Goal: Task Accomplishment & Management: Use online tool/utility

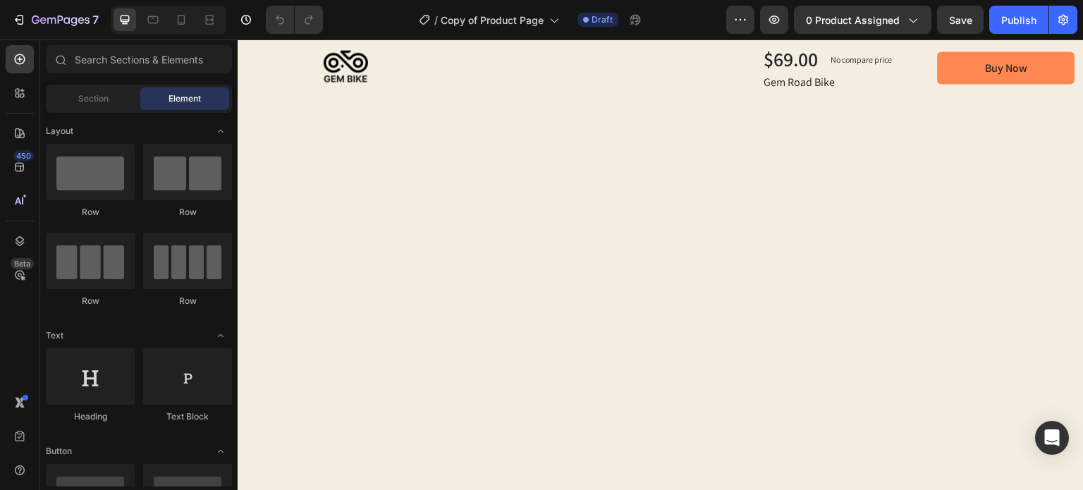
scroll to position [2537, 0]
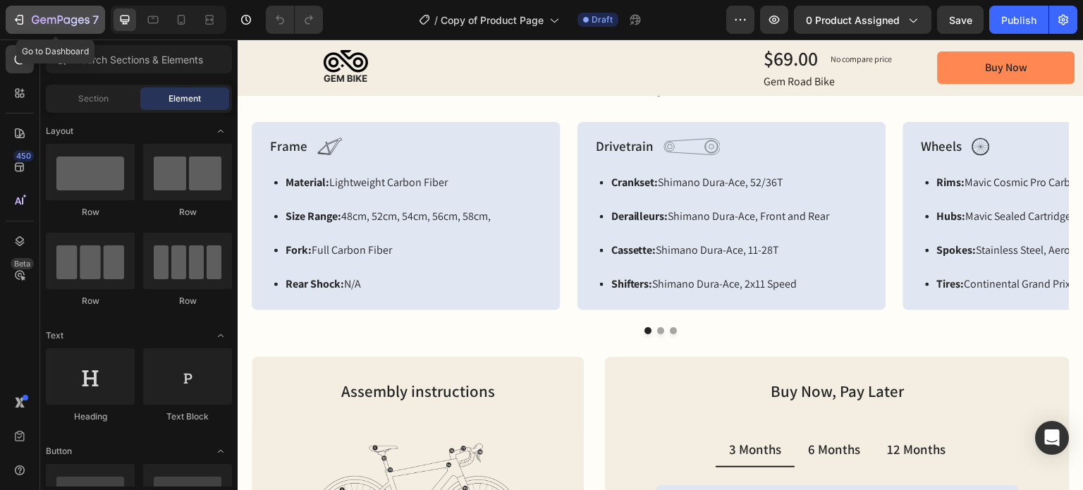
click at [12, 18] on icon "button" at bounding box center [19, 20] width 14 height 14
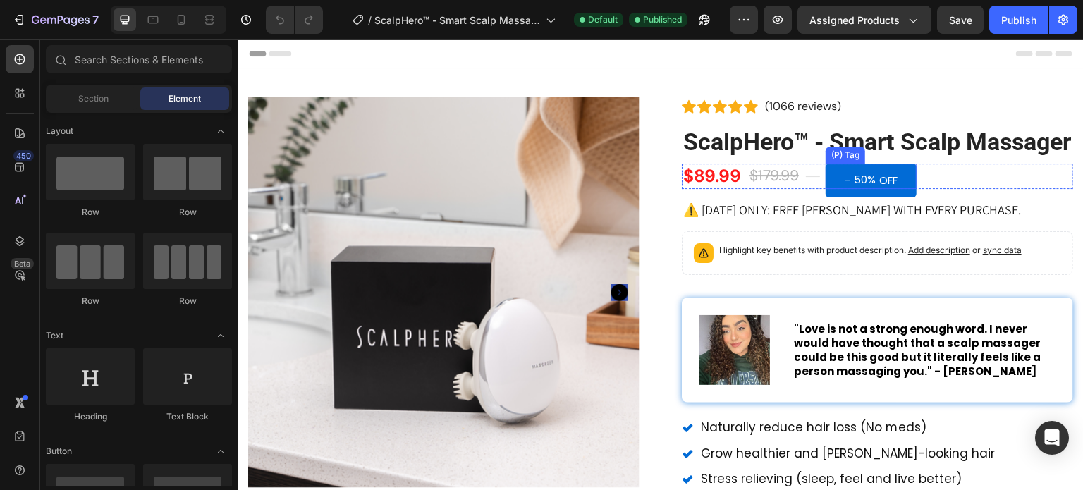
click at [835, 197] on div "- 50% OFF" at bounding box center [870, 181] width 91 height 34
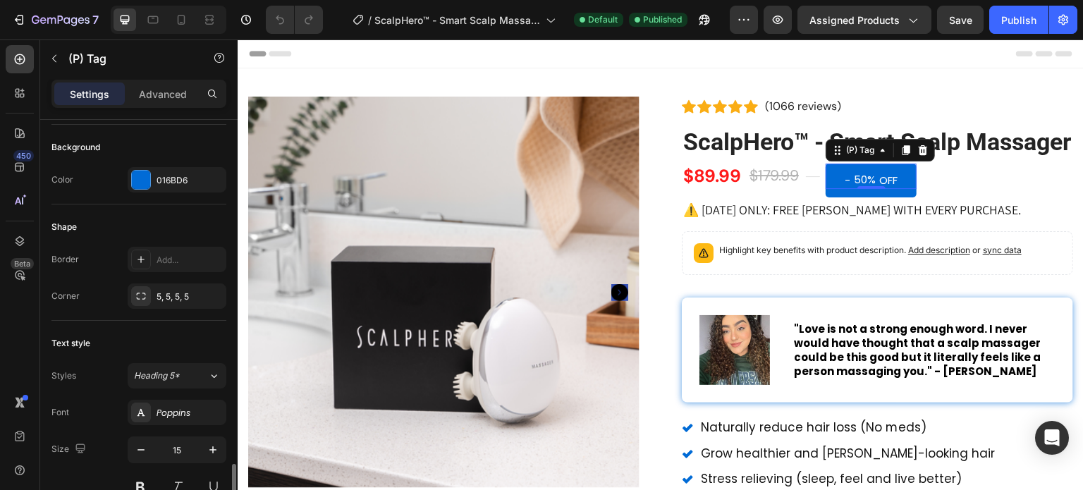
scroll to position [493, 0]
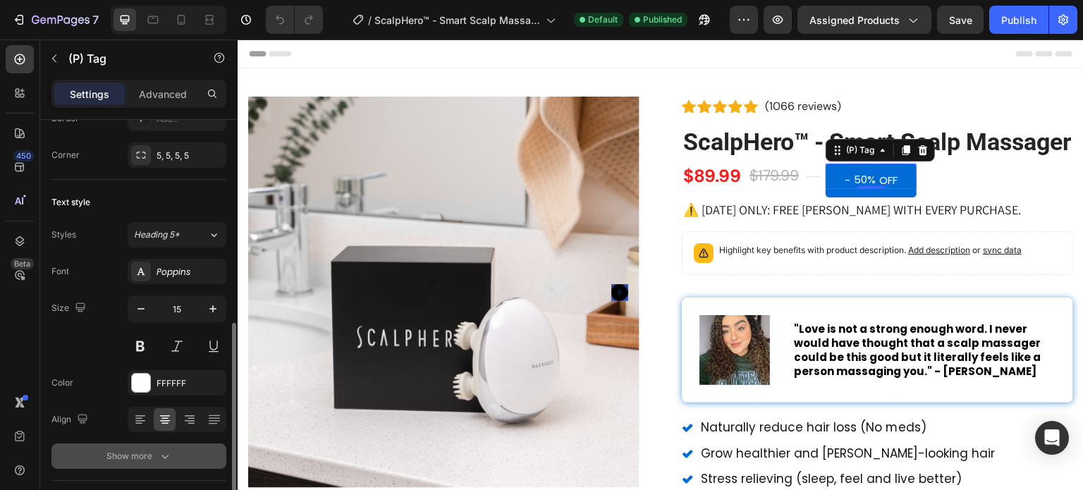
click at [158, 451] on icon "button" at bounding box center [165, 456] width 14 height 14
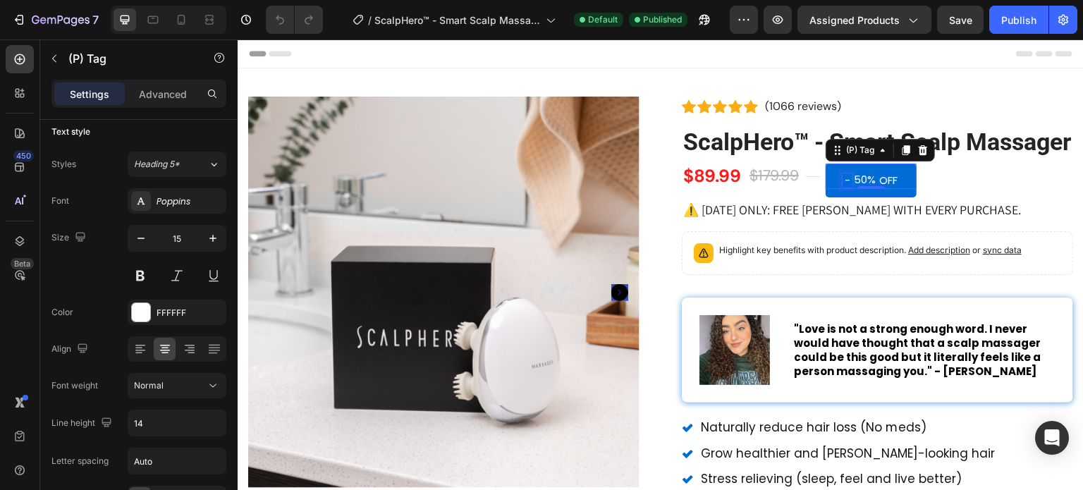
click at [844, 187] on div "-" at bounding box center [847, 180] width 10 height 14
click at [151, 99] on p "Advanced" at bounding box center [163, 94] width 48 height 15
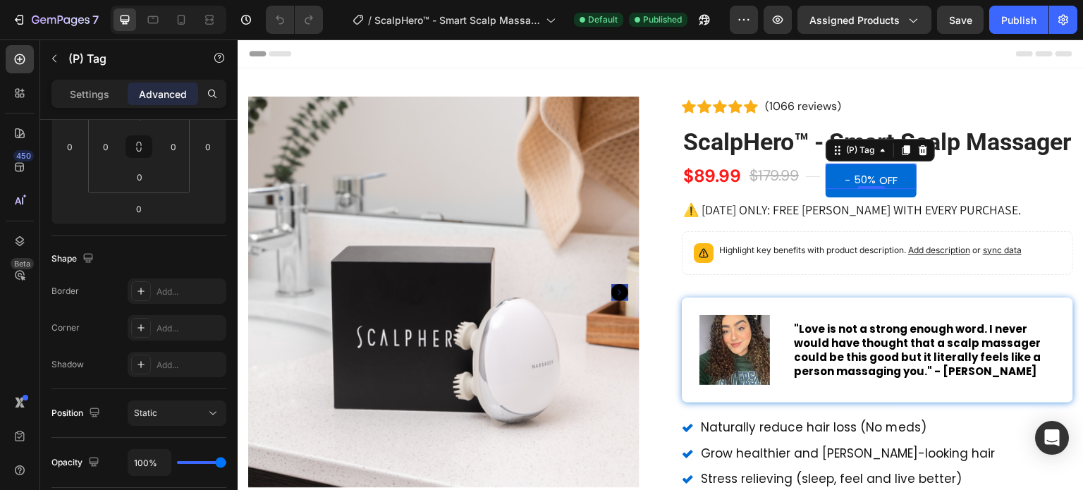
scroll to position [35, 0]
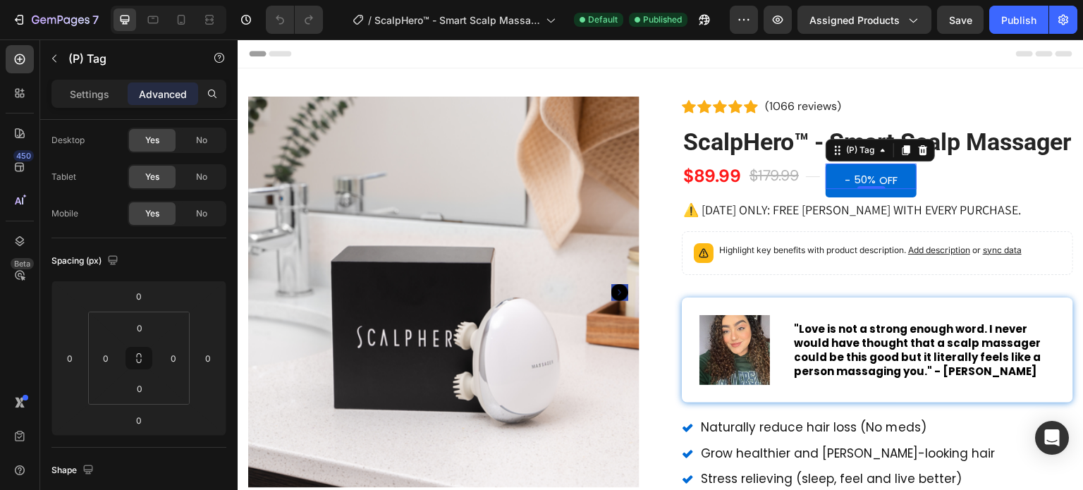
click at [827, 197] on div "- 50% OFF" at bounding box center [870, 181] width 91 height 34
click at [101, 93] on p "Settings" at bounding box center [89, 94] width 39 height 15
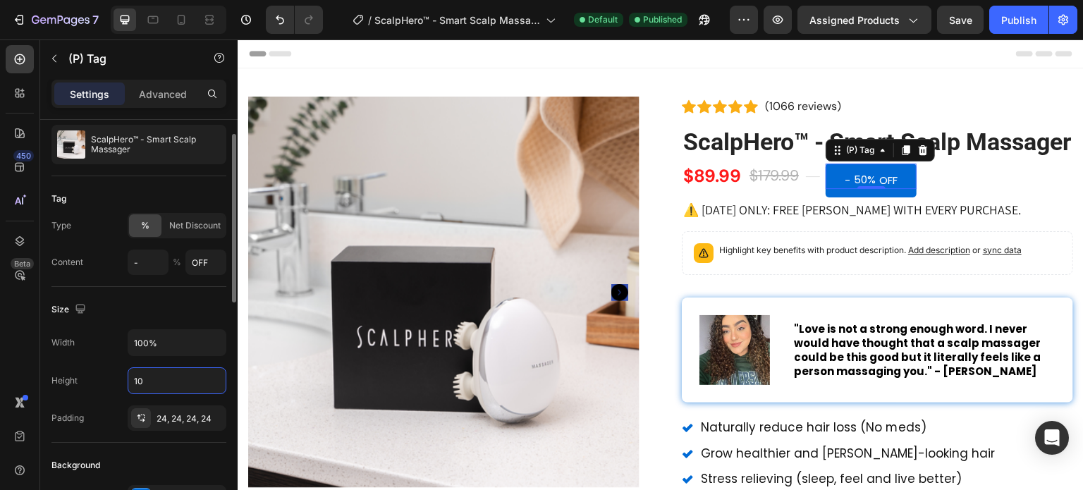
click at [178, 369] on input "10" at bounding box center [176, 380] width 97 height 25
click at [172, 315] on div "Size" at bounding box center [138, 309] width 175 height 23
type input "10"
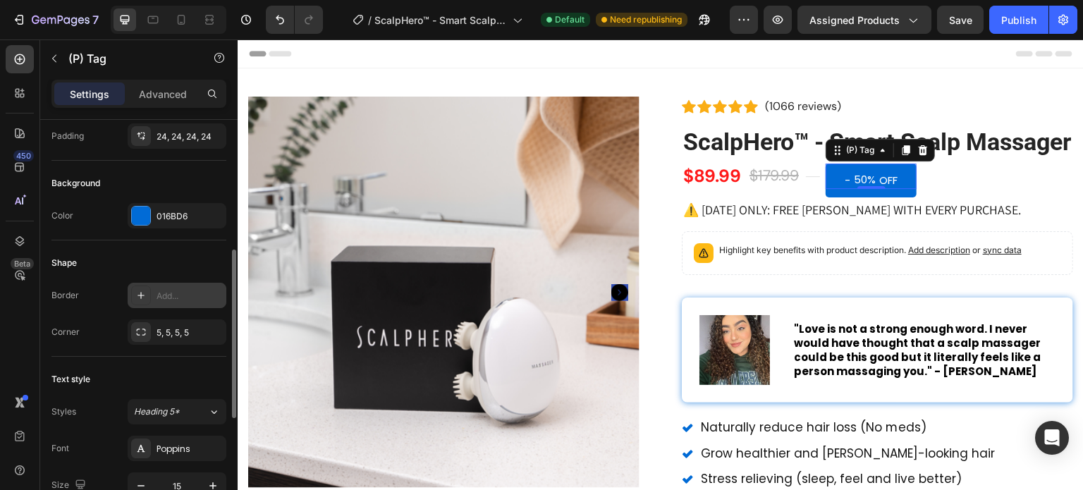
scroll to position [246, 0]
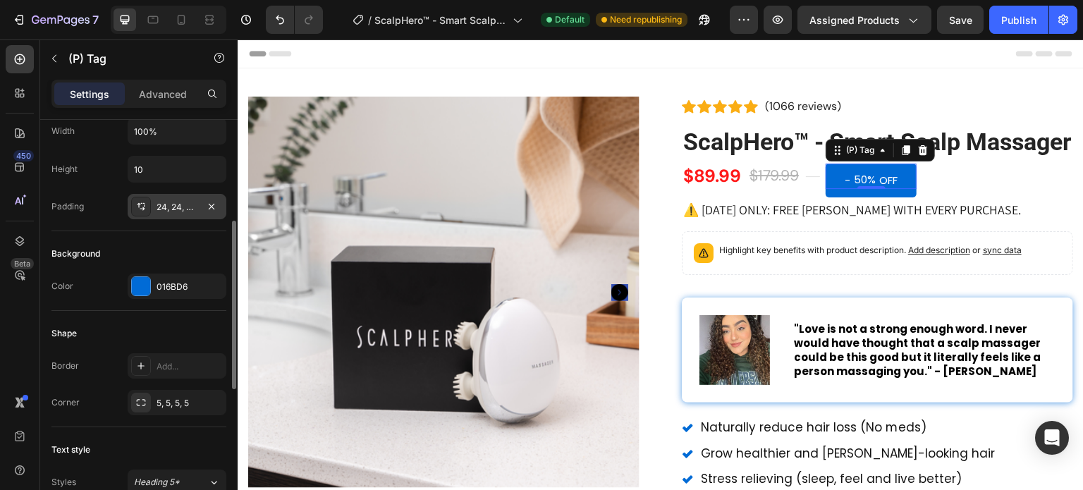
click at [171, 202] on div "24, 24, 24, 24" at bounding box center [176, 207] width 41 height 13
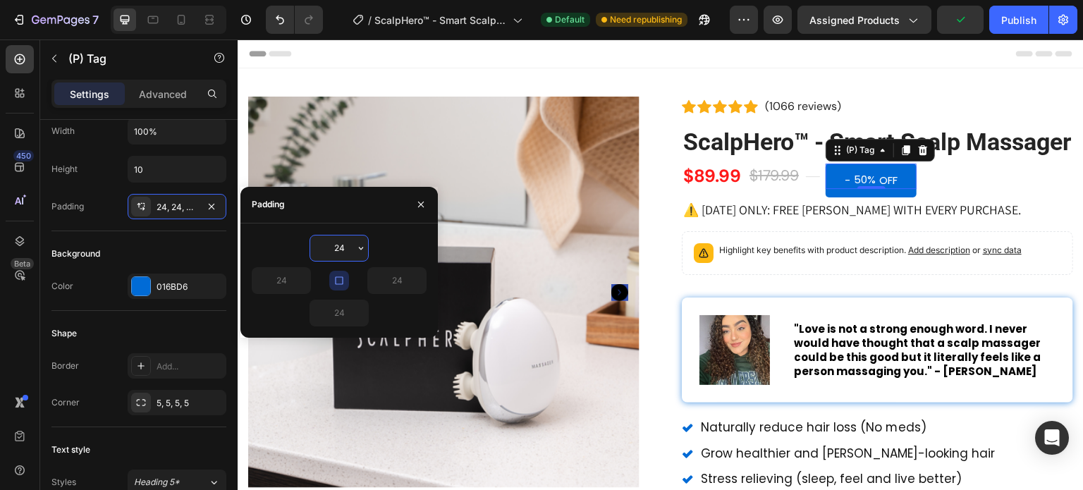
click at [324, 258] on input "24" at bounding box center [339, 247] width 58 height 25
type input "5"
type input "10"
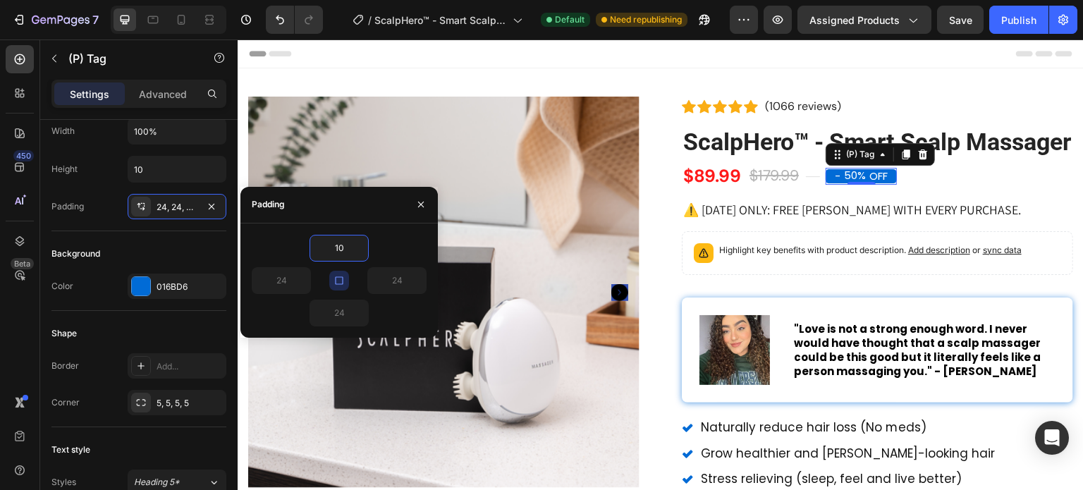
type input "10"
type input "14"
click at [208, 242] on div "Background" at bounding box center [138, 253] width 175 height 23
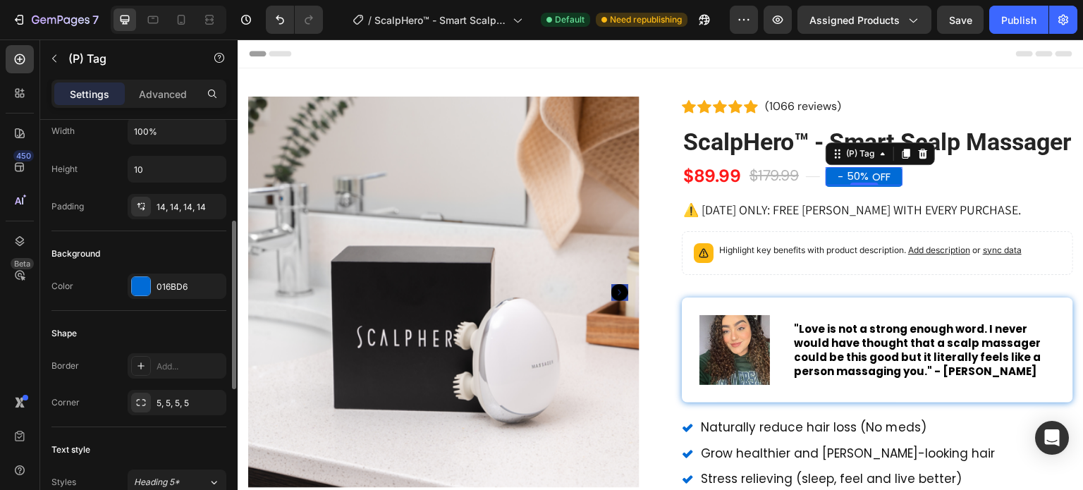
click at [190, 328] on div "Shape" at bounding box center [138, 333] width 175 height 23
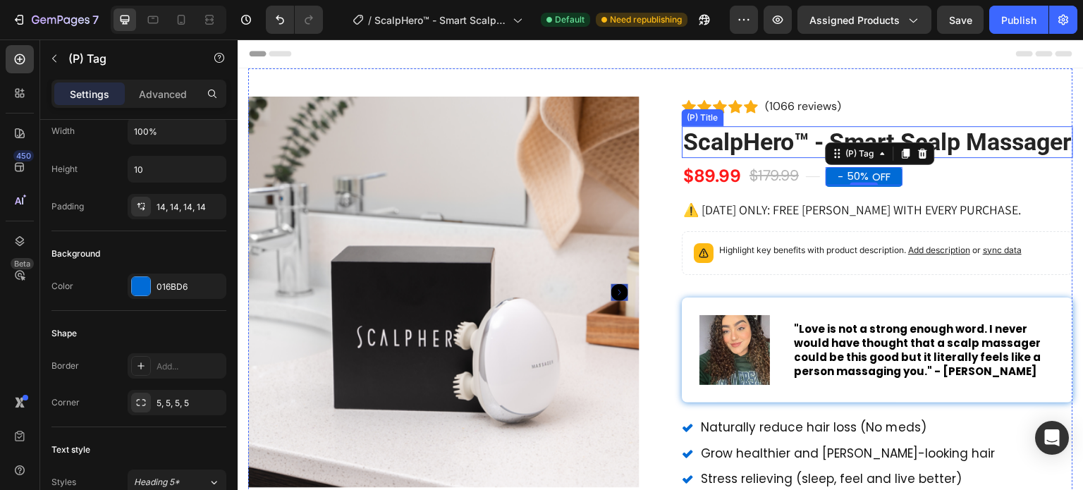
click at [1011, 137] on h2 "ScalpHero™ - Smart Scalp Massager" at bounding box center [877, 142] width 391 height 32
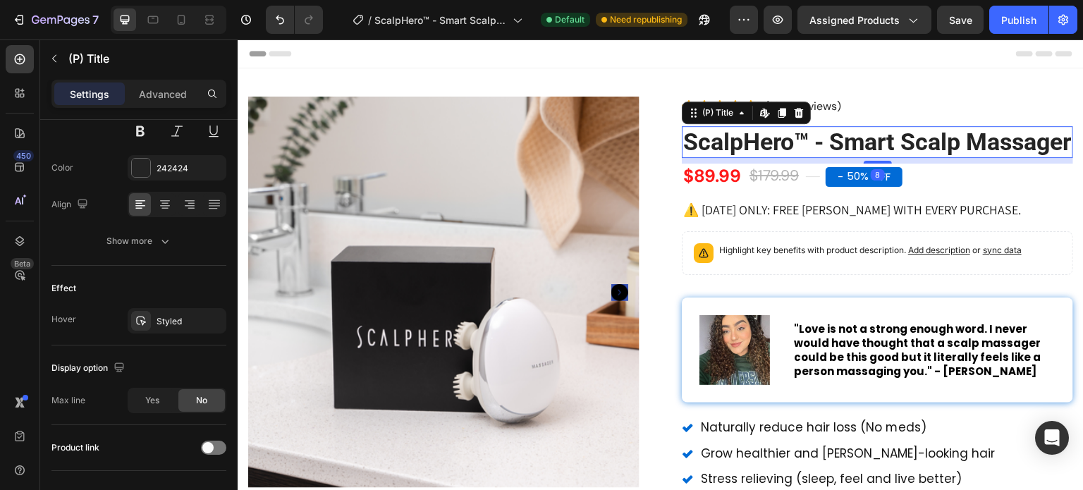
scroll to position [0, 0]
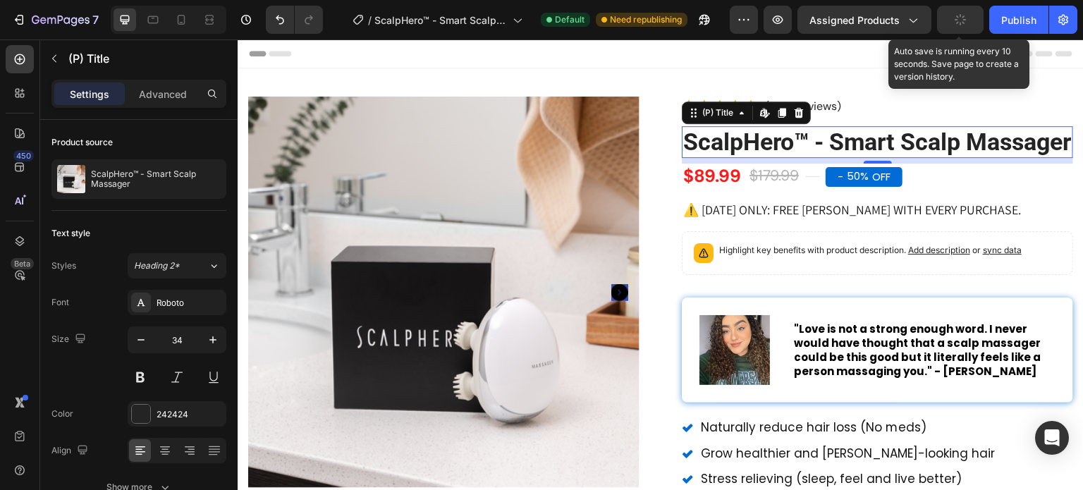
click at [969, 25] on button "button" at bounding box center [960, 20] width 47 height 28
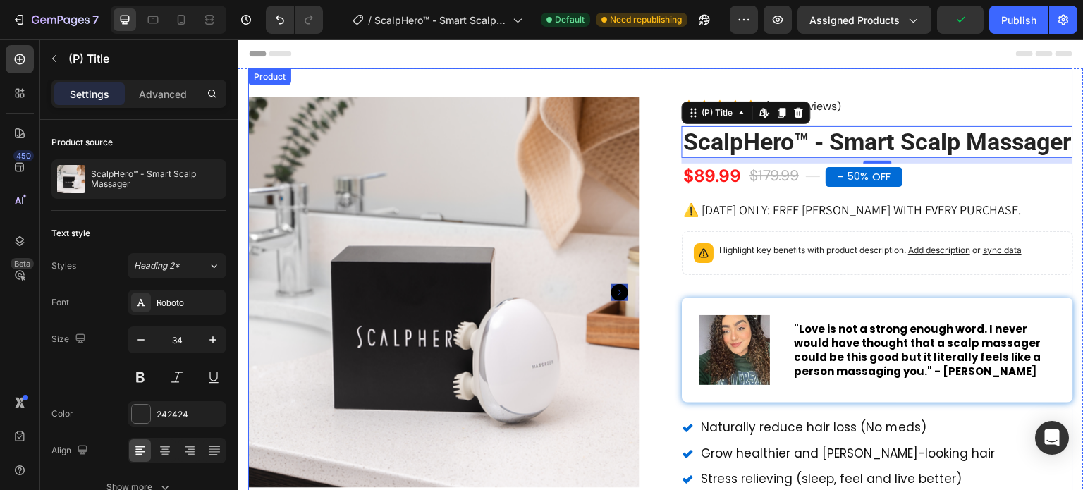
click at [792, 78] on div "Product Images Icon Icon Icon Icon Icon Icon List Hoz (1066 reviews) Text block…" at bounding box center [660, 354] width 825 height 572
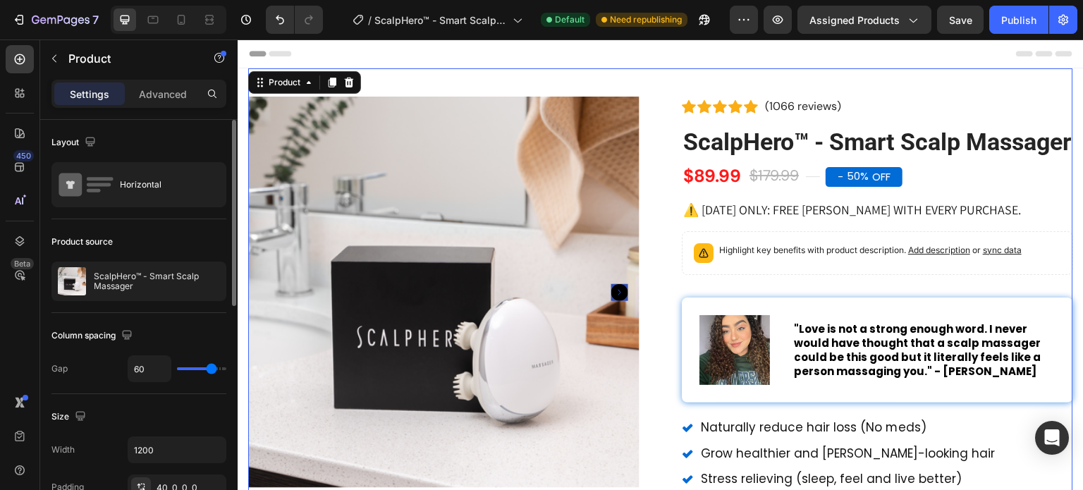
click at [202, 340] on div "Column spacing" at bounding box center [138, 335] width 175 height 23
click at [192, 346] on div "Column spacing" at bounding box center [138, 335] width 175 height 23
click at [199, 327] on div "Column spacing" at bounding box center [138, 335] width 175 height 23
click at [203, 331] on div "Column spacing" at bounding box center [138, 335] width 175 height 23
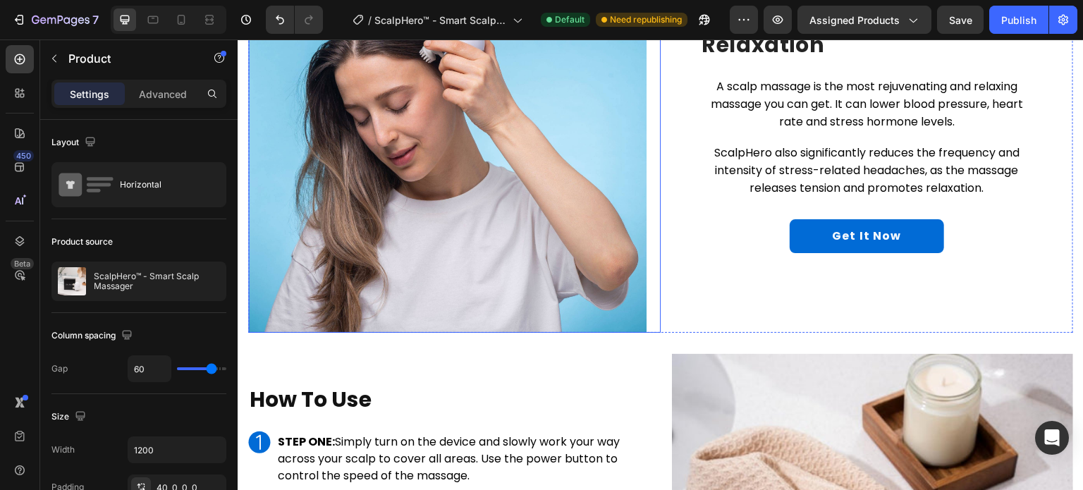
scroll to position [1762, 0]
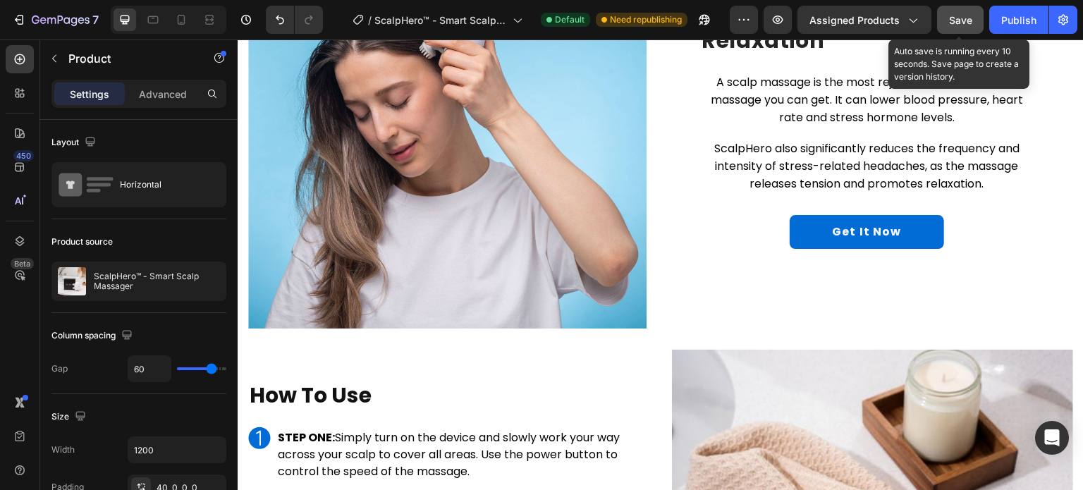
click at [961, 11] on button "Save" at bounding box center [960, 20] width 47 height 28
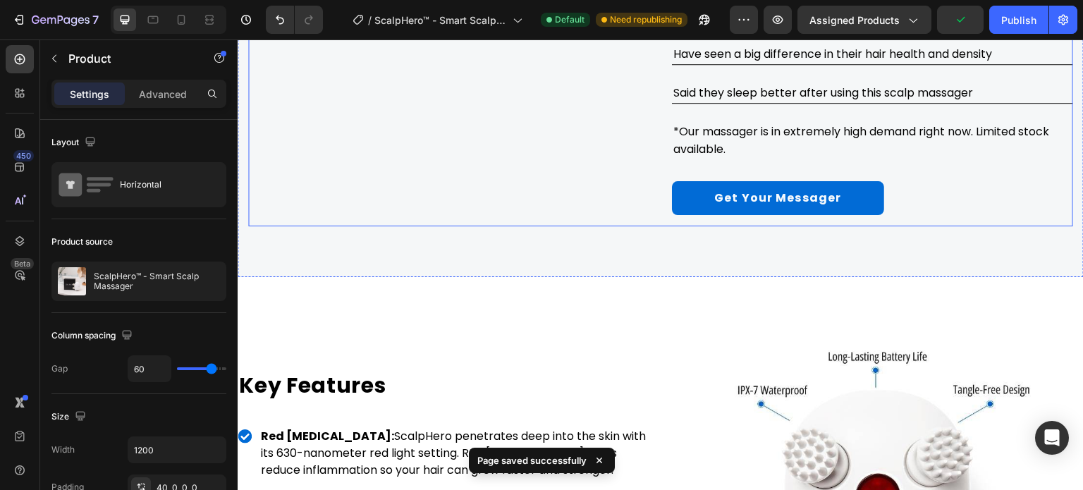
scroll to position [2678, 0]
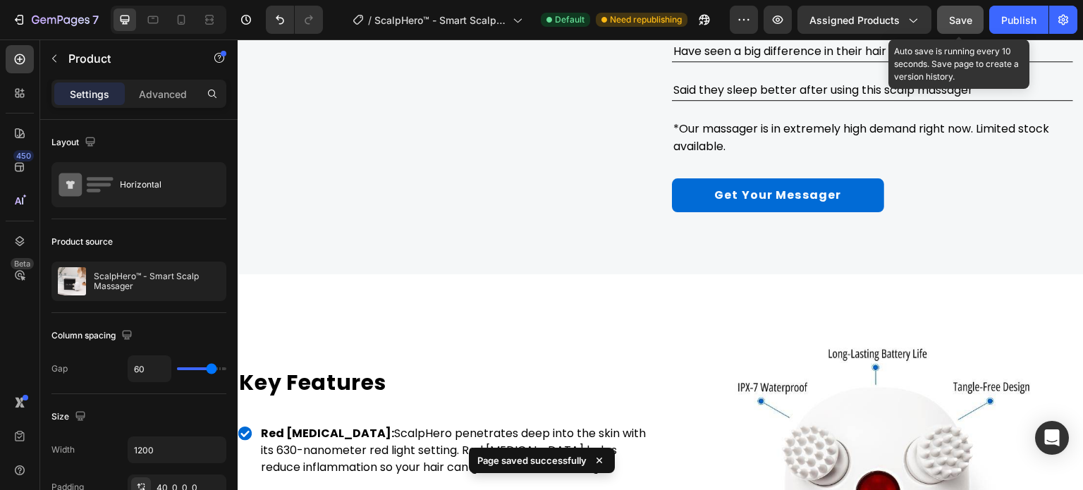
click at [968, 26] on div "Save" at bounding box center [960, 20] width 23 height 15
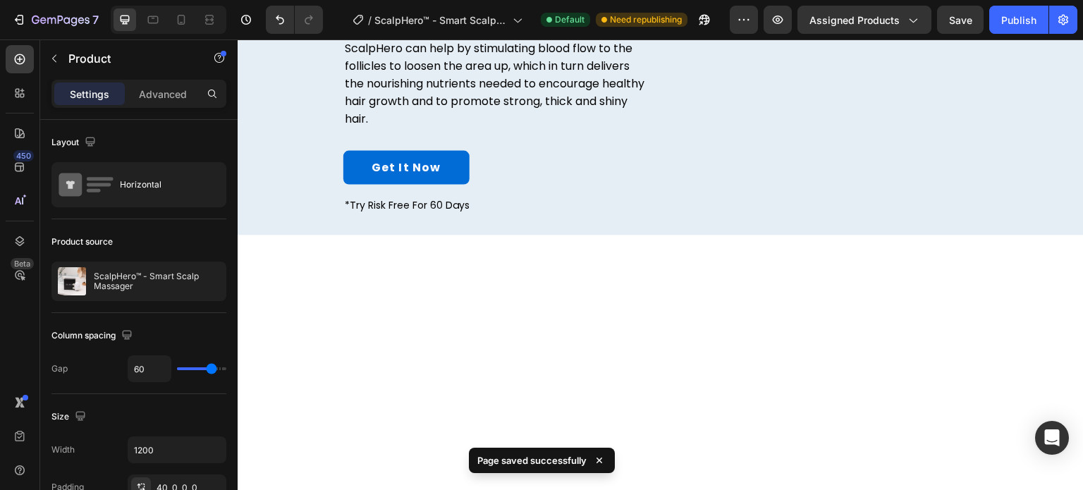
scroll to position [564, 0]
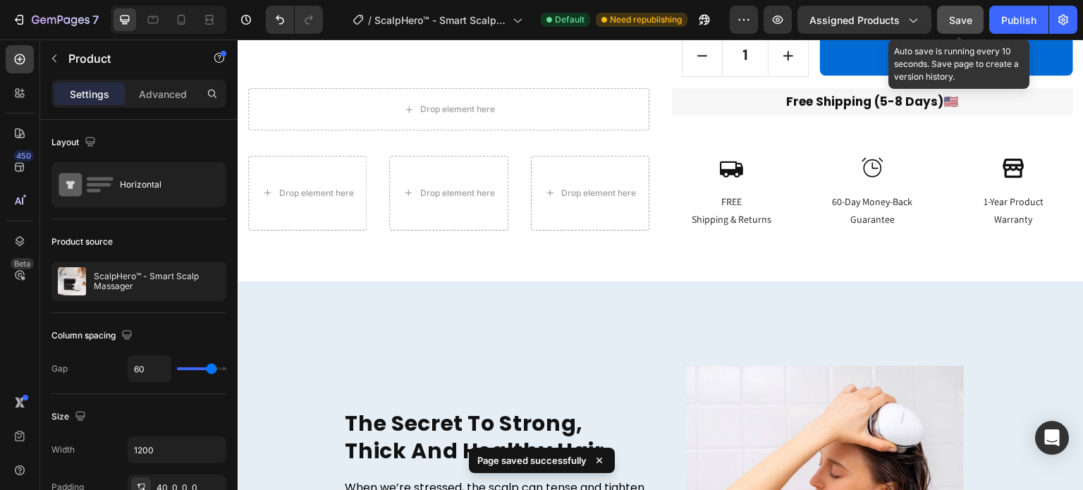
click at [954, 18] on span "Save" at bounding box center [960, 20] width 23 height 12
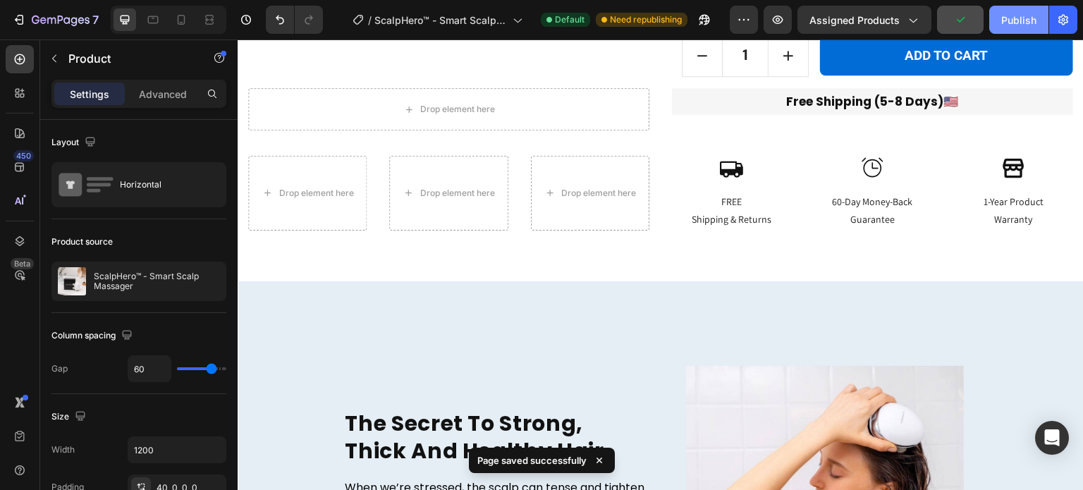
click at [999, 18] on button "Publish" at bounding box center [1018, 20] width 59 height 28
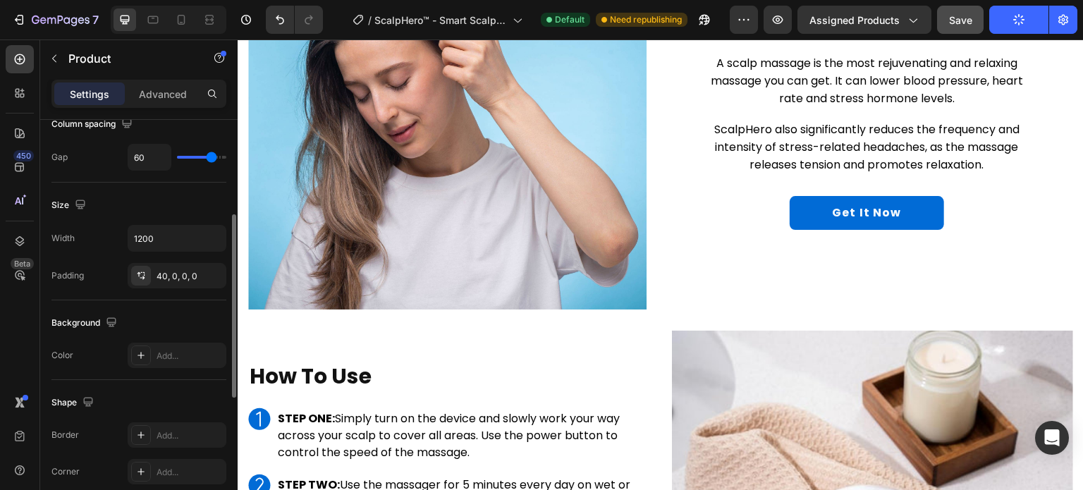
scroll to position [2115, 0]
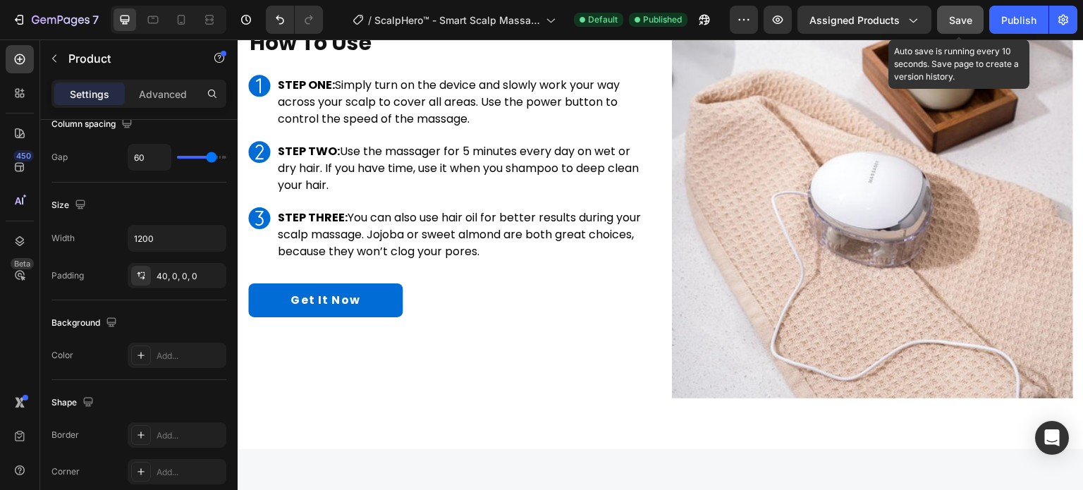
click at [967, 14] on span "Save" at bounding box center [960, 20] width 23 height 12
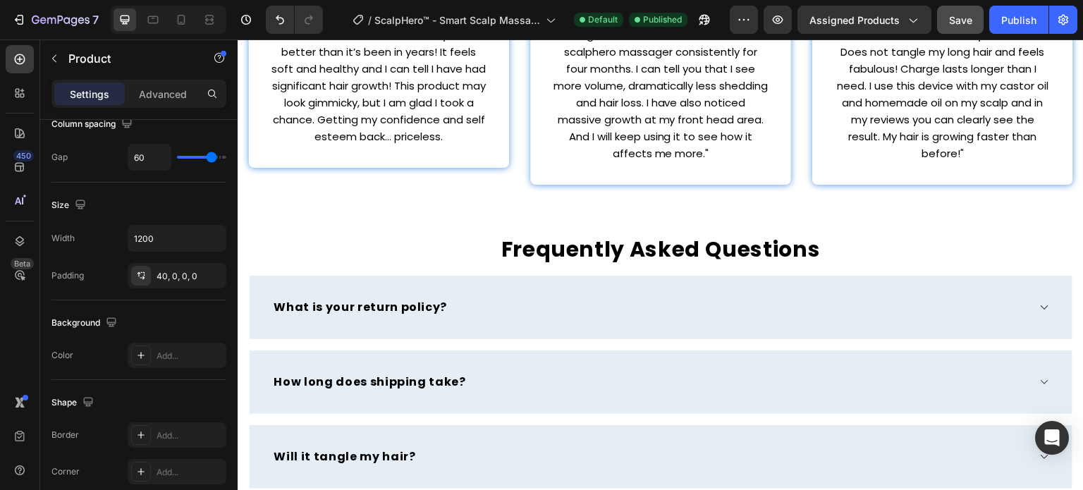
scroll to position [4429, 0]
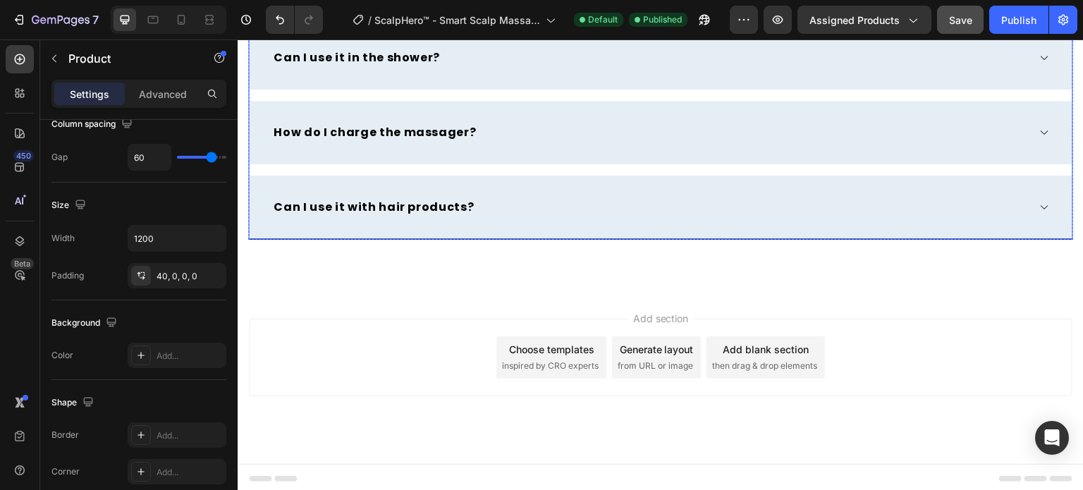
click at [449, 207] on p "Can I use it with hair products?" at bounding box center [373, 207] width 200 height 14
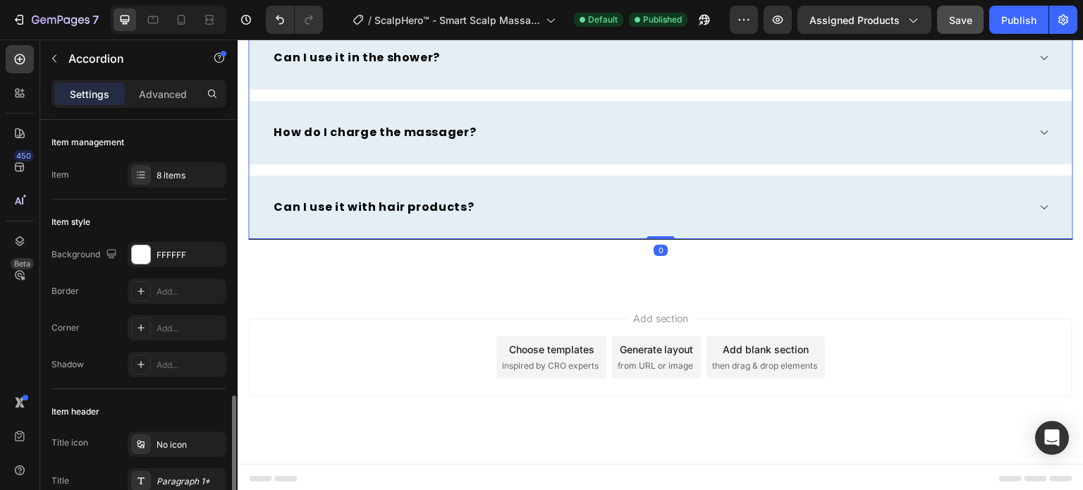
scroll to position [282, 0]
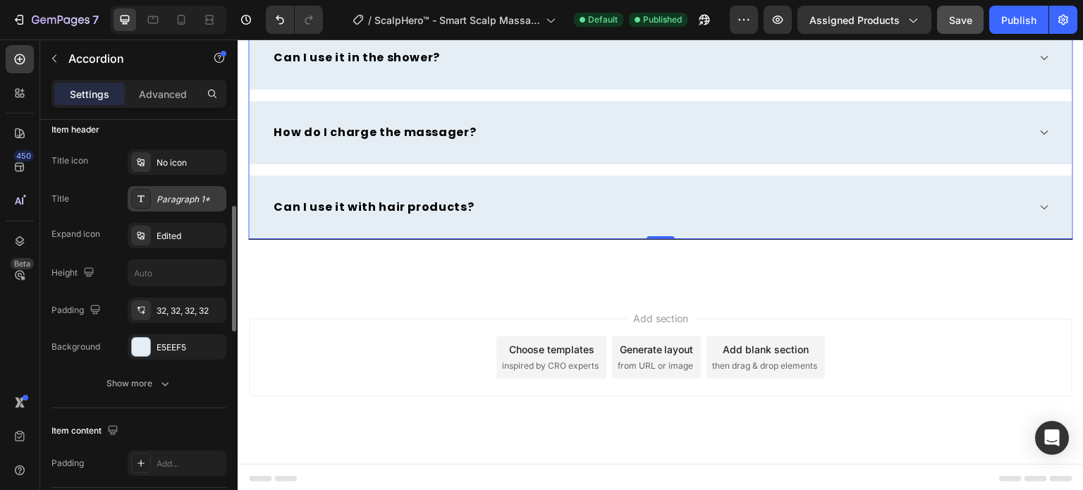
click at [168, 204] on div "Paragraph 1*" at bounding box center [189, 199] width 66 height 13
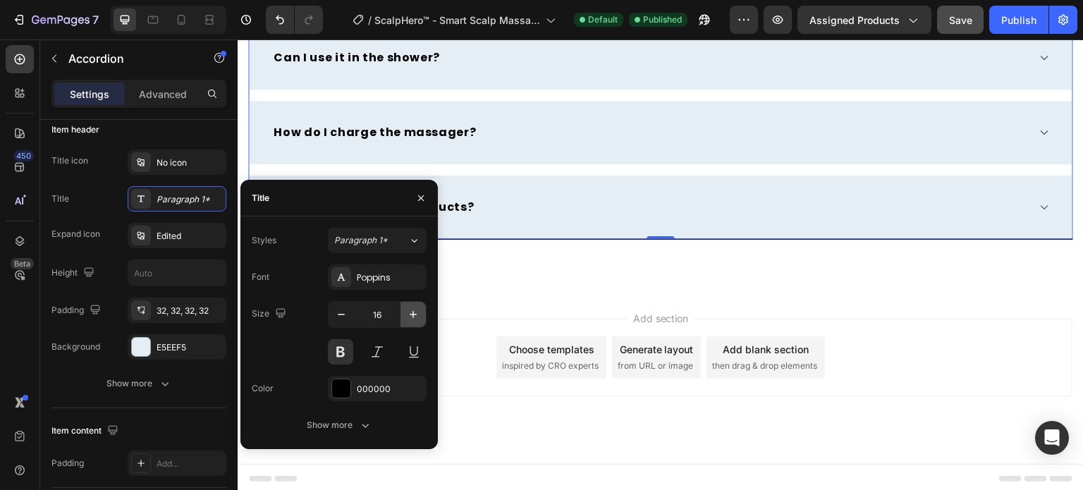
click at [418, 318] on icon "button" at bounding box center [413, 314] width 14 height 14
type input "17"
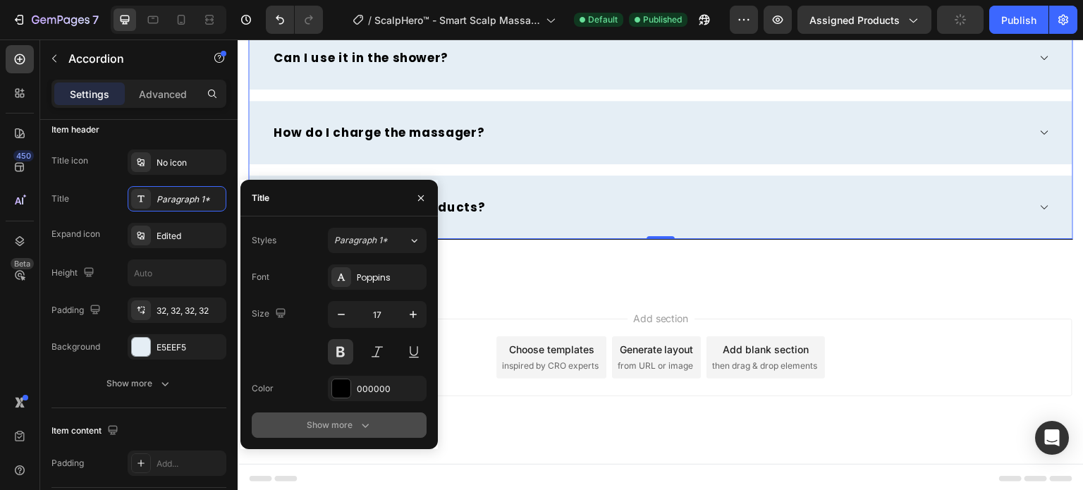
click at [321, 428] on div "Show more" at bounding box center [340, 425] width 66 height 14
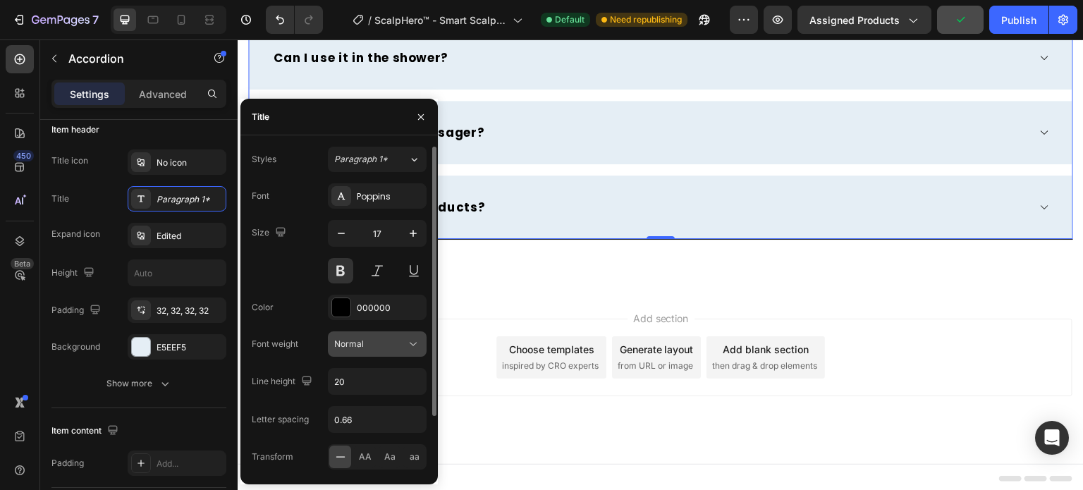
click at [386, 345] on div "Normal" at bounding box center [370, 344] width 72 height 13
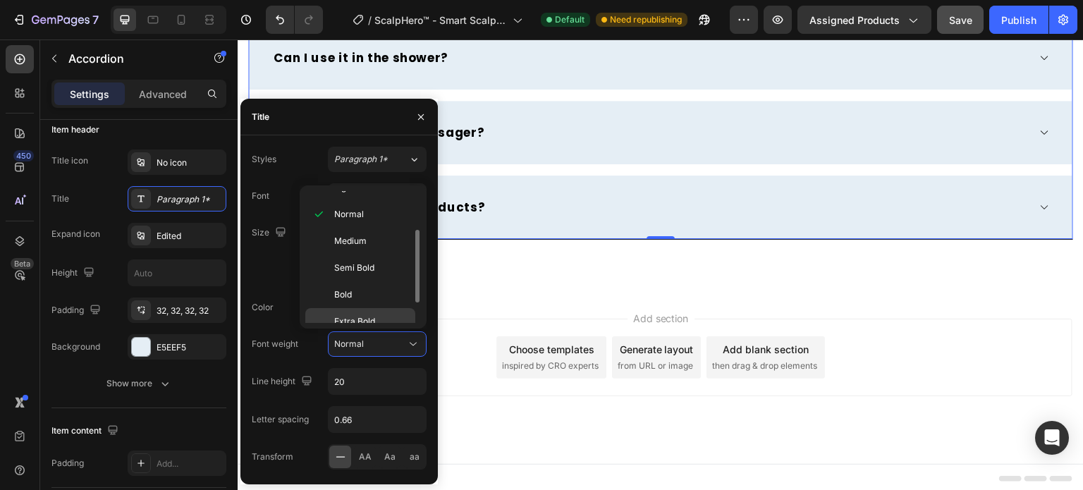
scroll to position [106, 0]
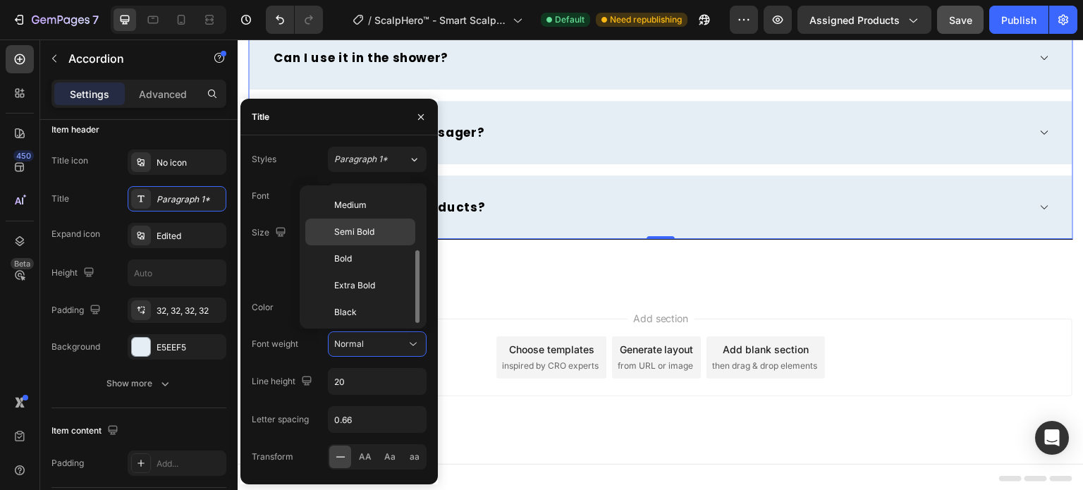
click at [363, 245] on div "Semi Bold" at bounding box center [360, 258] width 110 height 27
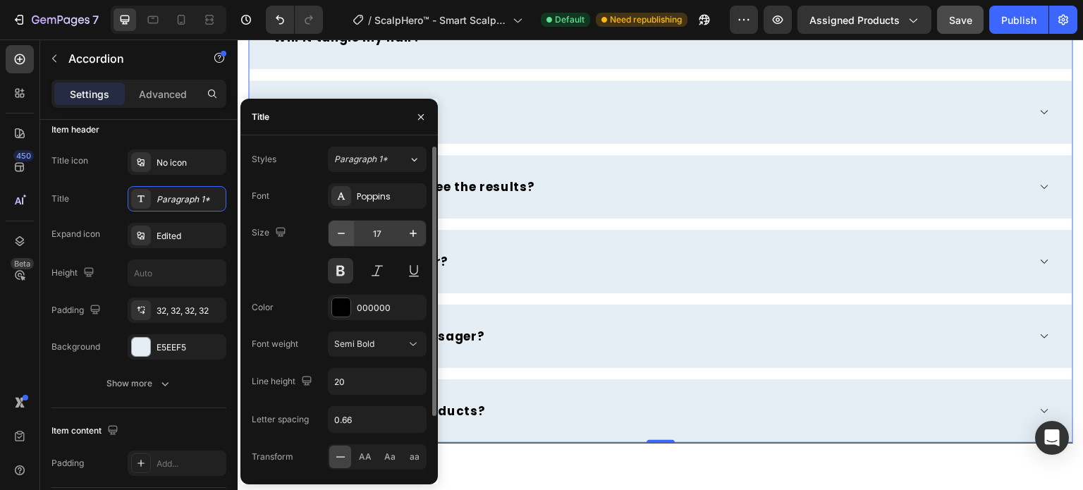
scroll to position [4218, 0]
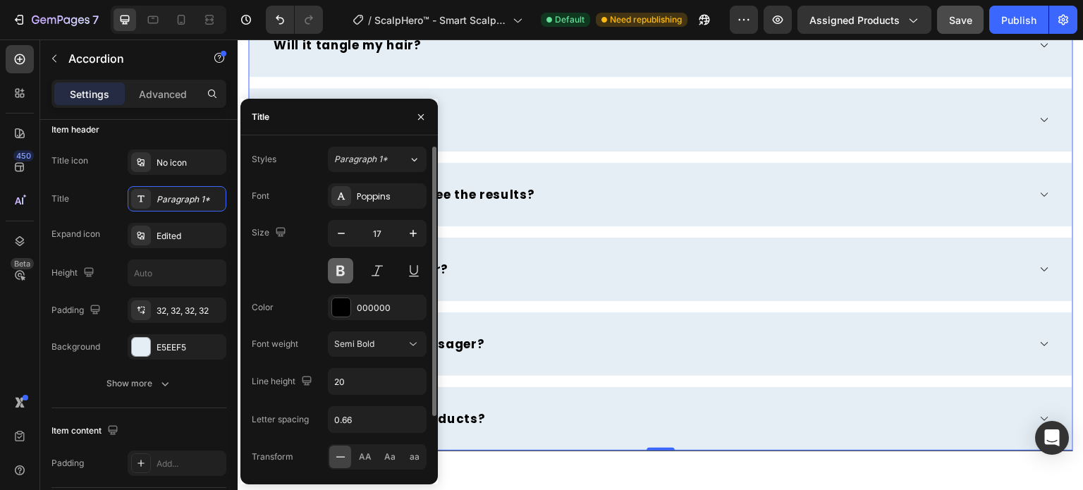
click at [345, 272] on button at bounding box center [340, 270] width 25 height 25
click at [115, 191] on div "Title Paragraph 1*" at bounding box center [138, 198] width 175 height 25
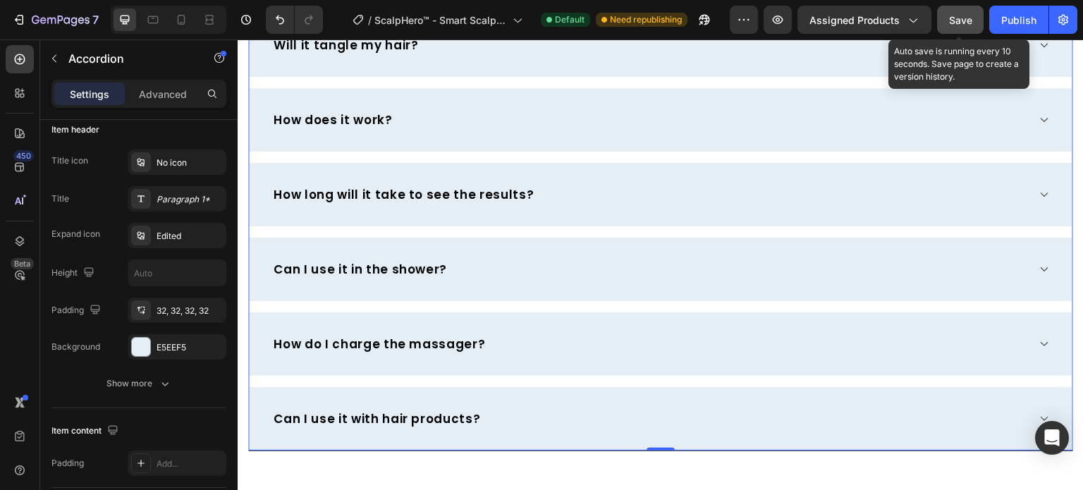
click at [966, 25] on div "Save" at bounding box center [960, 20] width 23 height 15
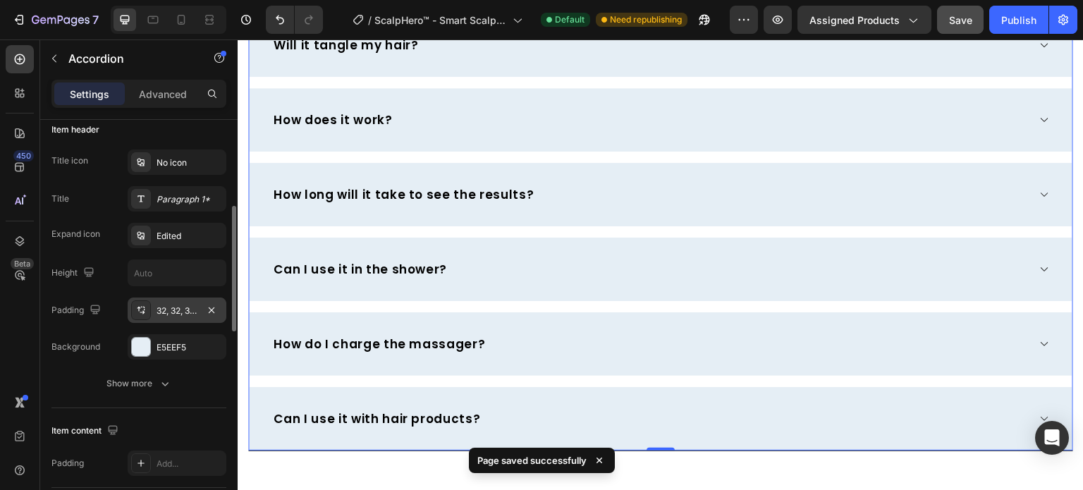
click at [152, 310] on div "32, 32, 32, 32" at bounding box center [177, 309] width 99 height 25
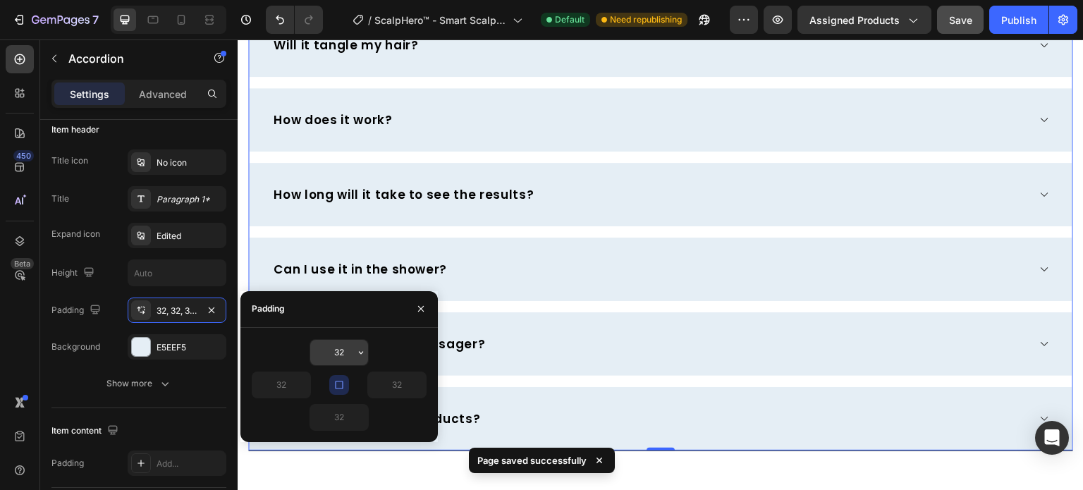
click at [321, 362] on input "32" at bounding box center [339, 352] width 58 height 25
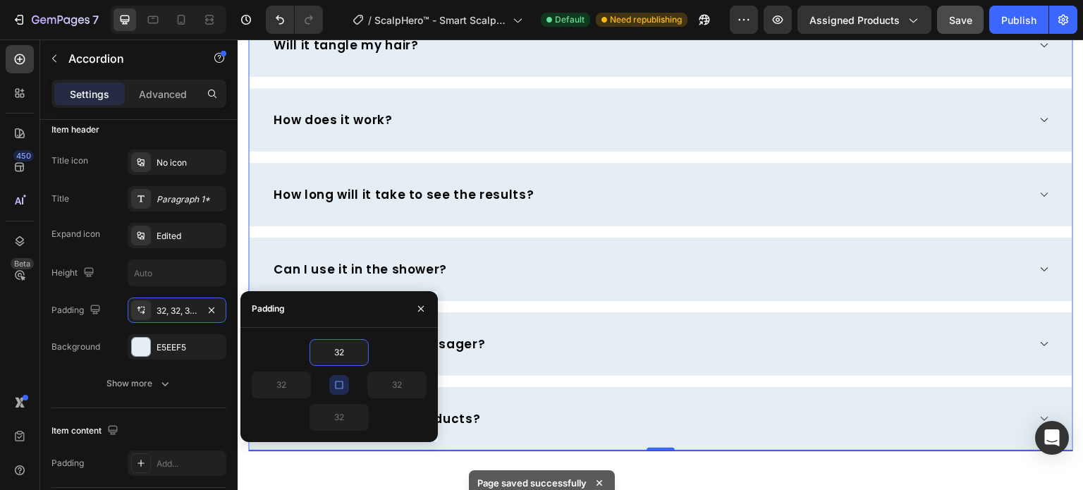
click at [338, 381] on icon "button" at bounding box center [339, 385] width 8 height 8
click at [340, 357] on input "32" at bounding box center [339, 352] width 58 height 25
click at [347, 346] on input "32" at bounding box center [339, 352] width 58 height 25
click at [338, 388] on icon "button" at bounding box center [338, 384] width 11 height 11
click at [337, 359] on input "32" at bounding box center [339, 352] width 58 height 25
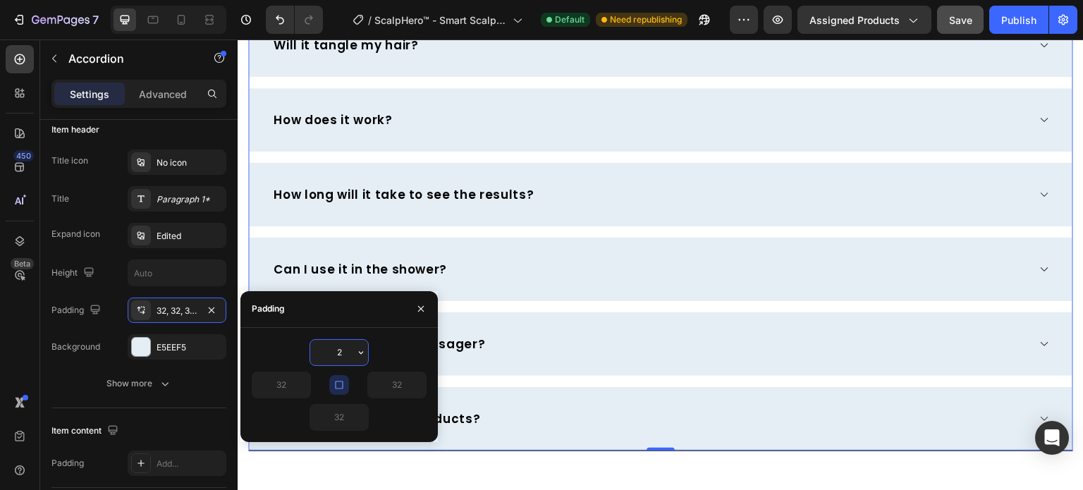
scroll to position [4091, 0]
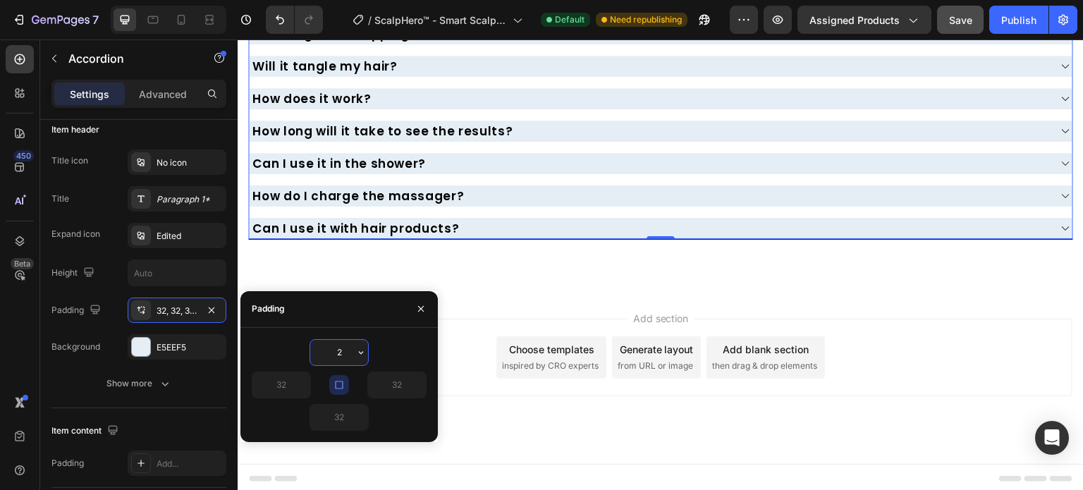
type input "20"
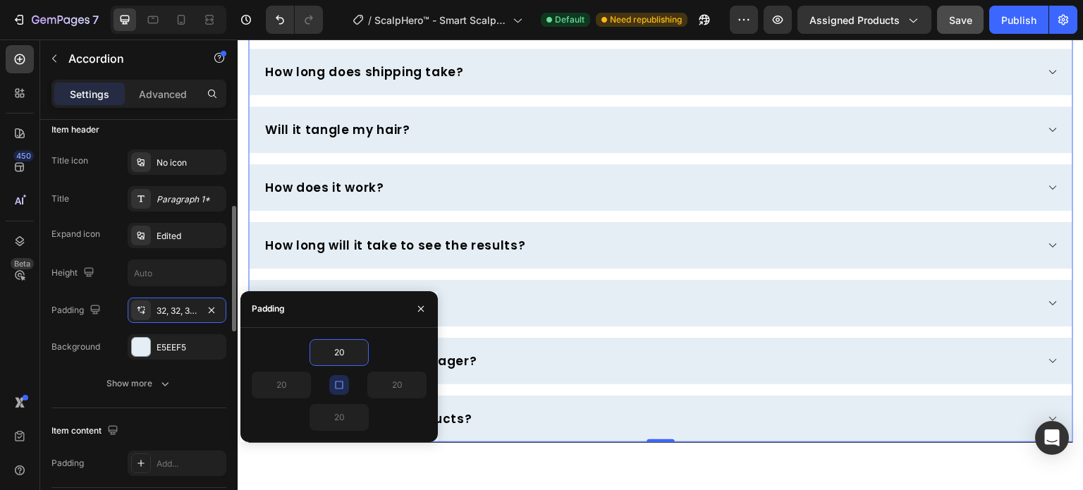
click at [109, 239] on div "Expand icon Edited" at bounding box center [138, 235] width 175 height 25
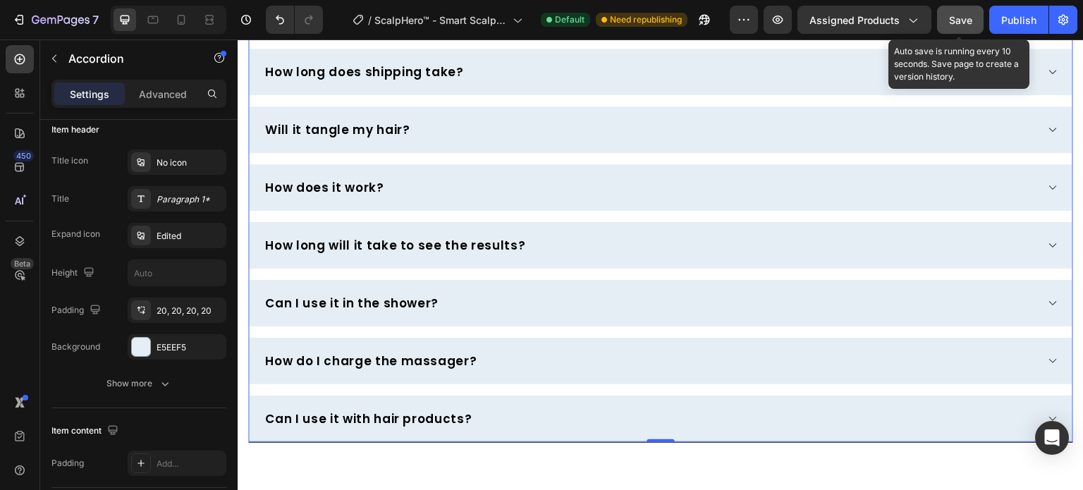
click at [960, 19] on span "Save" at bounding box center [960, 20] width 23 height 12
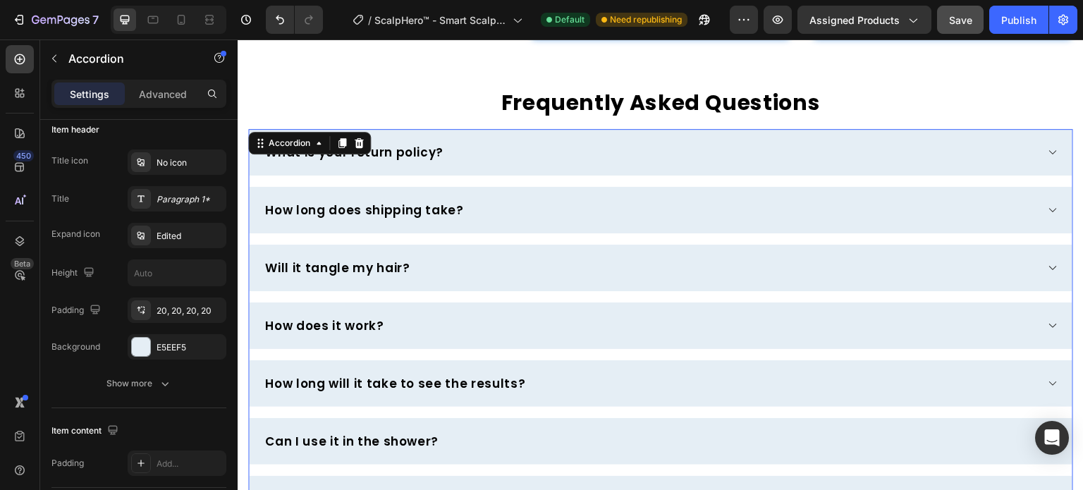
scroll to position [4023, 0]
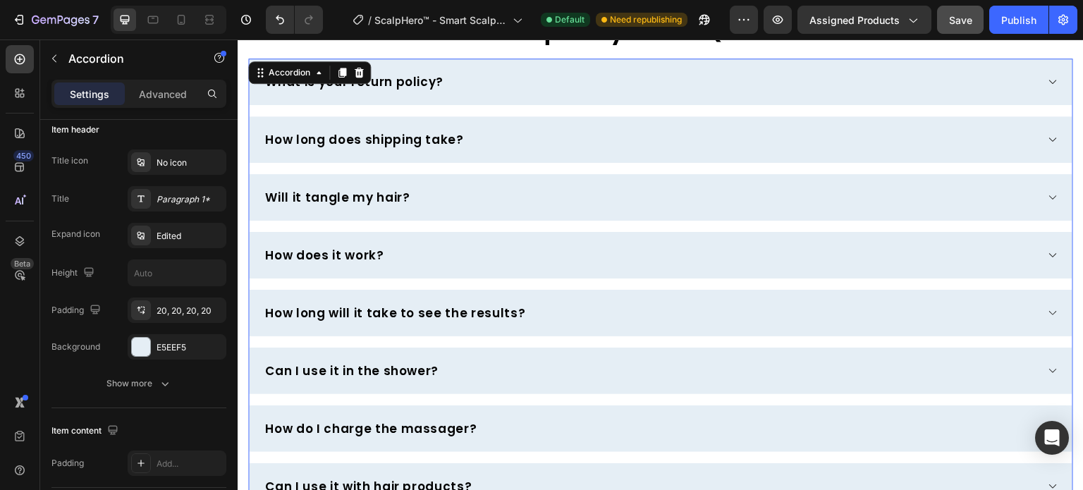
click at [536, 91] on div "What is your return policy?" at bounding box center [649, 82] width 773 height 18
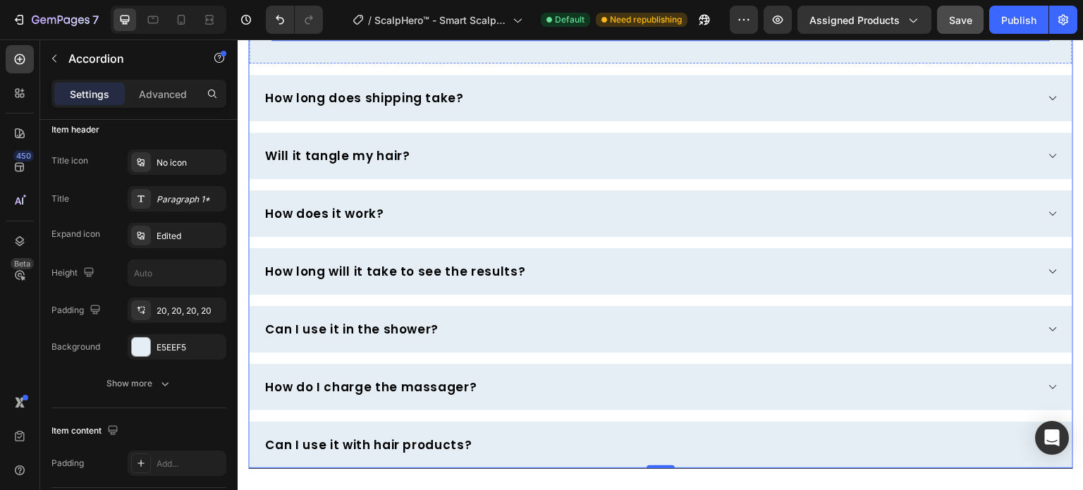
scroll to position [4164, 0]
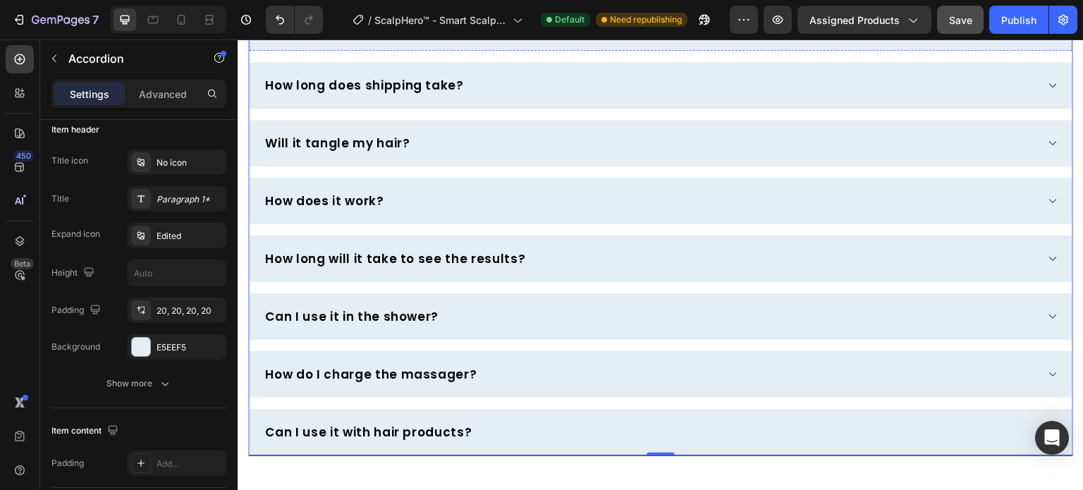
click at [477, 27] on p "If our product does not live up to its claims, just send us an email at [EMAIL_…" at bounding box center [660, 9] width 775 height 35
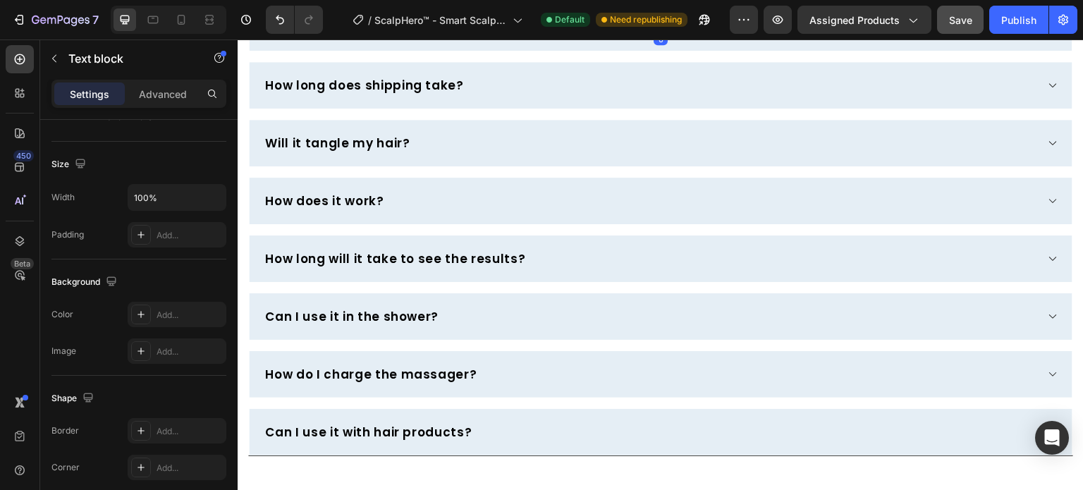
scroll to position [0, 0]
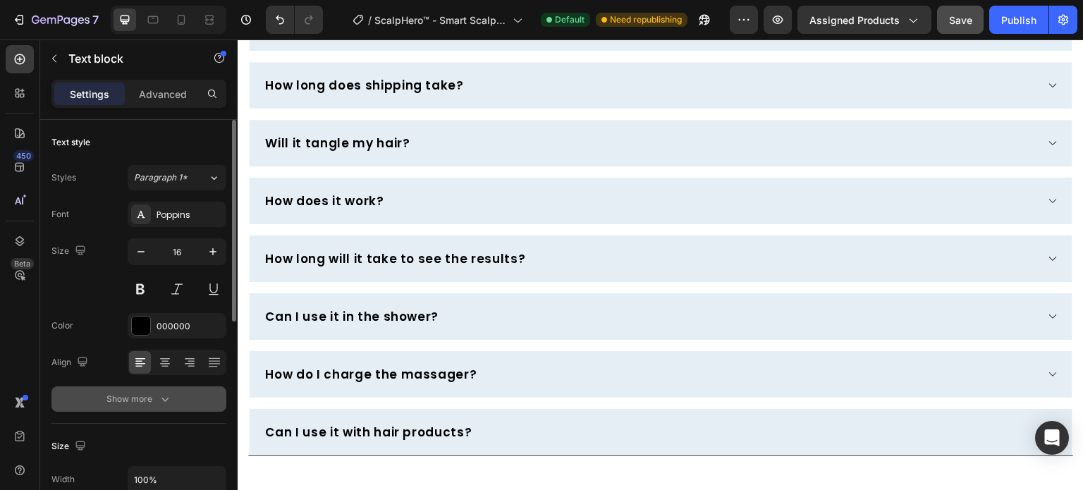
click at [161, 392] on icon "button" at bounding box center [165, 399] width 14 height 14
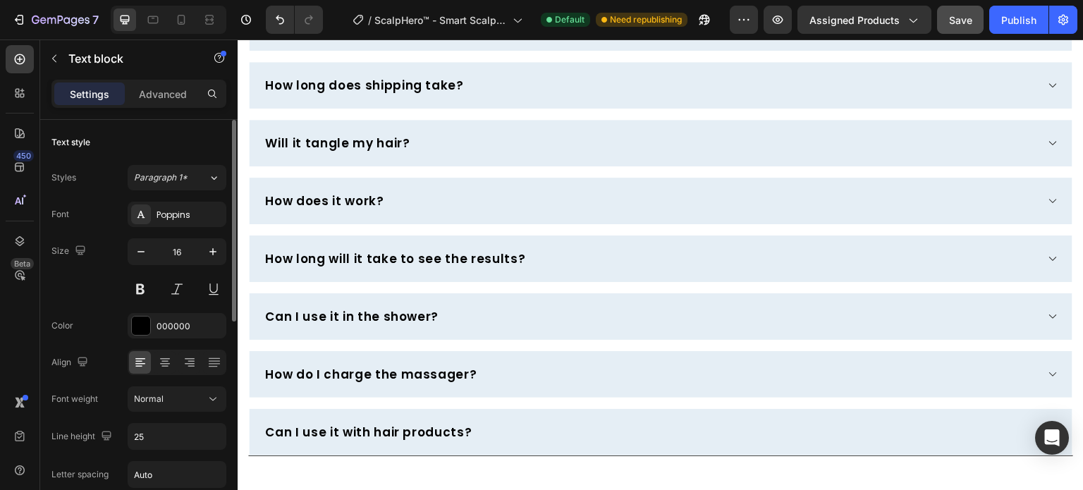
click at [111, 270] on div "Size 16" at bounding box center [138, 269] width 175 height 63
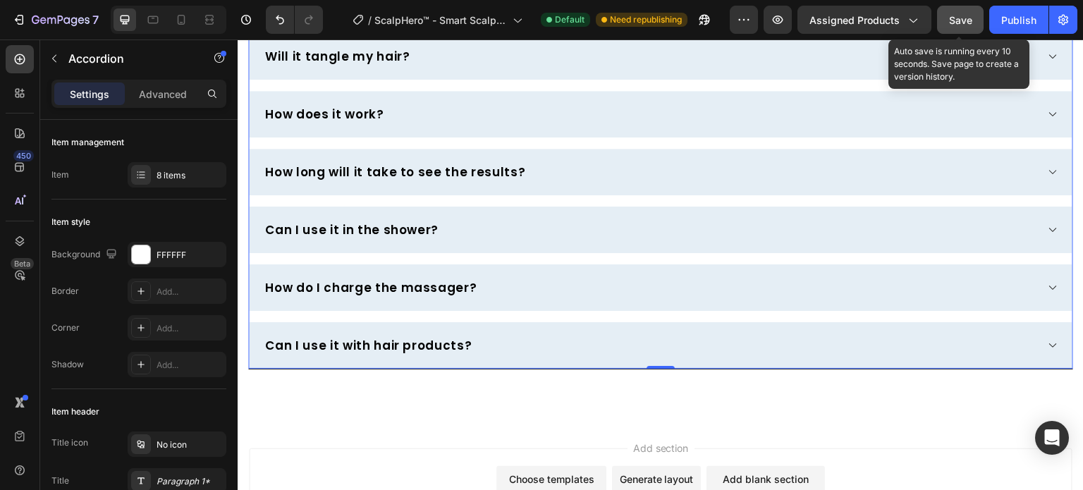
click at [969, 20] on span "Save" at bounding box center [960, 20] width 23 height 12
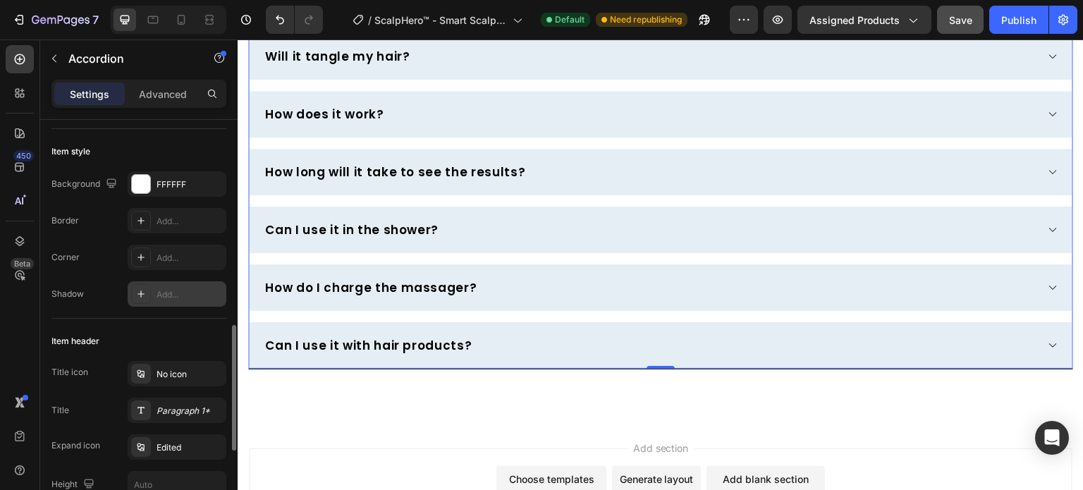
scroll to position [282, 0]
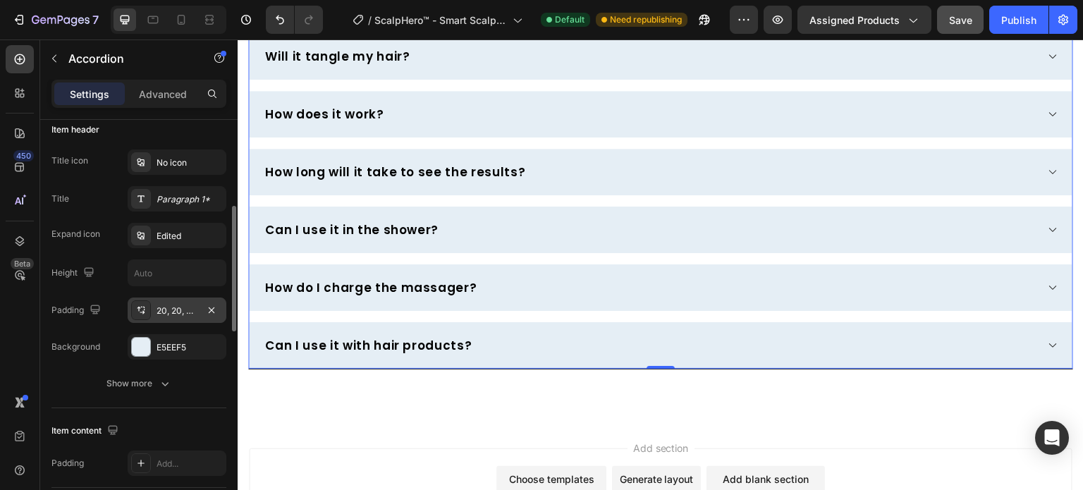
click at [164, 304] on div "20, 20, 20, 20" at bounding box center [176, 310] width 41 height 13
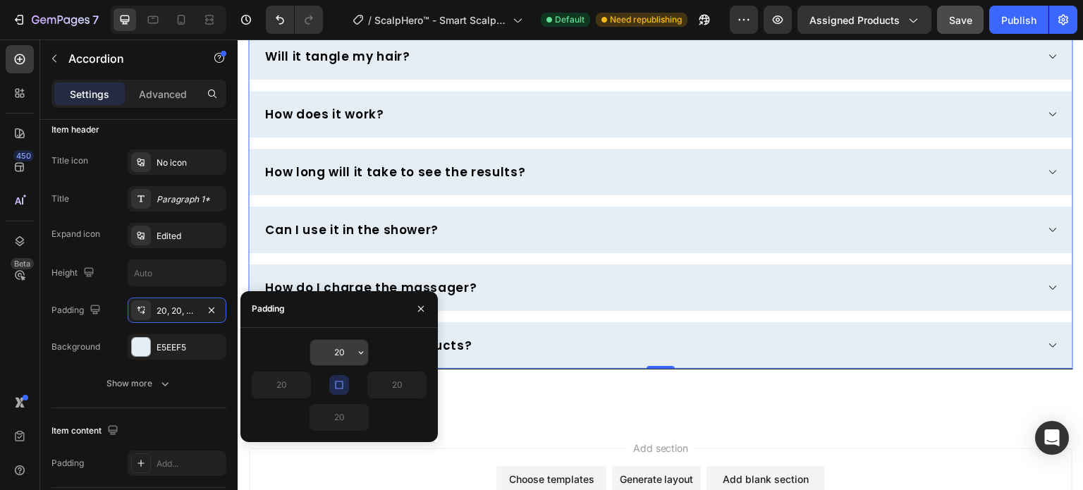
click at [319, 350] on input "20" at bounding box center [339, 352] width 58 height 25
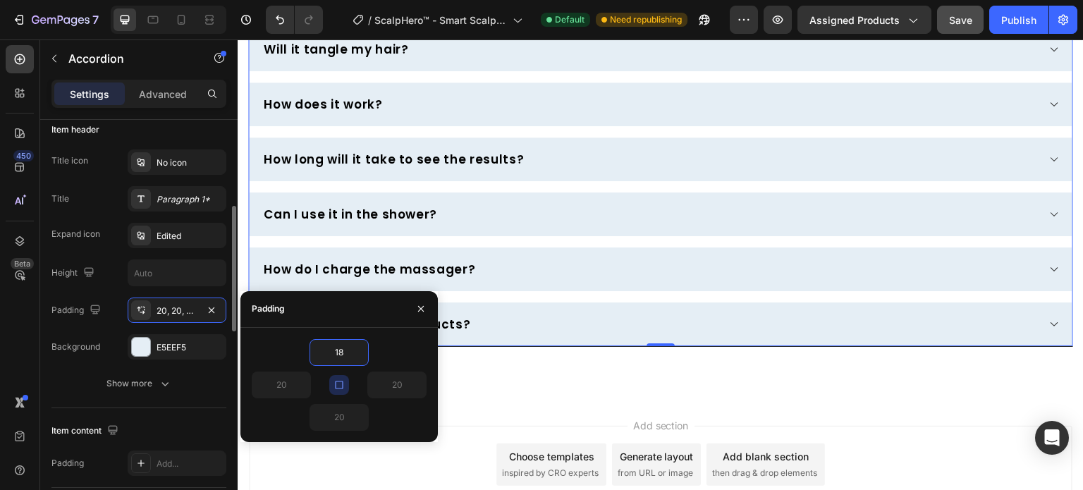
click at [118, 352] on div "Background E5EEF5" at bounding box center [138, 346] width 175 height 25
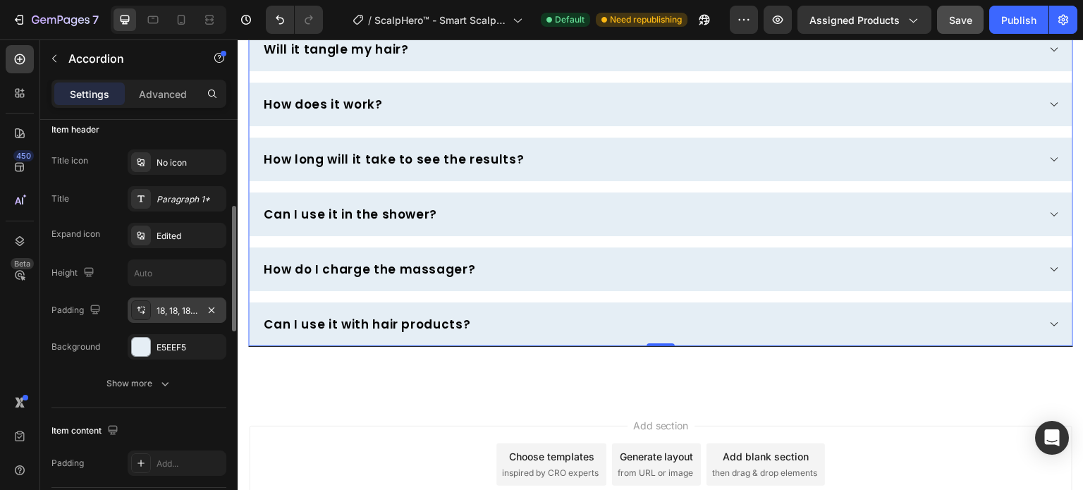
click at [173, 312] on div "18, 18, 18, 18" at bounding box center [176, 310] width 41 height 13
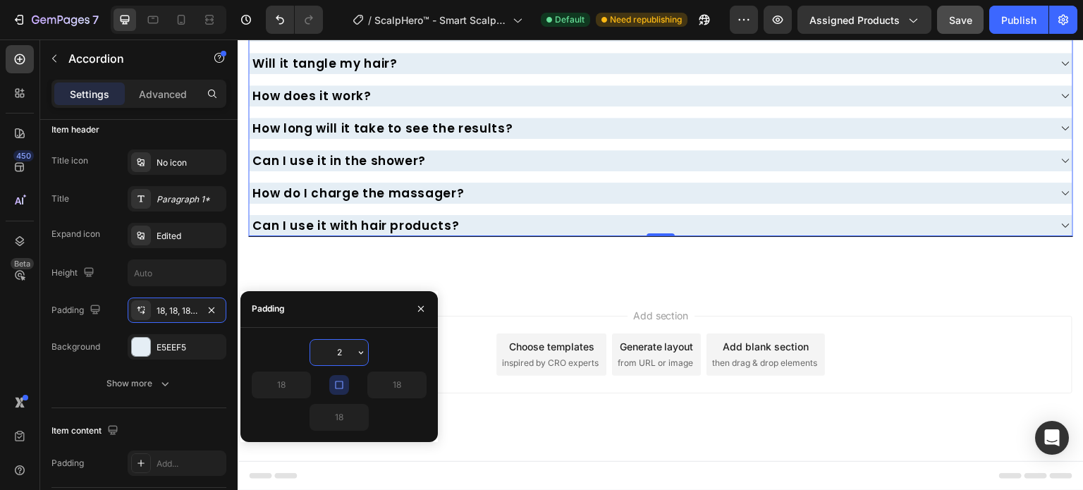
type input "20"
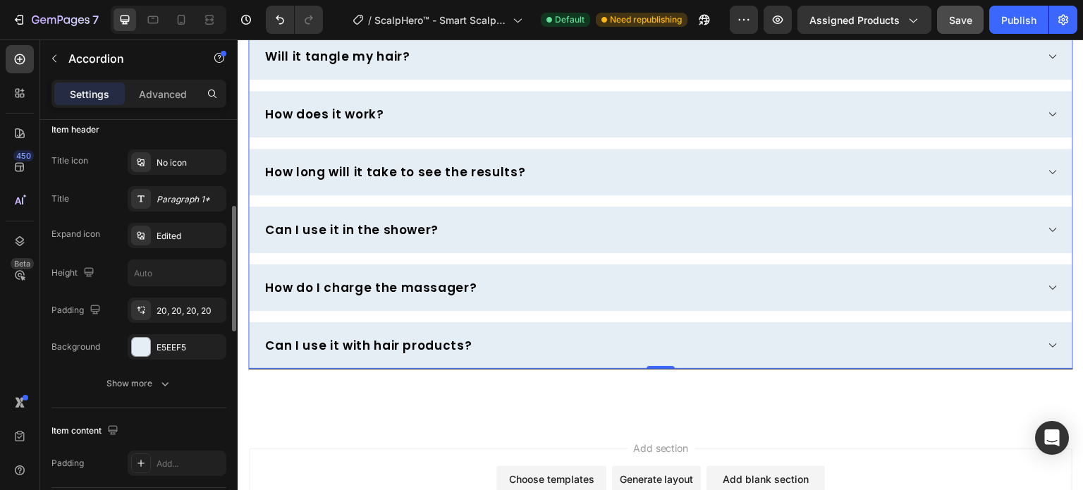
click at [110, 341] on div "Background E5EEF5" at bounding box center [138, 346] width 175 height 25
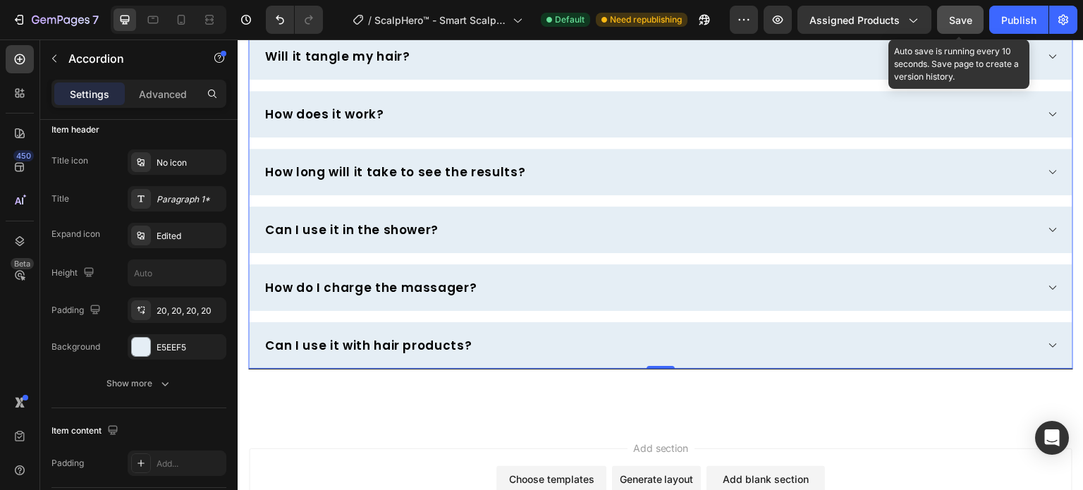
click at [968, 20] on span "Save" at bounding box center [960, 20] width 23 height 12
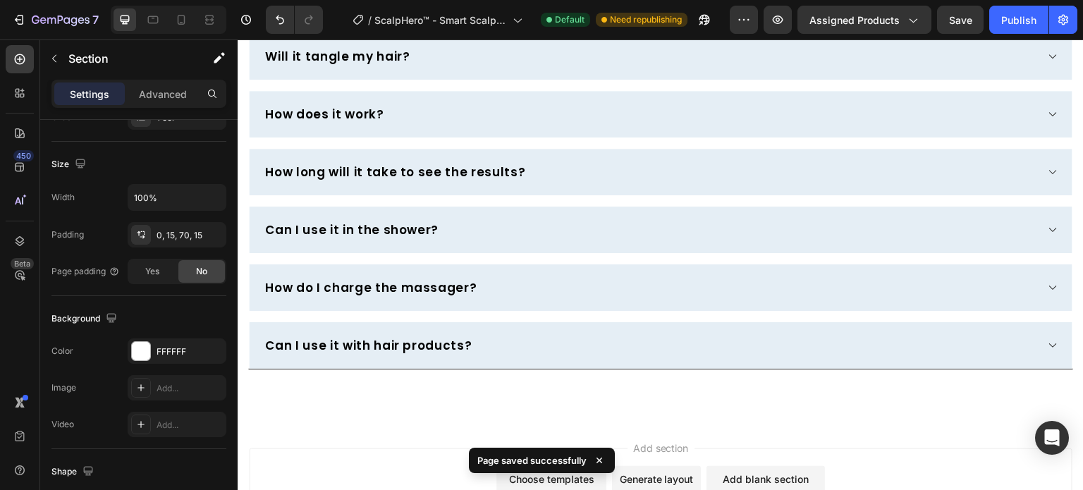
scroll to position [0, 0]
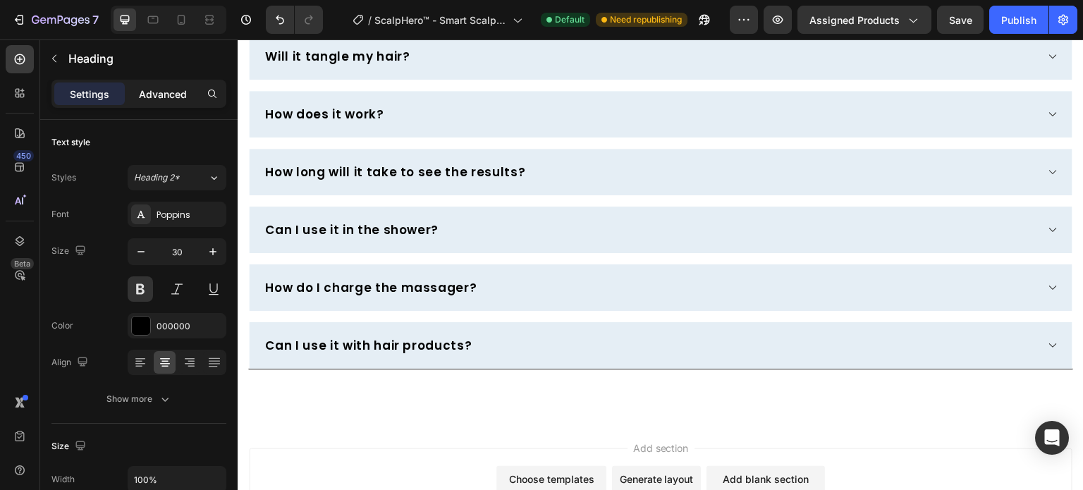
click at [135, 96] on div "Advanced" at bounding box center [163, 93] width 70 height 23
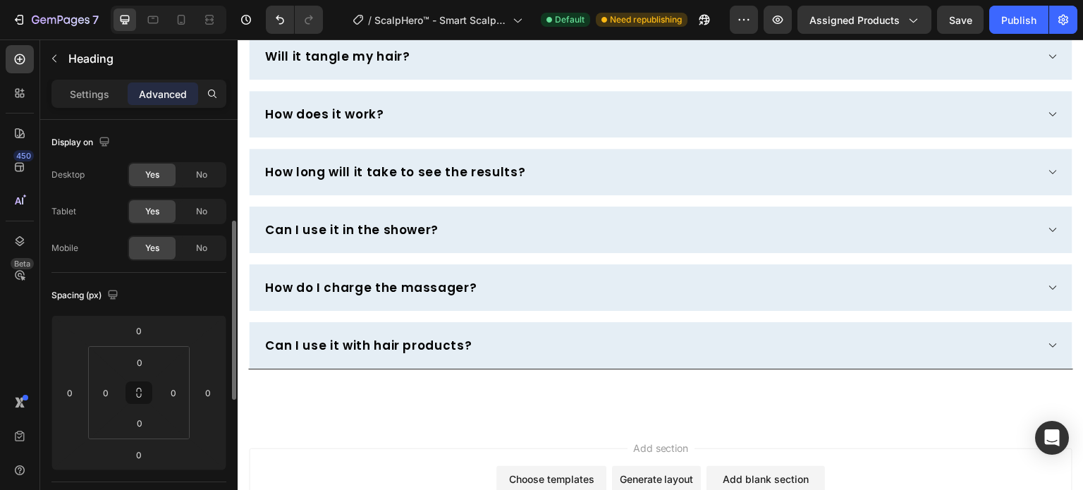
scroll to position [141, 0]
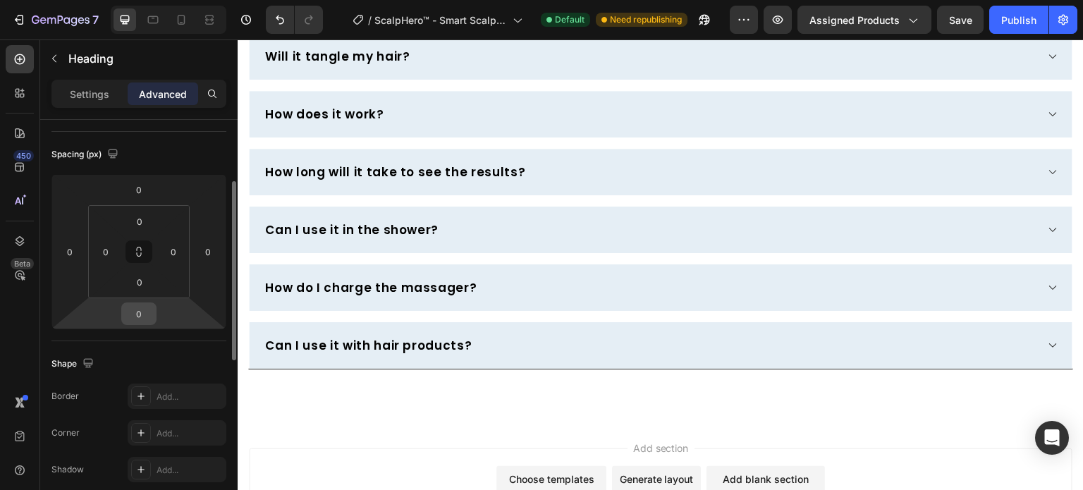
click at [130, 312] on input "0" at bounding box center [139, 313] width 28 height 21
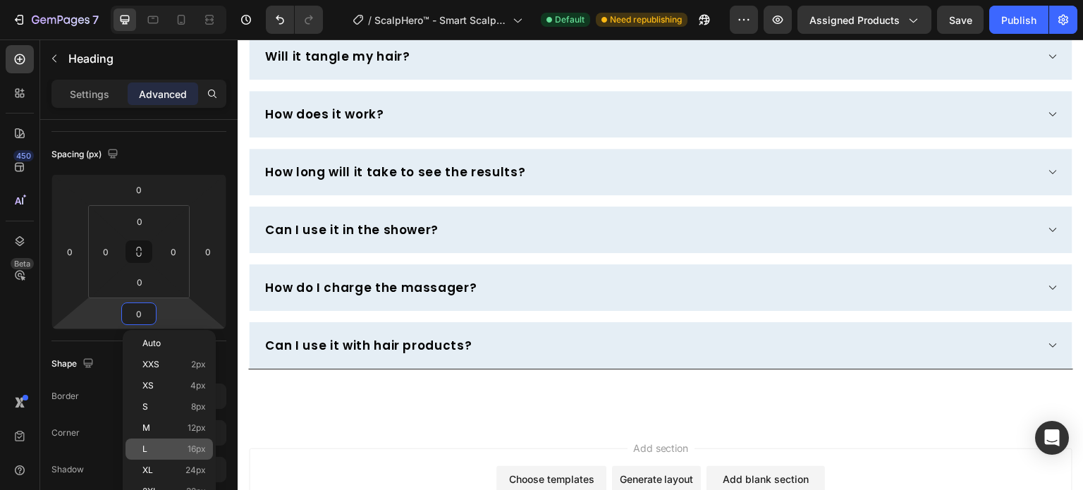
click at [194, 442] on div "L 16px" at bounding box center [168, 448] width 87 height 21
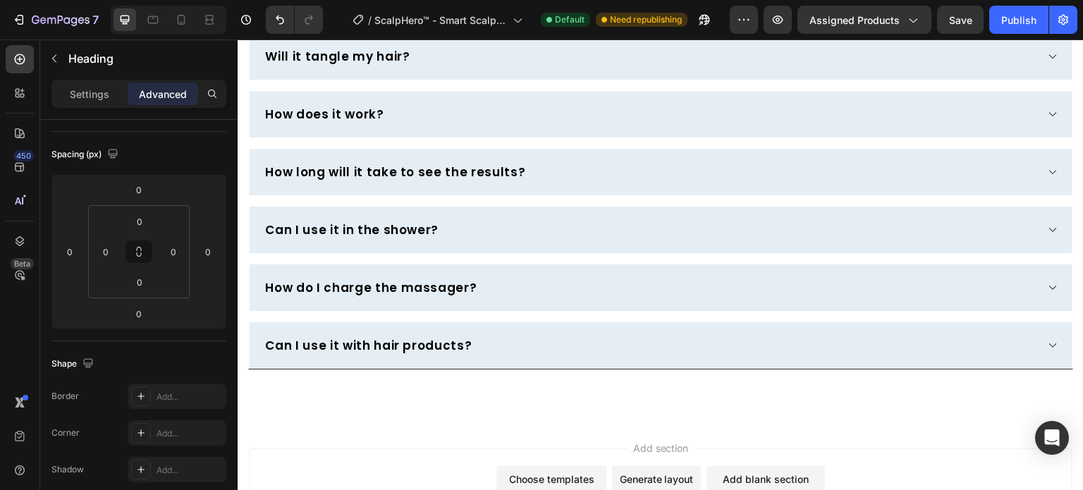
type input "16"
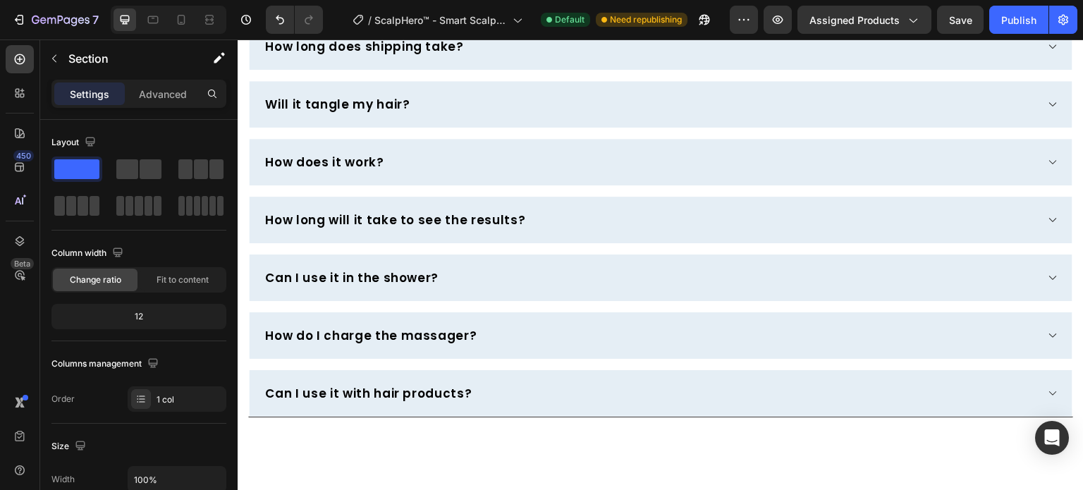
scroll to position [4094, 0]
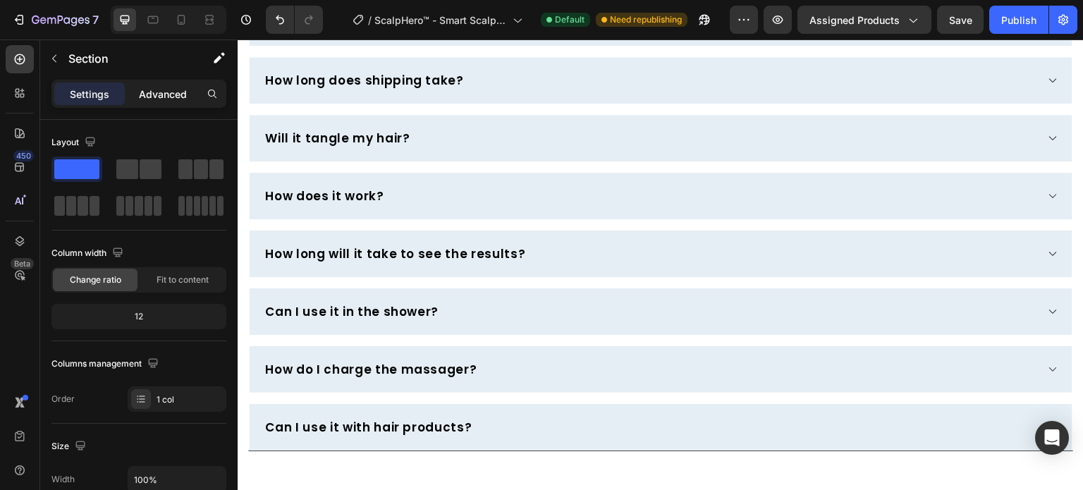
click at [153, 96] on p "Advanced" at bounding box center [163, 94] width 48 height 15
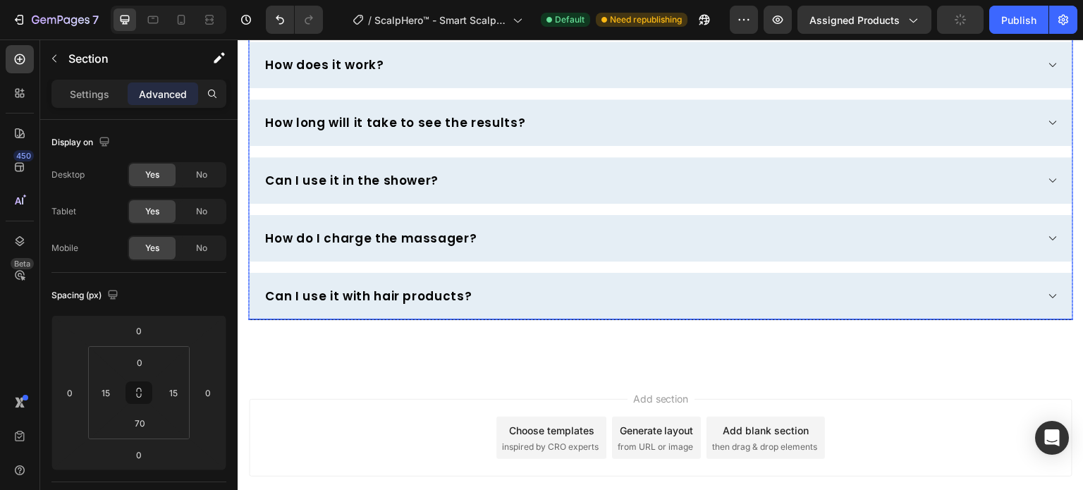
scroll to position [4446, 0]
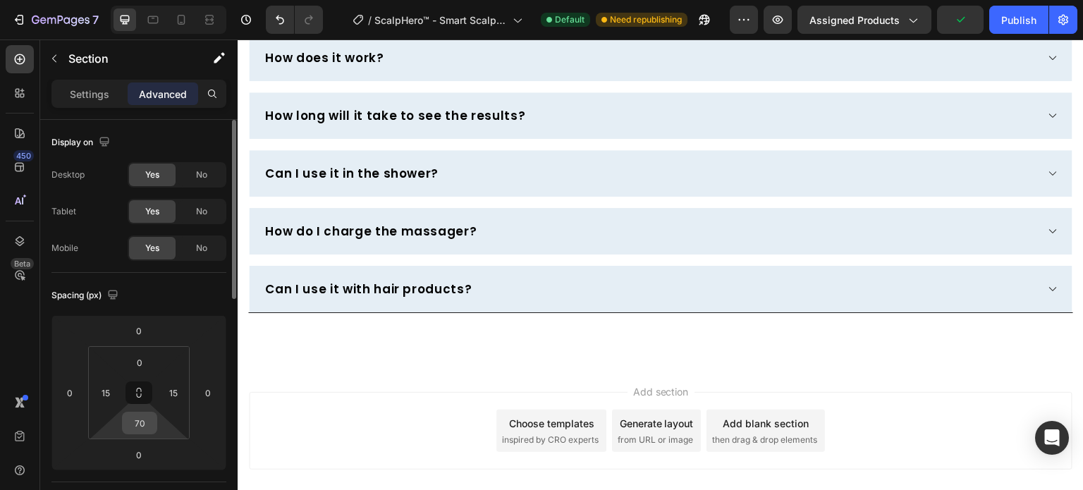
click at [142, 426] on input "70" at bounding box center [139, 422] width 28 height 21
type input "40"
click at [138, 360] on input "0" at bounding box center [139, 362] width 28 height 21
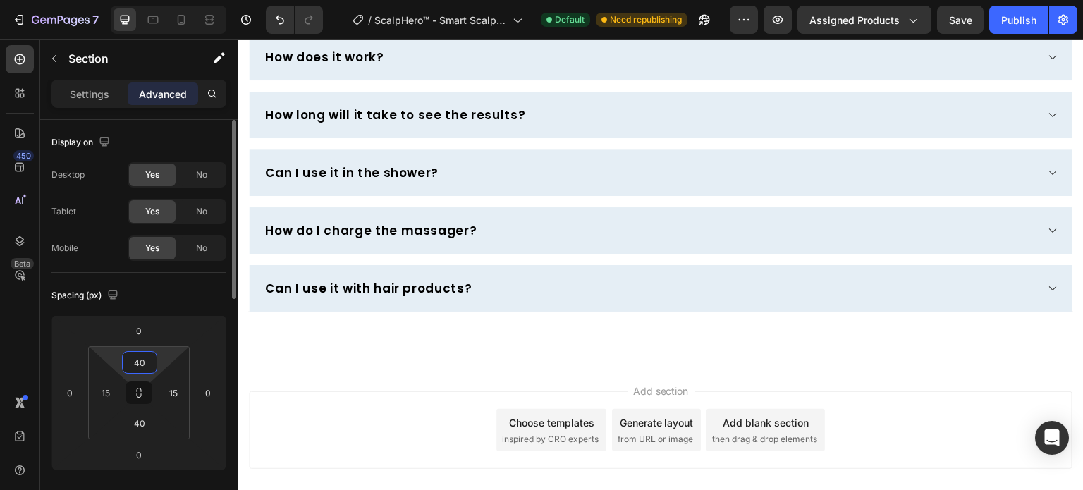
type input "40"
click at [169, 291] on div "Spacing (px)" at bounding box center [138, 295] width 175 height 23
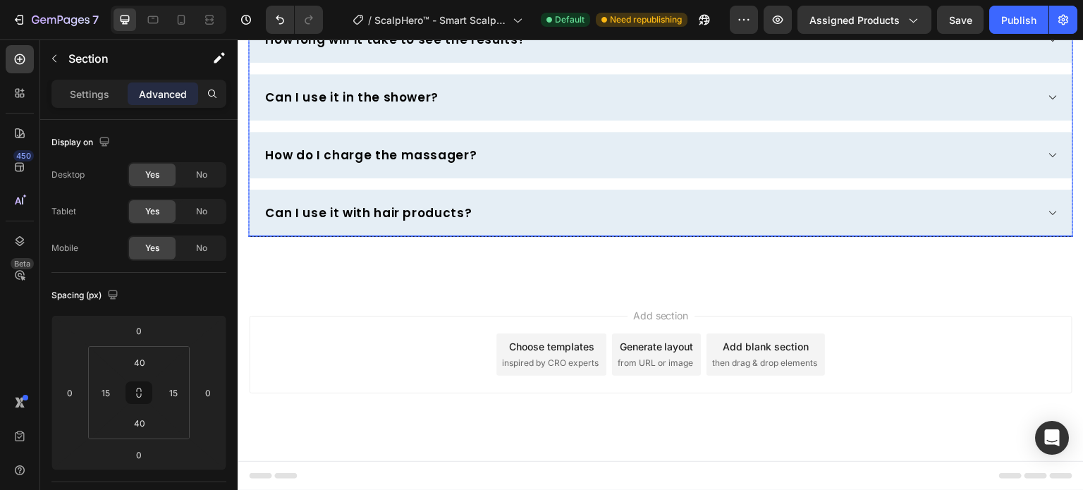
scroll to position [4172, 0]
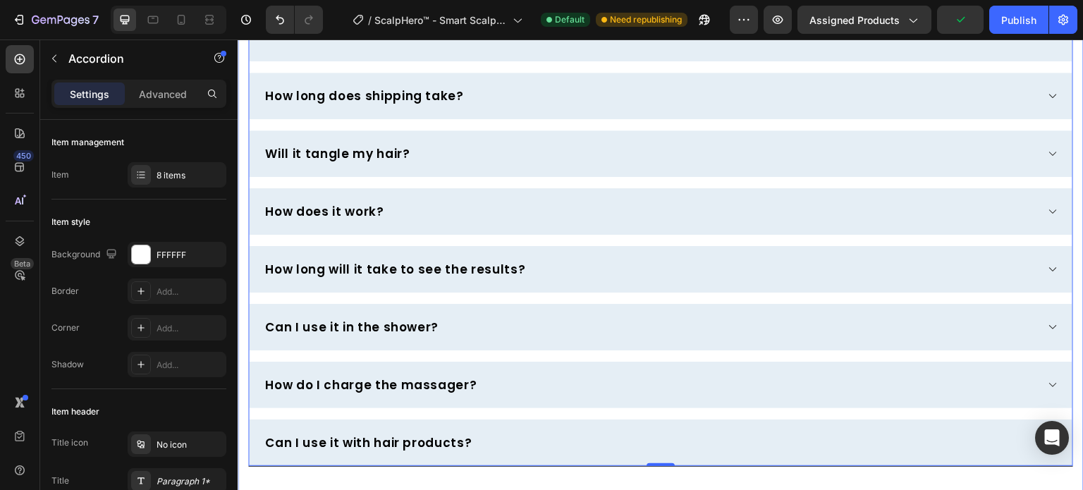
click at [243, 125] on div "Frequently Asked Questions Heading Row What is your return policy? Title Line W…" at bounding box center [661, 196] width 846 height 642
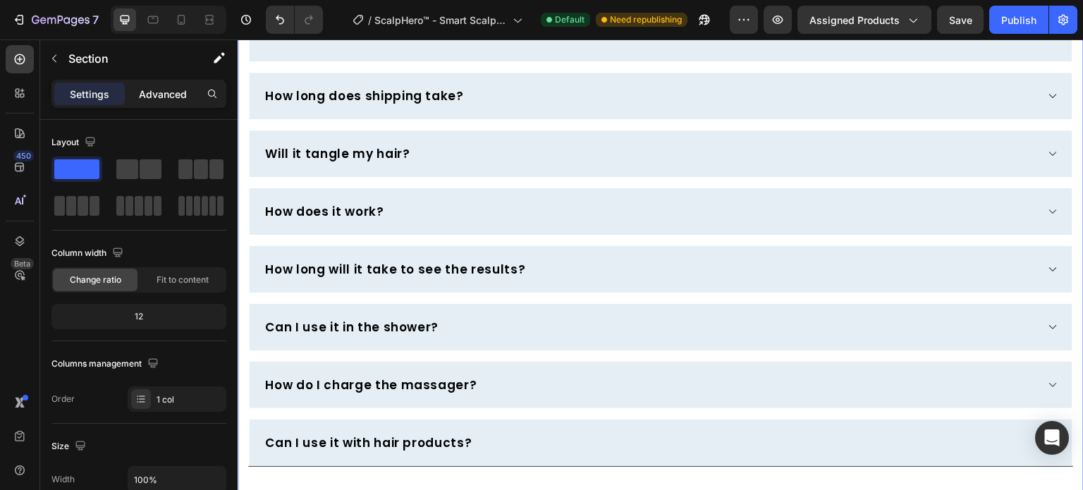
click at [159, 87] on p "Advanced" at bounding box center [163, 94] width 48 height 15
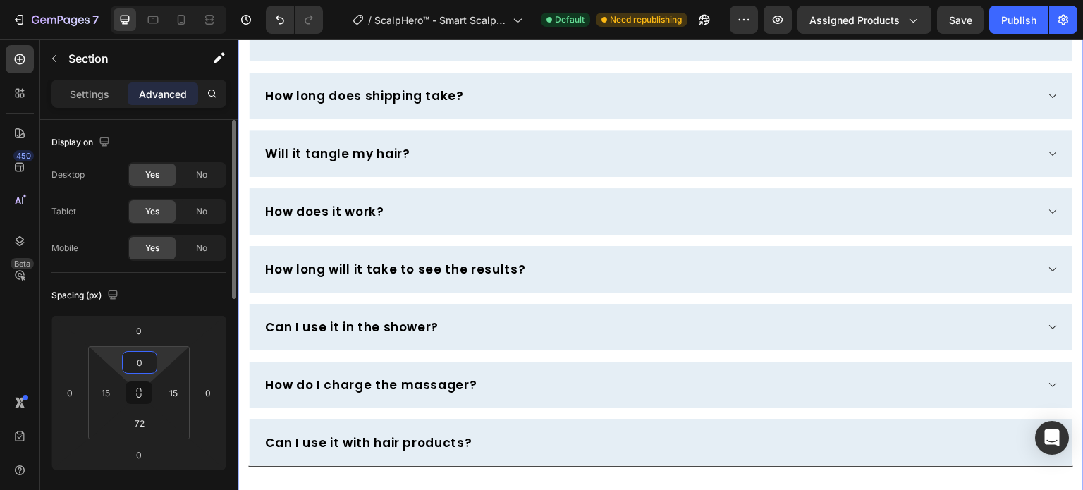
click at [142, 361] on input "0" at bounding box center [139, 362] width 28 height 21
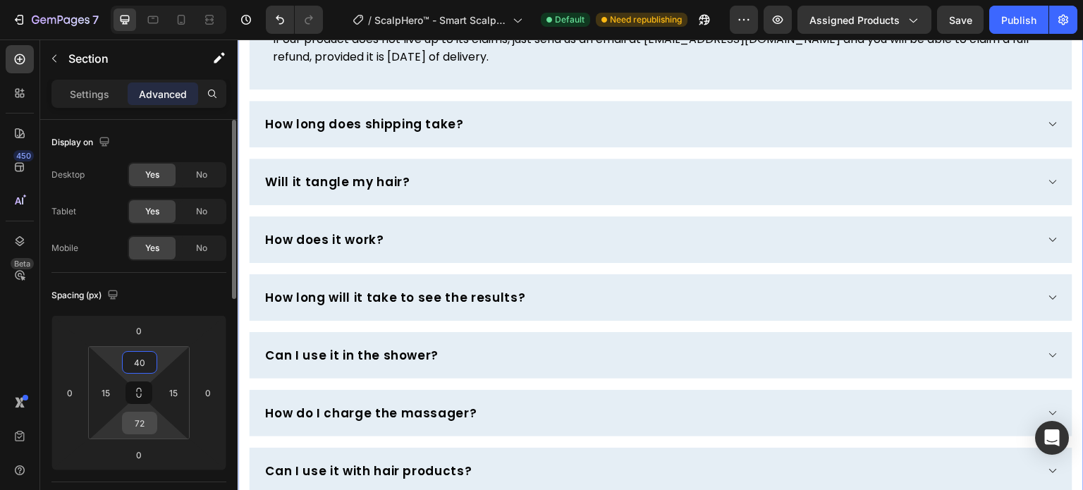
type input "40"
click at [135, 414] on input "72" at bounding box center [139, 422] width 28 height 21
type input "40"
click at [156, 299] on div "Spacing (px)" at bounding box center [138, 295] width 175 height 23
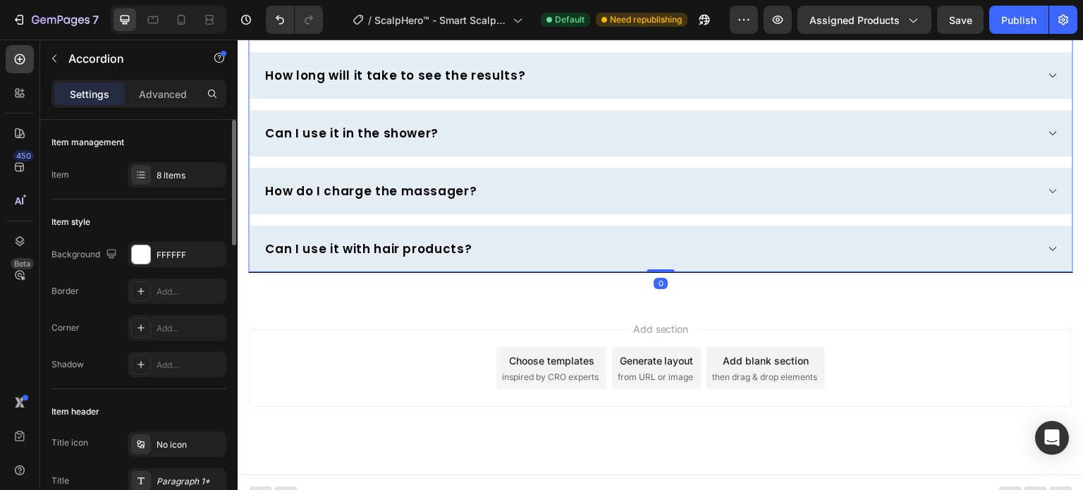
scroll to position [4524, 0]
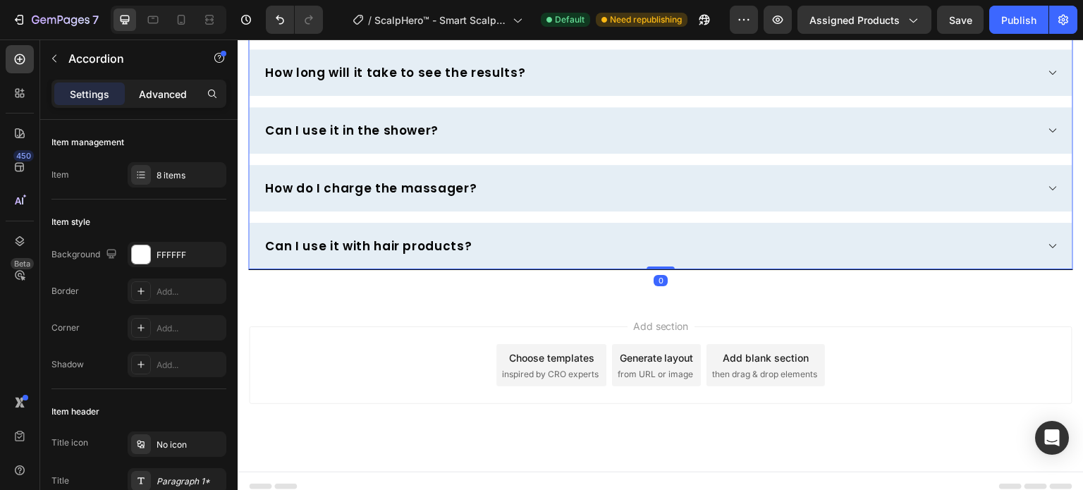
click at [164, 92] on p "Advanced" at bounding box center [163, 94] width 48 height 15
type input "100%"
type input "100"
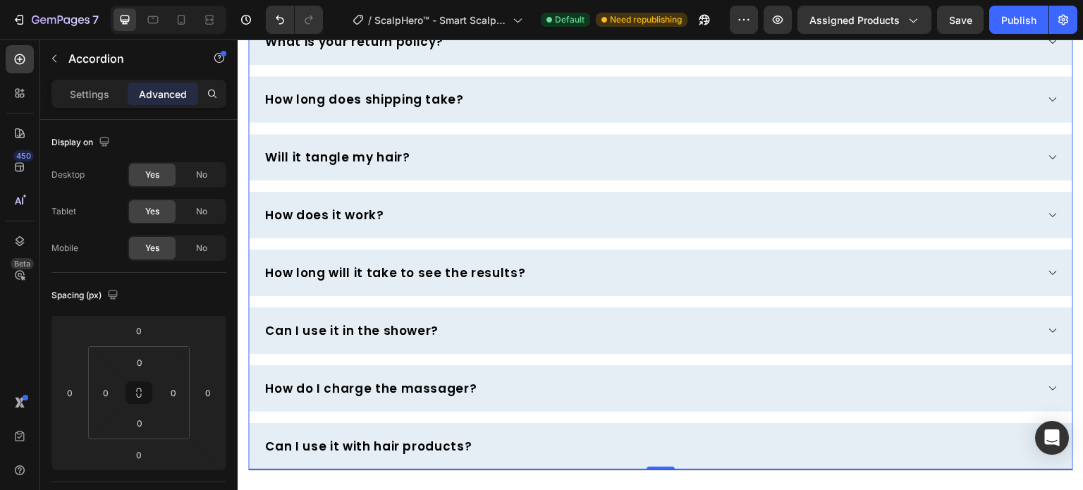
scroll to position [4102, 0]
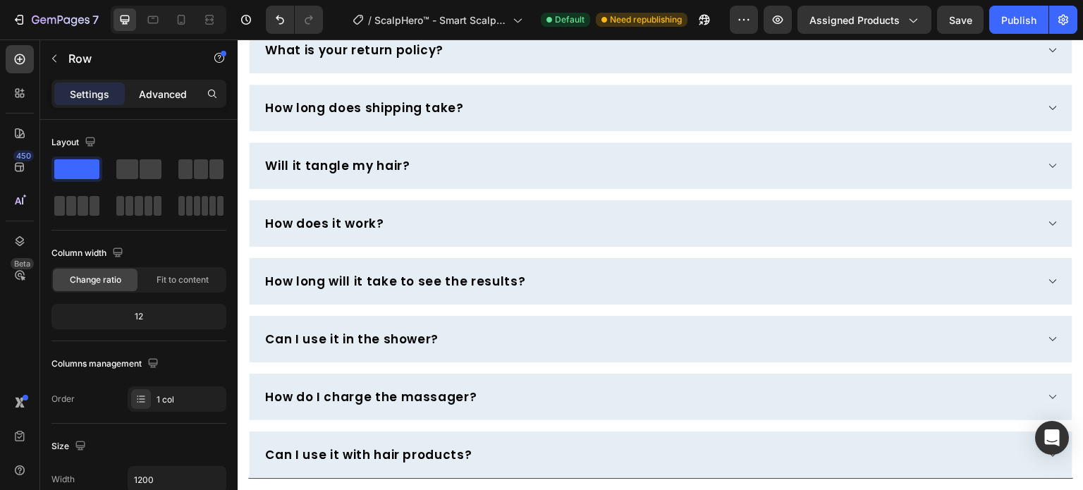
click at [161, 92] on p "Advanced" at bounding box center [163, 94] width 48 height 15
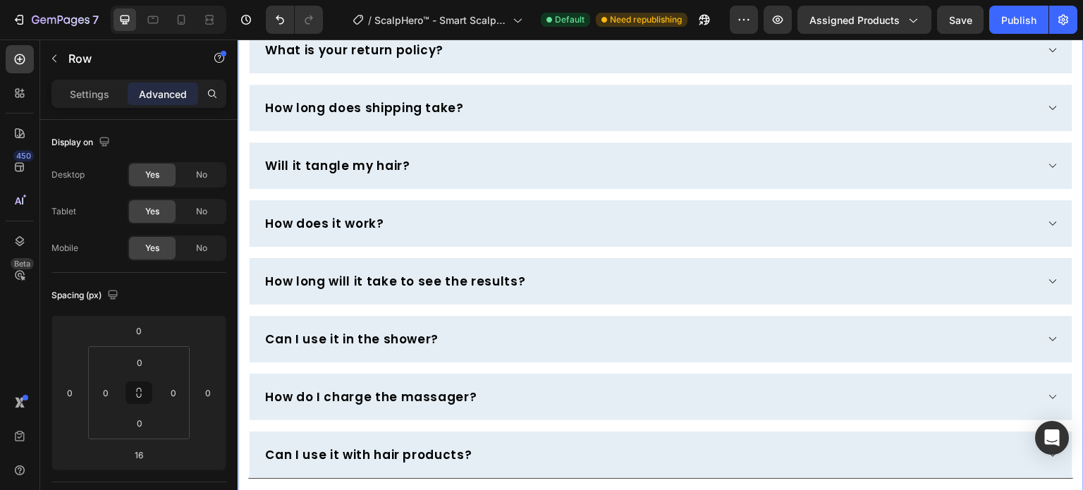
click at [426, 167] on div "Frequently Asked Questions Heading Row 16 What is your return policy? How long …" at bounding box center [661, 226] width 846 height 561
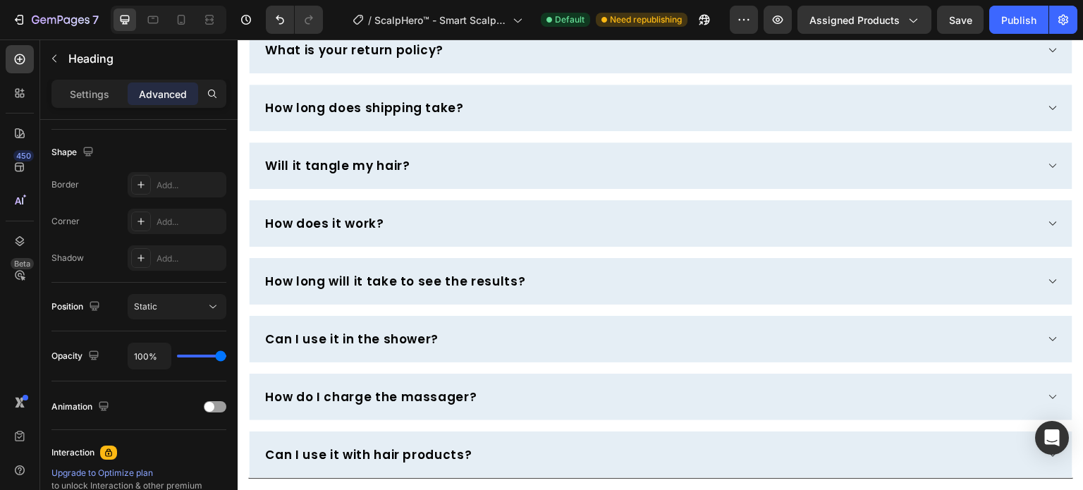
scroll to position [0, 0]
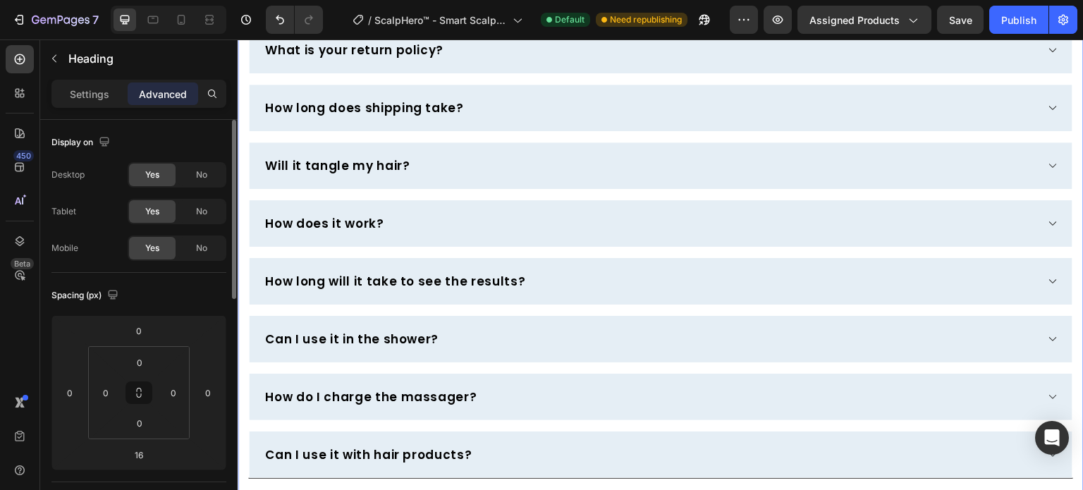
click at [551, 166] on div "Frequently Asked Questions Heading 16 Row What is your return policy? How long …" at bounding box center [661, 226] width 846 height 561
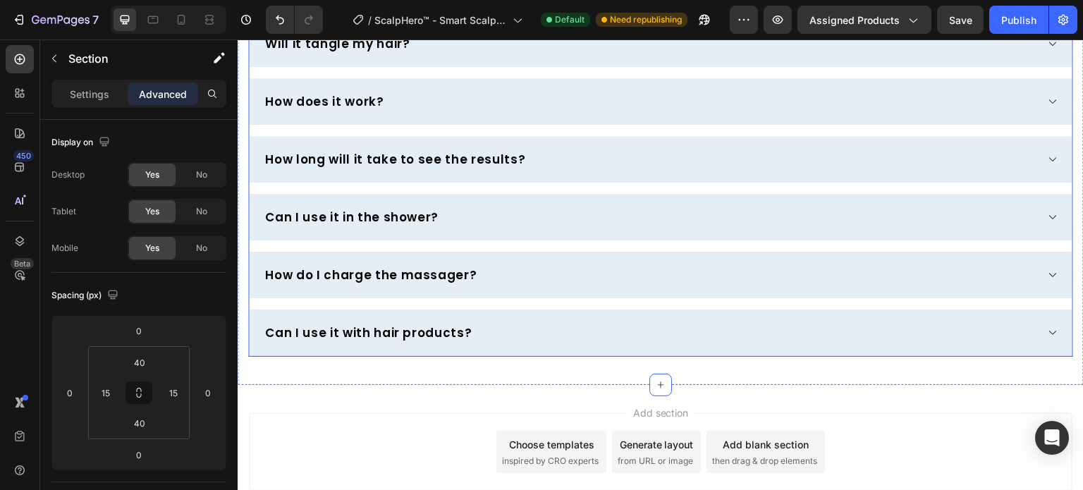
scroll to position [4524, 0]
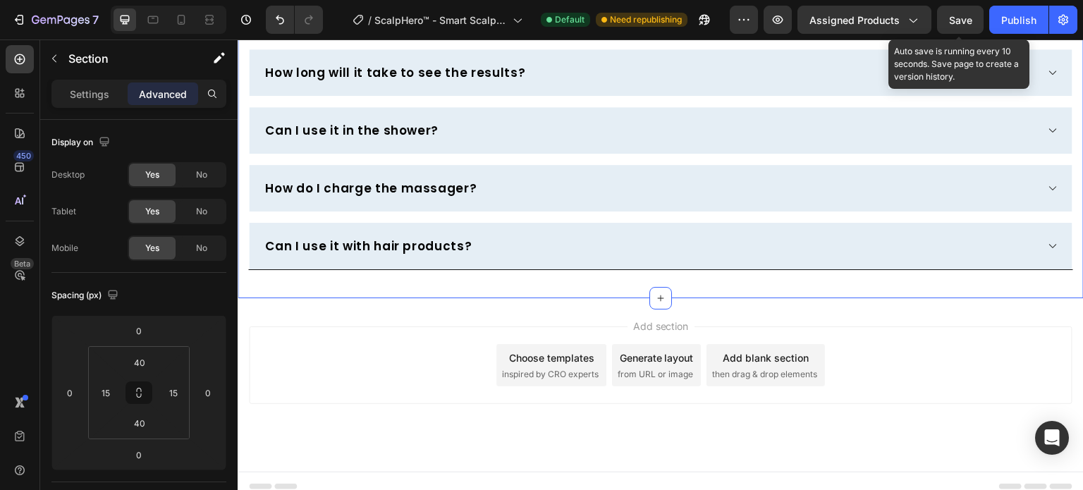
click at [956, 19] on span "Save" at bounding box center [960, 20] width 23 height 12
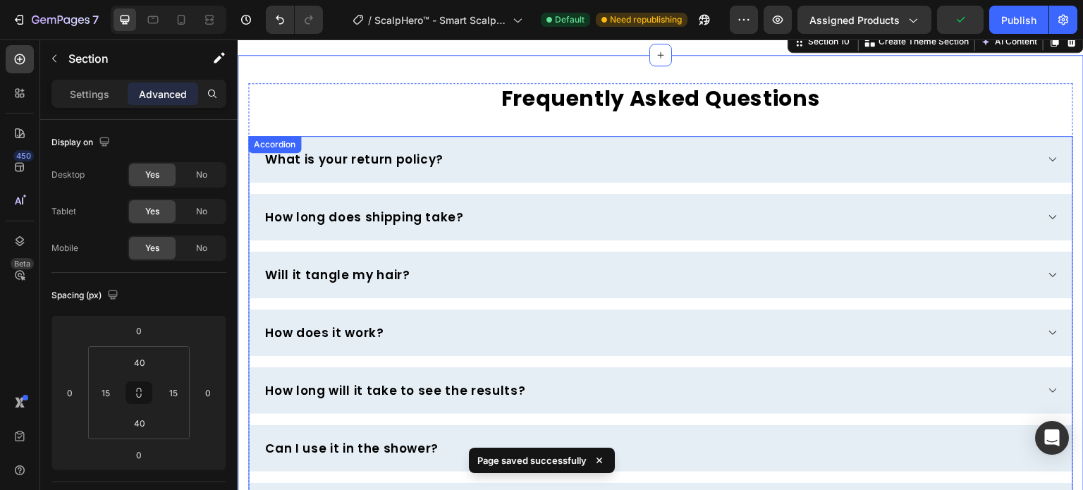
scroll to position [3961, 0]
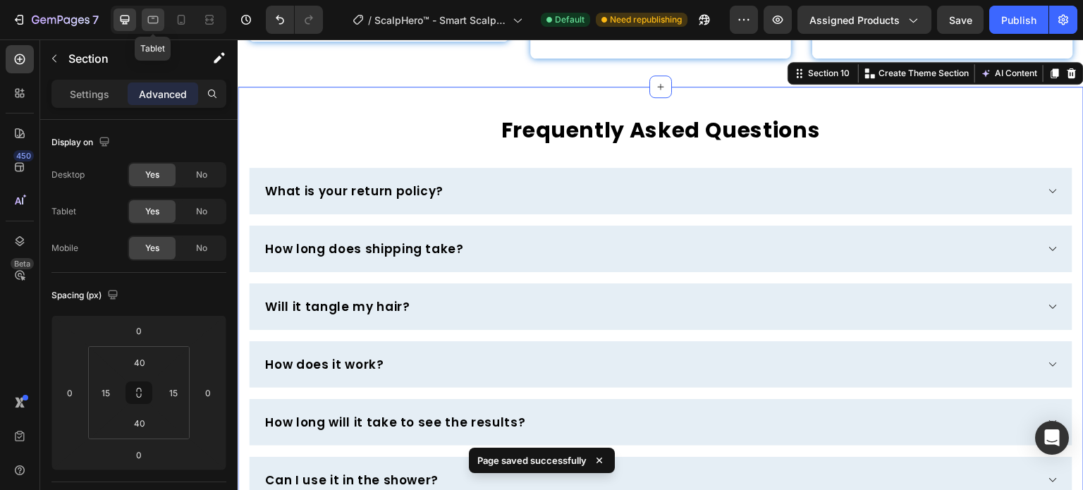
click at [151, 28] on div at bounding box center [153, 19] width 23 height 23
type input "63"
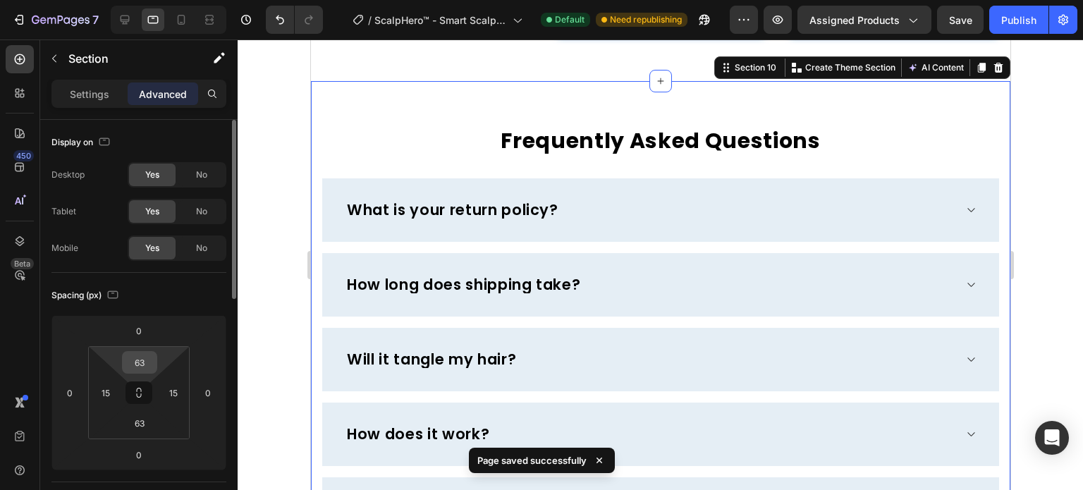
scroll to position [4097, 0]
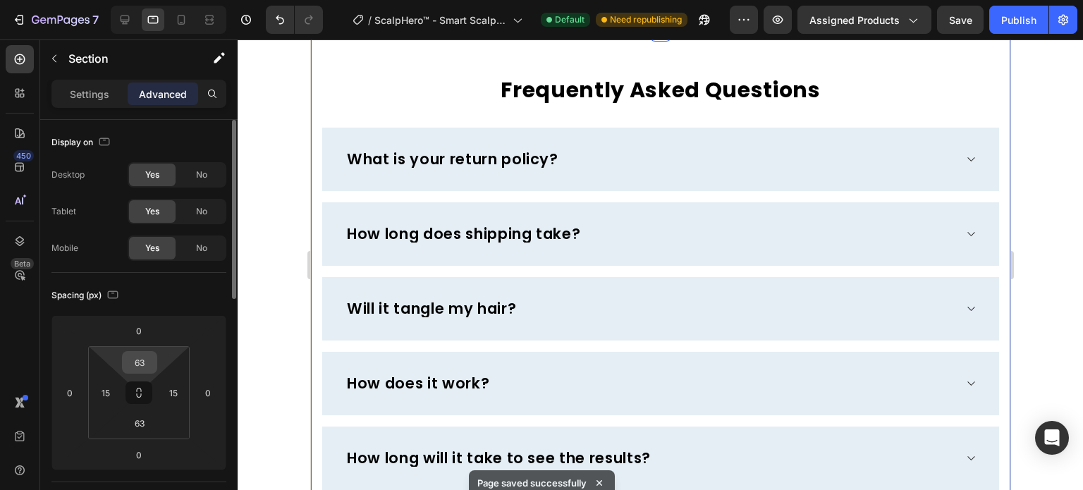
click at [139, 364] on input "63" at bounding box center [139, 362] width 28 height 21
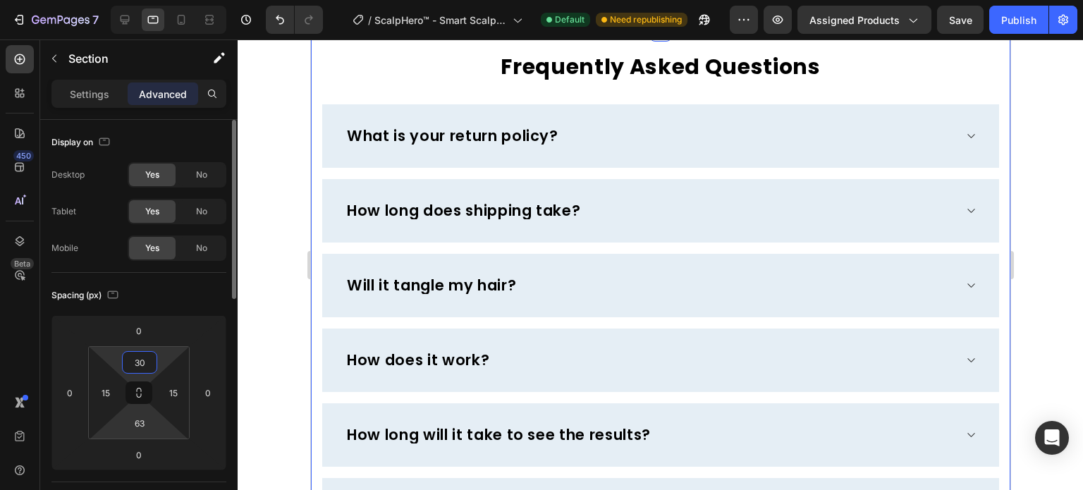
type input "30"
click at [134, 121] on html "7 Version history / ScalpHero™ - Smart Scalp Massager Default Need republishing…" at bounding box center [541, 60] width 1083 height 121
type input "30"
click at [0, 0] on div "Spacing (px) 0 0 0 0 30 15 30 15" at bounding box center [0, 0] width 0 height 0
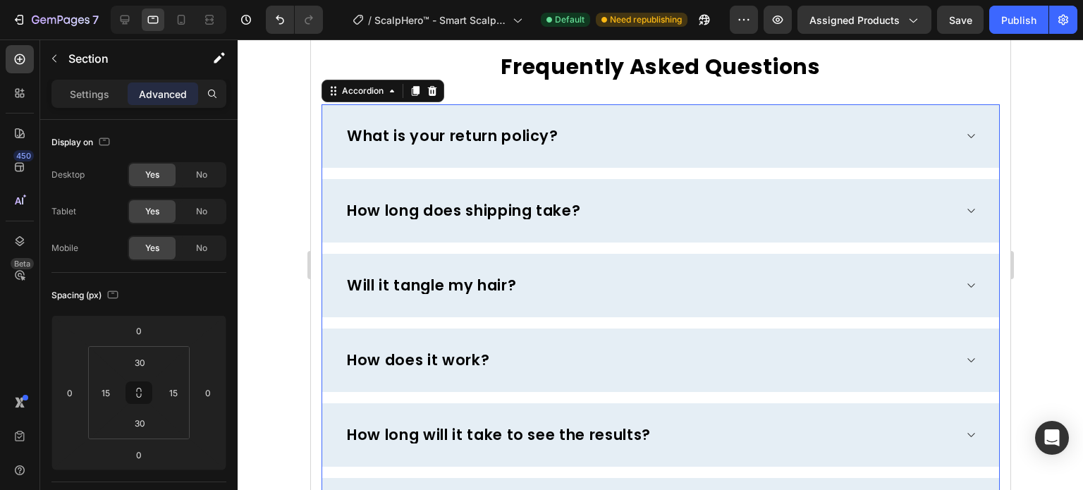
click at [338, 168] on div "What is your return policy?" at bounding box center [659, 135] width 677 height 63
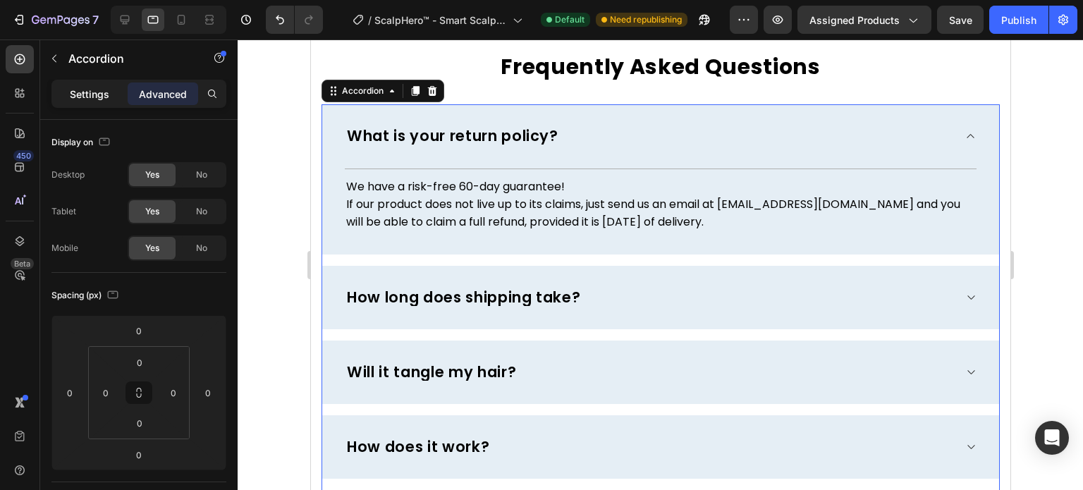
click at [99, 104] on div "Settings" at bounding box center [89, 93] width 70 height 23
type input "16"
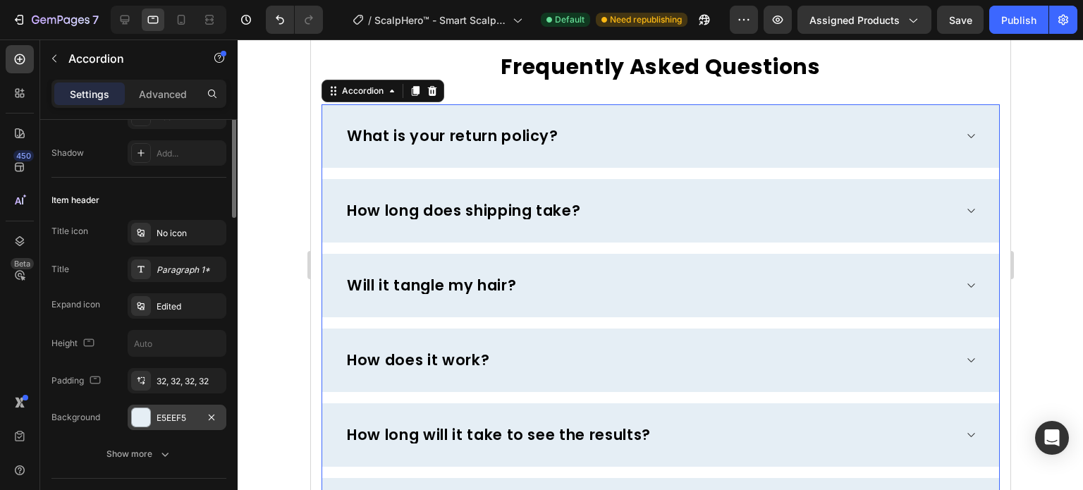
scroll to position [282, 0]
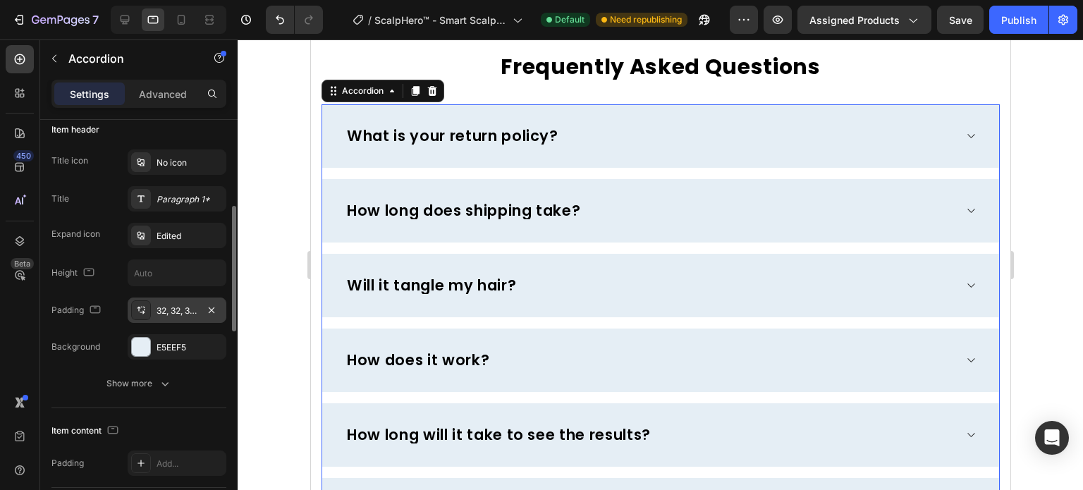
click at [170, 314] on div "32, 32, 32, 32" at bounding box center [176, 310] width 41 height 13
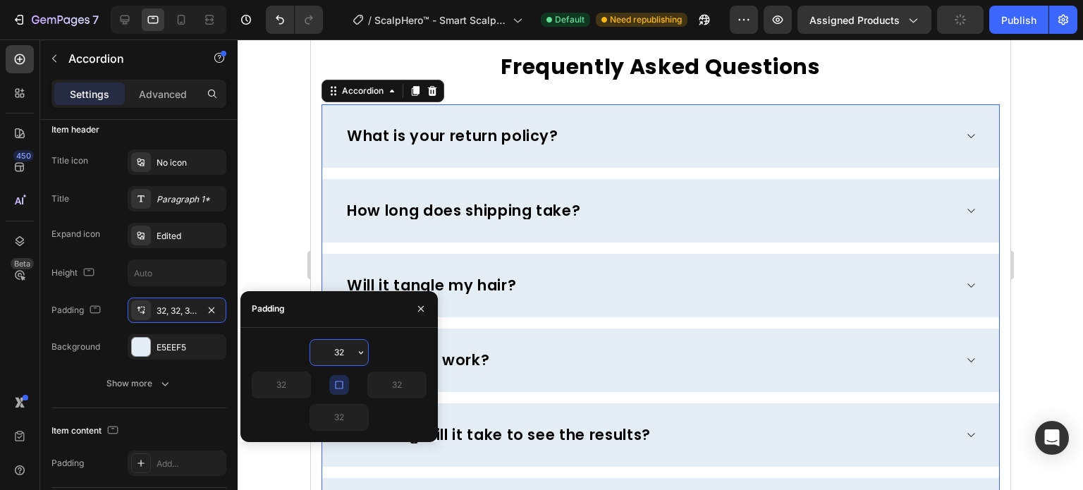
click at [340, 346] on input "32" at bounding box center [339, 352] width 58 height 25
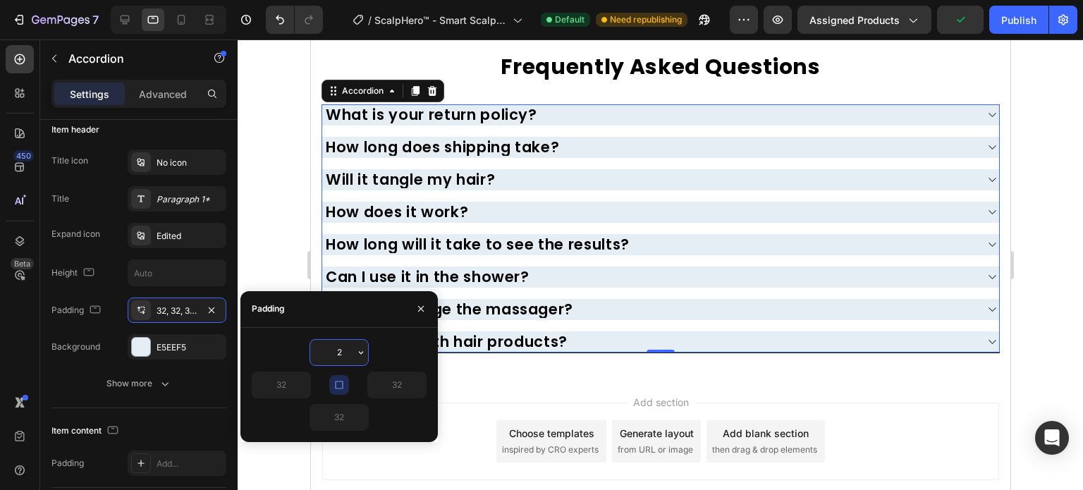
type input "20"
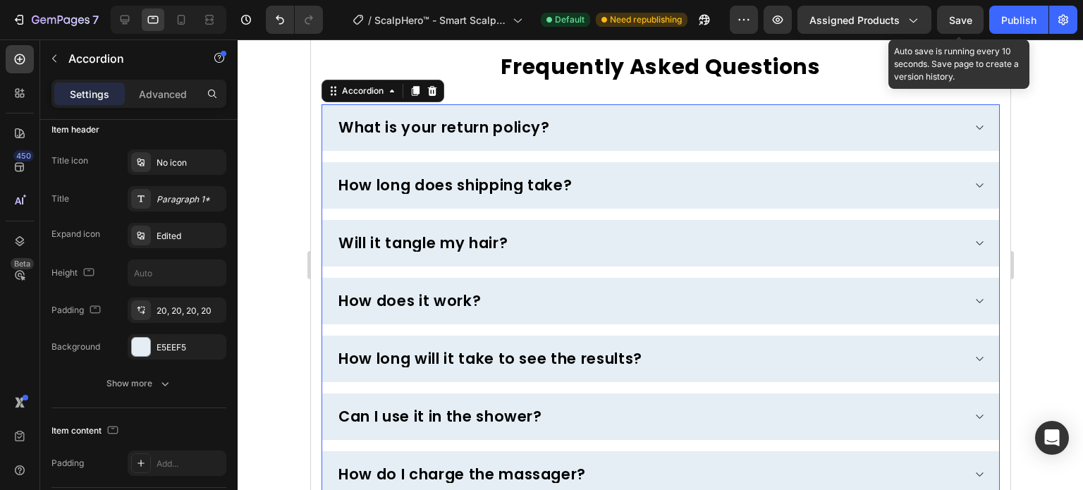
click at [956, 23] on span "Save" at bounding box center [960, 20] width 23 height 12
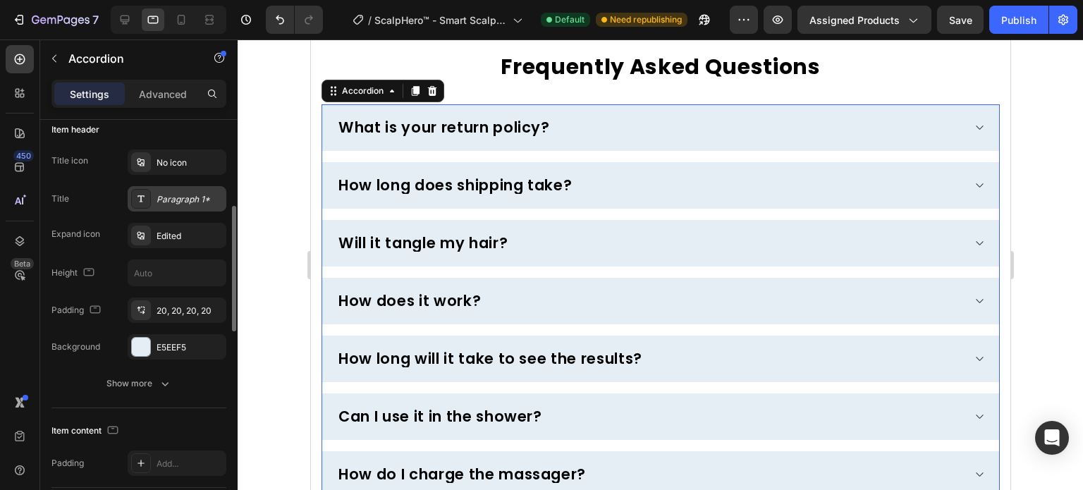
click at [162, 196] on div "Paragraph 1*" at bounding box center [189, 199] width 66 height 13
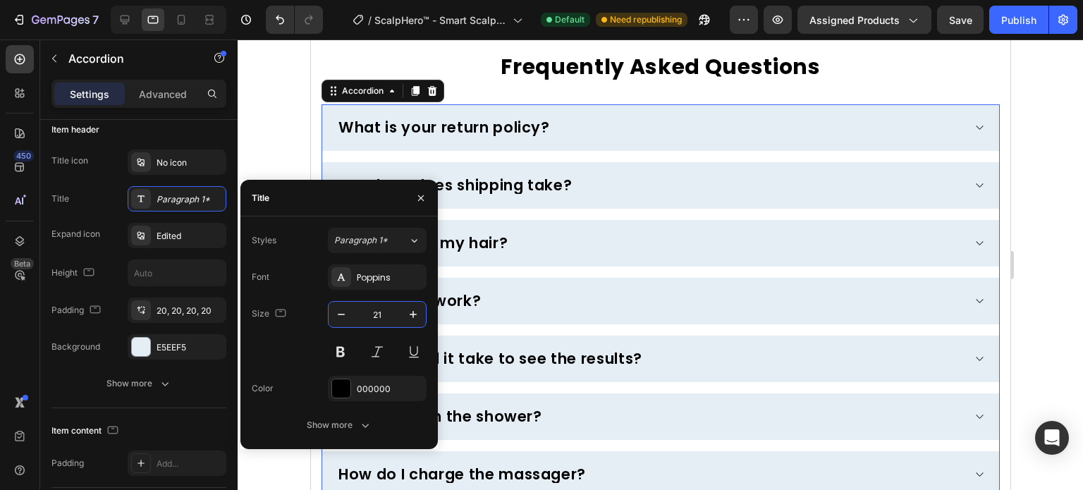
click at [368, 315] on input "21" at bounding box center [377, 314] width 47 height 25
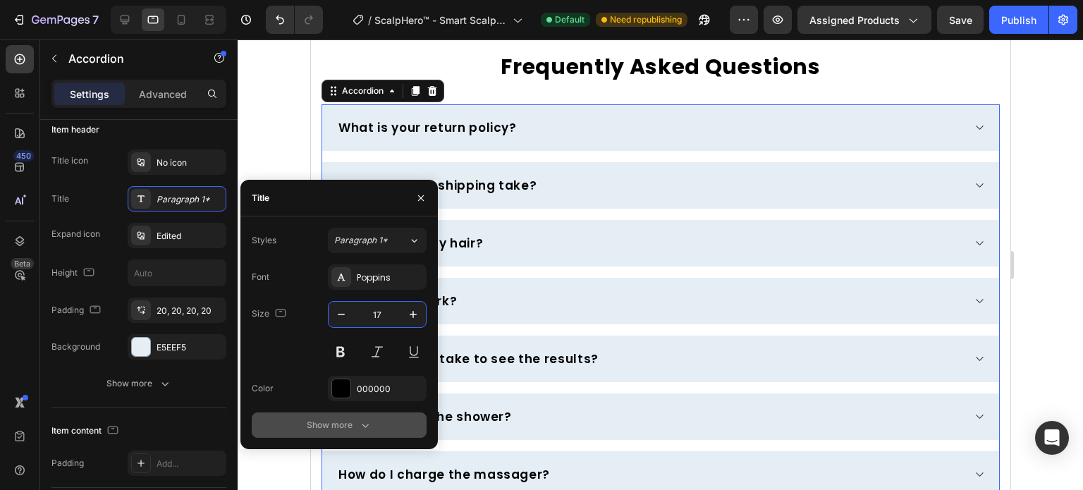
type input "17"
click at [358, 419] on icon "button" at bounding box center [365, 425] width 14 height 14
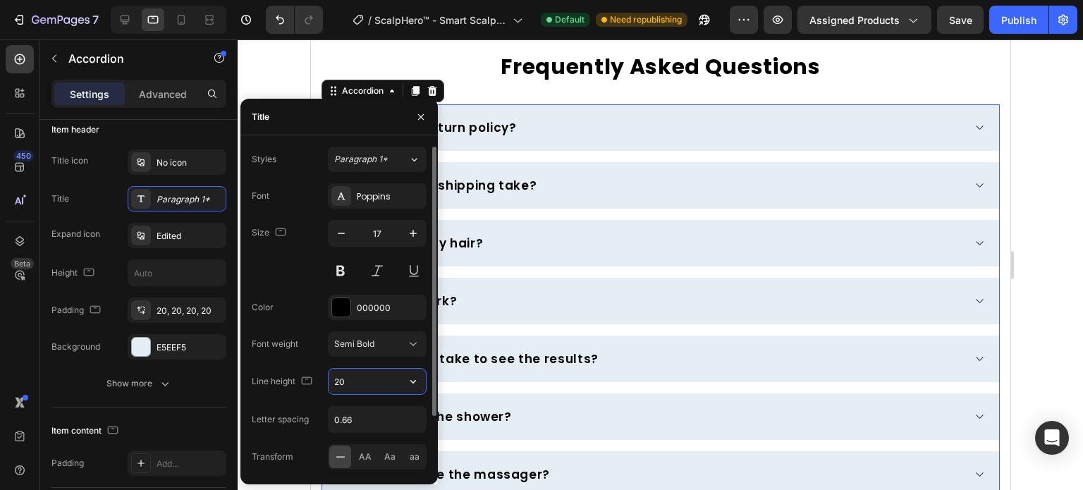
click at [369, 377] on input "20" at bounding box center [376, 381] width 97 height 25
drag, startPoint x: 369, startPoint y: 377, endPoint x: 319, endPoint y: 393, distance: 53.3
click at [319, 393] on div "Line height 20" at bounding box center [339, 381] width 175 height 27
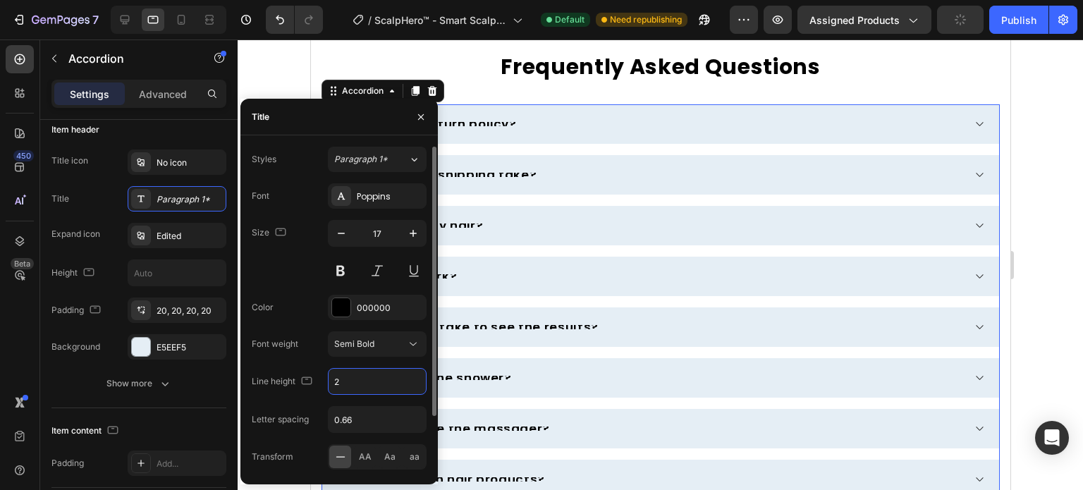
type input "24"
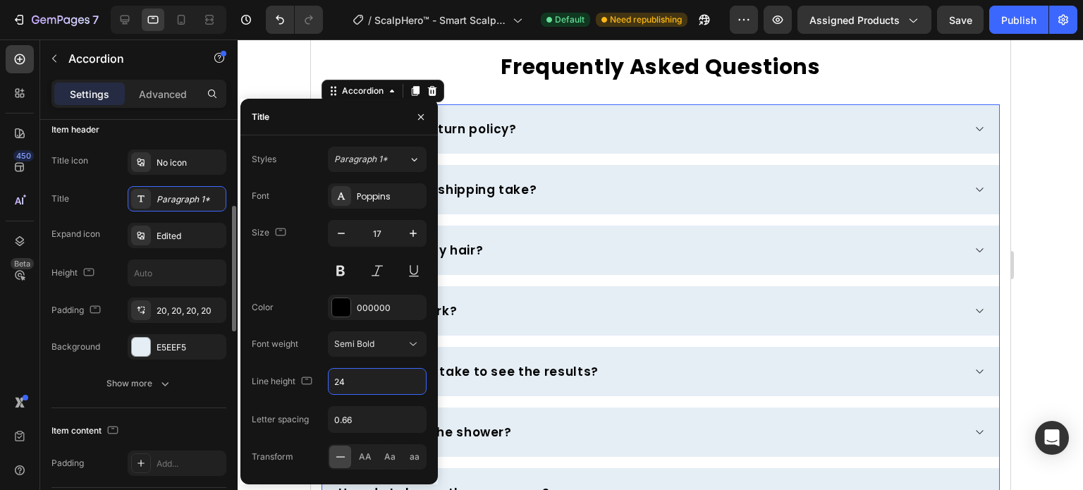
click at [113, 197] on div "Title Paragraph 1*" at bounding box center [138, 198] width 175 height 25
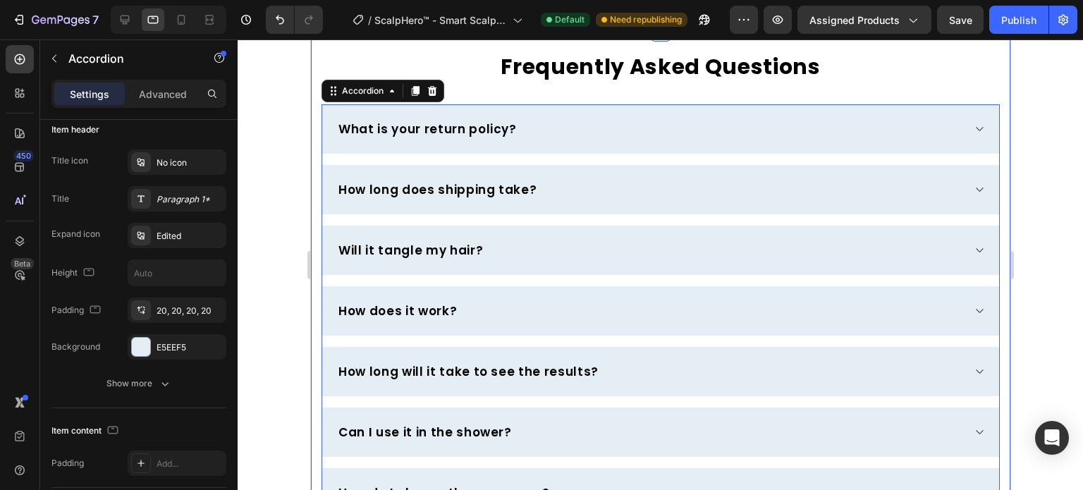
click at [460, 104] on div "Frequently Asked Questions Heading Row What is your return policy? How long doe…" at bounding box center [659, 315] width 699 height 570
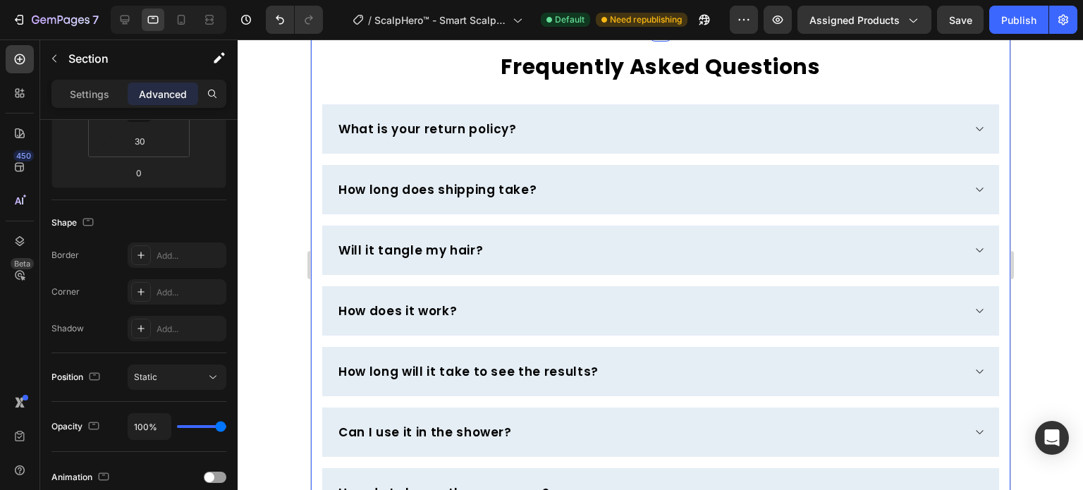
scroll to position [0, 0]
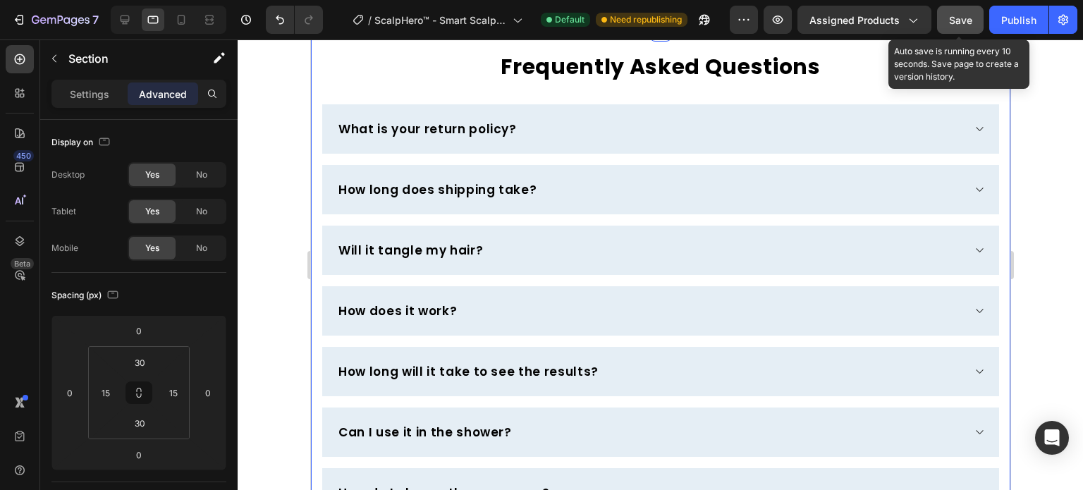
click at [973, 16] on button "Save" at bounding box center [960, 20] width 47 height 28
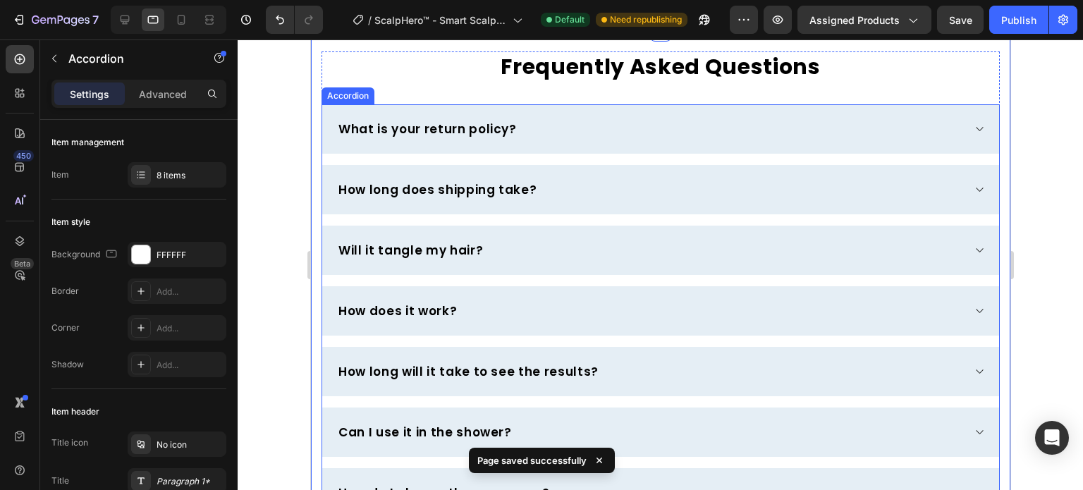
click at [346, 154] on div "What is your return policy?" at bounding box center [659, 128] width 677 height 49
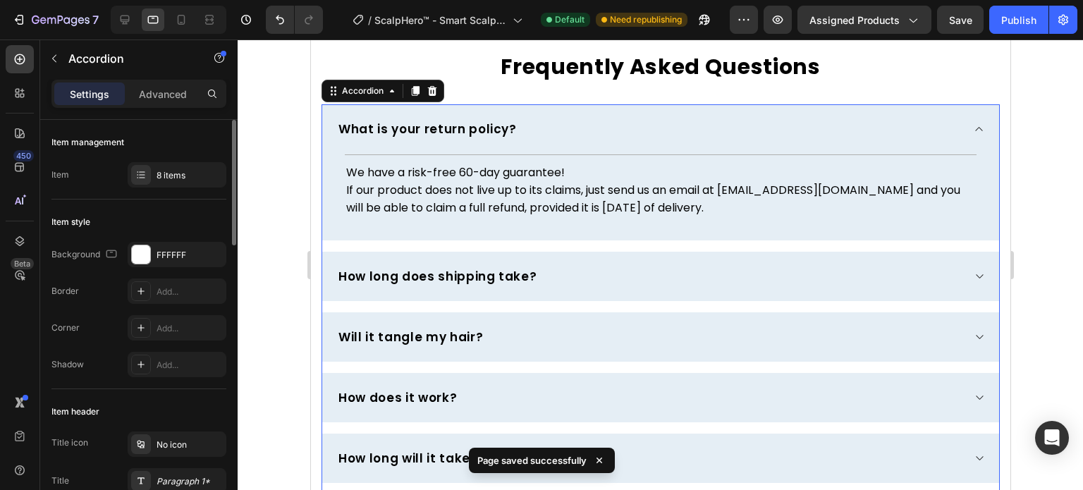
scroll to position [141, 0]
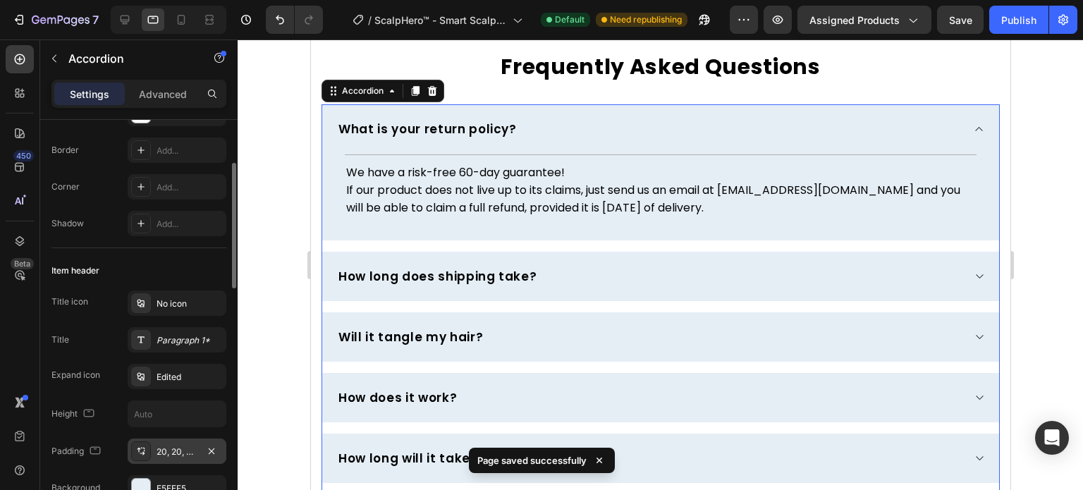
click at [166, 455] on div "20, 20, 20, 20" at bounding box center [176, 451] width 41 height 13
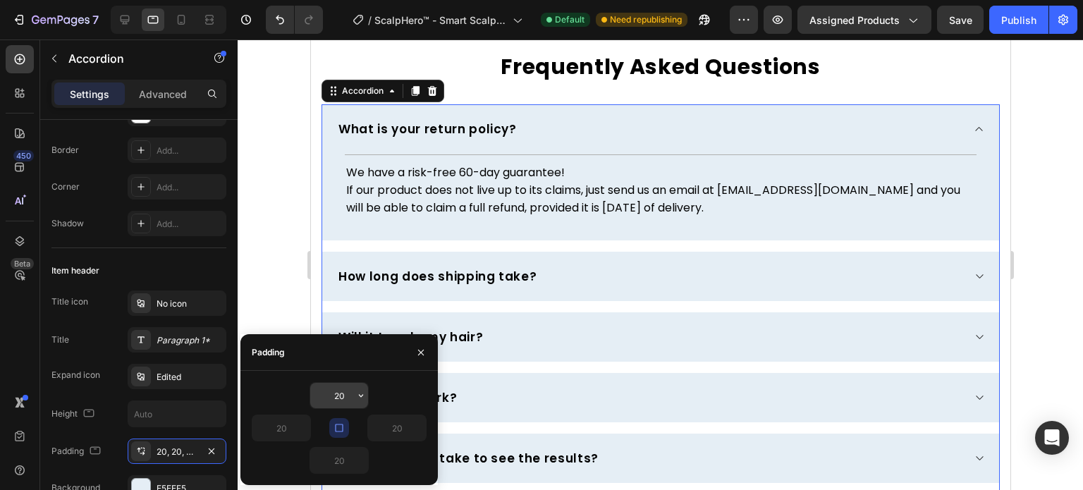
click at [335, 396] on input "20" at bounding box center [339, 395] width 58 height 25
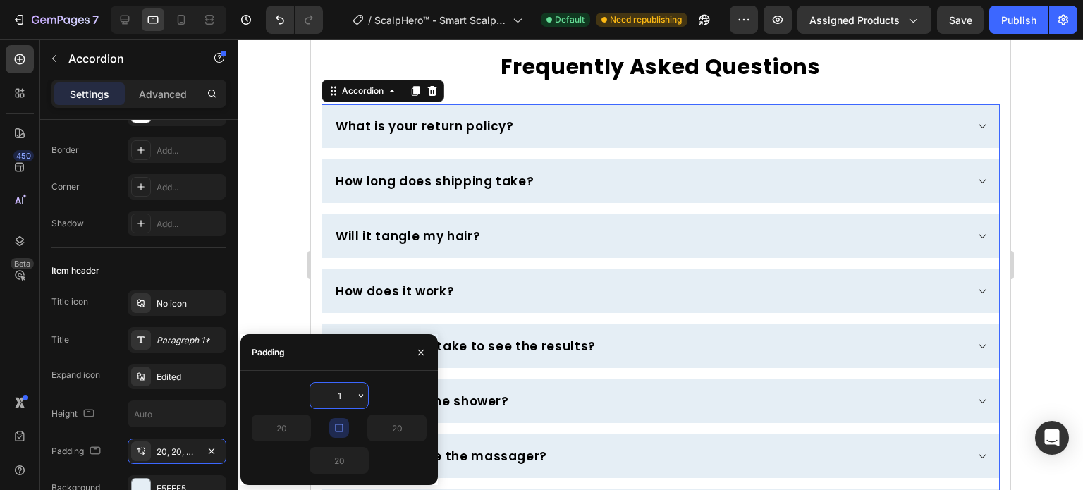
type input "16"
click at [145, 261] on div "Item header" at bounding box center [138, 270] width 175 height 23
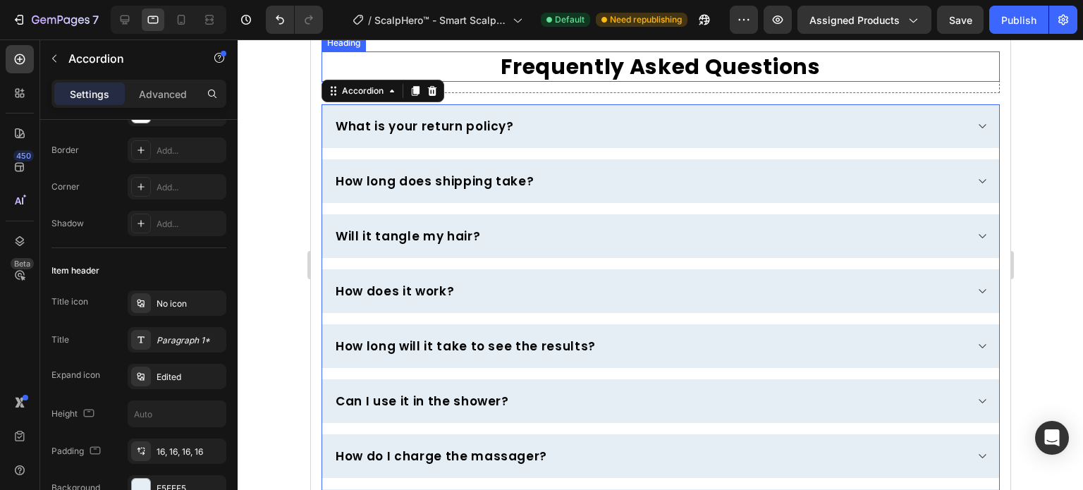
click at [424, 82] on h2 "Frequently Asked Questions" at bounding box center [660, 66] width 678 height 30
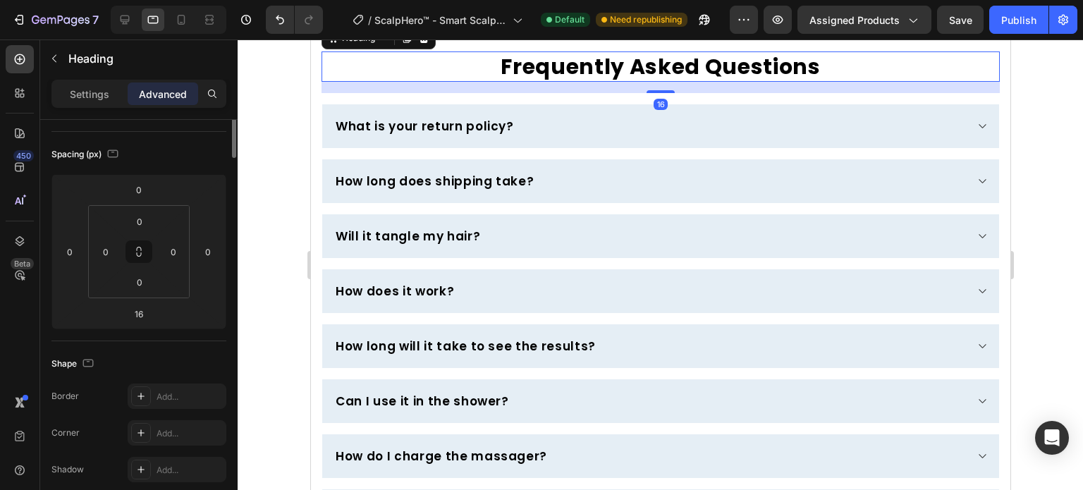
scroll to position [0, 0]
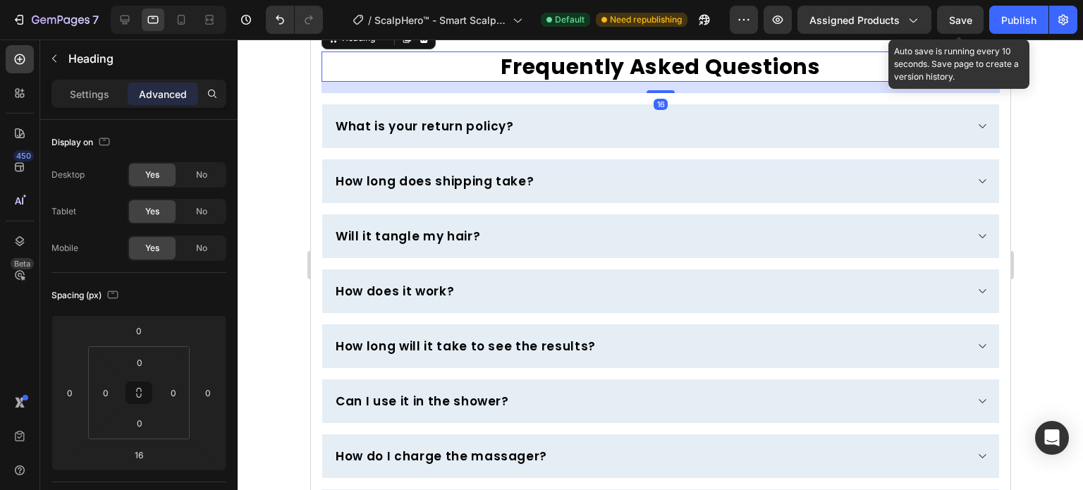
click at [970, 19] on span "Save" at bounding box center [960, 20] width 23 height 12
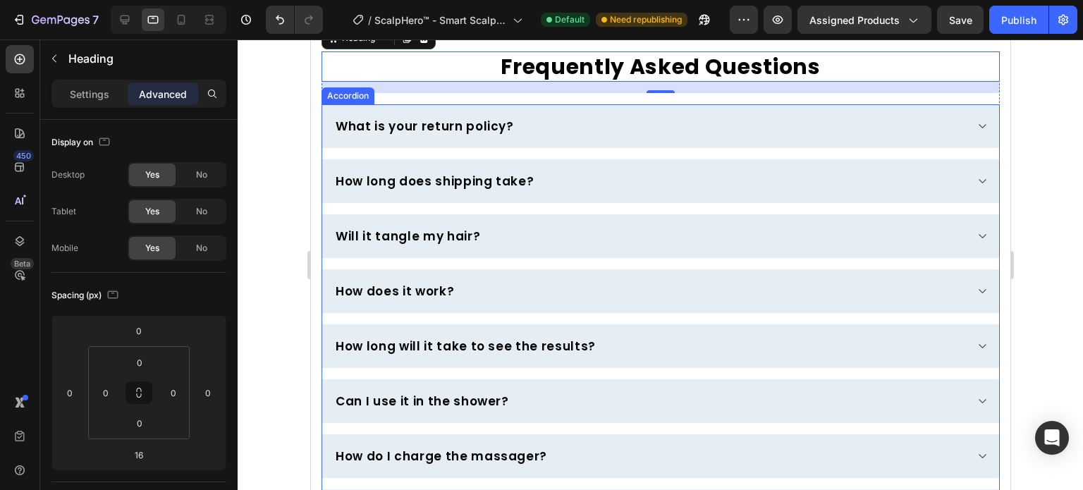
click at [566, 137] on div "What is your return policy?" at bounding box center [649, 126] width 632 height 21
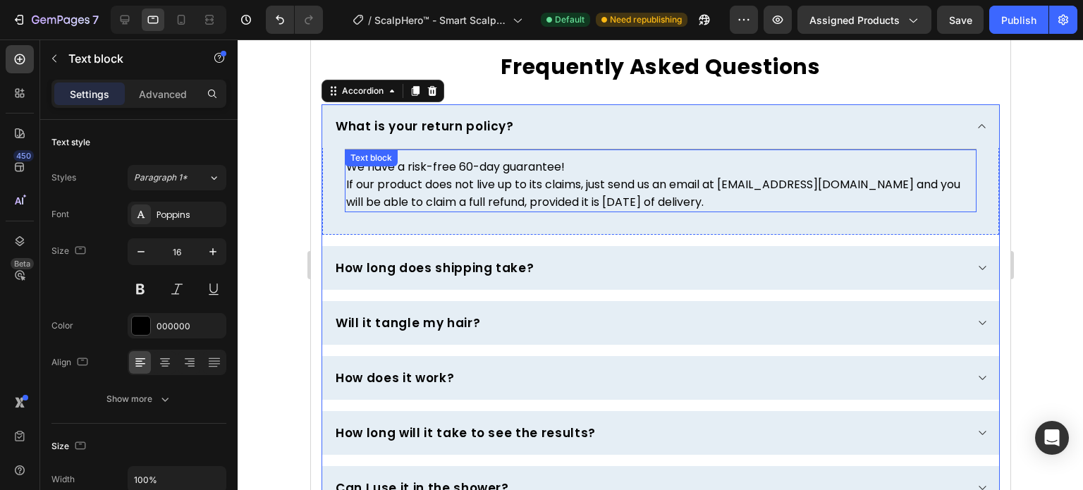
click at [536, 176] on p "We have a risk-free 60-day guarantee!" at bounding box center [659, 167] width 629 height 18
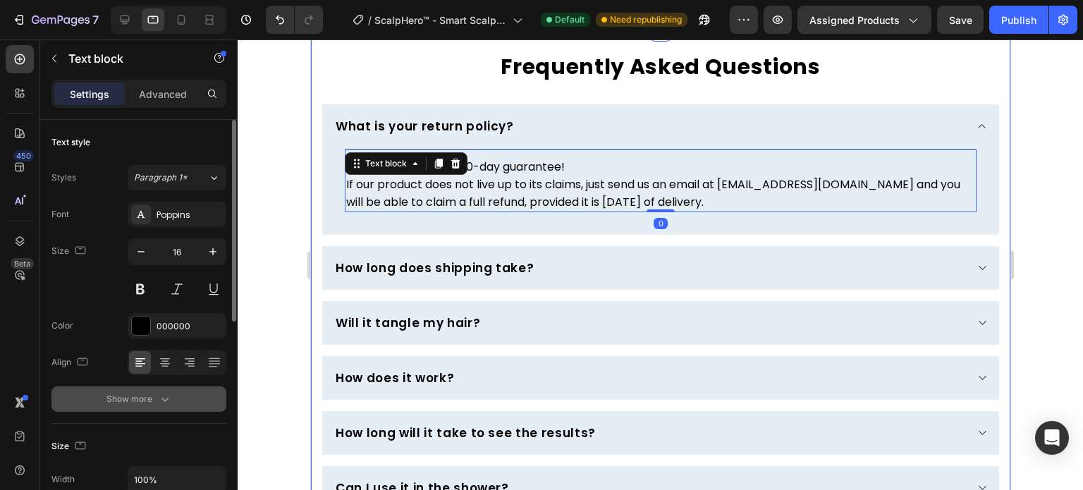
click at [152, 392] on div "Show more" at bounding box center [139, 399] width 66 height 14
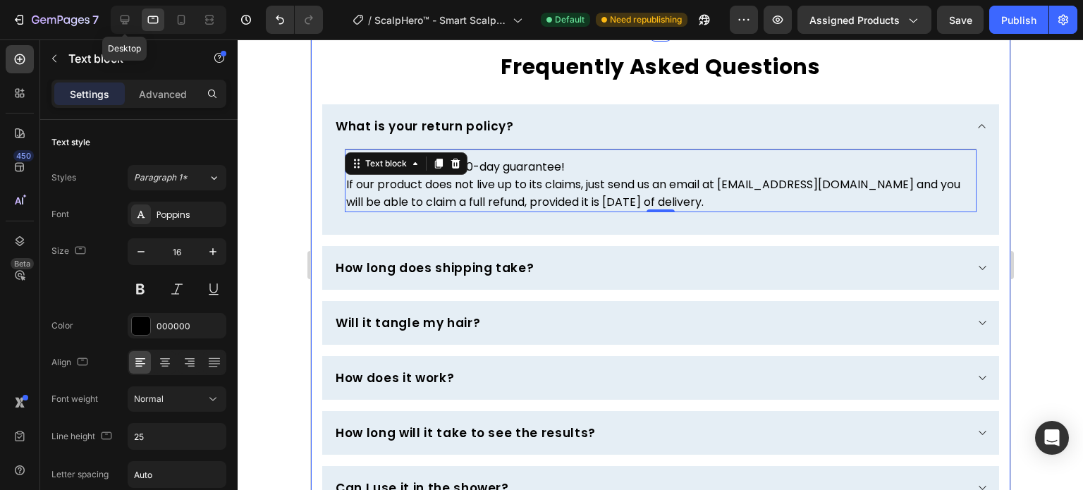
click at [142, 8] on div at bounding box center [153, 19] width 23 height 23
click at [121, 8] on div at bounding box center [124, 19] width 23 height 23
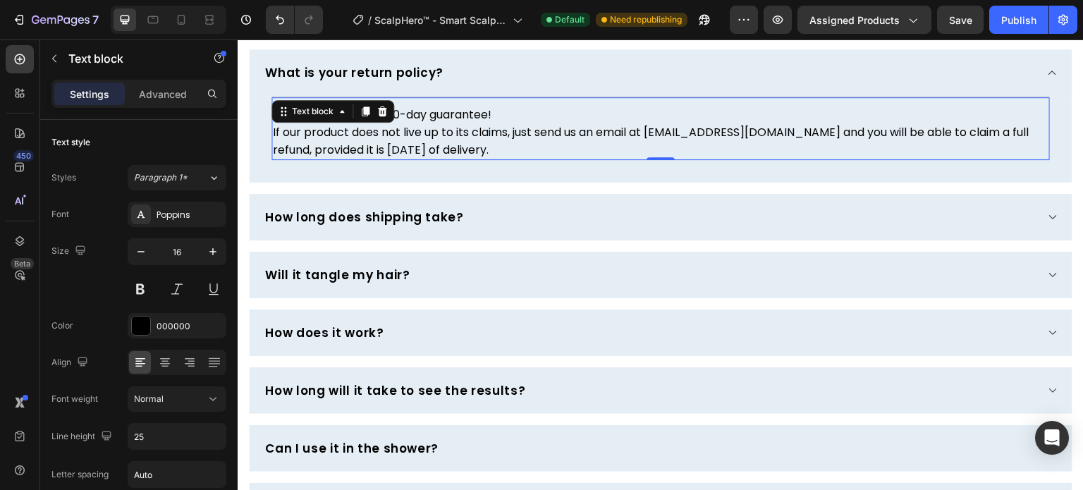
scroll to position [4300, 0]
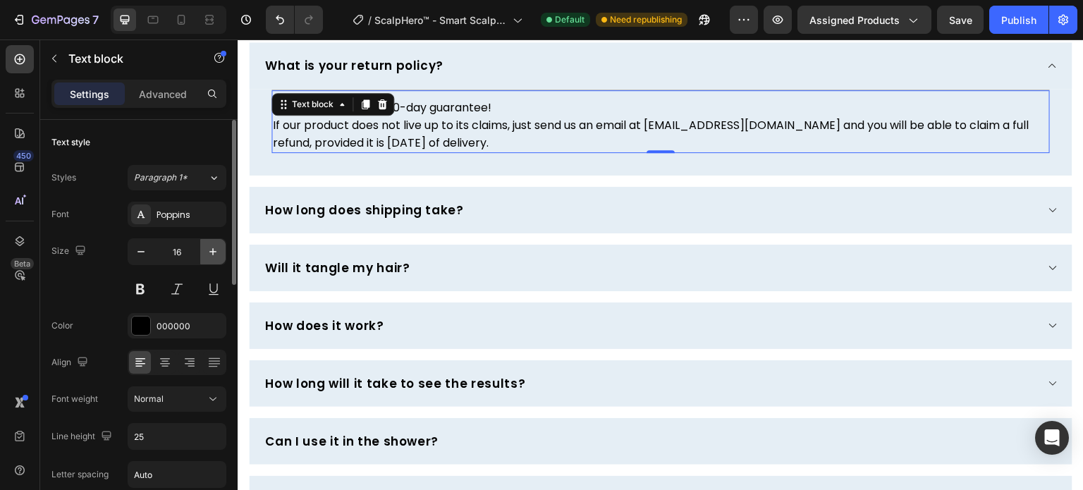
click at [204, 254] on button "button" at bounding box center [212, 251] width 25 height 25
click at [136, 245] on icon "button" at bounding box center [141, 252] width 14 height 14
type input "16"
click at [107, 278] on div "Size 16" at bounding box center [138, 269] width 175 height 63
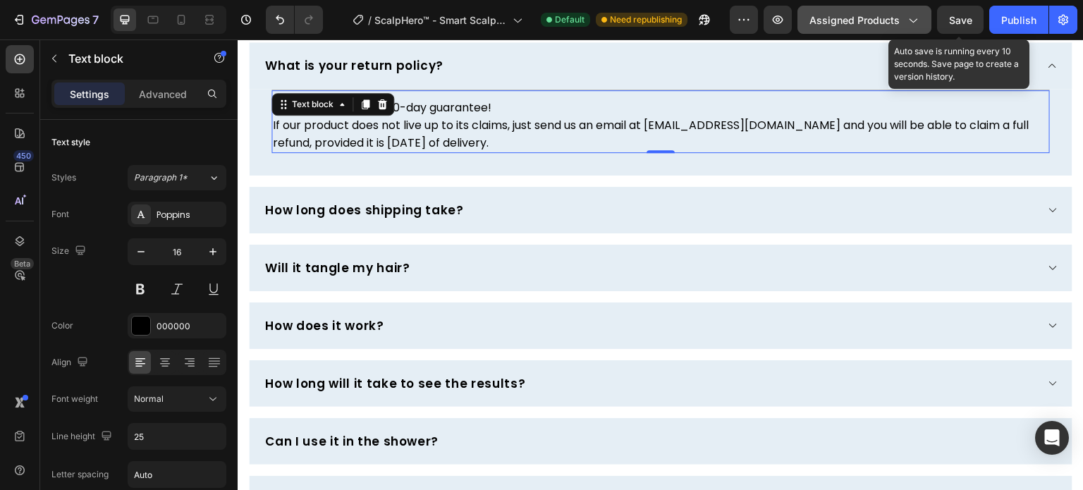
drag, startPoint x: 953, startPoint y: 19, endPoint x: 930, endPoint y: 28, distance: 24.3
click at [954, 19] on span "Save" at bounding box center [960, 20] width 23 height 12
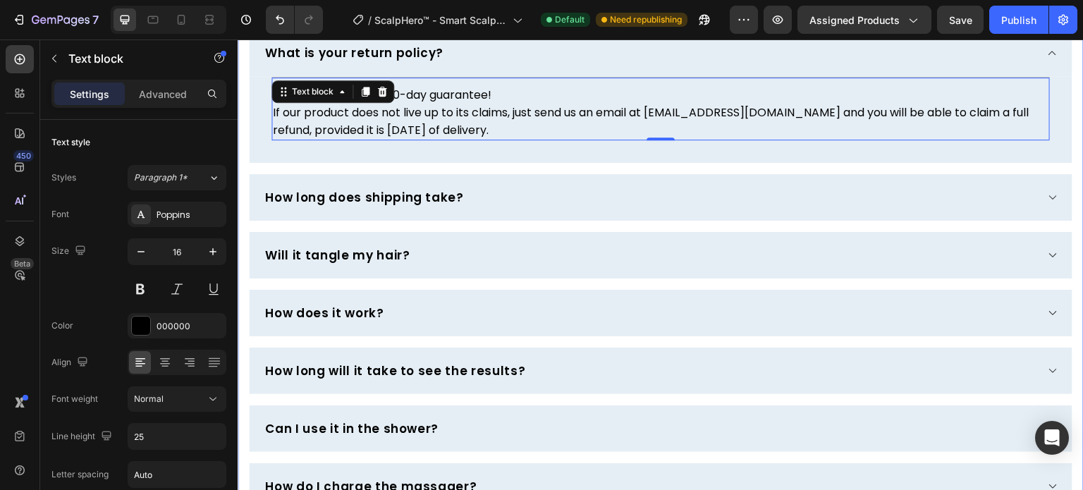
scroll to position [4089, 0]
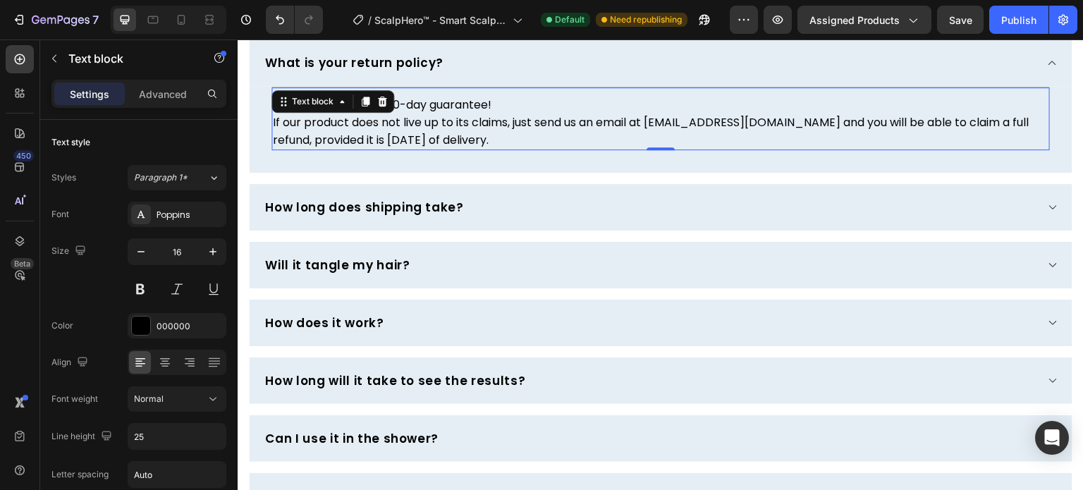
click at [564, 17] on h2 "Frequently Asked Questions" at bounding box center [660, 2] width 825 height 30
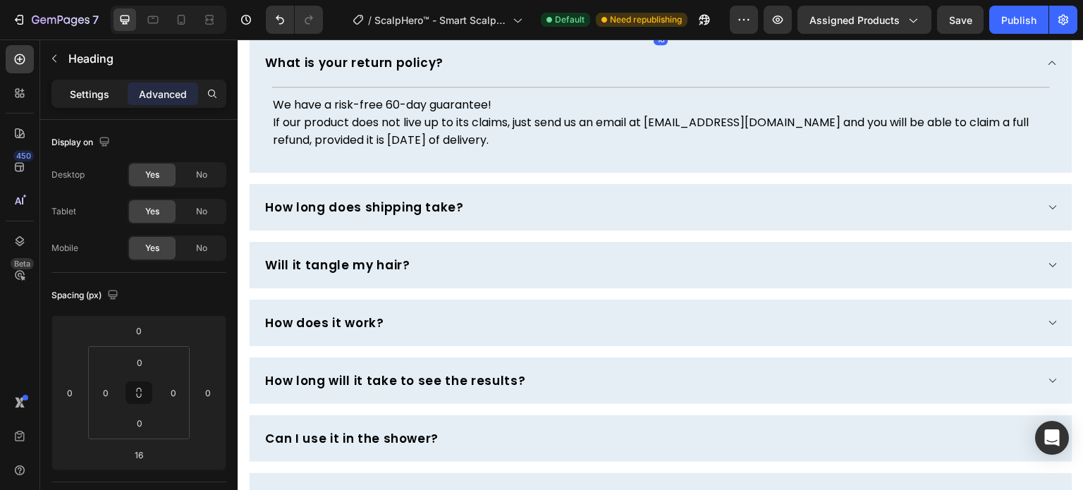
click at [73, 90] on p "Settings" at bounding box center [89, 94] width 39 height 15
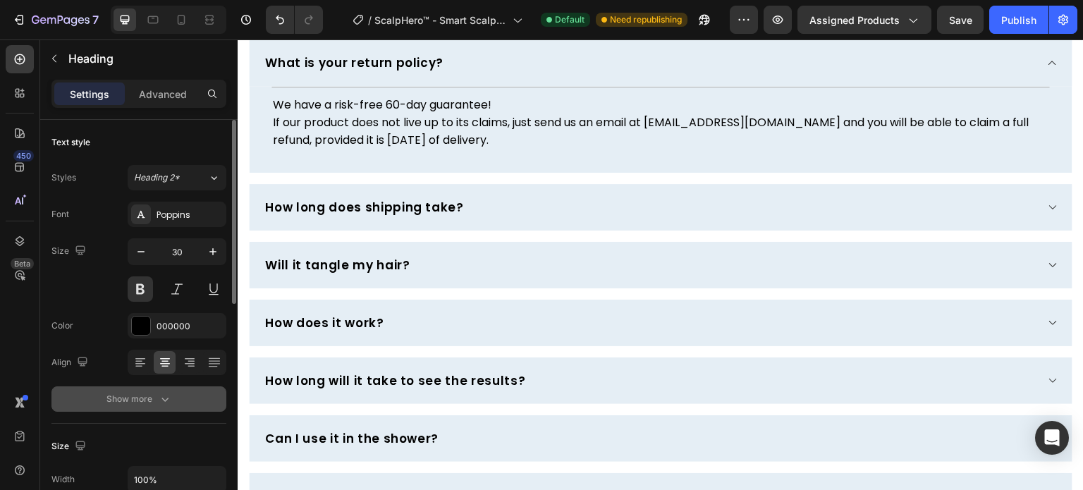
click at [169, 396] on icon "button" at bounding box center [165, 399] width 14 height 14
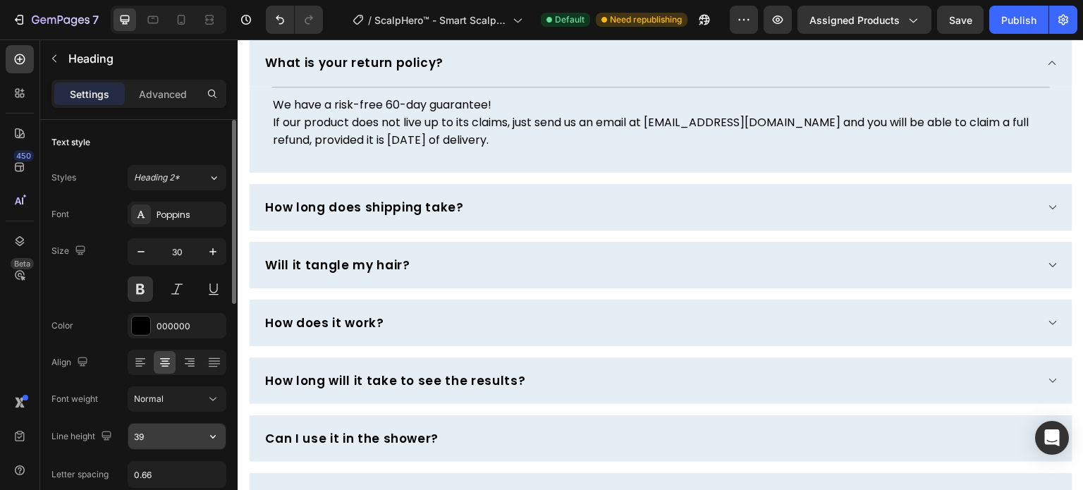
click at [162, 438] on input "39" at bounding box center [176, 436] width 97 height 25
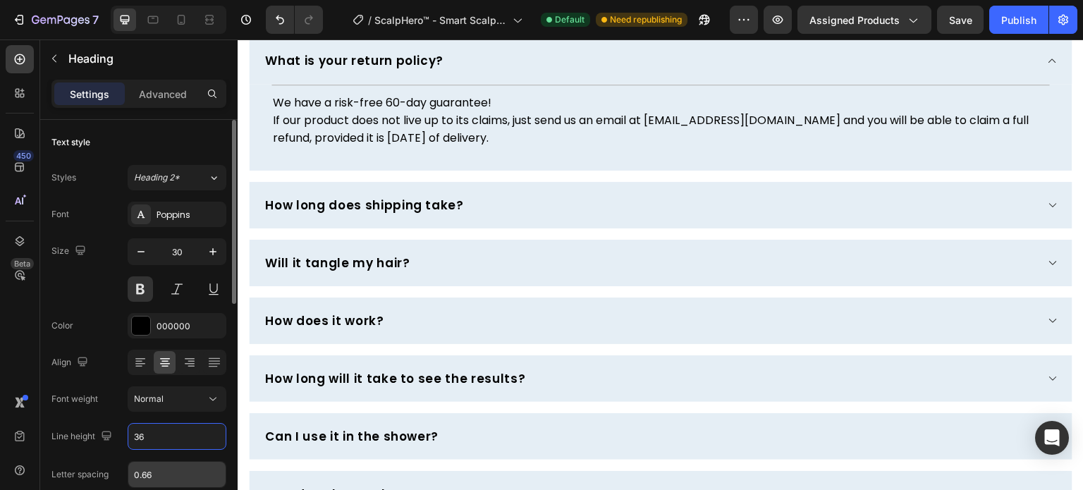
type input "36"
click at [158, 481] on input "0.66" at bounding box center [176, 474] width 97 height 25
type input "0"
click at [92, 304] on div "Font Poppins Size 30 Color 000000 Align Font weight Normal Line height 36 Lette…" at bounding box center [138, 400] width 175 height 396
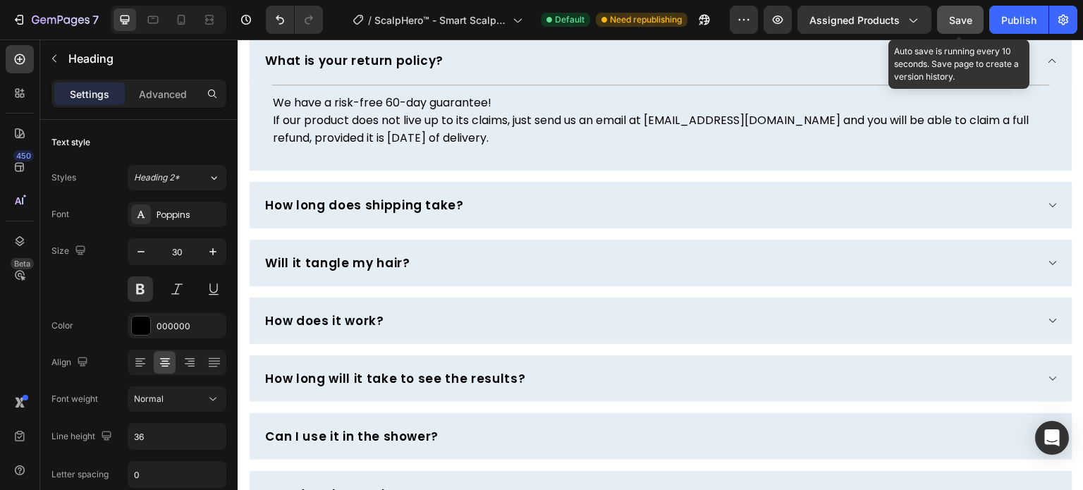
click at [960, 20] on span "Save" at bounding box center [960, 20] width 23 height 12
click at [959, 20] on span "Save" at bounding box center [960, 20] width 23 height 12
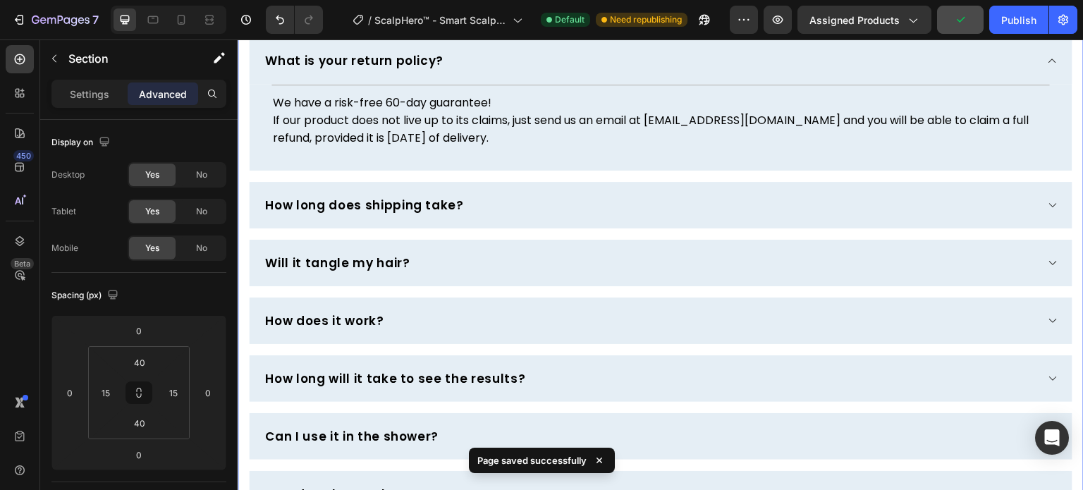
click at [787, 183] on div "Frequently Asked Questions Heading Row What is your return policy? Title Line W…" at bounding box center [661, 281] width 846 height 646
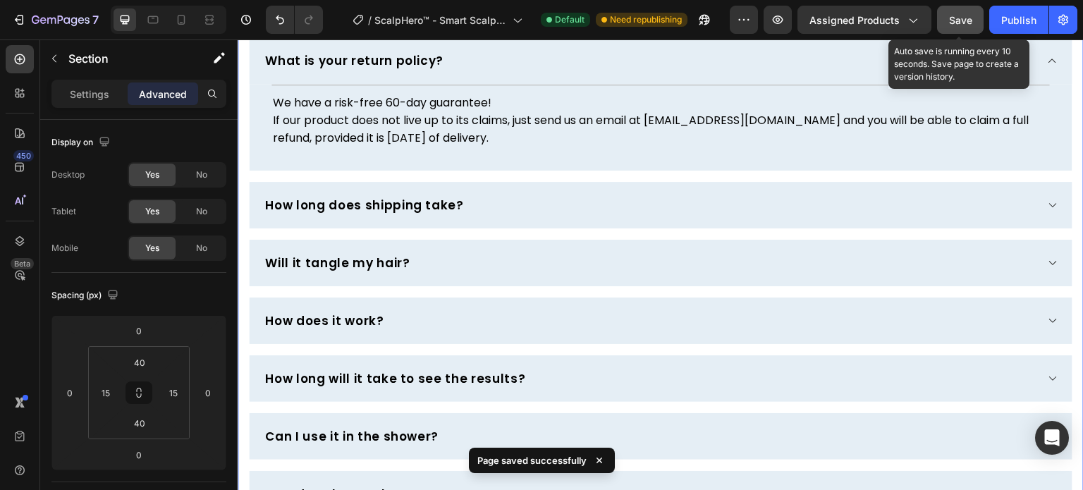
click at [964, 15] on span "Save" at bounding box center [960, 20] width 23 height 12
click at [964, 19] on span "Save" at bounding box center [960, 20] width 23 height 12
click at [970, 14] on span "Save" at bounding box center [960, 20] width 23 height 12
click at [970, 18] on span "Save" at bounding box center [960, 20] width 23 height 12
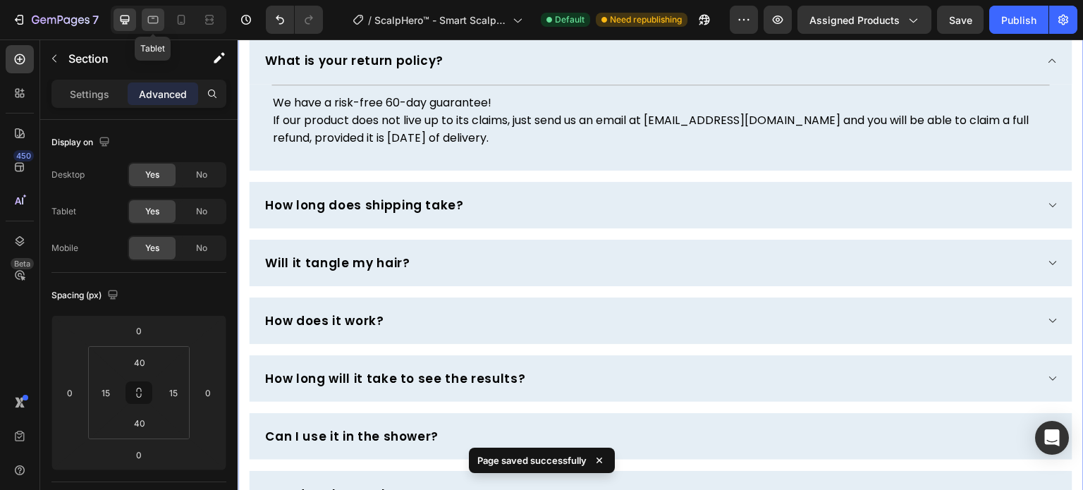
click at [150, 16] on icon at bounding box center [153, 20] width 11 height 8
type input "30"
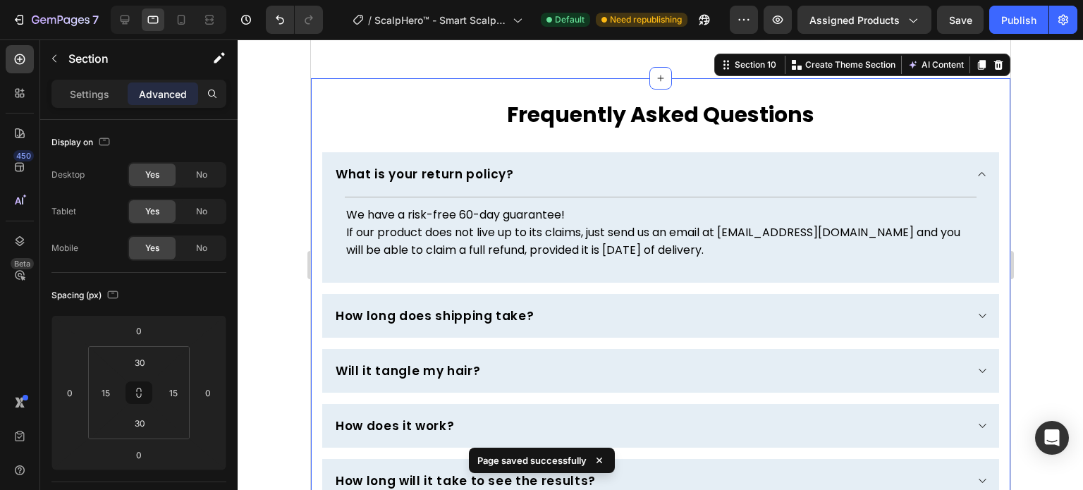
scroll to position [4097, 0]
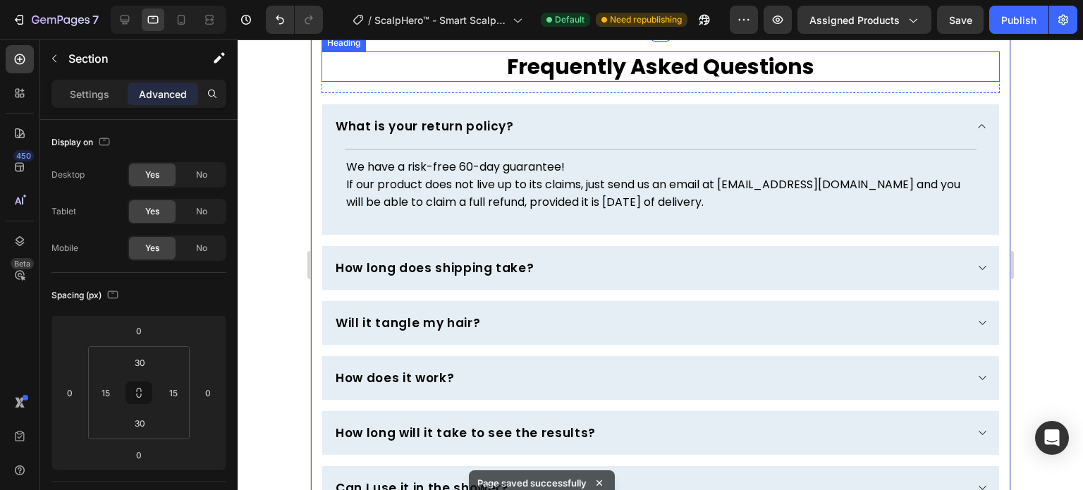
click at [524, 82] on h2 "Frequently Asked Questions" at bounding box center [660, 66] width 678 height 30
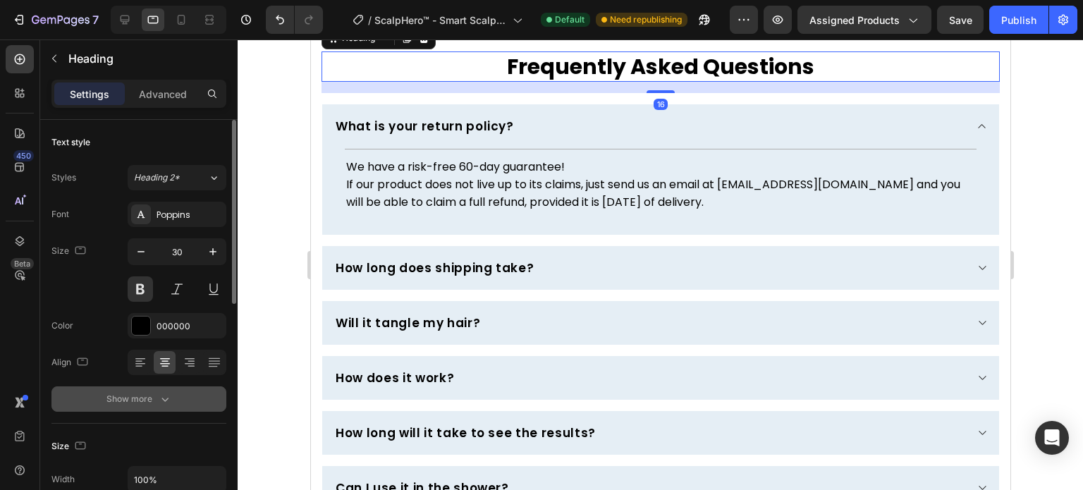
click at [176, 395] on button "Show more" at bounding box center [138, 398] width 175 height 25
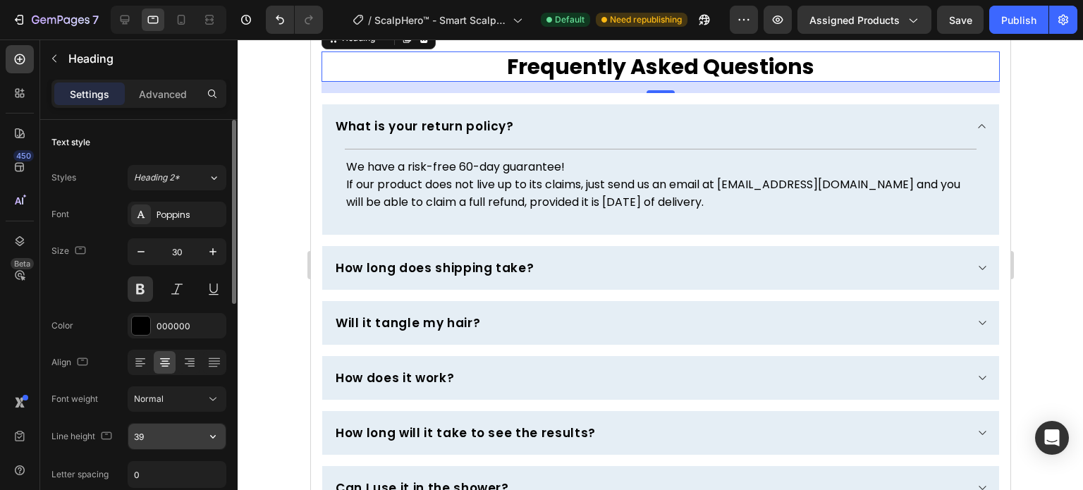
click at [175, 424] on input "39" at bounding box center [176, 436] width 97 height 25
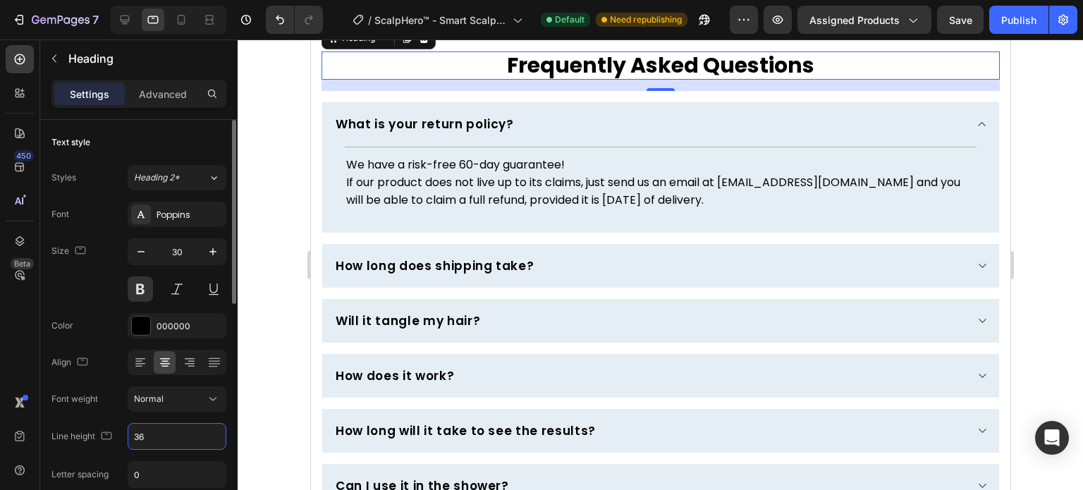
type input "36"
click at [93, 310] on div "Font Poppins Size 30 Color 000000 Align Font weight Normal Line height 36 Lette…" at bounding box center [138, 400] width 175 height 396
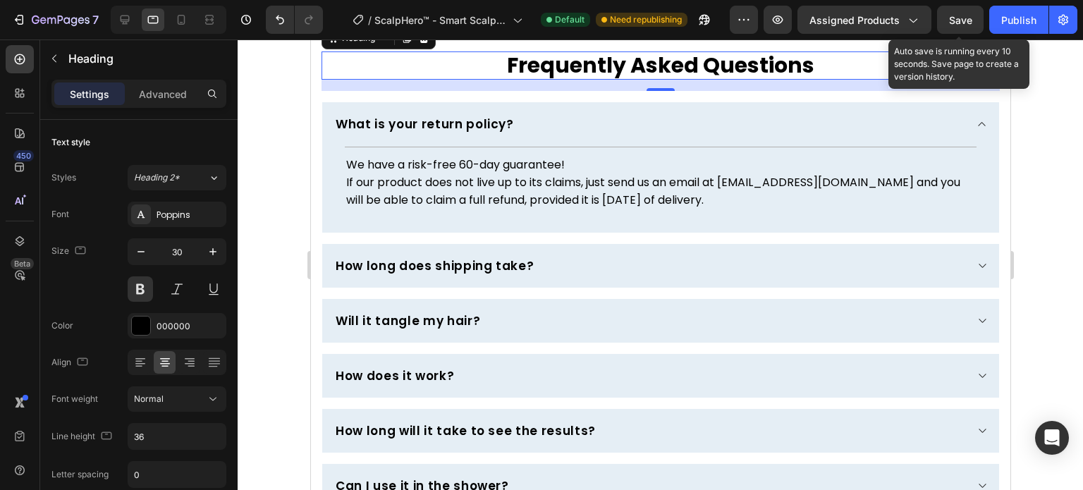
drag, startPoint x: 964, startPoint y: 16, endPoint x: 517, endPoint y: 32, distance: 447.8
click at [964, 16] on span "Save" at bounding box center [960, 20] width 23 height 12
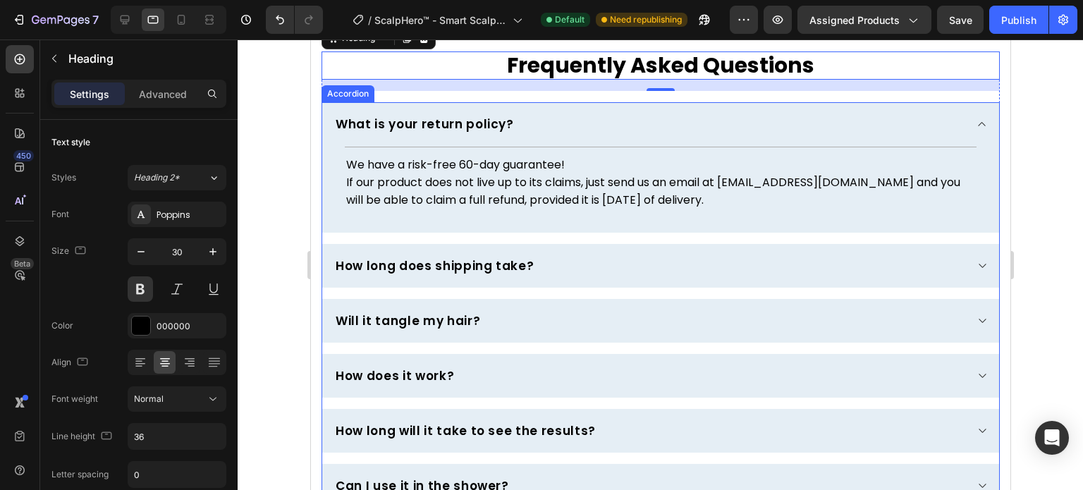
click at [412, 133] on p "What is your return policy?" at bounding box center [424, 124] width 178 height 17
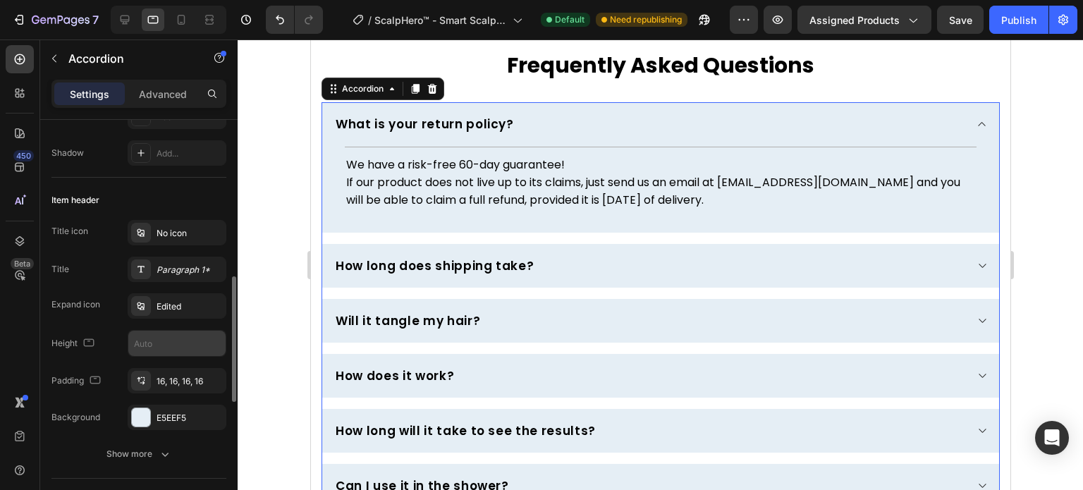
scroll to position [282, 0]
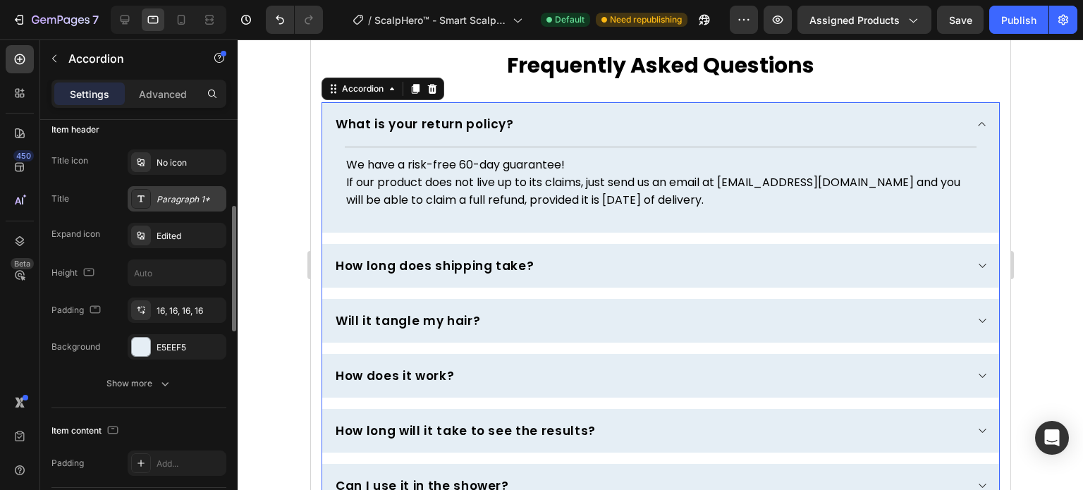
click at [166, 199] on div "Paragraph 1*" at bounding box center [189, 199] width 66 height 13
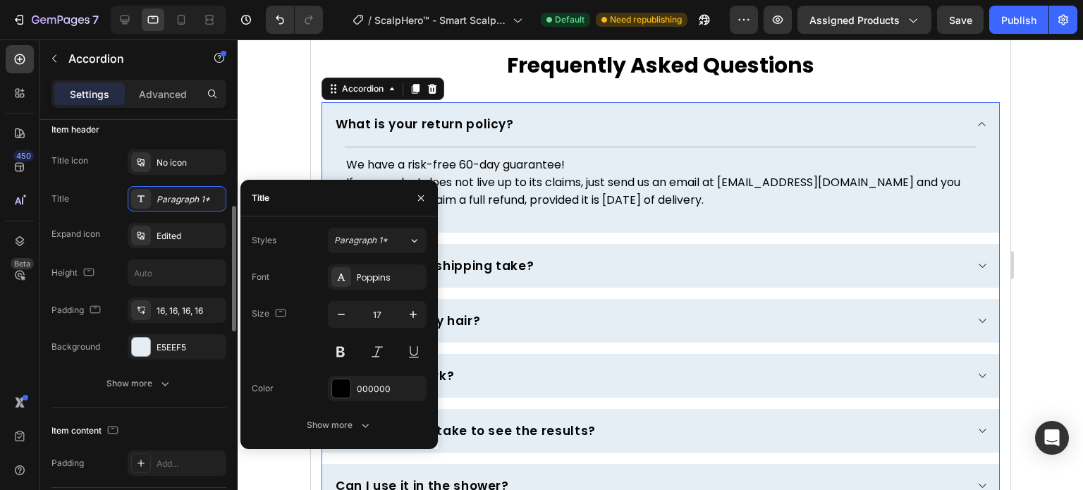
click at [169, 417] on div "Item content Padding Add..." at bounding box center [138, 448] width 175 height 80
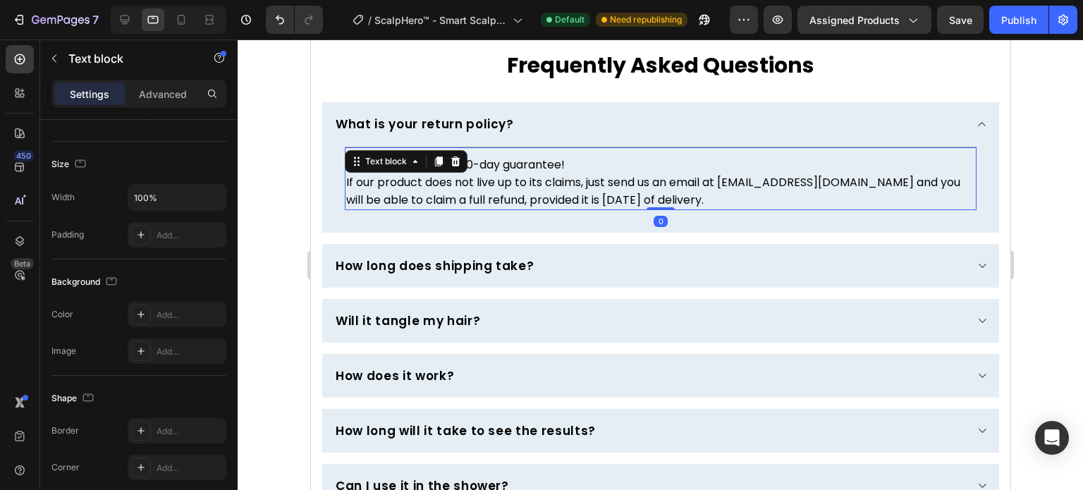
click at [427, 209] on p "If our product does not live up to its claims, just send us an email at [EMAIL_…" at bounding box center [659, 190] width 629 height 35
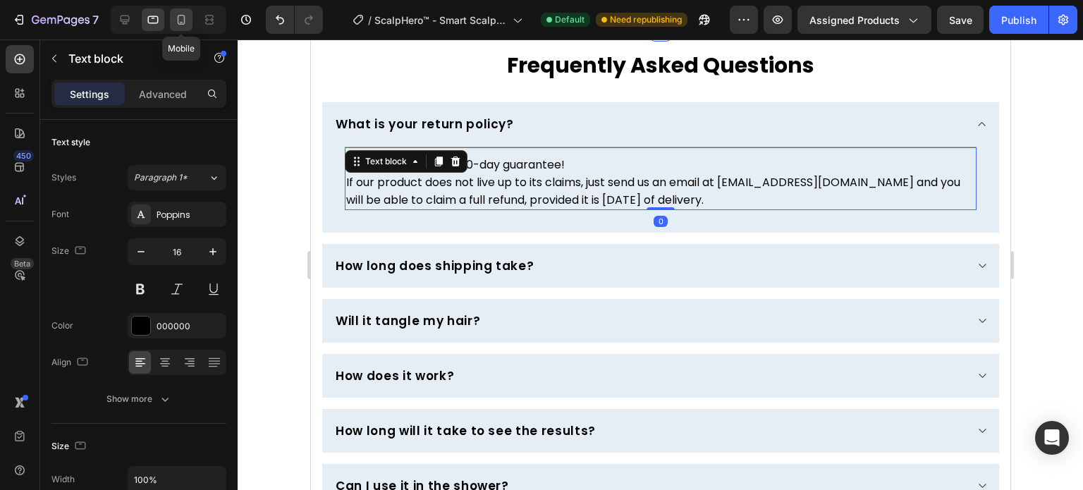
click at [187, 16] on icon at bounding box center [181, 20] width 14 height 14
type input "14"
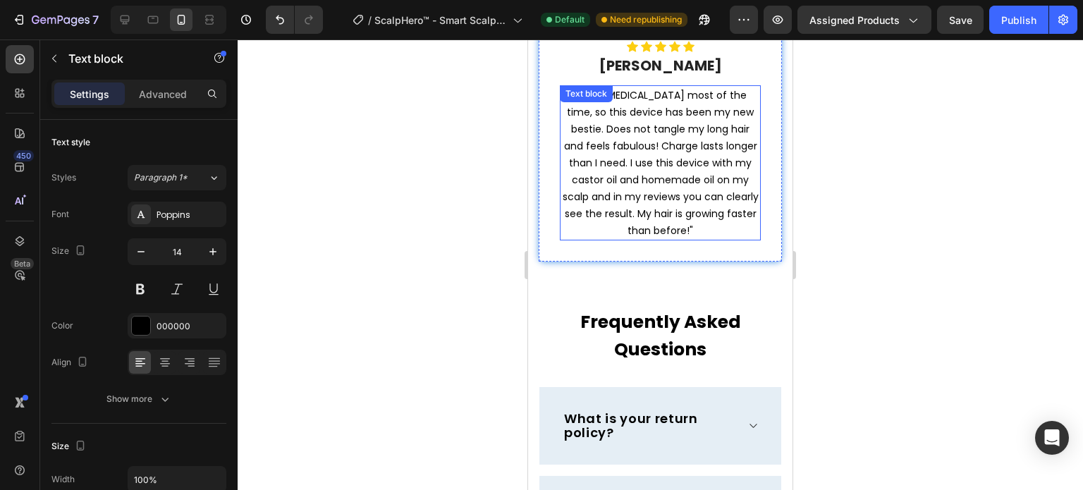
scroll to position [4446, 0]
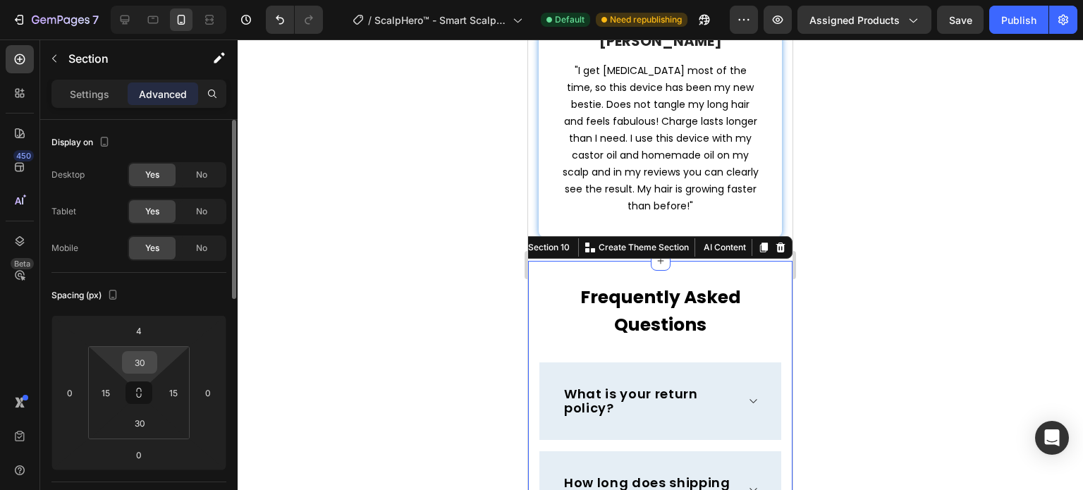
click at [137, 364] on input "30" at bounding box center [139, 362] width 28 height 21
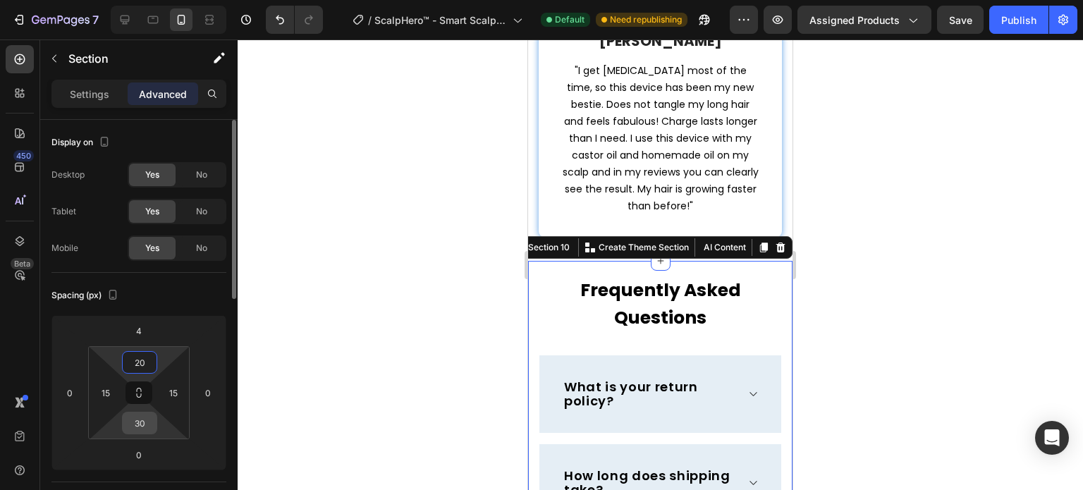
type input "20"
click at [137, 414] on input "30" at bounding box center [139, 422] width 28 height 21
type input "20"
click at [169, 293] on div "Spacing (px)" at bounding box center [138, 295] width 175 height 23
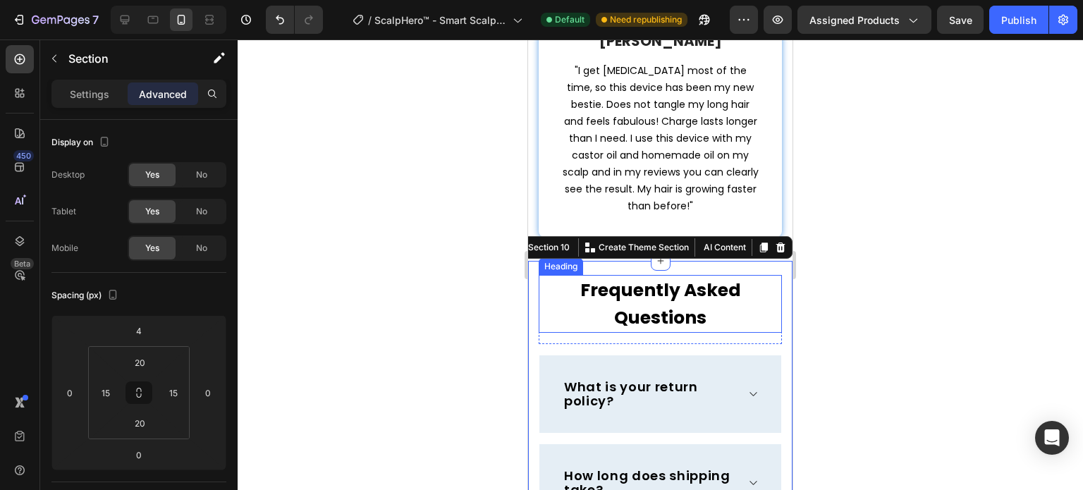
click at [651, 283] on h2 "Frequently Asked Questions" at bounding box center [660, 304] width 243 height 58
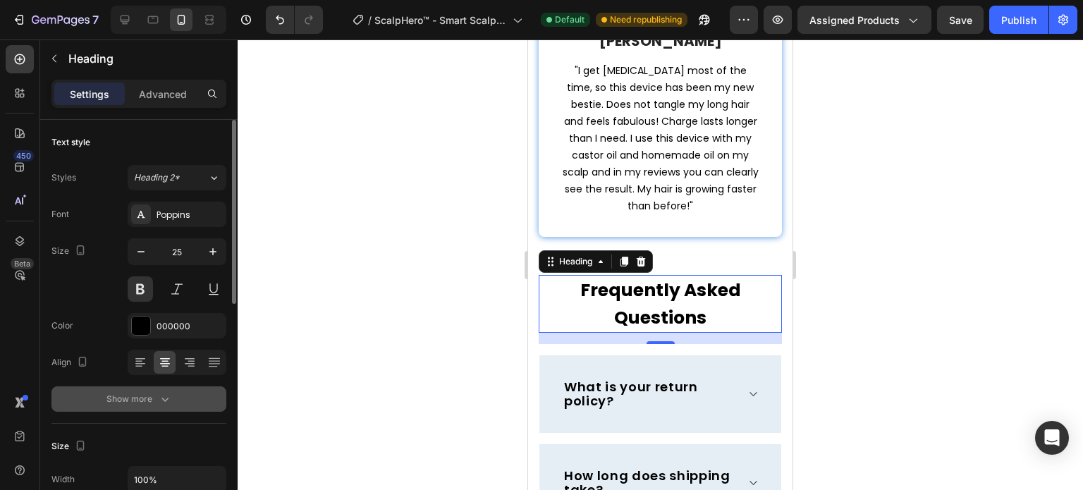
click at [178, 407] on button "Show more" at bounding box center [138, 398] width 175 height 25
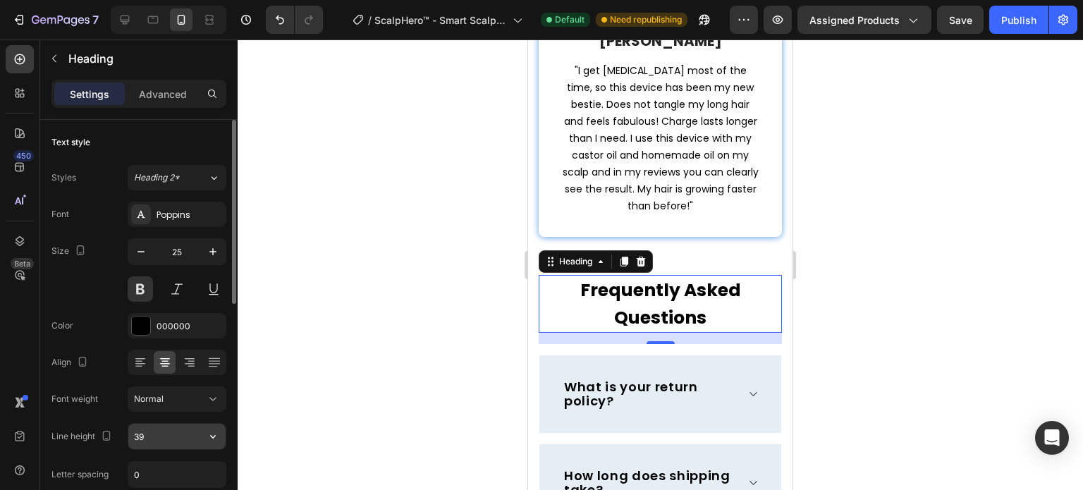
click at [168, 431] on input "39" at bounding box center [176, 436] width 97 height 25
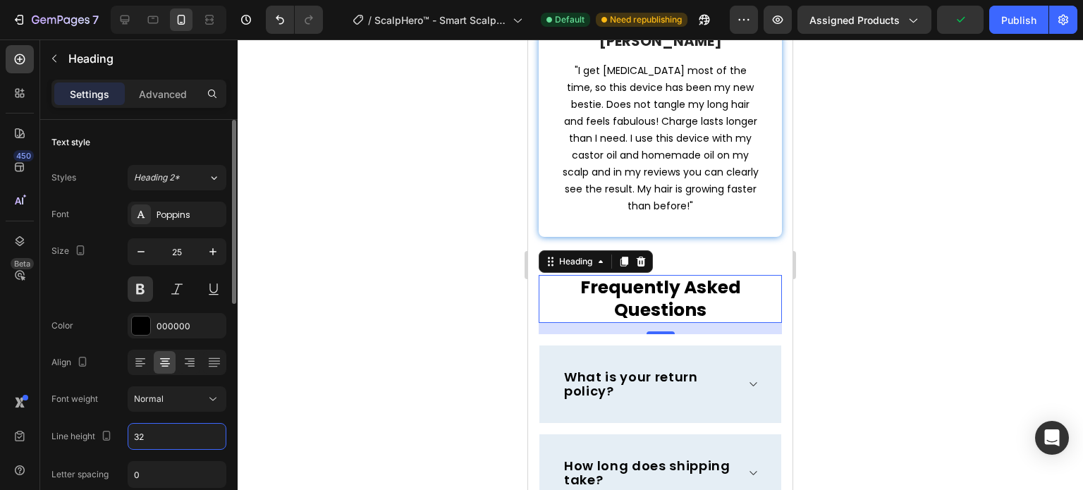
type input "32"
click at [92, 290] on div "Size 25" at bounding box center [138, 269] width 175 height 63
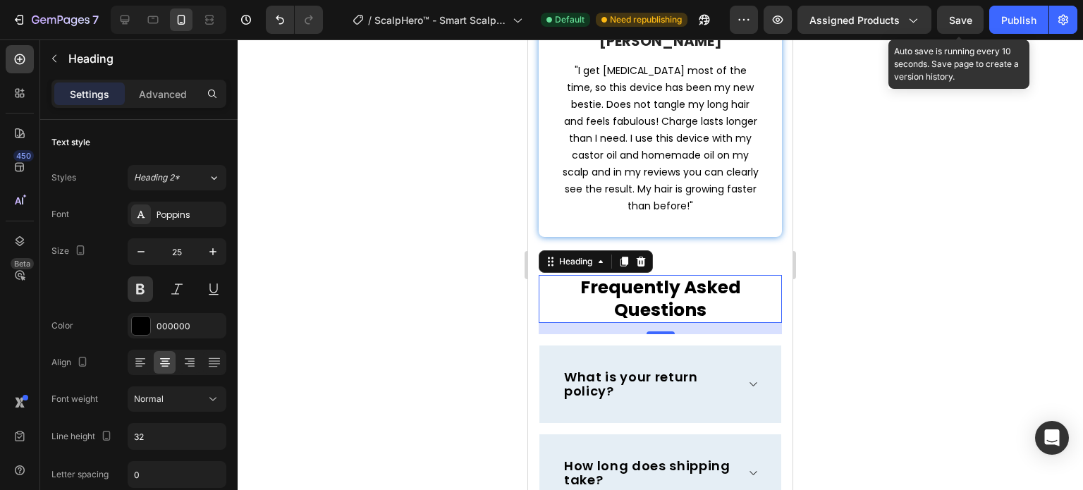
drag, startPoint x: 968, startPoint y: 19, endPoint x: 840, endPoint y: 189, distance: 212.9
click at [967, 19] on span "Save" at bounding box center [960, 20] width 23 height 12
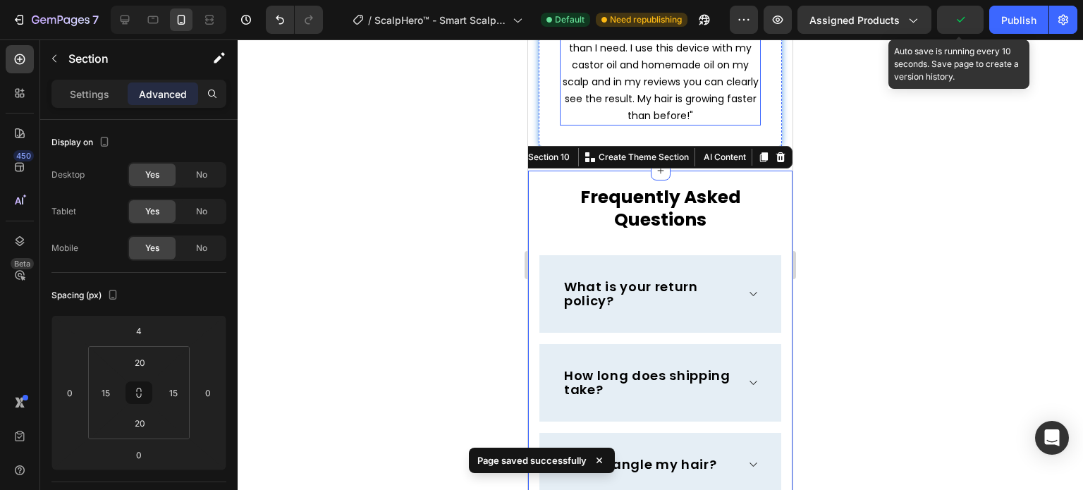
scroll to position [4587, 0]
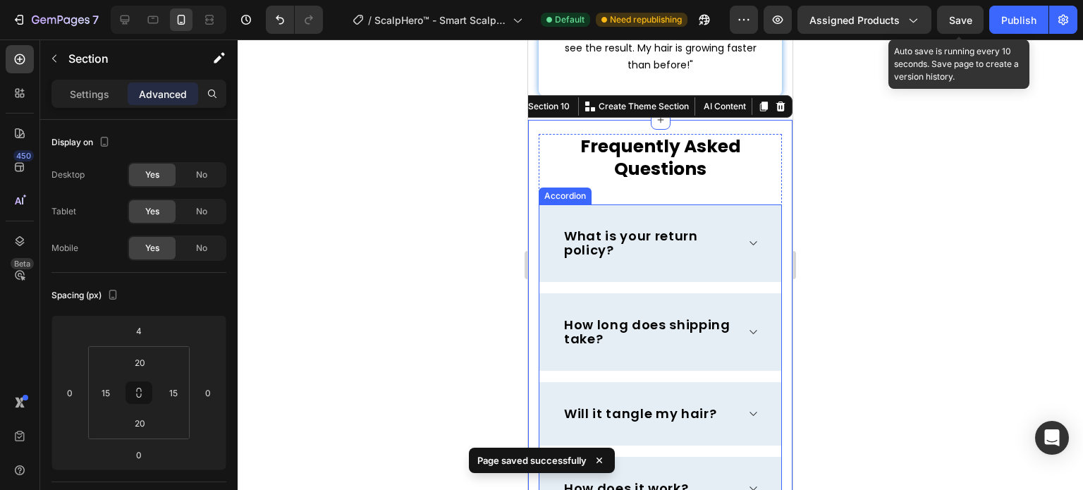
click at [615, 204] on div "What is your return policy?" at bounding box center [660, 243] width 242 height 78
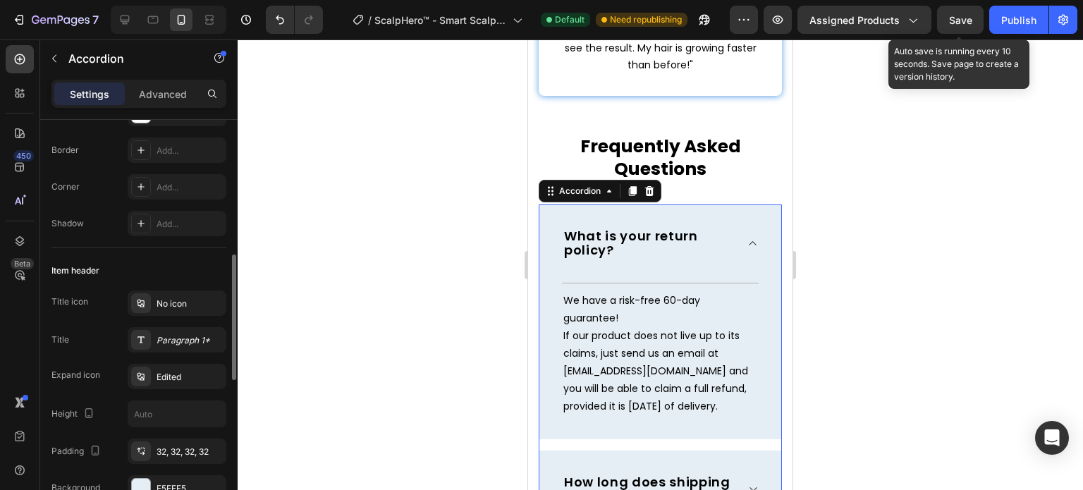
scroll to position [211, 0]
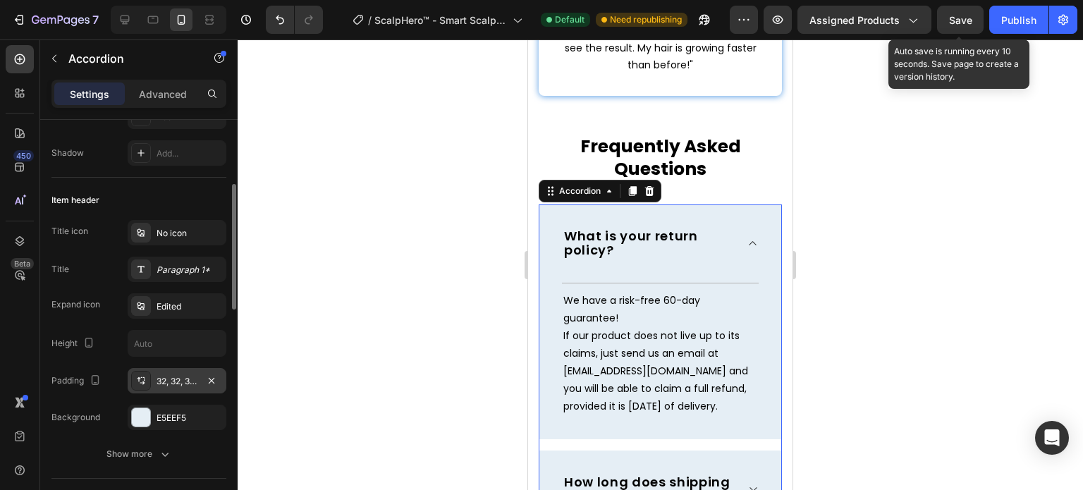
click at [185, 388] on div "32, 32, 32, 32" at bounding box center [177, 380] width 99 height 25
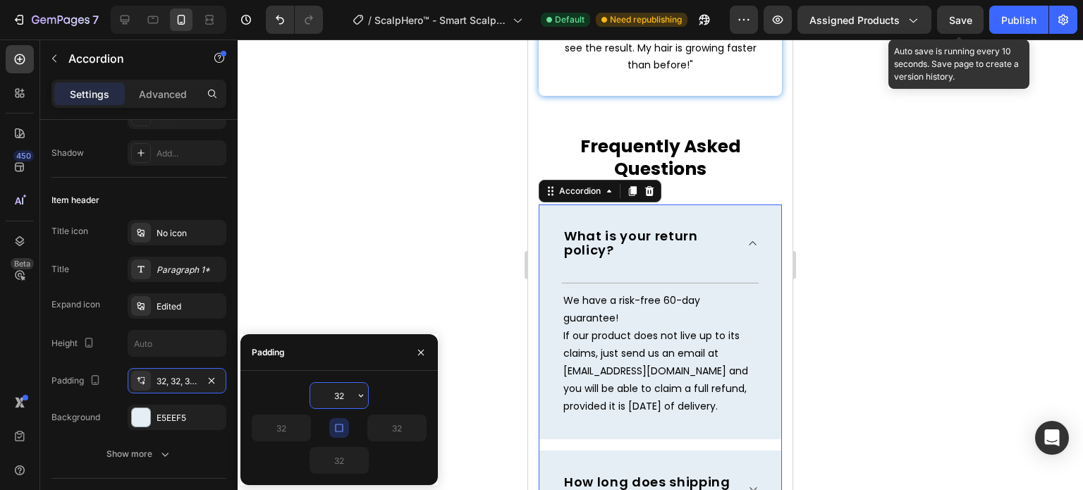
click at [337, 405] on input "32" at bounding box center [339, 395] width 58 height 25
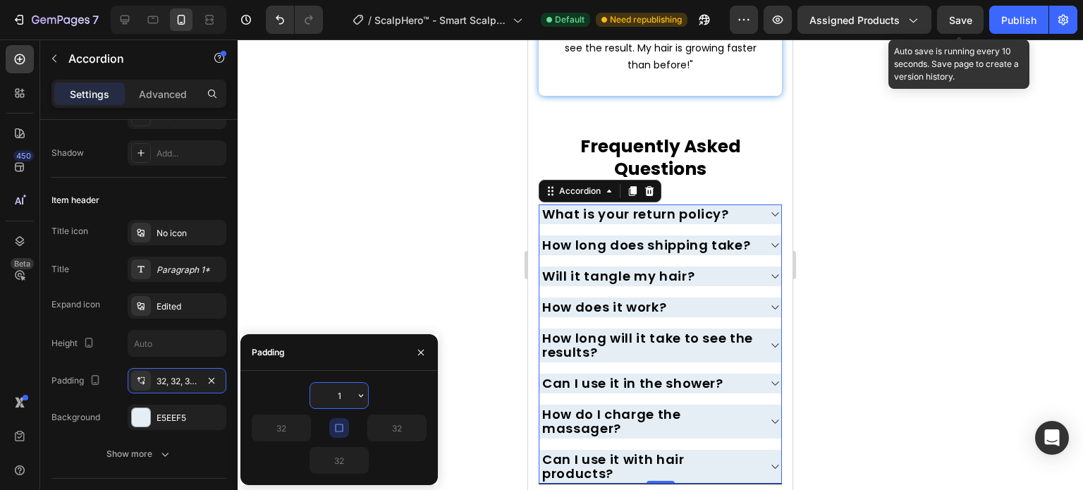
type input "16"
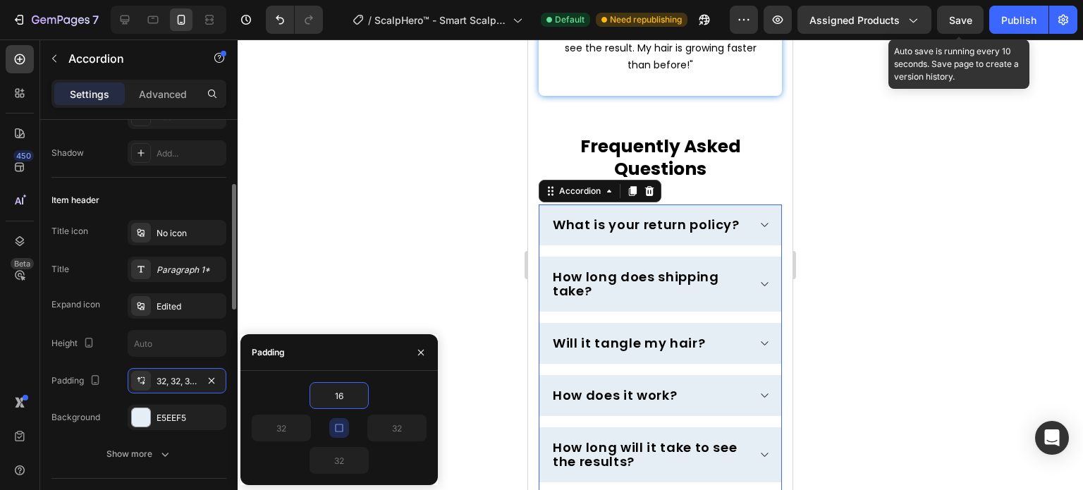
click at [186, 195] on div "Item header" at bounding box center [138, 200] width 175 height 23
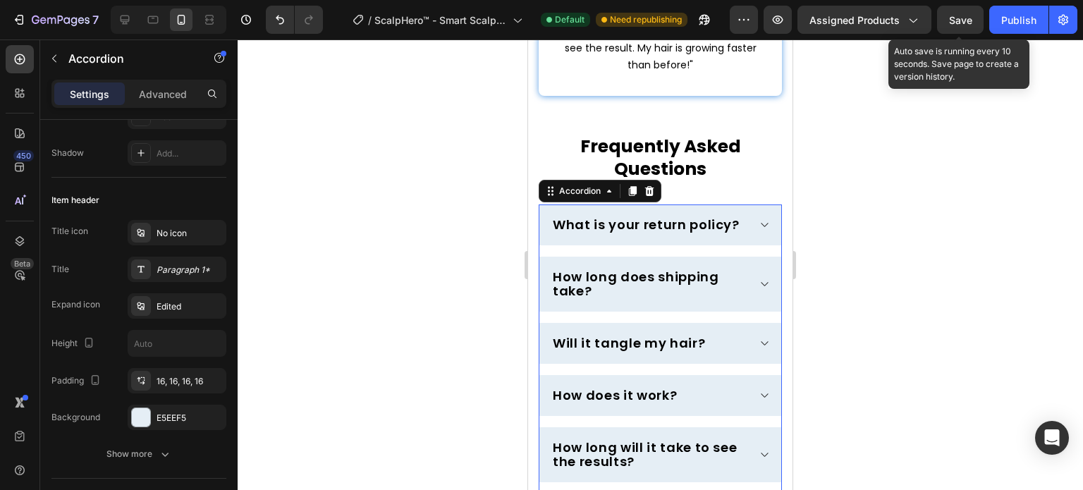
click at [580, 218] on p "What is your return policy?" at bounding box center [646, 225] width 187 height 14
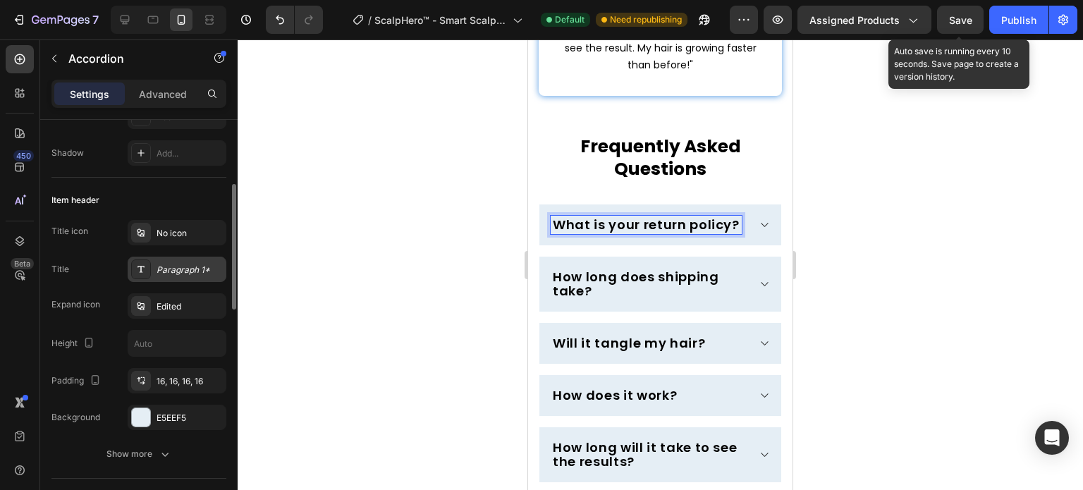
click at [180, 268] on div "Paragraph 1*" at bounding box center [189, 270] width 66 height 13
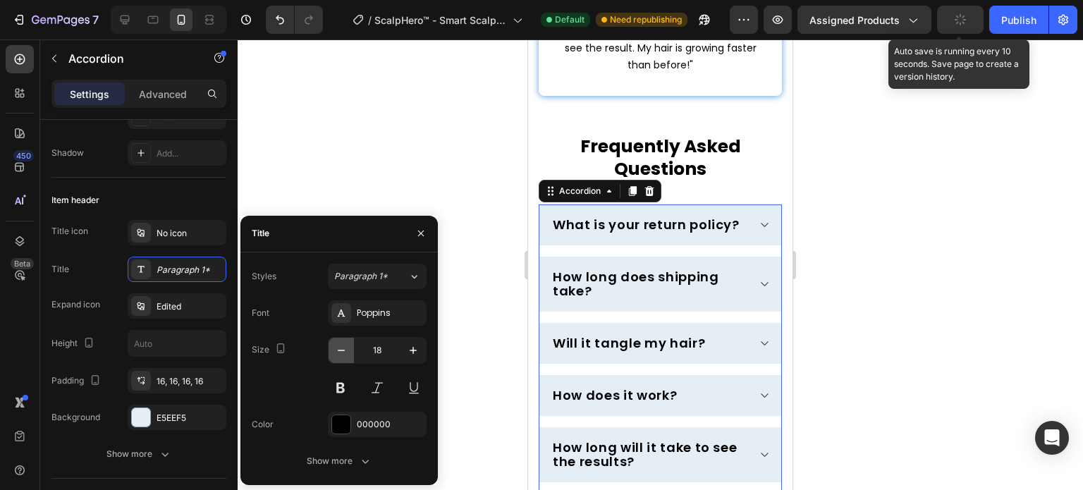
click at [342, 360] on button "button" at bounding box center [340, 350] width 25 height 25
type input "17"
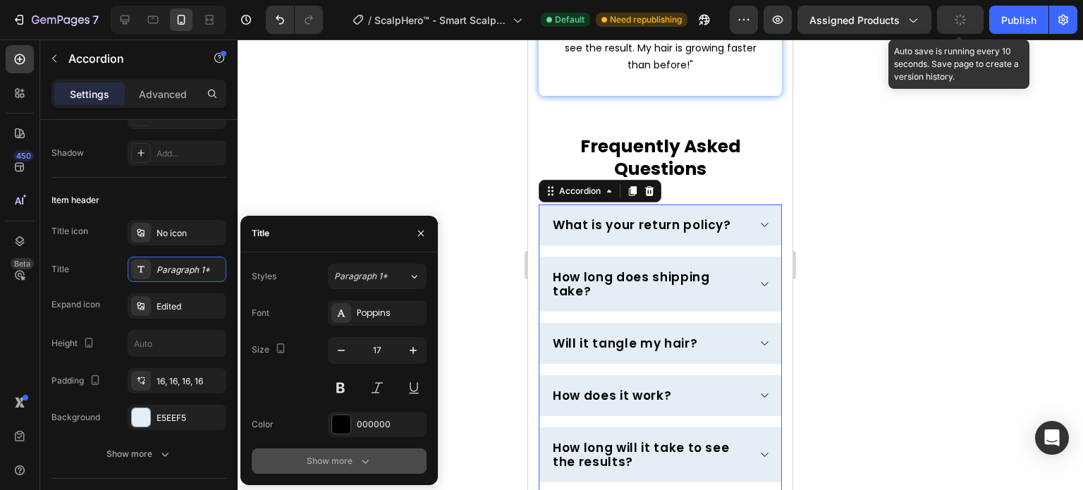
click at [356, 457] on div "Show more" at bounding box center [340, 461] width 66 height 14
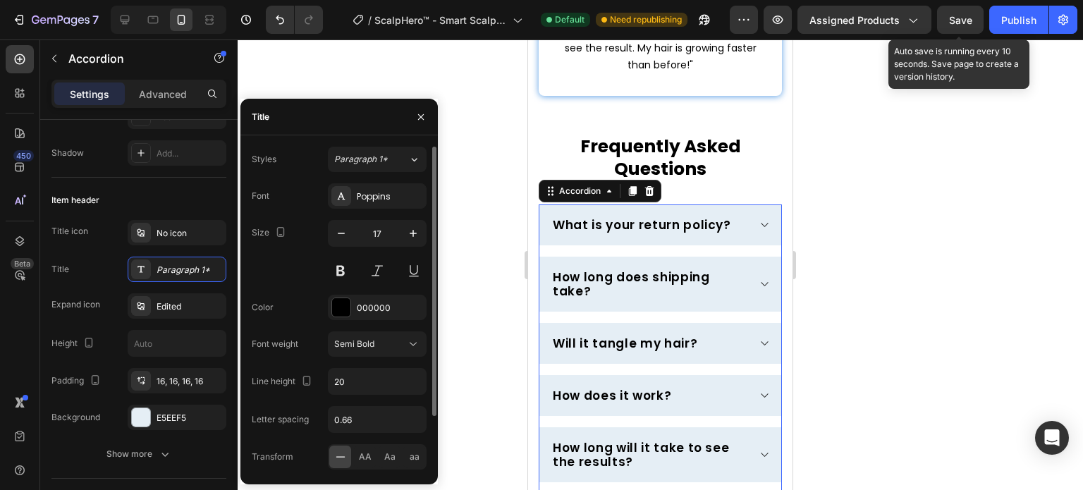
scroll to position [68, 0]
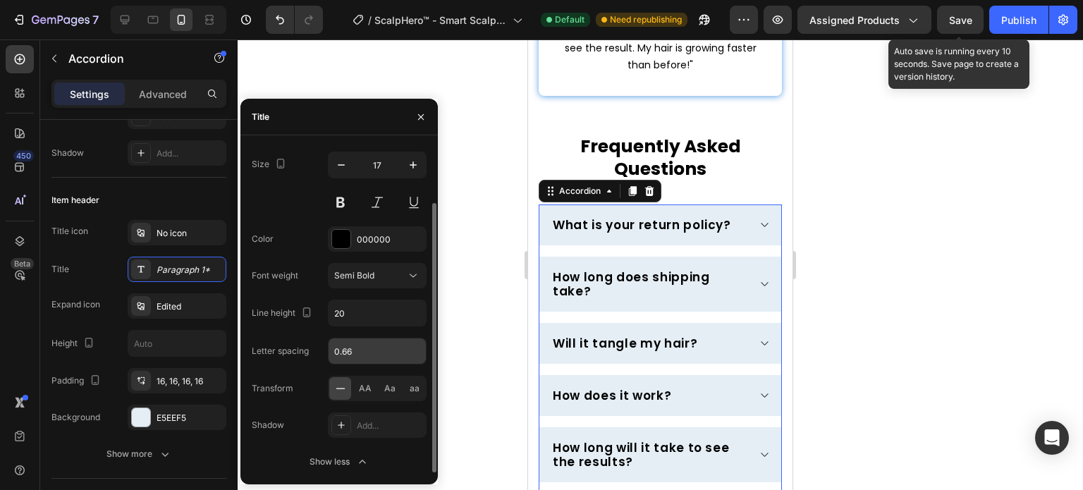
click at [361, 343] on input "0.66" at bounding box center [376, 350] width 97 height 25
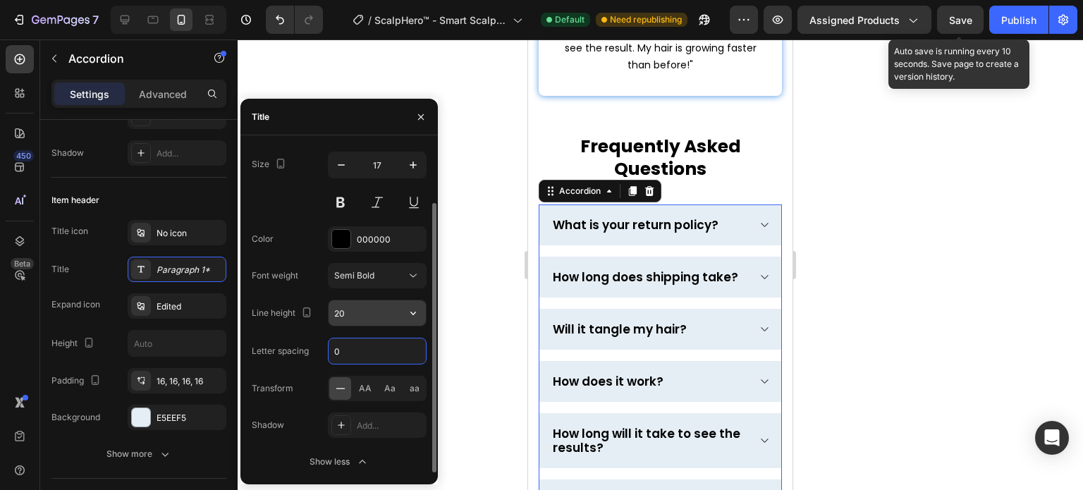
type input "0"
click at [379, 301] on input "20" at bounding box center [376, 312] width 97 height 25
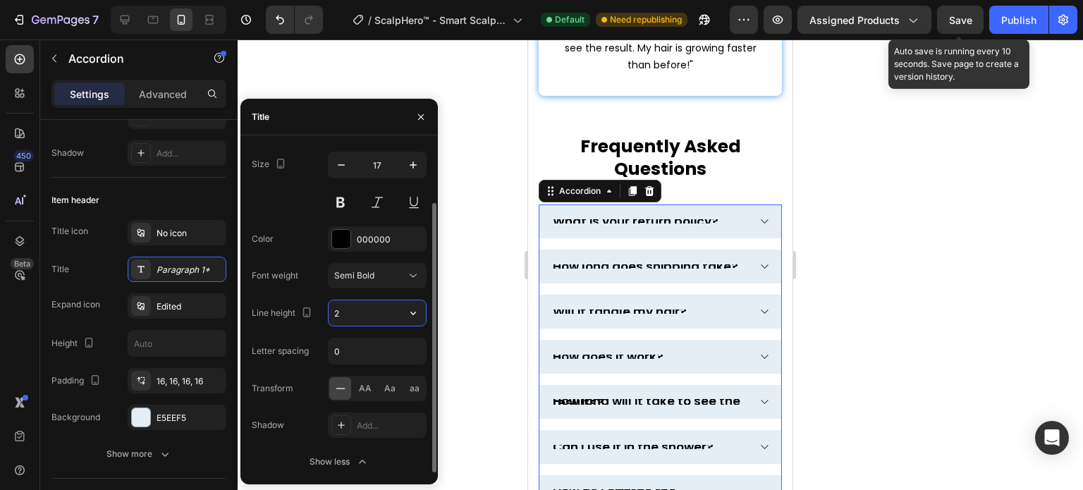
type input "26"
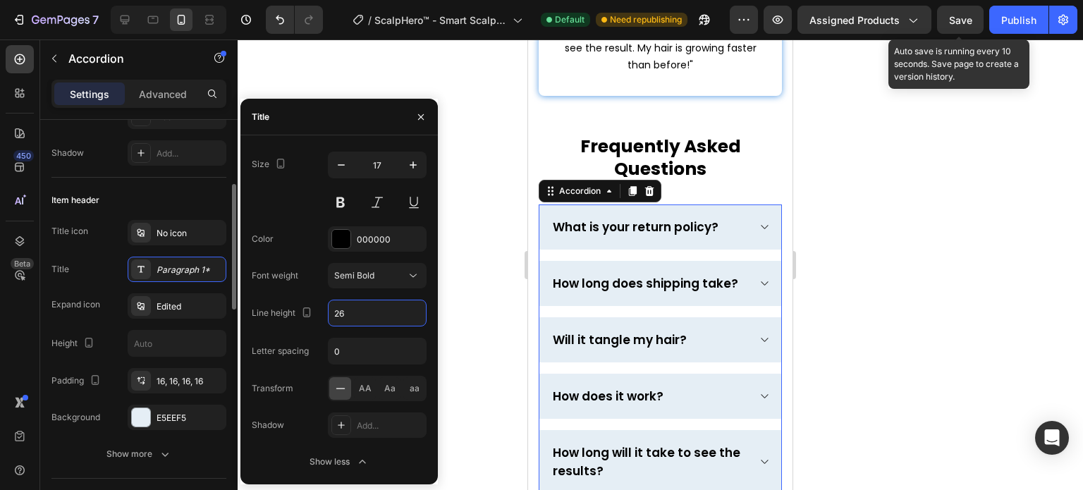
click at [178, 203] on div "Item header" at bounding box center [138, 200] width 175 height 23
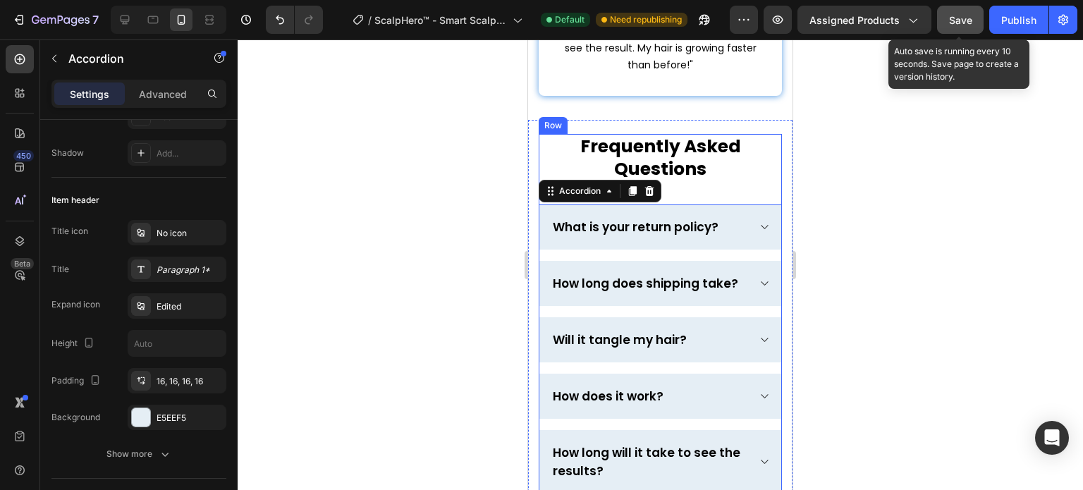
click at [959, 20] on span "Save" at bounding box center [960, 20] width 23 height 12
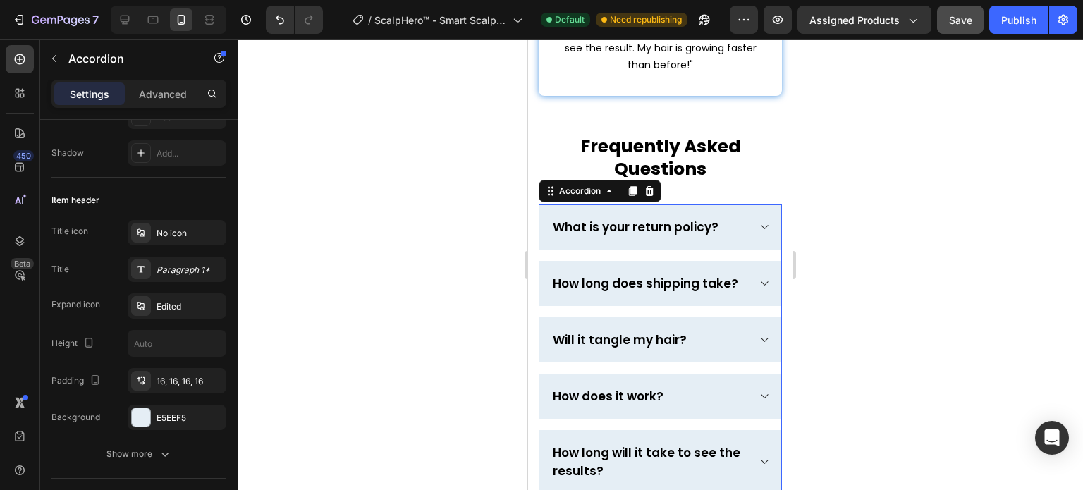
click at [733, 216] on div "What is your return policy?" at bounding box center [648, 227] width 197 height 23
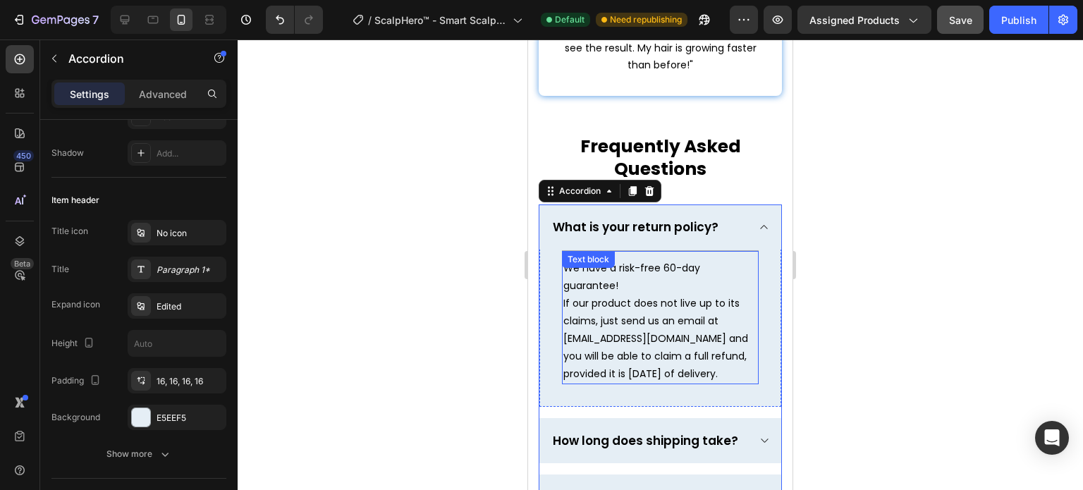
click at [615, 297] on p "If our product does not live up to its claims, just send us an email at [EMAIL_…" at bounding box center [660, 339] width 194 height 88
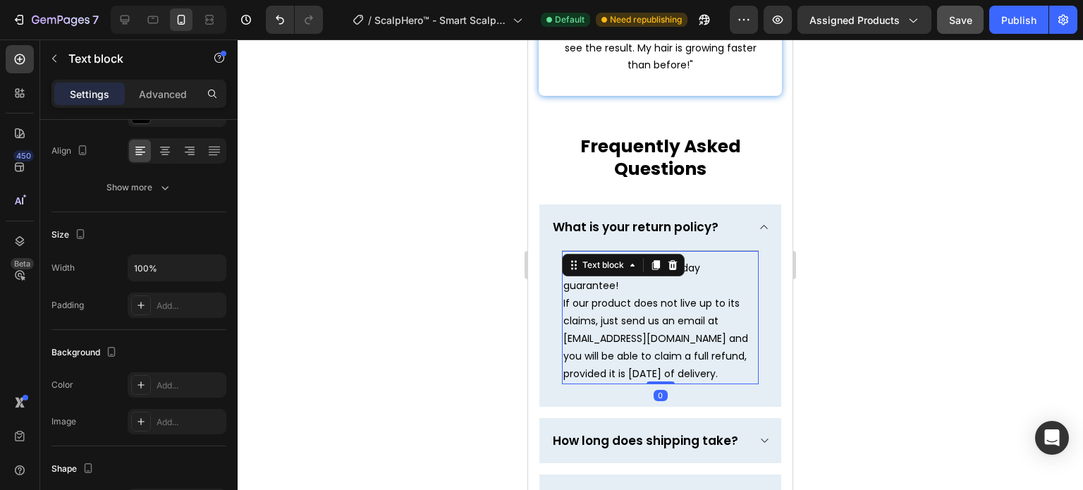
scroll to position [0, 0]
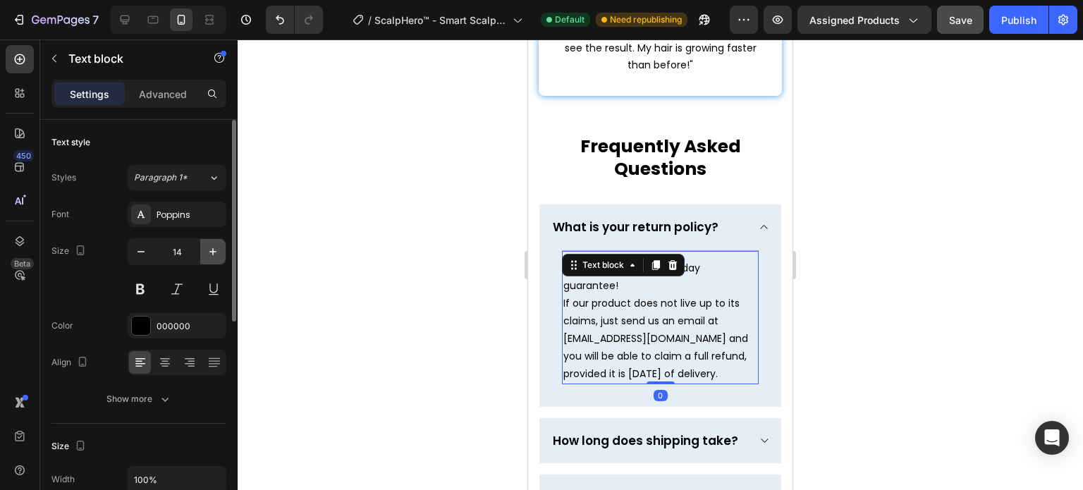
click at [217, 245] on icon "button" at bounding box center [213, 252] width 14 height 14
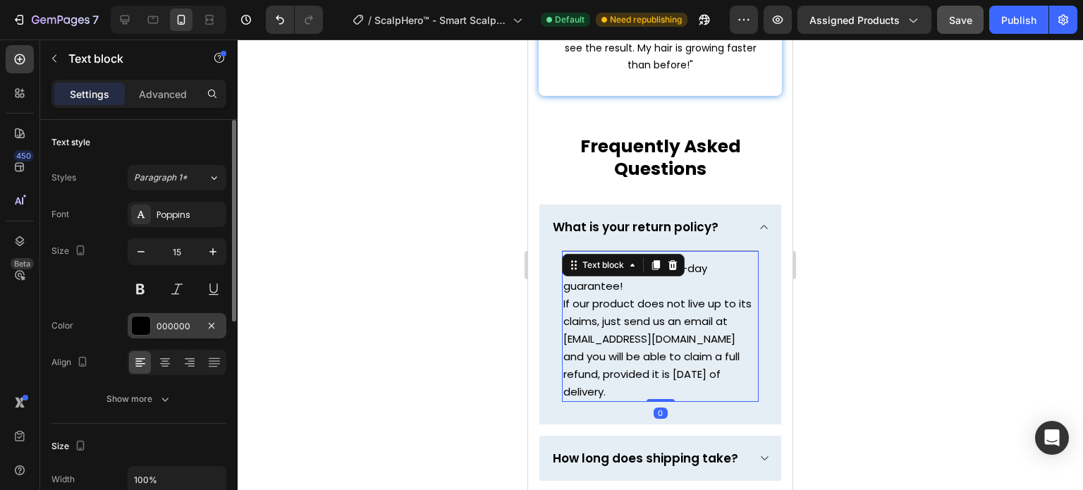
type input "16"
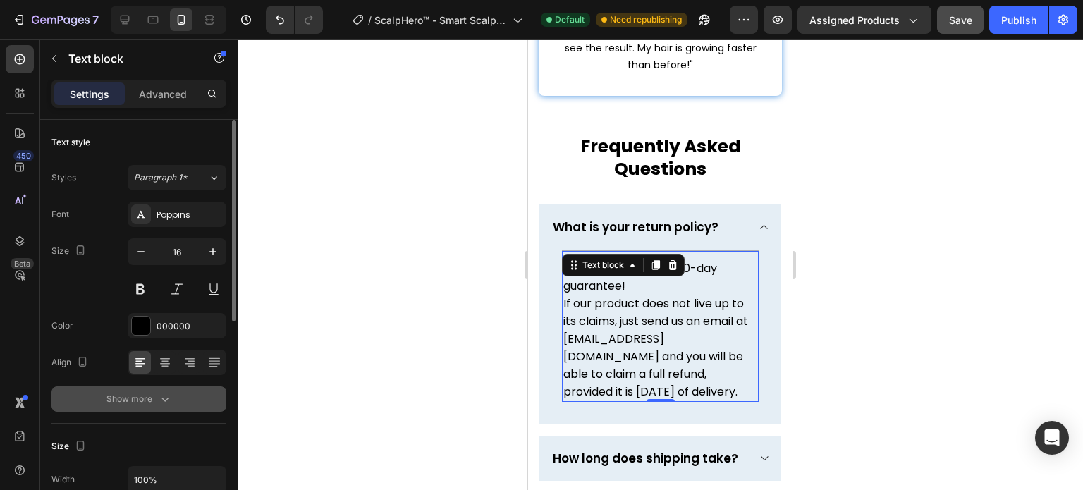
click at [170, 405] on button "Show more" at bounding box center [138, 398] width 175 height 25
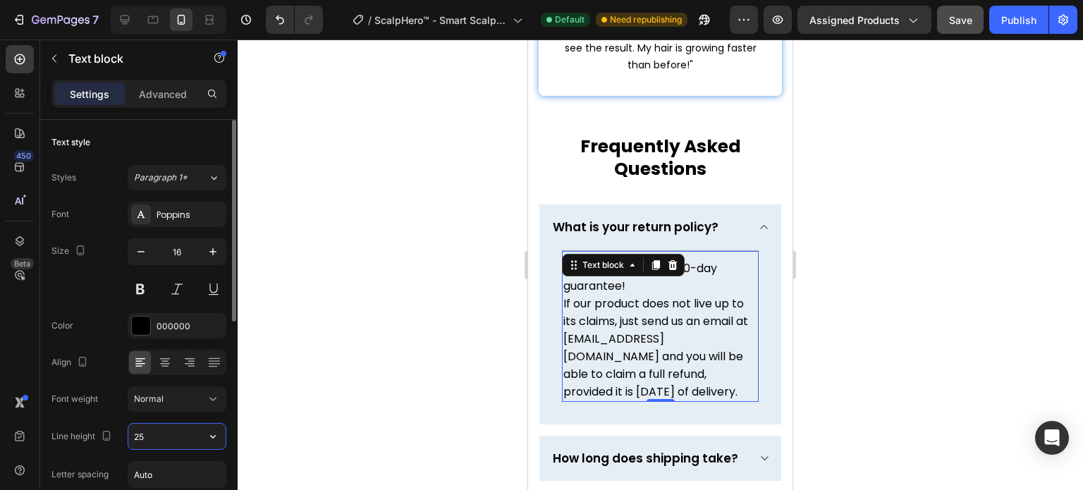
click at [172, 424] on input "25" at bounding box center [176, 436] width 97 height 25
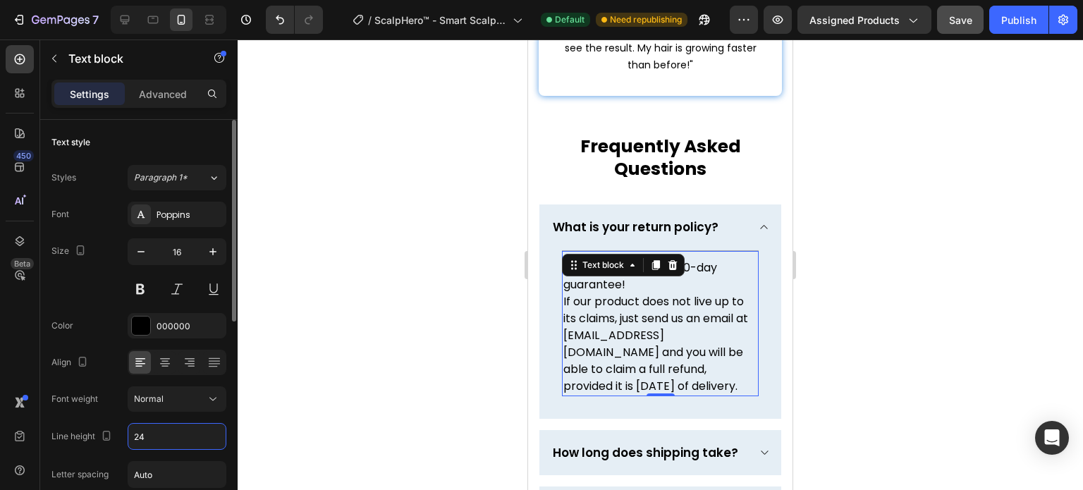
click at [111, 287] on div "Size 16" at bounding box center [138, 269] width 175 height 63
click at [166, 439] on input "24" at bounding box center [176, 436] width 97 height 25
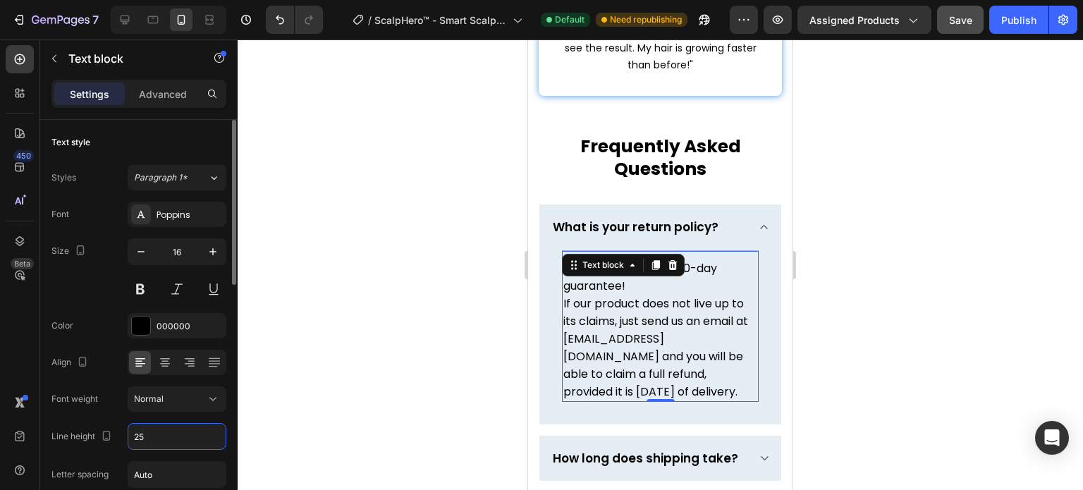
type input "25"
click at [101, 304] on div "Font Poppins Size 16 Color 000000 Align Font weight Normal Line height 25 Lette…" at bounding box center [138, 400] width 175 height 396
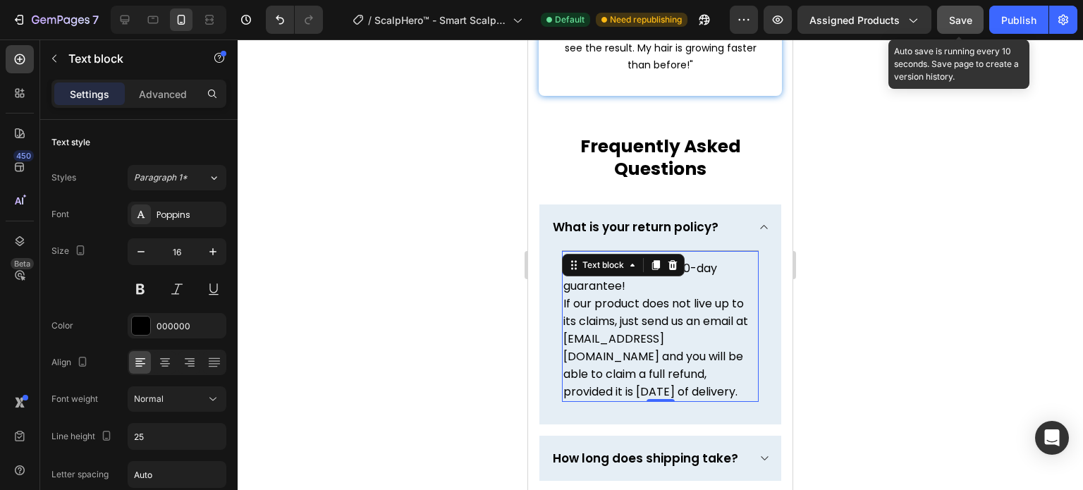
click at [959, 27] on button "Save" at bounding box center [960, 20] width 47 height 28
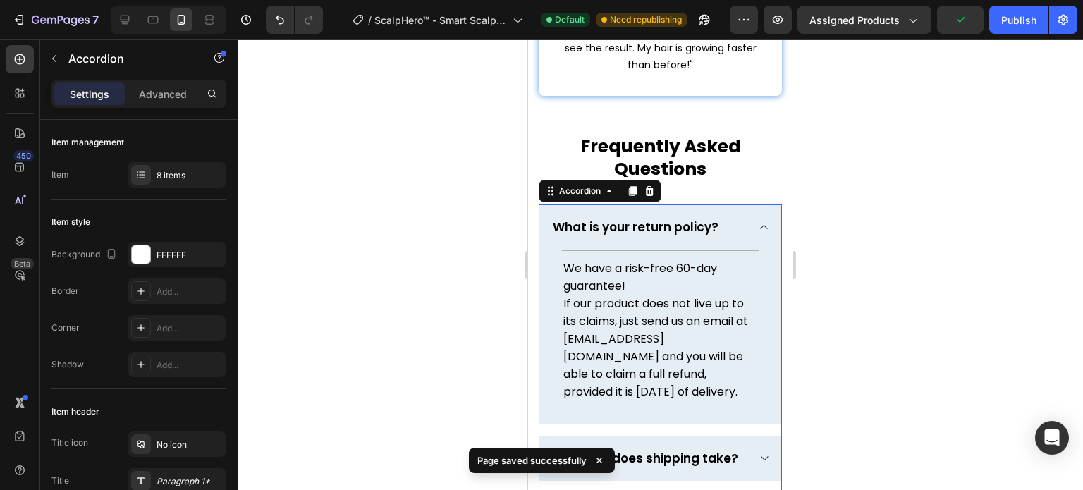
click at [758, 221] on icon at bounding box center [763, 226] width 11 height 11
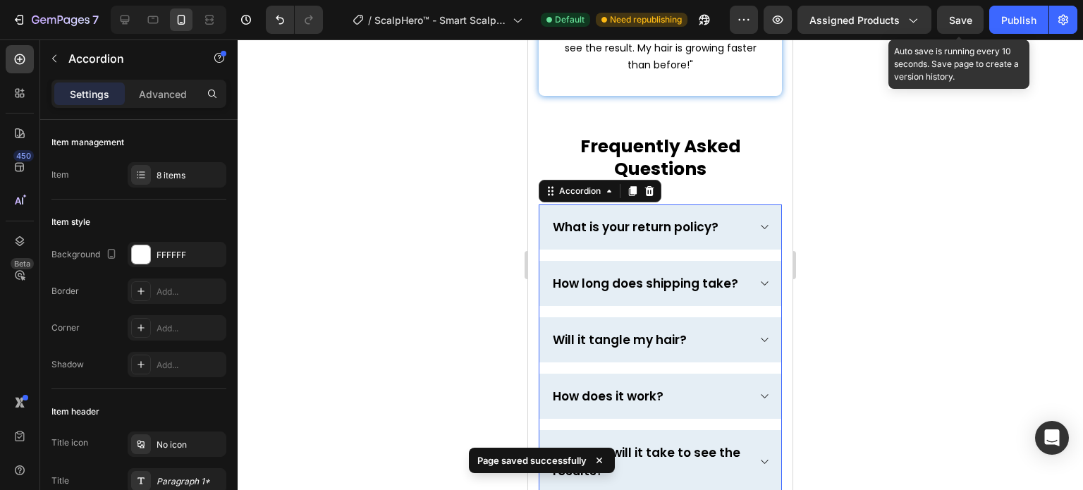
click at [960, 18] on span "Save" at bounding box center [960, 20] width 23 height 12
click at [971, 16] on span "Save" at bounding box center [960, 20] width 23 height 12
click at [953, 15] on span "Save" at bounding box center [960, 20] width 23 height 12
click at [956, 18] on span "Save" at bounding box center [960, 20] width 23 height 12
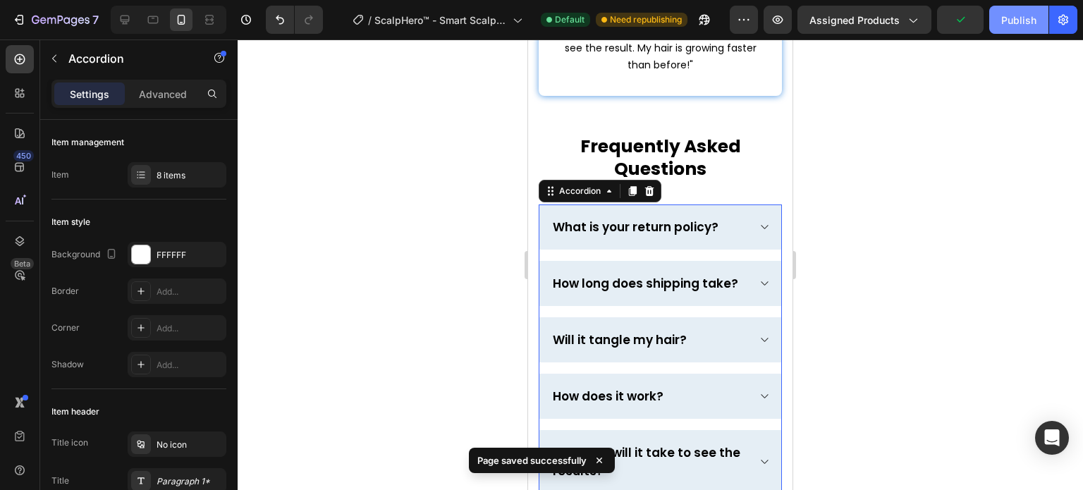
click at [1016, 25] on div "Publish" at bounding box center [1018, 20] width 35 height 15
click at [156, 16] on icon at bounding box center [153, 20] width 11 height 8
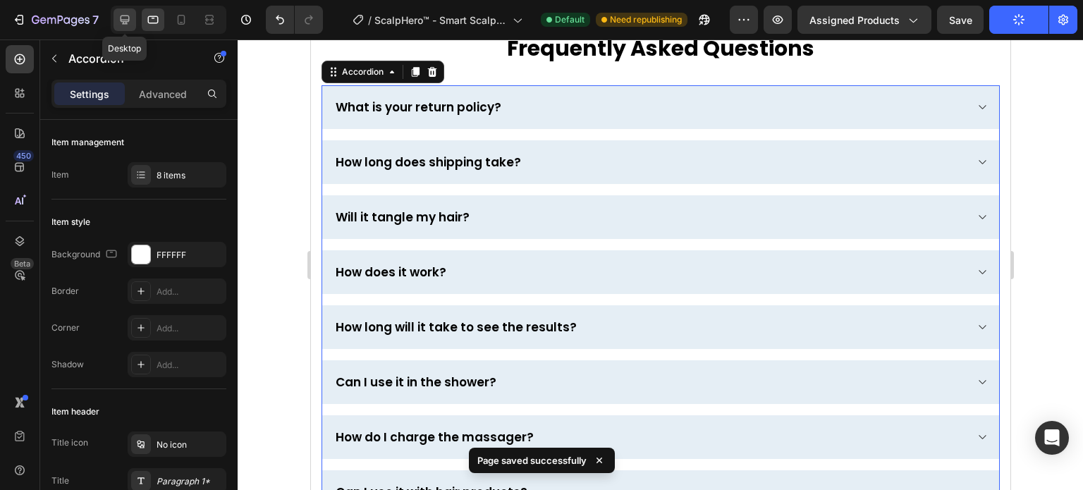
click at [124, 22] on icon at bounding box center [125, 20] width 9 height 9
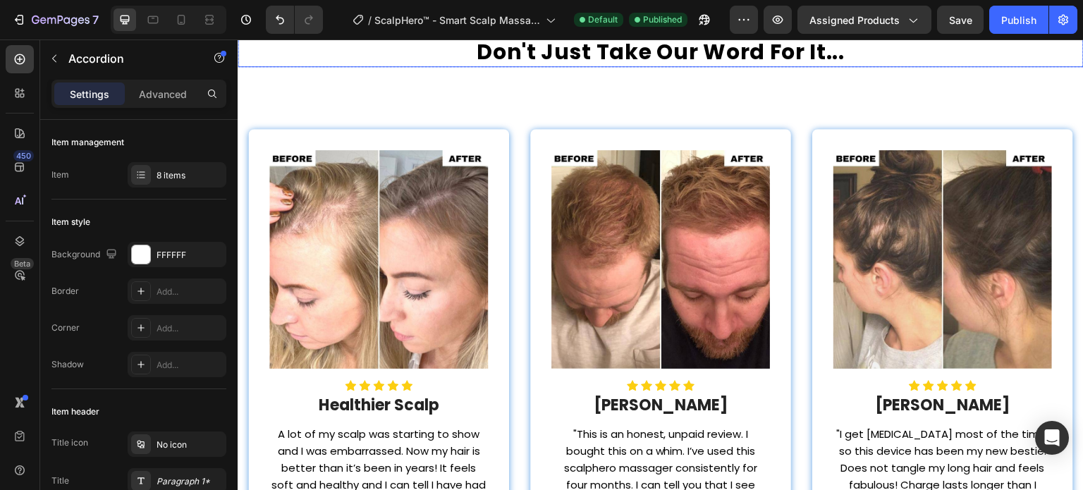
scroll to position [3512, 0]
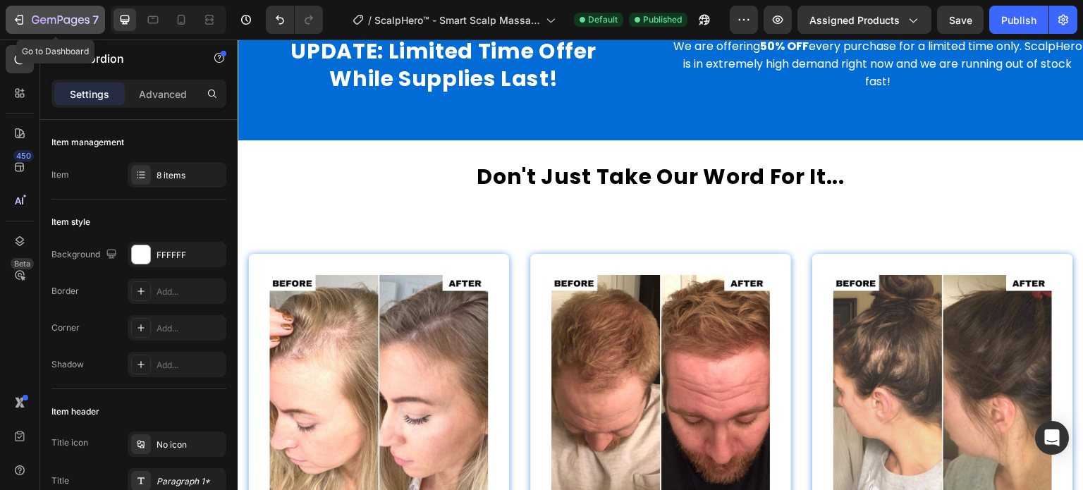
click at [23, 21] on icon "button" at bounding box center [19, 20] width 14 height 14
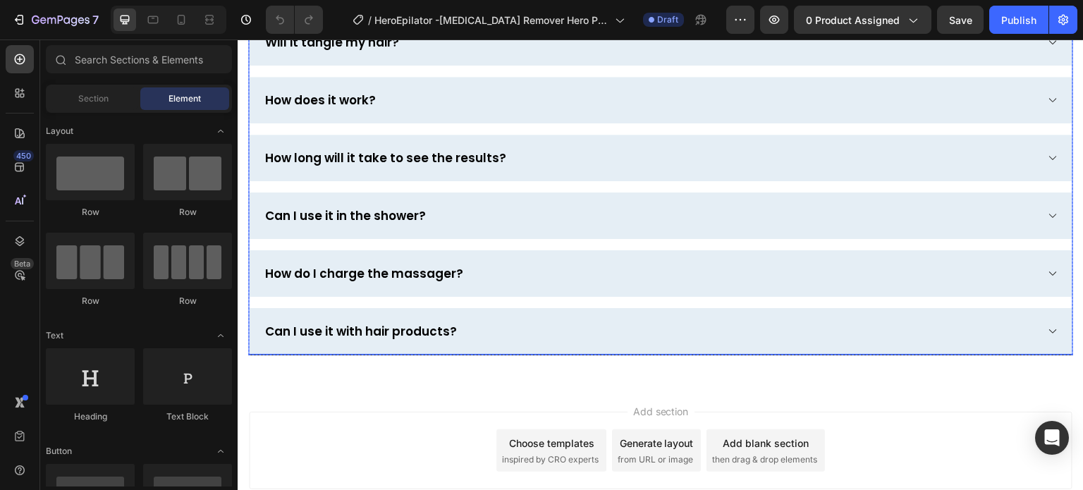
scroll to position [4531, 0]
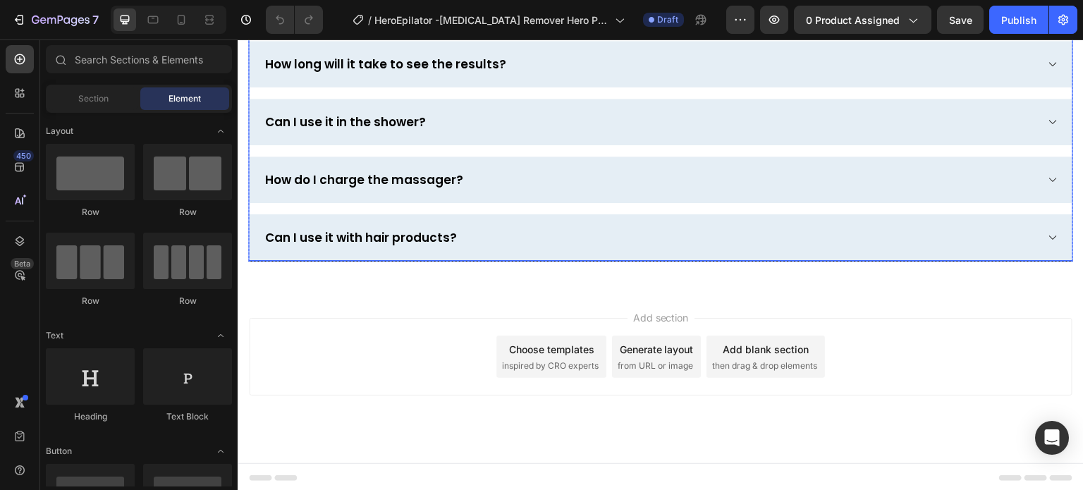
click at [556, 180] on div "How do I charge the massager?" at bounding box center [649, 180] width 773 height 18
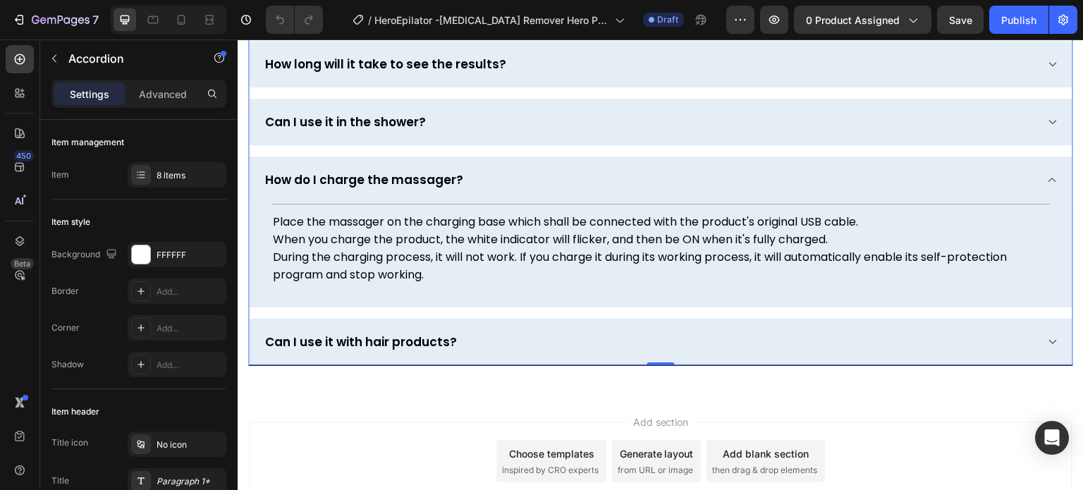
click at [556, 180] on div "How do I charge the massager?" at bounding box center [649, 180] width 773 height 18
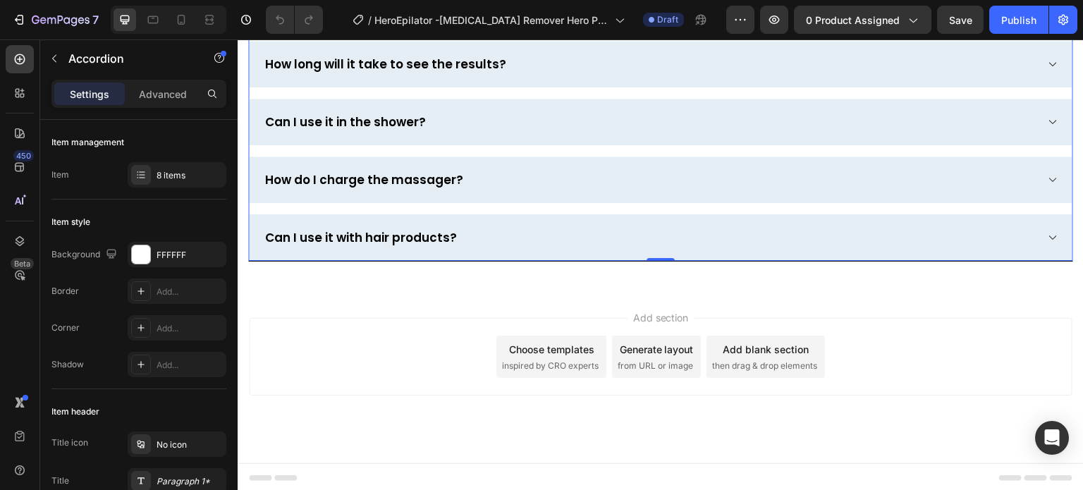
click at [556, 180] on div "How do I charge the massager?" at bounding box center [649, 180] width 773 height 18
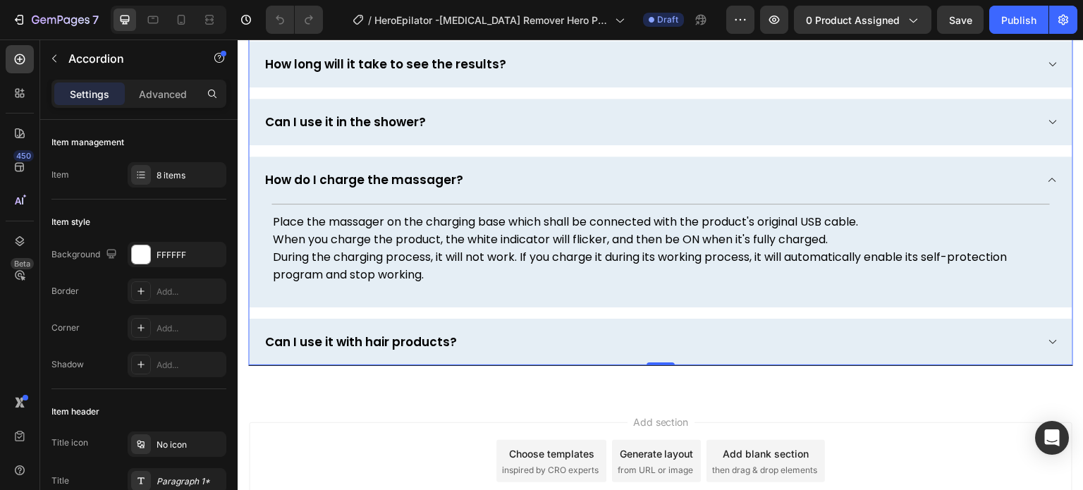
click at [556, 180] on div "How do I charge the massager?" at bounding box center [649, 180] width 773 height 18
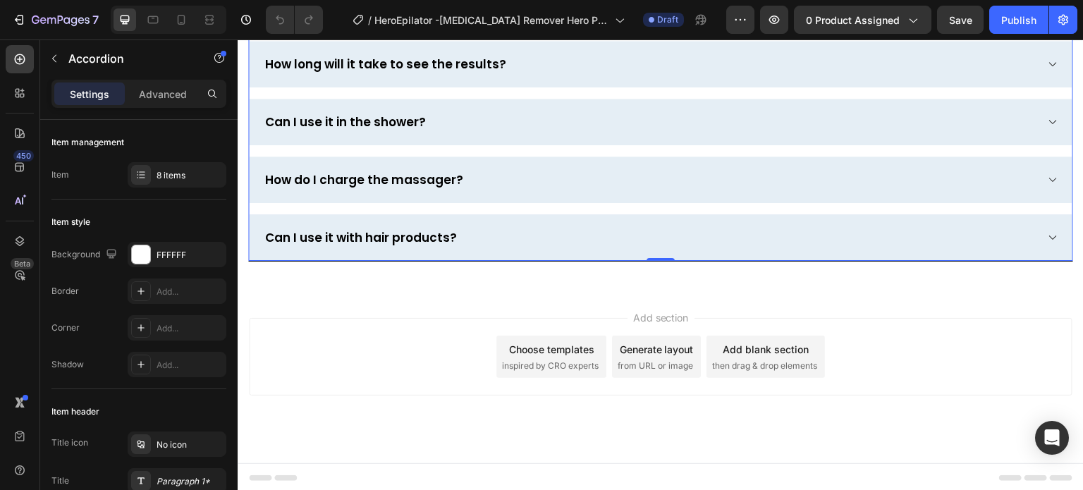
click at [534, 228] on div "Can I use it with hair products?" at bounding box center [649, 237] width 773 height 18
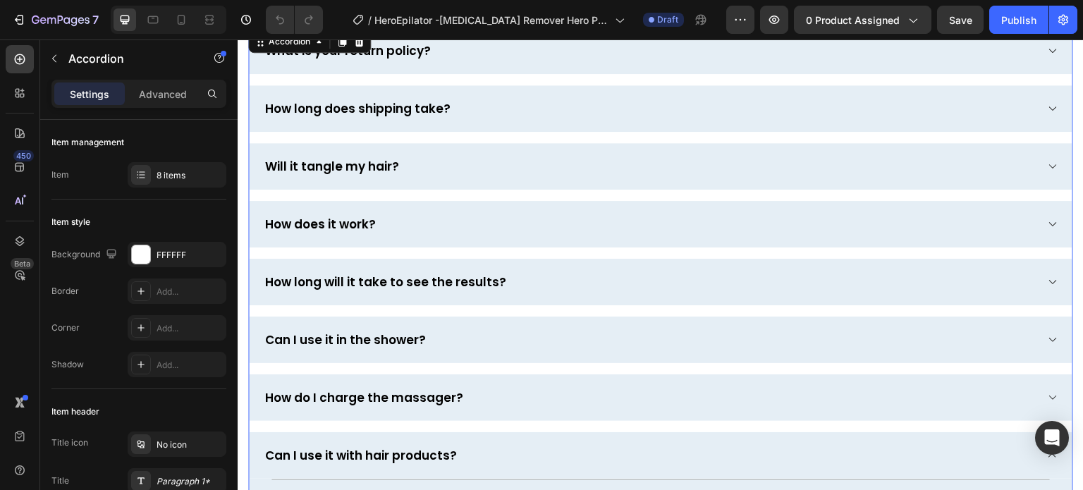
scroll to position [4108, 0]
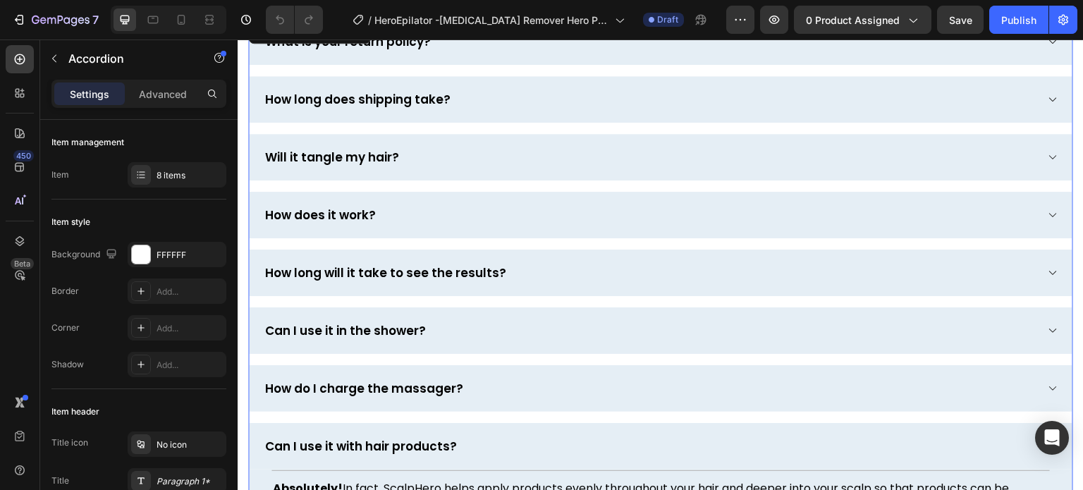
click at [542, 51] on div "What is your return policy?" at bounding box center [649, 41] width 773 height 18
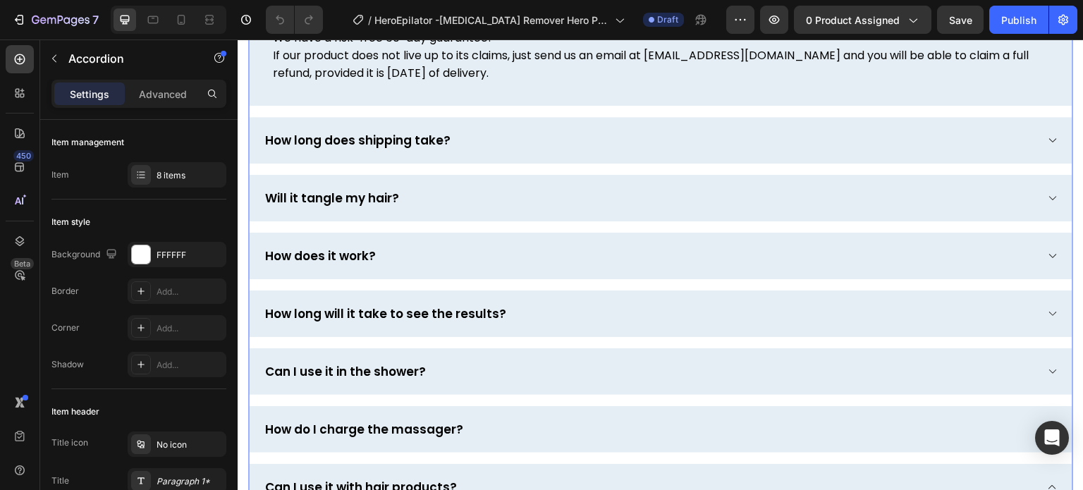
scroll to position [4178, 0]
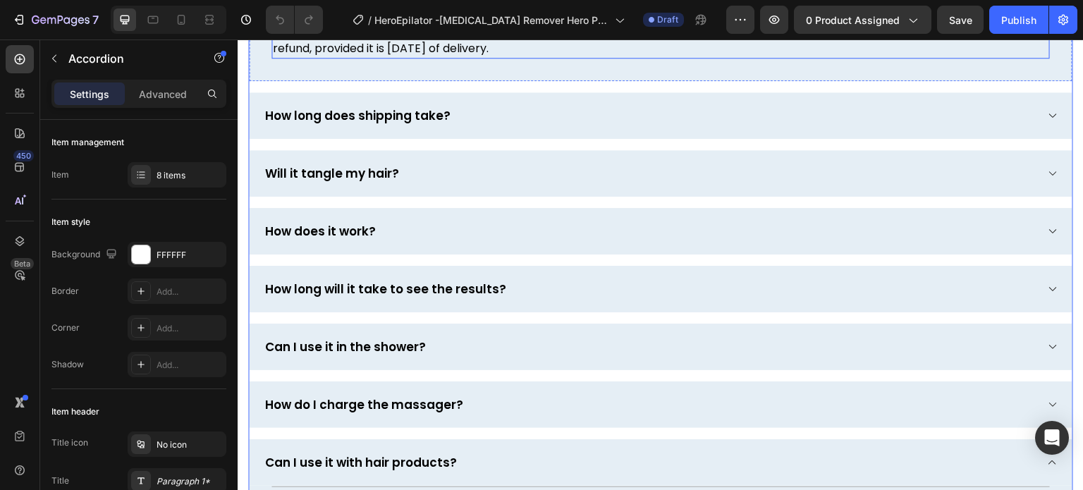
click at [466, 57] on p "If our product does not live up to its claims, just send us an email at [EMAIL_…" at bounding box center [660, 39] width 775 height 35
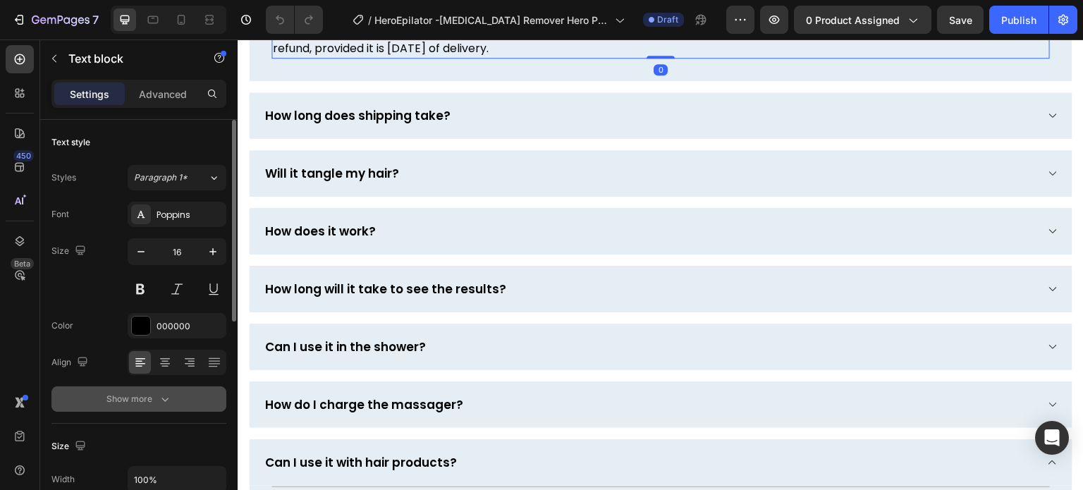
click at [171, 402] on icon "button" at bounding box center [165, 399] width 14 height 14
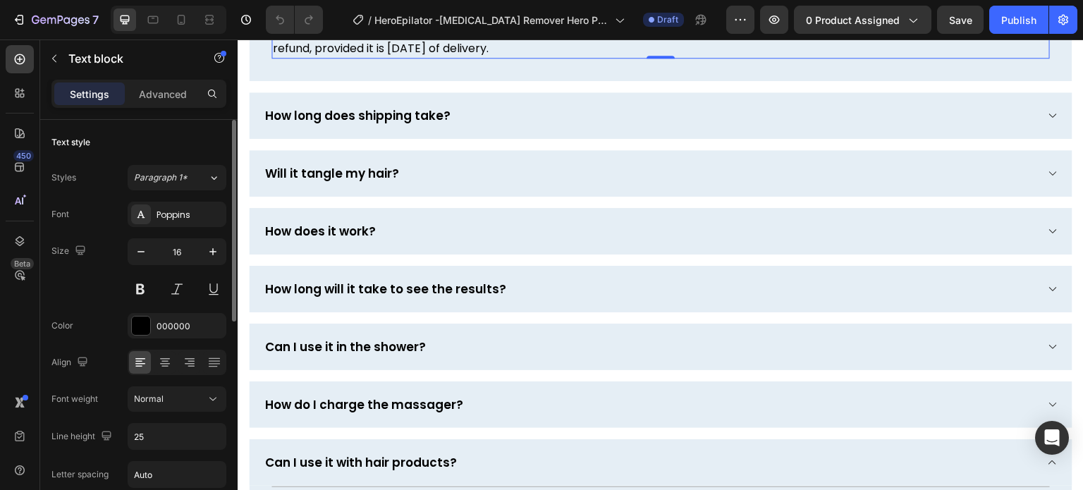
click at [98, 291] on div "Size 16" at bounding box center [138, 269] width 175 height 63
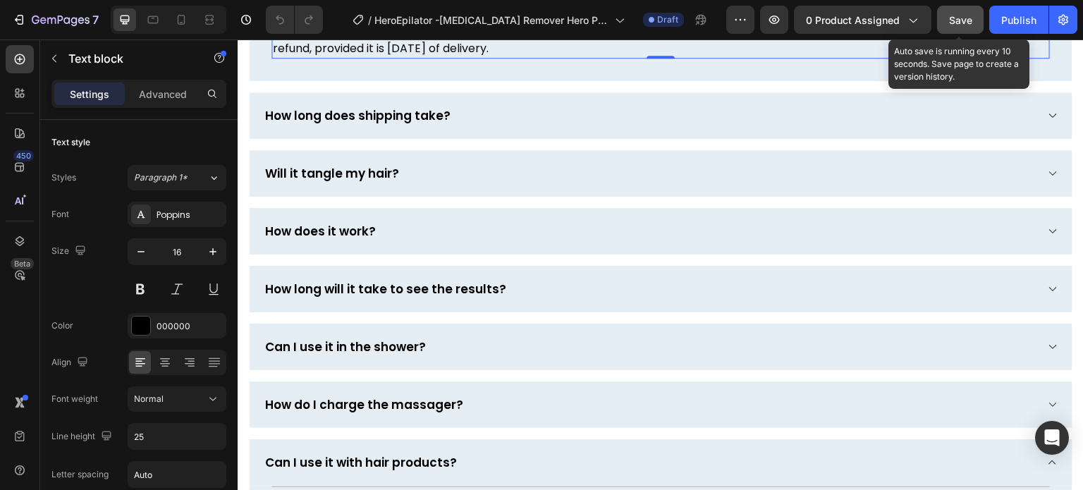
click at [956, 23] on span "Save" at bounding box center [960, 20] width 23 height 12
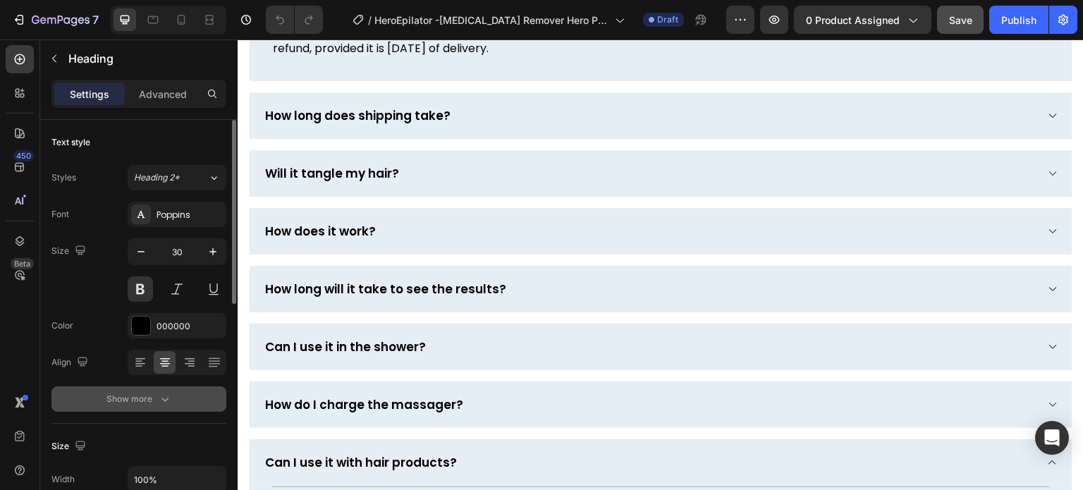
click at [160, 394] on icon "button" at bounding box center [165, 399] width 14 height 14
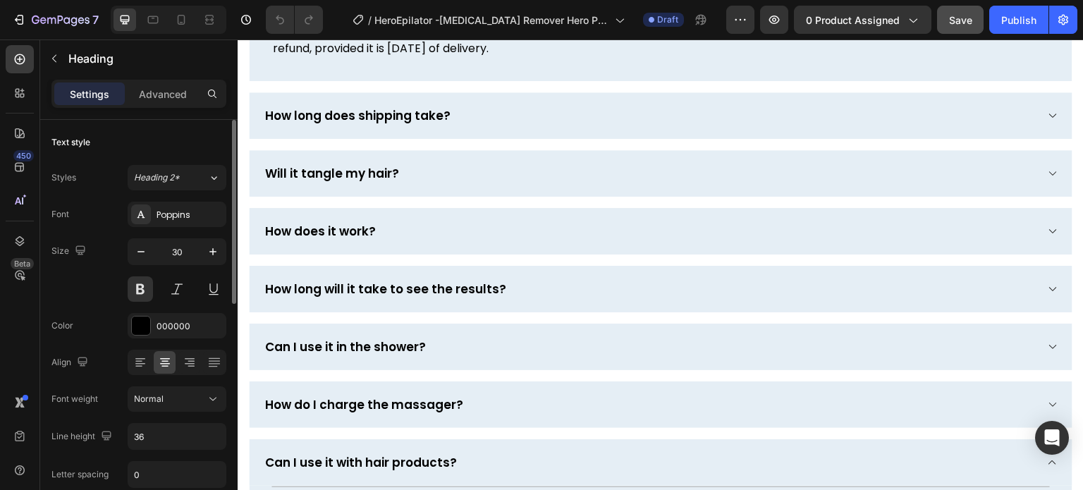
click at [102, 302] on div "Font Poppins Size 30 Color 000000 Align Font weight Normal Line height 36 Lette…" at bounding box center [138, 400] width 175 height 396
click at [555, 95] on div "Frequently Asked Questions Heading 16 Row What is your return policy? Title Lin…" at bounding box center [661, 235] width 846 height 732
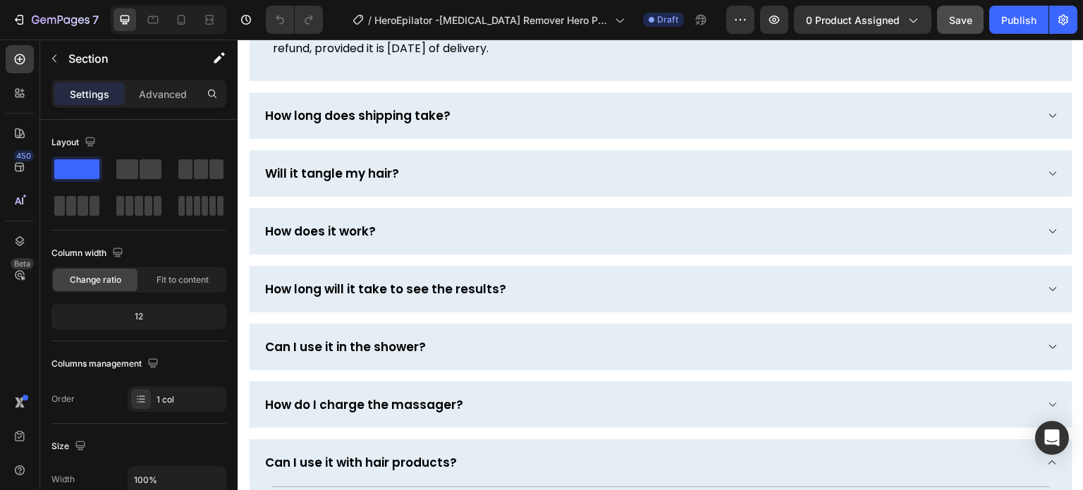
click at [491, 101] on div "Frequently Asked Questions Heading 16 Row What is your return policy? Title Lin…" at bounding box center [661, 235] width 846 height 732
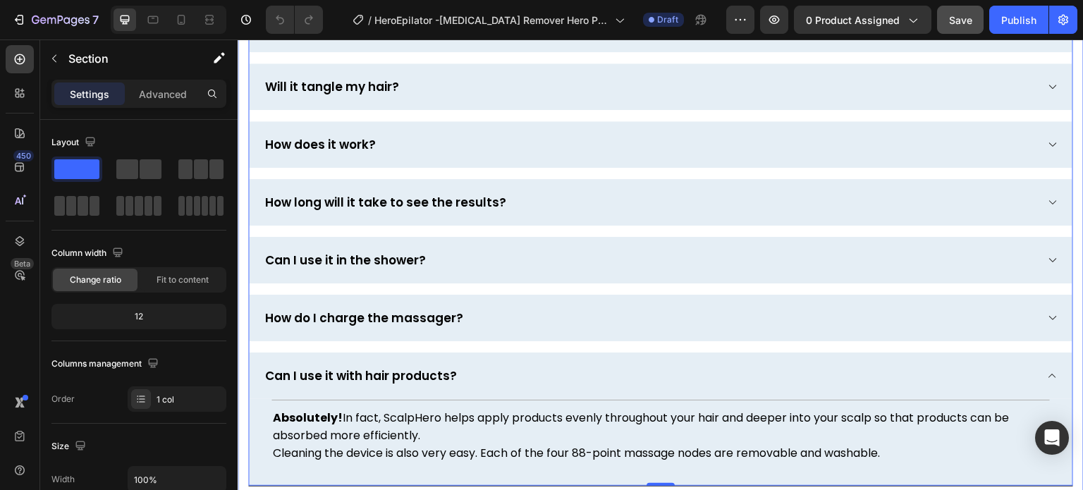
click at [510, 97] on div "Frequently Asked Questions Heading Row What is your return policy? How long doe…" at bounding box center [661, 192] width 846 height 646
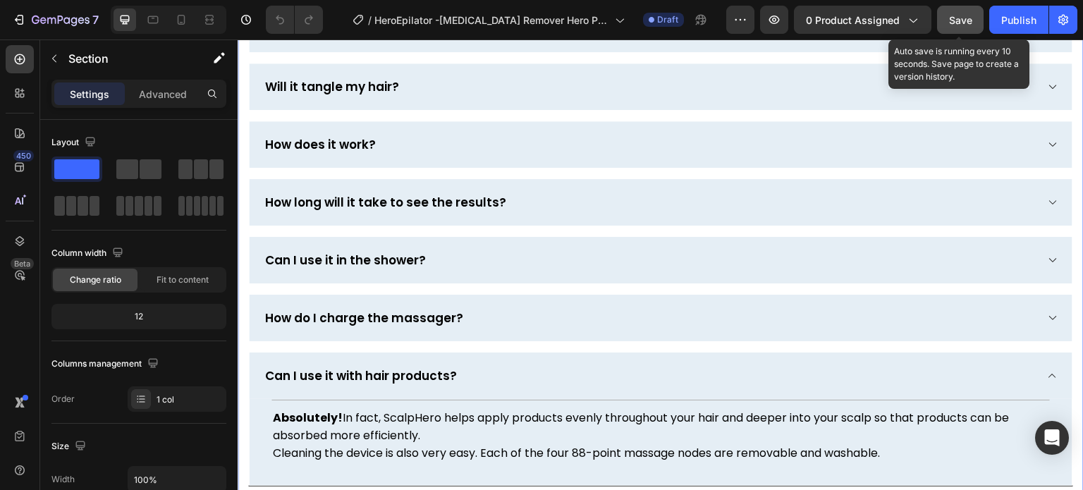
click at [961, 21] on span "Save" at bounding box center [960, 20] width 23 height 12
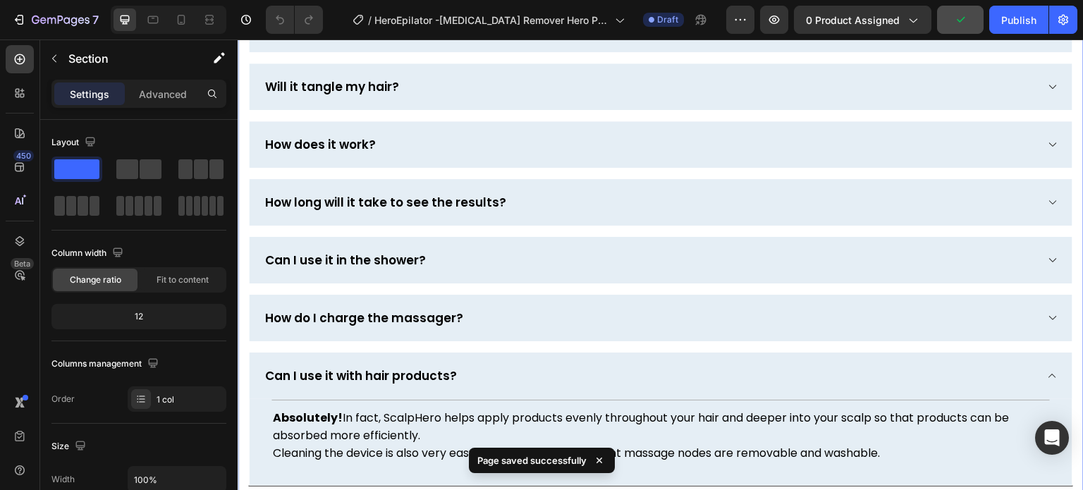
click at [764, 101] on div "Frequently Asked Questions Heading Row What is your return policy? How long doe…" at bounding box center [661, 192] width 846 height 646
click at [155, 96] on p "Advanced" at bounding box center [163, 94] width 48 height 15
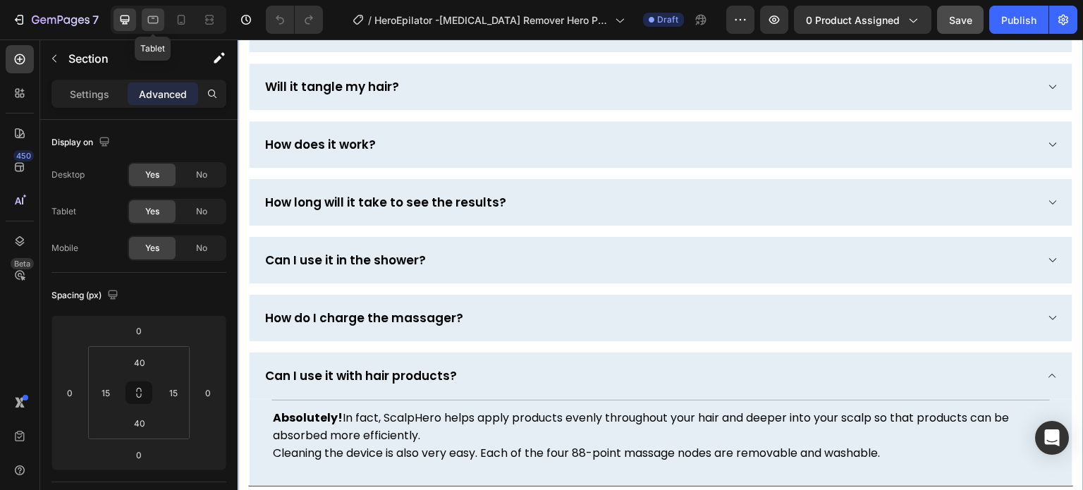
click at [159, 16] on icon at bounding box center [153, 20] width 14 height 14
type input "30"
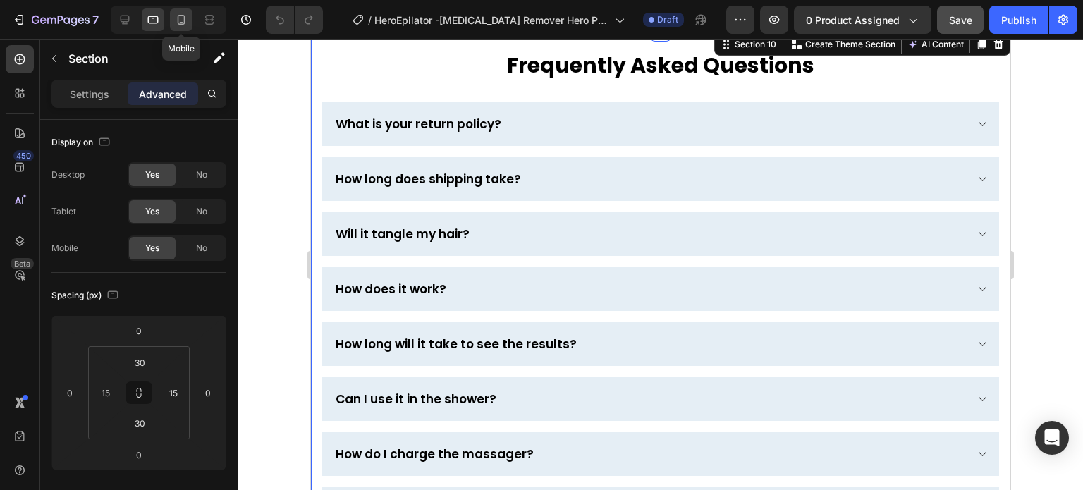
click at [176, 18] on icon at bounding box center [181, 20] width 14 height 14
type input "4"
type input "20"
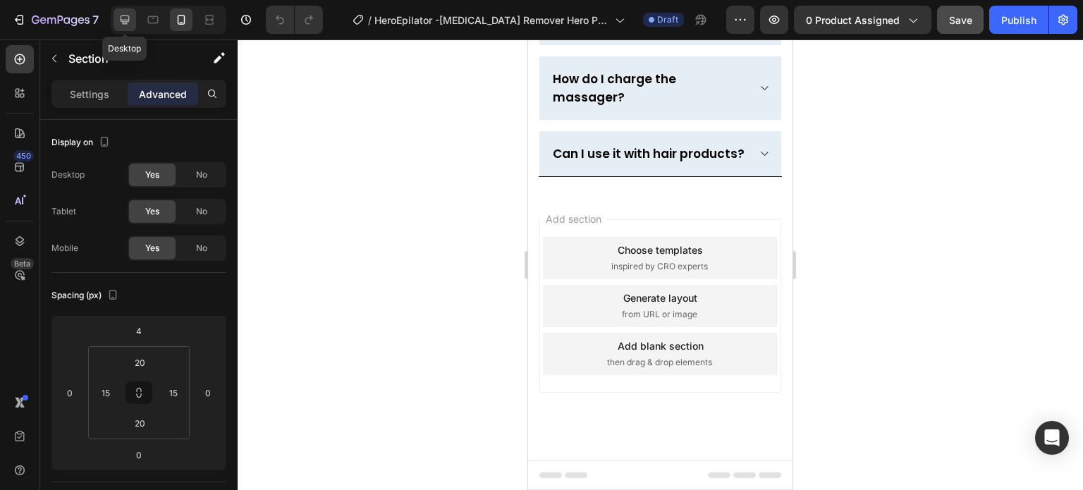
click at [121, 24] on icon at bounding box center [125, 20] width 14 height 14
type input "0"
type input "40"
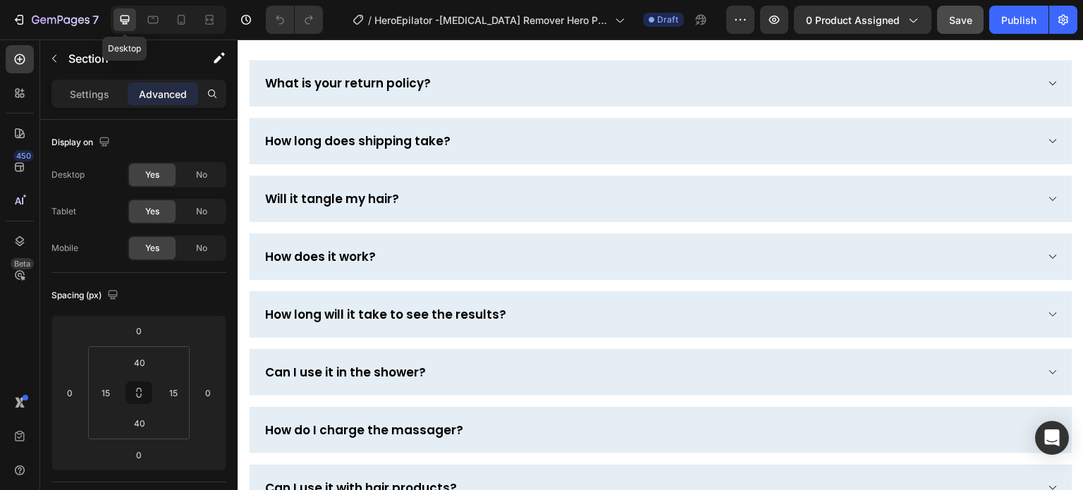
scroll to position [4165, 0]
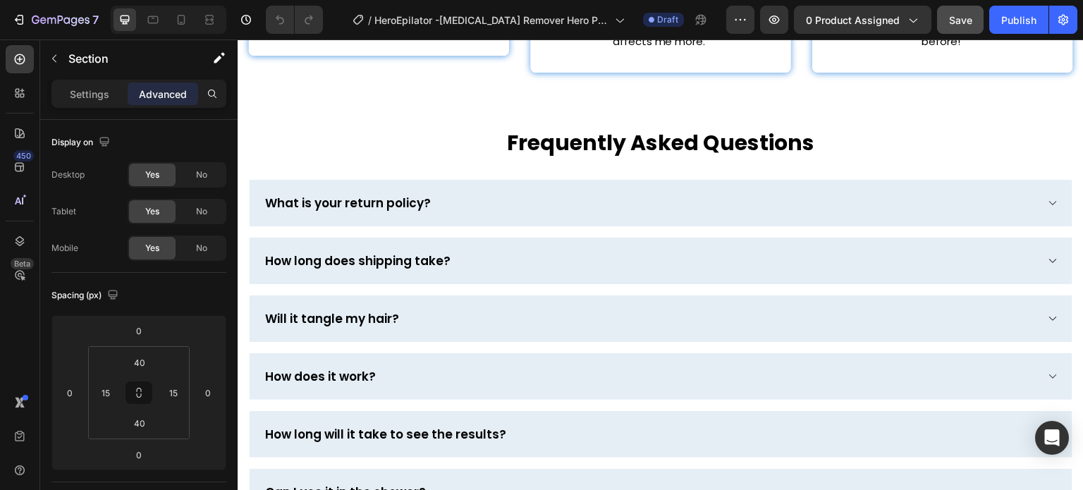
click at [345, 101] on div "Frequently Asked Questions Heading Row What is your return policy? How long doe…" at bounding box center [661, 380] width 846 height 559
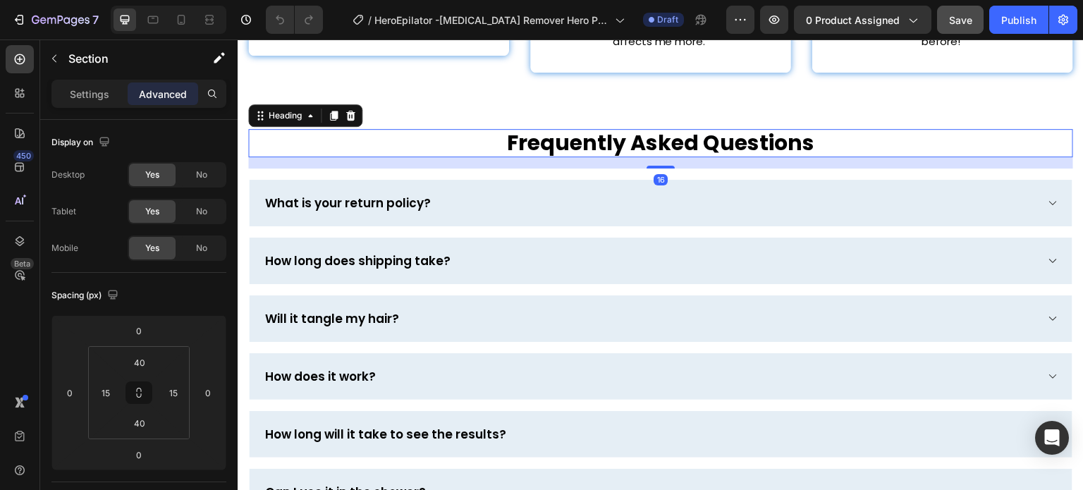
click at [384, 135] on h2 "Frequently Asked Questions" at bounding box center [660, 143] width 825 height 28
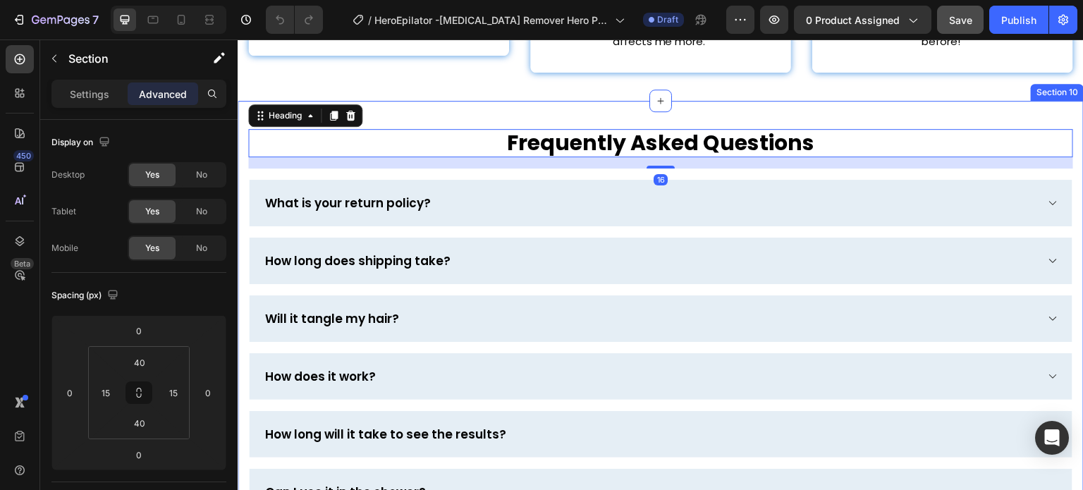
click at [411, 114] on div "Frequently Asked Questions Heading 16 Row What is your return policy? How long …" at bounding box center [661, 380] width 846 height 559
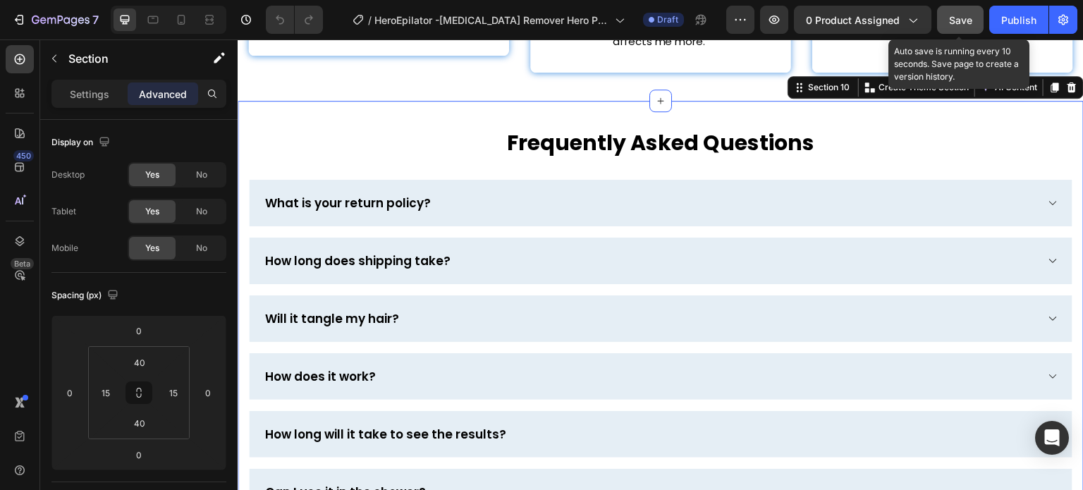
click at [952, 22] on span "Save" at bounding box center [960, 20] width 23 height 12
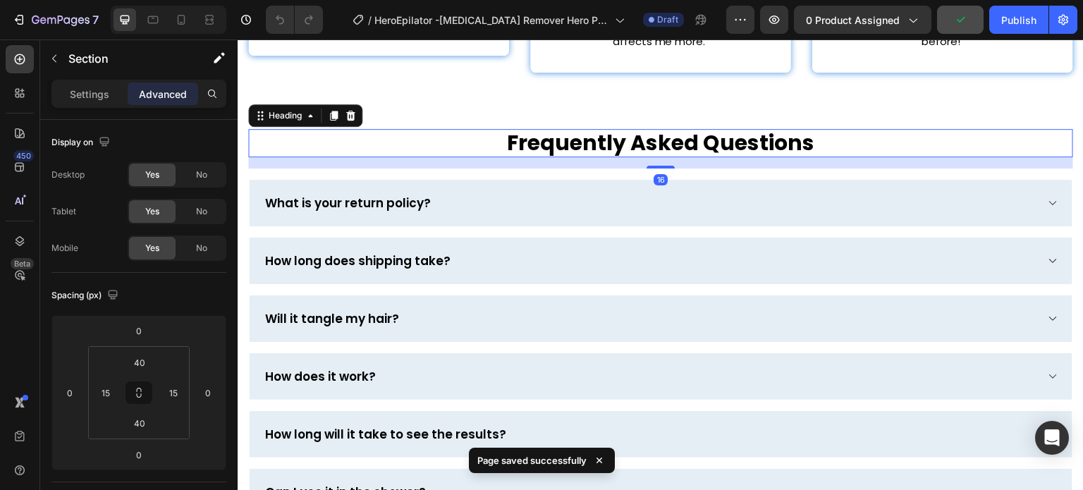
click at [684, 129] on h2 "Frequently Asked Questions" at bounding box center [660, 143] width 825 height 28
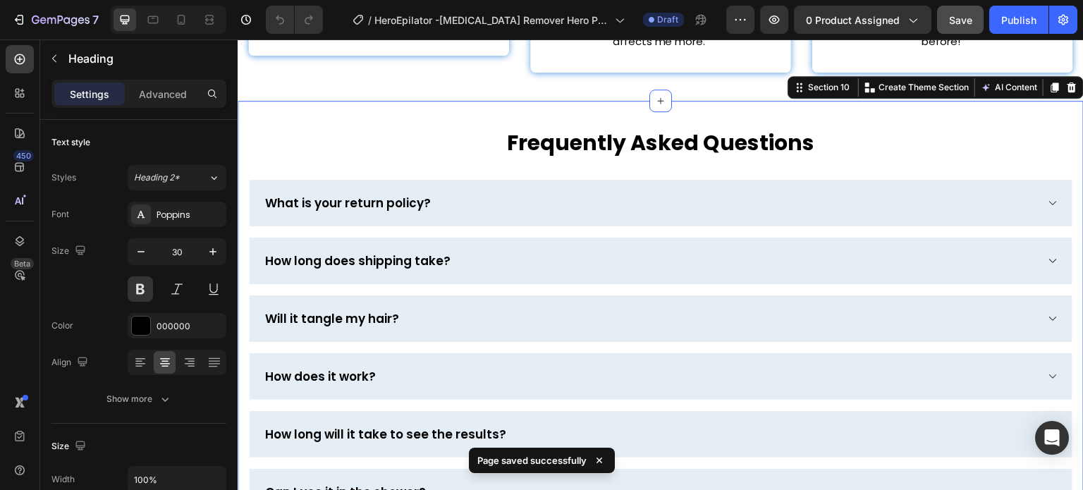
click at [737, 102] on div "Frequently Asked Questions Heading Row What is your return policy? How long doe…" at bounding box center [661, 380] width 846 height 559
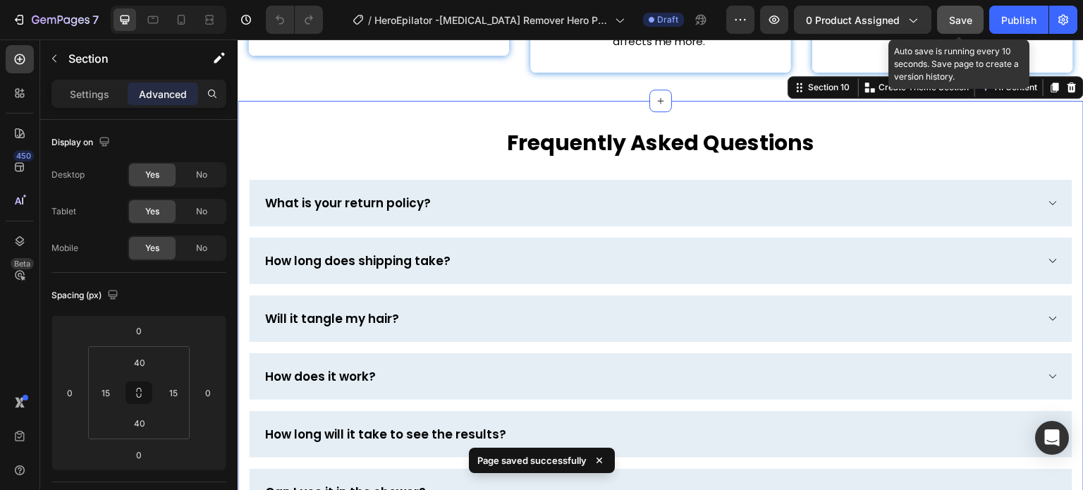
click at [966, 16] on span "Save" at bounding box center [960, 20] width 23 height 12
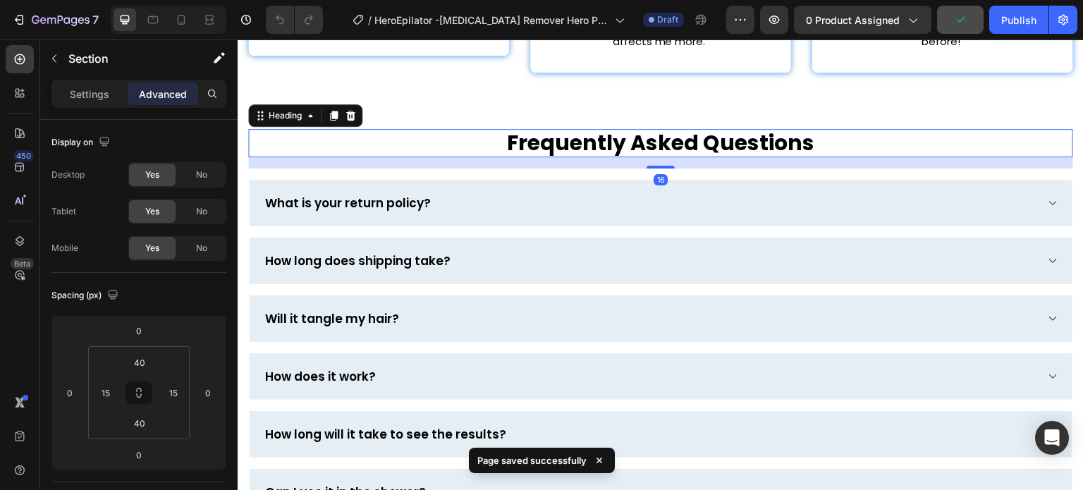
click at [827, 129] on h2 "Frequently Asked Questions" at bounding box center [660, 143] width 825 height 28
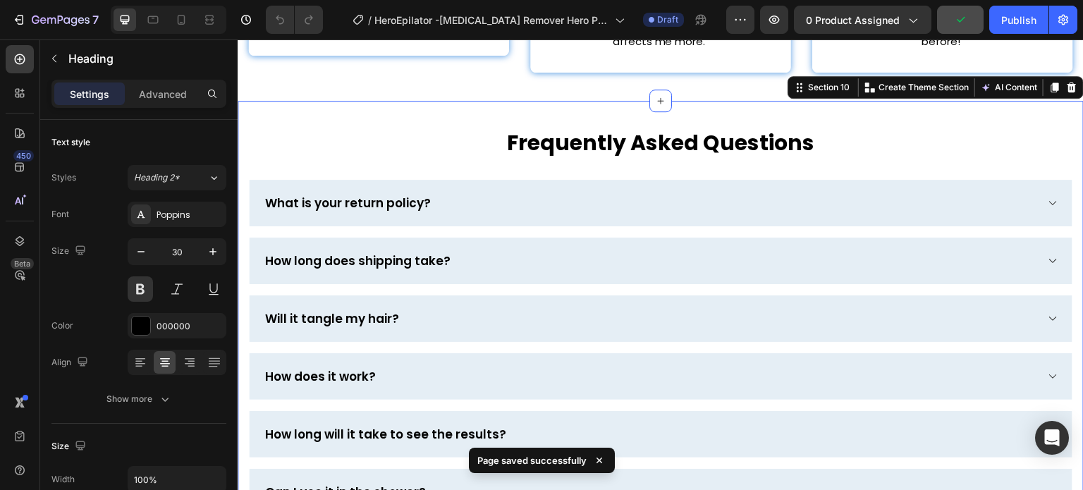
click at [811, 106] on div "Frequently Asked Questions Heading Row What is your return policy? How long doe…" at bounding box center [661, 380] width 846 height 559
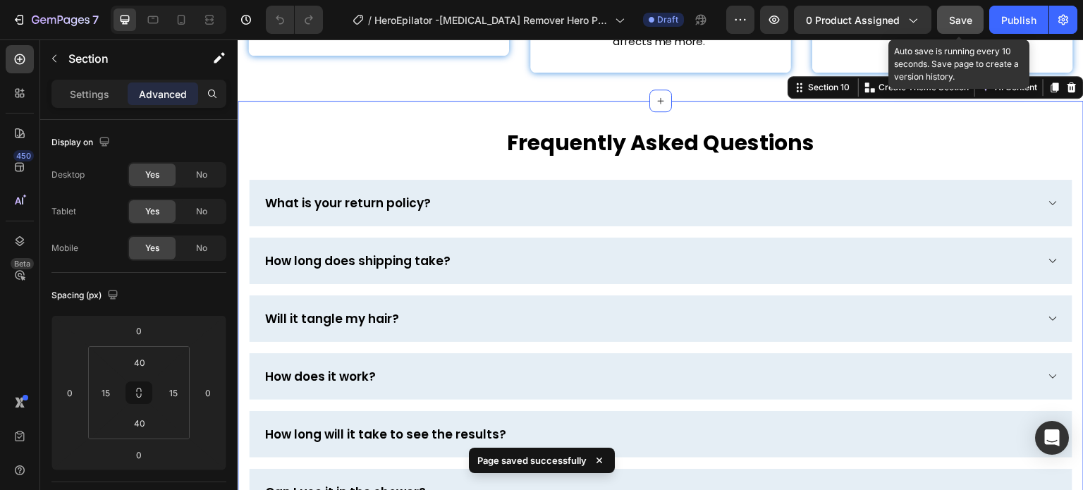
click at [959, 13] on div "Save" at bounding box center [960, 20] width 23 height 15
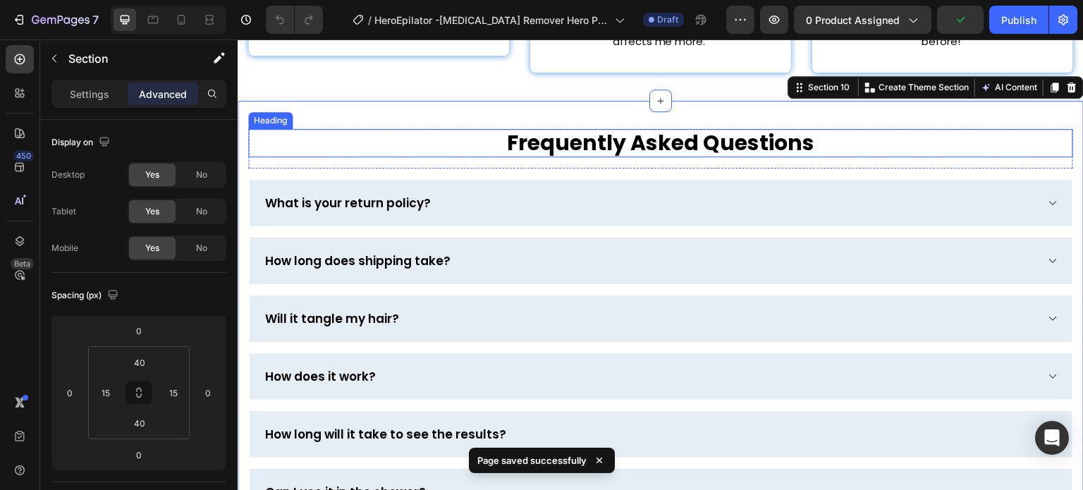
click at [824, 141] on h2 "Frequently Asked Questions" at bounding box center [660, 143] width 825 height 28
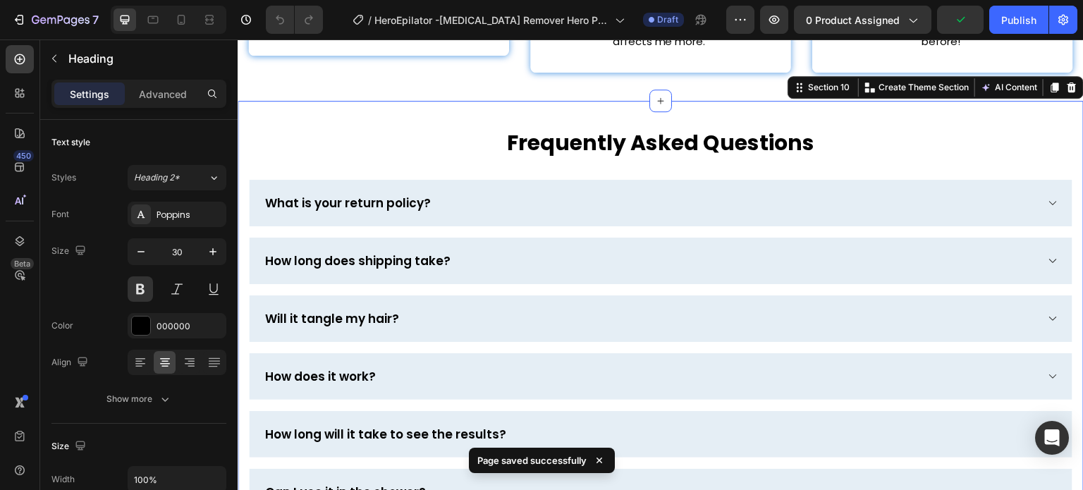
click at [787, 109] on div "Frequently Asked Questions Heading Row What is your return policy? How long doe…" at bounding box center [661, 380] width 846 height 559
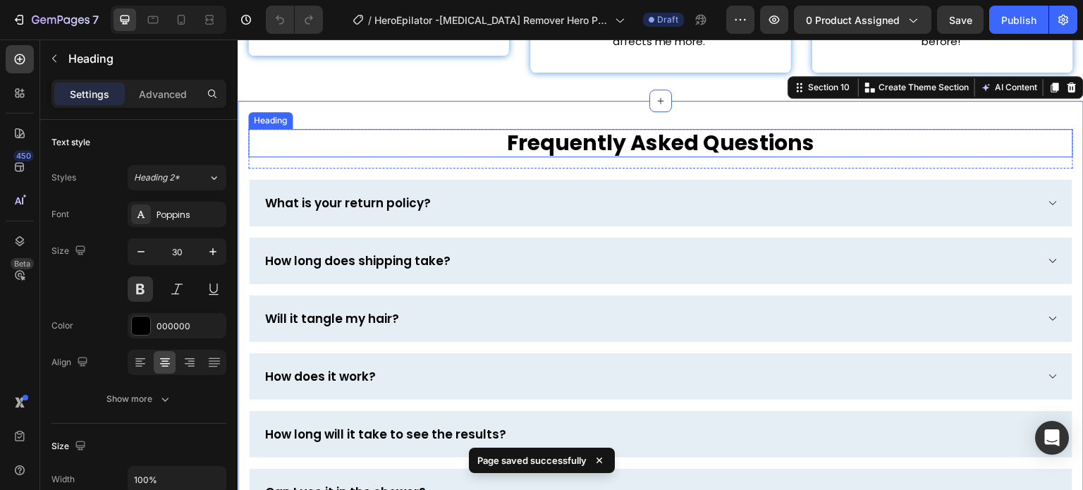
click at [786, 140] on h2 "Frequently Asked Questions" at bounding box center [660, 143] width 825 height 28
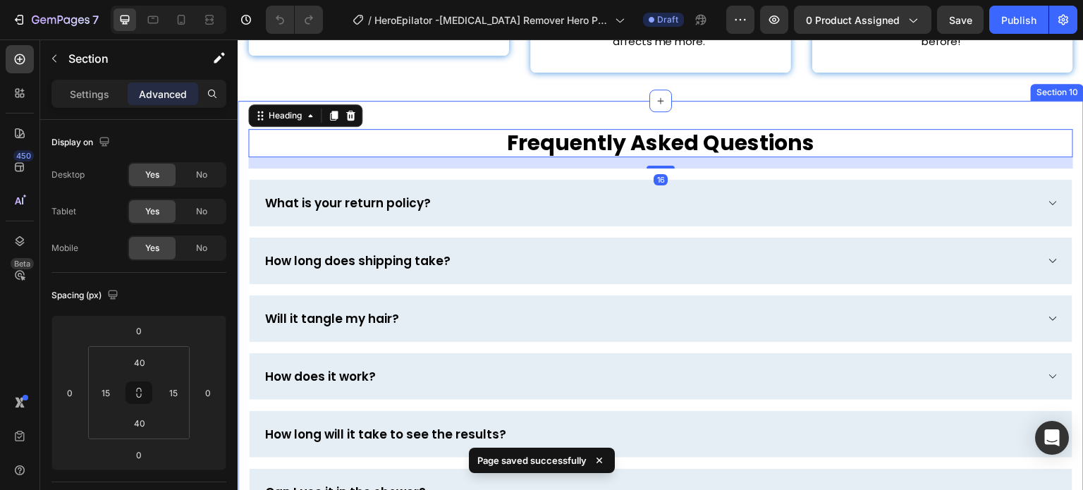
click at [790, 101] on div "Frequently Asked Questions Heading 16 Row What is your return policy? How long …" at bounding box center [661, 380] width 846 height 559
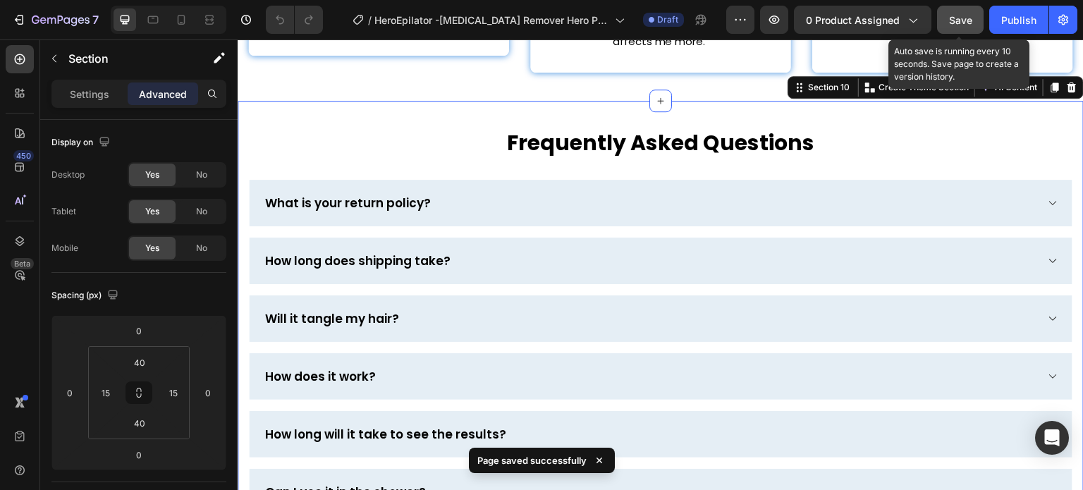
click at [966, 8] on button "Save" at bounding box center [960, 20] width 47 height 28
click at [966, 22] on span "Save" at bounding box center [960, 20] width 23 height 12
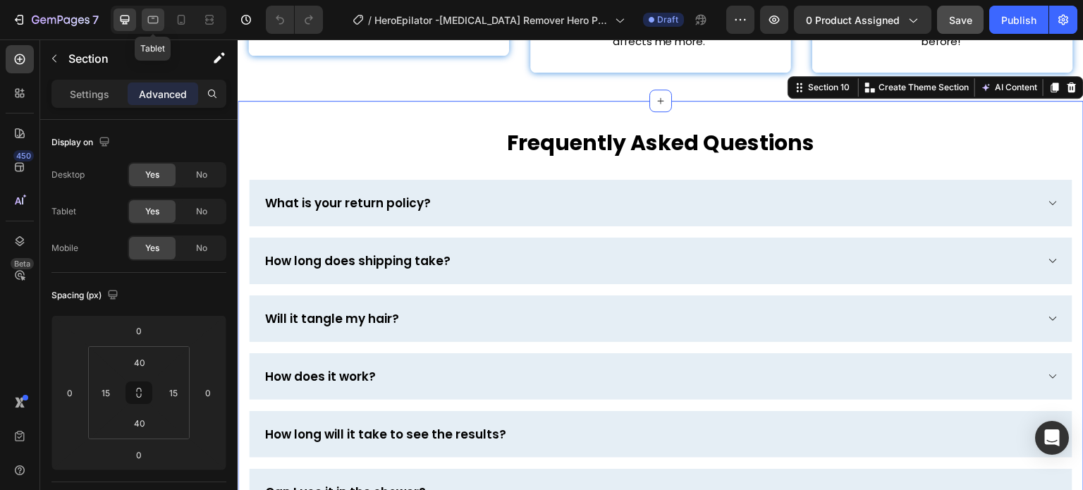
click at [161, 20] on div at bounding box center [153, 19] width 23 height 23
type input "30"
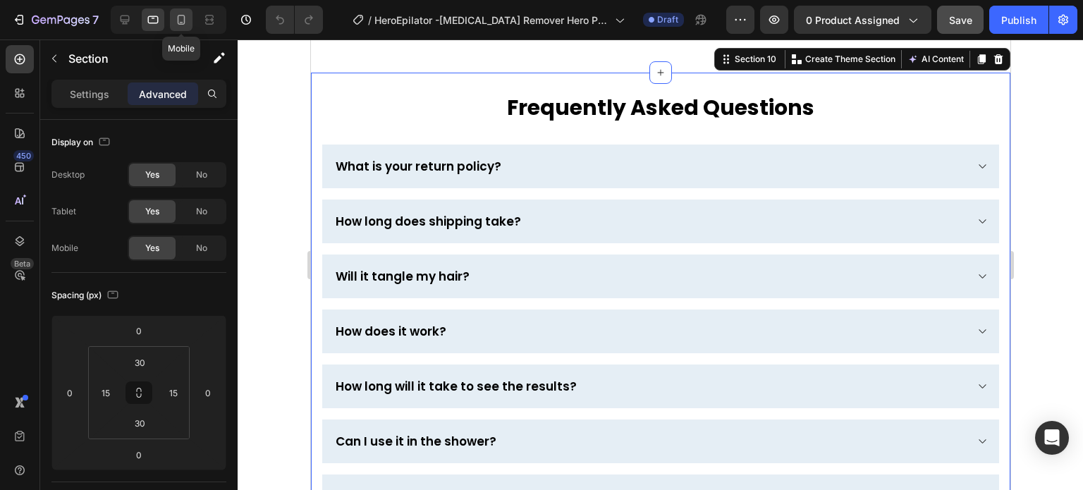
click at [183, 19] on icon at bounding box center [181, 20] width 14 height 14
type input "4"
type input "20"
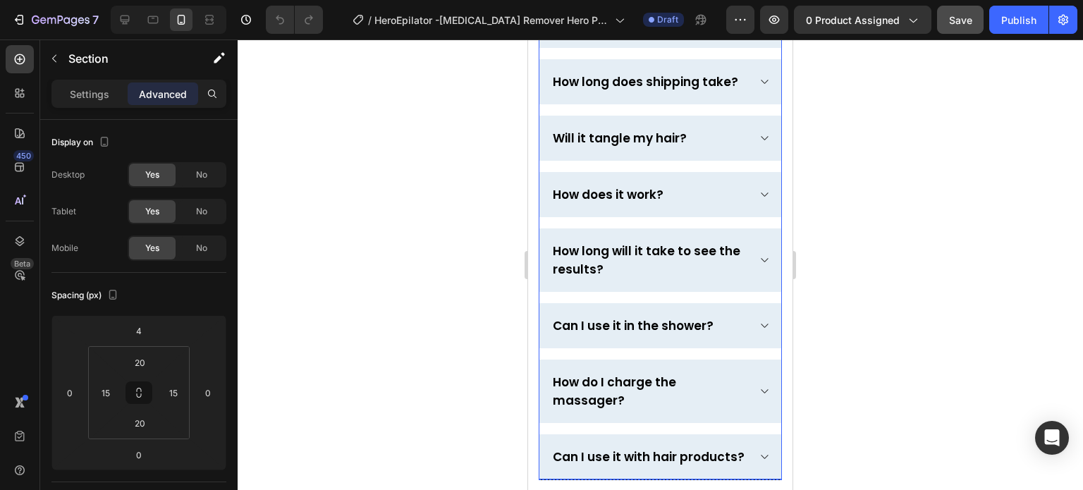
scroll to position [4868, 0]
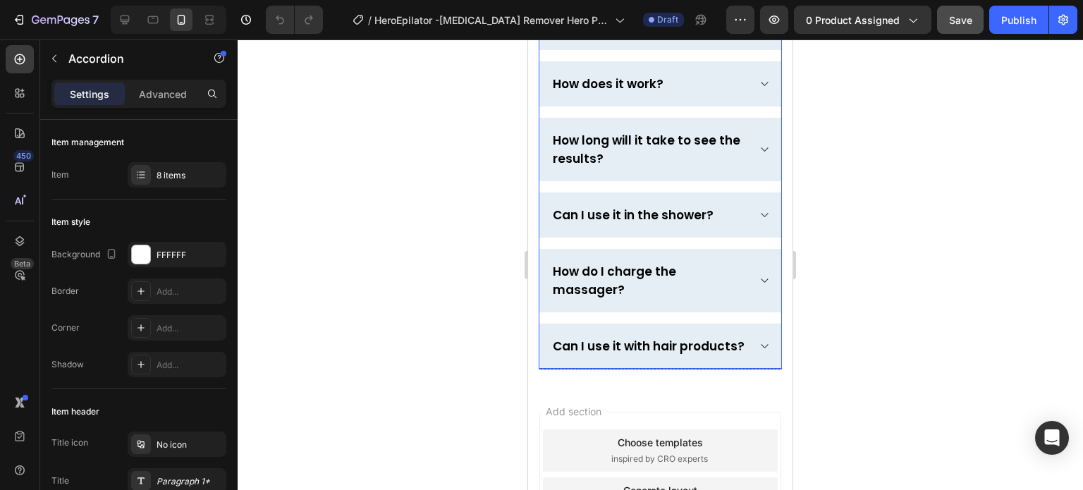
click at [567, 329] on div "Can I use it with hair products?" at bounding box center [660, 346] width 242 height 45
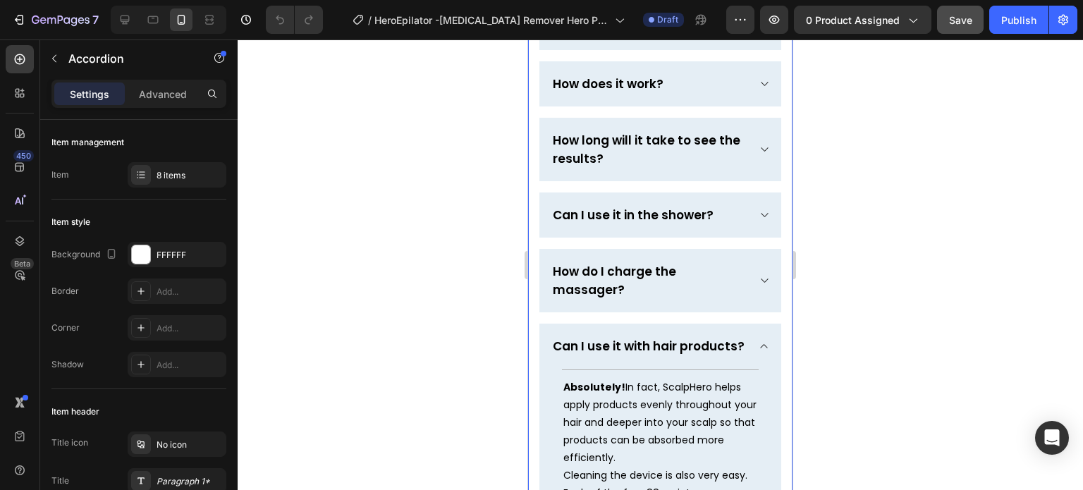
click at [533, 340] on div "Frequently Asked Questions Heading Row What is your return policy? How long doe…" at bounding box center [660, 183] width 264 height 751
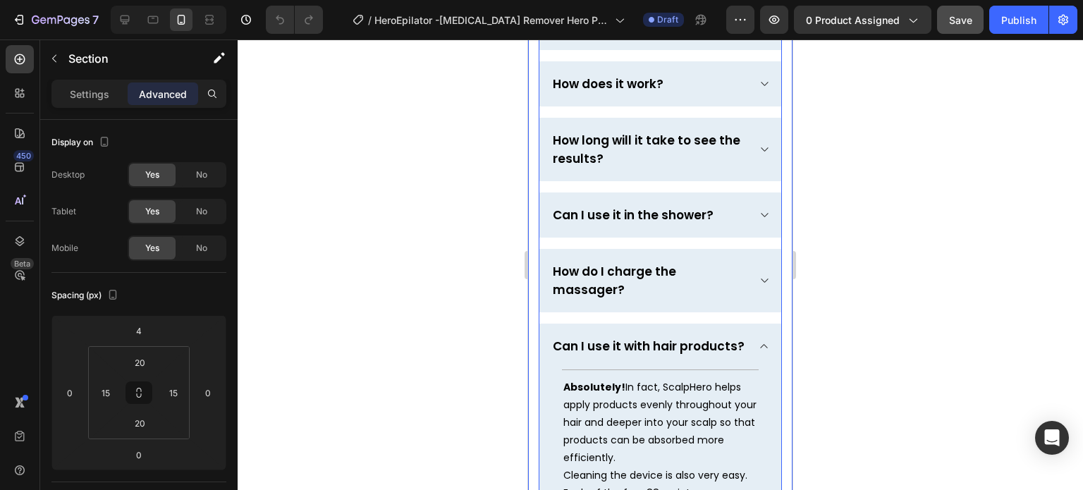
scroll to position [5198, 0]
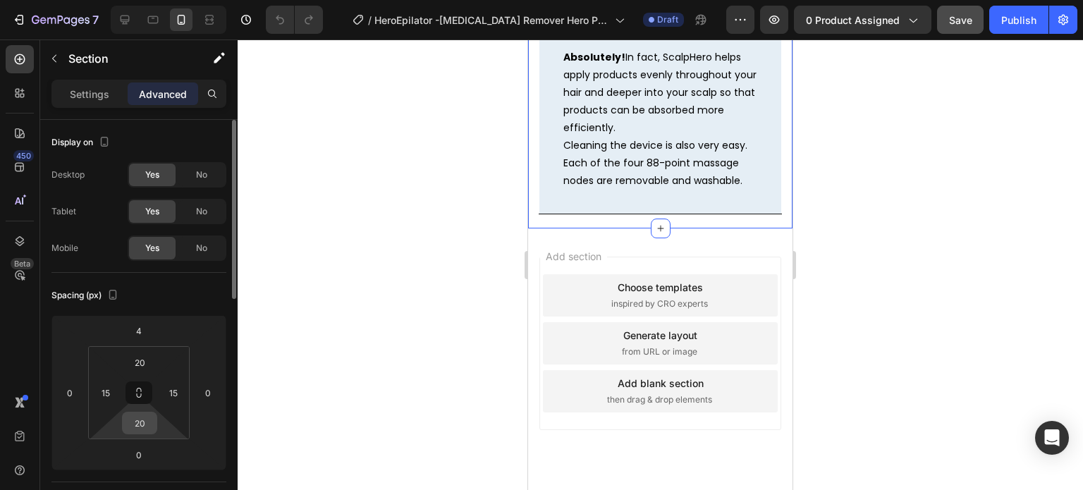
click at [147, 421] on input "20" at bounding box center [139, 422] width 28 height 21
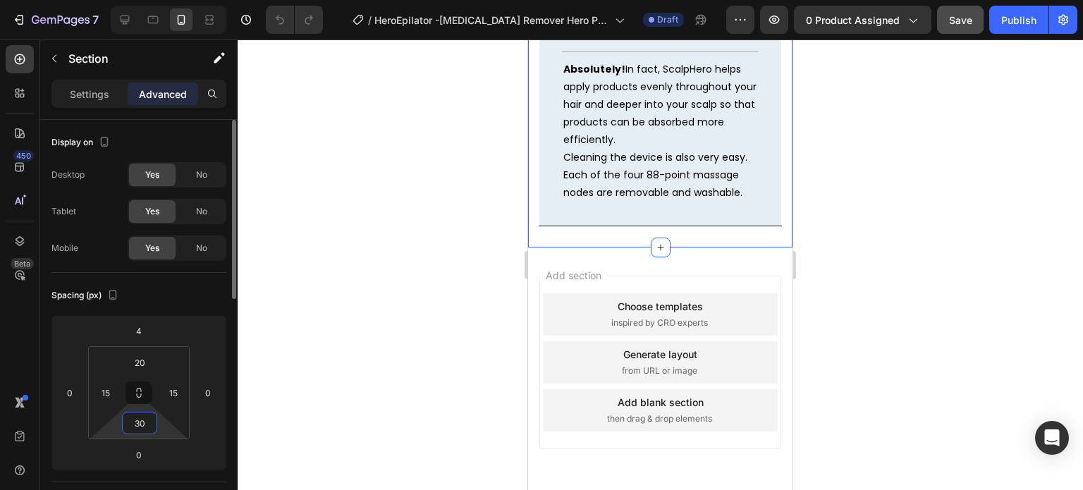
type input "30"
click at [0, 0] on div "Spacing (px) 4 0 0 0 20 15 30 15" at bounding box center [0, 0] width 0 height 0
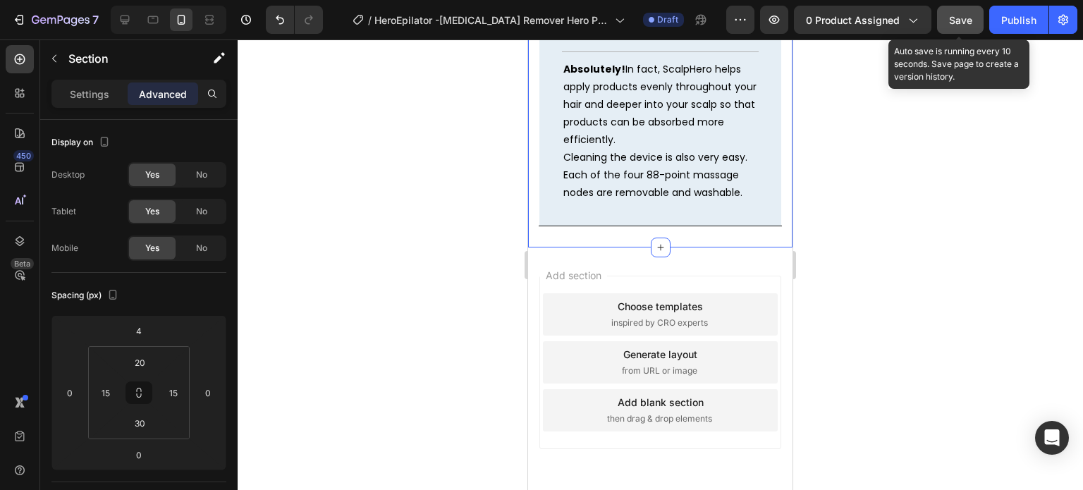
click at [975, 15] on button "Save" at bounding box center [960, 20] width 47 height 28
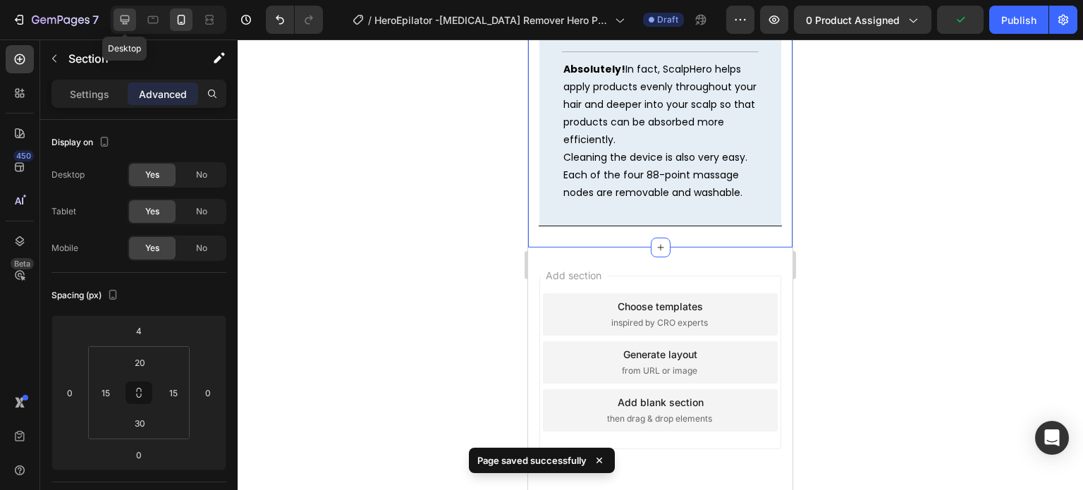
click at [133, 16] on div at bounding box center [124, 19] width 23 height 23
type input "0"
type input "40"
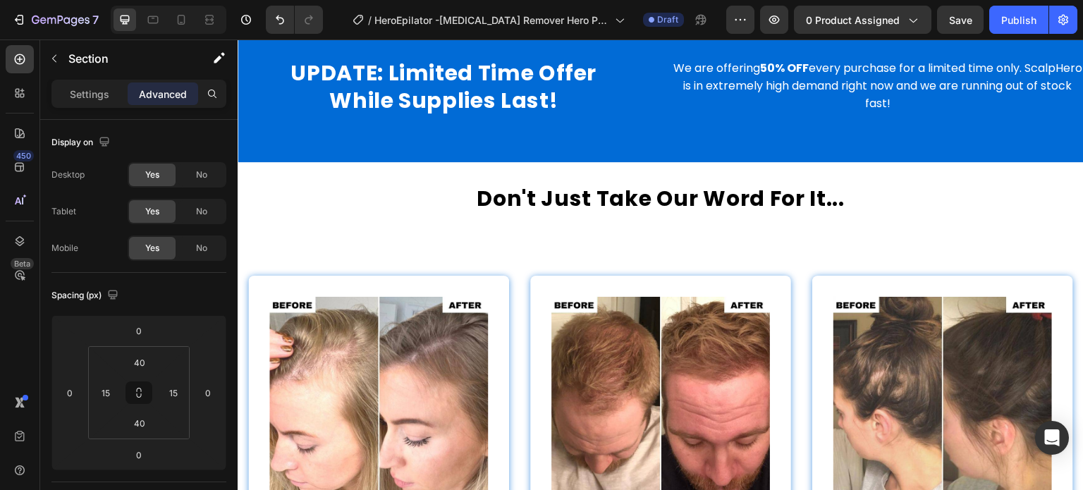
scroll to position [3608, 0]
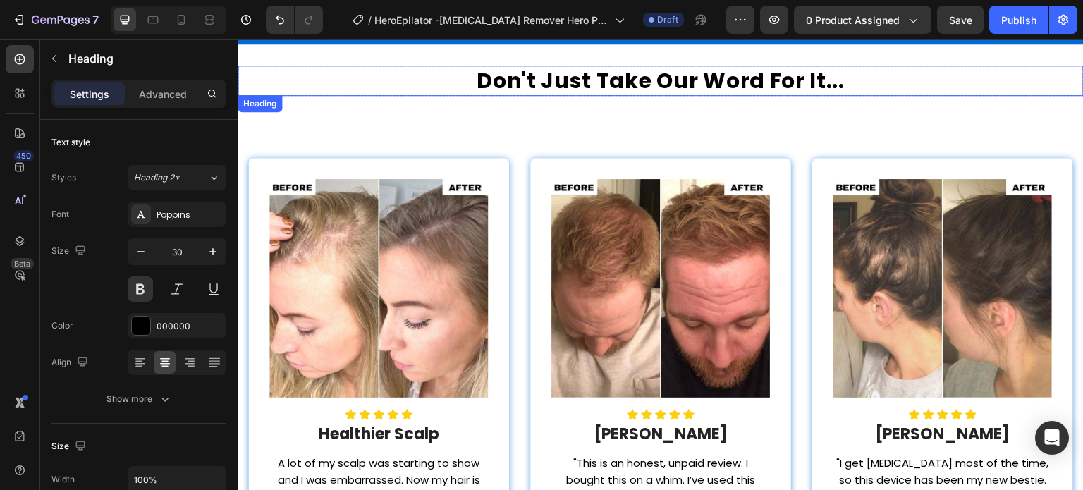
click at [553, 68] on h2 "Don't Just Take Our Word For It..." at bounding box center [661, 81] width 846 height 30
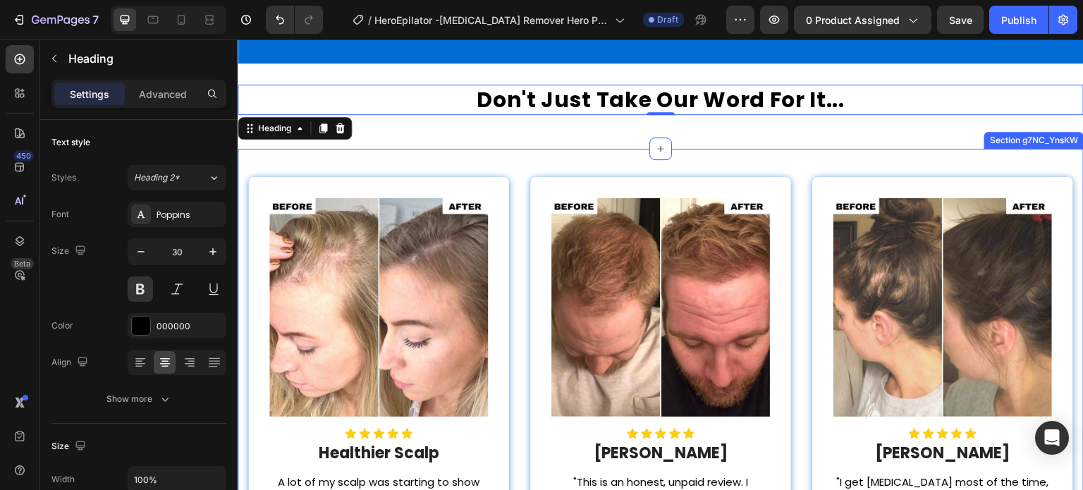
scroll to position [3467, 0]
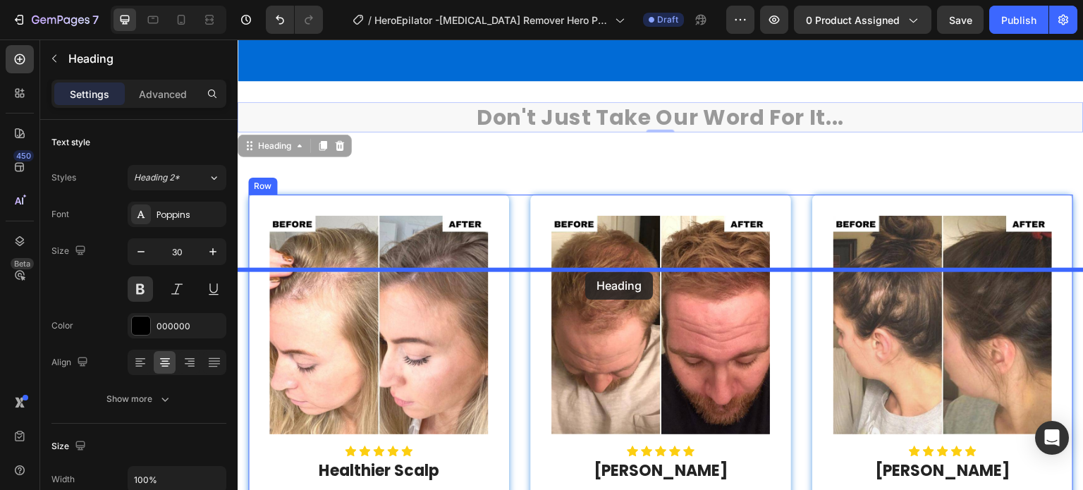
drag, startPoint x: 256, startPoint y: 252, endPoint x: 585, endPoint y: 272, distance: 329.8
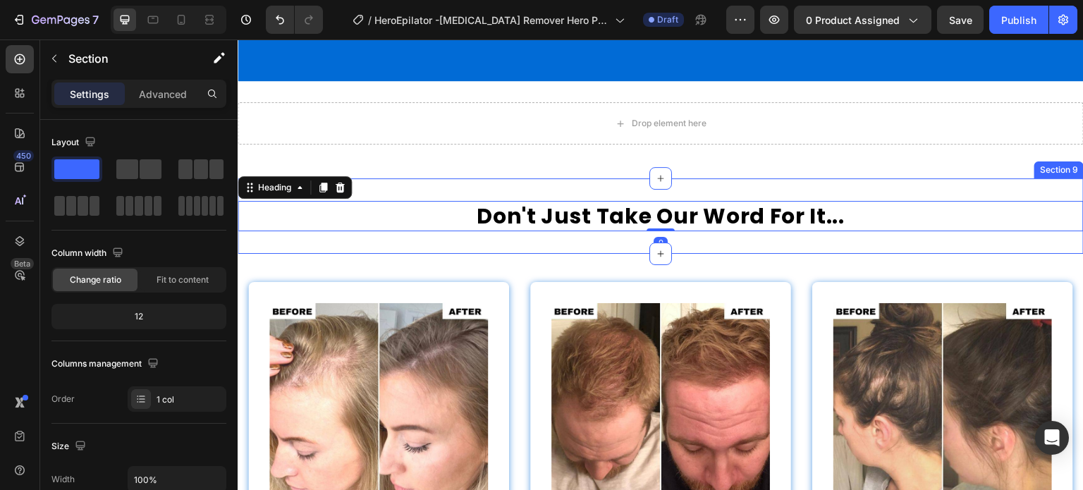
click at [608, 254] on div "Don't Just Take Our Word For It... Heading 0 Section 9" at bounding box center [661, 215] width 846 height 75
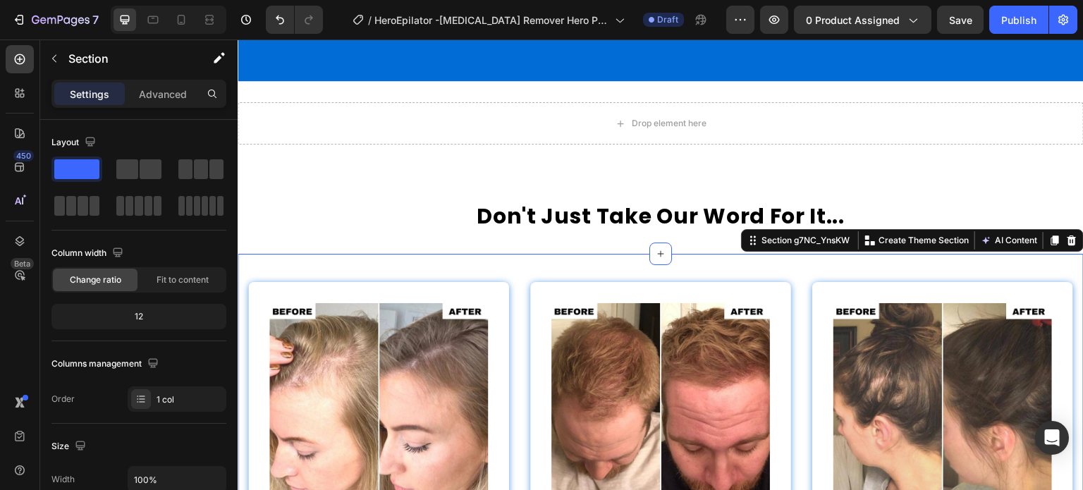
click at [285, 20] on icon "Undo/Redo" at bounding box center [280, 20] width 14 height 14
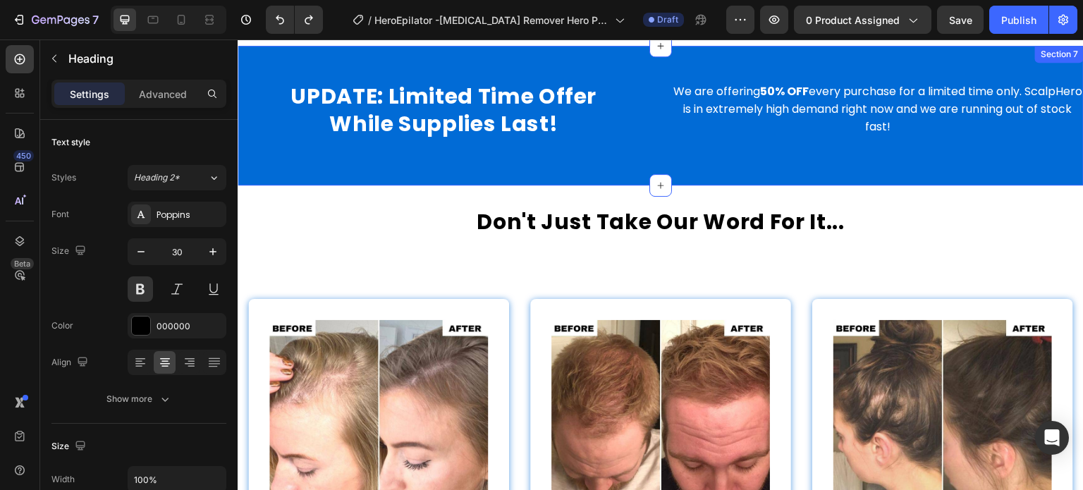
scroll to position [3608, 0]
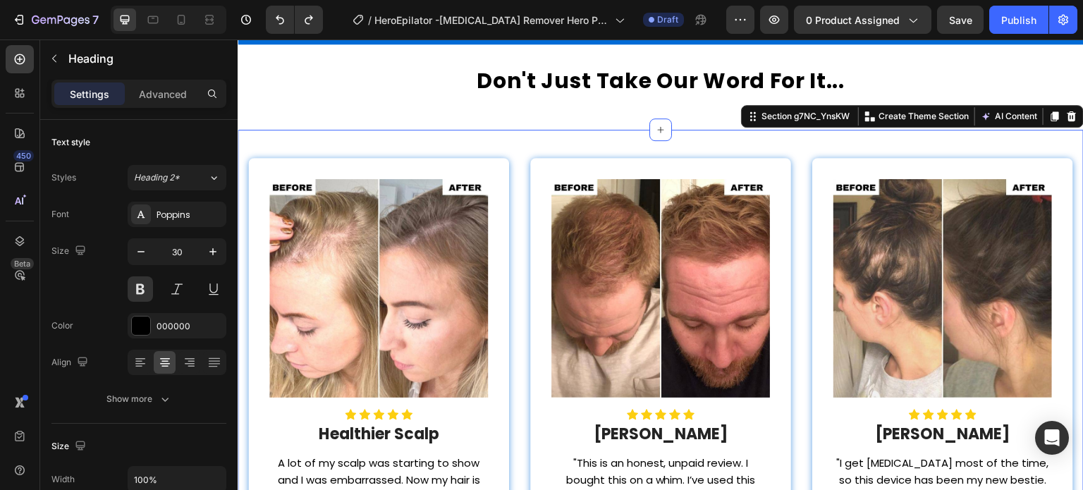
click at [266, 144] on div "Image Icon Icon Icon Icon Icon Icon List Healthier Scalp Heading A lot of my sc…" at bounding box center [661, 394] width 846 height 528
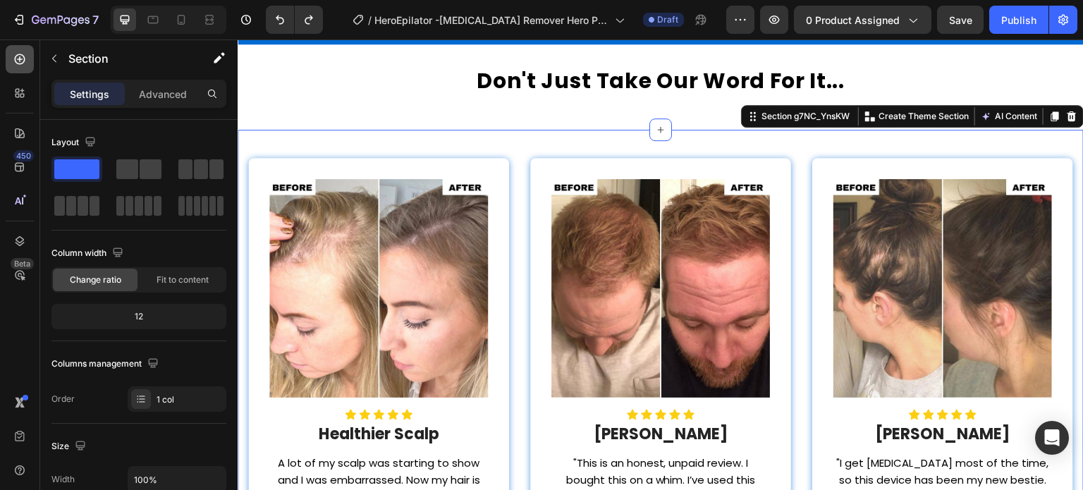
click at [23, 67] on div at bounding box center [20, 59] width 28 height 28
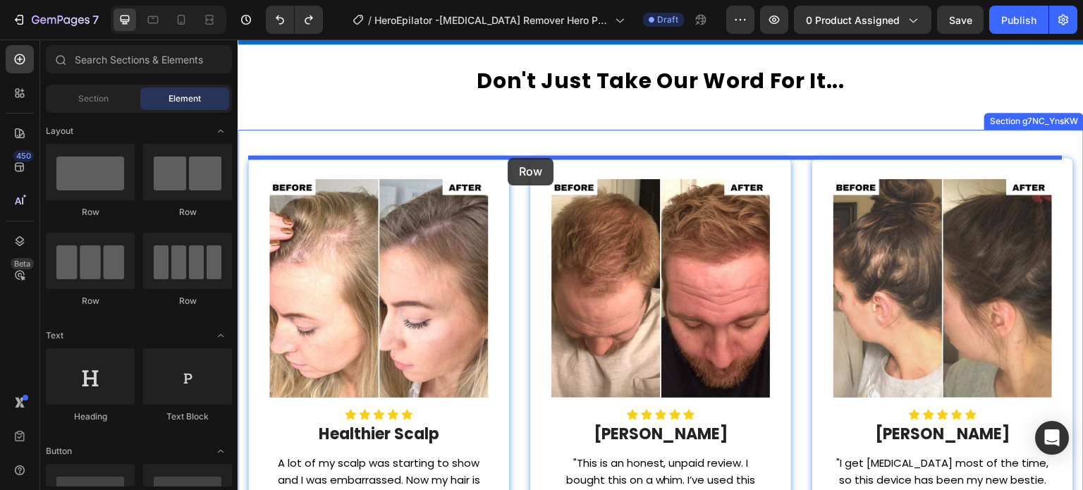
drag, startPoint x: 342, startPoint y: 199, endPoint x: 507, endPoint y: 158, distance: 170.6
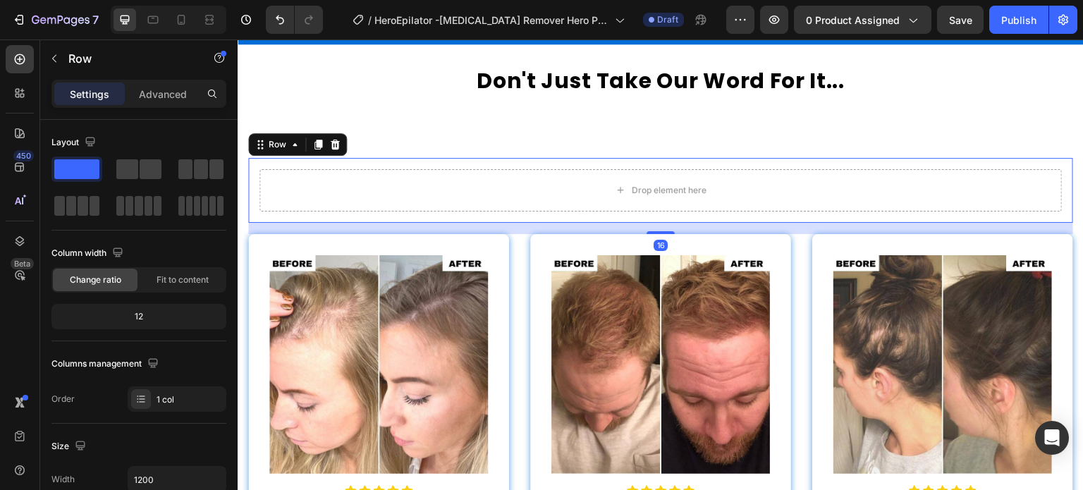
scroll to position [410, 0]
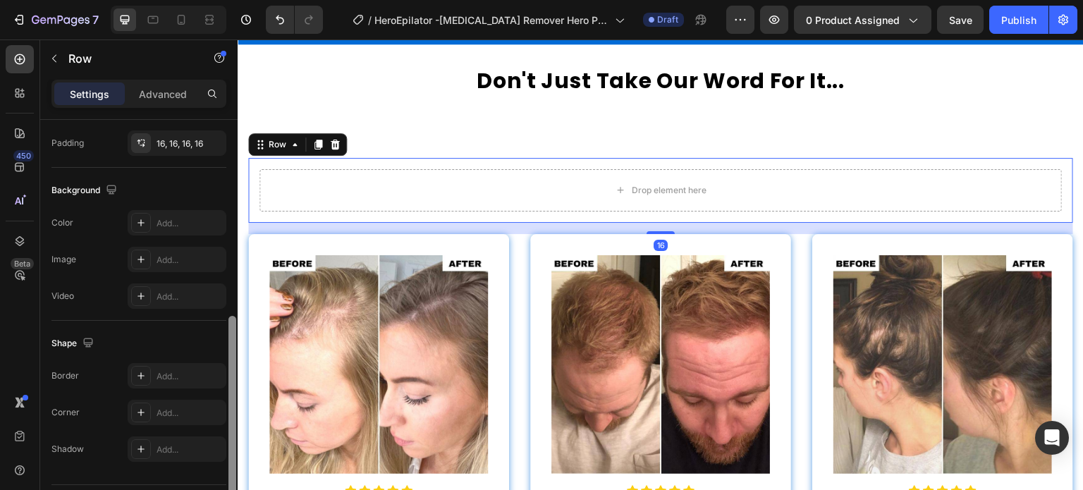
click at [237, 177] on div at bounding box center [232, 325] width 11 height 410
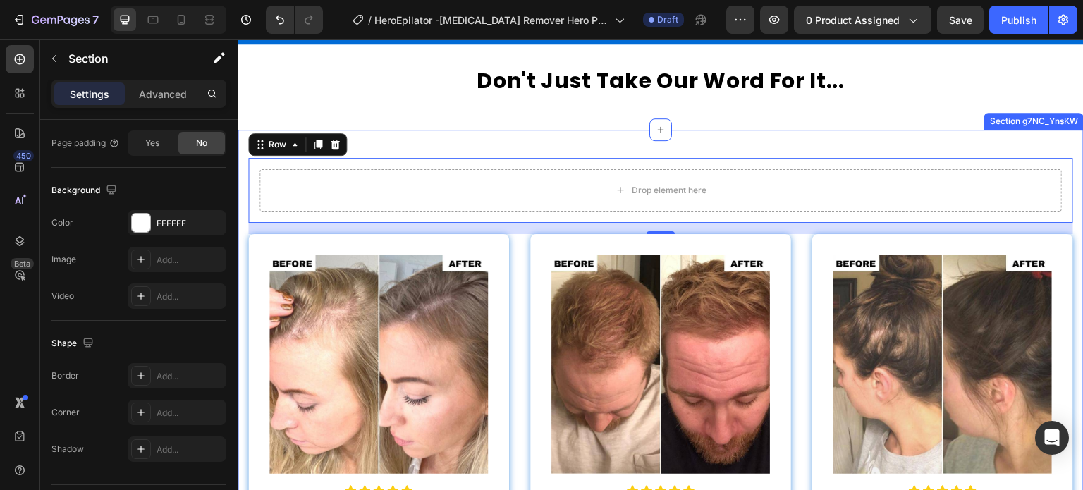
click at [540, 135] on div "Drop element here Row 16 Image Icon Icon Icon Icon Icon Icon List Healthier Sca…" at bounding box center [661, 432] width 846 height 604
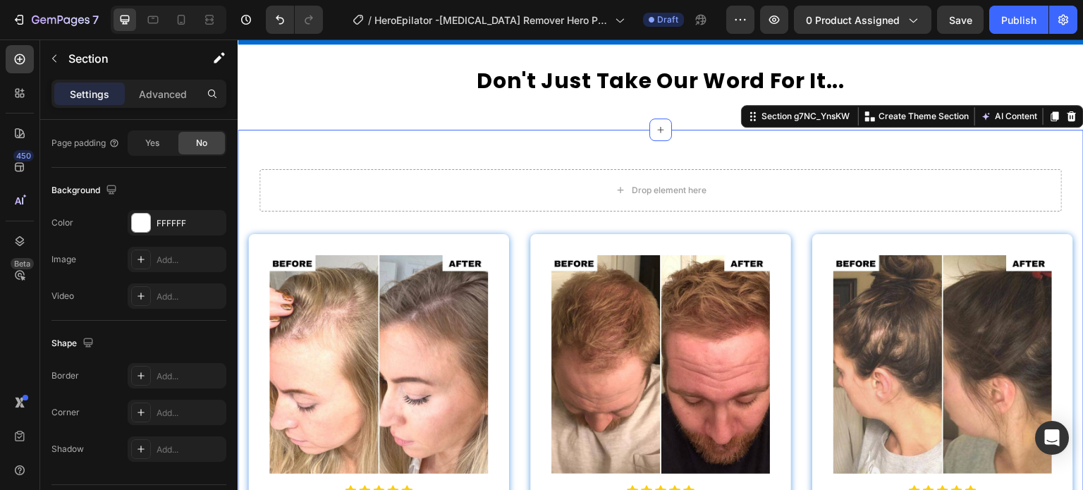
scroll to position [0, 0]
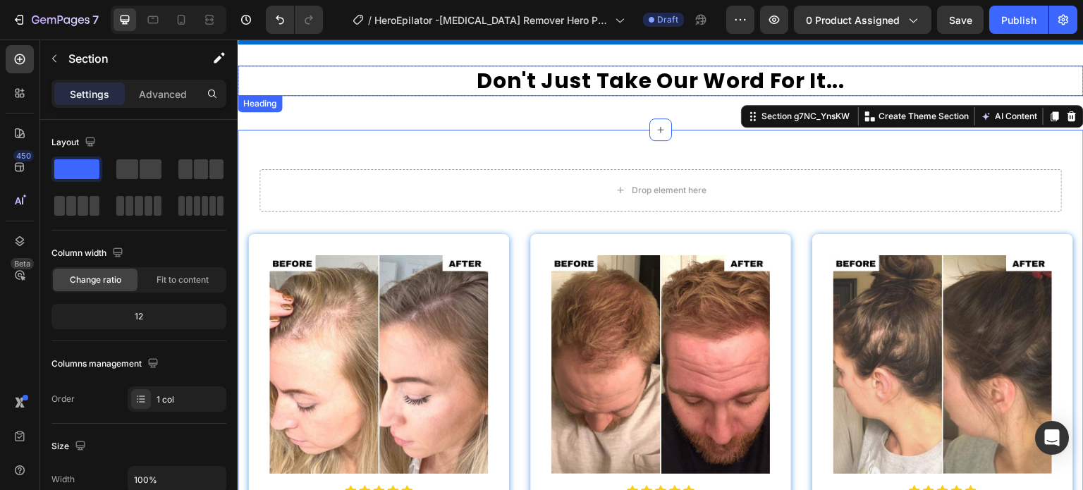
click at [553, 80] on h2 "Don't Just Take Our Word For It..." at bounding box center [661, 81] width 846 height 30
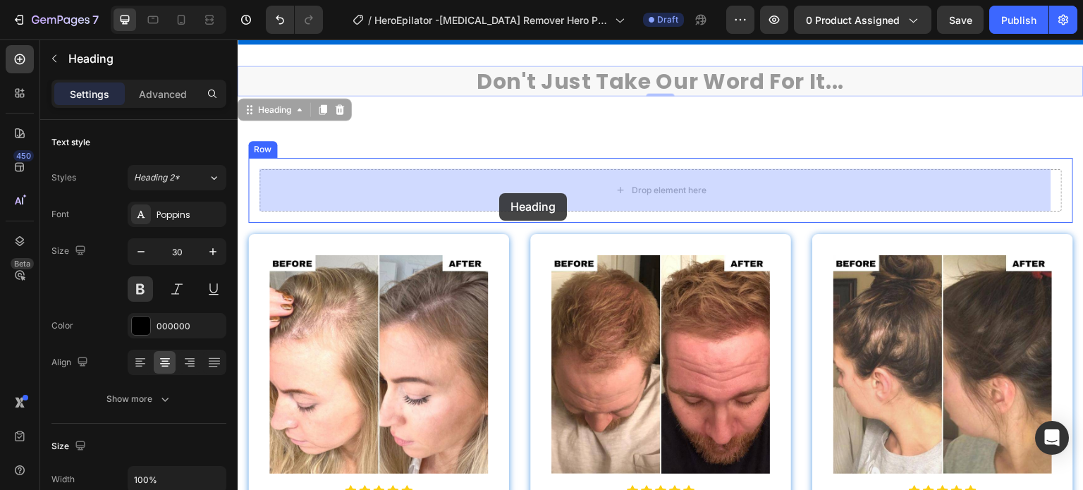
drag, startPoint x: 261, startPoint y: 106, endPoint x: 453, endPoint y: 178, distance: 204.1
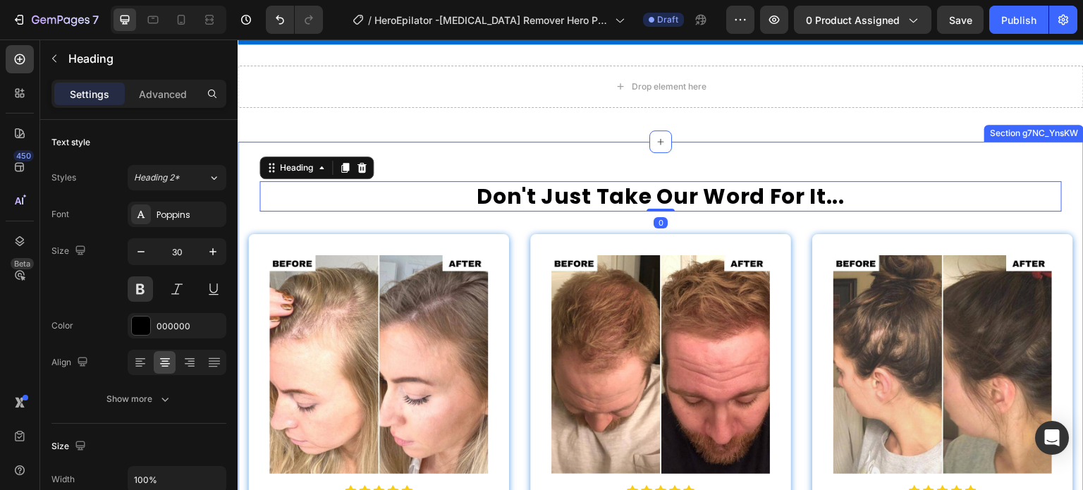
click at [497, 142] on div "Don't Just Take Our Word For It... Heading 0 Row Image Icon Icon Icon Icon Icon…" at bounding box center [661, 438] width 846 height 592
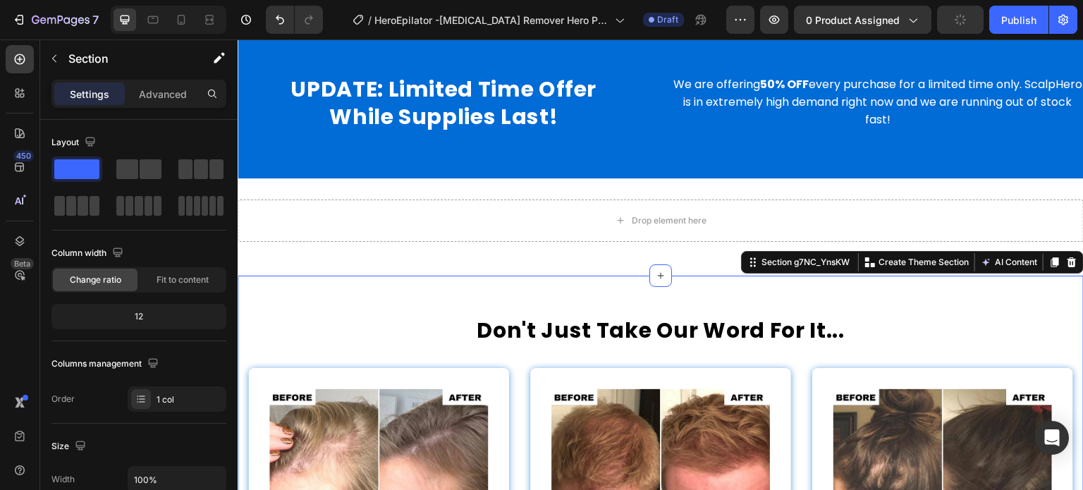
scroll to position [3467, 0]
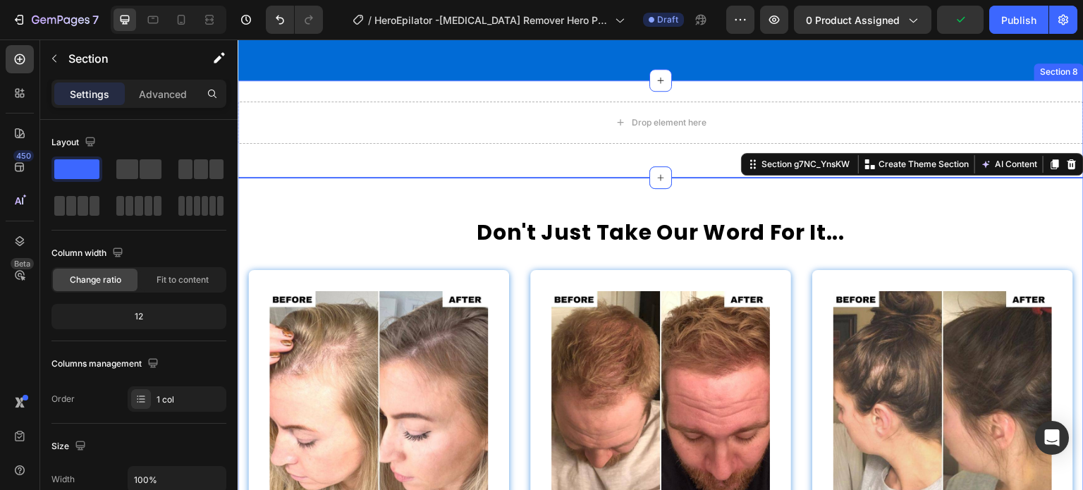
click at [507, 97] on div "Drop element here Row Section 8" at bounding box center [661, 128] width 846 height 97
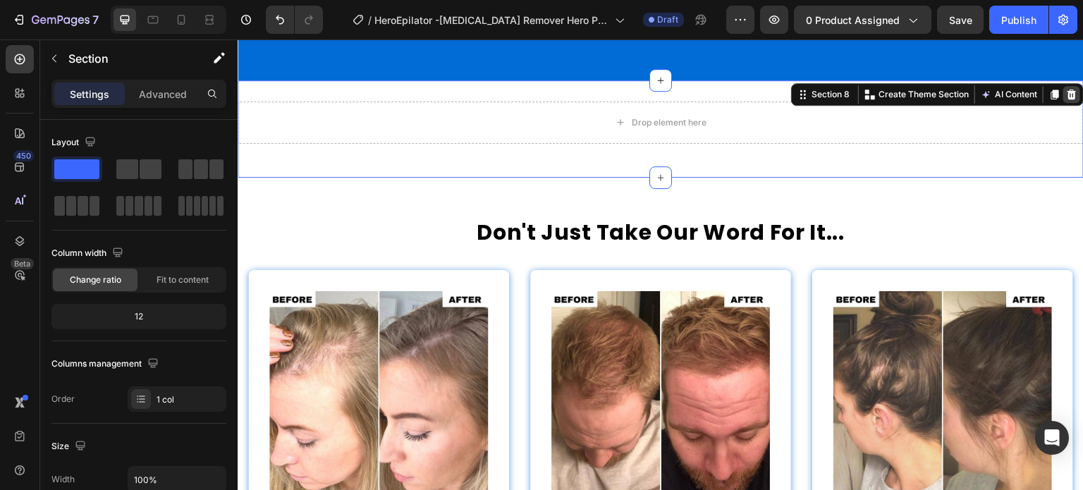
click at [1066, 89] on icon at bounding box center [1071, 94] width 11 height 11
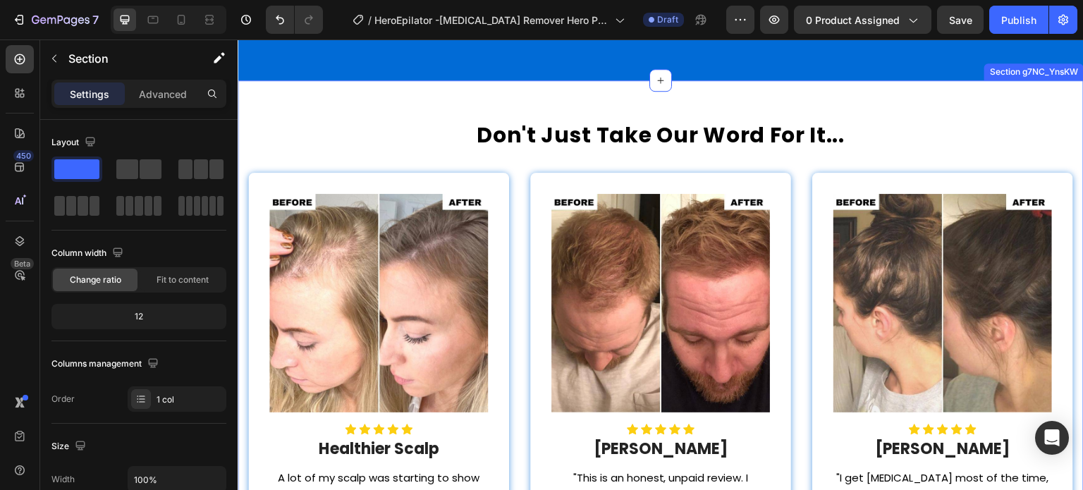
click at [736, 98] on div "Don't Just Take Our Word For It... Heading Row Image Icon Icon Icon Icon Icon I…" at bounding box center [661, 376] width 846 height 592
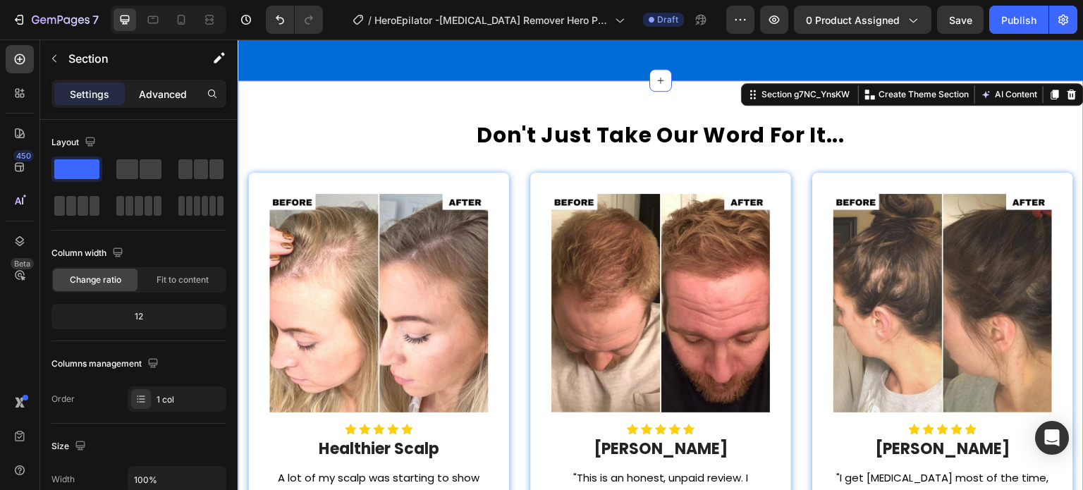
click at [152, 101] on div "Advanced" at bounding box center [163, 93] width 70 height 23
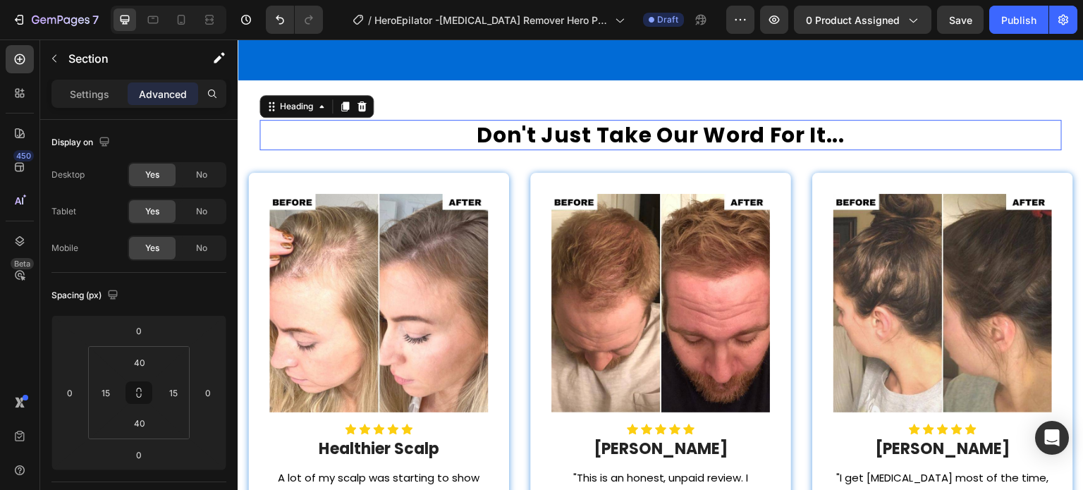
click at [556, 130] on h2 "Don't Just Take Our Word For It..." at bounding box center [660, 135] width 802 height 30
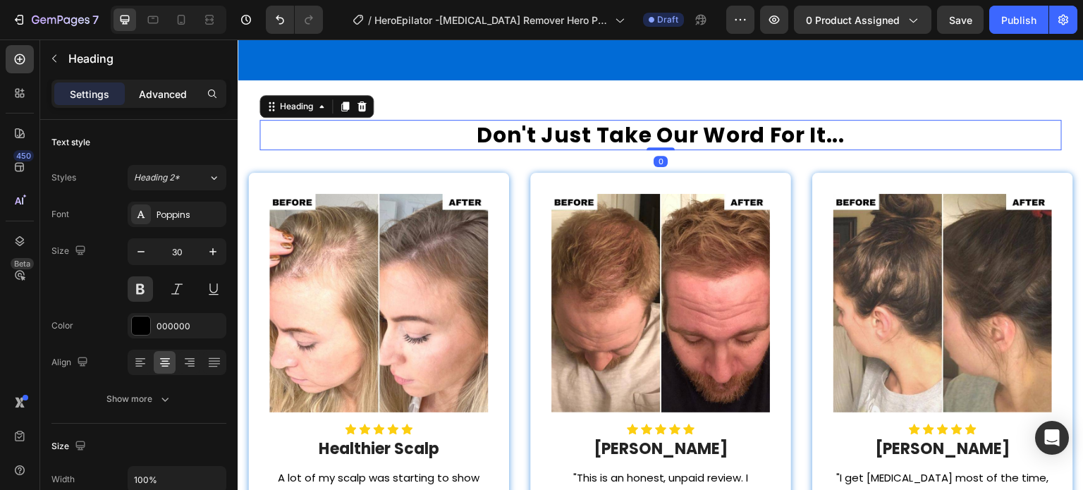
click at [167, 95] on p "Advanced" at bounding box center [163, 94] width 48 height 15
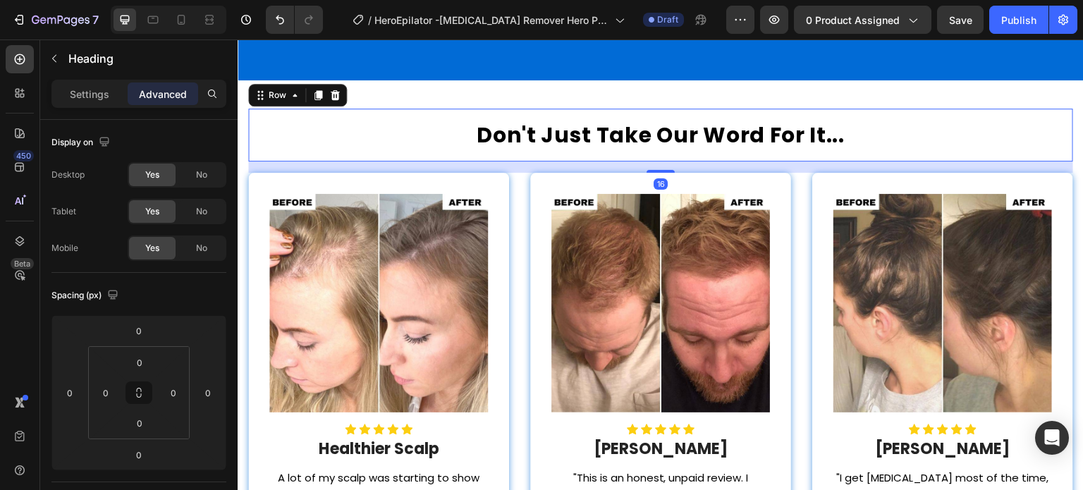
click at [521, 109] on div "Don't Just Take Our Word For It... Heading Row 16" at bounding box center [660, 135] width 825 height 53
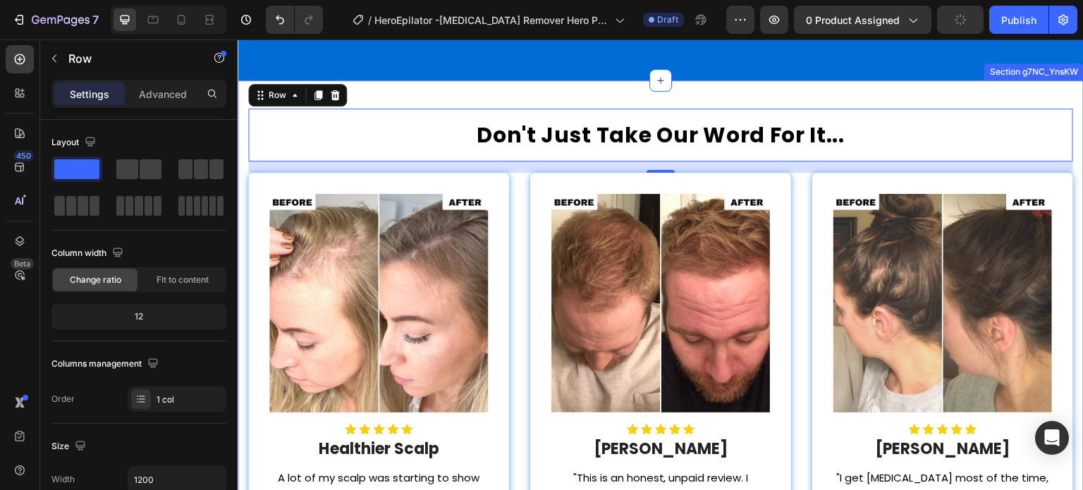
click at [530, 91] on div "Don't Just Take Our Word For It... Heading Row 16 Image Icon Icon Icon Icon Ico…" at bounding box center [661, 376] width 846 height 592
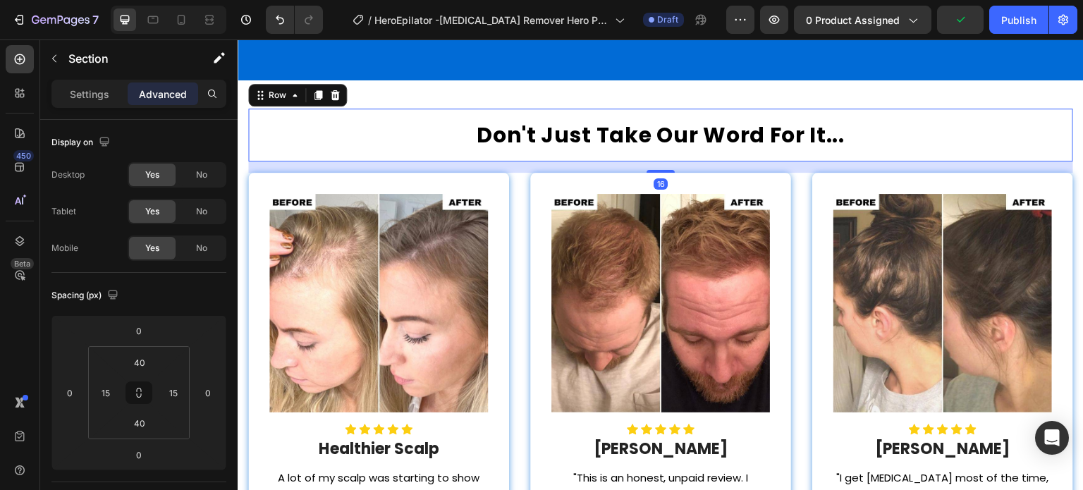
click at [488, 118] on div "Don't Just Take Our Word For It... Heading Row 16" at bounding box center [660, 135] width 825 height 53
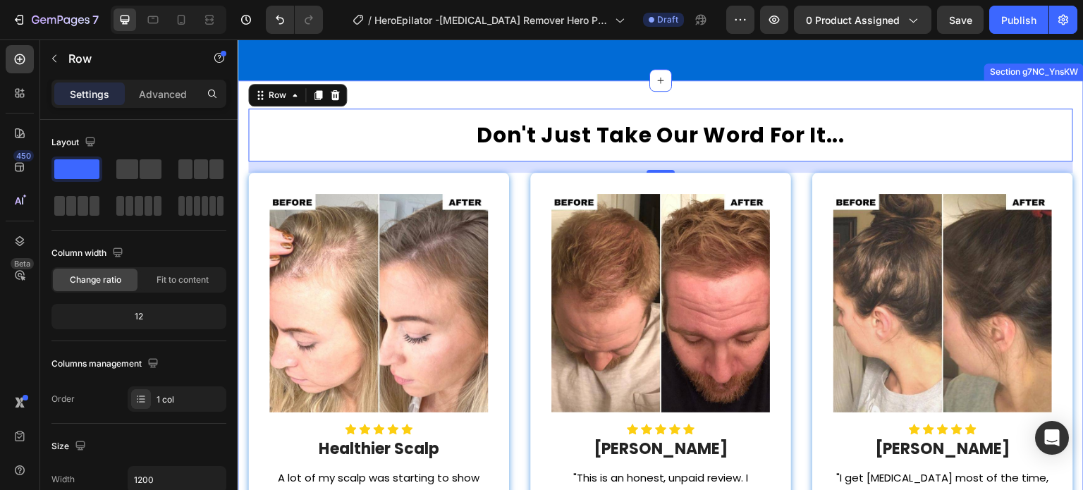
click at [515, 90] on div "Don't Just Take Our Word For It... Heading Row 16 Image Icon Icon Icon Icon Ico…" at bounding box center [661, 376] width 846 height 592
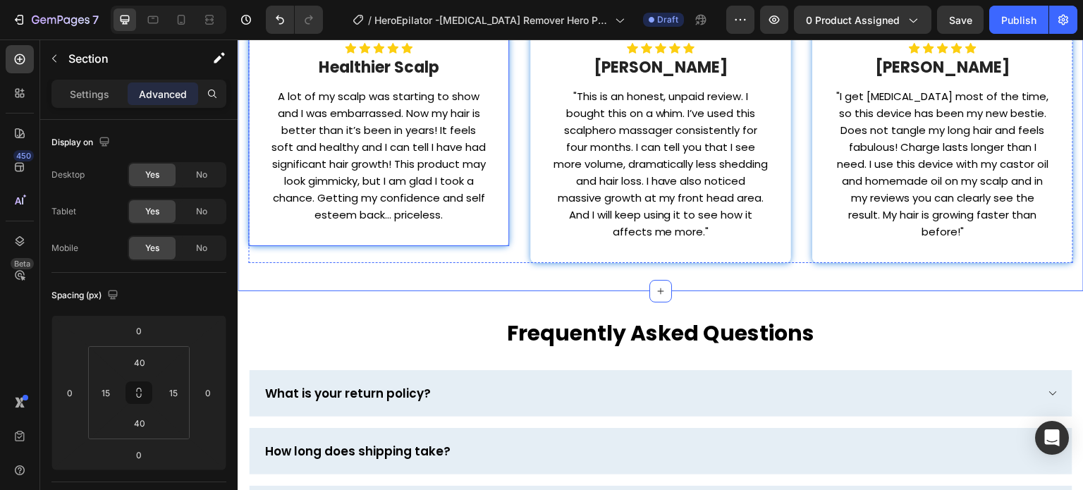
scroll to position [3890, 0]
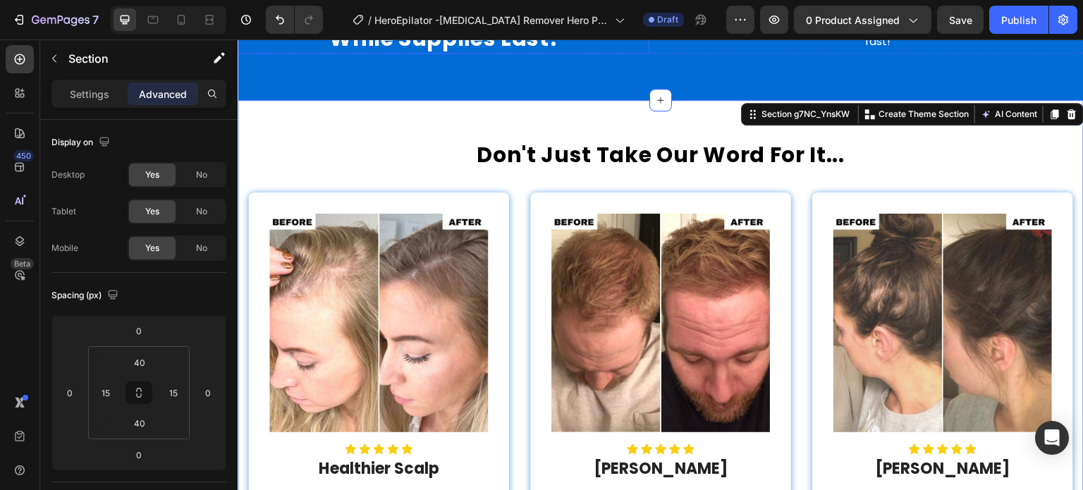
scroll to position [3538, 0]
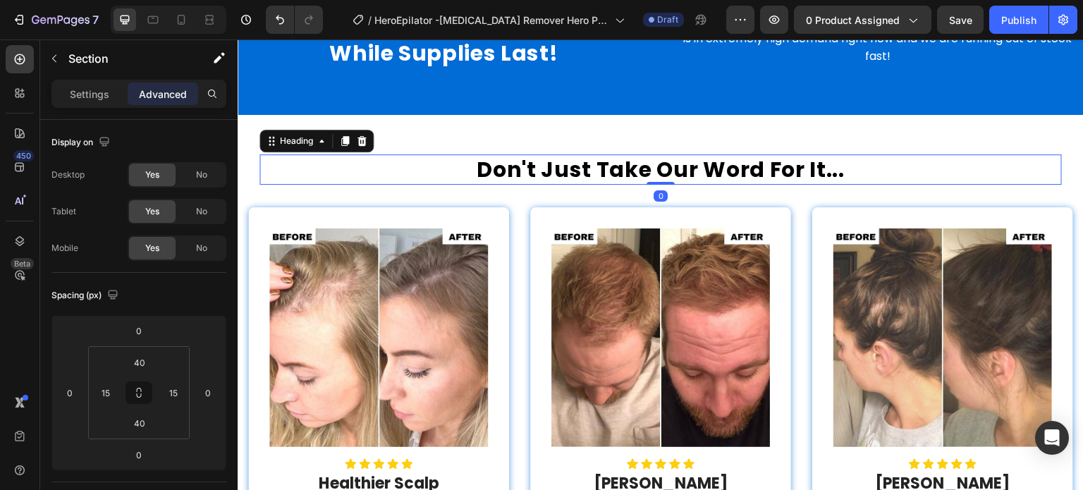
click at [541, 159] on h2 "Don't Just Take Our Word For It..." at bounding box center [660, 169] width 802 height 30
click at [102, 88] on p "Settings" at bounding box center [89, 94] width 39 height 15
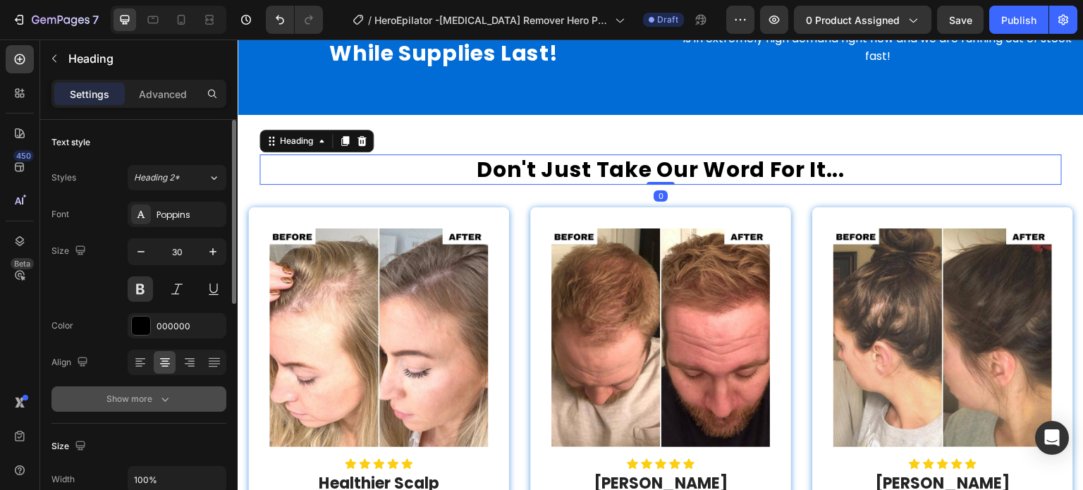
click at [158, 402] on icon "button" at bounding box center [165, 399] width 14 height 14
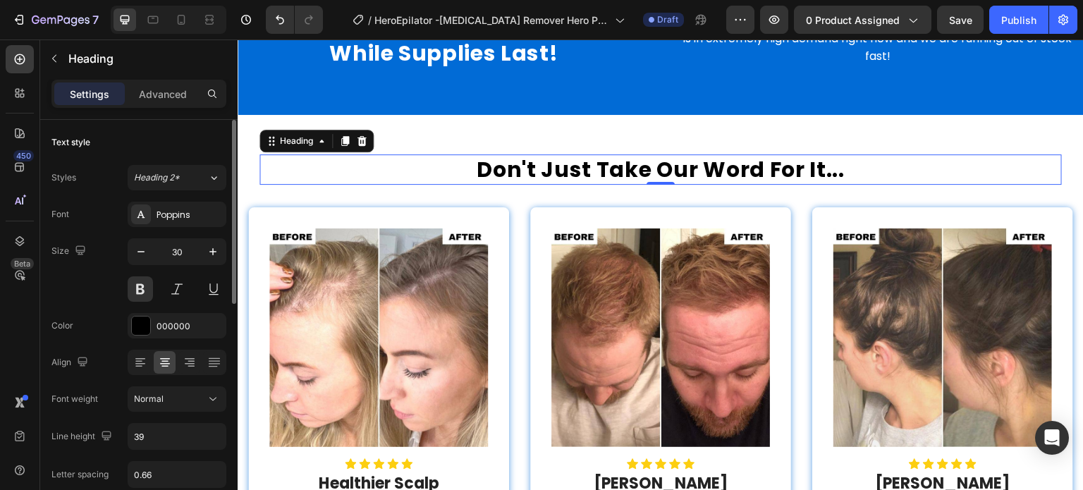
scroll to position [70, 0]
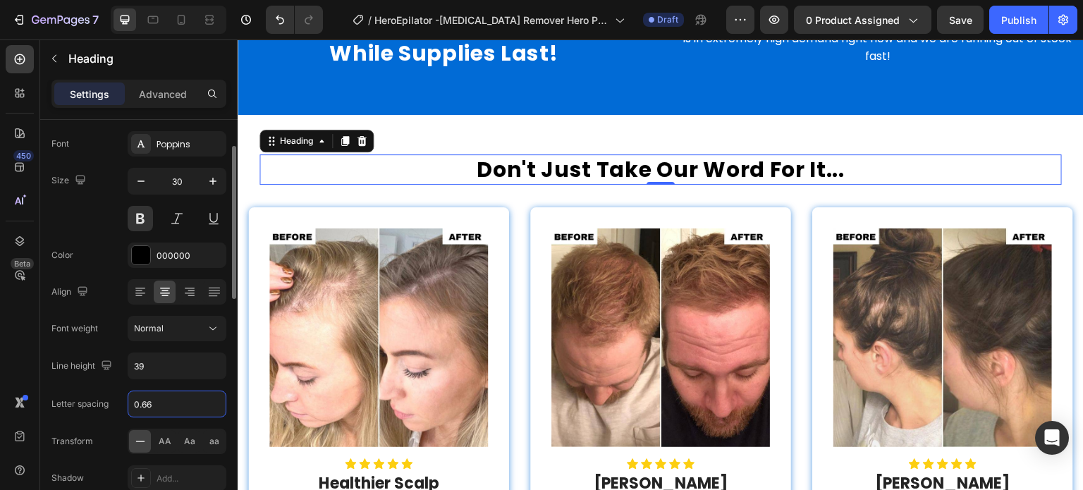
click at [160, 397] on input "0.66" at bounding box center [176, 403] width 97 height 25
type input "0"
click at [164, 367] on input "39" at bounding box center [176, 365] width 97 height 25
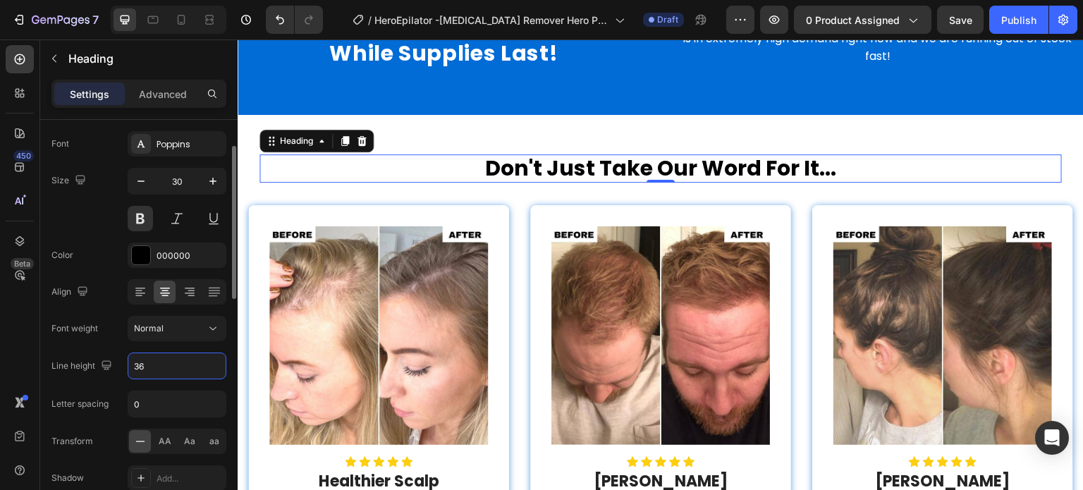
type input "36"
click at [107, 235] on div "Font Poppins Size 30 Color 000000 Align Font weight Normal Line height 36 Lette…" at bounding box center [138, 329] width 175 height 396
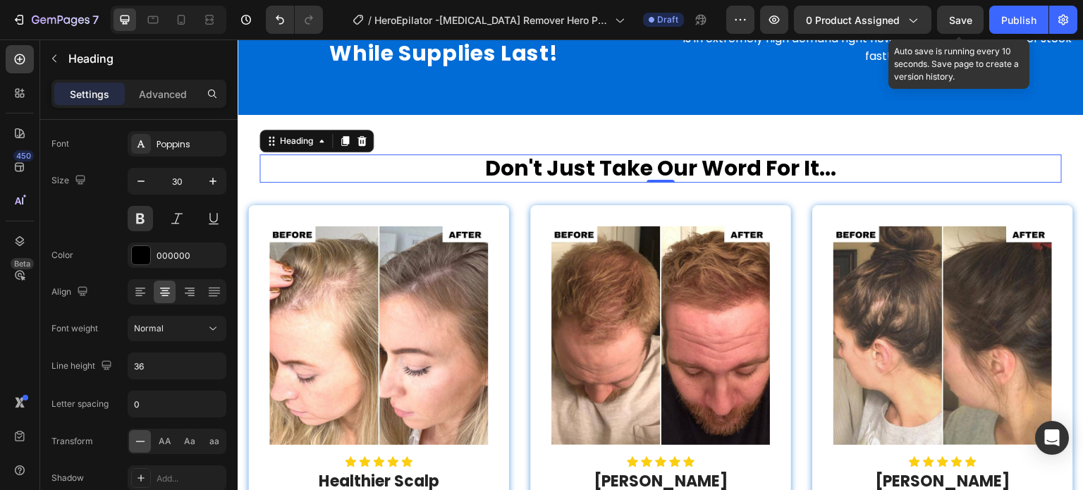
click at [956, 25] on span "Save" at bounding box center [960, 20] width 23 height 12
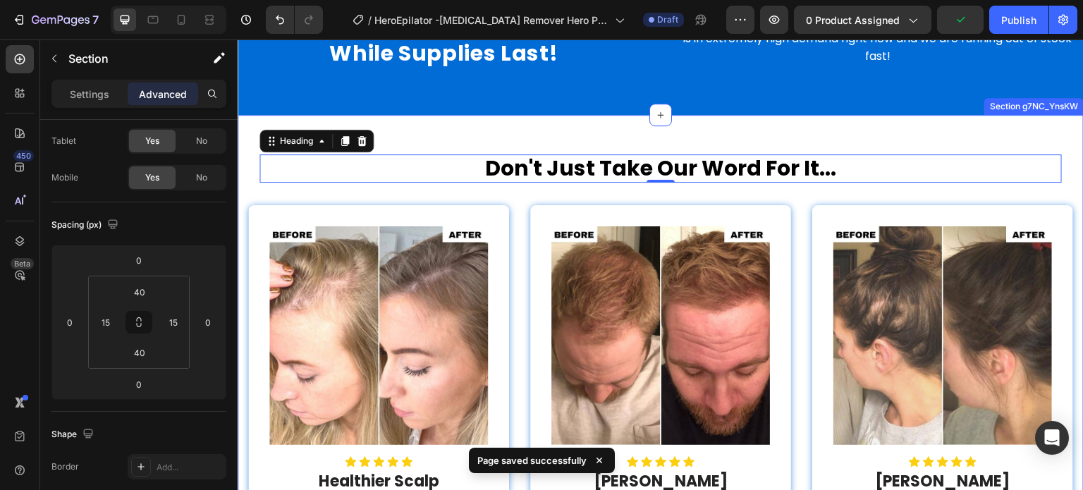
click at [740, 137] on div "Don't Just Take Our Word For It... Heading 0 Row Image Icon Icon Icon Icon Icon…" at bounding box center [661, 410] width 846 height 590
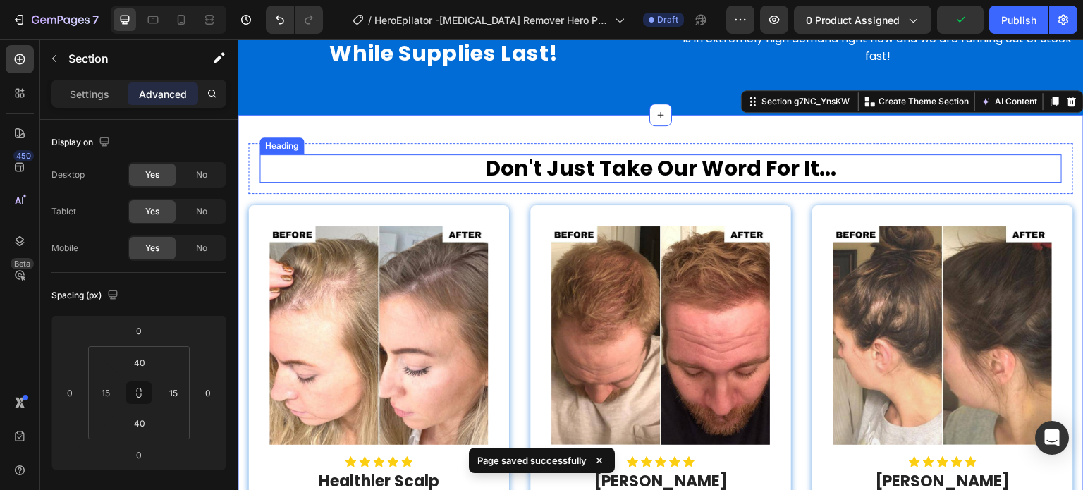
click at [539, 157] on h2 "Don't Just Take Our Word For It..." at bounding box center [660, 168] width 802 height 28
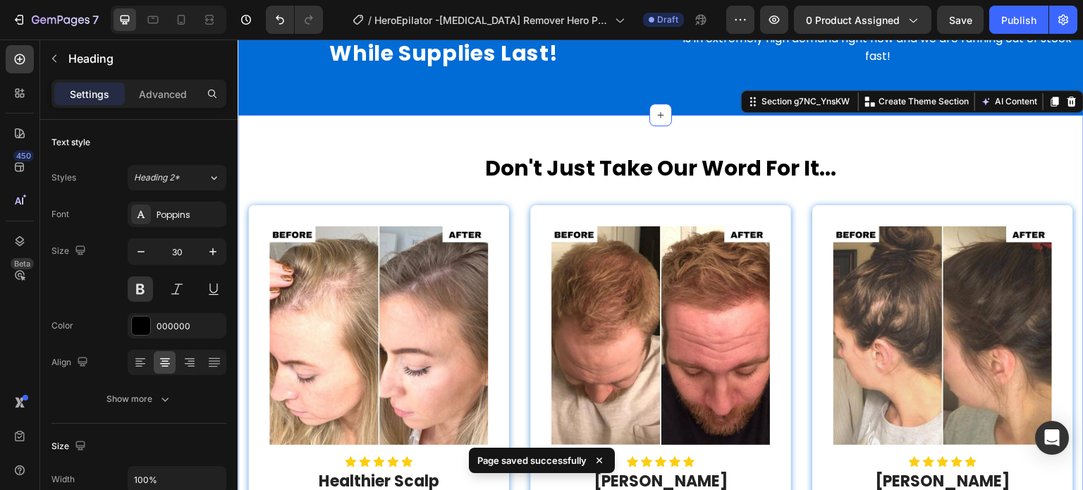
click at [541, 123] on div "Don't Just Take Our Word For It... Heading Row Image Icon Icon Icon Icon Icon I…" at bounding box center [661, 410] width 846 height 590
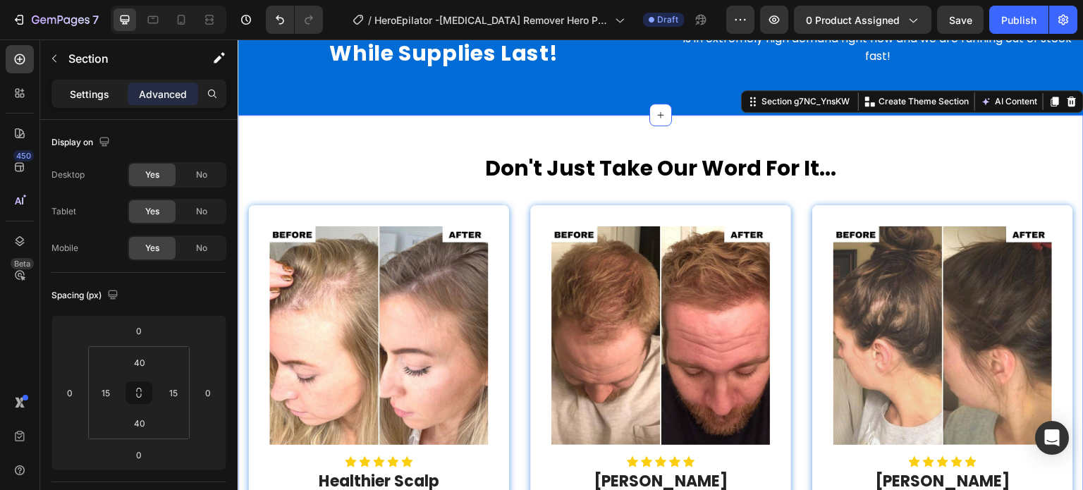
click at [101, 100] on p "Settings" at bounding box center [89, 94] width 39 height 15
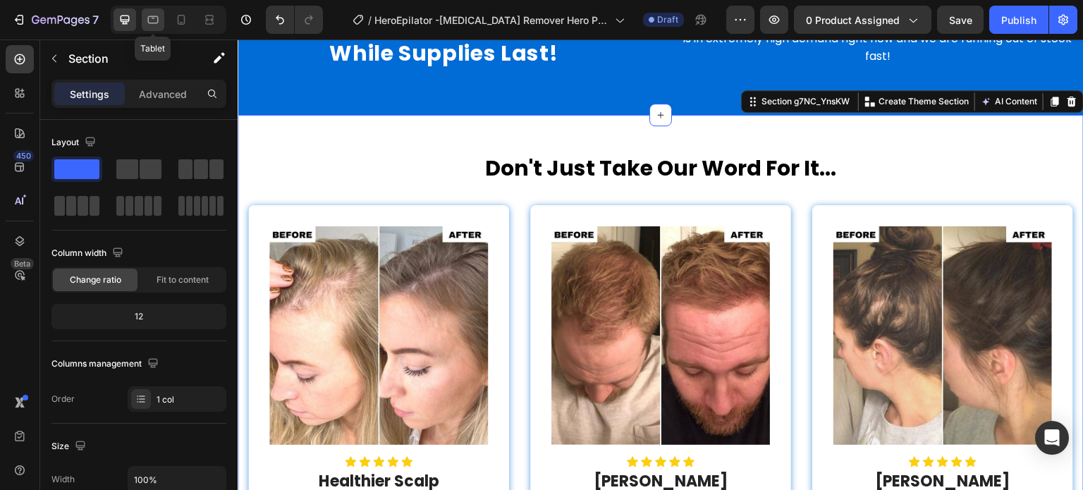
click at [152, 19] on icon at bounding box center [153, 20] width 14 height 14
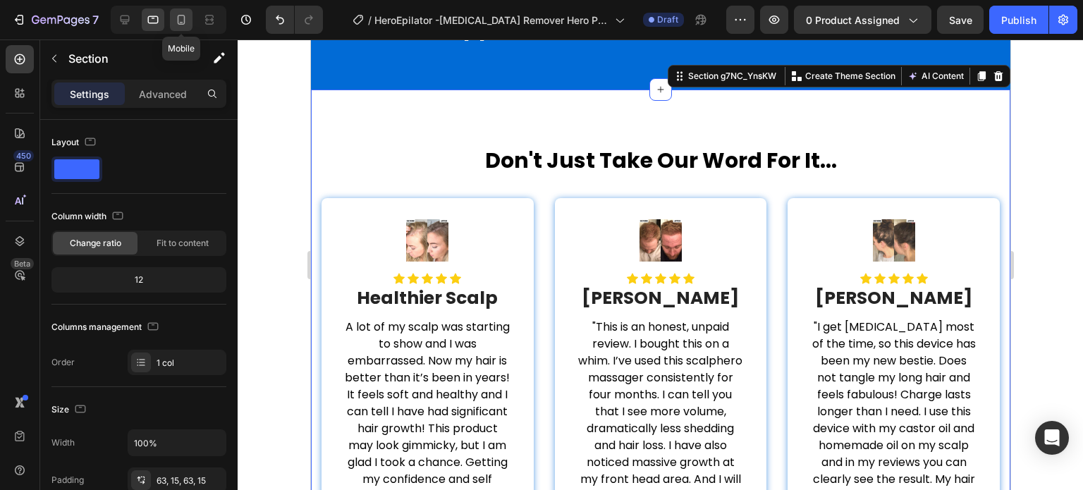
click at [172, 19] on div at bounding box center [181, 19] width 23 height 23
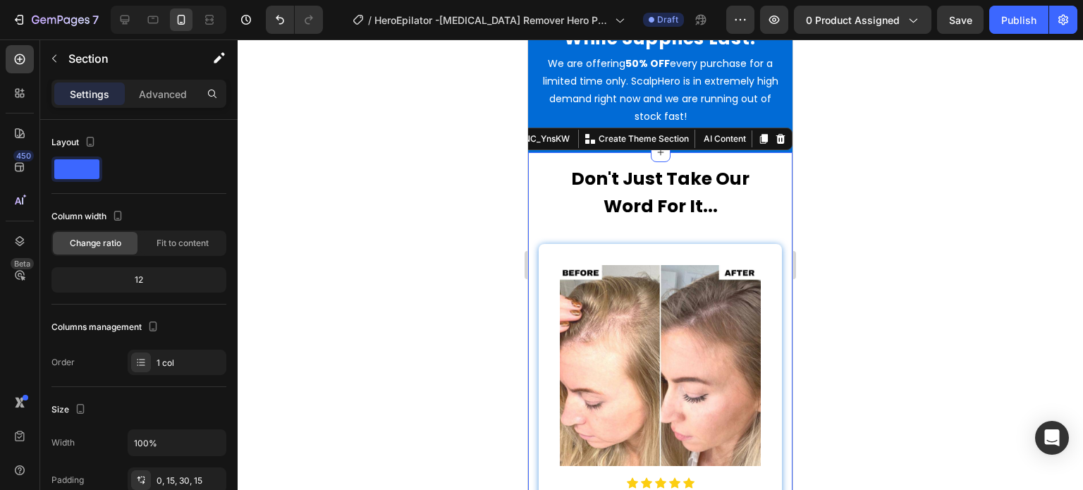
scroll to position [3155, 0]
click at [158, 95] on p "Advanced" at bounding box center [163, 94] width 48 height 15
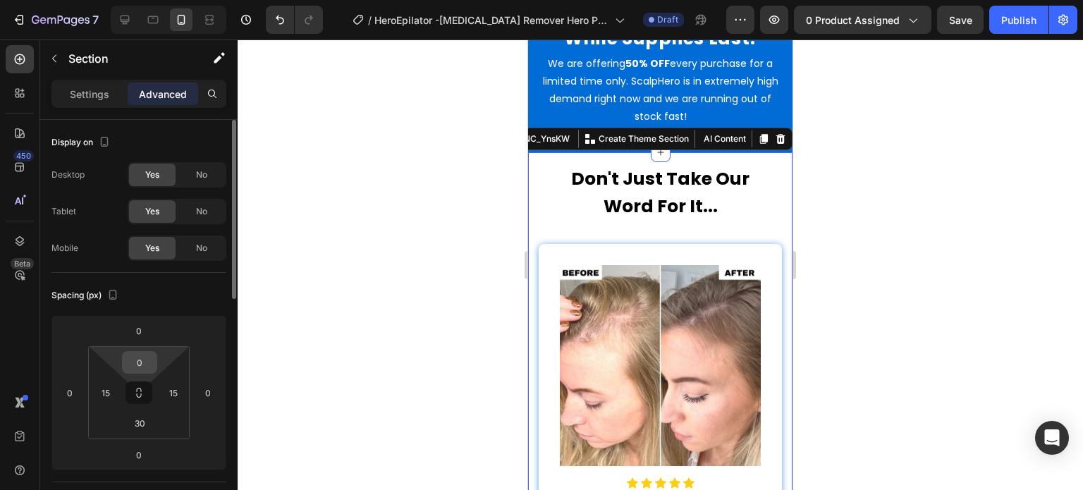
click at [141, 367] on input "0" at bounding box center [139, 362] width 28 height 21
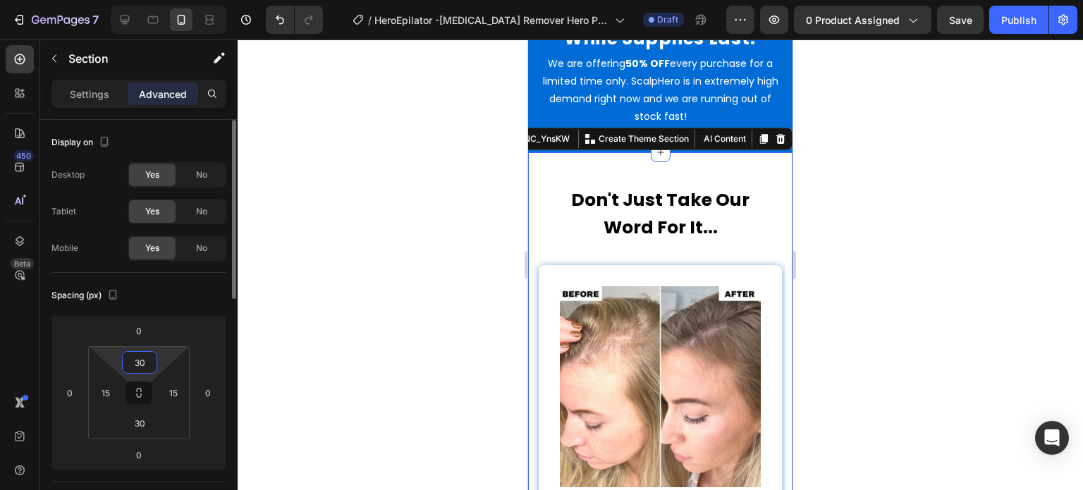
type input "3"
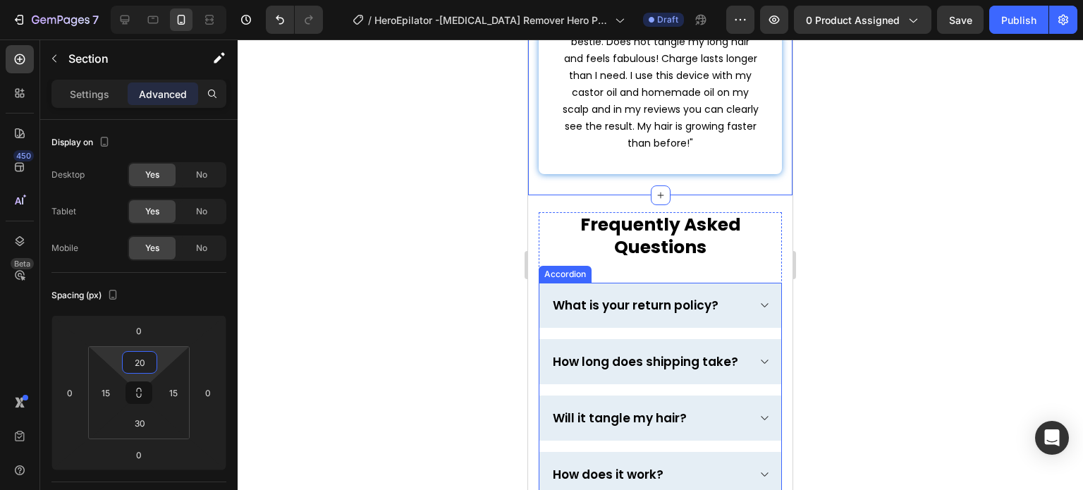
scroll to position [4565, 0]
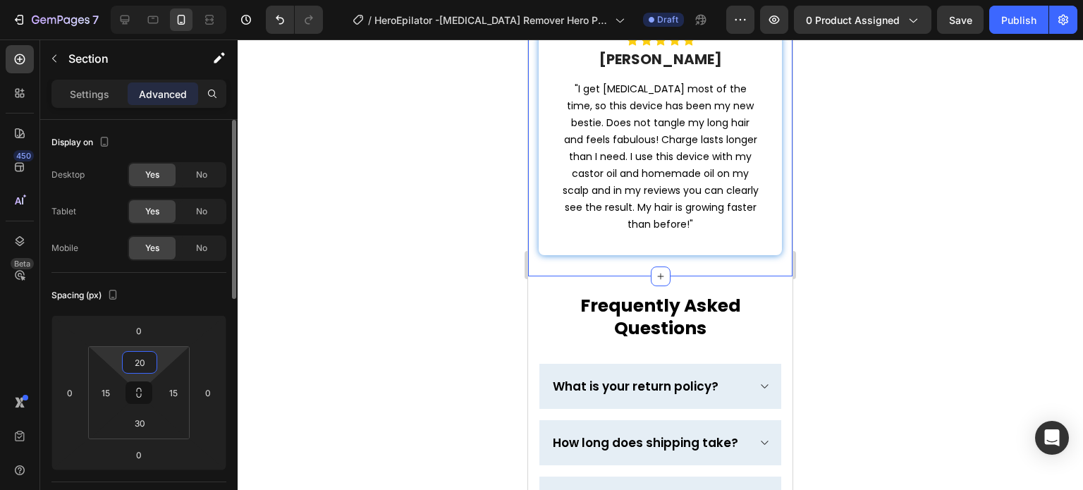
click at [197, 289] on div "Spacing (px)" at bounding box center [138, 295] width 175 height 23
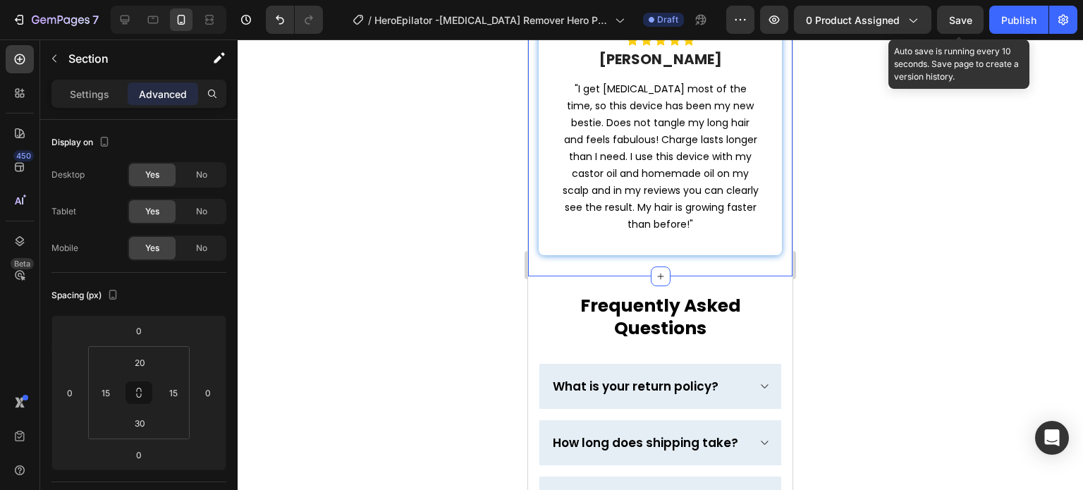
click at [961, 14] on span "Save" at bounding box center [960, 20] width 23 height 12
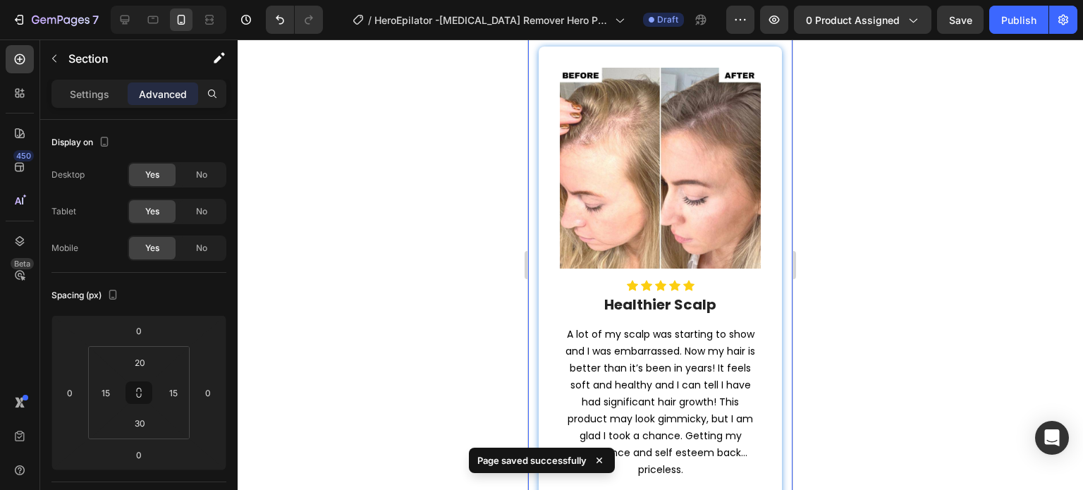
scroll to position [3155, 0]
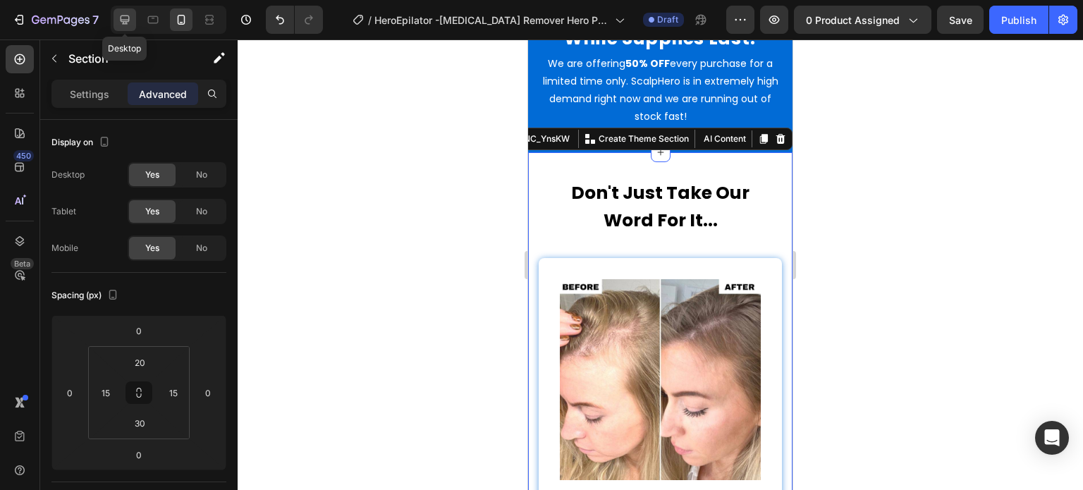
click at [133, 18] on div at bounding box center [124, 19] width 23 height 23
type input "40"
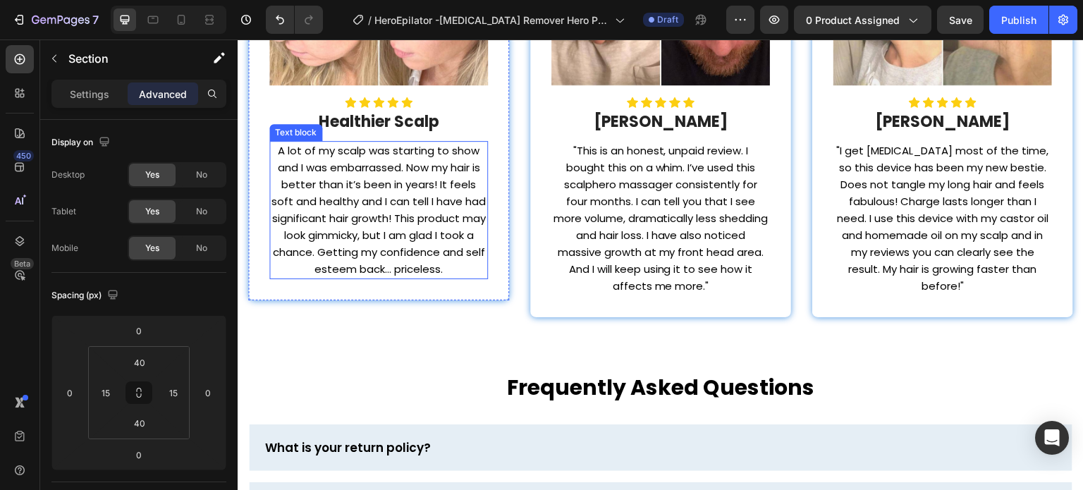
scroll to position [3845, 0]
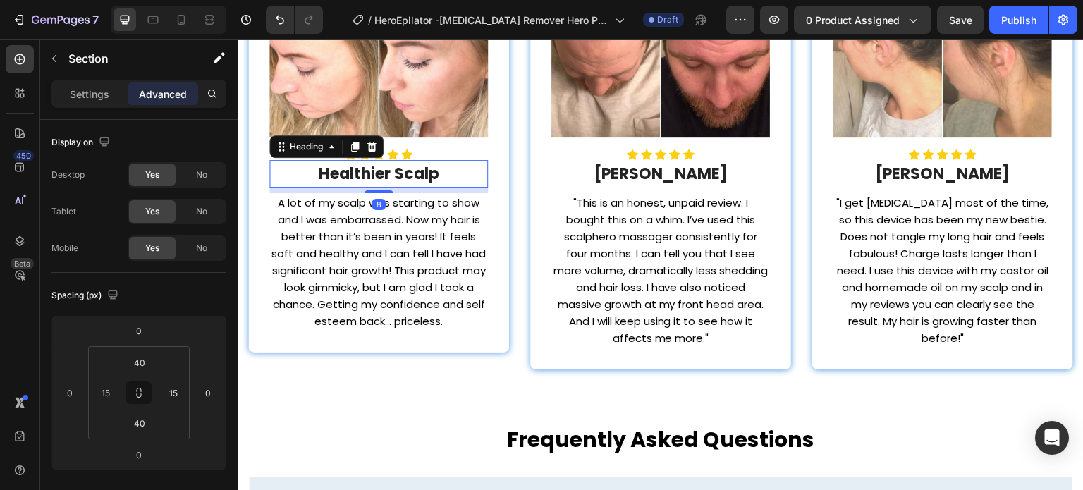
click at [418, 169] on strong "Healthier Scalp" at bounding box center [379, 174] width 121 height 22
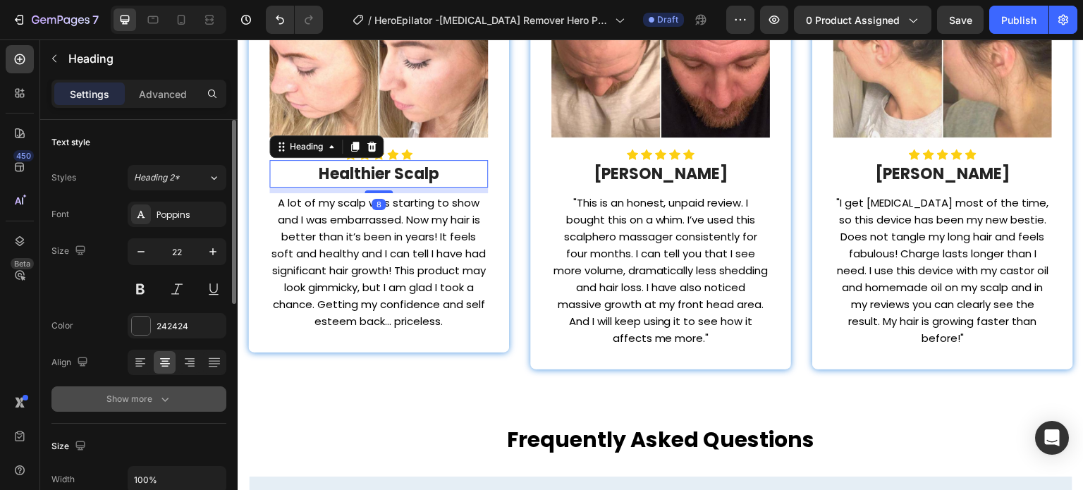
click at [163, 392] on icon "button" at bounding box center [165, 399] width 14 height 14
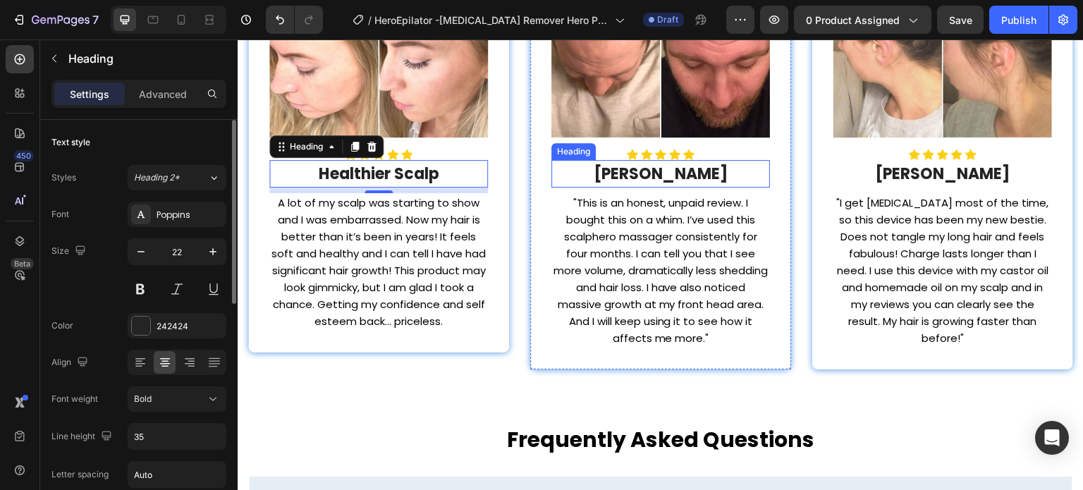
click at [637, 170] on h2 "[PERSON_NAME]" at bounding box center [660, 173] width 219 height 27
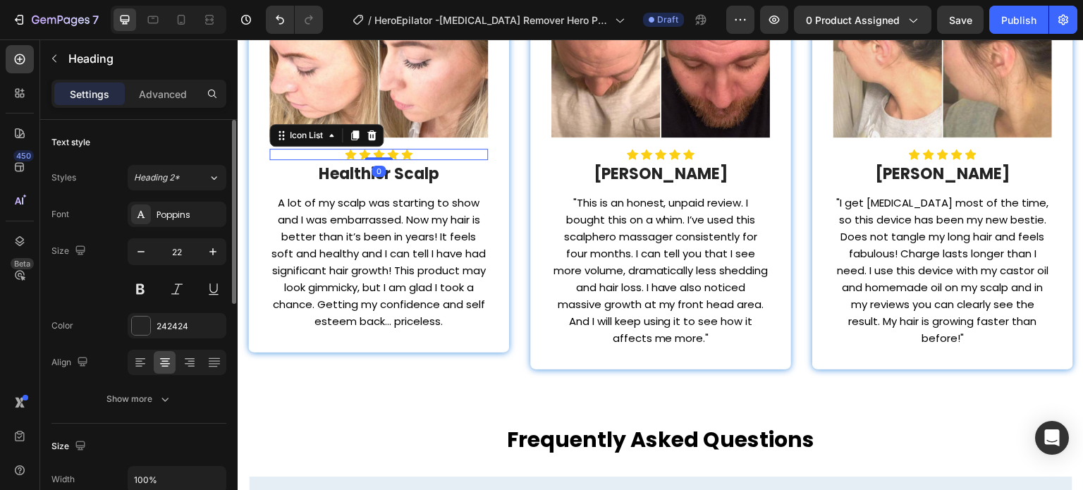
click at [445, 154] on div "Icon Icon Icon Icon Icon" at bounding box center [378, 154] width 219 height 11
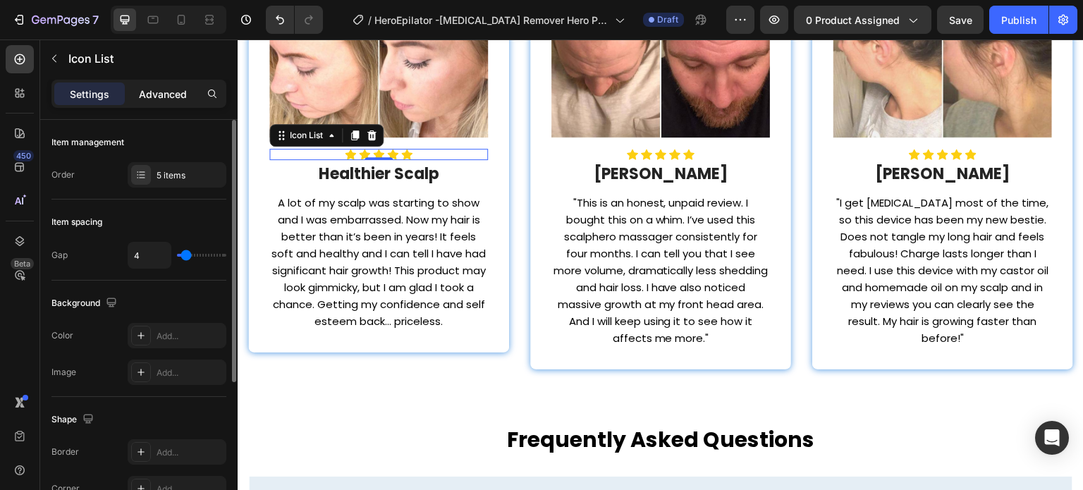
click at [158, 89] on p "Advanced" at bounding box center [163, 94] width 48 height 15
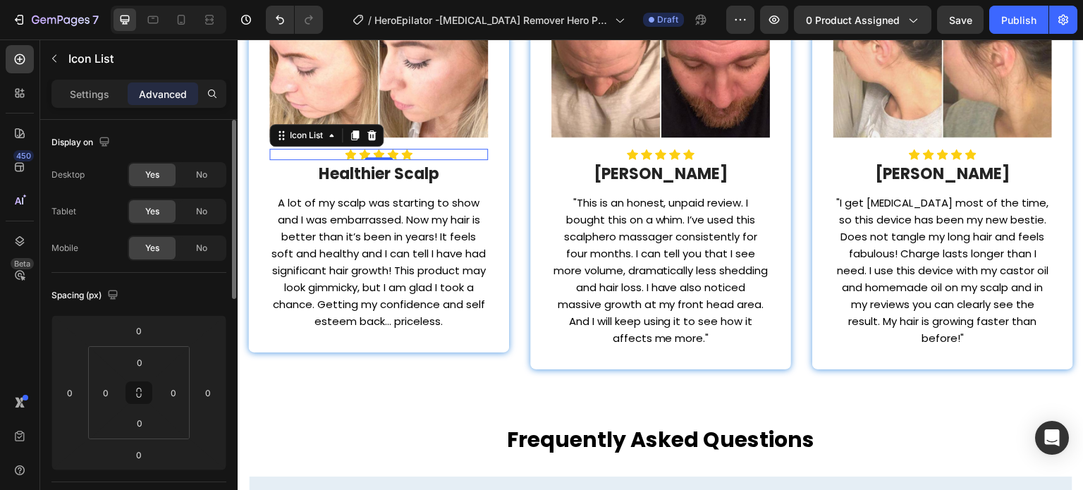
scroll to position [141, 0]
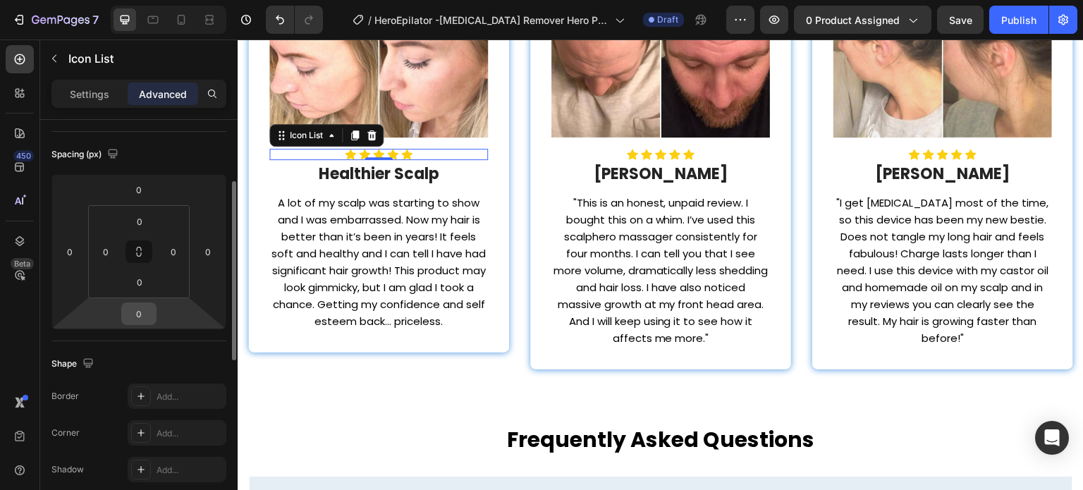
click at [141, 309] on input "0" at bounding box center [139, 313] width 28 height 21
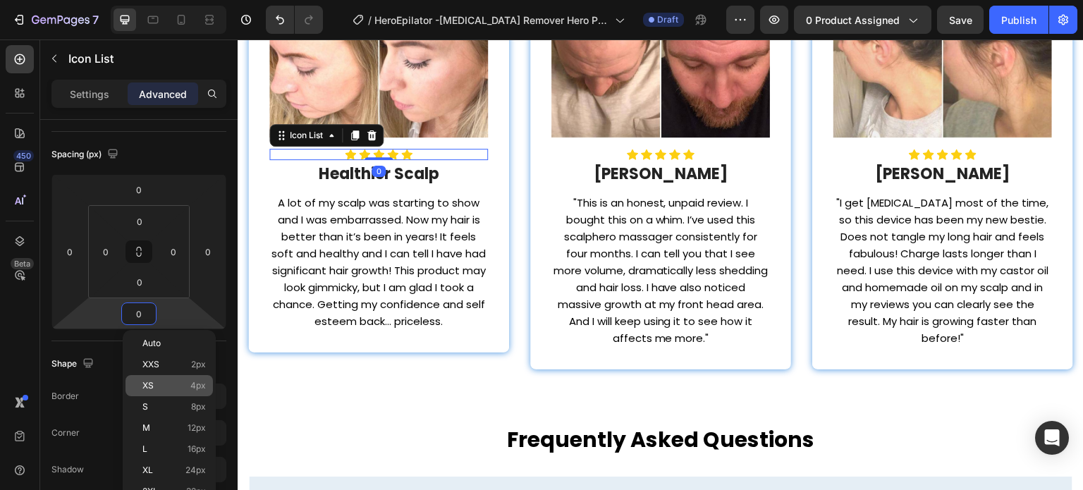
click at [192, 386] on span "4px" at bounding box center [198, 386] width 16 height 10
type input "4"
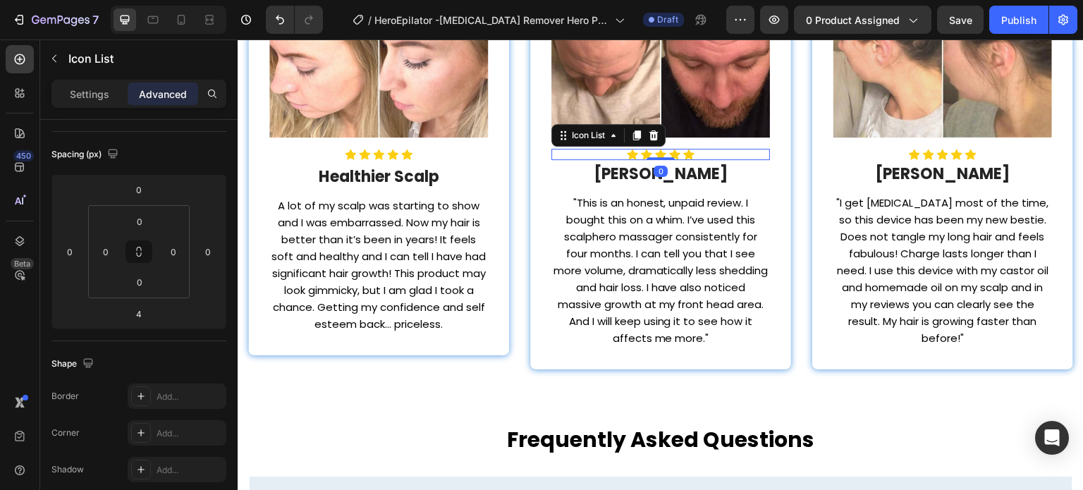
click at [734, 149] on div "Icon Icon Icon Icon Icon" at bounding box center [660, 154] width 219 height 11
click at [146, 321] on input "0" at bounding box center [139, 313] width 28 height 21
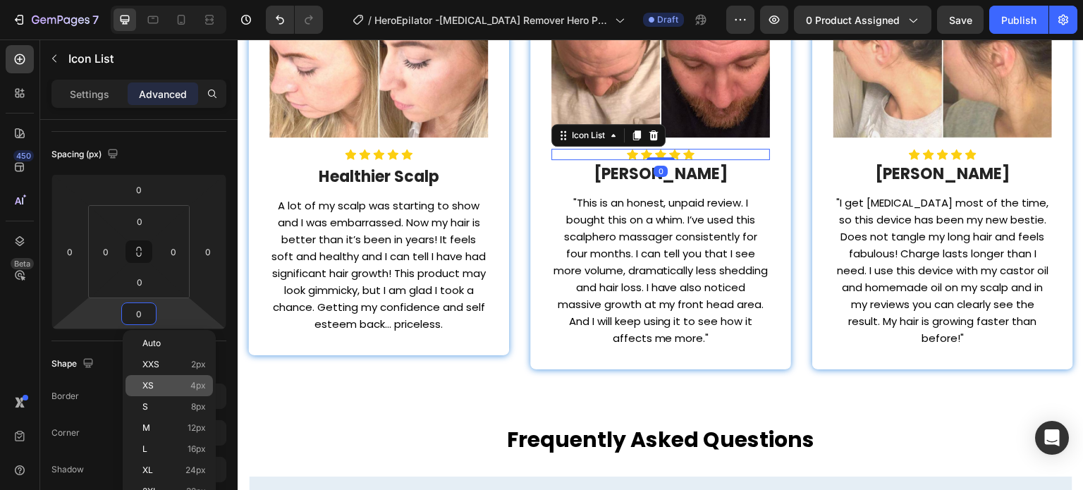
click at [197, 378] on div "XS 4px" at bounding box center [168, 385] width 87 height 21
type input "4"
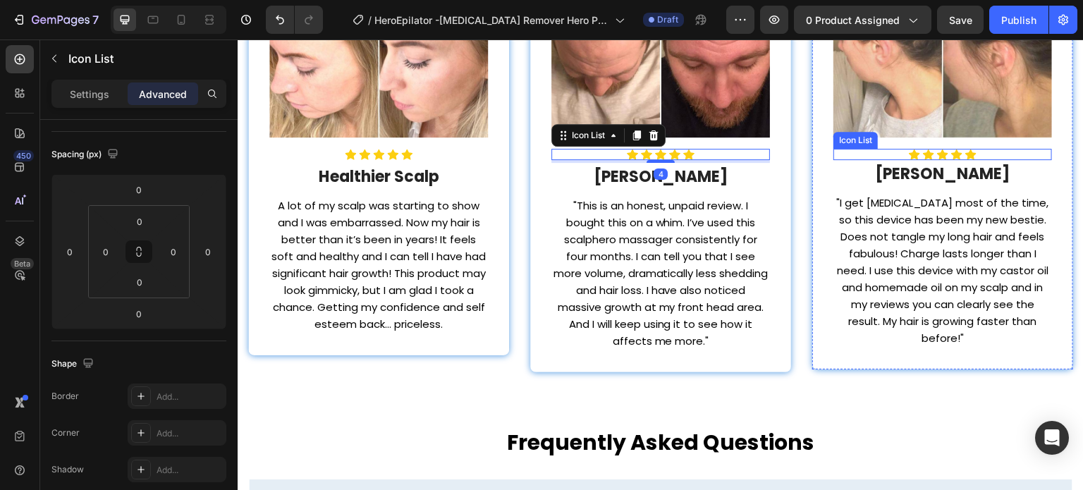
click at [991, 152] on div "Icon Icon Icon Icon Icon" at bounding box center [942, 154] width 219 height 11
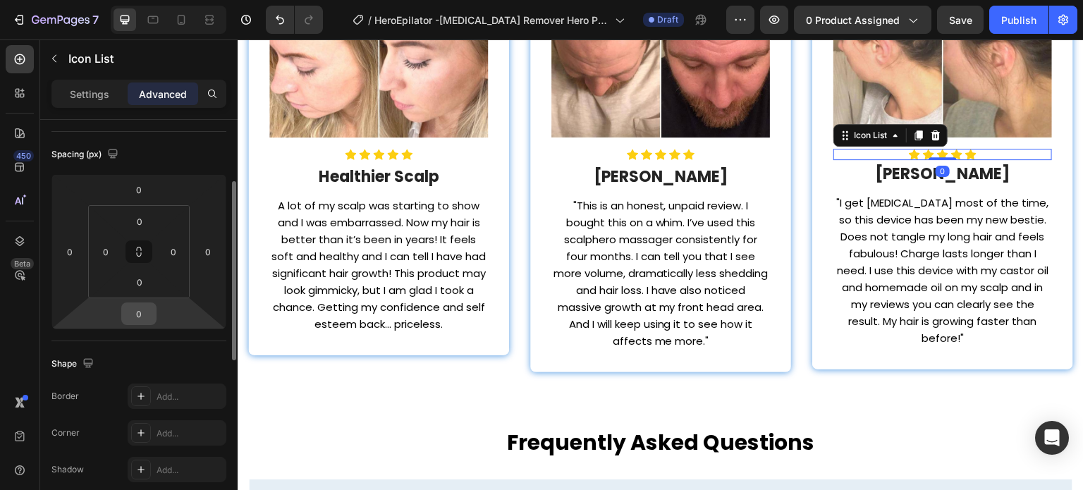
click at [136, 322] on input "0" at bounding box center [139, 313] width 28 height 21
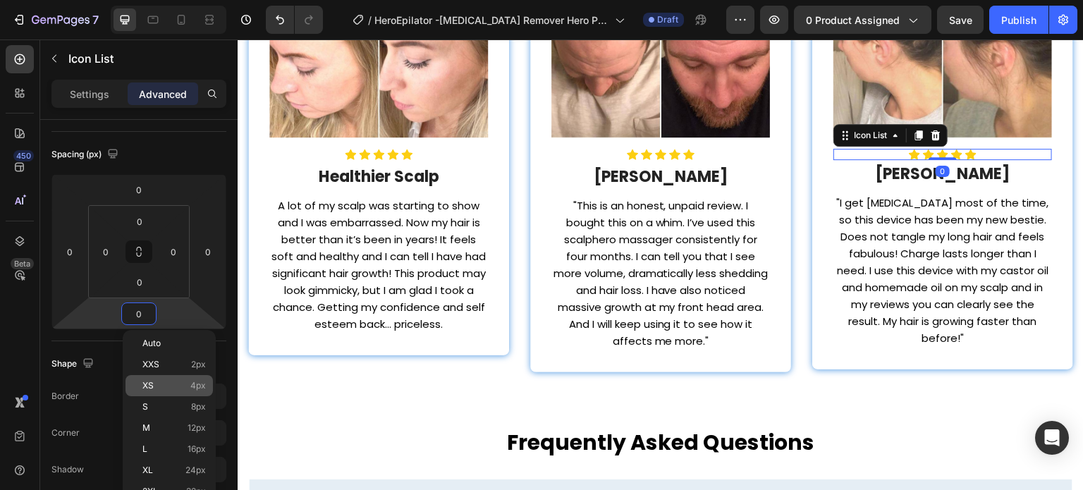
click at [174, 377] on div "XS 4px" at bounding box center [168, 385] width 87 height 21
type input "4"
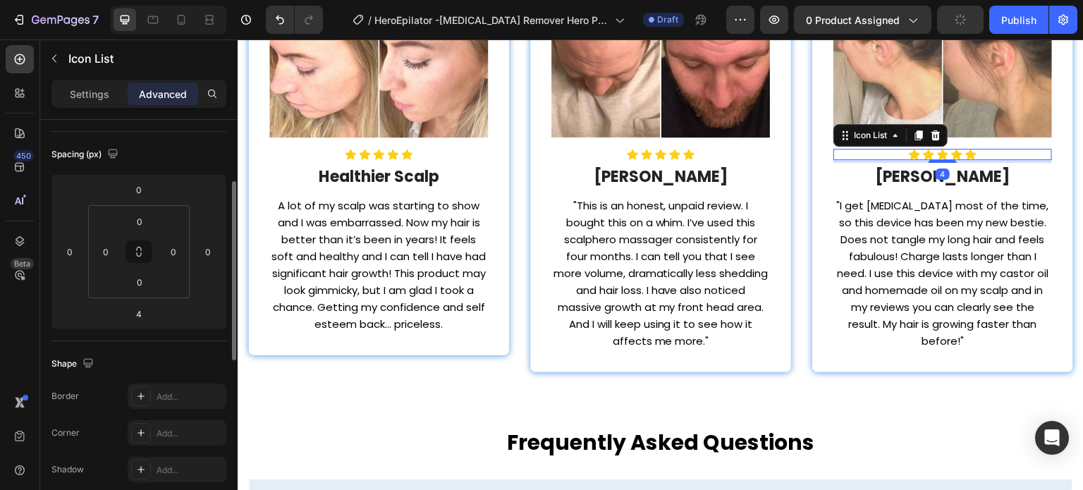
click at [198, 143] on div "Spacing (px)" at bounding box center [138, 154] width 175 height 23
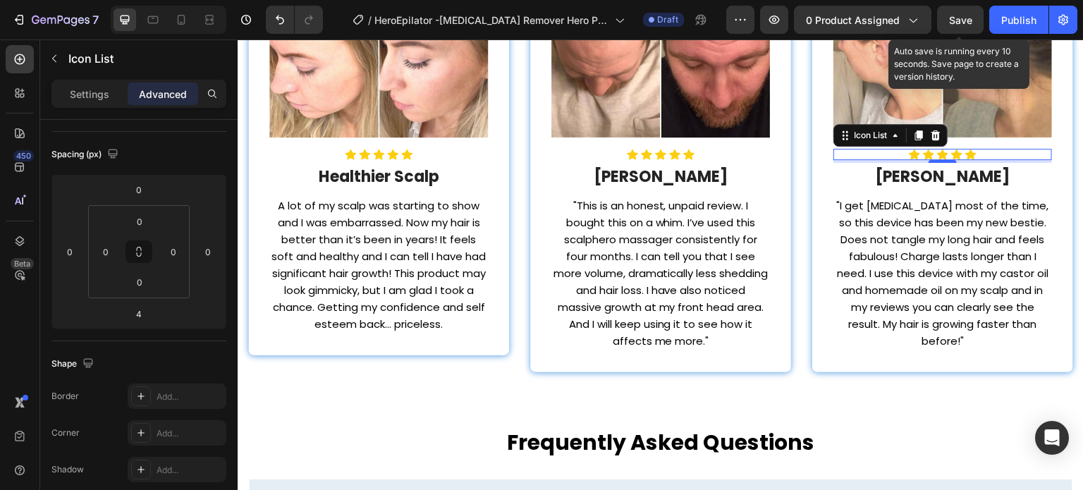
click at [961, 23] on span "Save" at bounding box center [960, 20] width 23 height 12
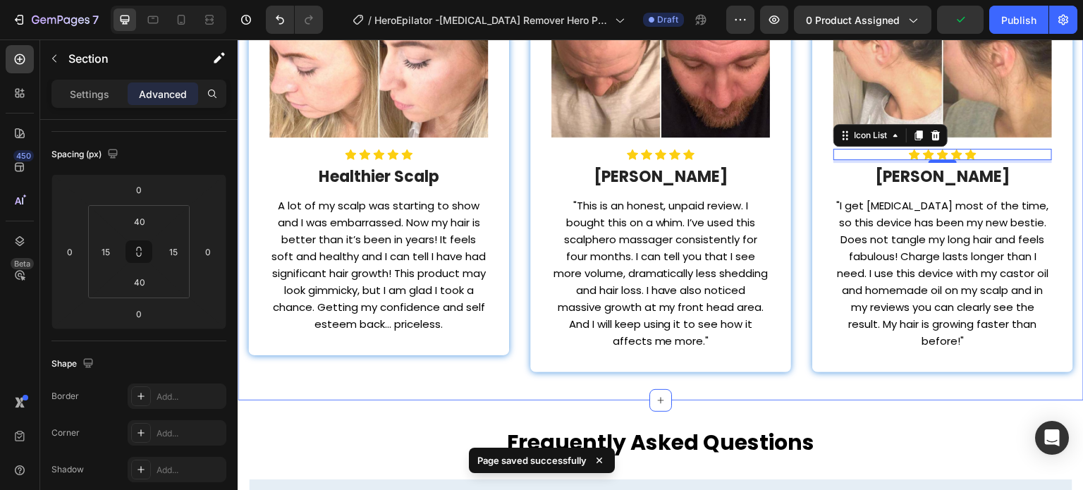
click at [429, 387] on div "Don't Just Take Our Word For It... Heading Row Image Icon Icon Icon Icon Icon I…" at bounding box center [661, 104] width 846 height 593
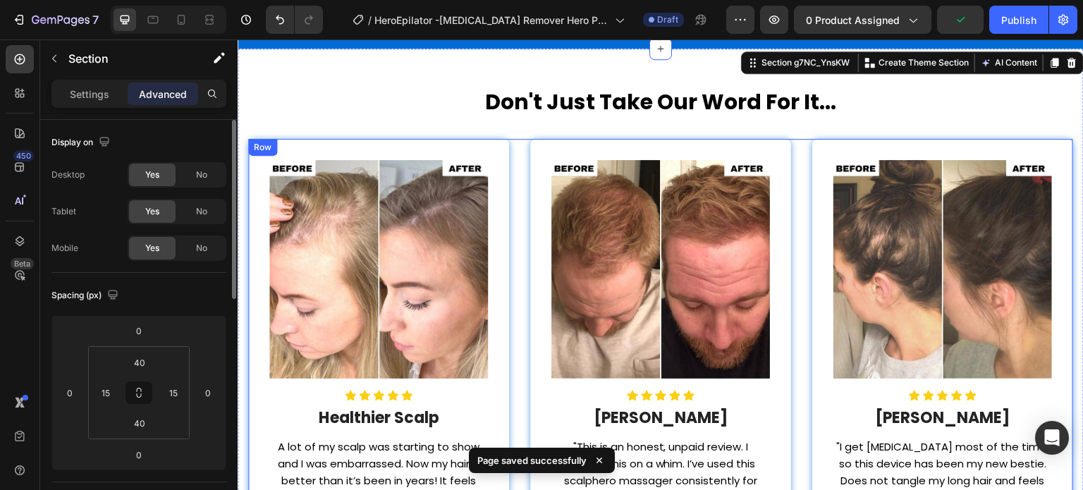
scroll to position [3563, 0]
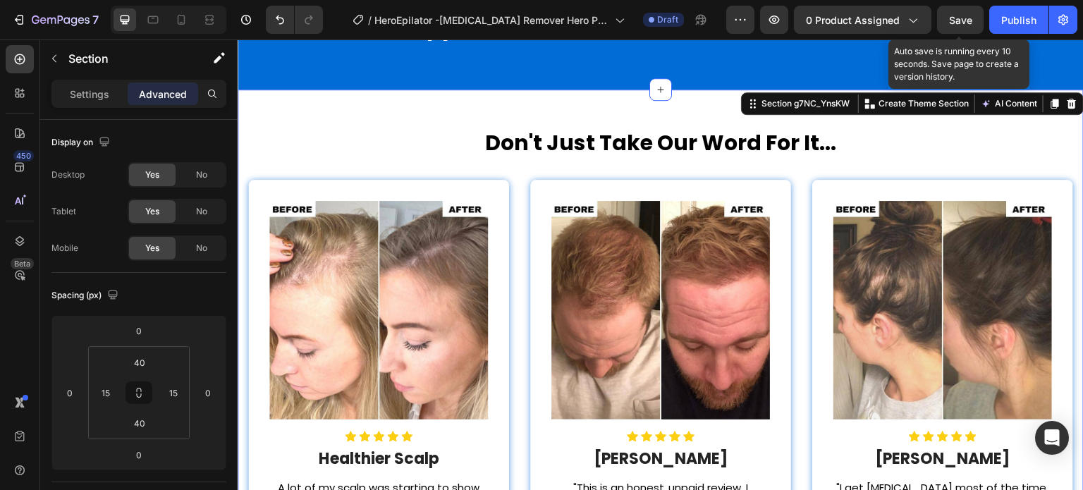
click at [967, 25] on span "Save" at bounding box center [960, 20] width 23 height 12
click at [959, 25] on span "Save" at bounding box center [960, 20] width 23 height 12
click at [968, 18] on span "Save" at bounding box center [960, 20] width 23 height 12
drag, startPoint x: 968, startPoint y: 18, endPoint x: 959, endPoint y: 15, distance: 8.9
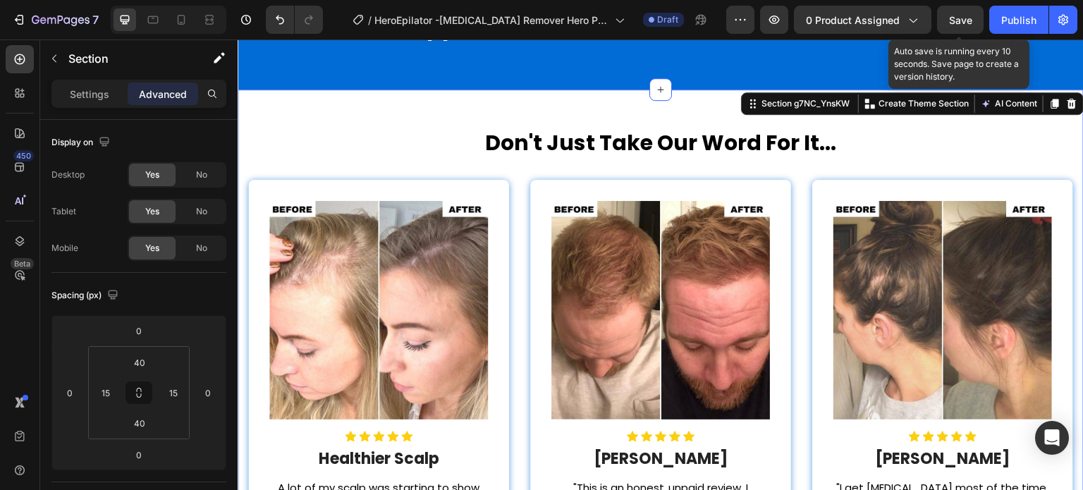
click at [959, 15] on span "Save" at bounding box center [960, 20] width 23 height 12
click at [967, 20] on span "Save" at bounding box center [960, 20] width 23 height 12
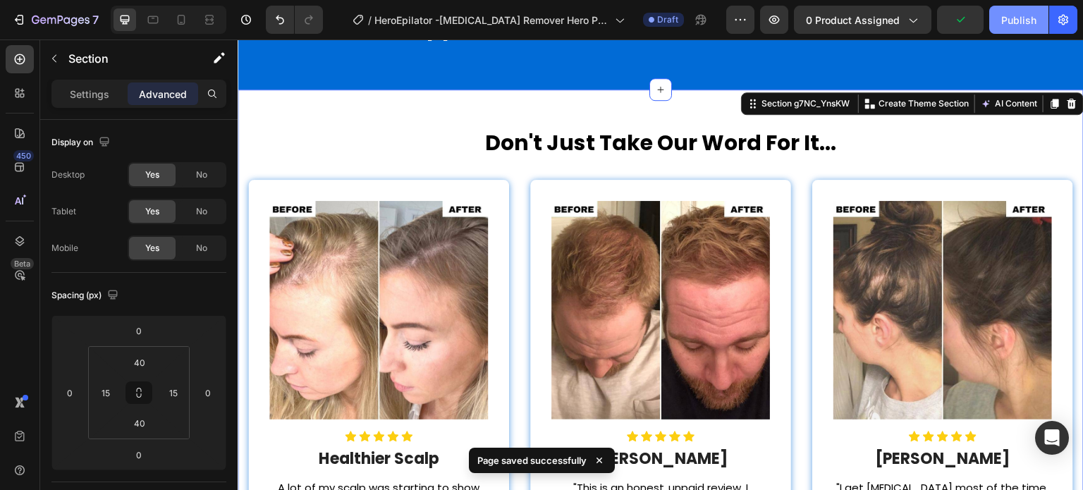
click at [1014, 19] on div "Publish" at bounding box center [1018, 20] width 35 height 15
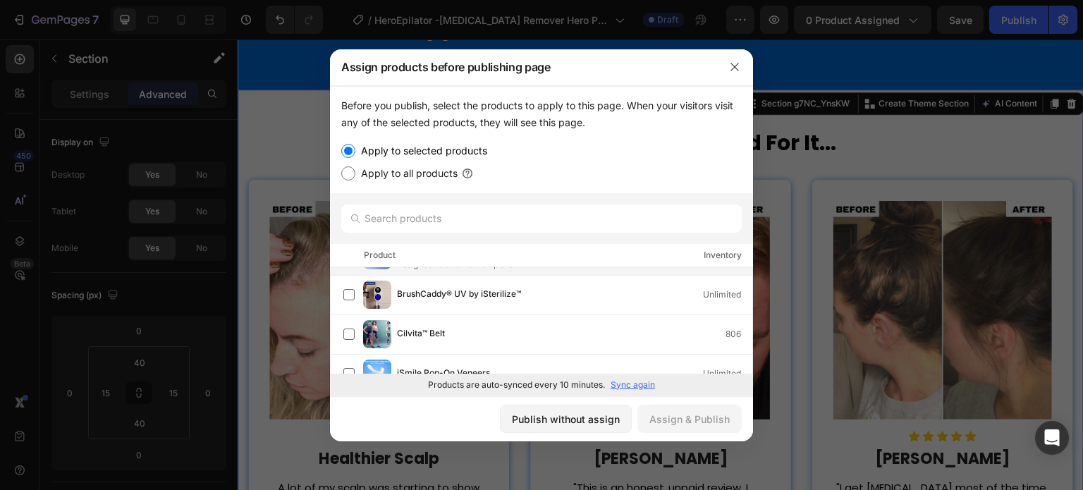
scroll to position [0, 0]
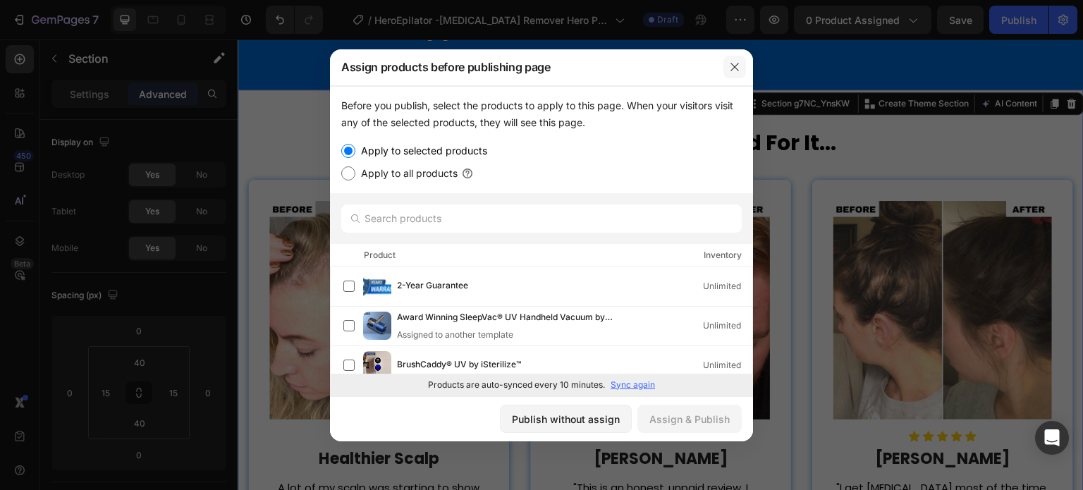
click at [730, 66] on icon "button" at bounding box center [734, 66] width 11 height 11
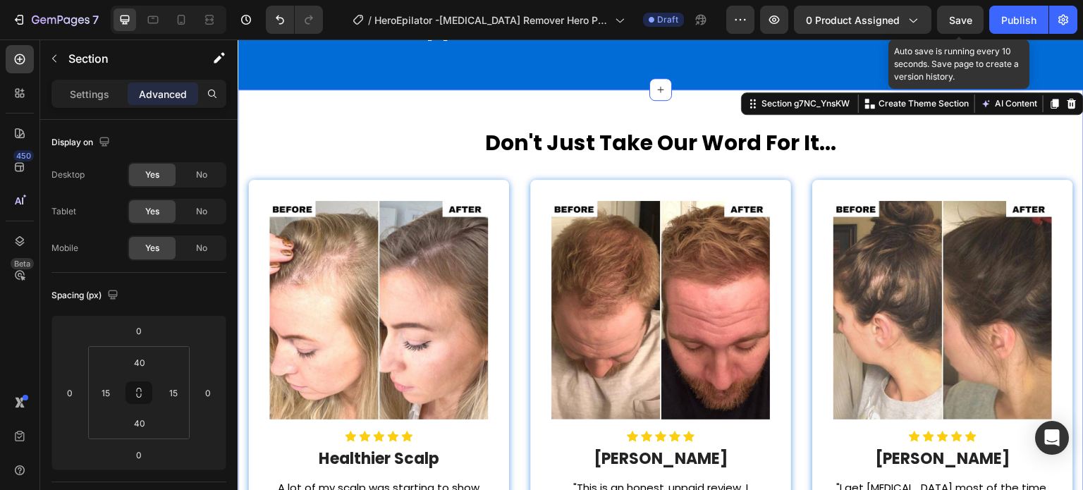
drag, startPoint x: 953, startPoint y: 20, endPoint x: 663, endPoint y: 33, distance: 290.7
click at [953, 20] on span "Save" at bounding box center [960, 20] width 23 height 12
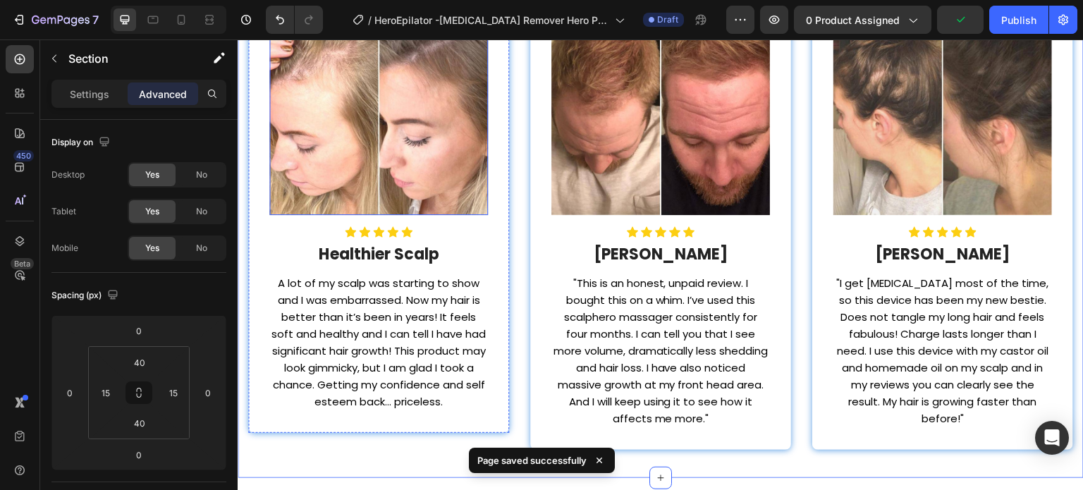
scroll to position [3774, 0]
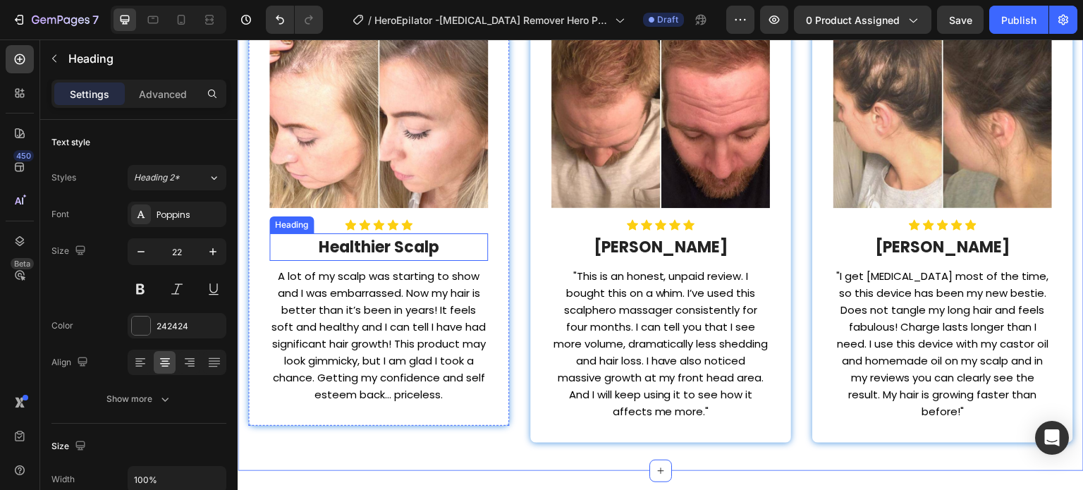
click at [403, 240] on strong "Healthier Scalp" at bounding box center [379, 247] width 121 height 22
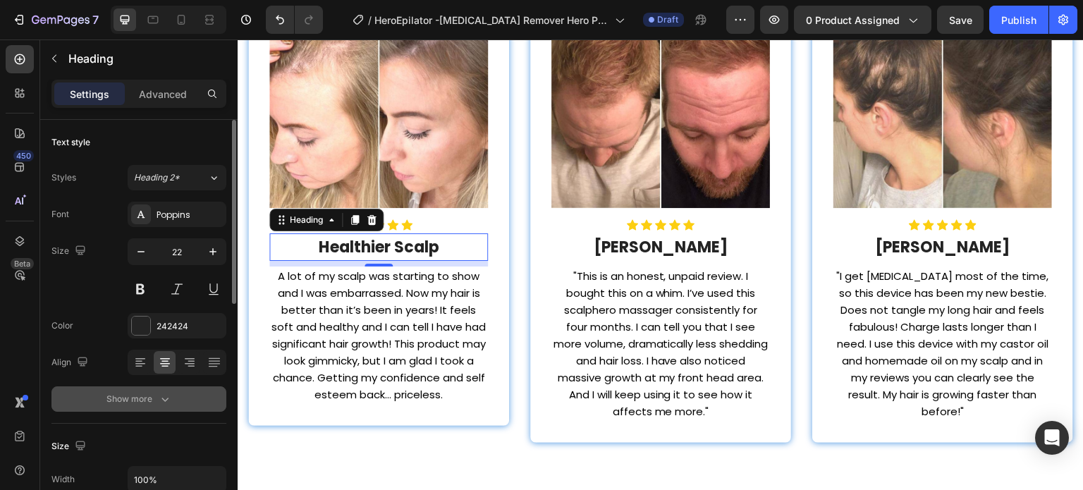
click at [161, 392] on icon "button" at bounding box center [165, 399] width 14 height 14
click at [178, 407] on button "Bold" at bounding box center [177, 398] width 99 height 25
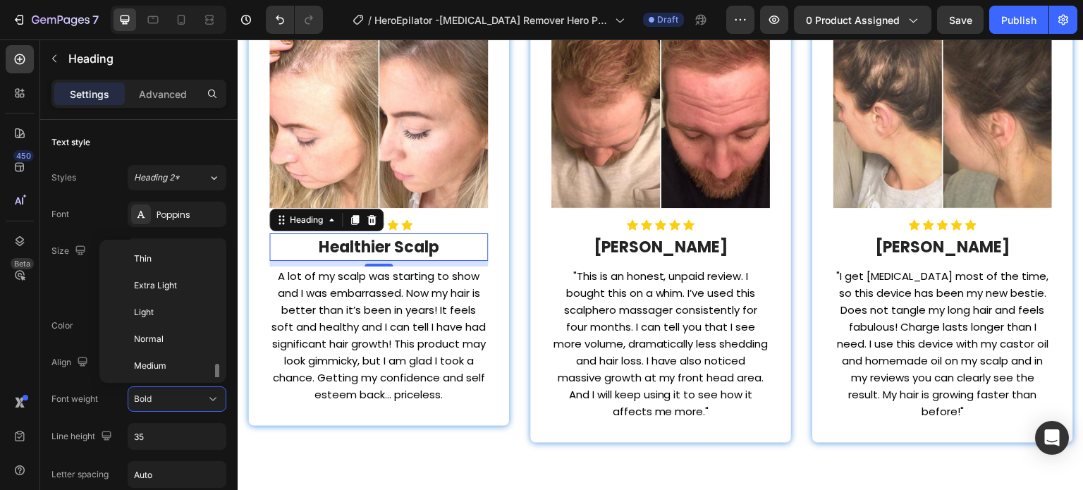
scroll to position [76, 0]
click at [166, 314] on span "Semi Bold" at bounding box center [154, 316] width 40 height 13
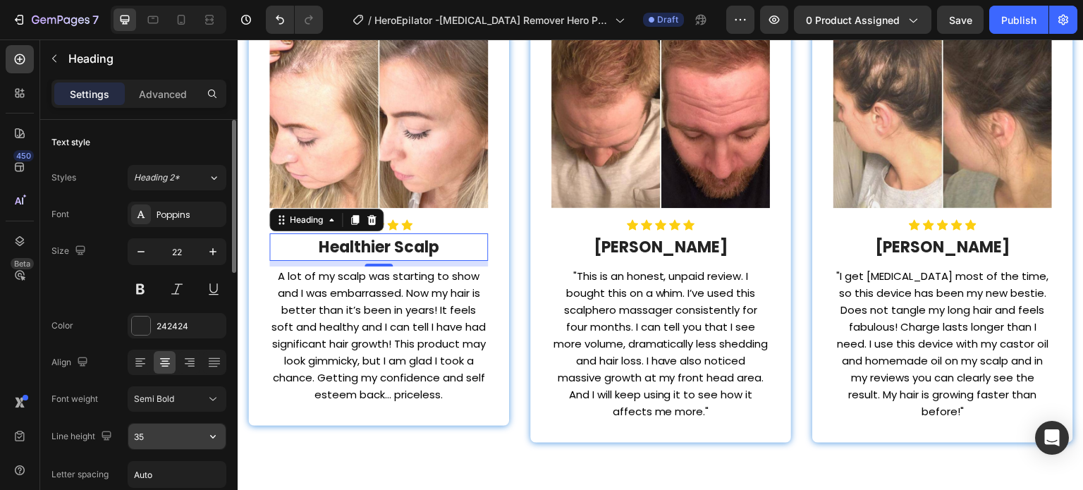
click at [171, 424] on input "35" at bounding box center [176, 436] width 97 height 25
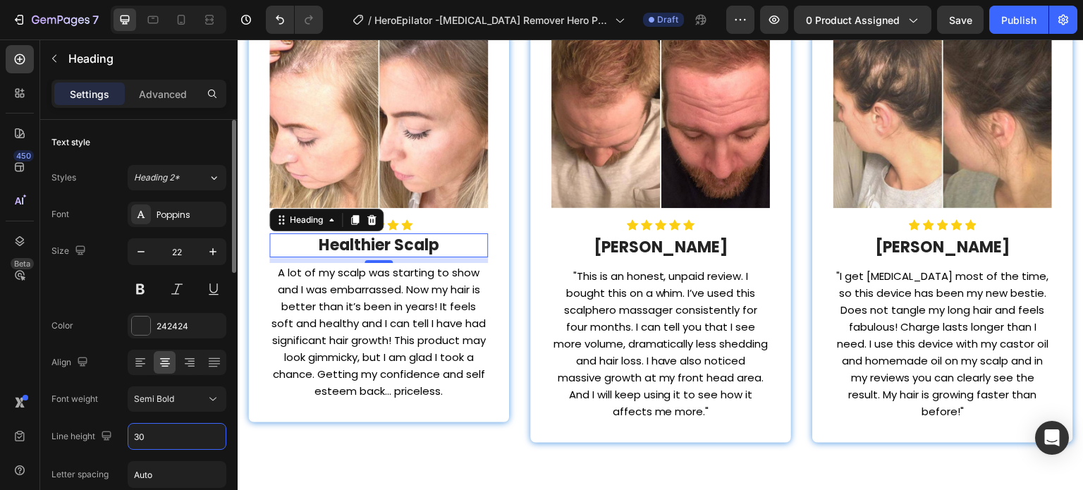
type input "30"
click at [93, 299] on div "Size 22" at bounding box center [138, 269] width 175 height 63
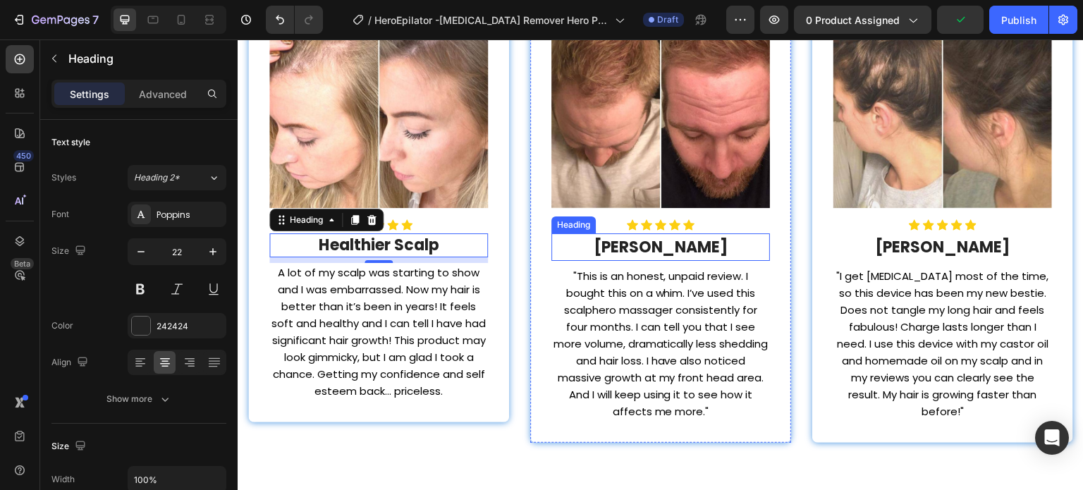
click at [617, 242] on h2 "[PERSON_NAME]" at bounding box center [660, 246] width 219 height 27
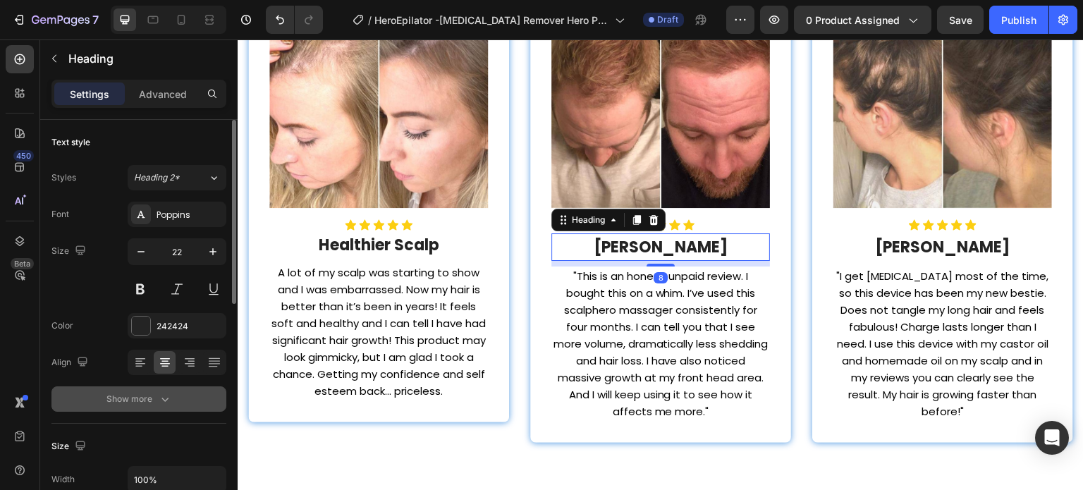
click at [158, 390] on button "Show more" at bounding box center [138, 398] width 175 height 25
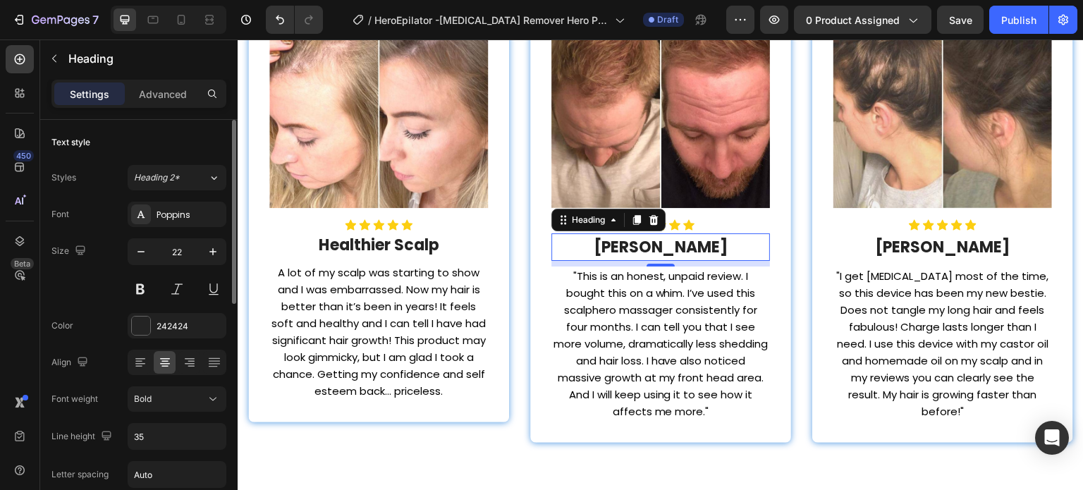
click at [162, 421] on div "Font Poppins Size 22 Color 242424 Align Font weight Bold Line height 35 Letter …" at bounding box center [138, 400] width 175 height 396
click at [164, 400] on div "Bold" at bounding box center [170, 399] width 72 height 13
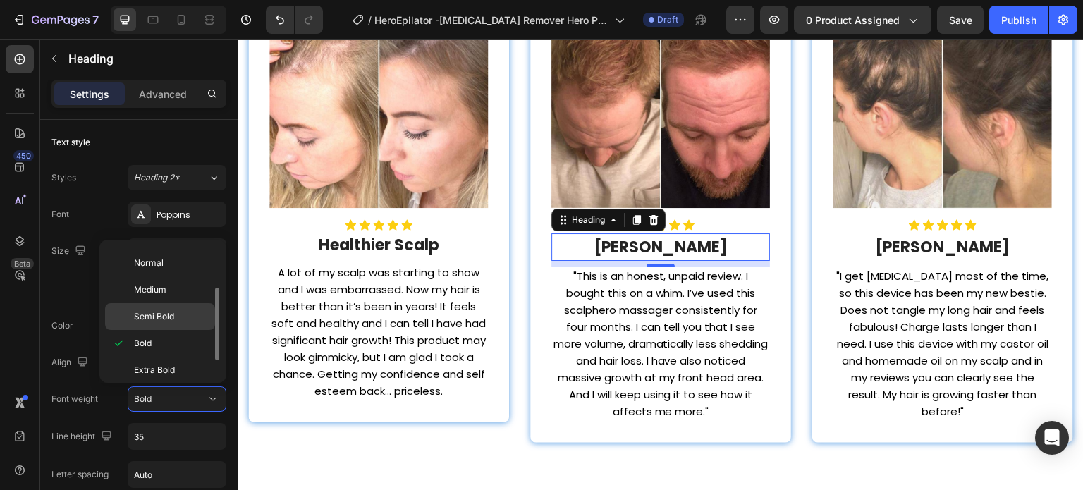
click at [166, 312] on span "Semi Bold" at bounding box center [154, 316] width 40 height 13
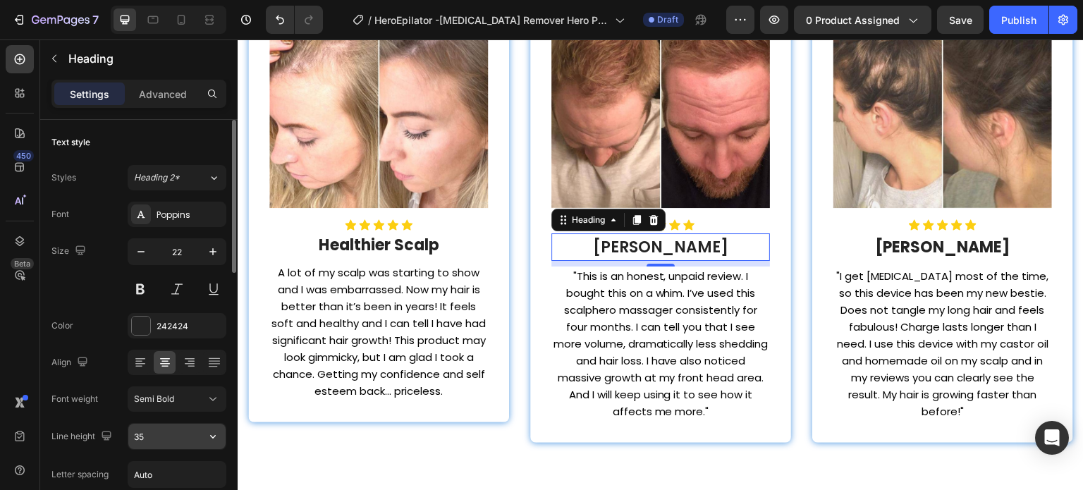
click at [170, 431] on input "35" at bounding box center [176, 436] width 97 height 25
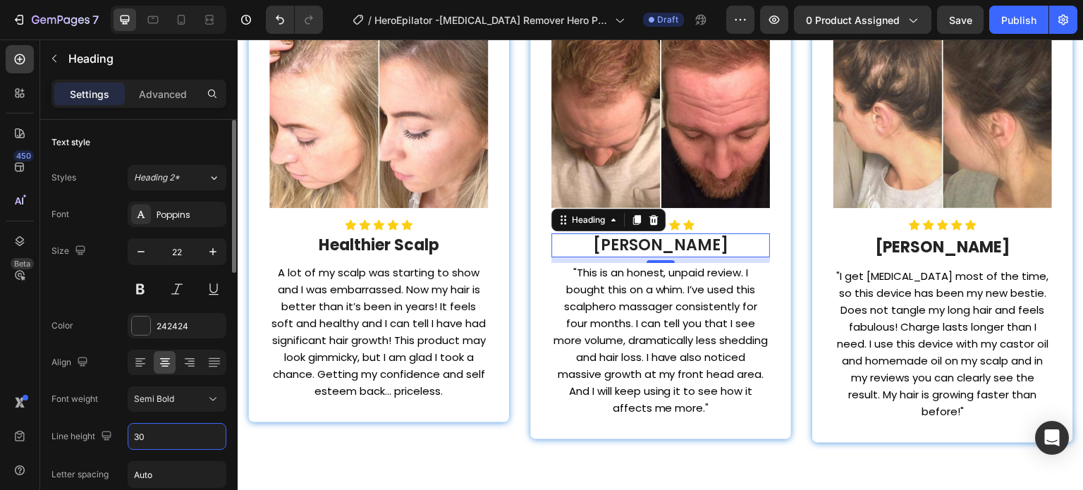
type input "30"
click at [96, 282] on div "Size 22" at bounding box center [138, 269] width 175 height 63
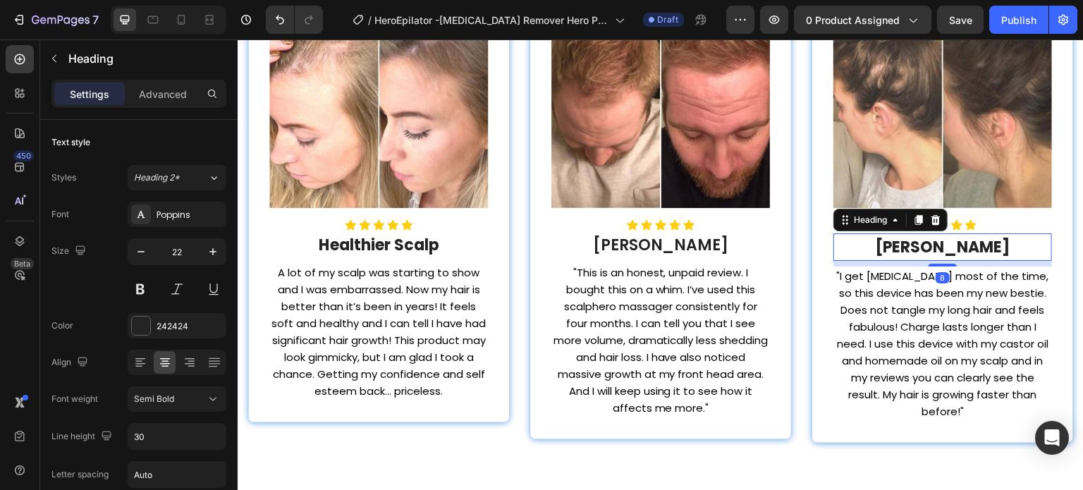
click at [888, 242] on h2 "[PERSON_NAME]" at bounding box center [942, 246] width 219 height 27
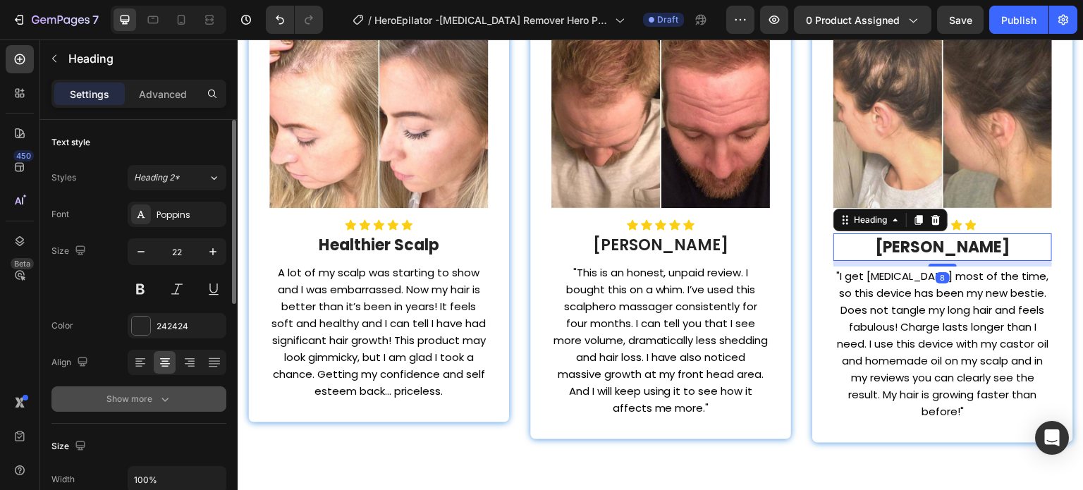
click at [166, 401] on icon "button" at bounding box center [165, 399] width 14 height 14
click at [163, 399] on div "Bold" at bounding box center [170, 399] width 72 height 13
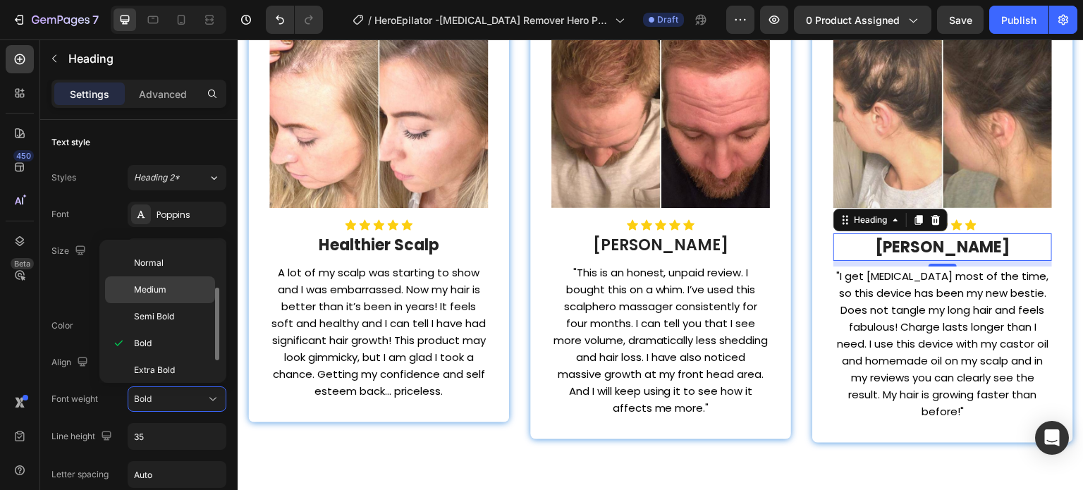
click at [166, 303] on div "Medium" at bounding box center [160, 316] width 110 height 27
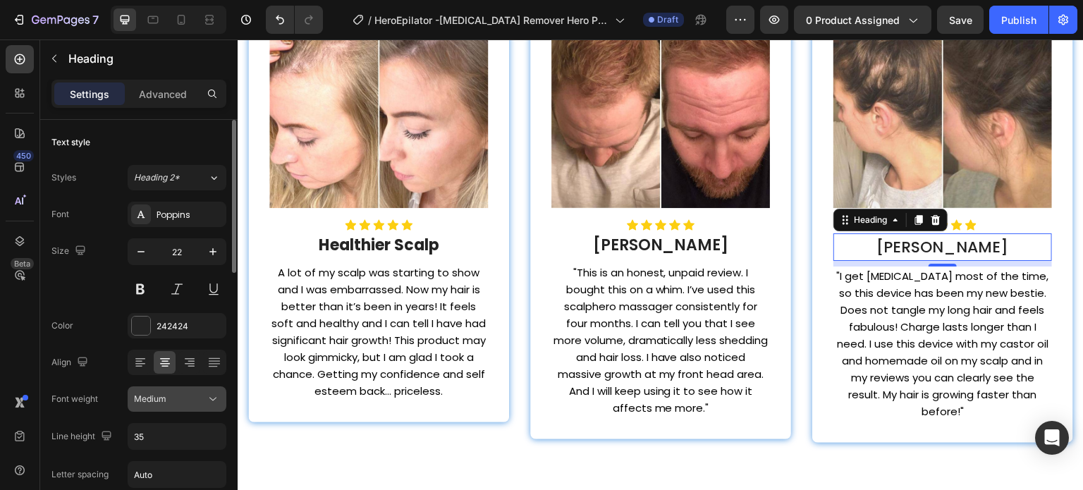
click at [179, 390] on button "Medium" at bounding box center [177, 398] width 99 height 25
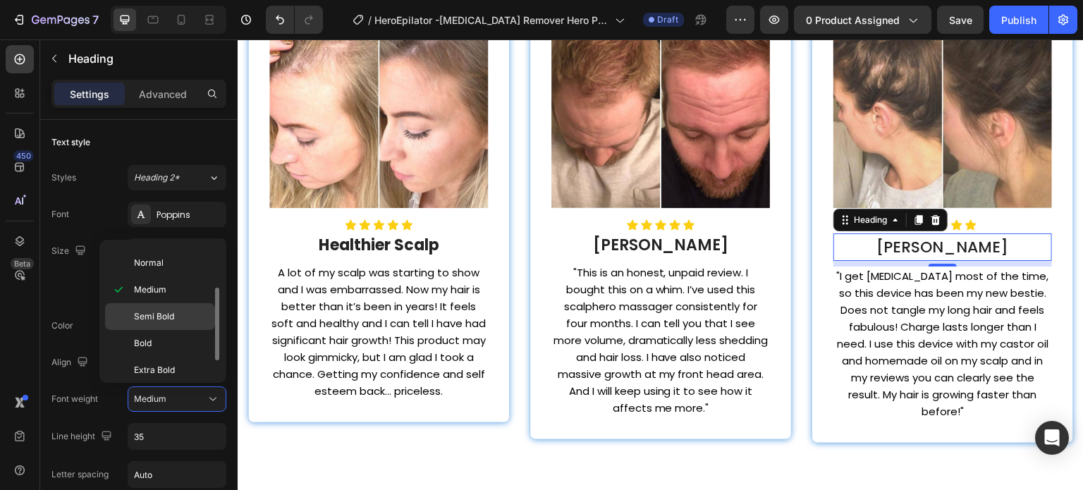
click at [167, 330] on div "Semi Bold" at bounding box center [160, 343] width 110 height 27
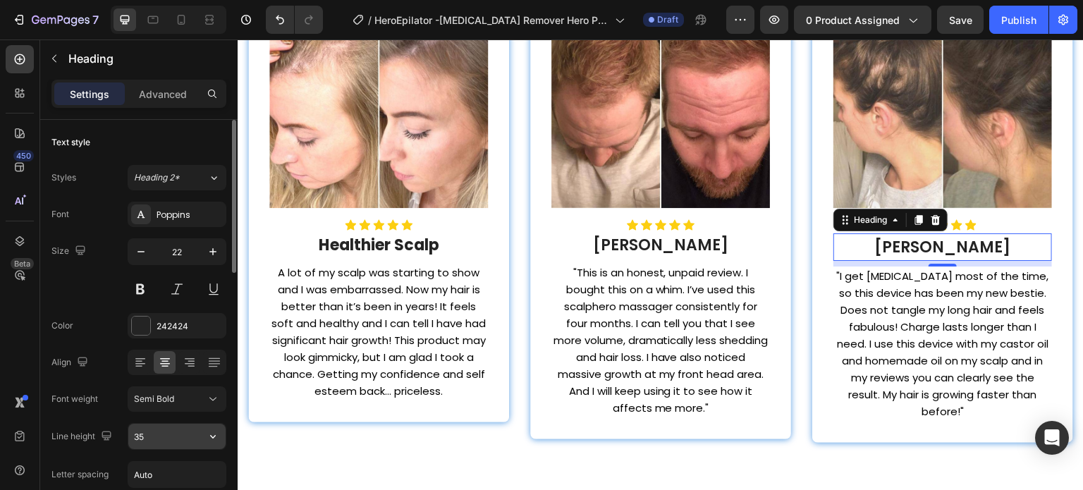
click at [171, 439] on input "35" at bounding box center [176, 436] width 97 height 25
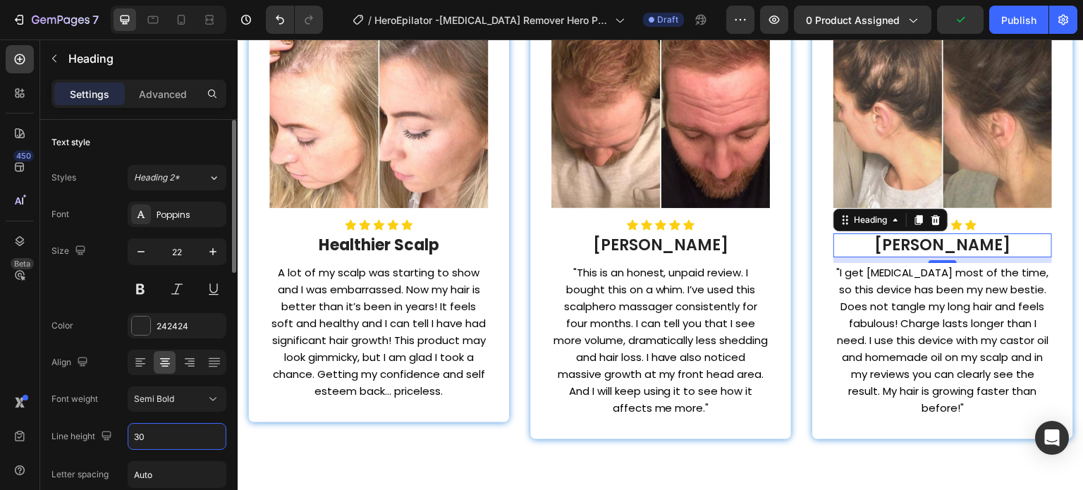
type input "30"
click at [101, 288] on div "Size 22" at bounding box center [138, 269] width 175 height 63
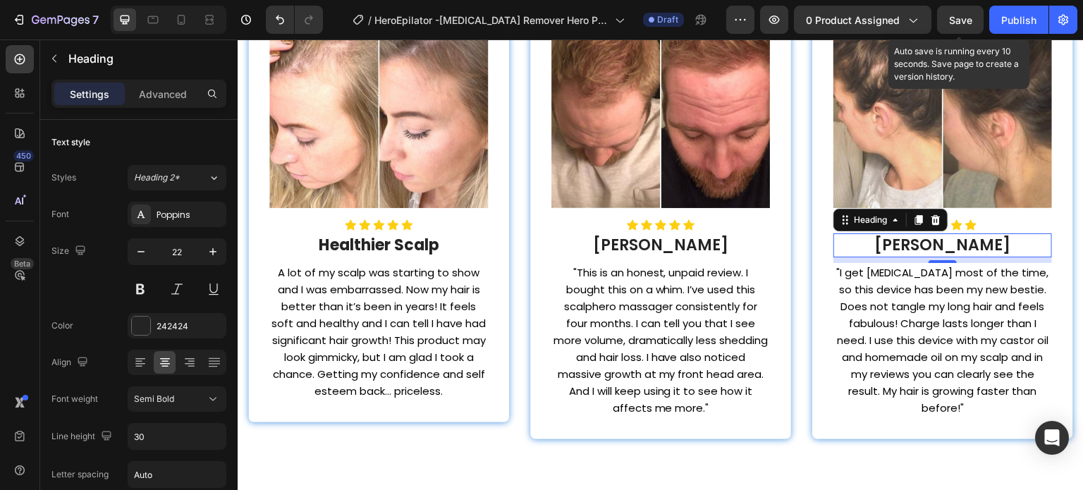
click at [959, 26] on div "Save" at bounding box center [960, 20] width 23 height 15
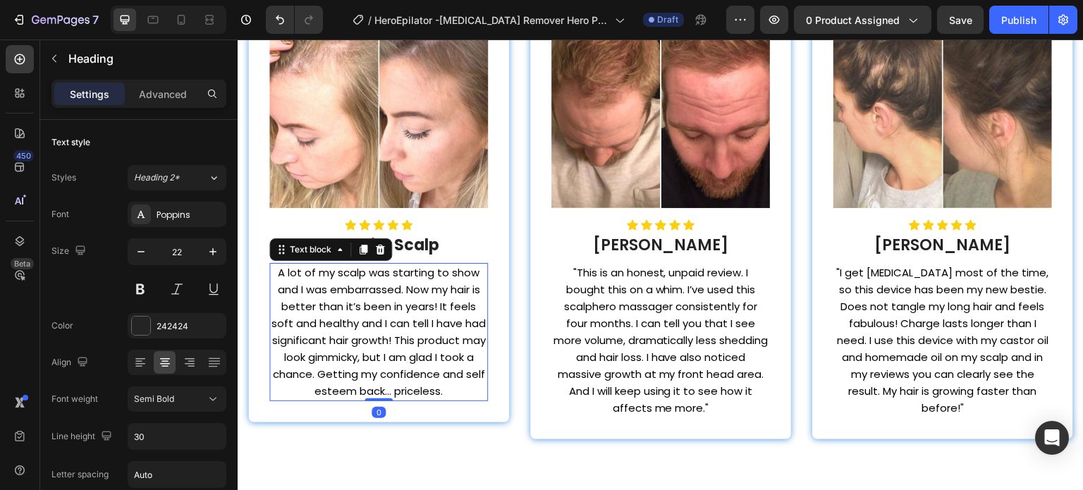
click at [428, 318] on p "A lot of my scalp was starting to show and I was embarrassed. Now my hair is be…" at bounding box center [379, 331] width 216 height 135
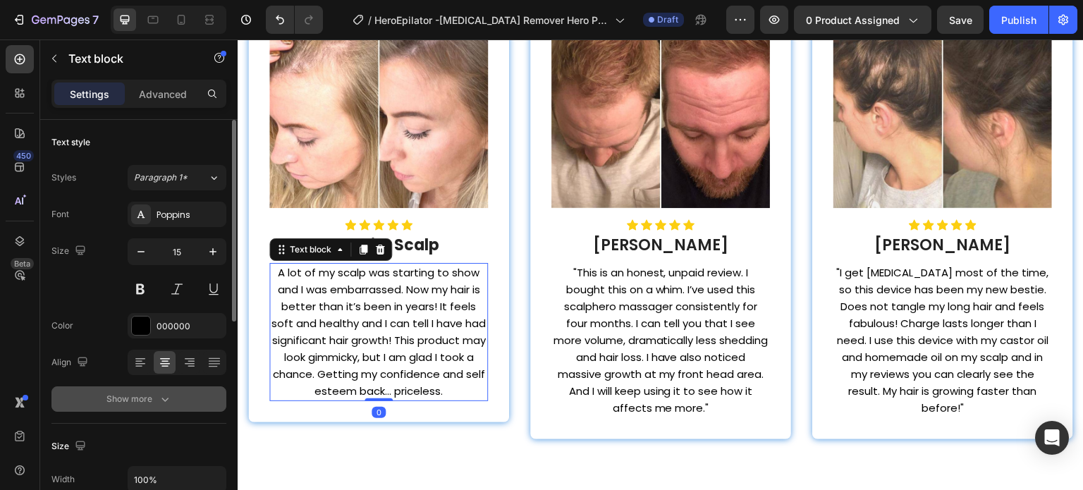
click at [183, 395] on button "Show more" at bounding box center [138, 398] width 175 height 25
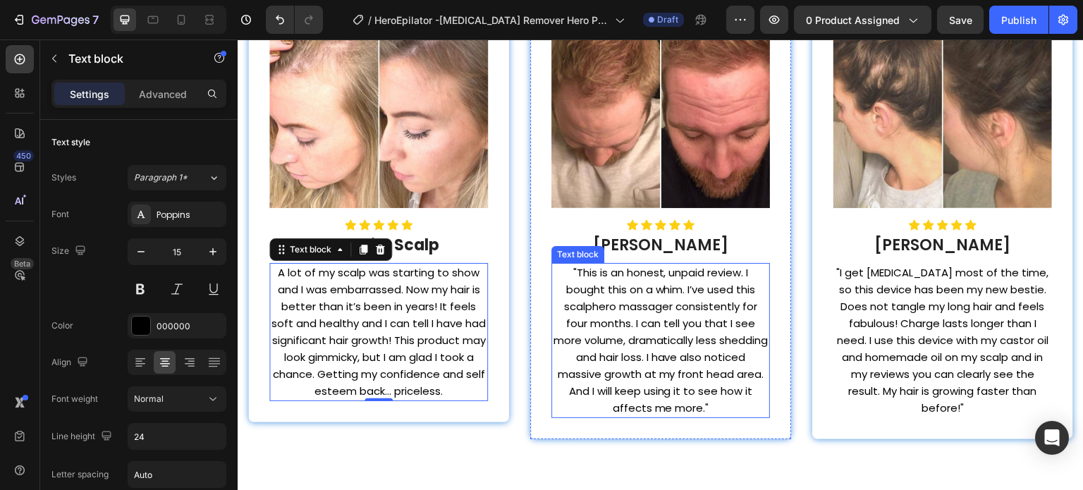
click at [624, 265] on p ""This is an honest, unpaid review. I bought this on a whim. I’ve used this scal…" at bounding box center [661, 340] width 216 height 152
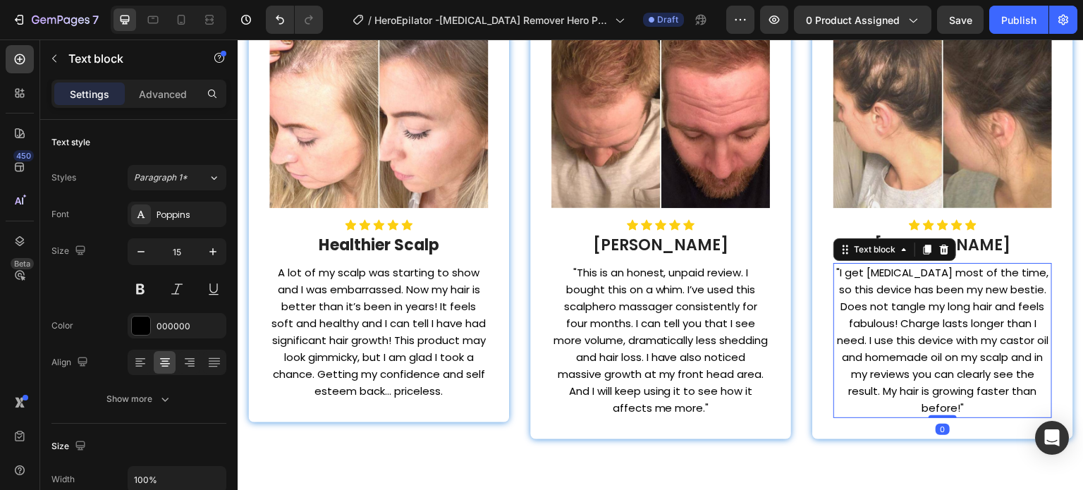
click at [879, 307] on p ""I get [MEDICAL_DATA] most of the time, so this device has been my new bestie. …" at bounding box center [943, 340] width 216 height 152
click at [966, 25] on span "Save" at bounding box center [960, 20] width 23 height 12
click at [149, 21] on icon at bounding box center [153, 20] width 14 height 14
type input "16"
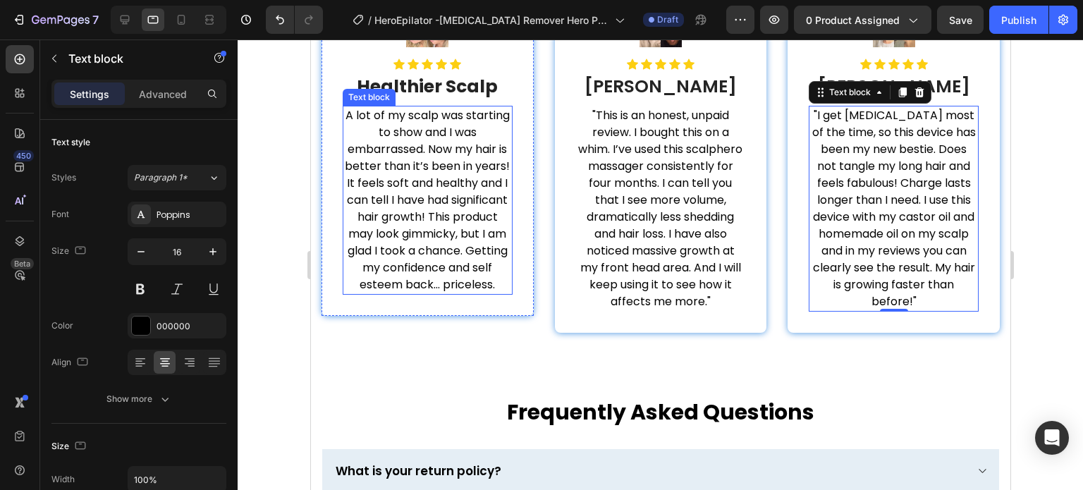
scroll to position [3791, 0]
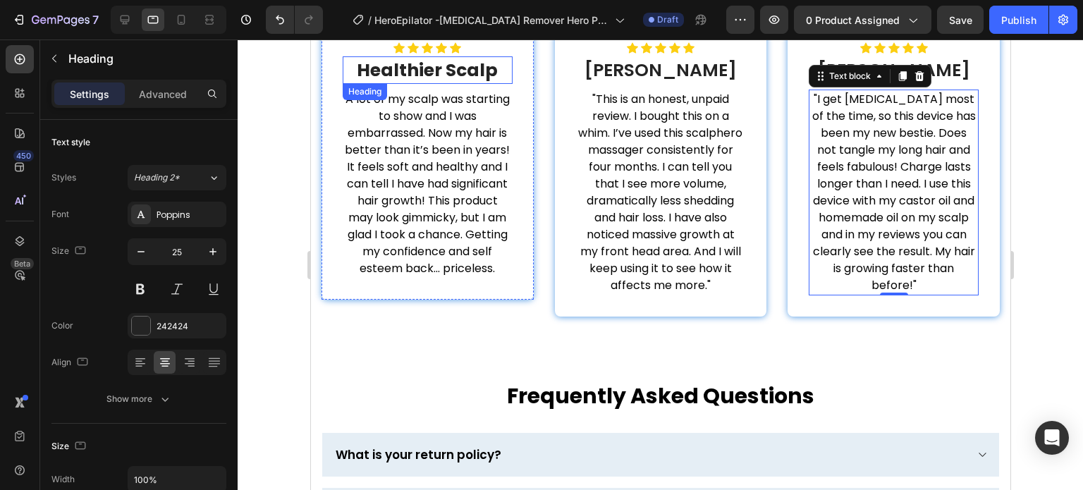
click at [457, 73] on strong "Healthier Scalp" at bounding box center [426, 70] width 141 height 25
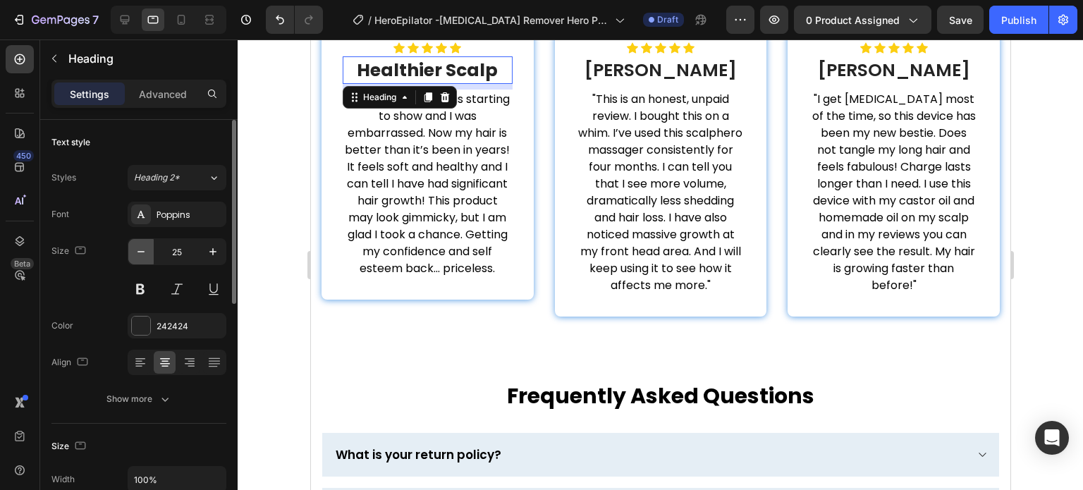
click at [135, 245] on icon "button" at bounding box center [141, 252] width 14 height 14
type input "22"
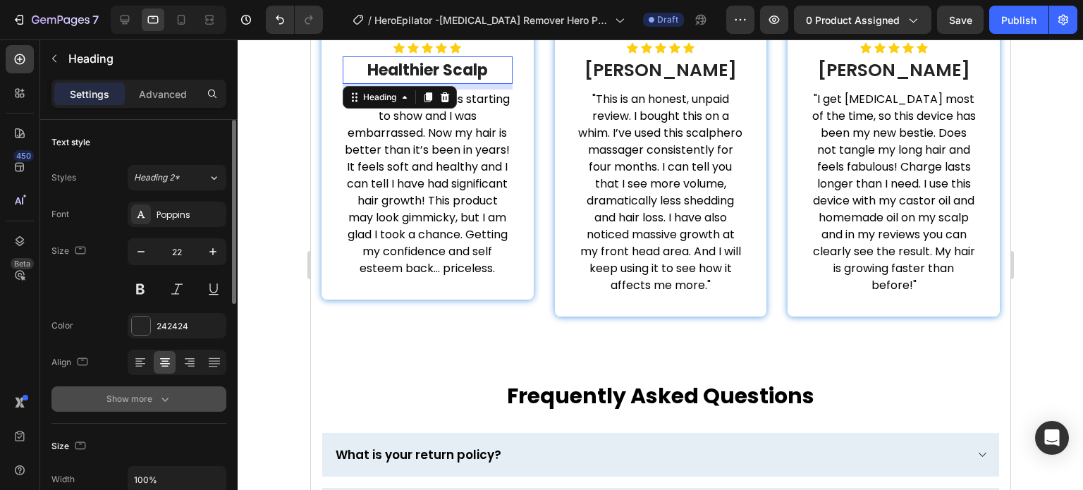
click at [171, 388] on button "Show more" at bounding box center [138, 398] width 175 height 25
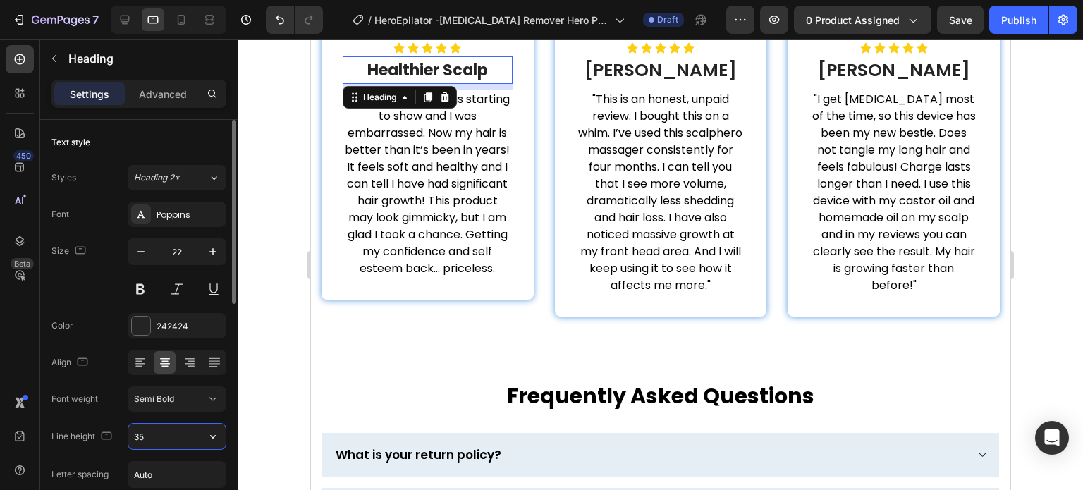
click at [160, 431] on input "35" at bounding box center [176, 436] width 97 height 25
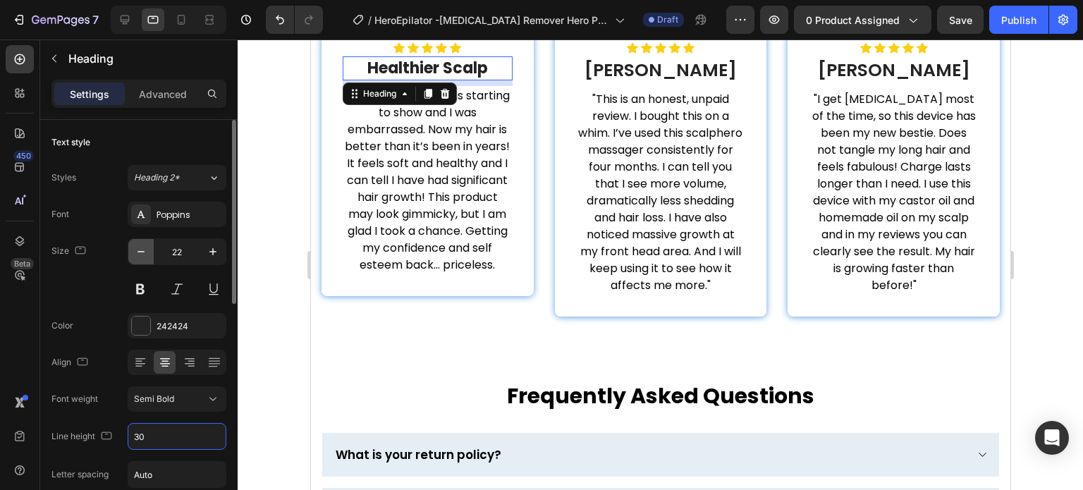
type input "30"
click at [140, 251] on icon "button" at bounding box center [140, 251] width 7 height 1
type input "20"
click at [168, 431] on input "30" at bounding box center [176, 436] width 97 height 25
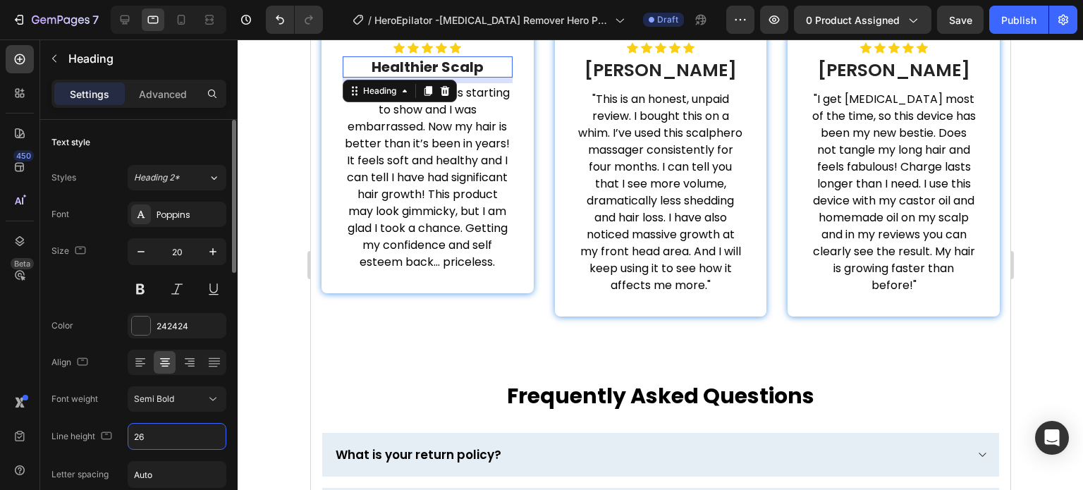
type input "26"
drag, startPoint x: 101, startPoint y: 304, endPoint x: 139, endPoint y: 302, distance: 38.1
click at [113, 304] on div "Font Poppins Size 20 Color 242424 Align Font weight Semi Bold Line height 26 Le…" at bounding box center [138, 400] width 175 height 396
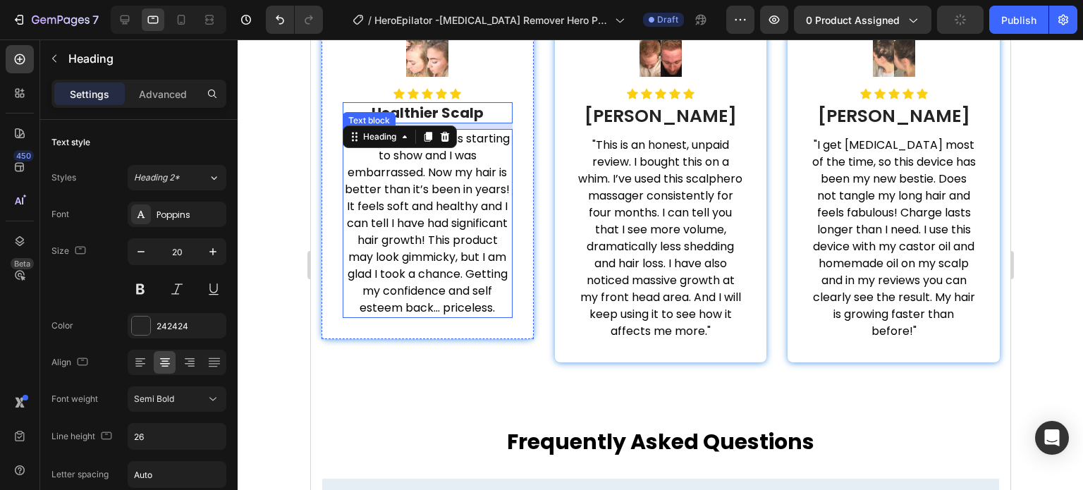
scroll to position [3720, 0]
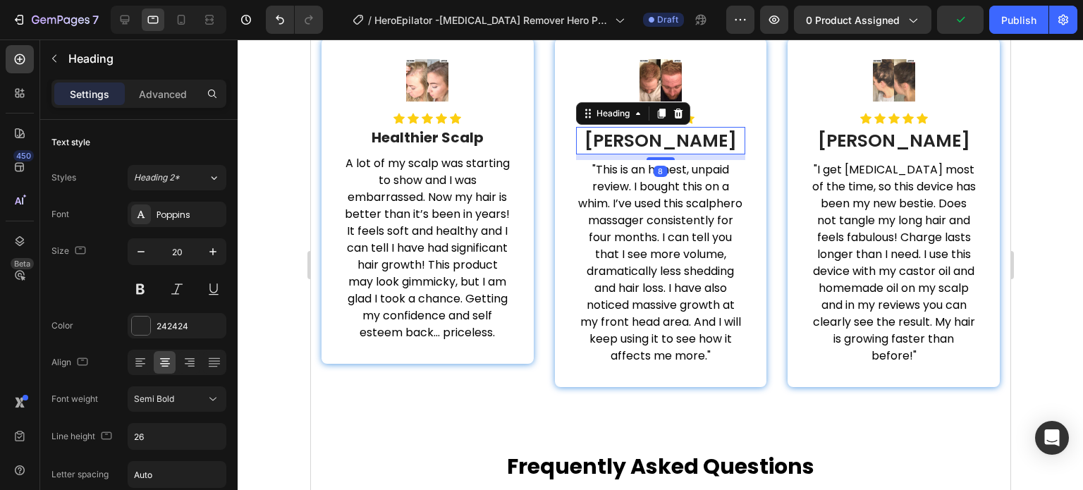
click at [680, 148] on h2 "[PERSON_NAME]" at bounding box center [660, 140] width 170 height 27
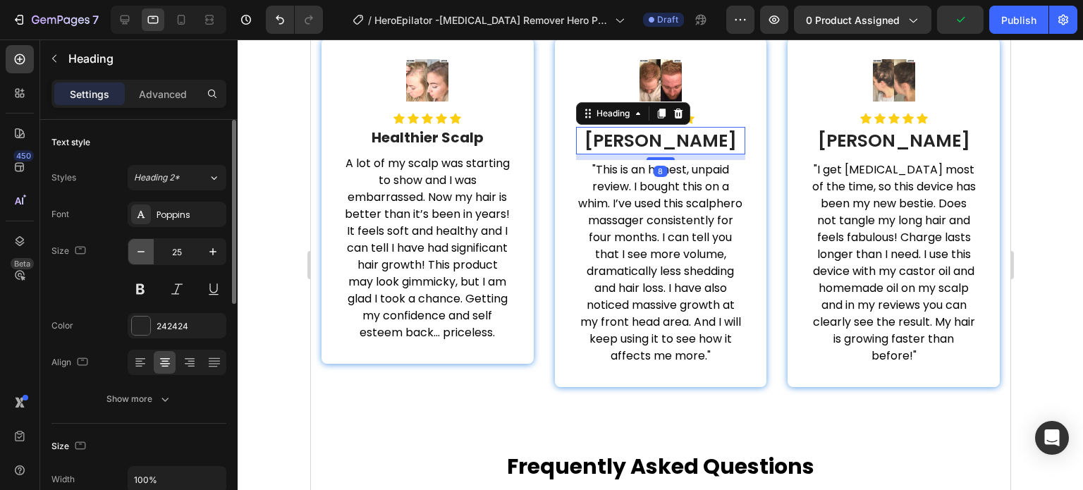
click at [143, 259] on button "button" at bounding box center [140, 251] width 25 height 25
click at [214, 240] on button "button" at bounding box center [212, 251] width 25 height 25
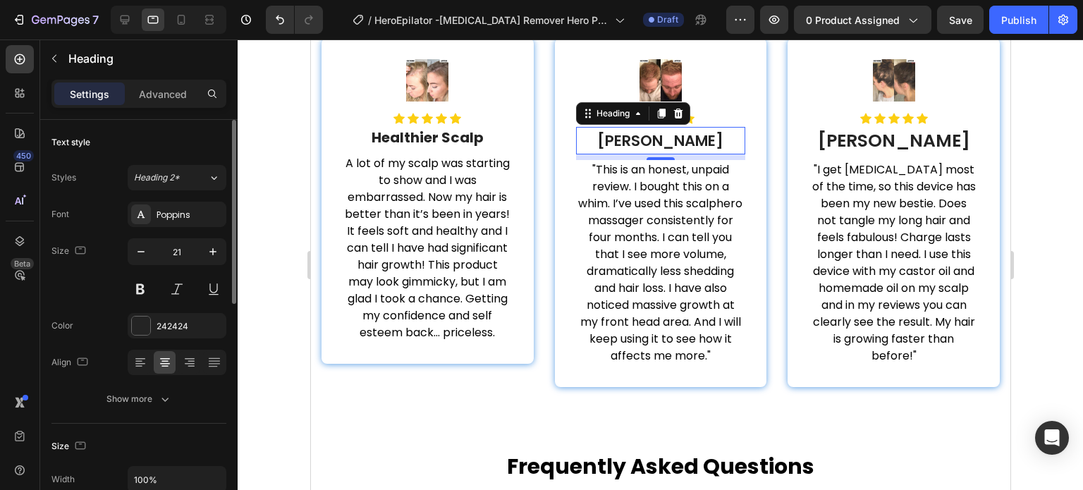
type input "22"
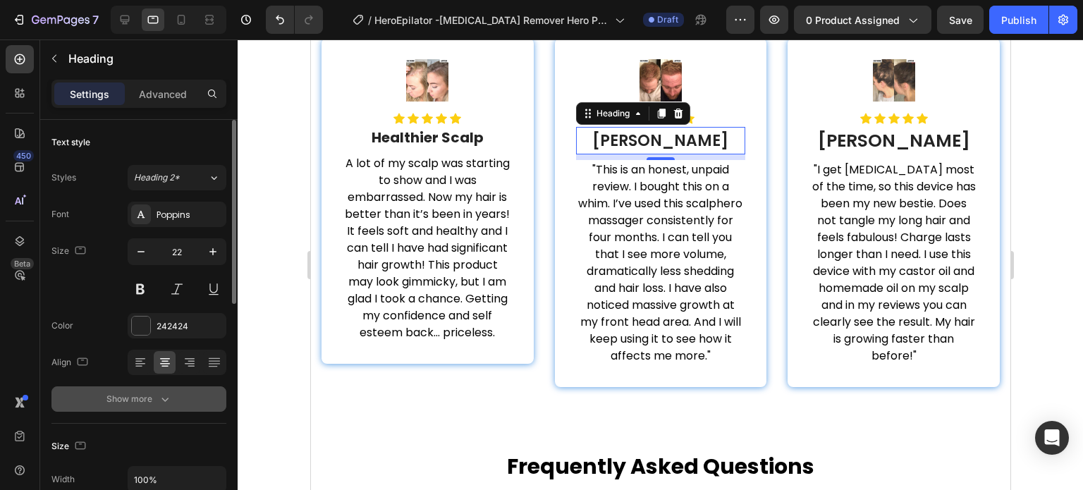
click at [172, 407] on button "Show more" at bounding box center [138, 398] width 175 height 25
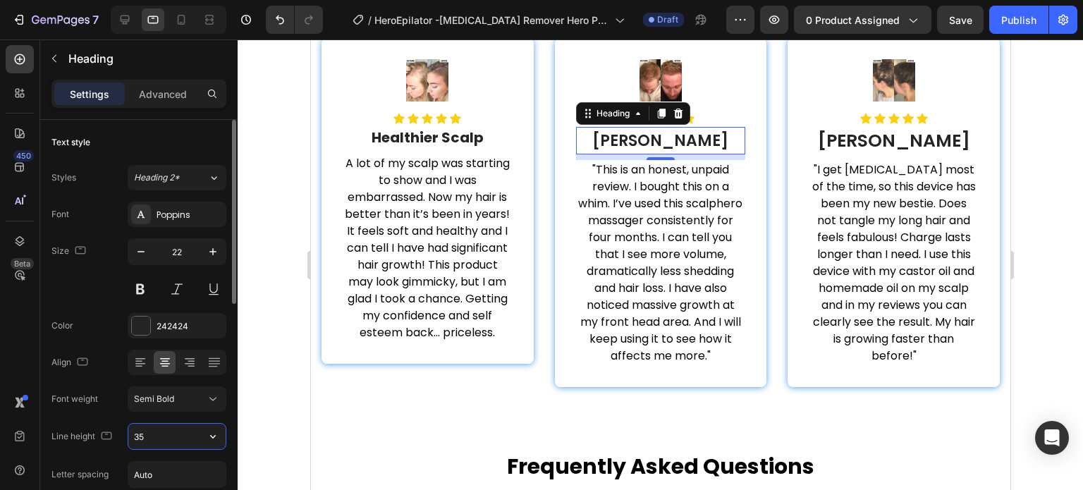
click at [164, 438] on input "35" at bounding box center [176, 436] width 97 height 25
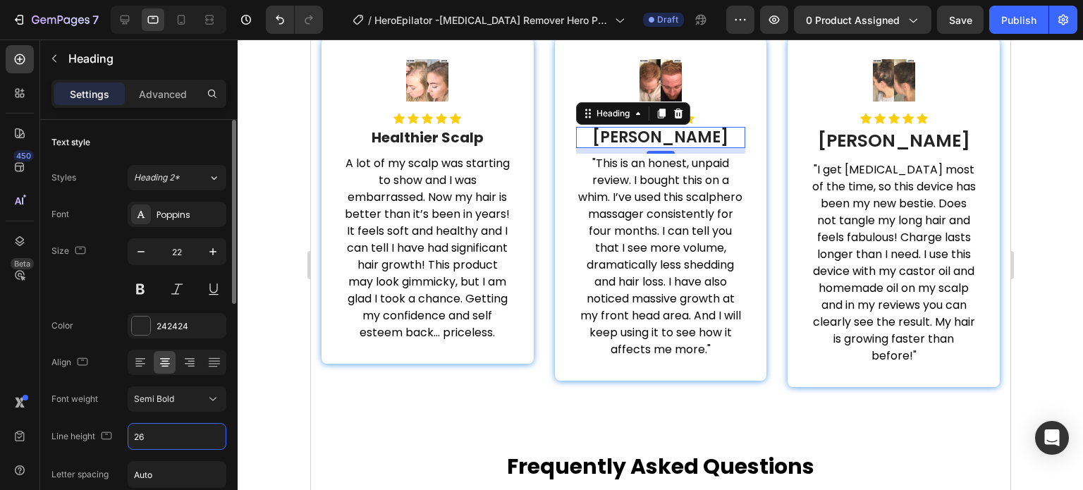
type input "26"
click at [86, 324] on div "Color 242424" at bounding box center [138, 325] width 175 height 25
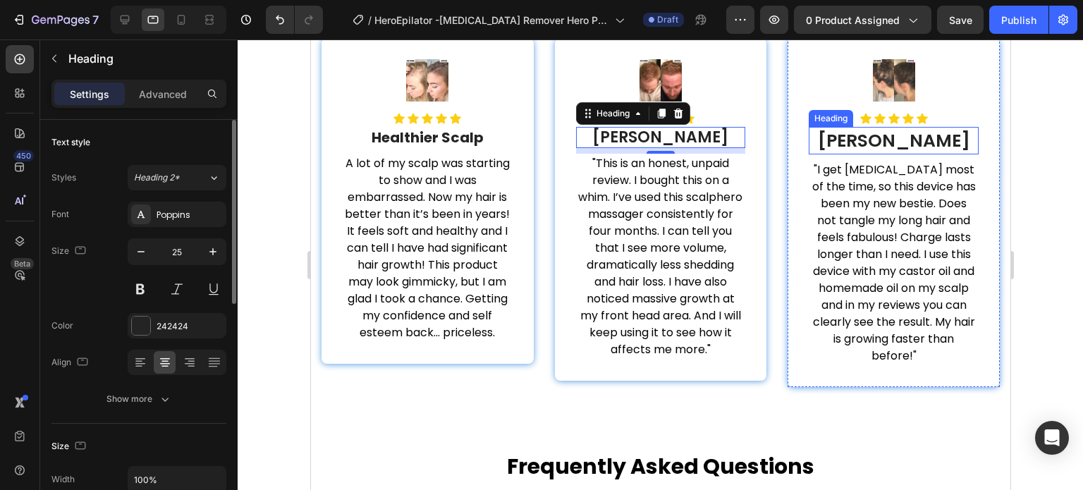
click at [827, 146] on h2 "[PERSON_NAME]" at bounding box center [893, 140] width 170 height 27
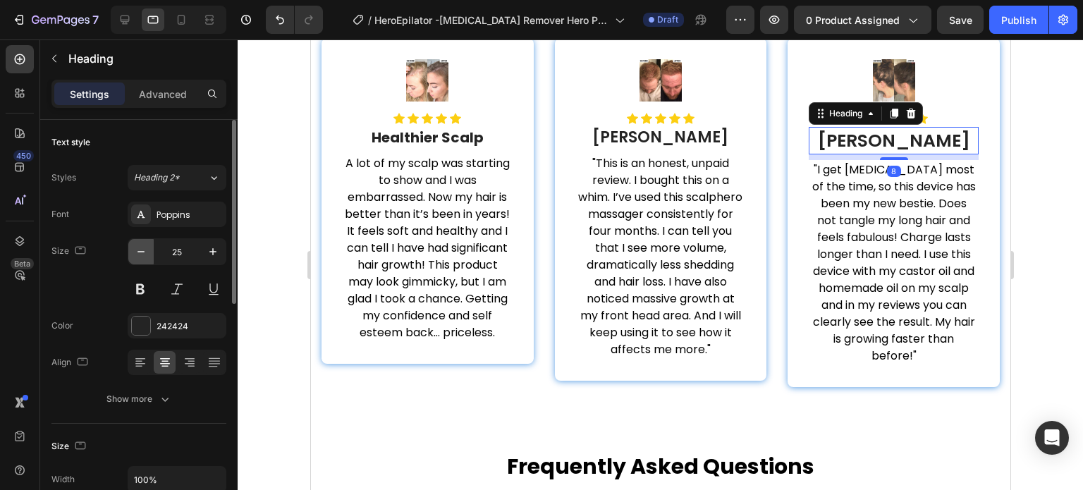
click at [144, 247] on icon "button" at bounding box center [141, 252] width 14 height 14
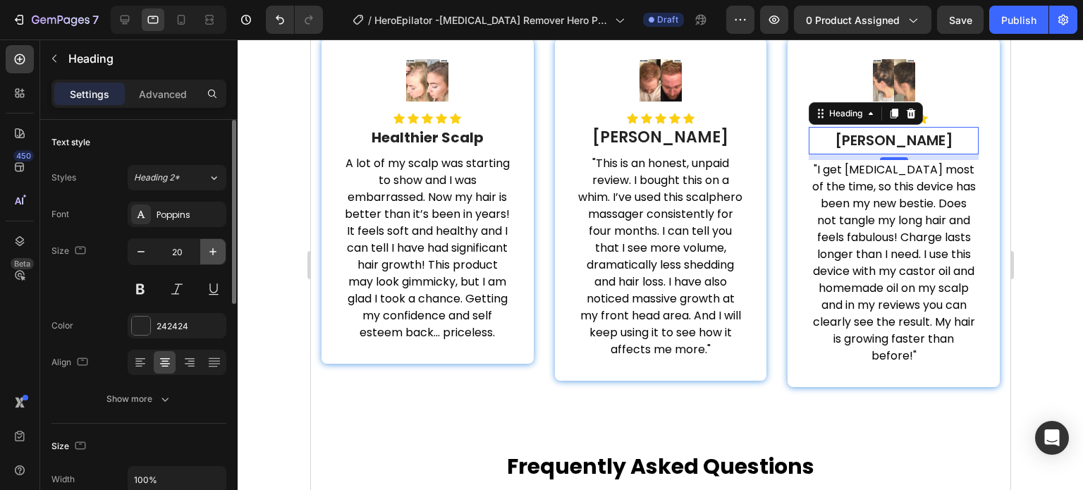
click at [206, 250] on icon "button" at bounding box center [213, 252] width 14 height 14
type input "22"
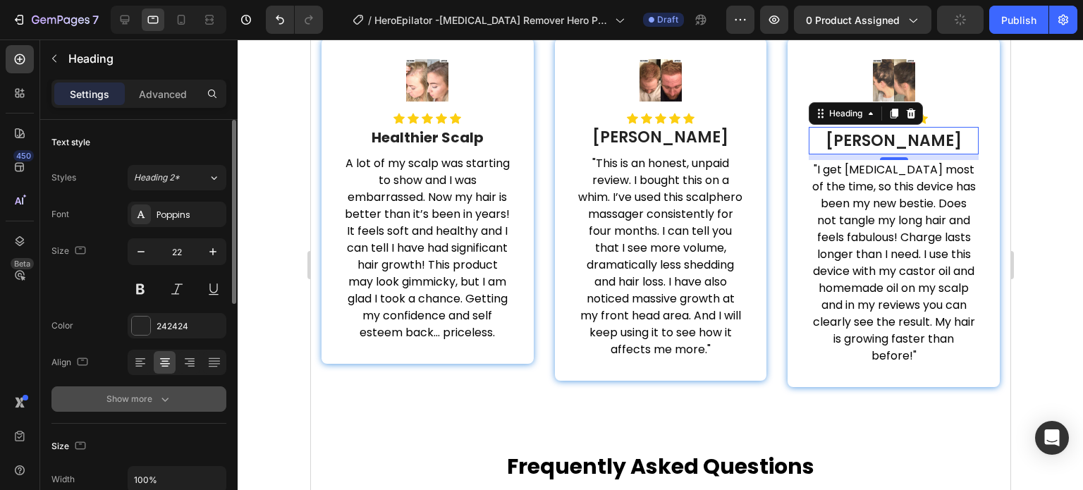
click at [163, 405] on icon "button" at bounding box center [165, 399] width 14 height 14
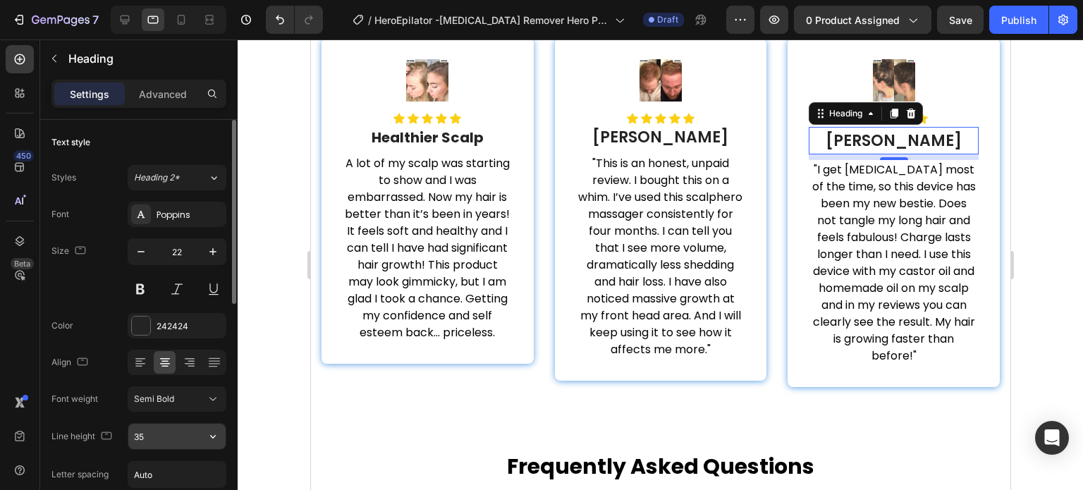
click at [166, 432] on input "35" at bounding box center [176, 436] width 97 height 25
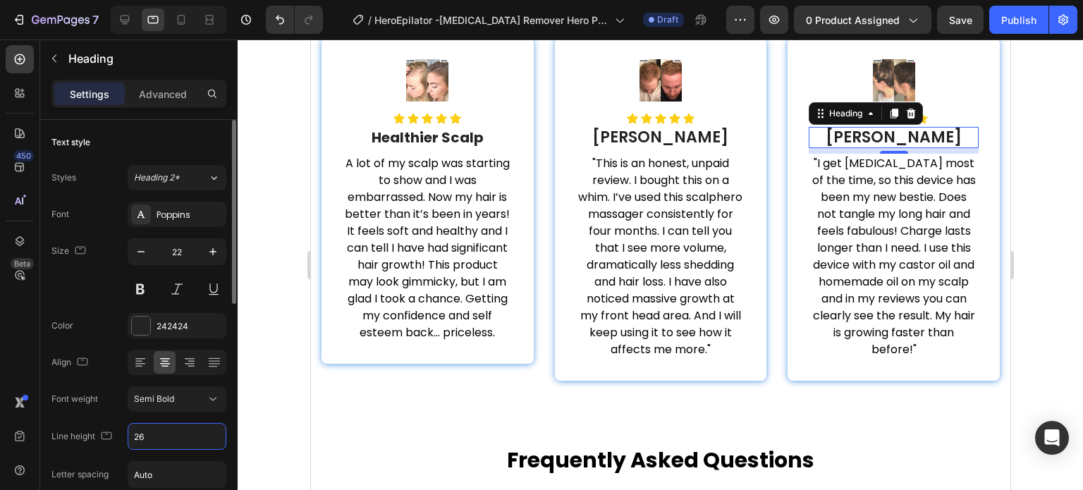
type input "26"
click at [81, 269] on div "Size 22" at bounding box center [138, 269] width 175 height 63
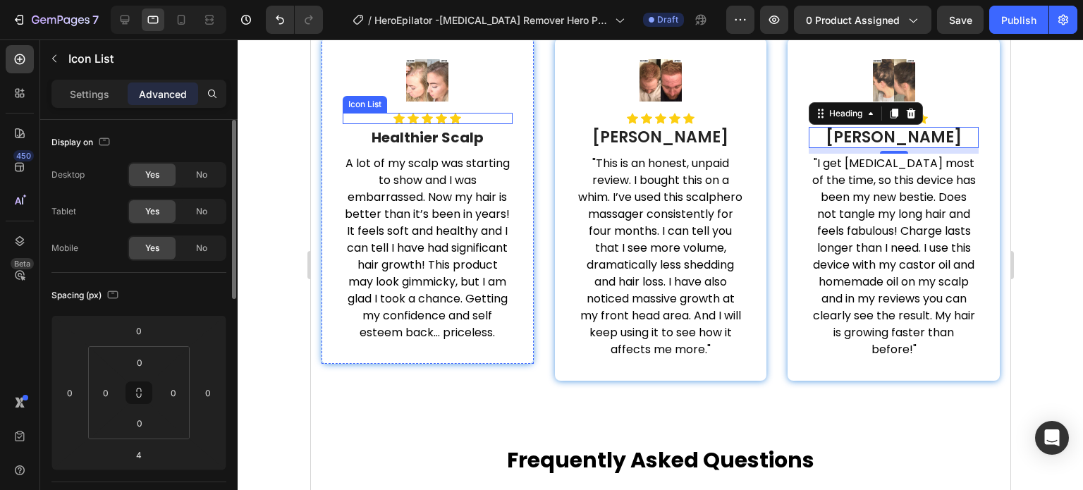
click at [485, 115] on div "Icon Icon Icon Icon Icon" at bounding box center [427, 118] width 170 height 11
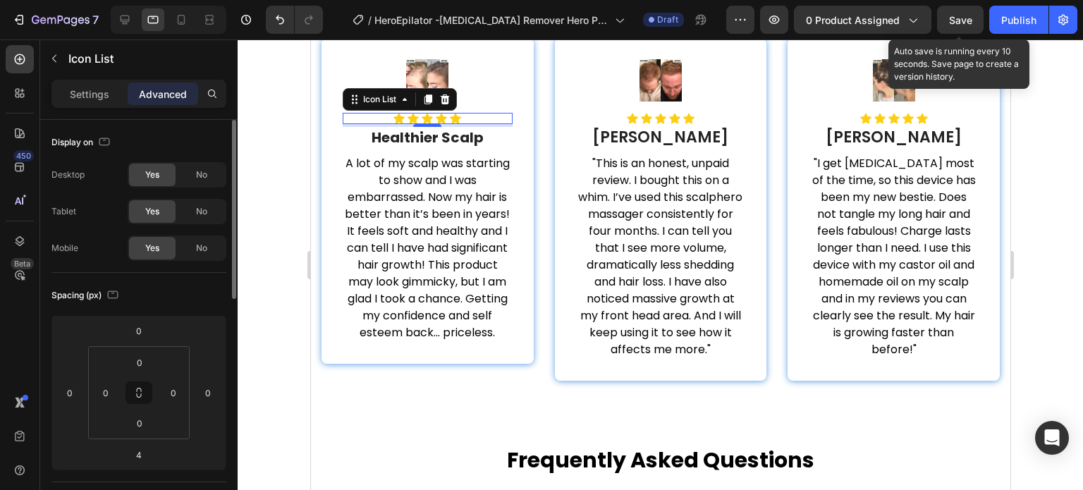
click at [970, 18] on span "Save" at bounding box center [960, 20] width 23 height 12
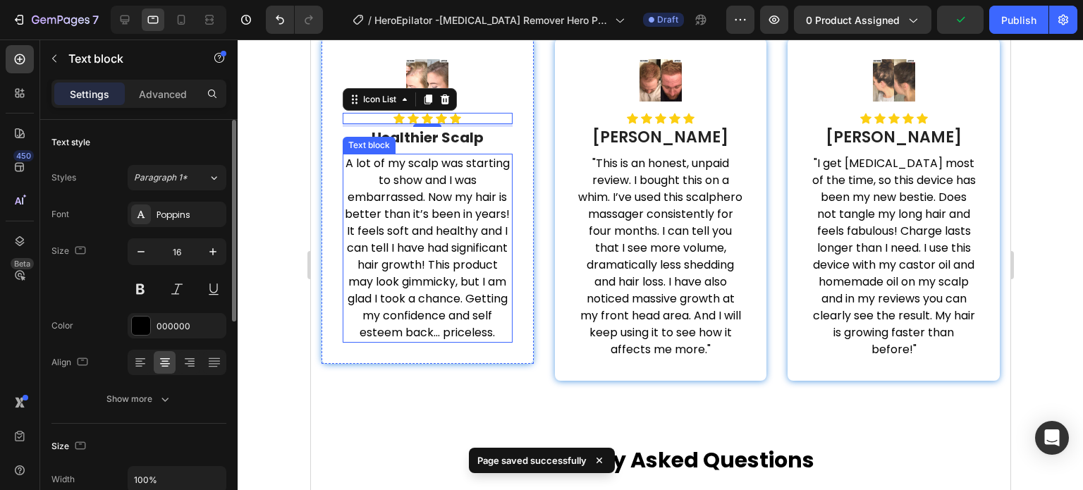
click at [443, 224] on p "A lot of my scalp was starting to show and I was embarrassed. Now my hair is be…" at bounding box center [426, 248] width 167 height 186
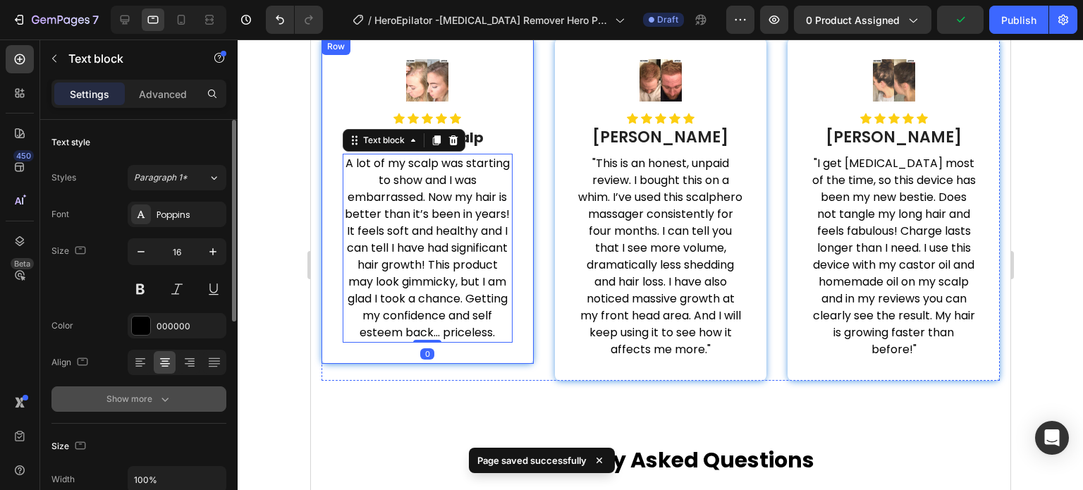
click at [152, 400] on div "Show more" at bounding box center [139, 399] width 66 height 14
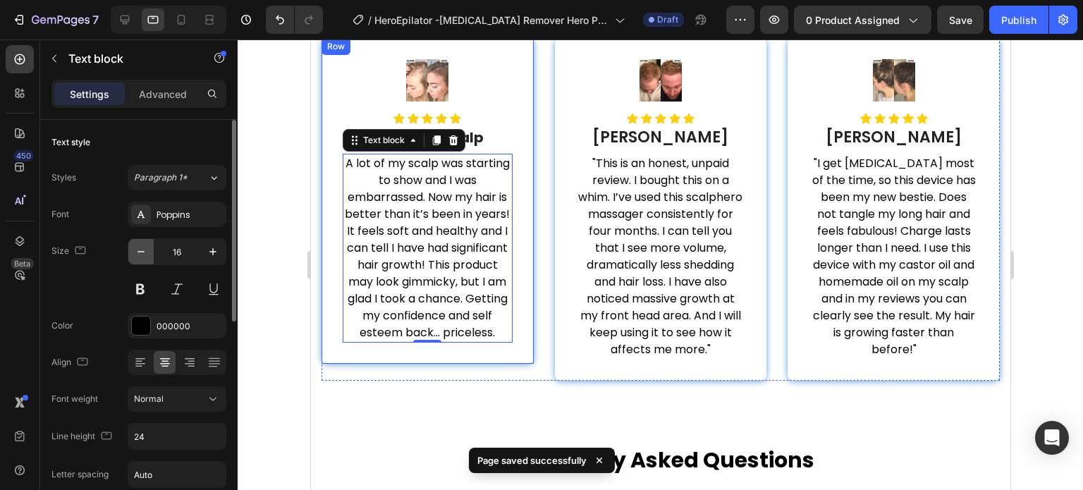
click at [152, 247] on button "button" at bounding box center [140, 251] width 25 height 25
type input "15"
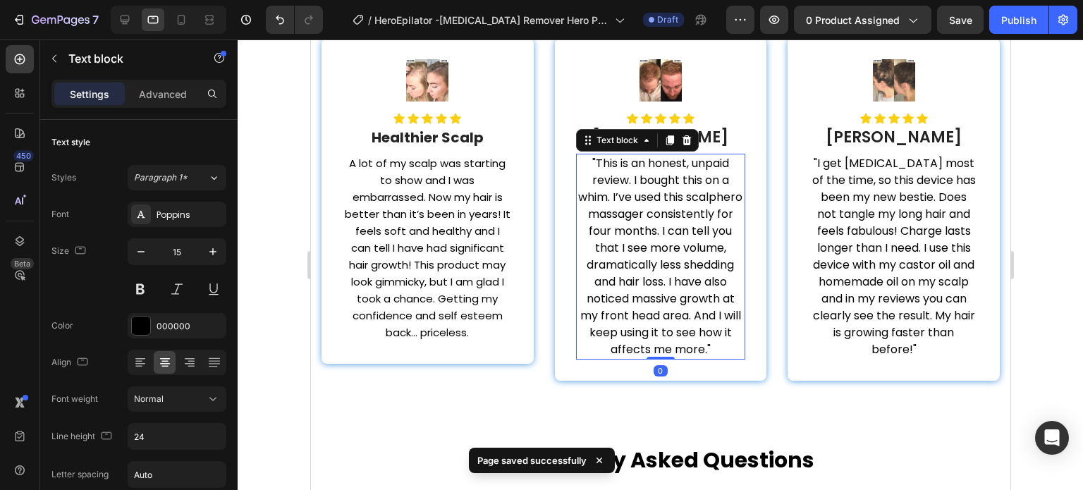
click at [642, 186] on p ""This is an honest, unpaid review. I bought this on a whim. I’ve used this scal…" at bounding box center [660, 256] width 167 height 203
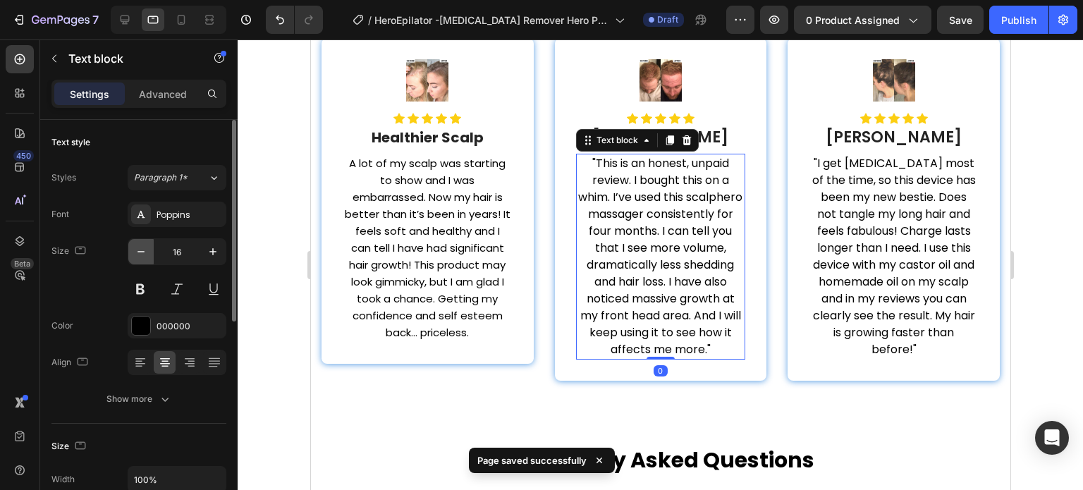
click at [141, 252] on icon "button" at bounding box center [141, 252] width 14 height 14
type input "15"
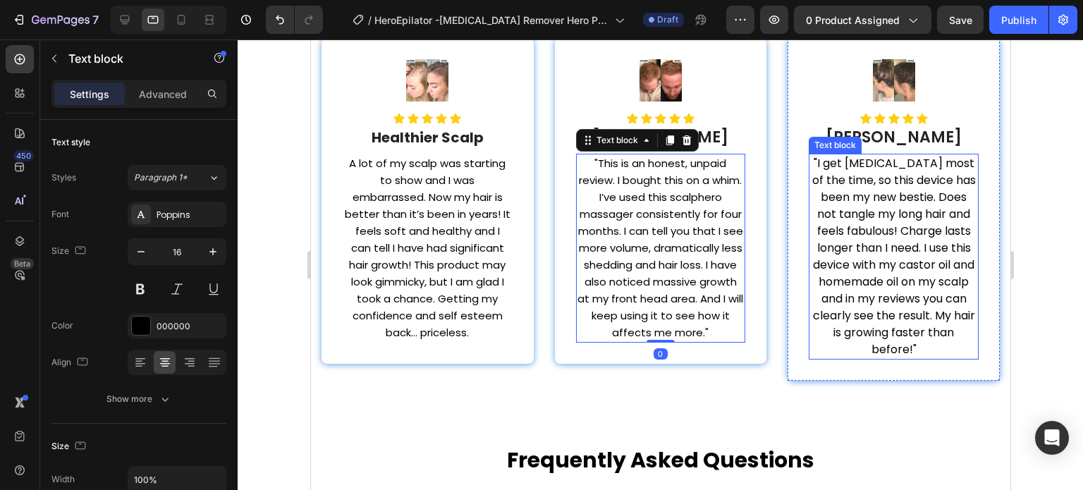
click at [842, 215] on p ""I get [MEDICAL_DATA] most of the time, so this device has been my new bestie. …" at bounding box center [892, 256] width 167 height 203
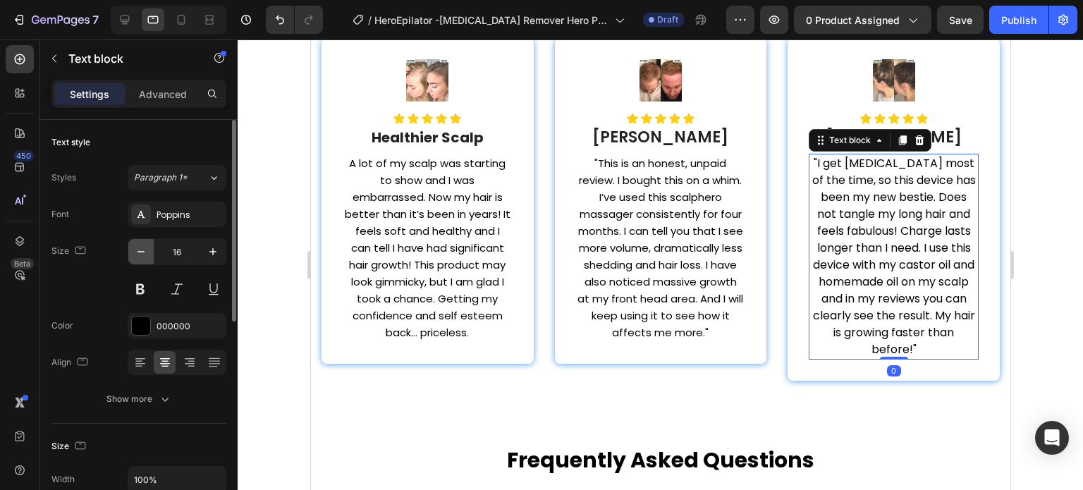
click at [135, 251] on icon "button" at bounding box center [141, 252] width 14 height 14
type input "15"
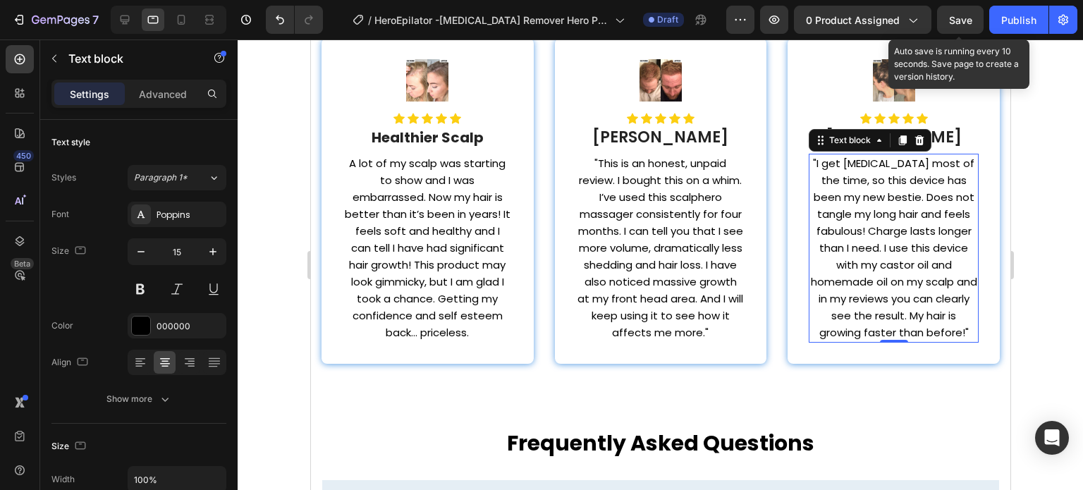
click at [956, 20] on span "Save" at bounding box center [960, 20] width 23 height 12
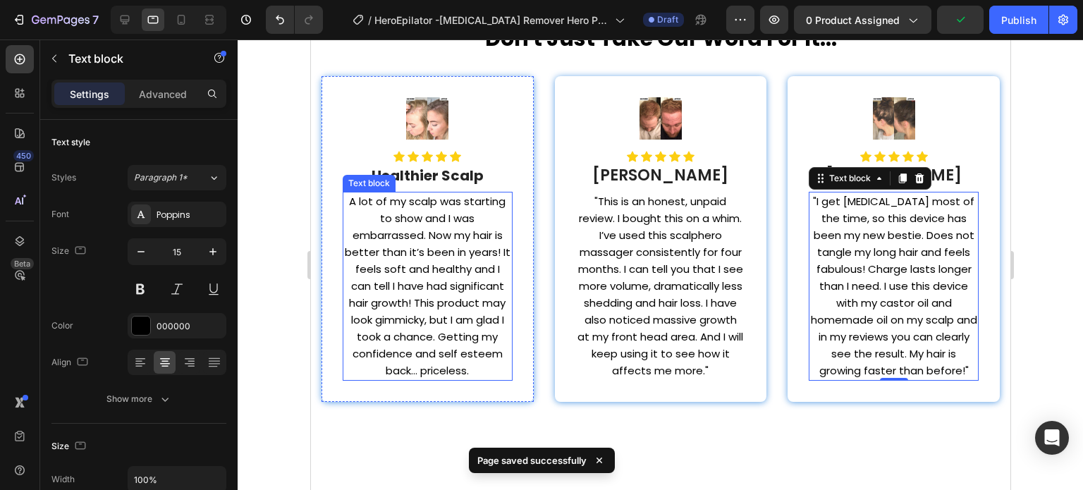
scroll to position [3650, 0]
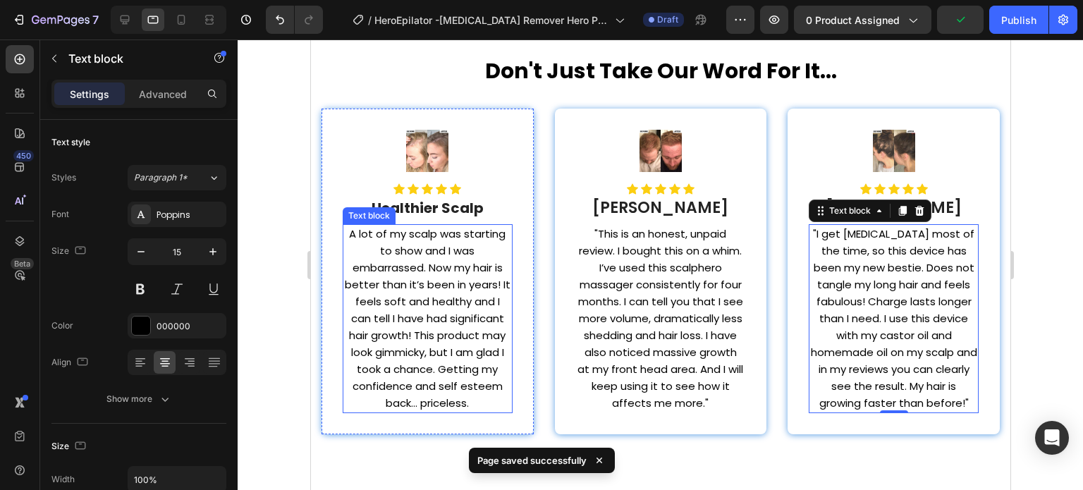
click at [454, 269] on p "A lot of my scalp was starting to show and I was embarrassed. Now my hair is be…" at bounding box center [426, 319] width 167 height 186
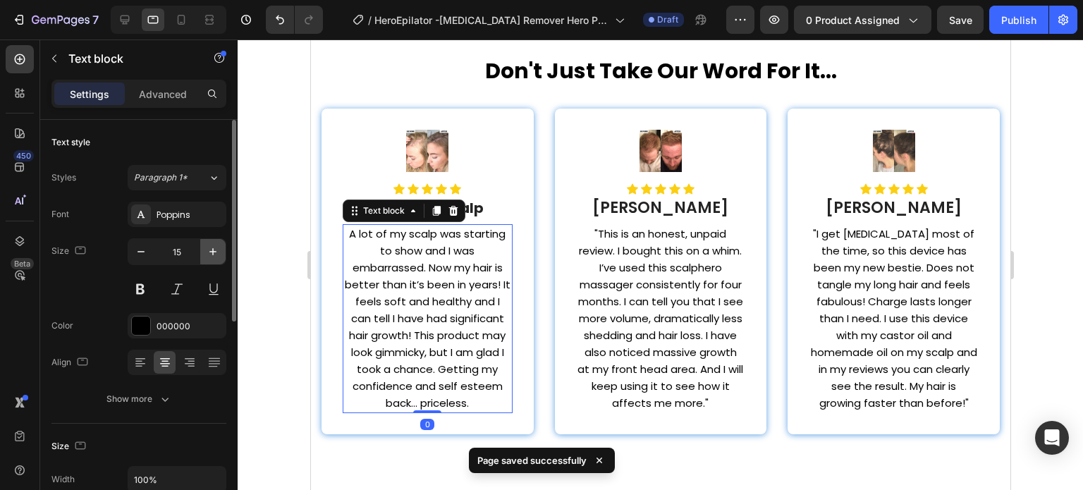
click at [217, 253] on icon "button" at bounding box center [213, 252] width 14 height 14
type input "16"
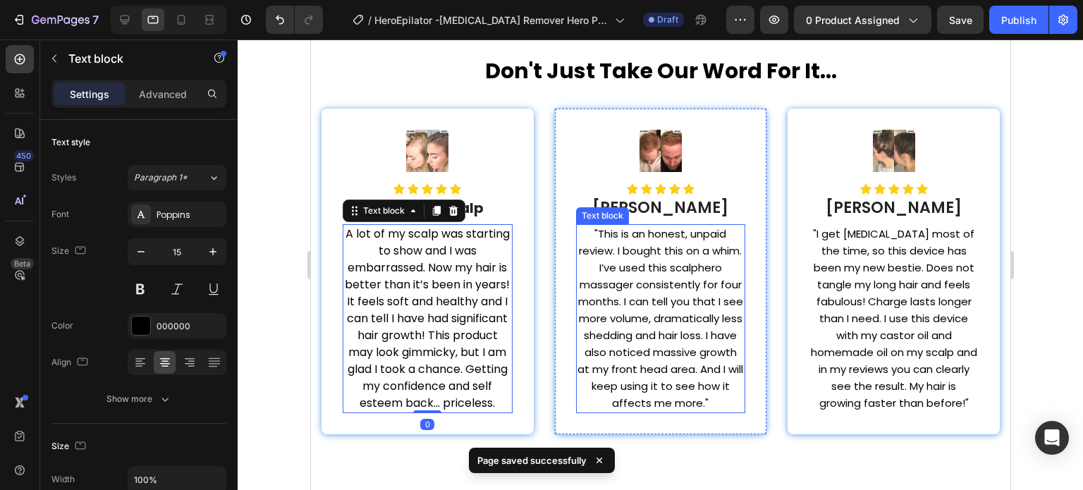
click at [734, 252] on p ""This is an honest, unpaid review. I bought this on a whim. I’ve used this scal…" at bounding box center [660, 319] width 167 height 186
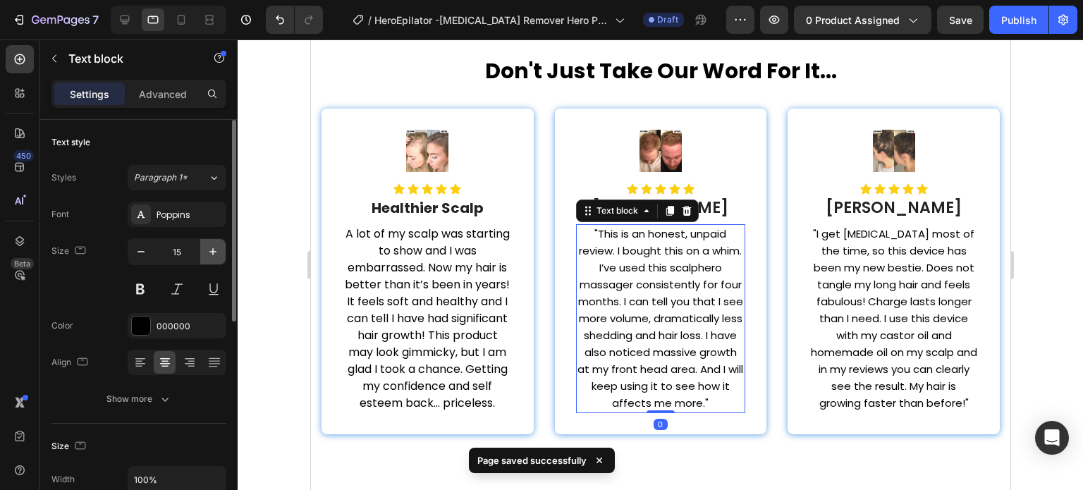
click at [220, 247] on icon "button" at bounding box center [213, 252] width 14 height 14
type input "16"
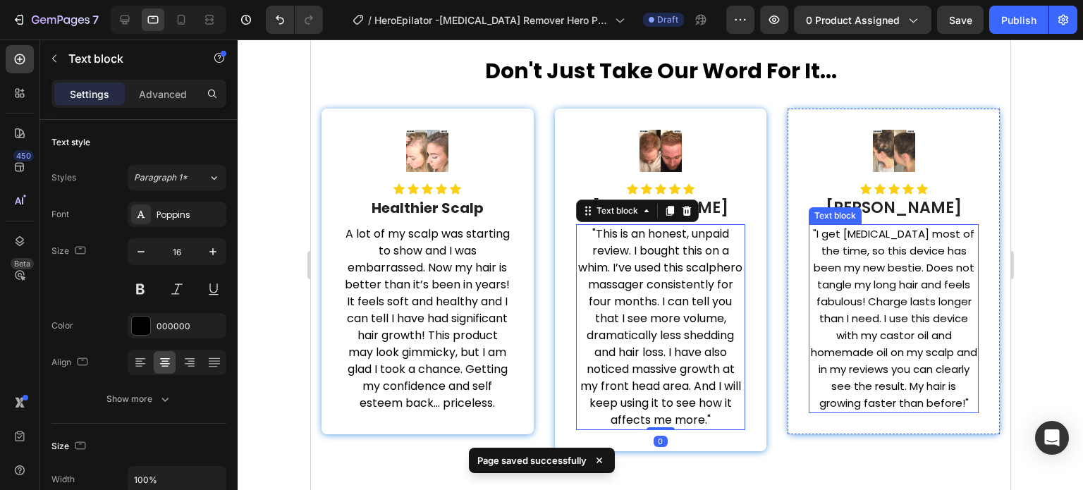
click at [890, 311] on p ""I get [MEDICAL_DATA] most of the time, so this device has been my new bestie. …" at bounding box center [892, 319] width 167 height 186
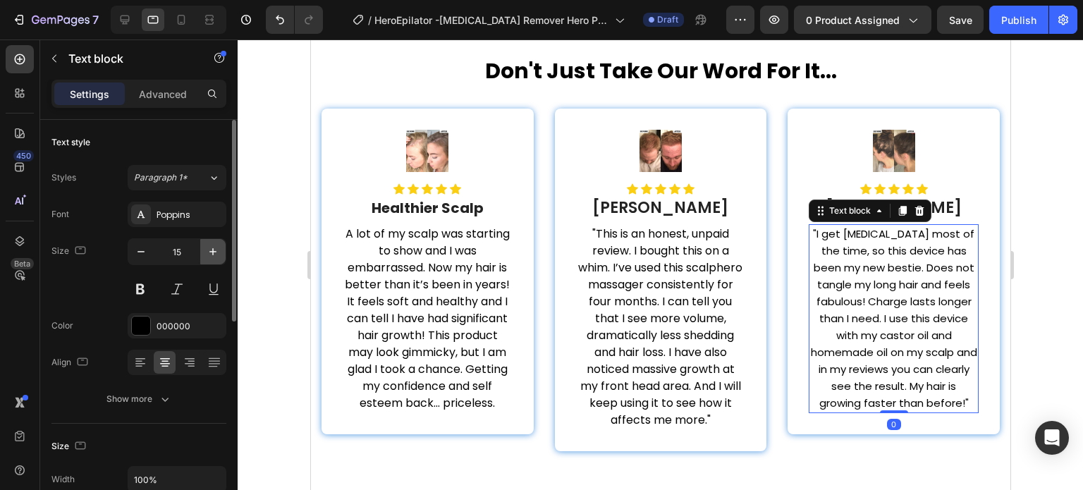
click at [217, 245] on icon "button" at bounding box center [213, 252] width 14 height 14
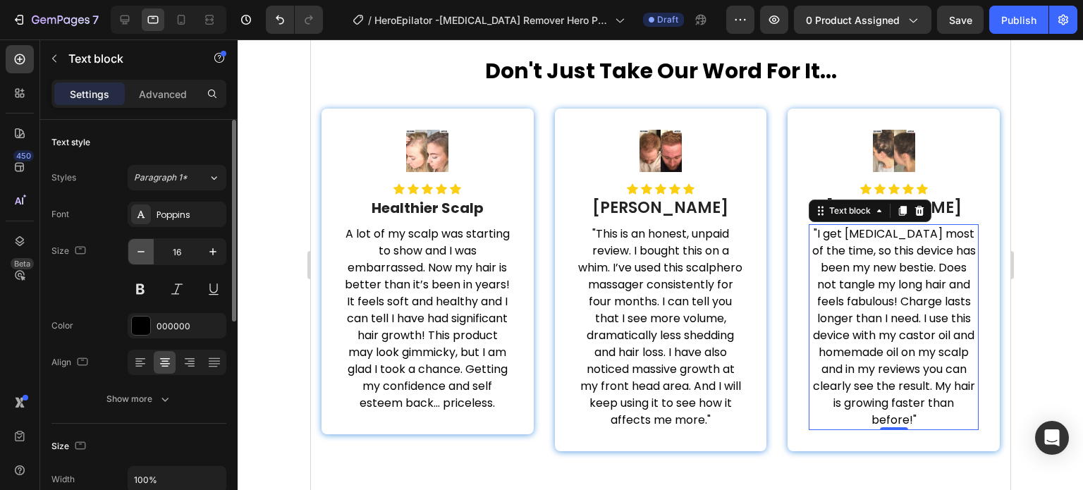
click at [133, 247] on button "button" at bounding box center [140, 251] width 25 height 25
type input "15"
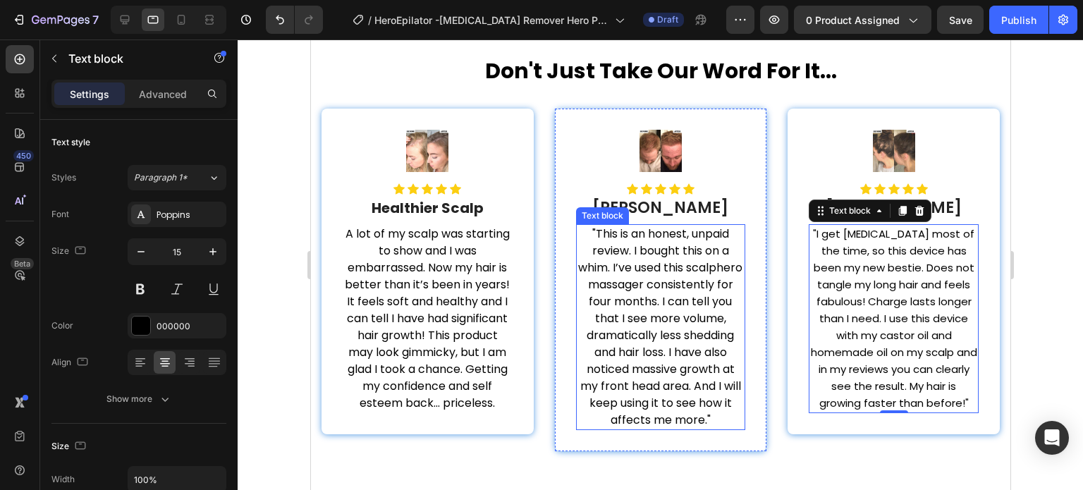
click at [644, 271] on p ""This is an honest, unpaid review. I bought this on a whim. I’ve used this scal…" at bounding box center [660, 327] width 167 height 203
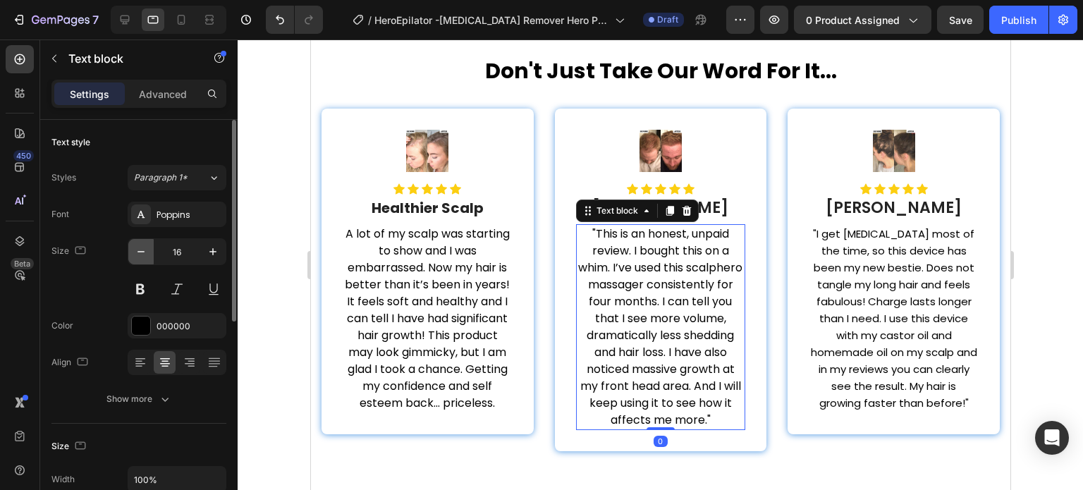
click at [144, 256] on icon "button" at bounding box center [141, 252] width 14 height 14
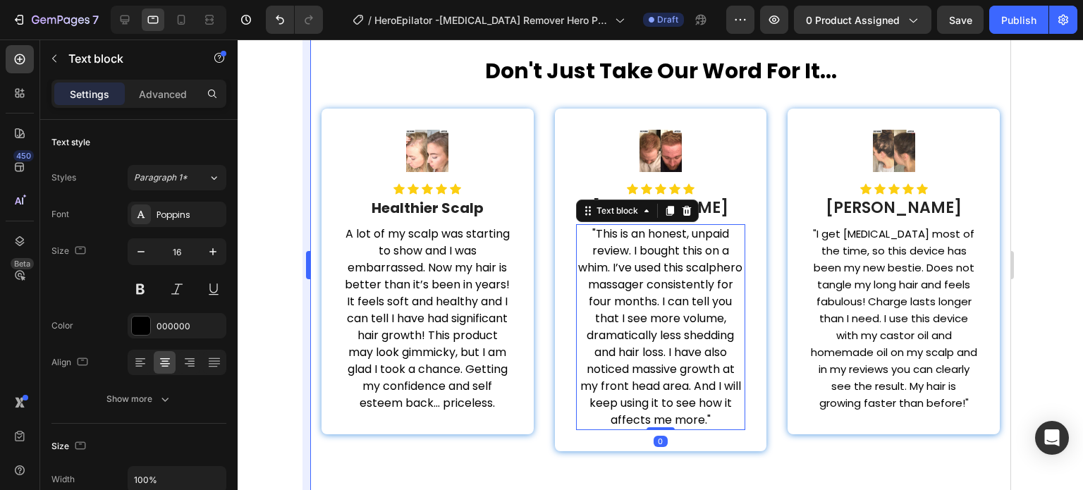
type input "15"
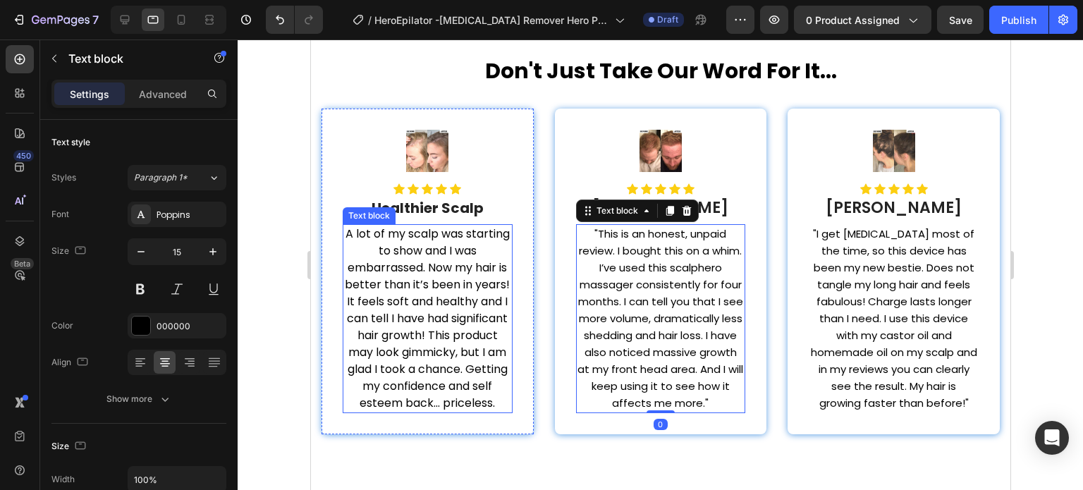
click at [450, 278] on p "A lot of my scalp was starting to show and I was embarrassed. Now my hair is be…" at bounding box center [426, 319] width 167 height 186
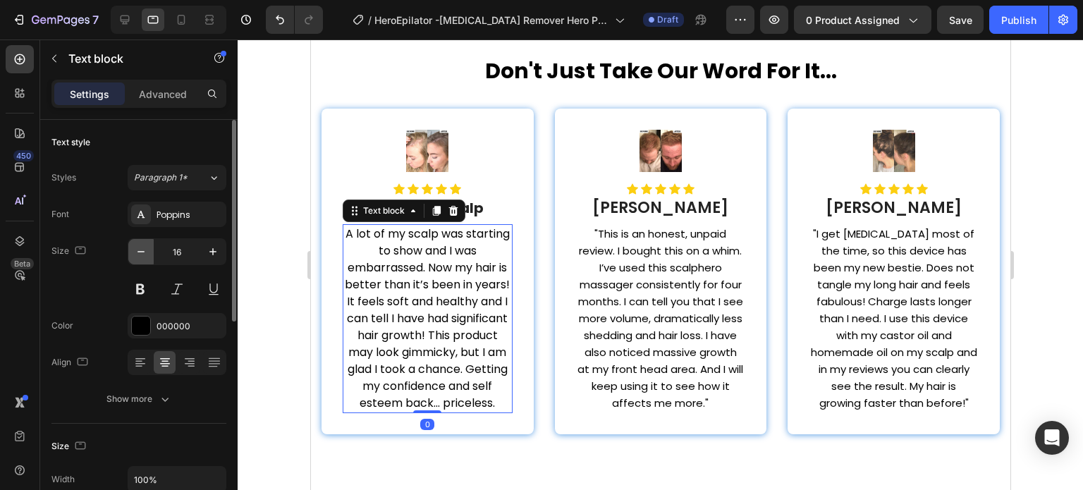
click at [137, 252] on icon "button" at bounding box center [141, 252] width 14 height 14
type input "15"
click at [94, 233] on div "Font Poppins Size 15 Color 000000 Align Show more" at bounding box center [138, 307] width 175 height 210
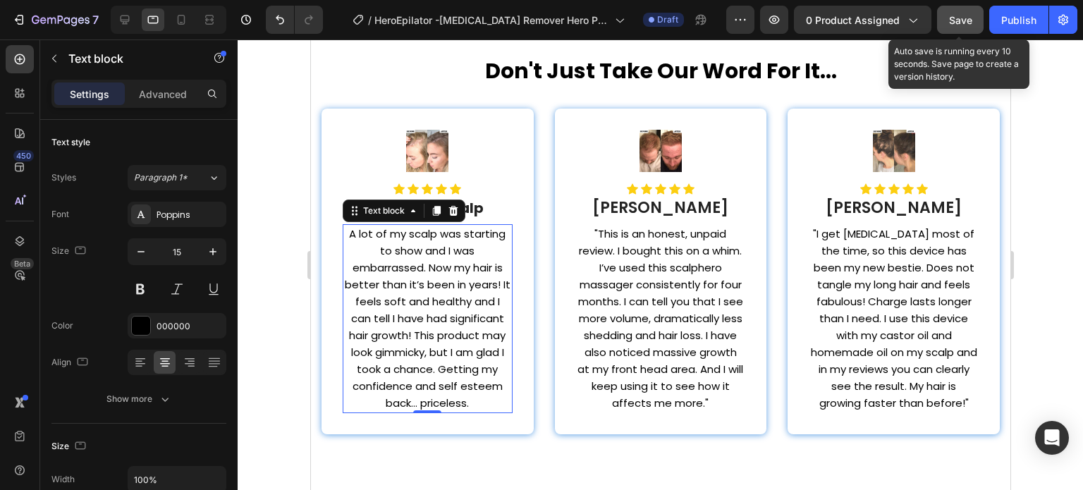
click at [976, 19] on button "Save" at bounding box center [960, 20] width 47 height 28
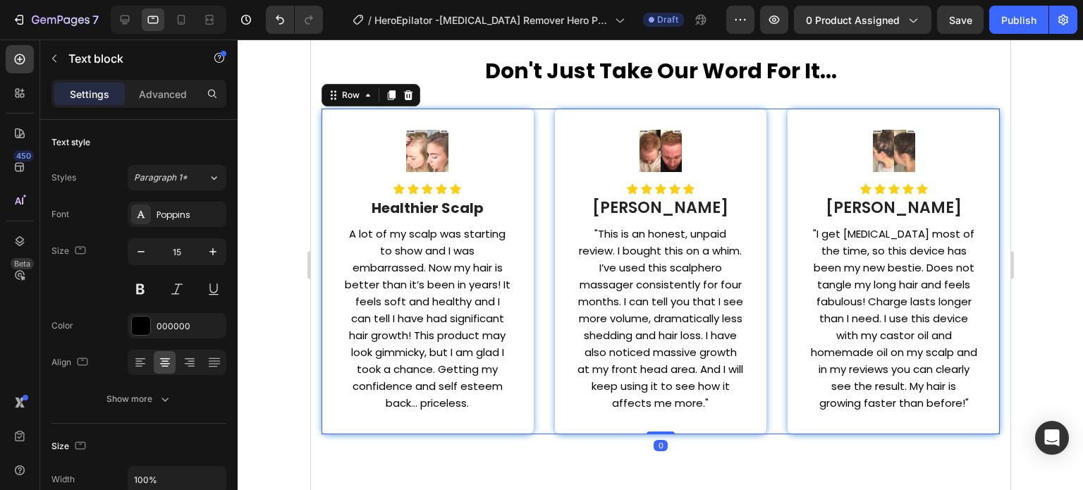
click at [539, 146] on div "Image Icon Icon Icon Icon Icon Icon List Healthier Scalp Heading A lot of my sc…" at bounding box center [660, 272] width 678 height 326
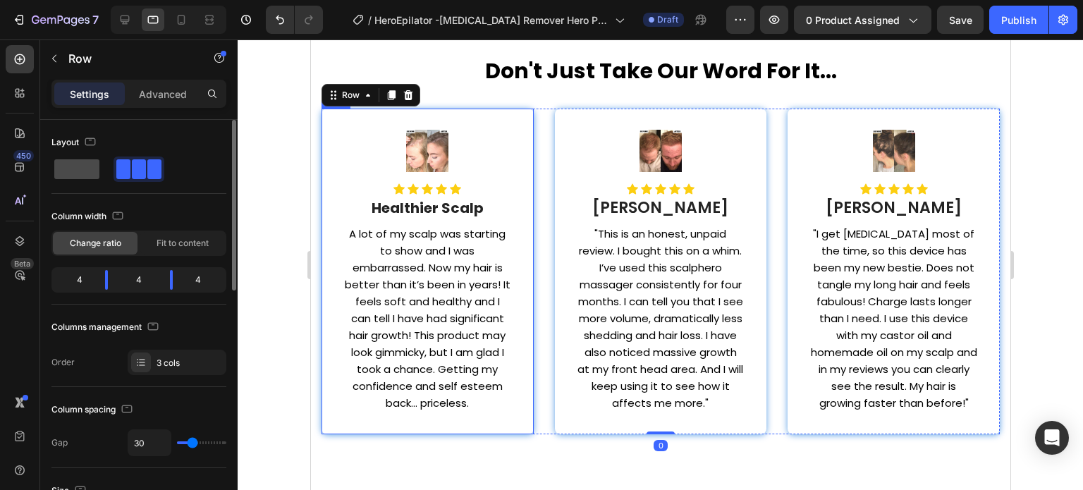
click at [65, 174] on span at bounding box center [76, 169] width 45 height 20
type input "0"
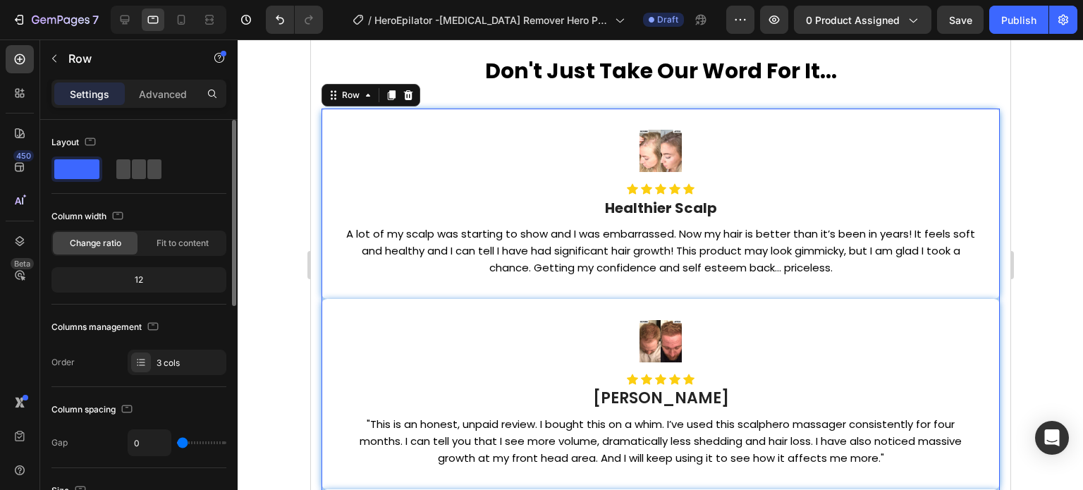
click at [156, 168] on span at bounding box center [154, 169] width 14 height 20
type input "30"
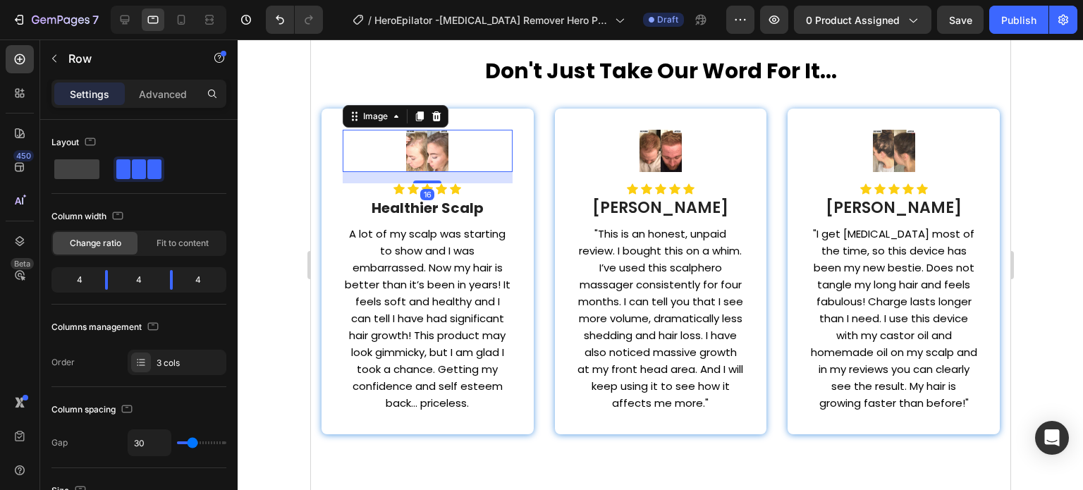
click at [453, 143] on div at bounding box center [427, 151] width 170 height 42
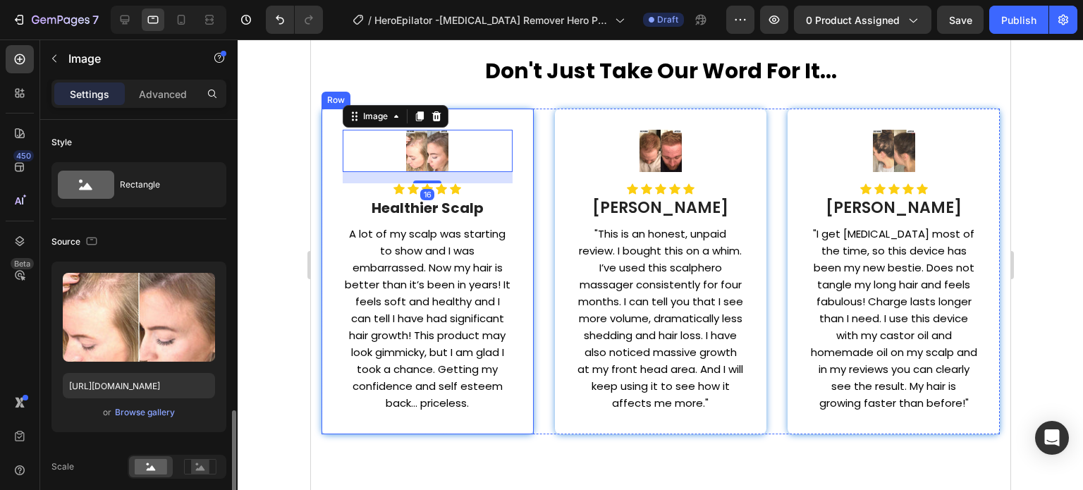
scroll to position [282, 0]
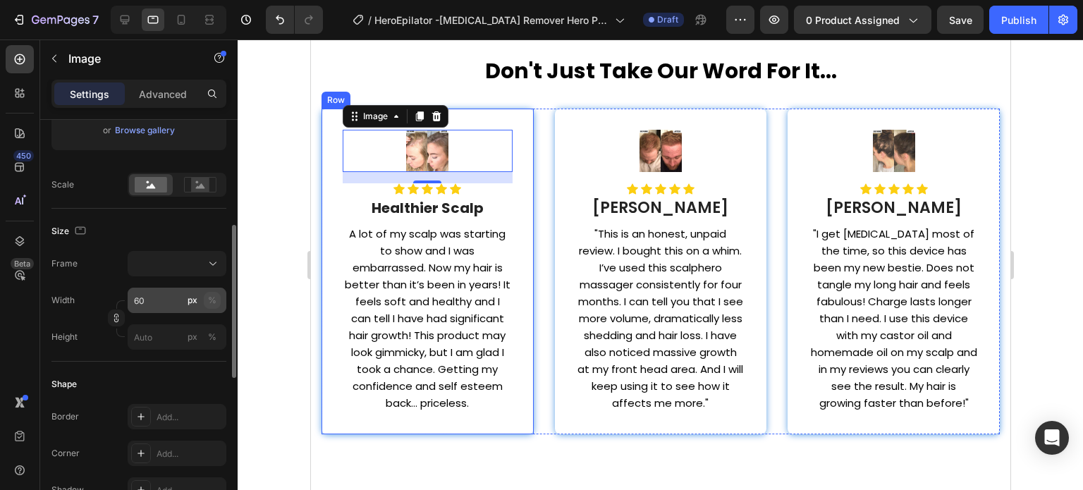
click at [212, 295] on div "%" at bounding box center [212, 300] width 8 height 13
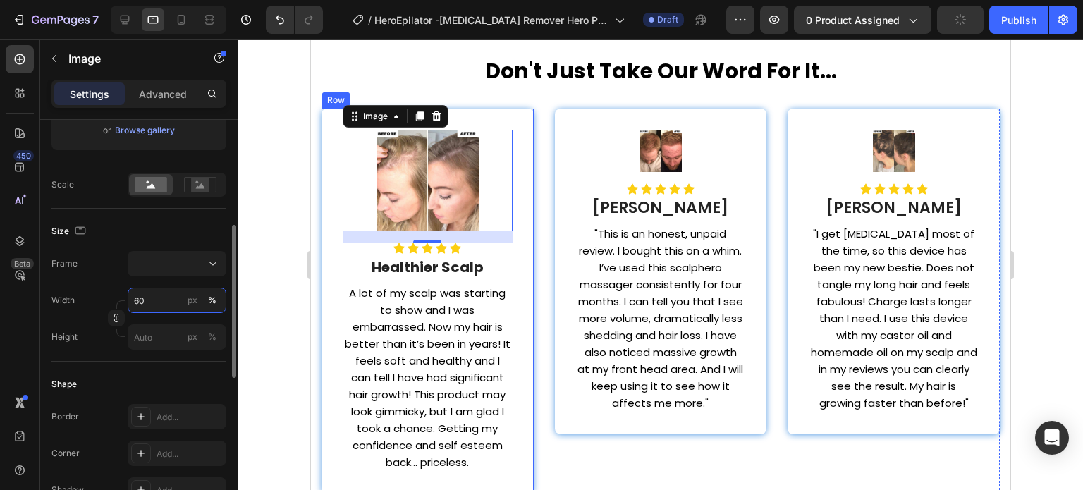
click at [172, 301] on input "60" at bounding box center [177, 300] width 99 height 25
click at [171, 325] on div "Full 100%" at bounding box center [163, 333] width 116 height 25
type input "100"
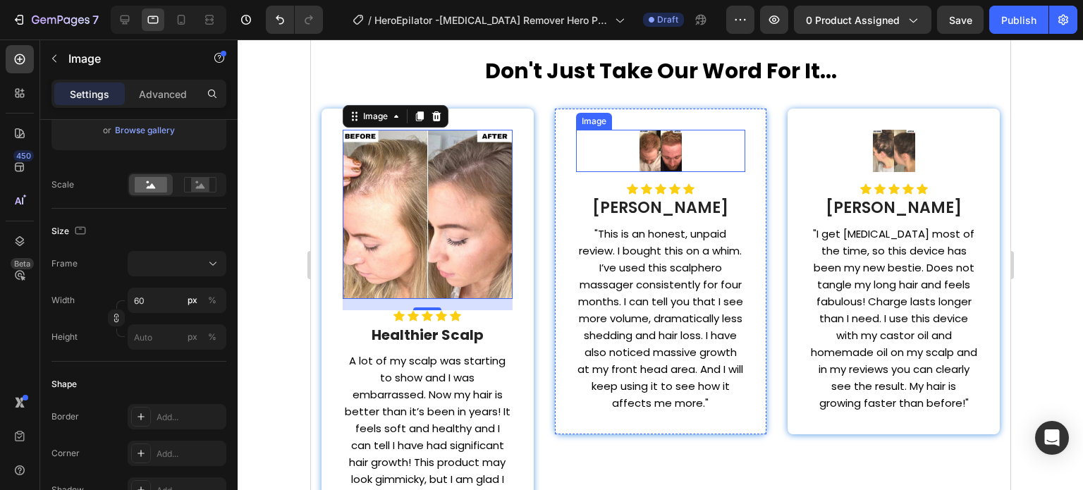
click at [663, 144] on img at bounding box center [660, 151] width 42 height 42
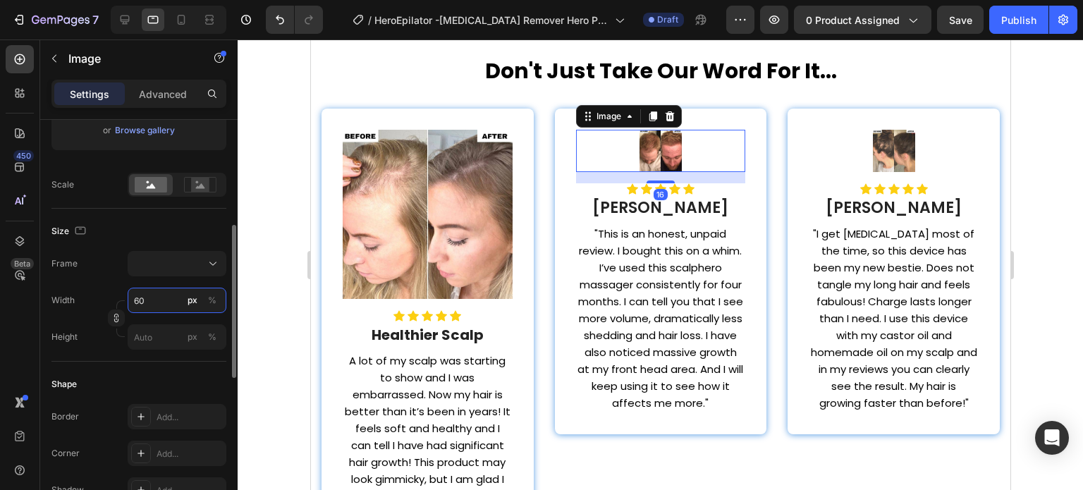
click at [164, 304] on input "60" at bounding box center [177, 300] width 99 height 25
click at [179, 332] on p "Full 100%" at bounding box center [174, 333] width 82 height 13
type input "100"
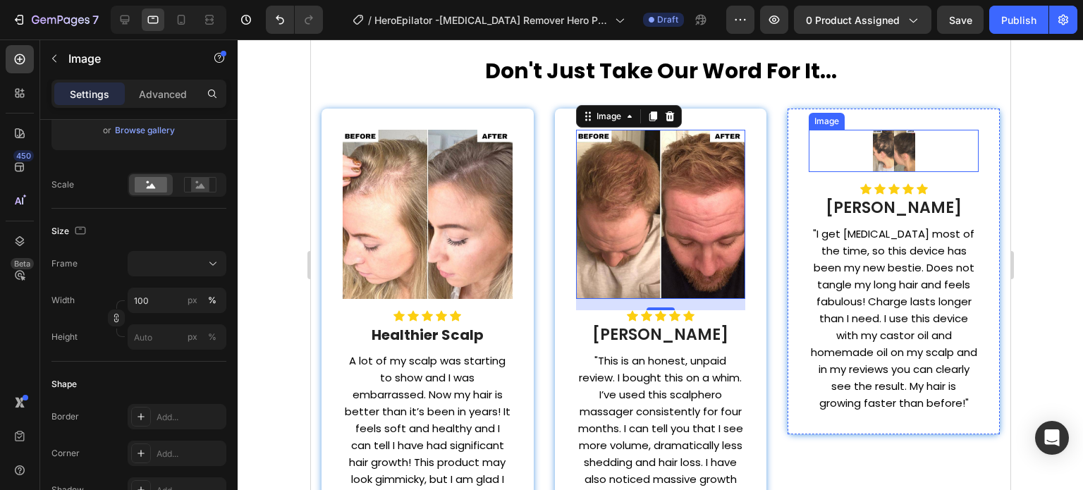
click at [883, 168] on img at bounding box center [893, 151] width 42 height 42
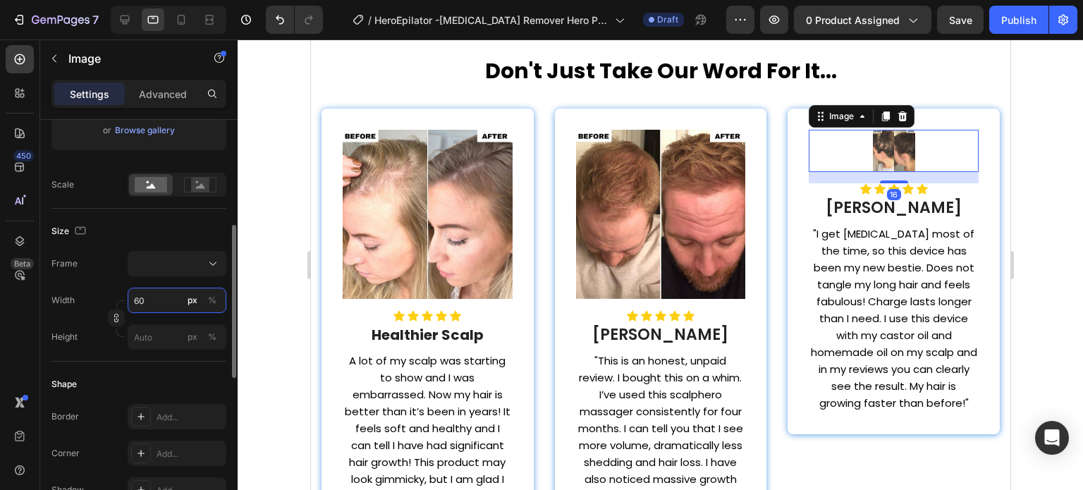
click at [161, 300] on input "60" at bounding box center [177, 300] width 99 height 25
click at [185, 334] on p "Full 100%" at bounding box center [174, 333] width 82 height 13
type input "100"
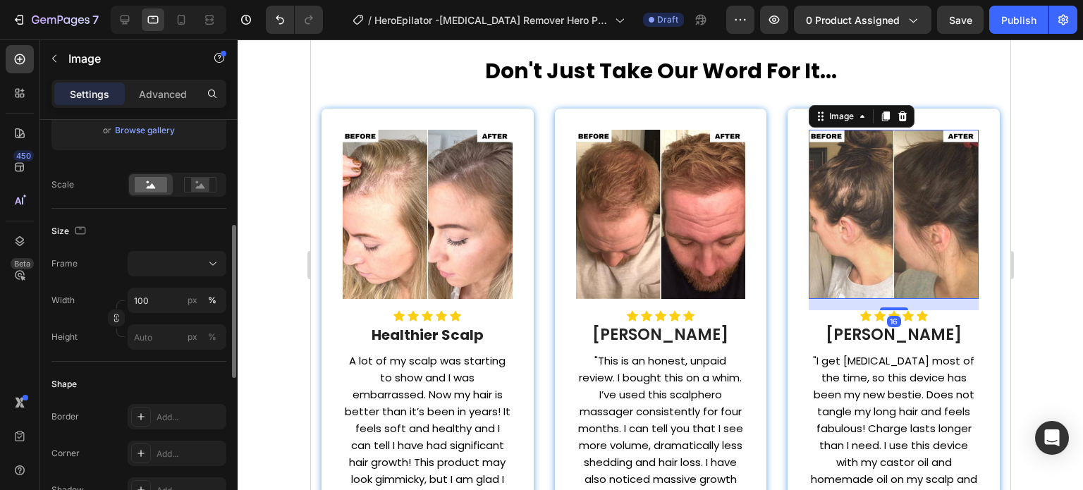
click at [206, 223] on div "Size" at bounding box center [138, 231] width 175 height 23
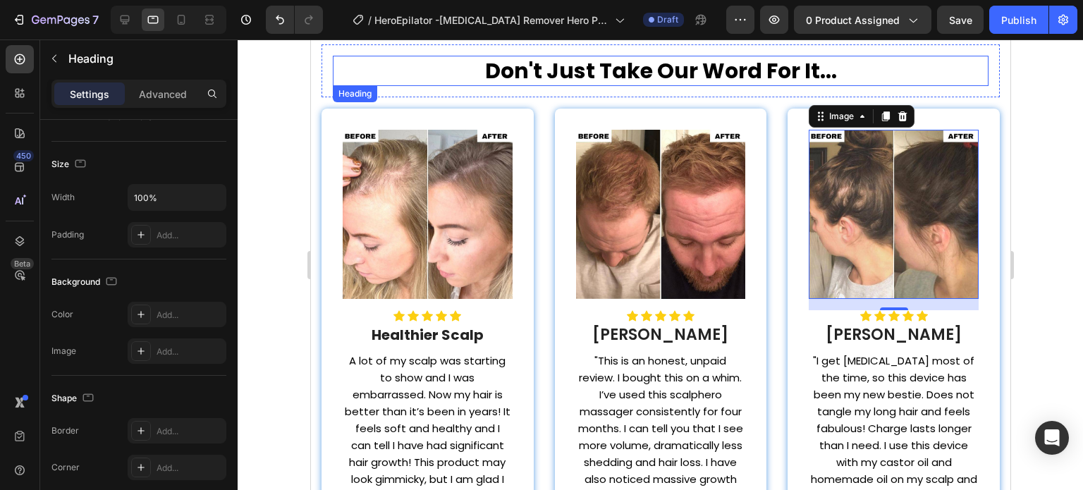
click at [464, 84] on h2 "Don't Just Take Our Word For It..." at bounding box center [660, 71] width 656 height 30
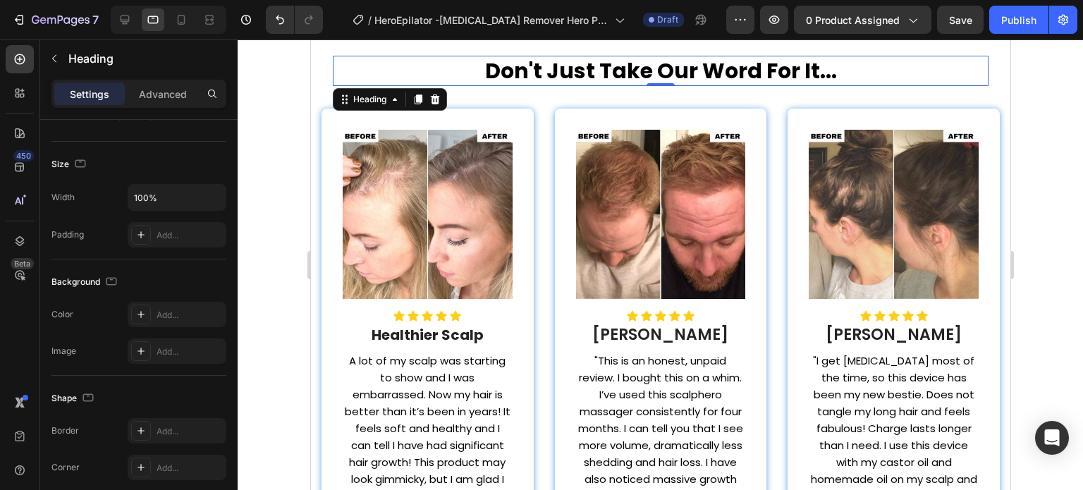
scroll to position [0, 0]
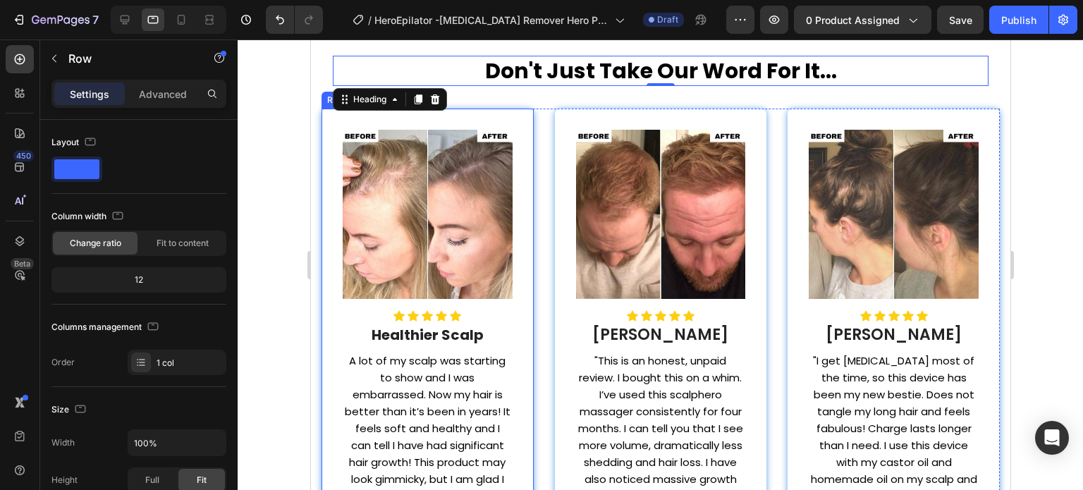
click at [326, 125] on div "Image Icon Icon Icon Icon Icon Icon List Healthier Scalp Heading A lot of my sc…" at bounding box center [427, 335] width 212 height 453
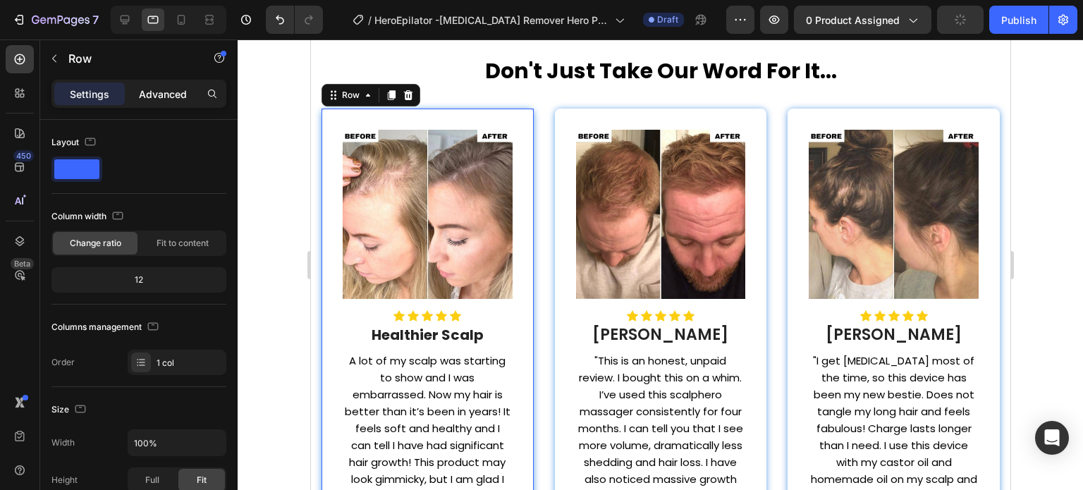
click at [149, 98] on p "Advanced" at bounding box center [163, 94] width 48 height 15
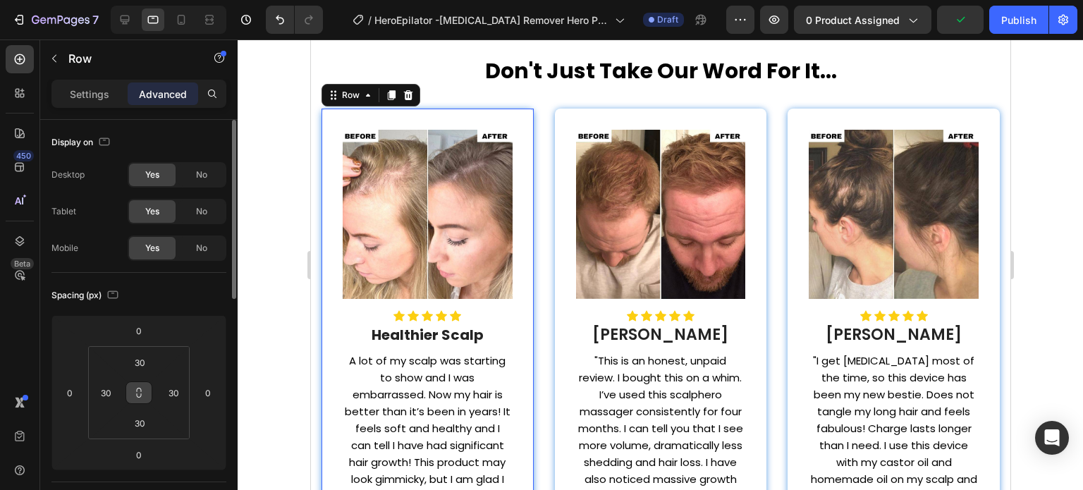
click at [139, 391] on icon at bounding box center [138, 392] width 11 height 11
click at [139, 369] on input "30" at bounding box center [139, 362] width 28 height 21
type input "2"
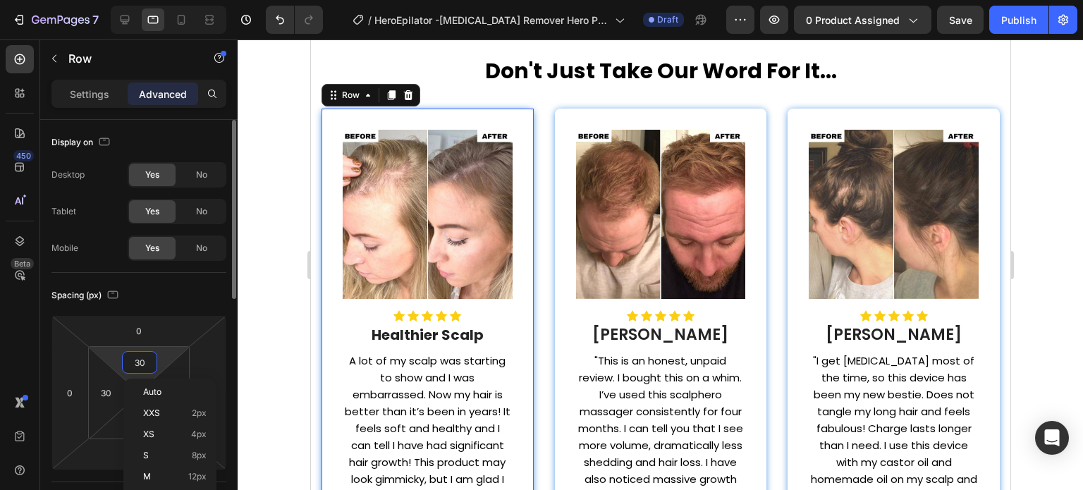
type input "2"
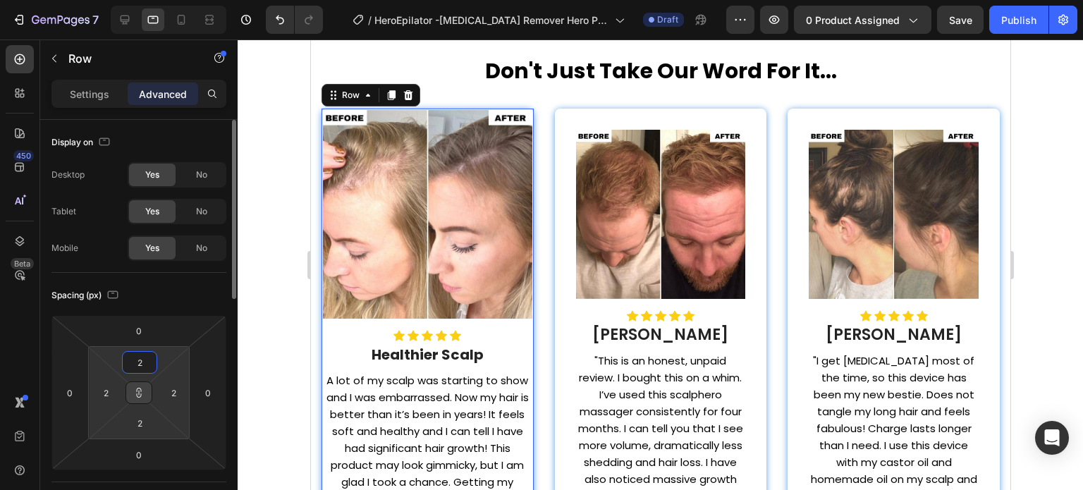
type input "20"
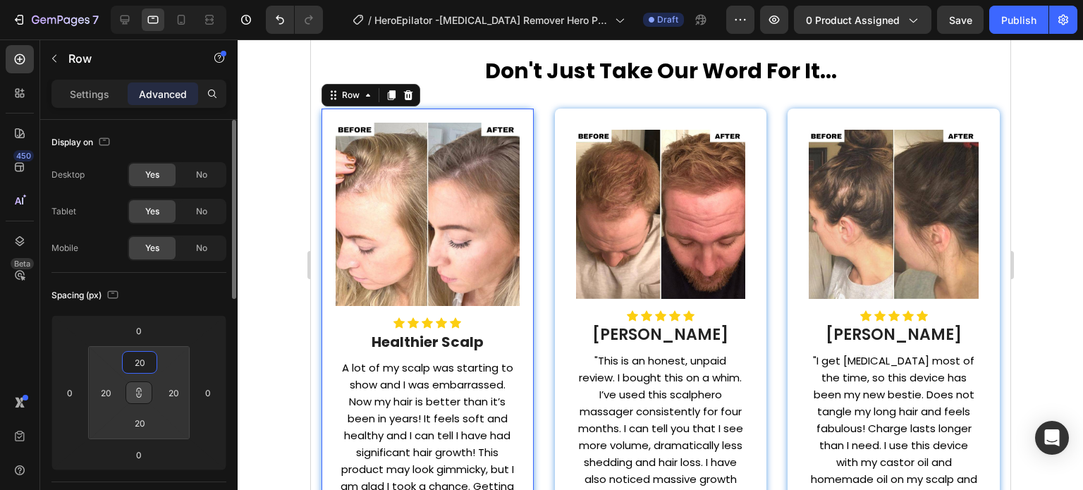
type input "20"
click at [164, 302] on div "Spacing (px)" at bounding box center [138, 295] width 175 height 23
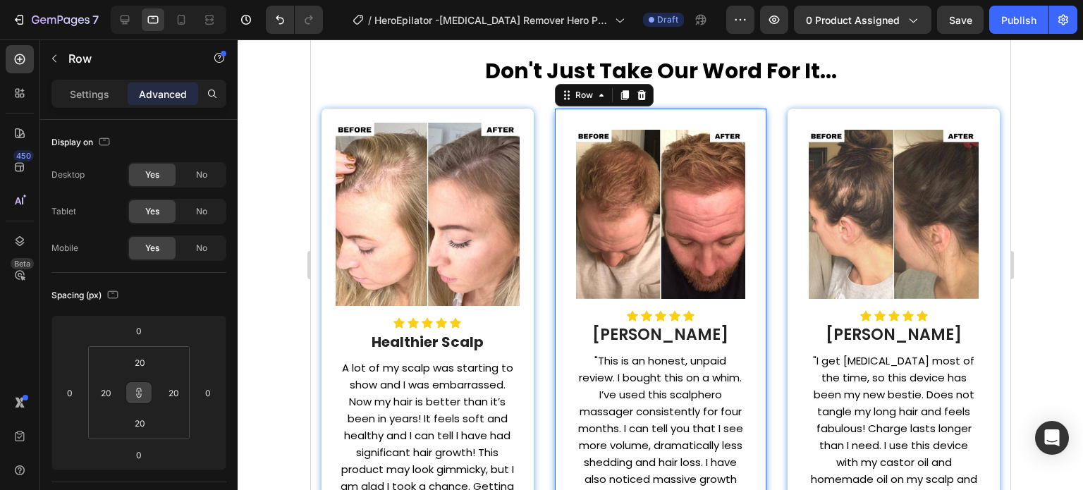
click at [558, 122] on div "Image Icon Icon Icon Icon Icon Icon List [PERSON_NAME] Heading "This is an hone…" at bounding box center [660, 335] width 212 height 453
click at [140, 400] on button at bounding box center [138, 392] width 27 height 23
click at [141, 369] on input "30" at bounding box center [139, 362] width 28 height 21
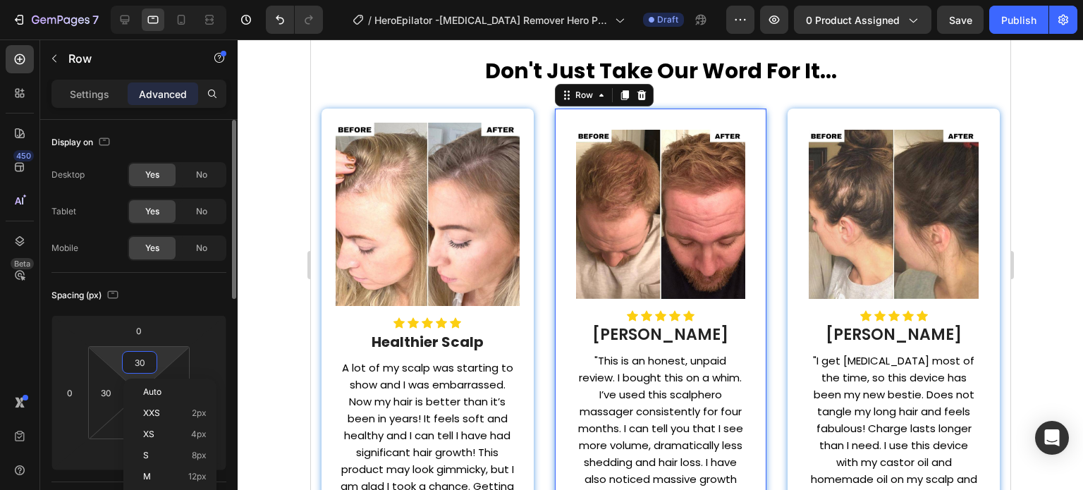
type input "2"
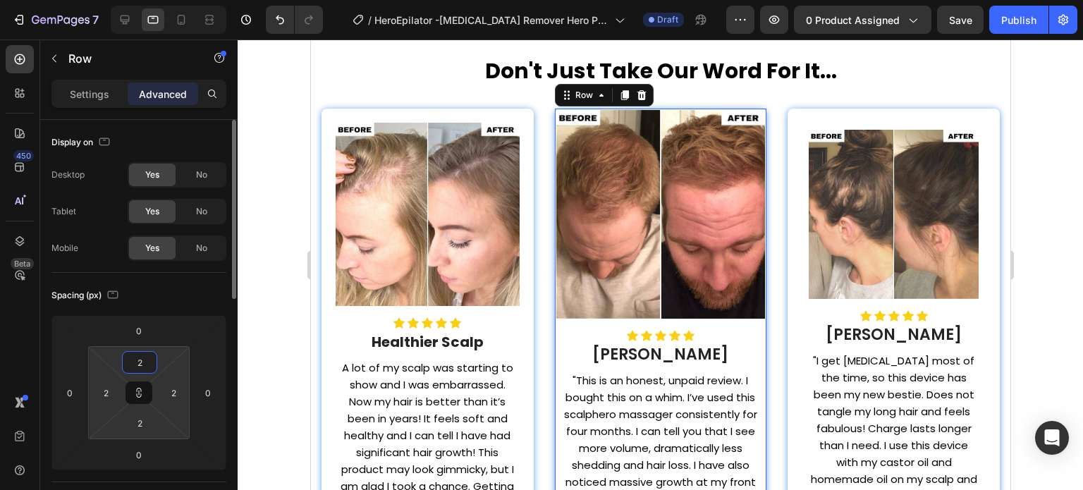
type input "20"
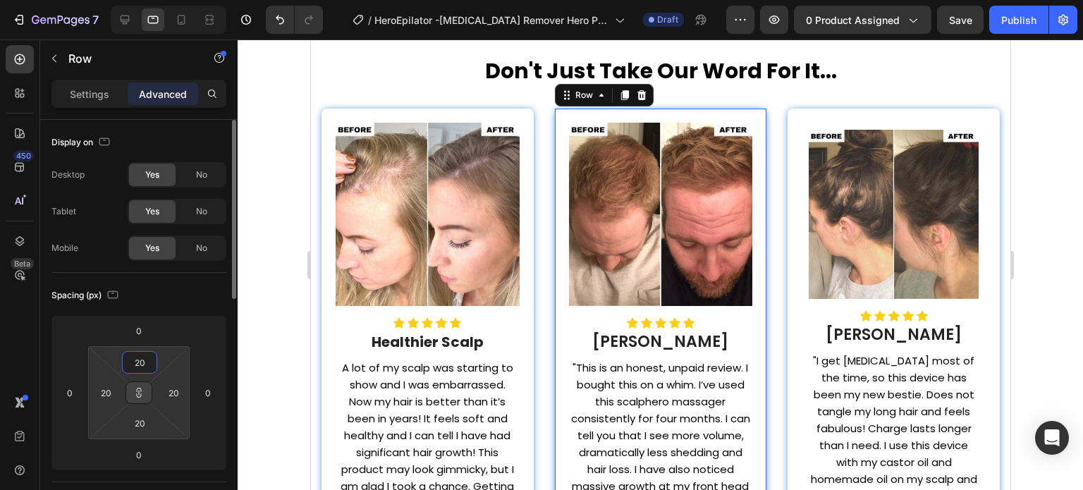
type input "20"
click at [138, 386] on button at bounding box center [138, 392] width 27 height 23
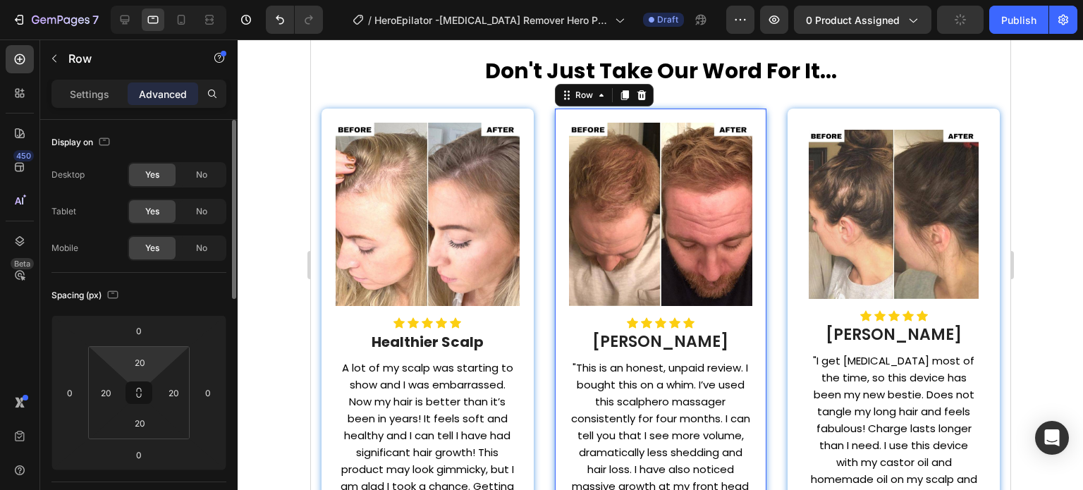
click at [195, 293] on div "Spacing (px)" at bounding box center [138, 295] width 175 height 23
click at [873, 183] on img at bounding box center [893, 215] width 170 height 170
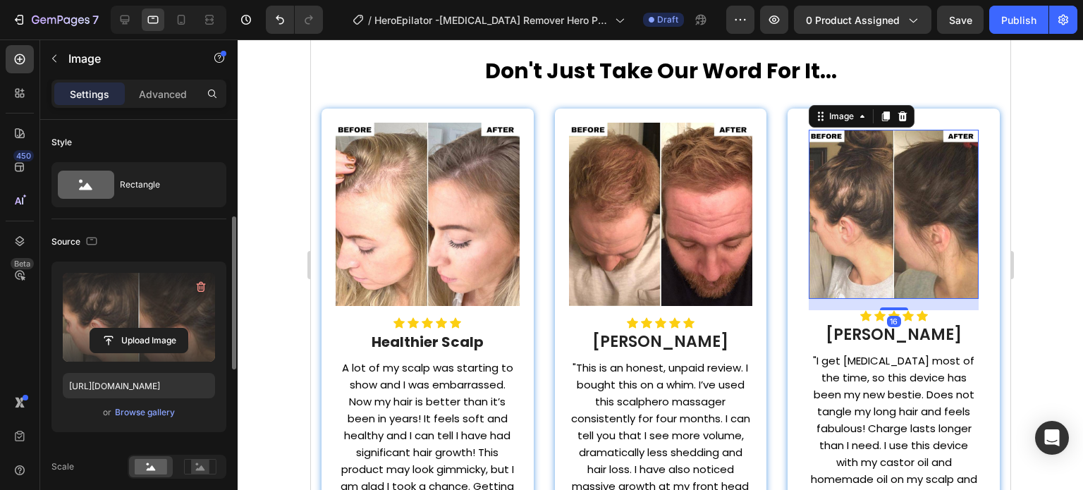
scroll to position [141, 0]
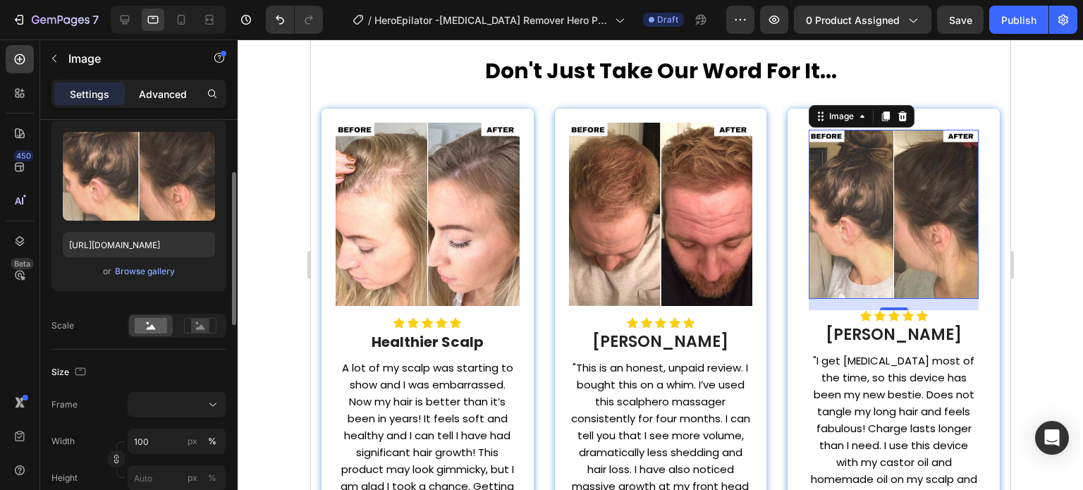
click at [166, 94] on p "Advanced" at bounding box center [163, 94] width 48 height 15
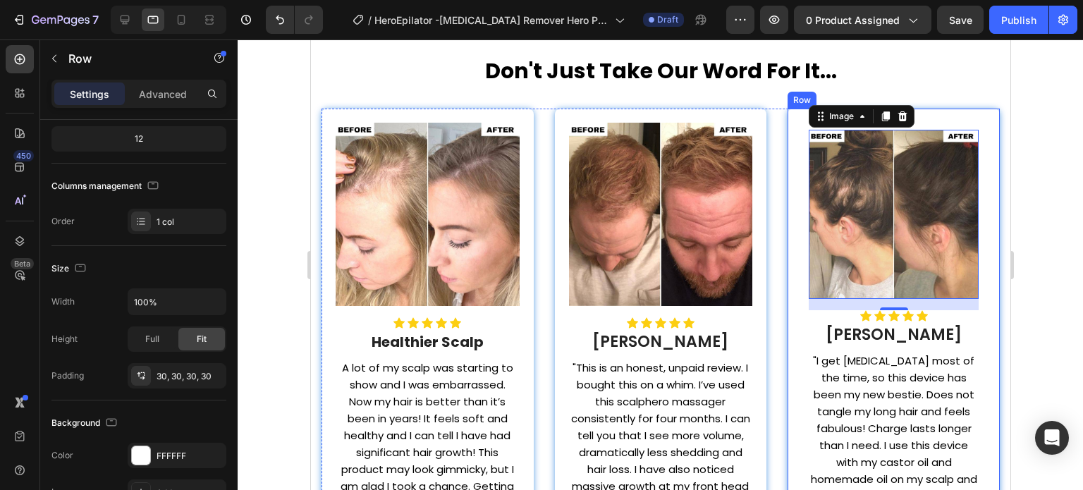
click at [796, 116] on div "Image 16 Icon Icon Icon Icon Icon Icon List [PERSON_NAME] Heading "I get [MEDIC…" at bounding box center [893, 335] width 212 height 453
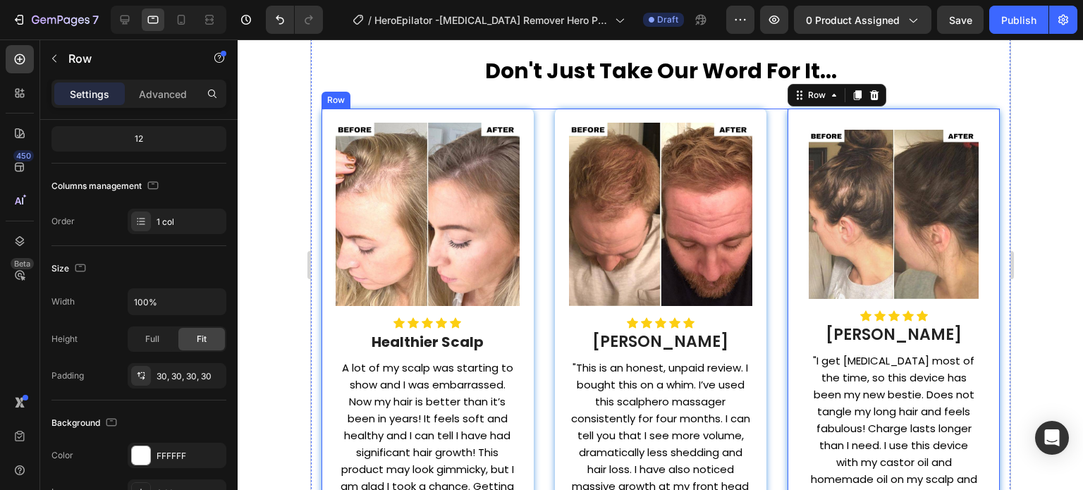
scroll to position [0, 0]
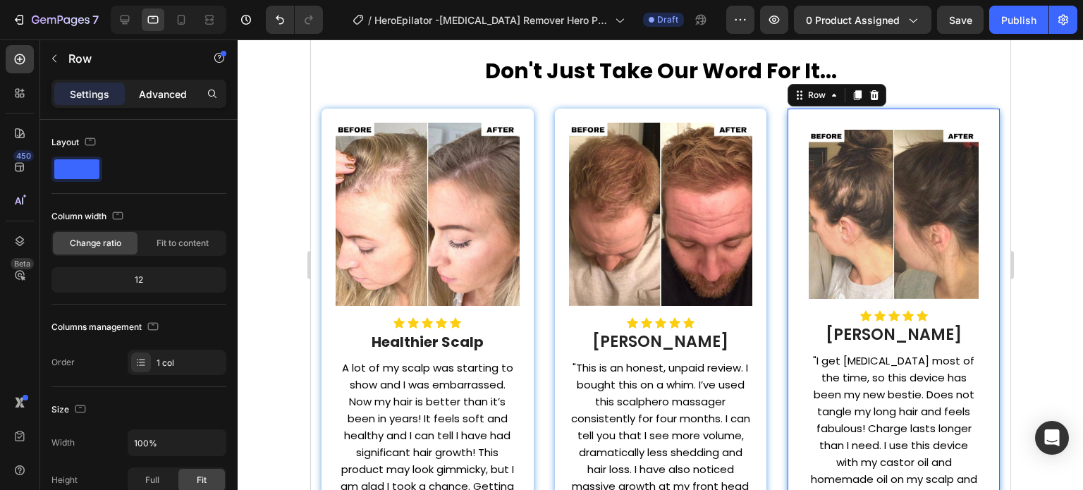
click at [154, 95] on p "Advanced" at bounding box center [163, 94] width 48 height 15
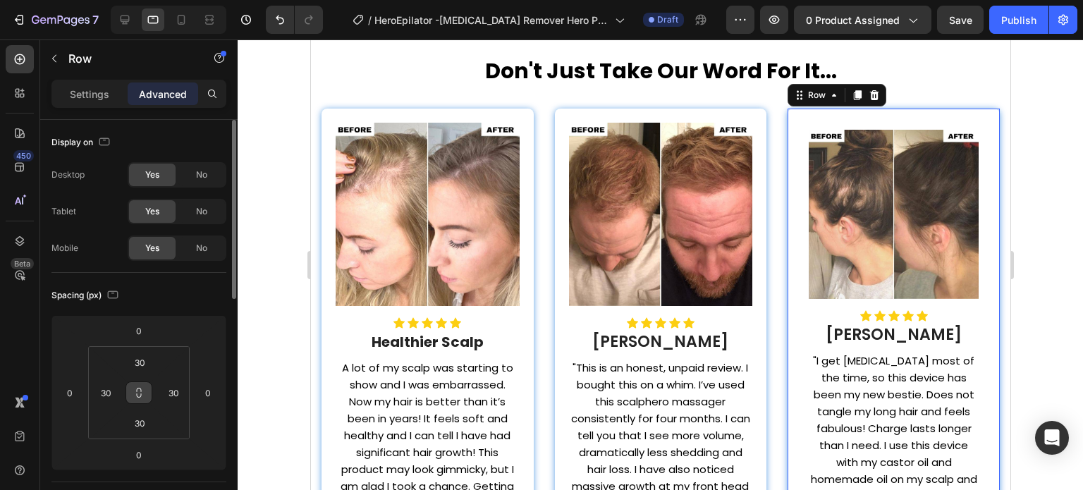
click at [141, 401] on button at bounding box center [138, 392] width 27 height 23
click at [136, 366] on input "30" at bounding box center [139, 362] width 28 height 21
type input "2"
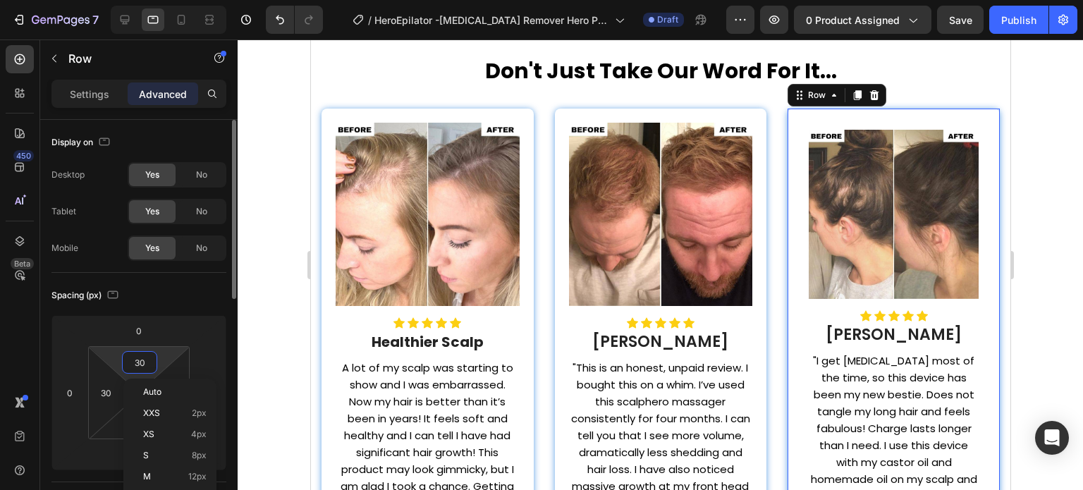
type input "2"
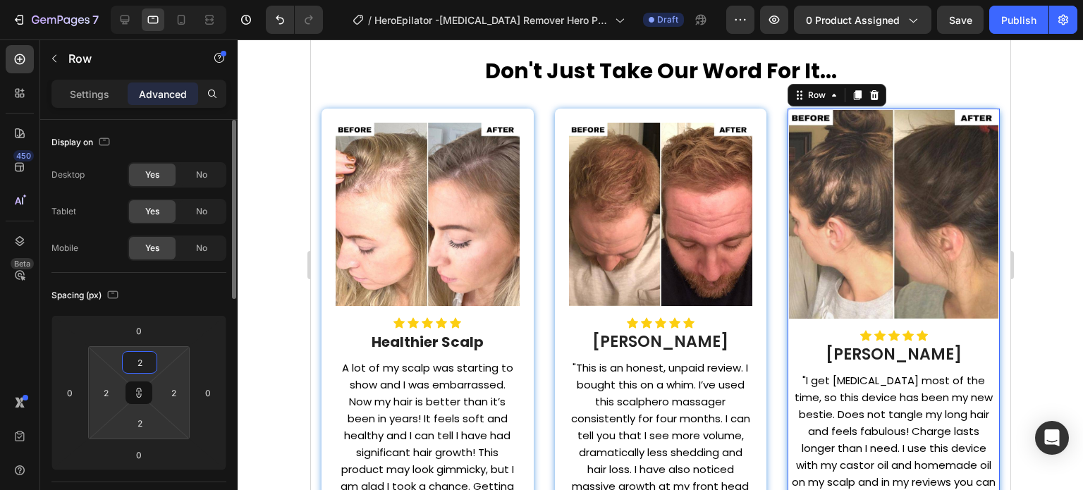
type input "20"
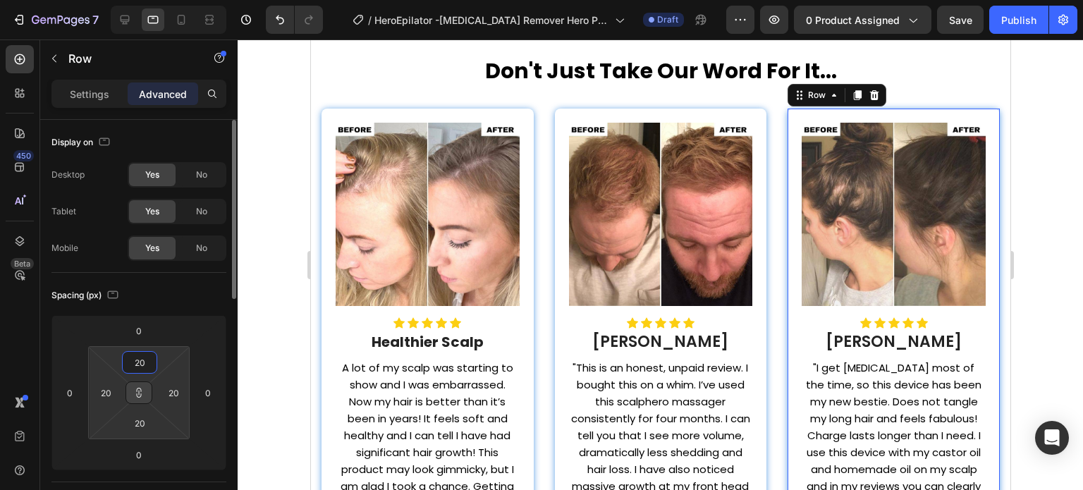
type input "20"
click at [144, 392] on icon at bounding box center [138, 392] width 11 height 11
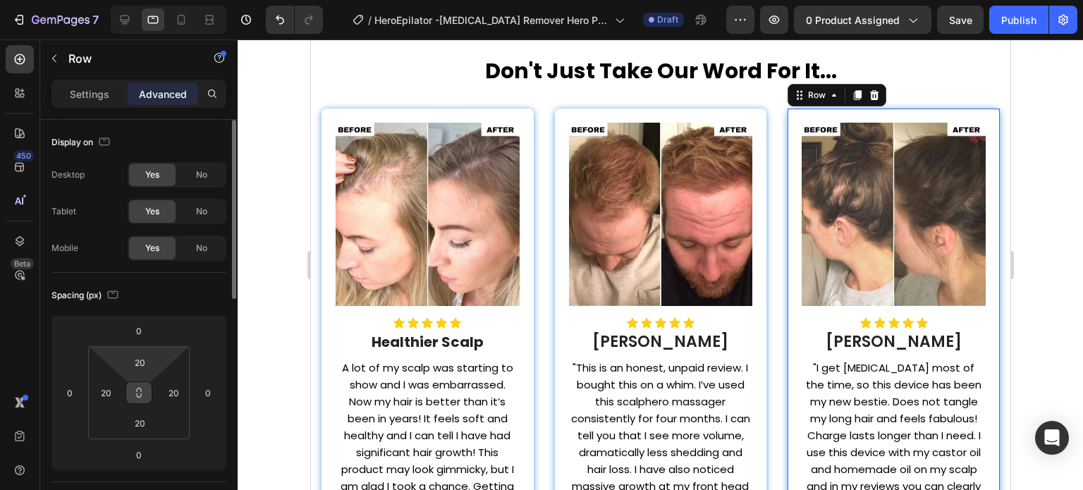
click at [0, 0] on div "Spacing (px) 0 0 0 0 20 20 20 20" at bounding box center [0, 0] width 0 height 0
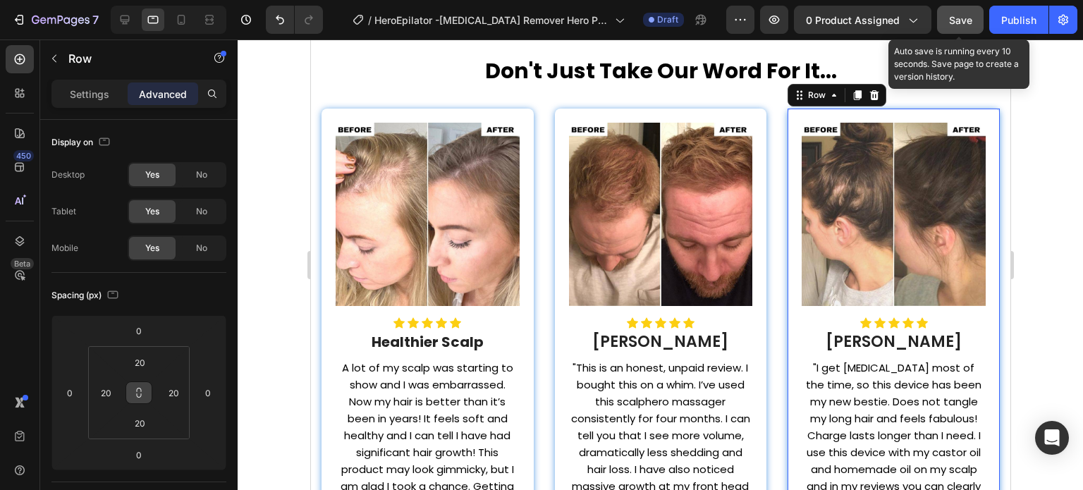
drag, startPoint x: 961, startPoint y: 11, endPoint x: 953, endPoint y: 8, distance: 8.9
click at [954, 8] on button "Save" at bounding box center [960, 20] width 47 height 28
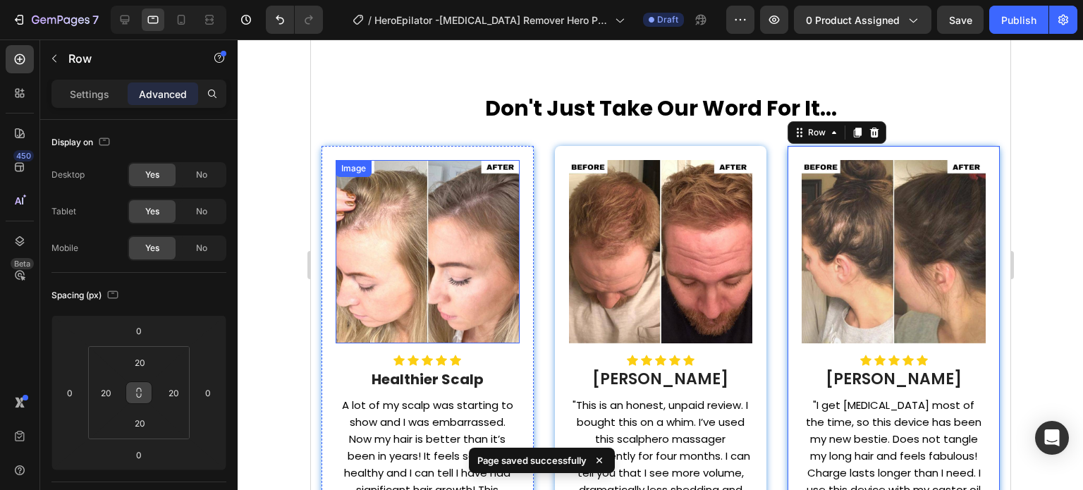
scroll to position [3509, 0]
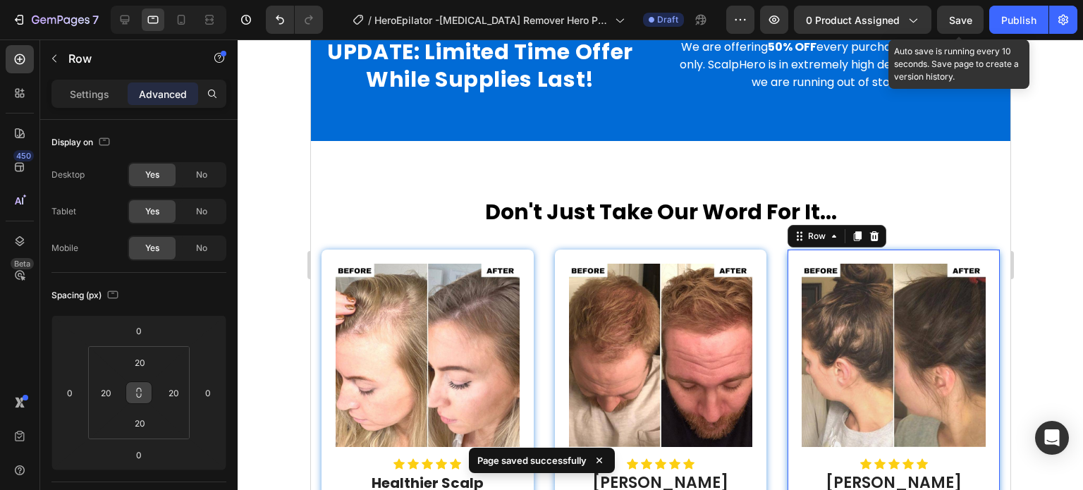
click at [964, 14] on span "Save" at bounding box center [960, 20] width 23 height 12
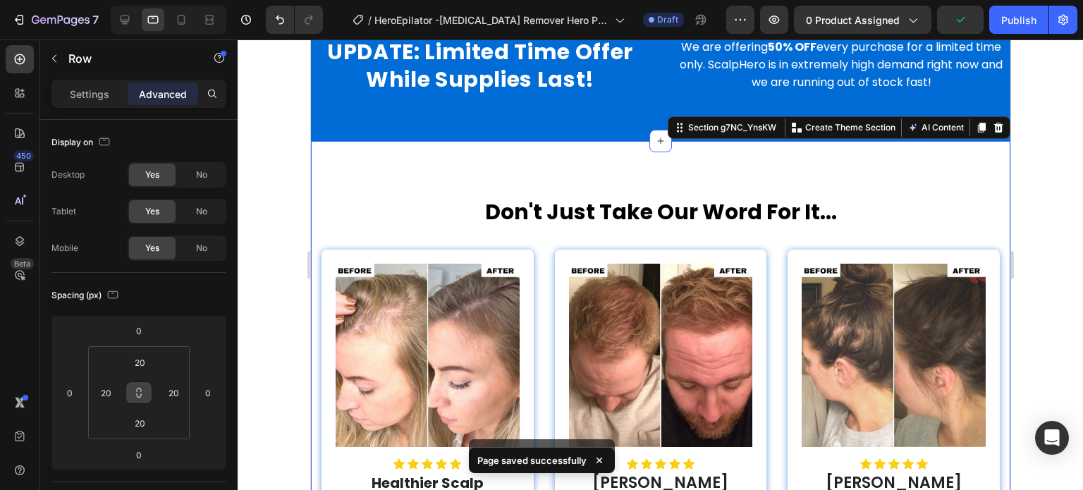
click at [462, 164] on div "Don't Just Take Our Word For It... Heading Row Image Icon Icon Icon Icon Icon I…" at bounding box center [659, 435] width 699 height 589
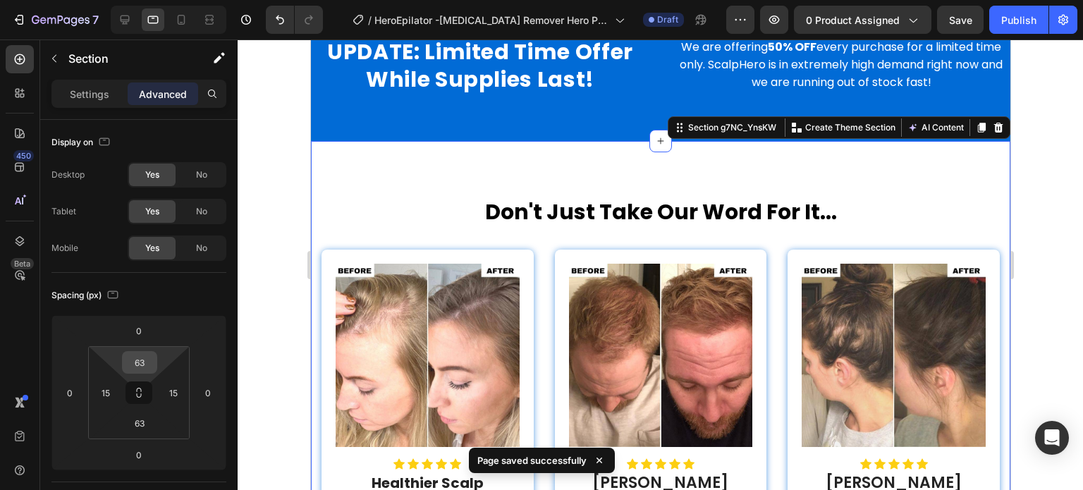
click at [139, 363] on input "63" at bounding box center [139, 362] width 28 height 21
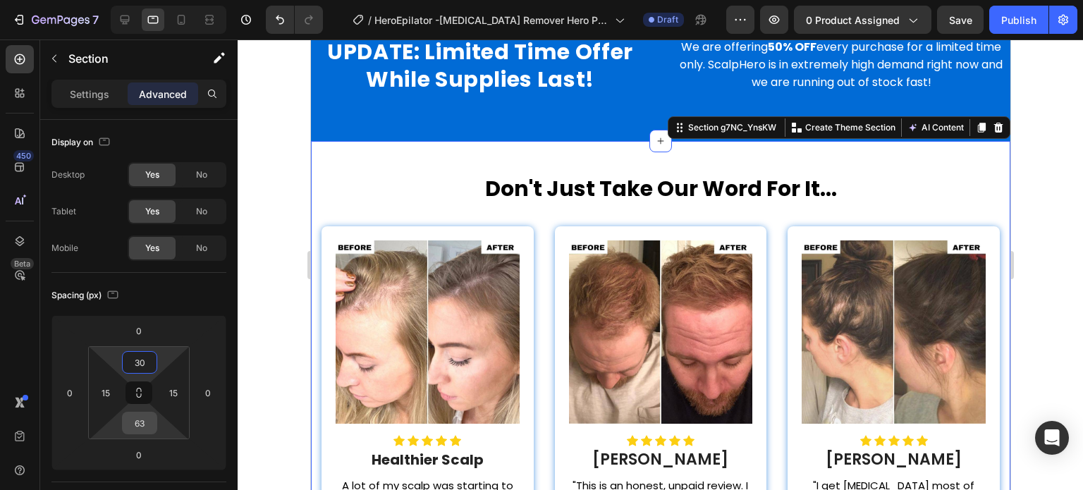
type input "30"
click at [147, 422] on input "63" at bounding box center [139, 422] width 28 height 21
type input "30"
click at [0, 0] on div "Spacing (px) 0 0 0 0 30 15 30 15" at bounding box center [0, 0] width 0 height 0
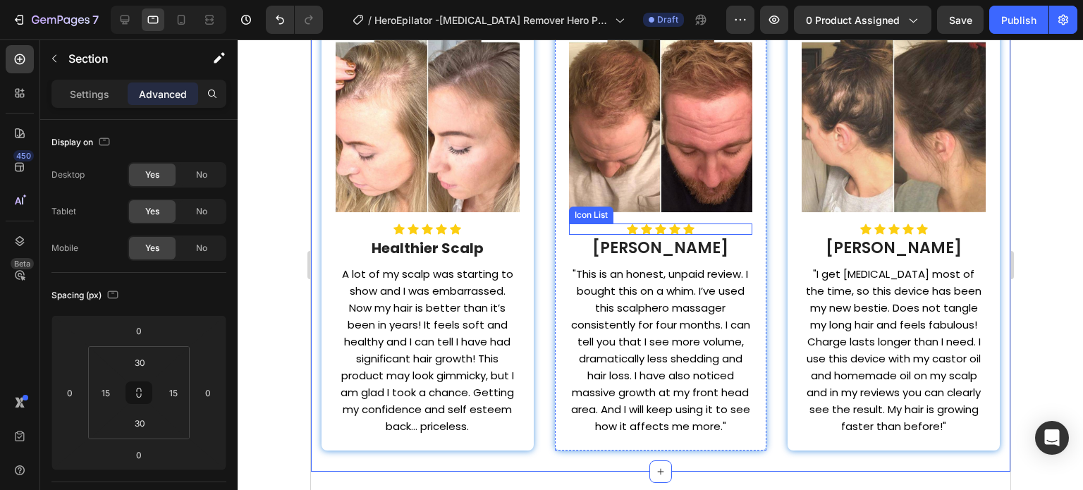
scroll to position [3932, 0]
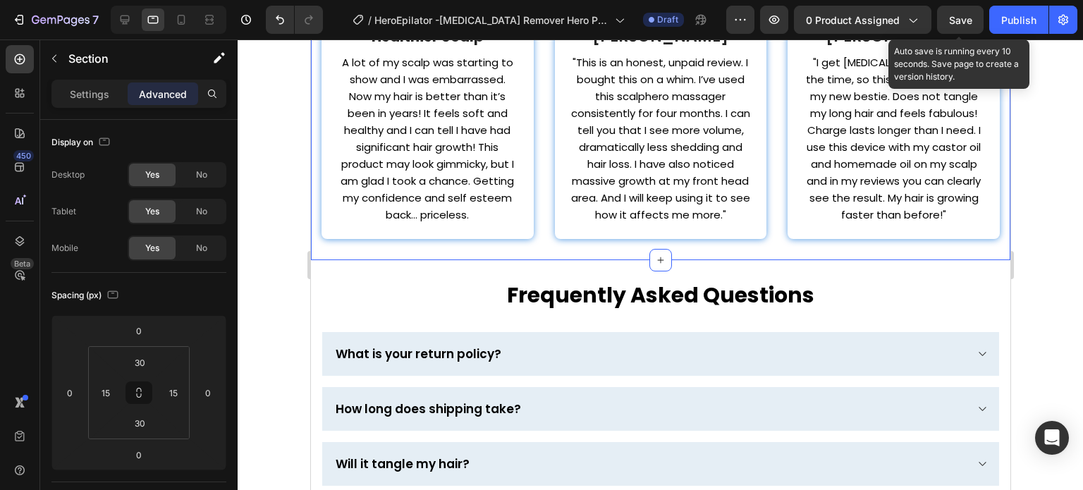
drag, startPoint x: 964, startPoint y: 18, endPoint x: 476, endPoint y: 64, distance: 490.0
click at [964, 18] on span "Save" at bounding box center [960, 20] width 23 height 12
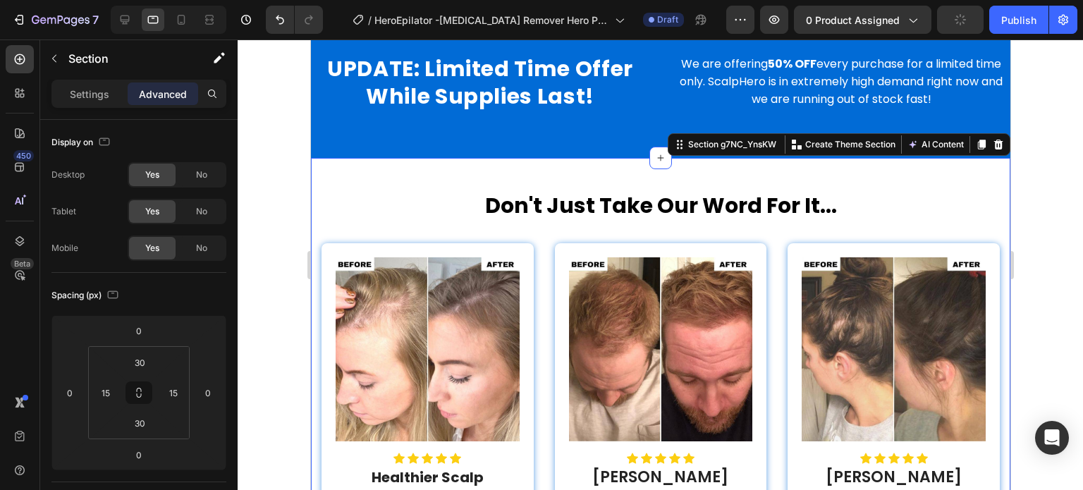
scroll to position [3297, 0]
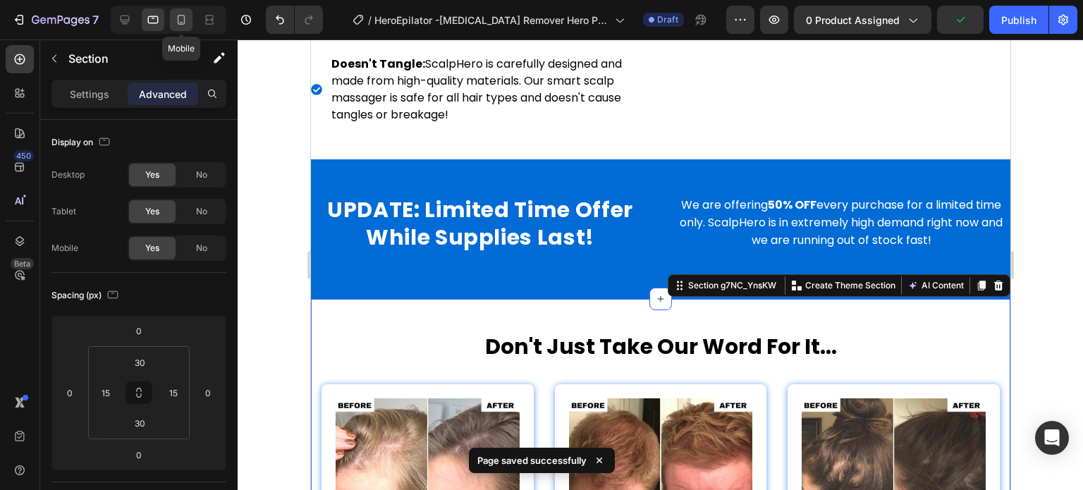
click at [180, 25] on icon at bounding box center [181, 20] width 14 height 14
type input "20"
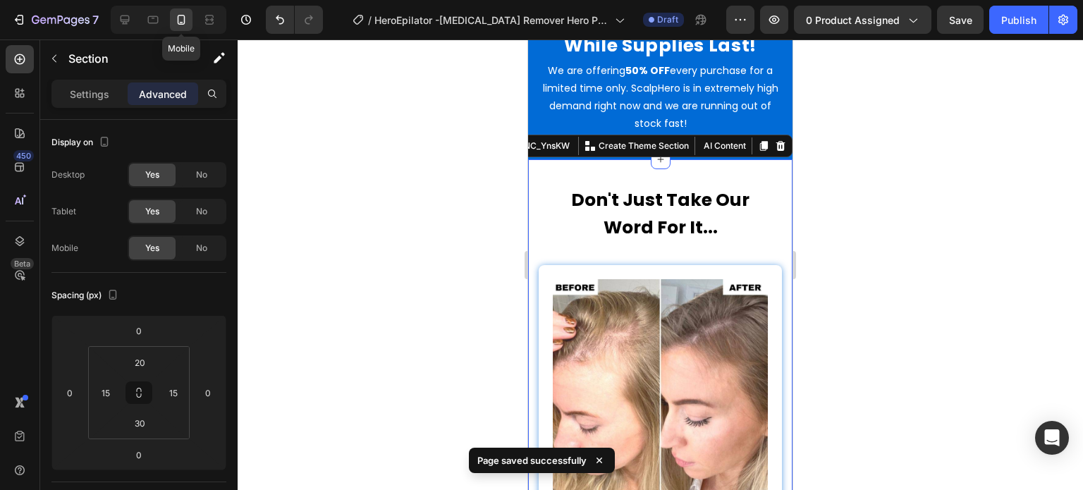
scroll to position [3411, 0]
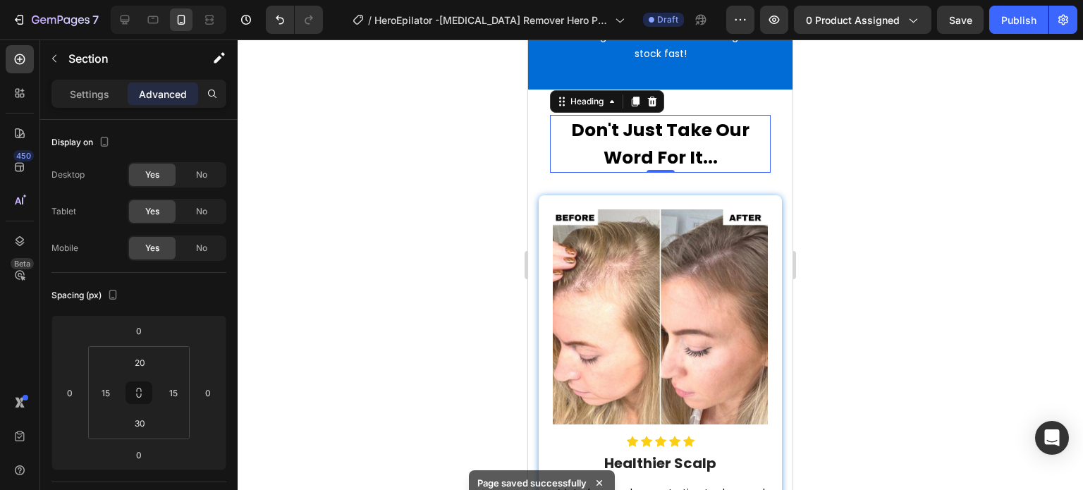
click at [629, 137] on h2 "Don't Just Take Our Word For It..." at bounding box center [660, 144] width 221 height 58
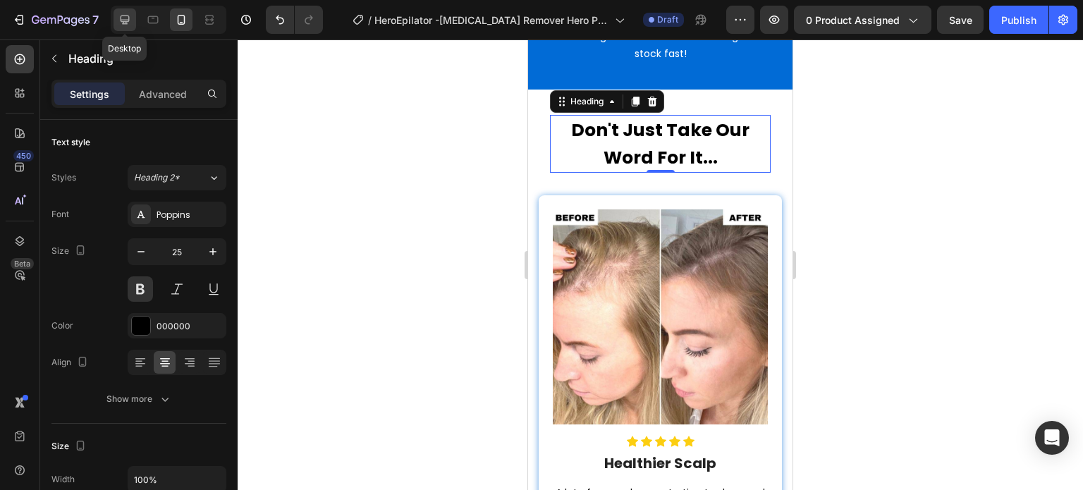
click at [135, 14] on div at bounding box center [124, 19] width 23 height 23
type input "30"
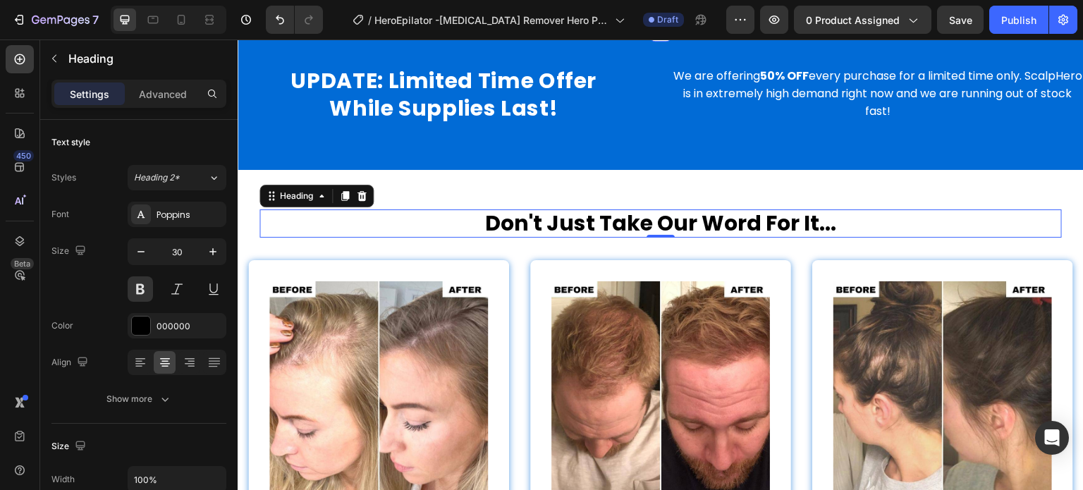
scroll to position [3391, 0]
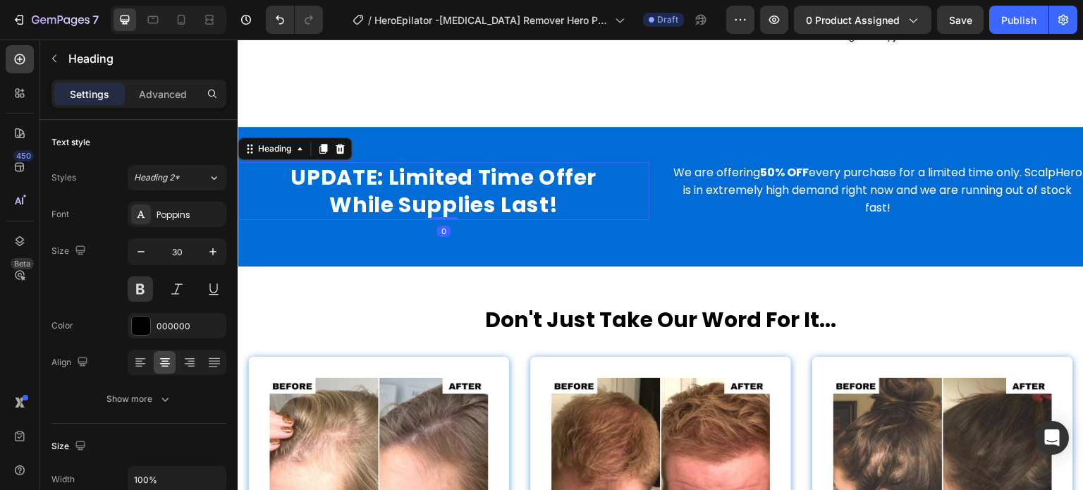
click at [474, 197] on h2 "UPDATE: Limited Time Offer While Supplies Last!" at bounding box center [444, 191] width 412 height 58
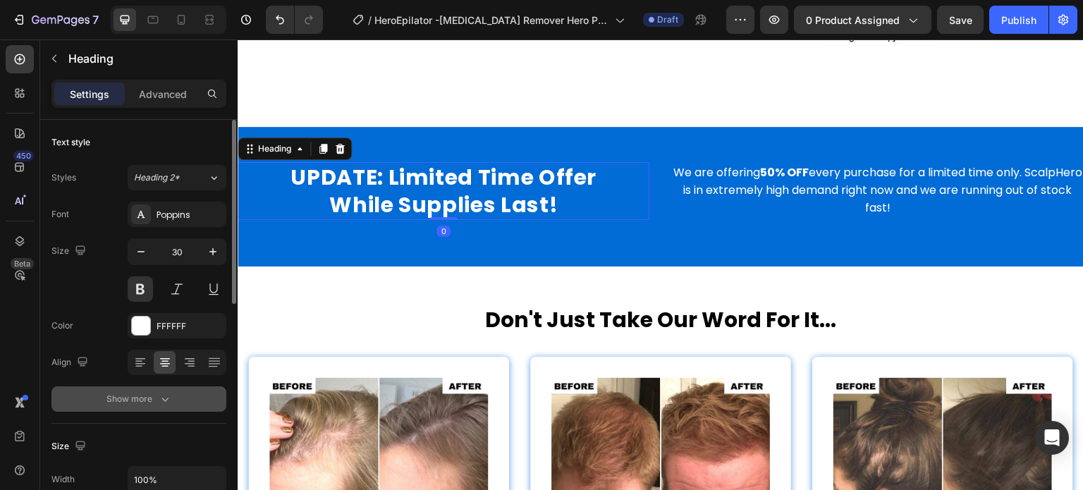
click at [164, 393] on icon "button" at bounding box center [165, 399] width 14 height 14
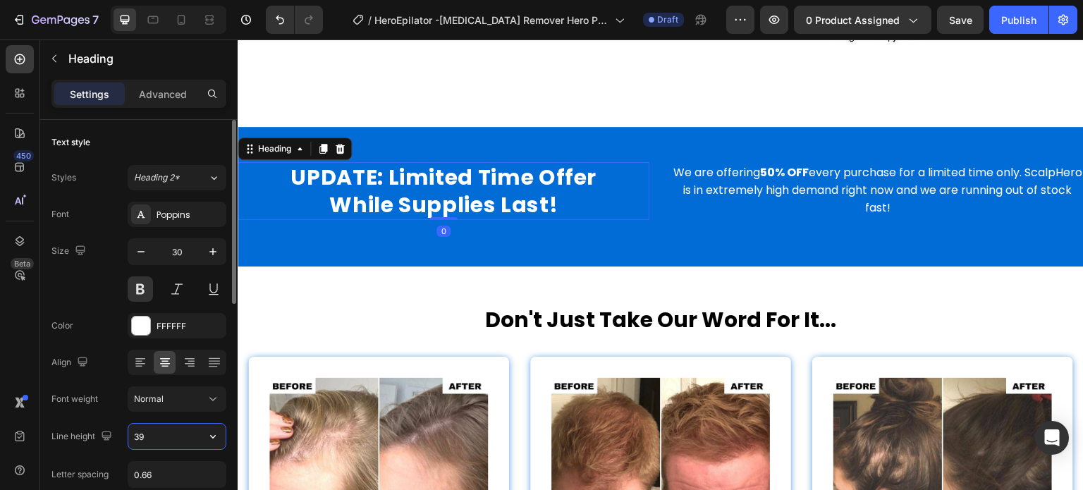
click at [163, 431] on input "39" at bounding box center [176, 436] width 97 height 25
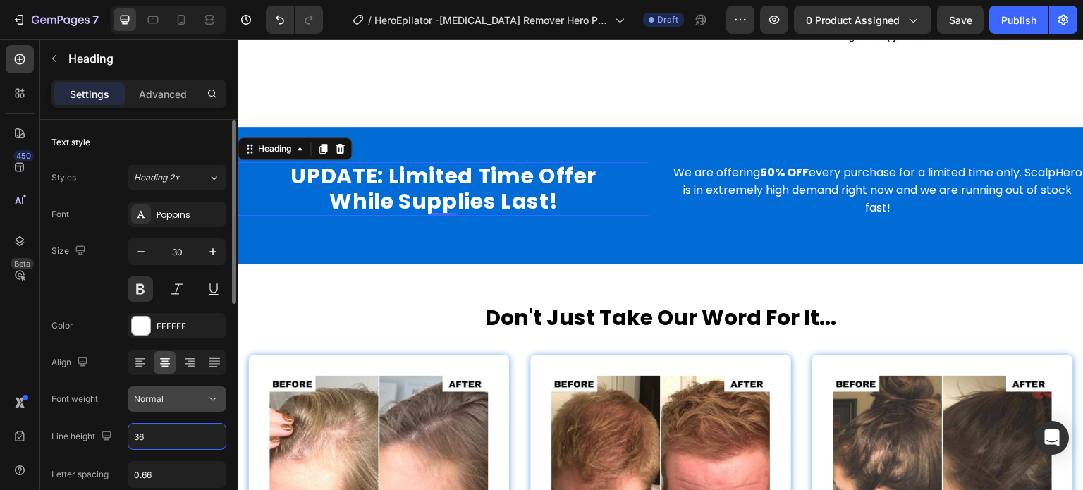
scroll to position [70, 0]
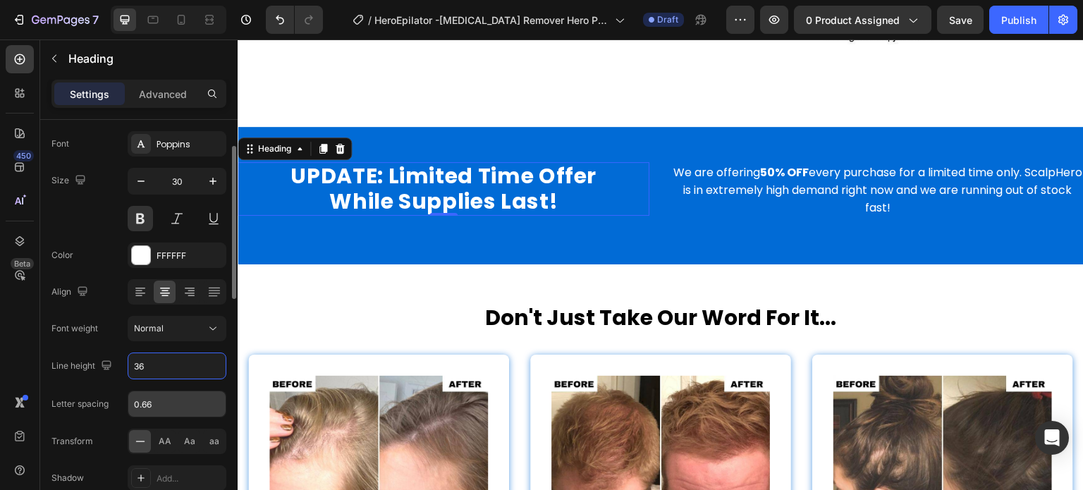
type input "36"
click at [173, 408] on input "0.66" at bounding box center [176, 403] width 97 height 25
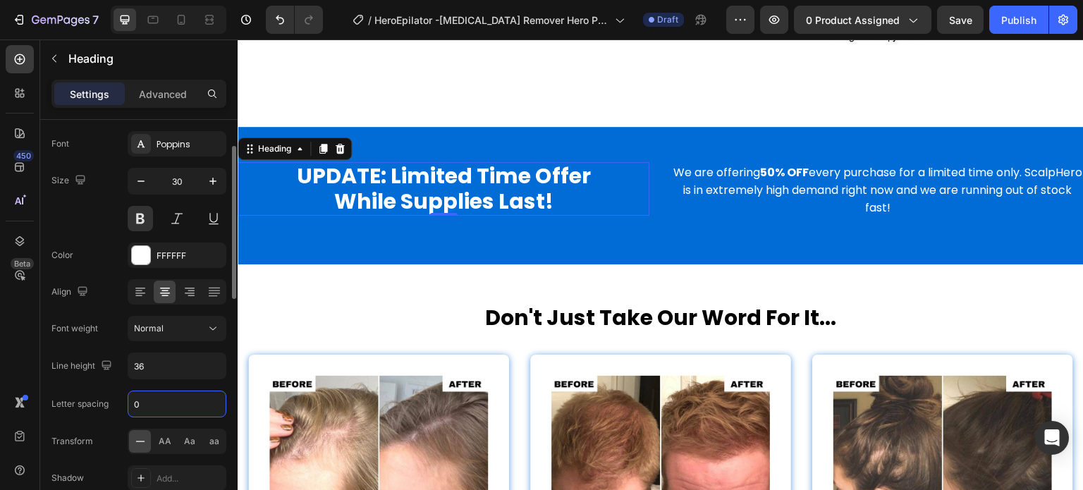
type input "0"
click at [104, 235] on div "Font Poppins Size 30 Color FFFFFF Align Font weight Normal Line height 36 Lette…" at bounding box center [138, 329] width 175 height 396
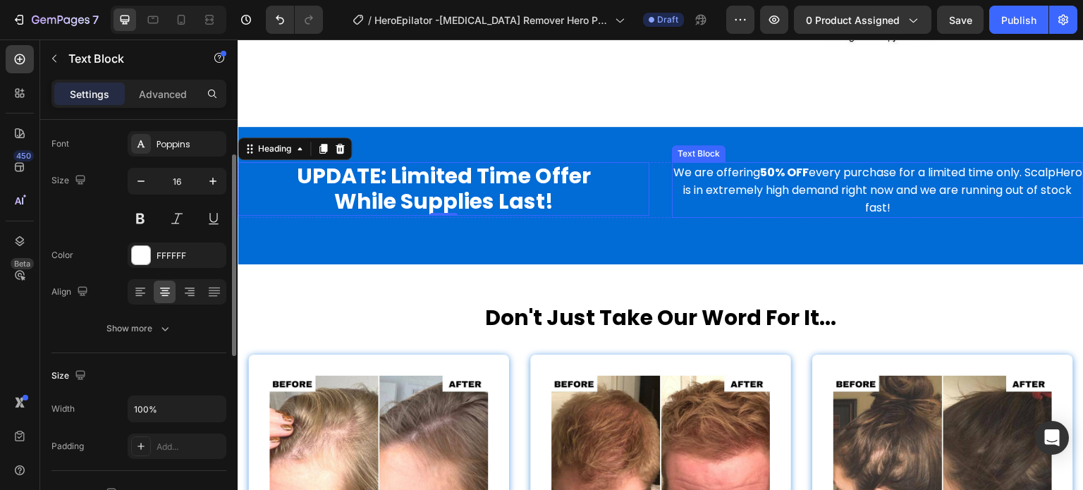
click at [775, 178] on p "We are offering 50% OFF every purchase for a limited time only. ScalpHero is in…" at bounding box center [877, 190] width 409 height 53
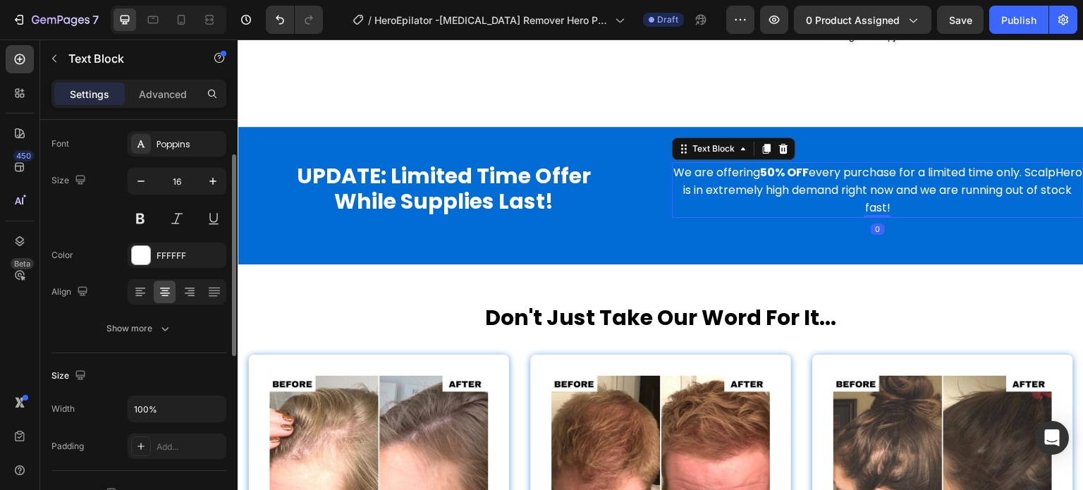
scroll to position [0, 0]
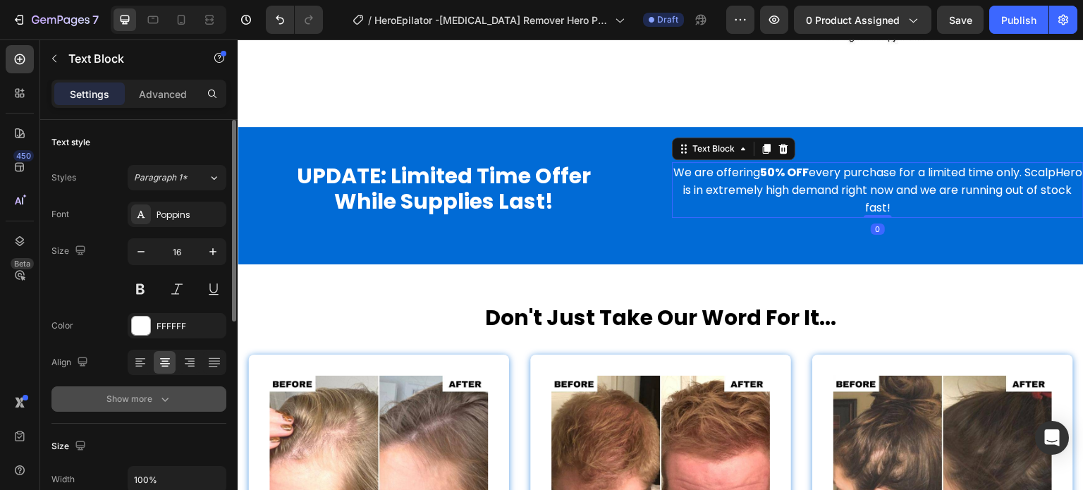
click at [188, 410] on button "Show more" at bounding box center [138, 398] width 175 height 25
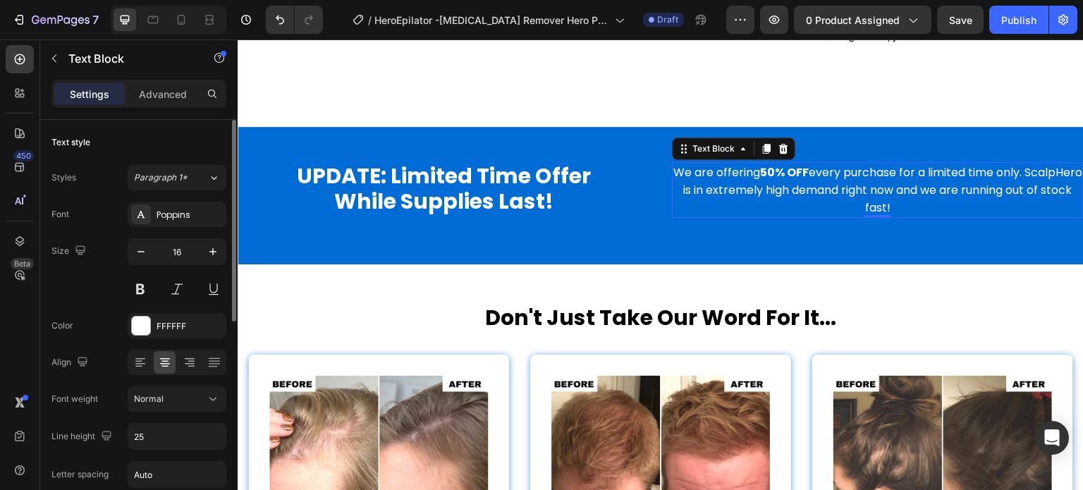
click at [92, 284] on div "Size 16" at bounding box center [138, 269] width 175 height 63
click at [142, 27] on div at bounding box center [153, 19] width 23 height 23
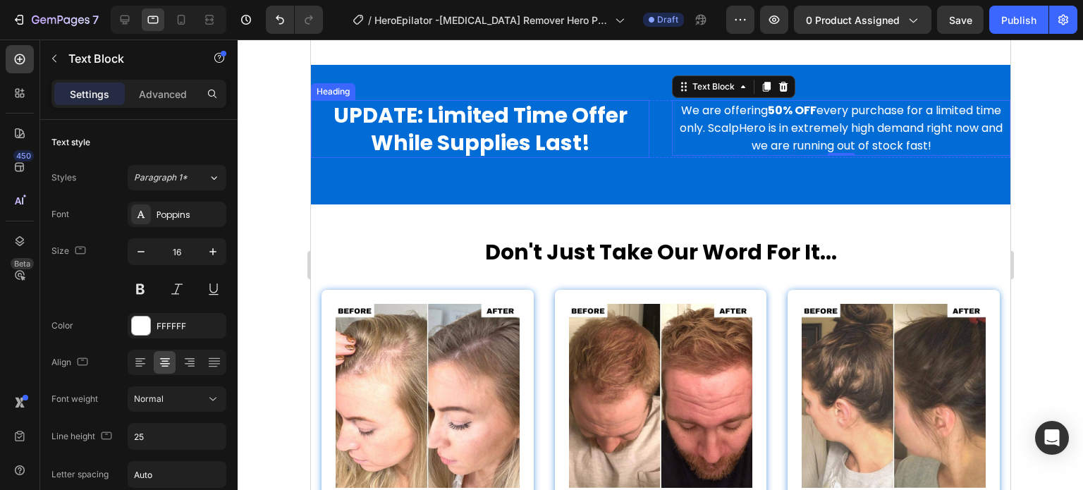
scroll to position [3402, 0]
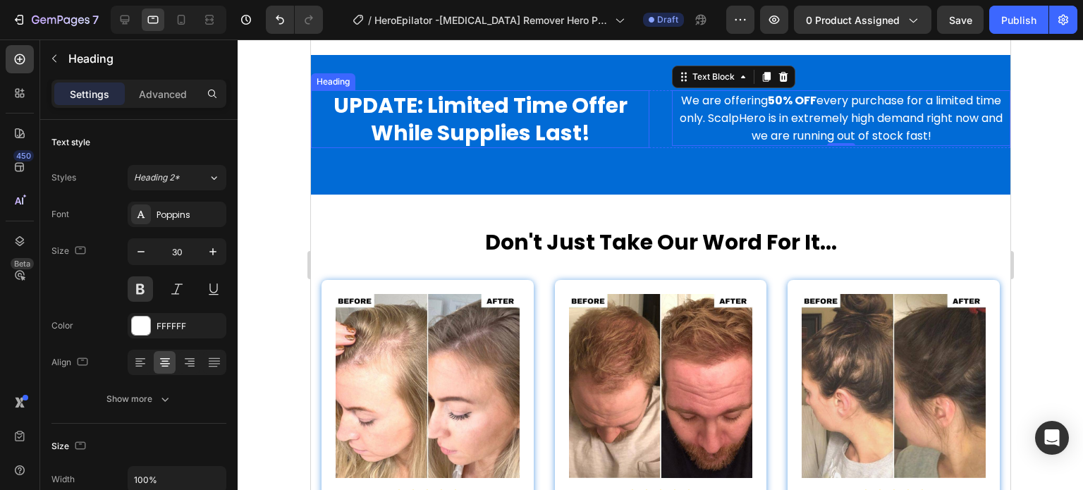
click at [446, 109] on h2 "UPDATE: Limited Time Offer While Supplies Last!" at bounding box center [479, 119] width 338 height 58
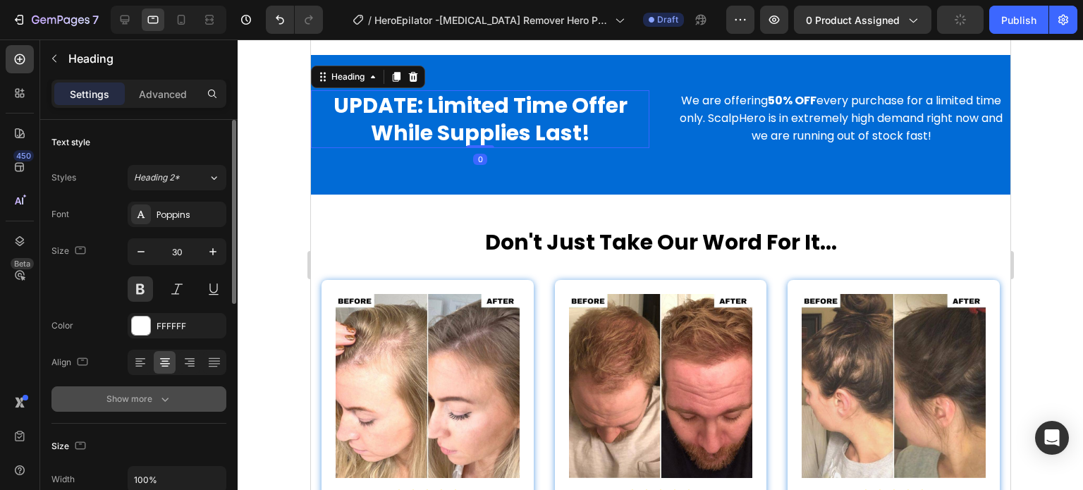
click at [152, 403] on div "Show more" at bounding box center [139, 399] width 66 height 14
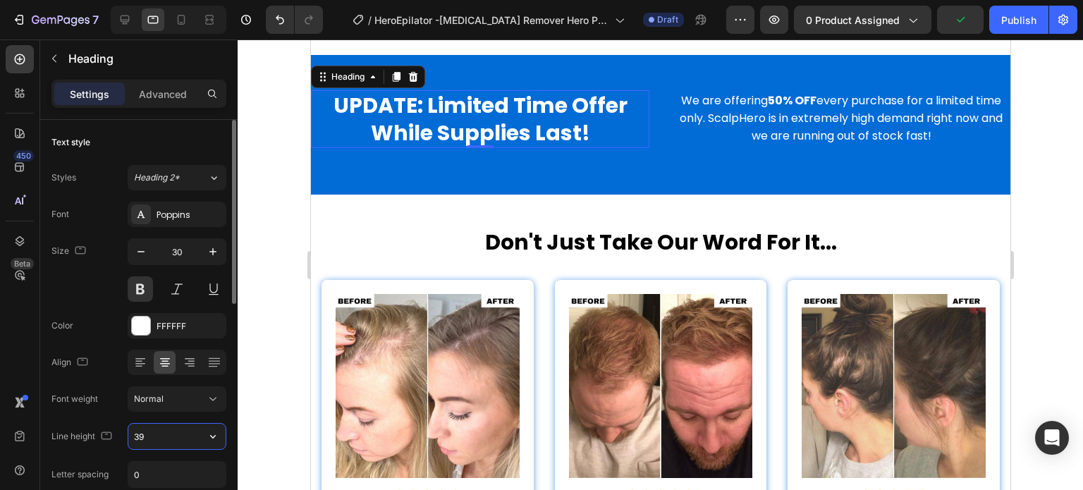
click at [180, 424] on input "39" at bounding box center [176, 436] width 97 height 25
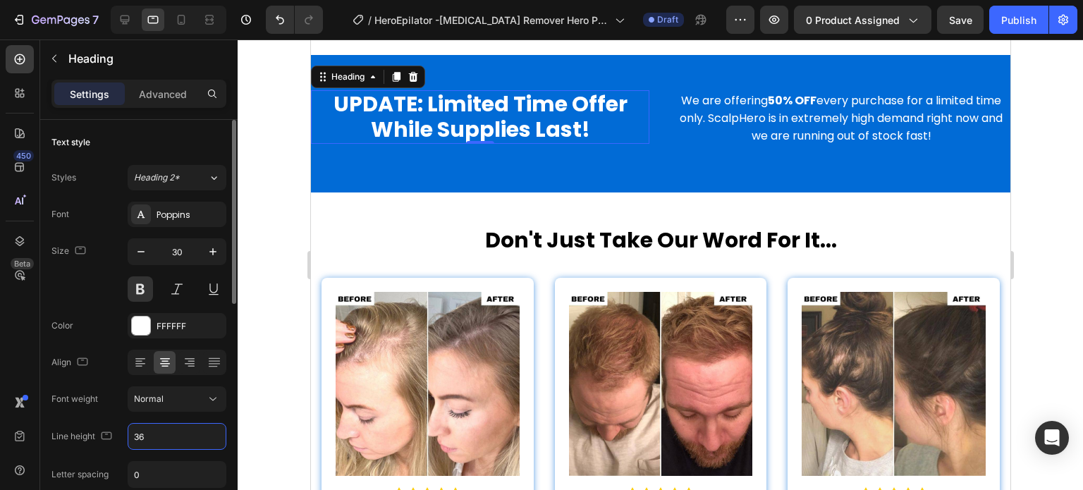
type input "36"
click at [107, 313] on div "Color FFFFFF" at bounding box center [138, 325] width 175 height 25
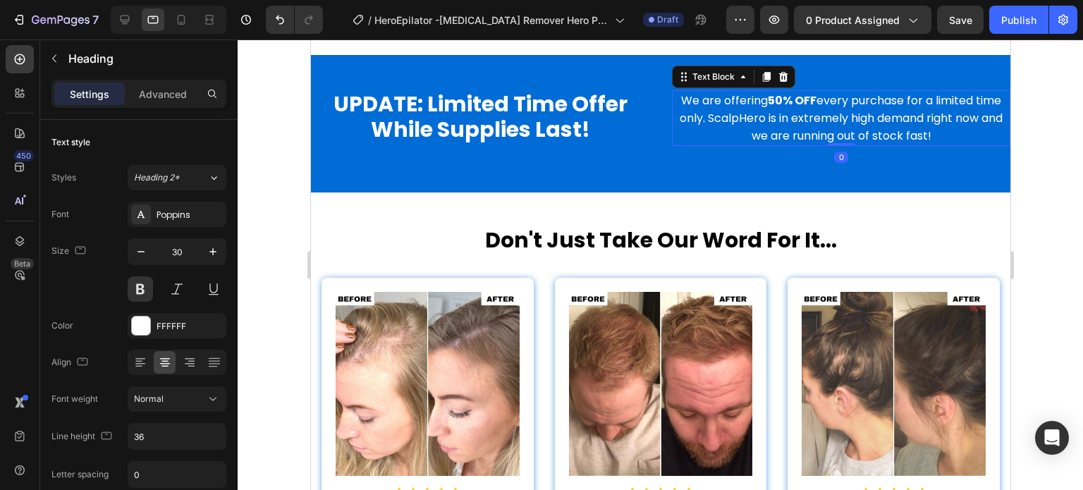
click at [689, 115] on p "We are offering 50% OFF every purchase for a limited time only. ScalpHero is in…" at bounding box center [840, 118] width 336 height 53
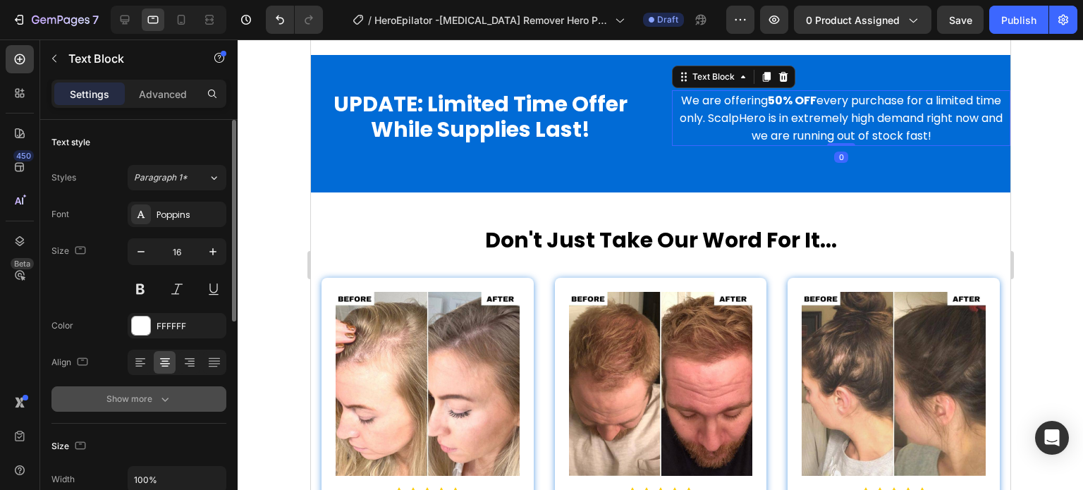
click at [197, 408] on button "Show more" at bounding box center [138, 398] width 175 height 25
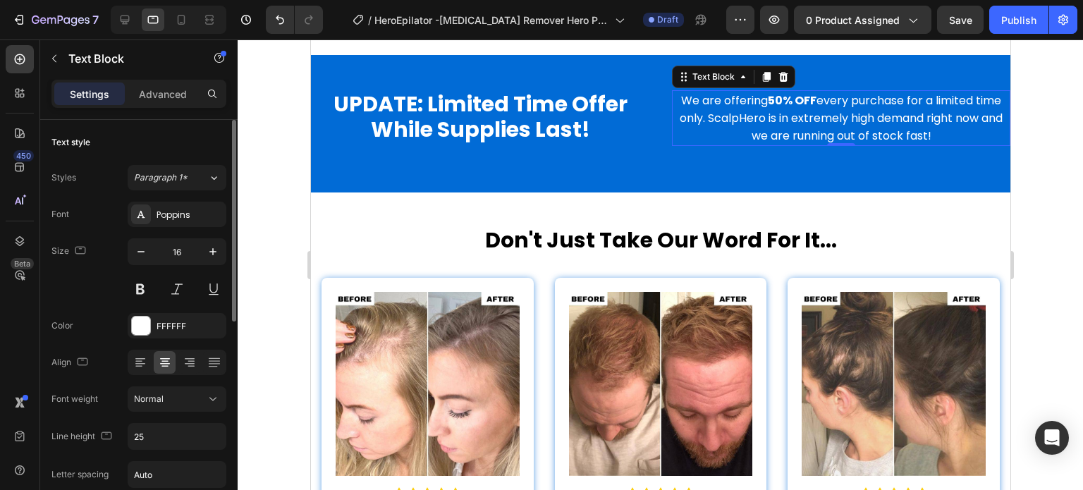
click at [101, 284] on div "Size 16" at bounding box center [138, 269] width 175 height 63
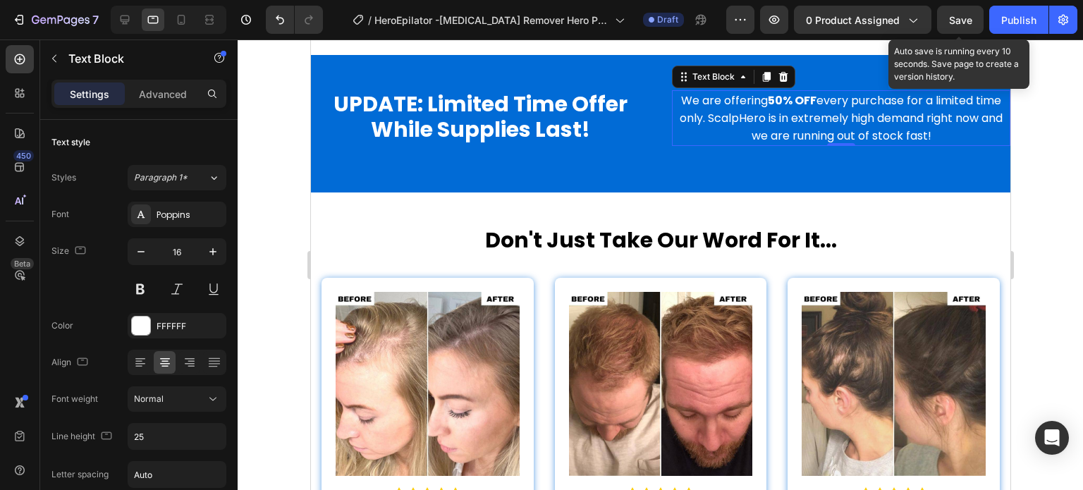
click at [961, 23] on span "Save" at bounding box center [960, 20] width 23 height 12
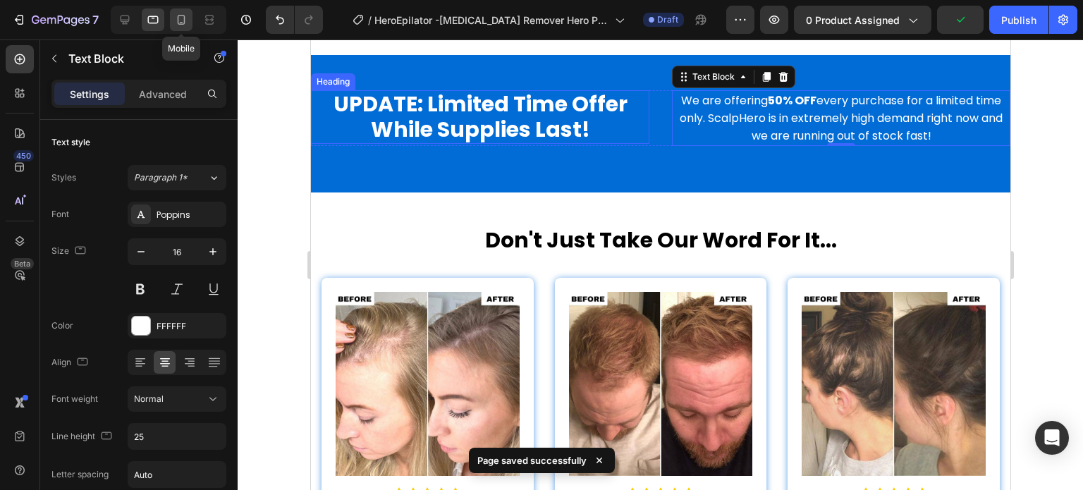
click at [186, 14] on icon at bounding box center [181, 20] width 14 height 14
type input "14"
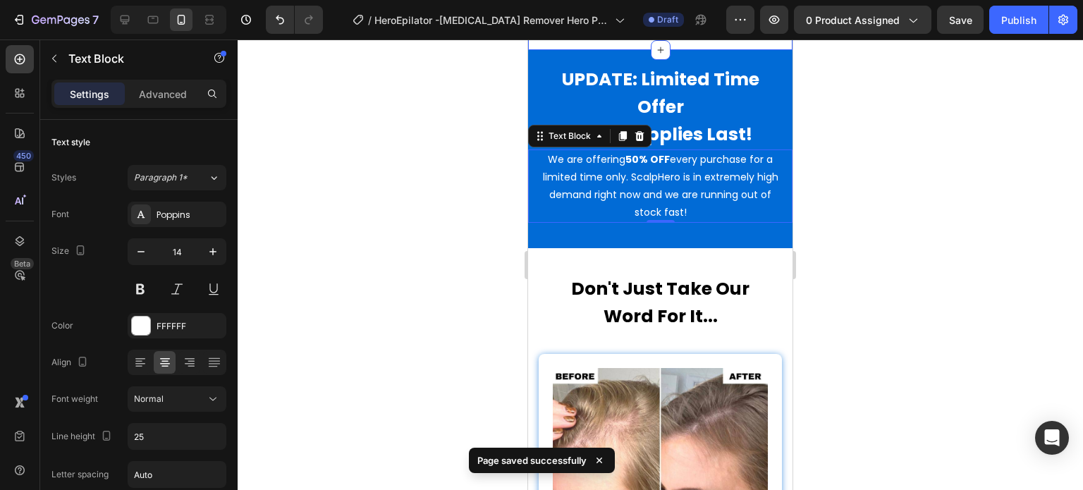
scroll to position [3144, 0]
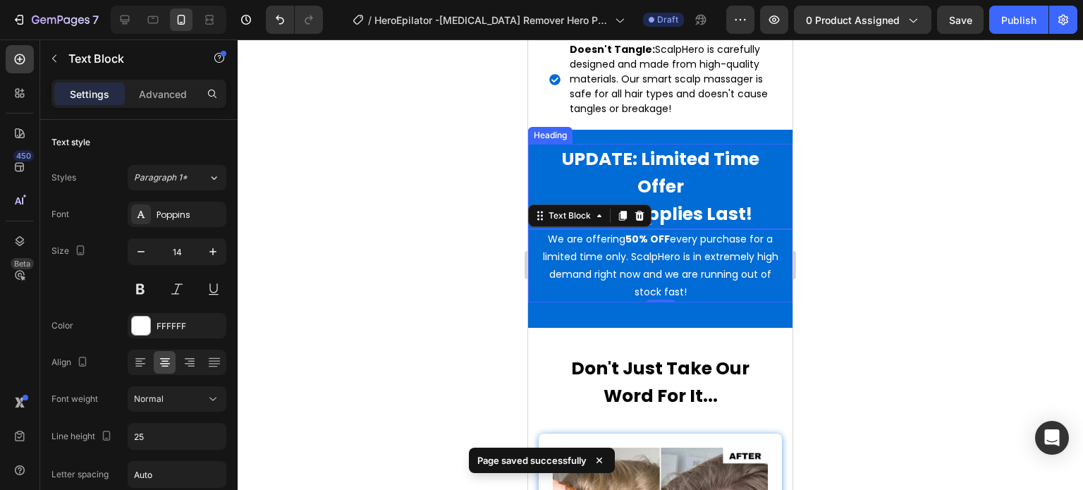
click at [700, 149] on h2 "UPDATE: Limited Time Offer While Supplies Last!" at bounding box center [660, 186] width 243 height 85
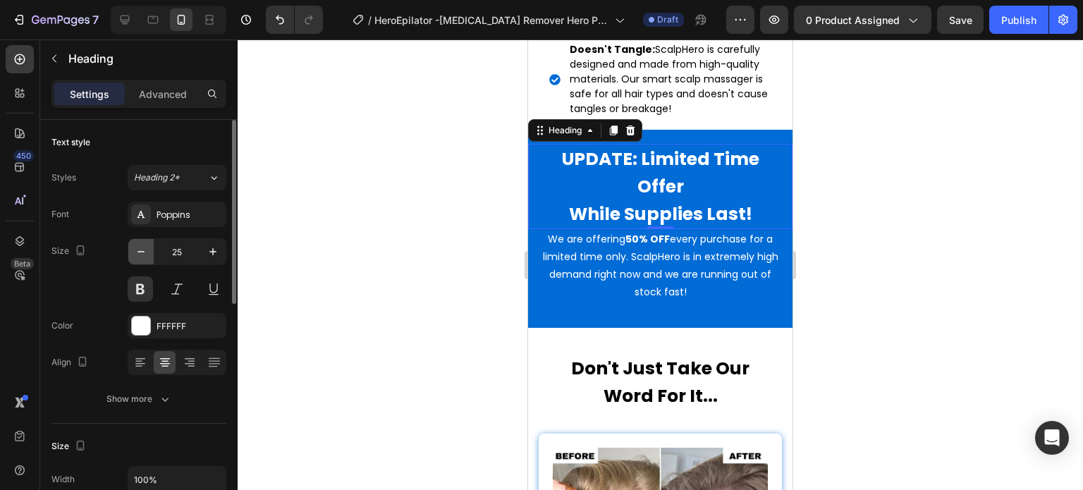
click at [147, 253] on icon "button" at bounding box center [141, 252] width 14 height 14
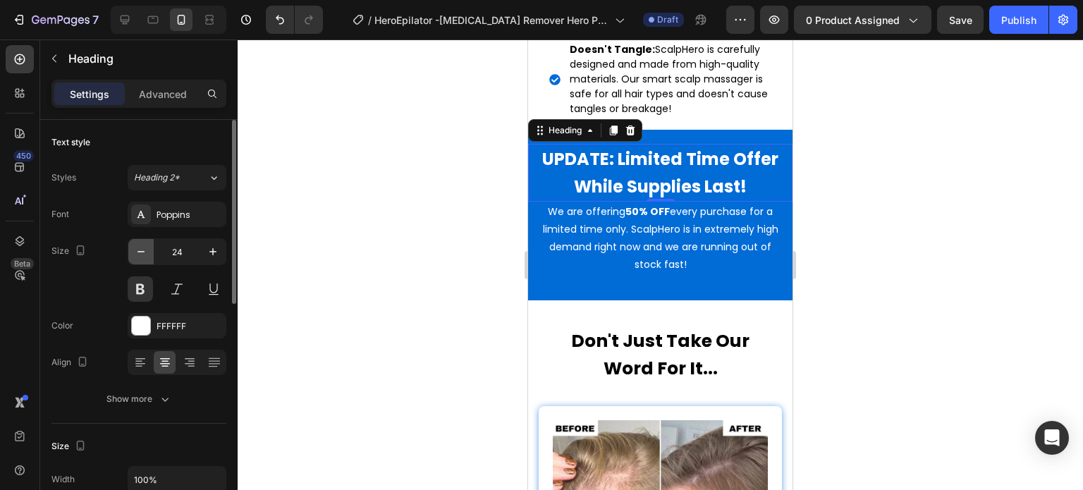
click at [147, 253] on icon "button" at bounding box center [141, 252] width 14 height 14
type input "23"
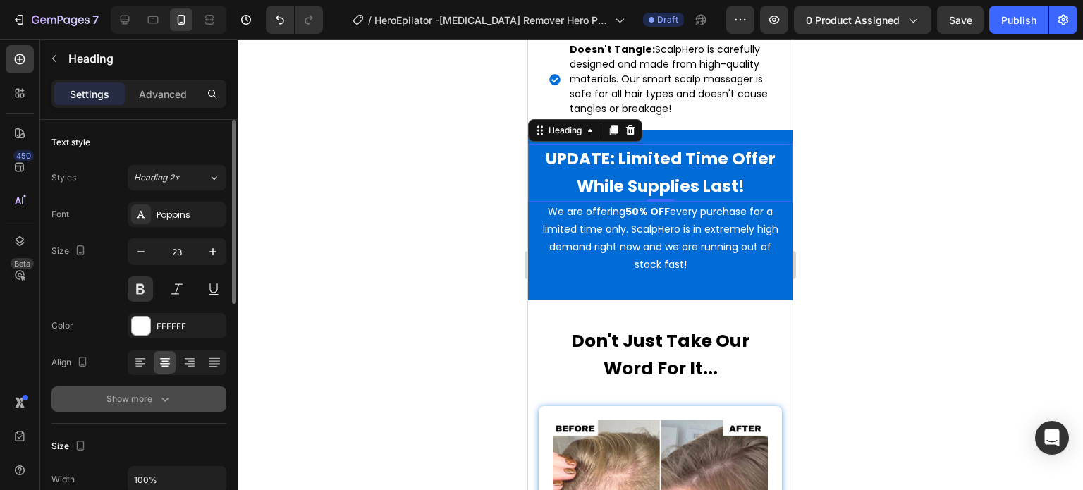
click at [163, 398] on icon "button" at bounding box center [164, 400] width 7 height 4
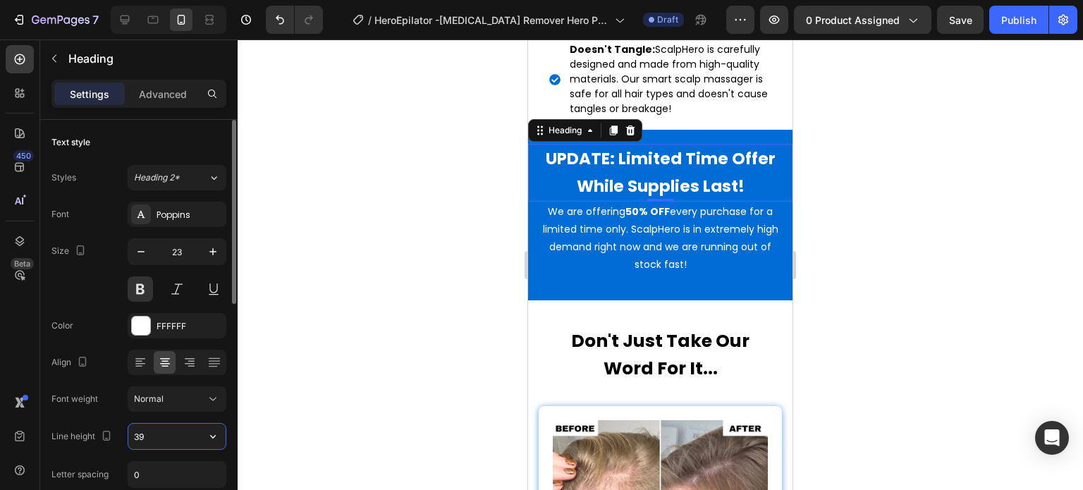
click at [155, 436] on input "39" at bounding box center [176, 436] width 97 height 25
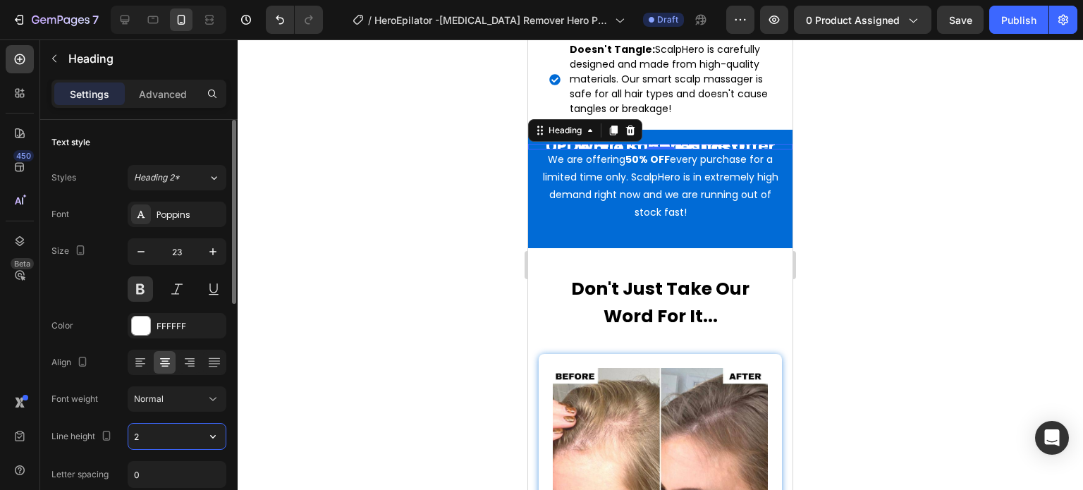
type input "28"
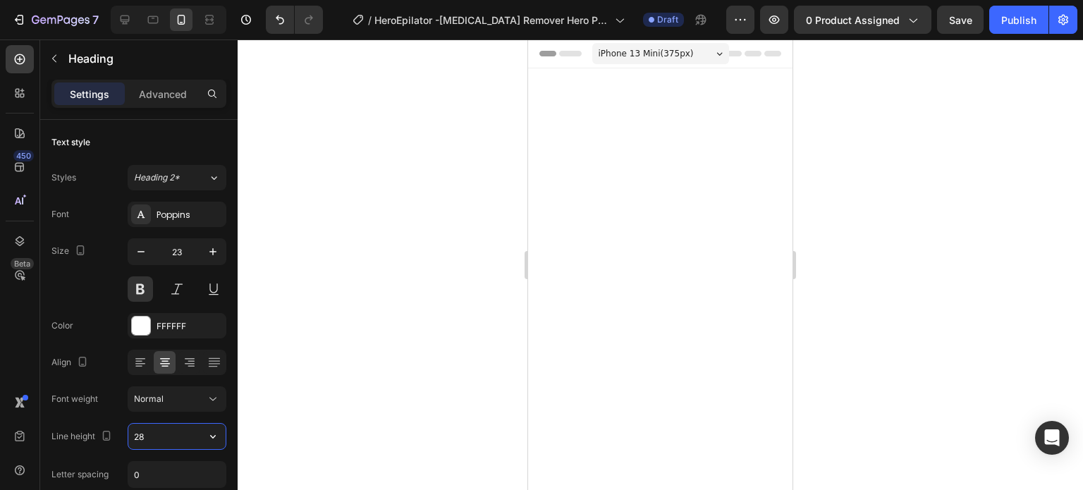
scroll to position [3144, 0]
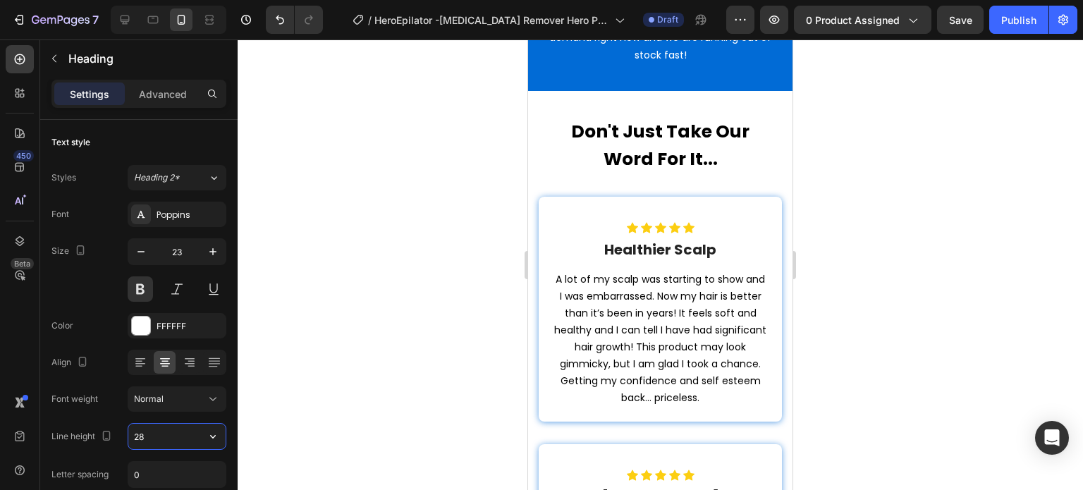
type input "2"
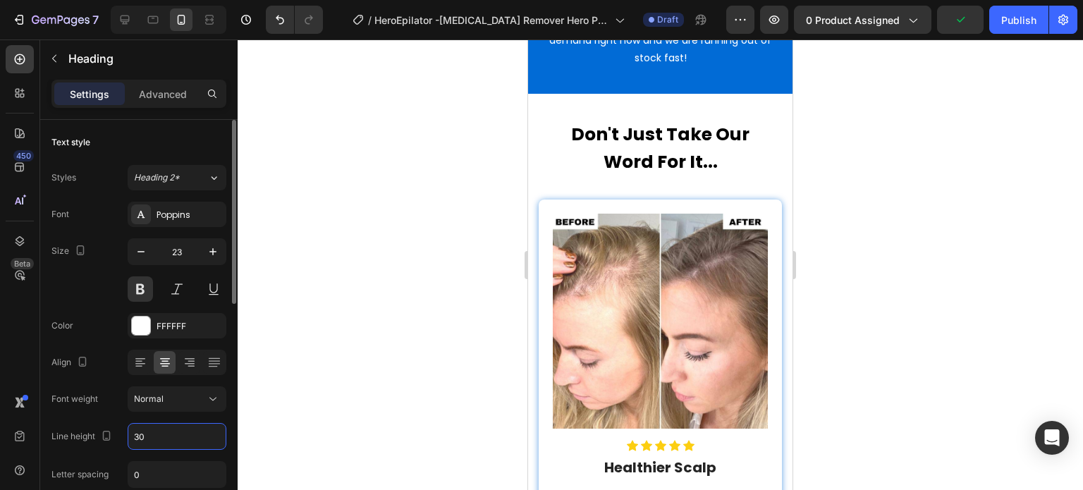
click at [107, 299] on div "Size 23" at bounding box center [138, 269] width 175 height 63
click at [147, 446] on input "30" at bounding box center [176, 436] width 97 height 25
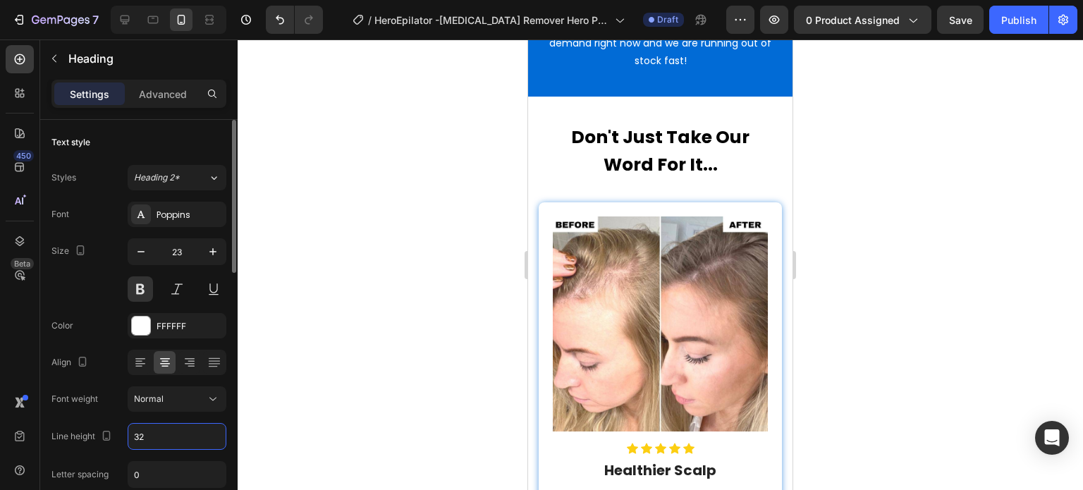
type input "32"
click at [118, 271] on div "Size 23" at bounding box center [138, 269] width 175 height 63
click at [171, 87] on p "Advanced" at bounding box center [163, 94] width 48 height 15
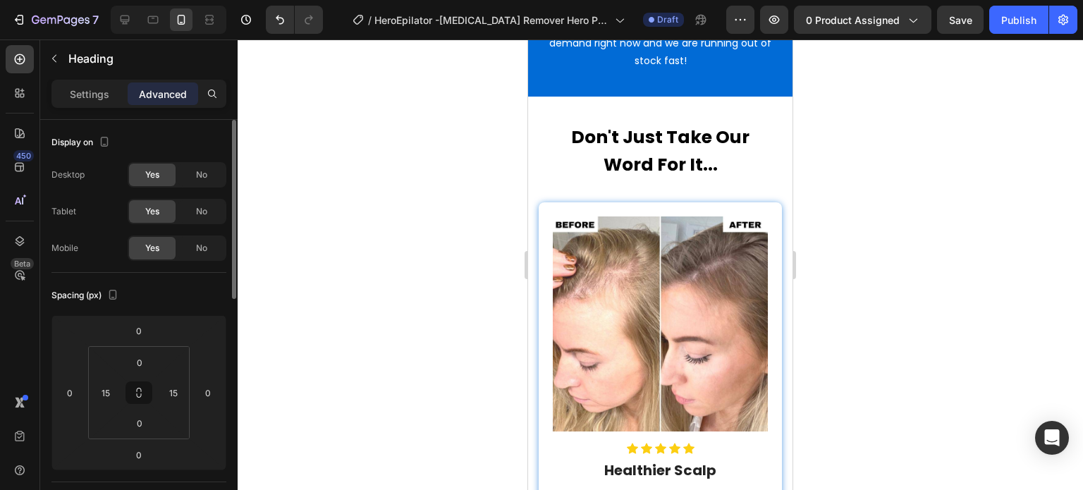
scroll to position [211, 0]
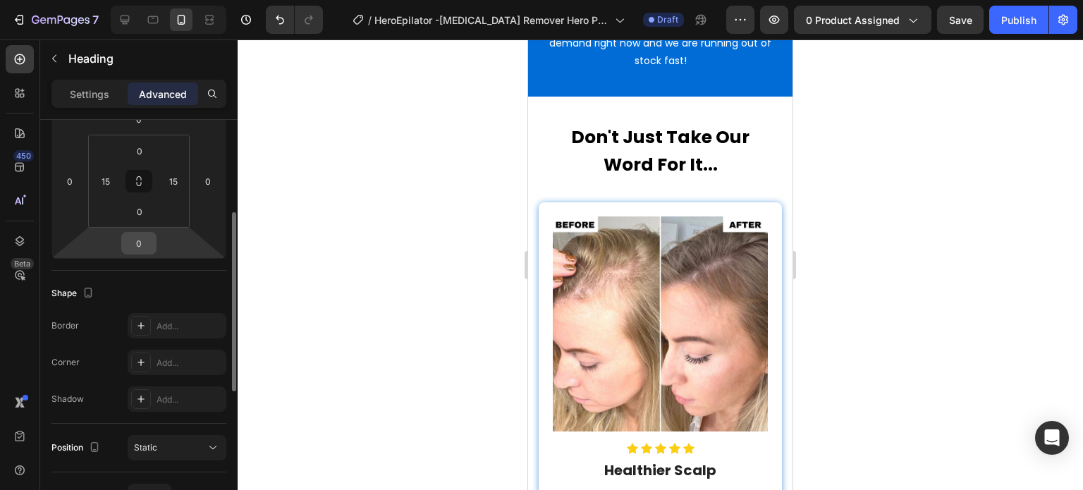
click at [147, 233] on input "0" at bounding box center [139, 243] width 28 height 21
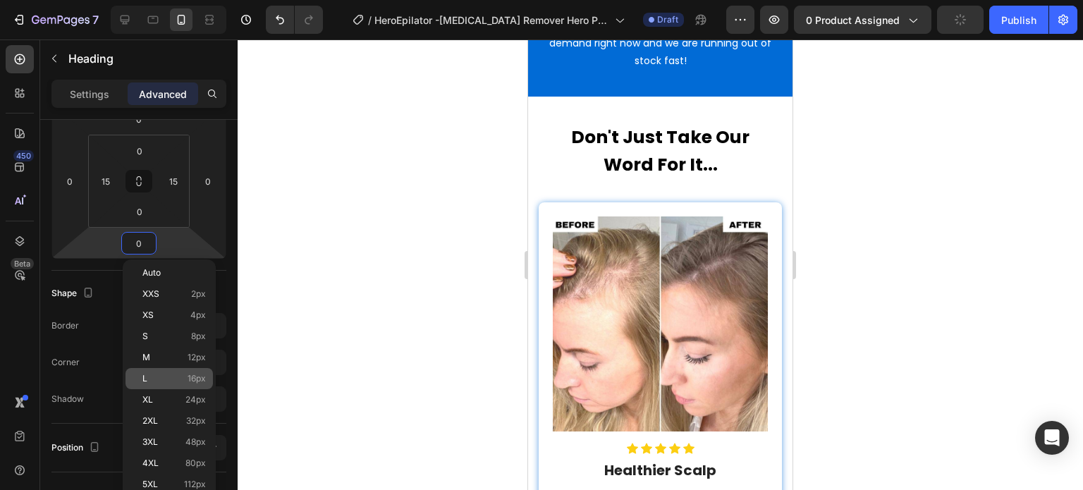
click at [181, 376] on p "L 16px" at bounding box center [173, 379] width 63 height 10
type input "16"
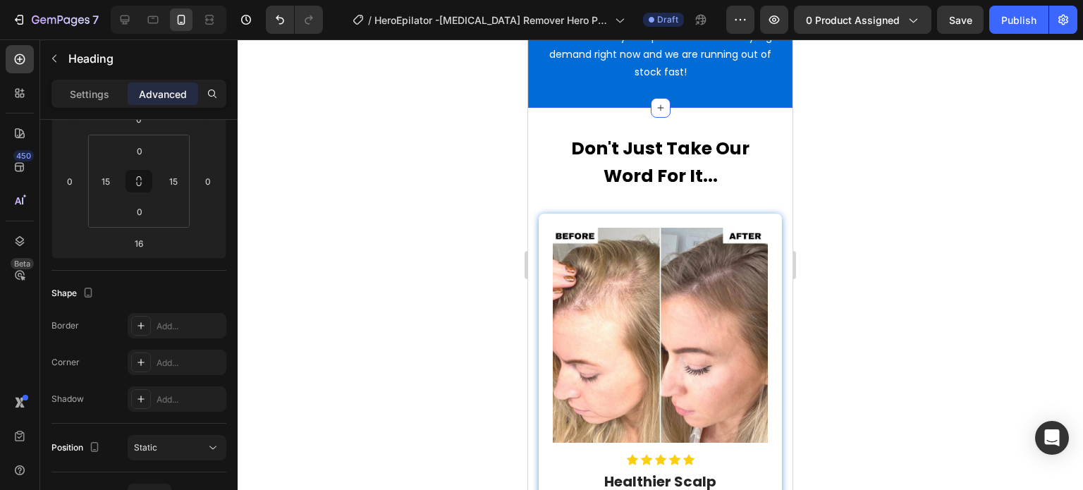
click at [769, 108] on div "UPDATE: Limited Time Offer While Supplies Last! Heading We are offering 50% OFF…" at bounding box center [660, 22] width 264 height 172
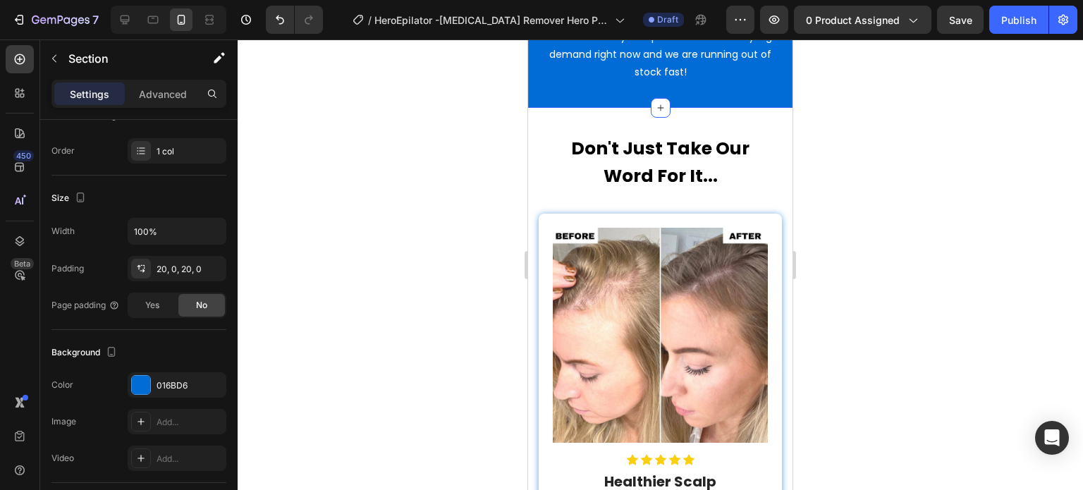
scroll to position [0, 0]
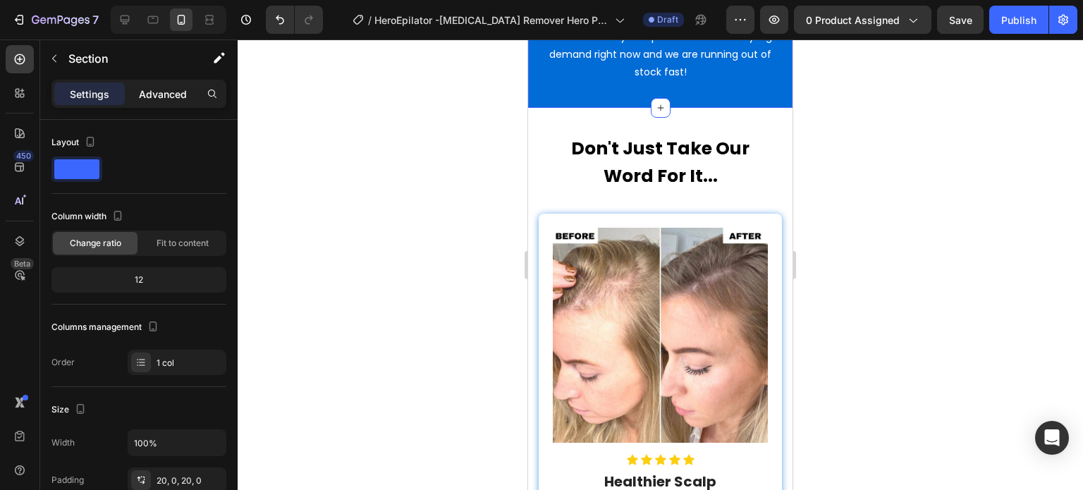
click at [160, 98] on p "Advanced" at bounding box center [163, 94] width 48 height 15
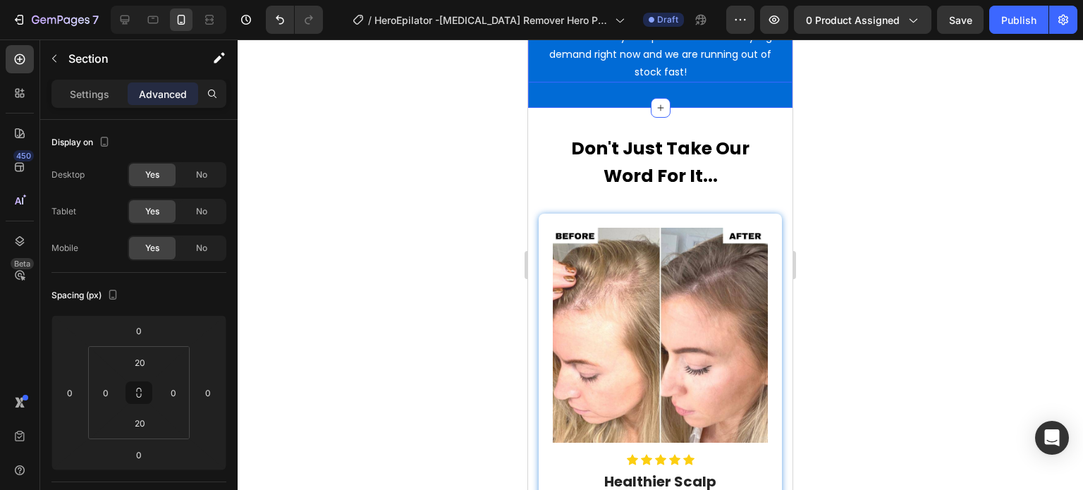
click at [705, 81] on p "We are offering 50% OFF every purchase for a limited time only. ScalpHero is in…" at bounding box center [660, 46] width 240 height 70
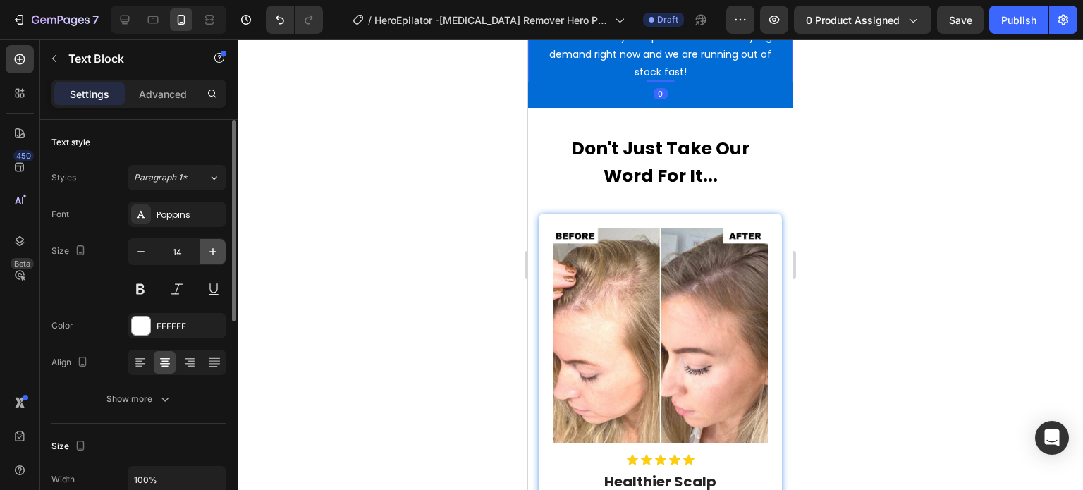
click at [214, 259] on button "button" at bounding box center [212, 251] width 25 height 25
type input "16"
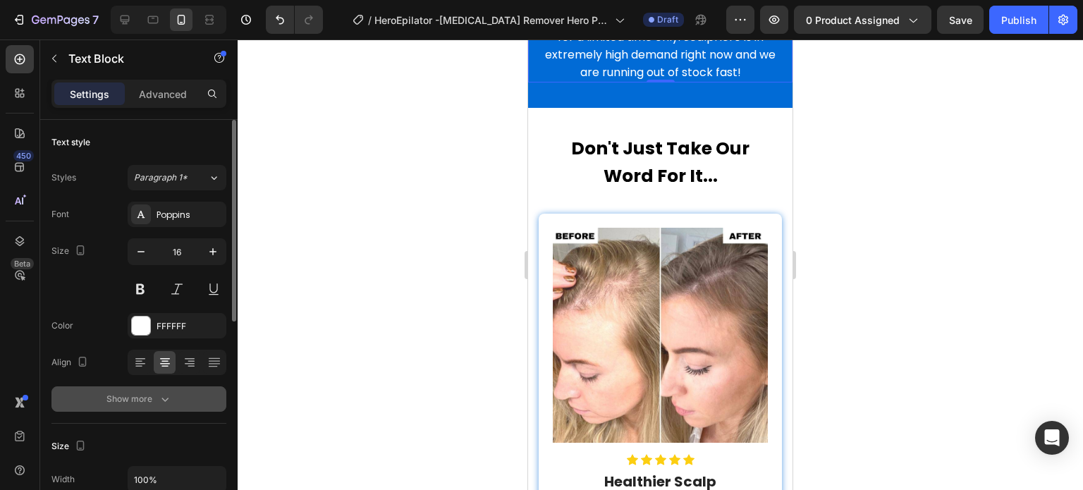
scroll to position [70, 0]
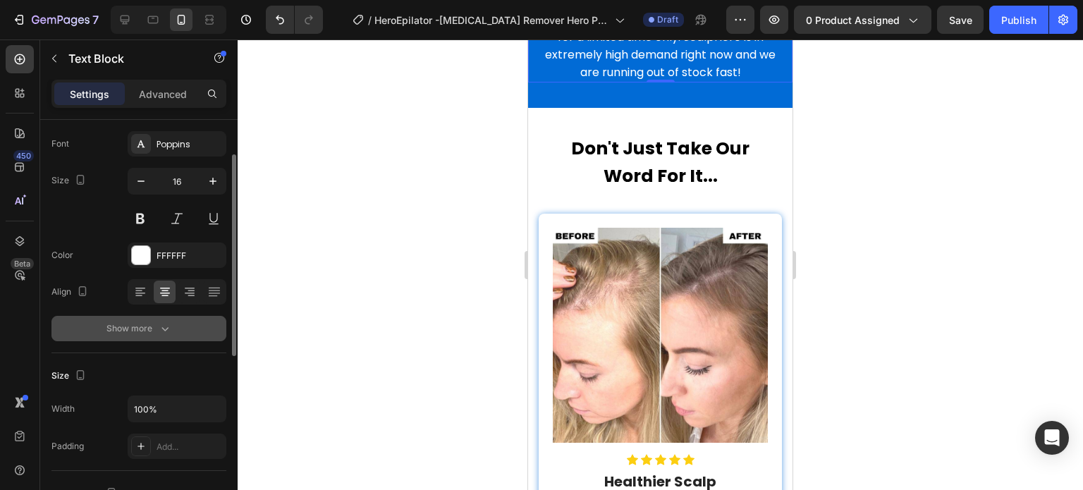
click at [164, 321] on icon "button" at bounding box center [165, 328] width 14 height 14
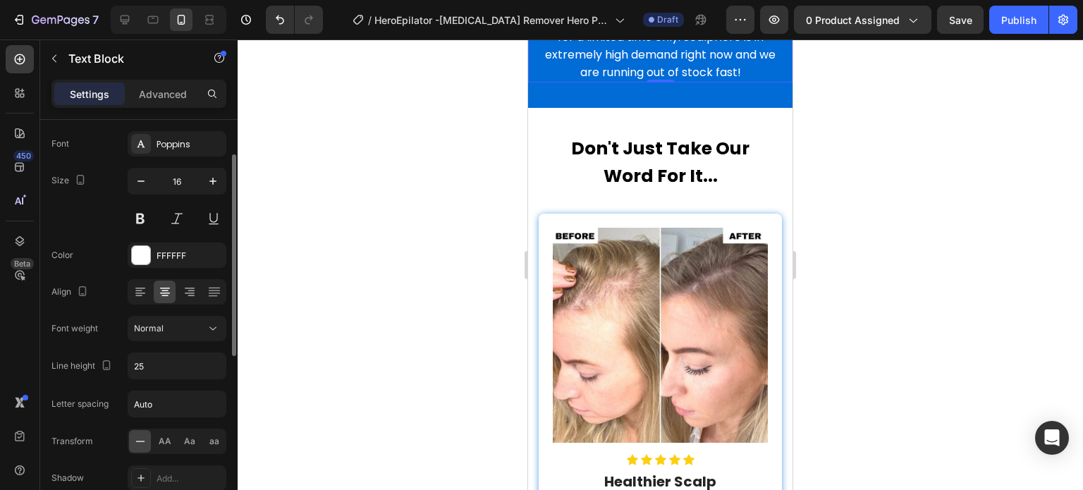
click at [103, 242] on div "Color FFFFFF" at bounding box center [138, 254] width 175 height 25
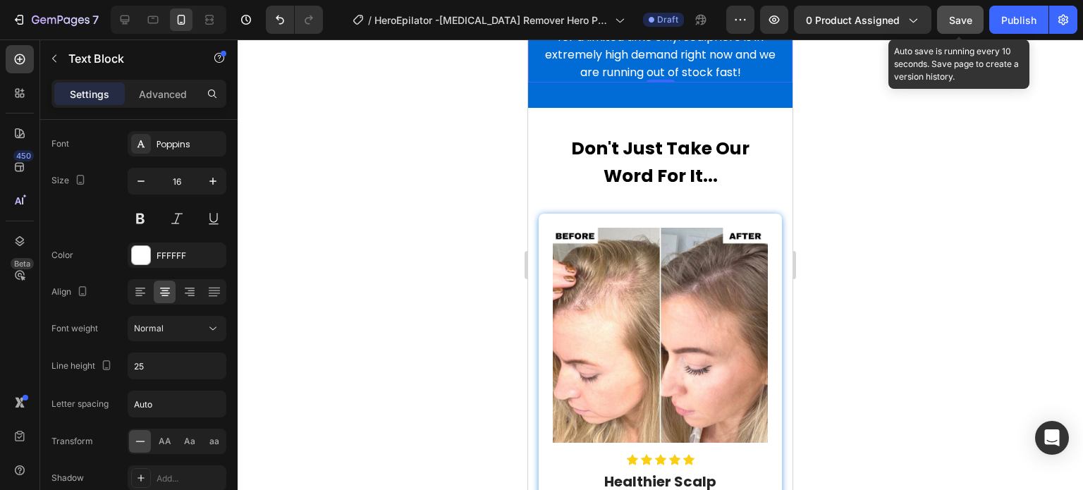
click at [959, 27] on button "Save" at bounding box center [960, 20] width 47 height 28
click at [961, 23] on span "Save" at bounding box center [960, 20] width 23 height 12
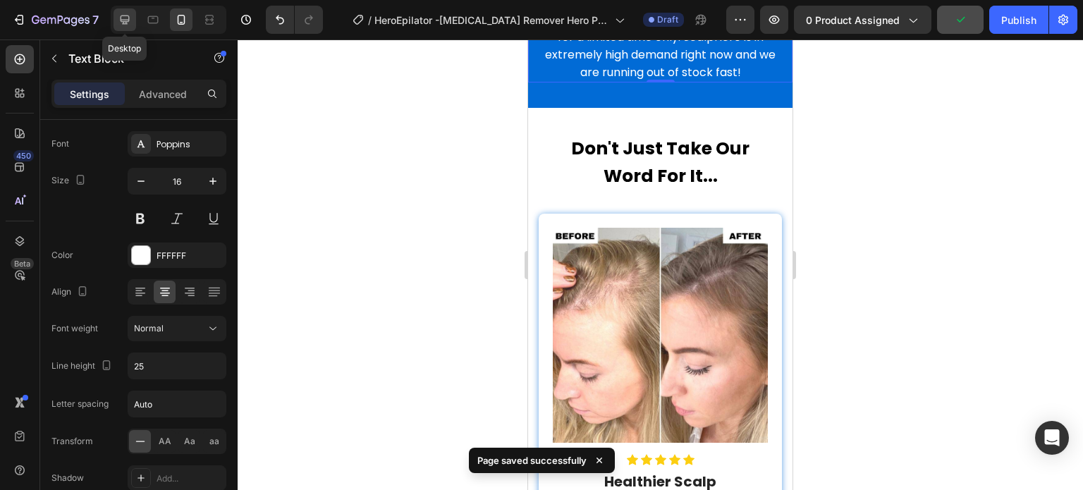
click at [115, 23] on div at bounding box center [124, 19] width 23 height 23
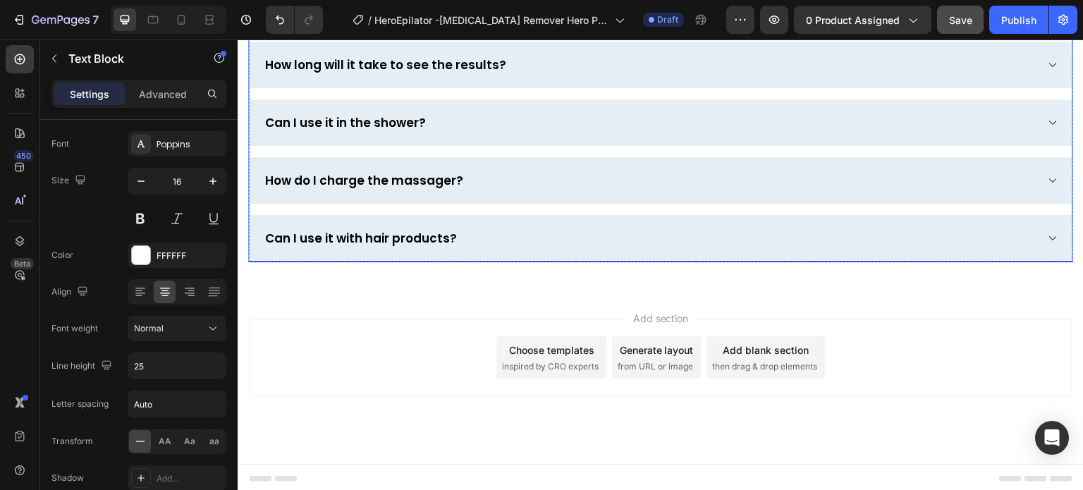
scroll to position [4505, 0]
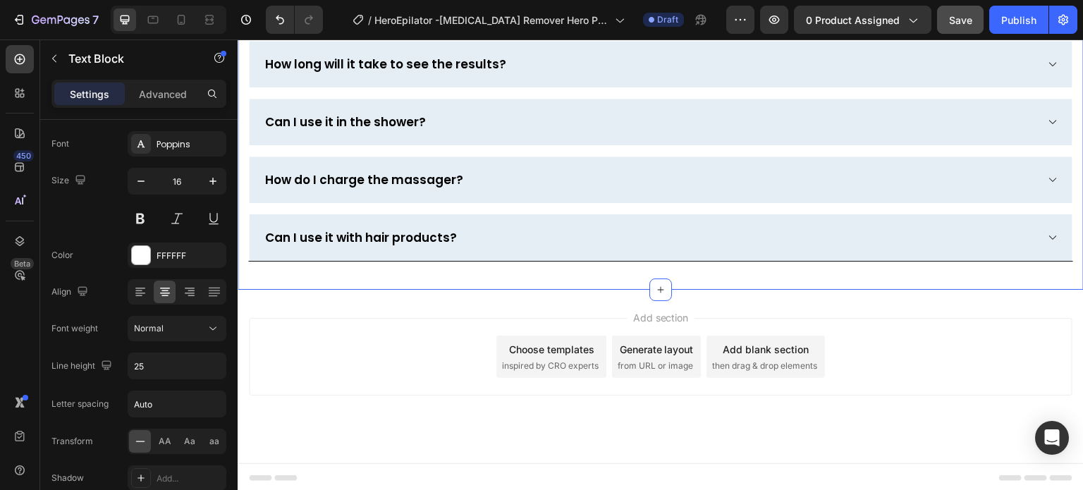
click at [280, 273] on div "Frequently Asked Questions Heading Row What is your return policy? How long doe…" at bounding box center [661, 10] width 846 height 559
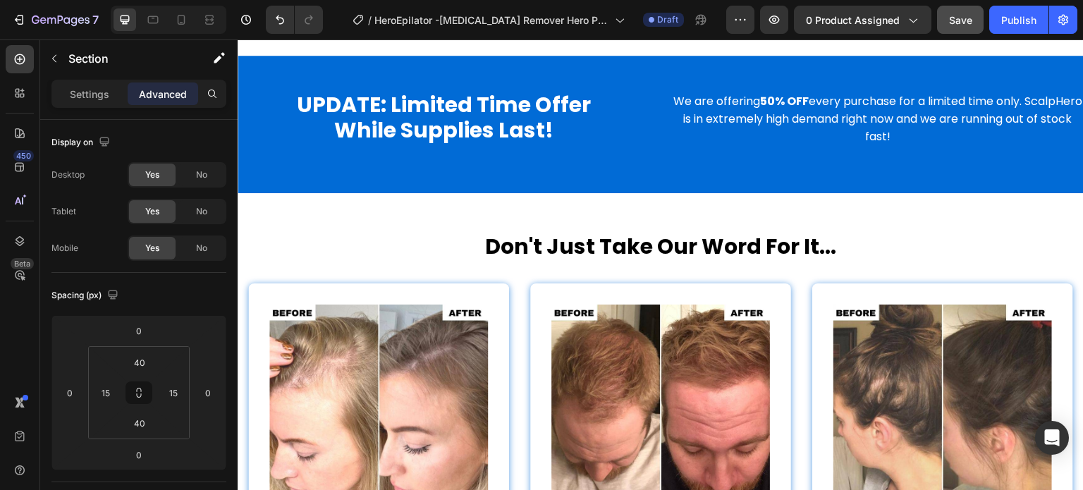
scroll to position [3377, 0]
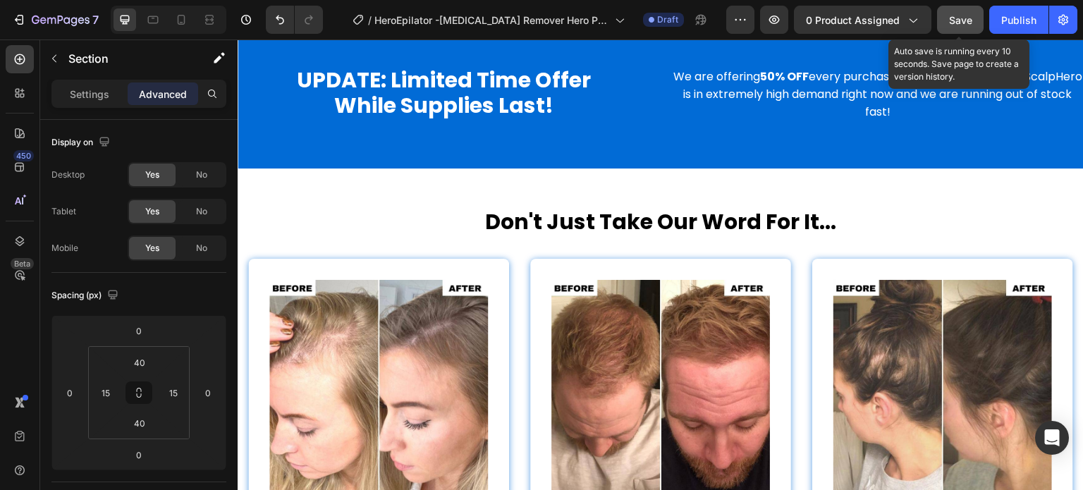
click at [955, 19] on span "Save" at bounding box center [960, 20] width 23 height 12
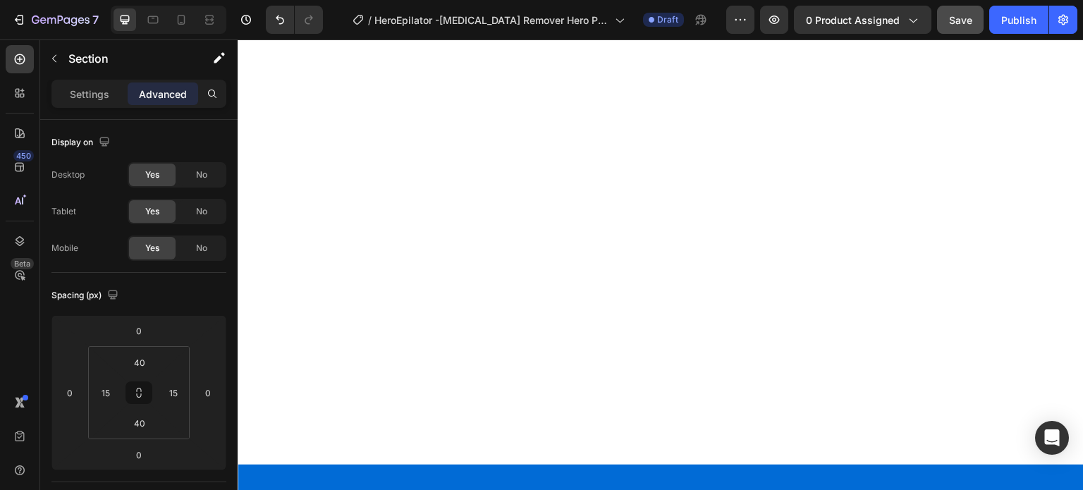
scroll to position [2954, 0]
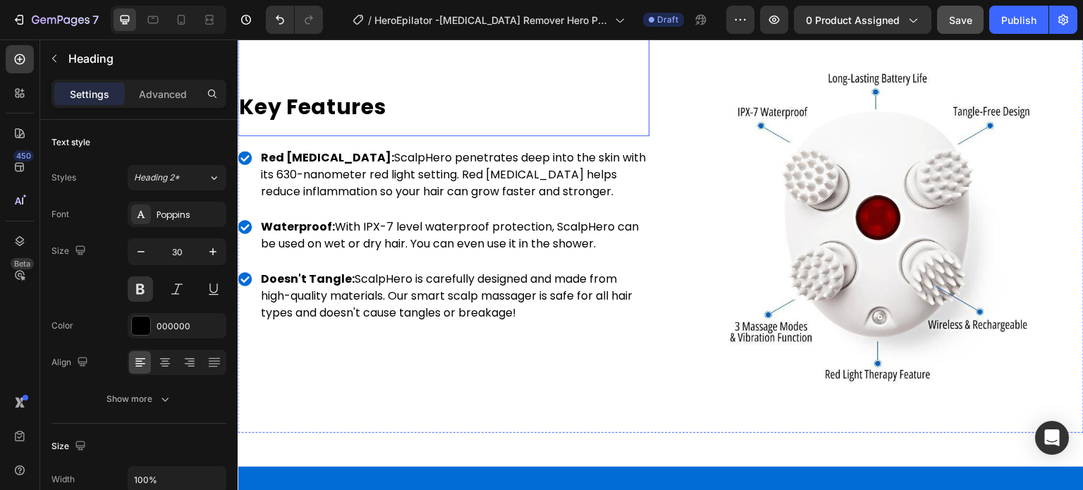
click at [343, 122] on h2 "Key Features" at bounding box center [444, 107] width 412 height 30
click at [137, 93] on div "Advanced" at bounding box center [163, 93] width 70 height 23
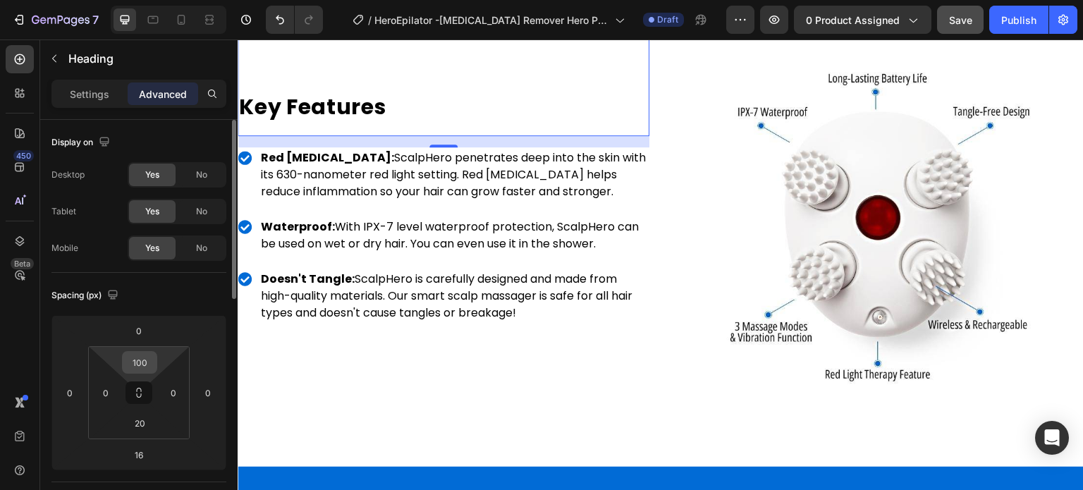
click at [140, 363] on input "100" at bounding box center [139, 362] width 28 height 21
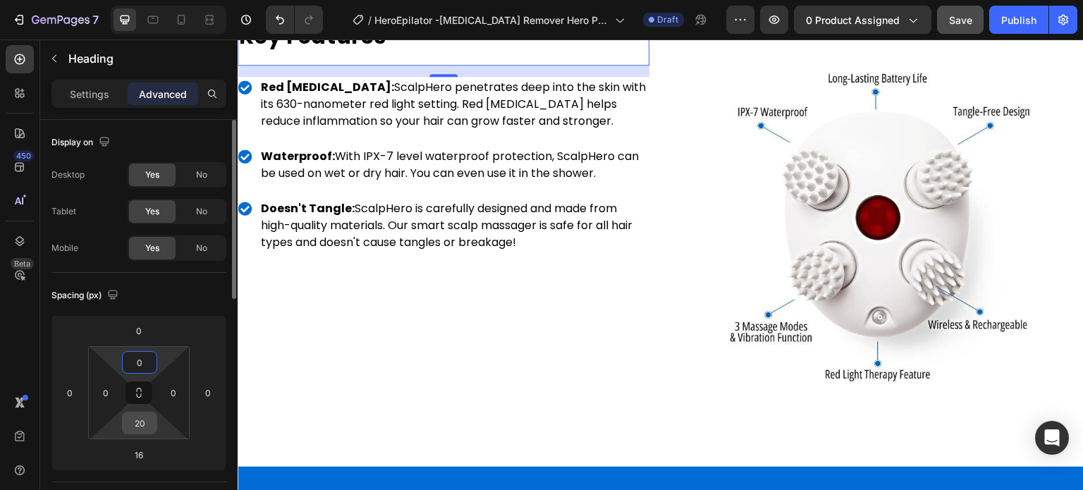
type input "0"
click at [144, 417] on input "20" at bounding box center [139, 422] width 28 height 21
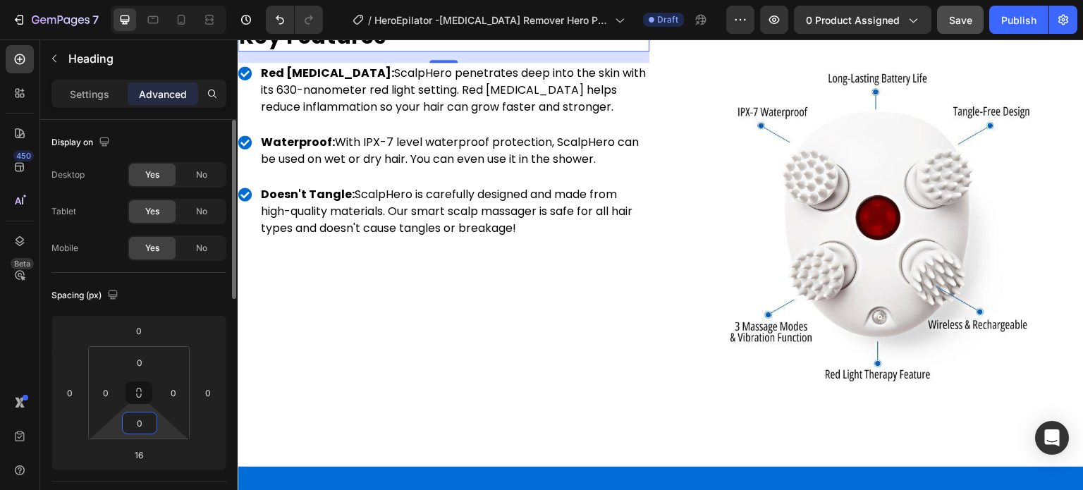
type input "0"
click at [169, 288] on div "Spacing (px)" at bounding box center [138, 295] width 175 height 23
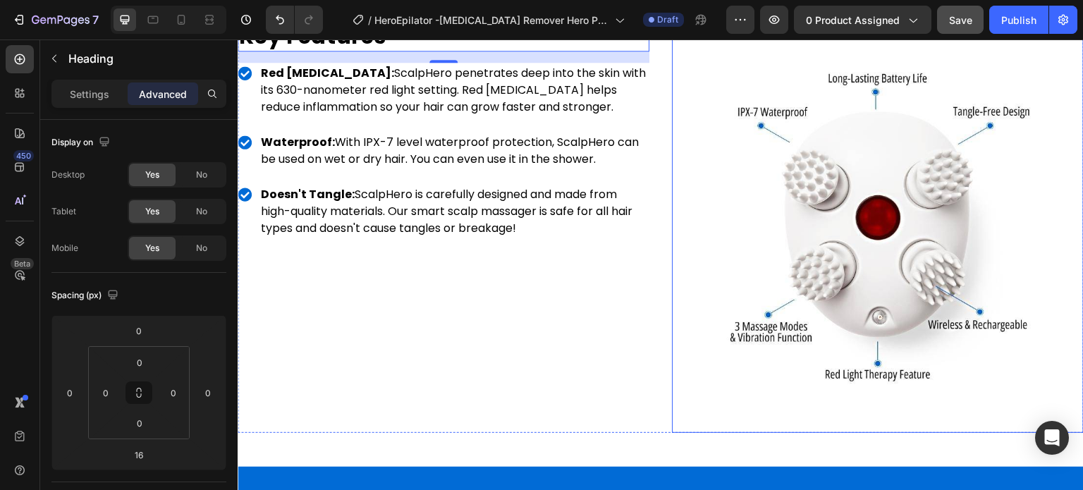
click at [672, 127] on div "Image" at bounding box center [878, 227] width 412 height 412
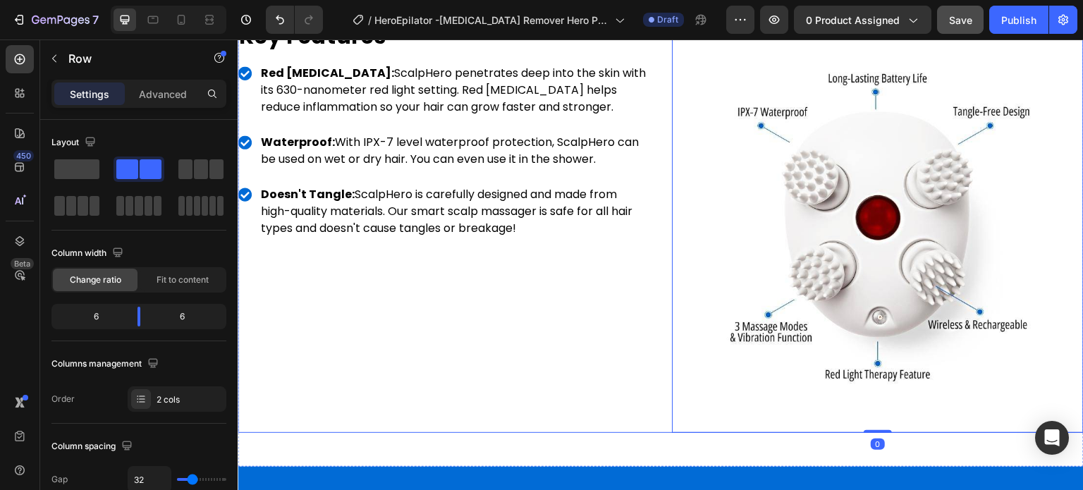
click at [658, 125] on div "Image Key Features Heading Red Light Therapy: ScalpHero penetrates deep into th…" at bounding box center [661, 227] width 846 height 412
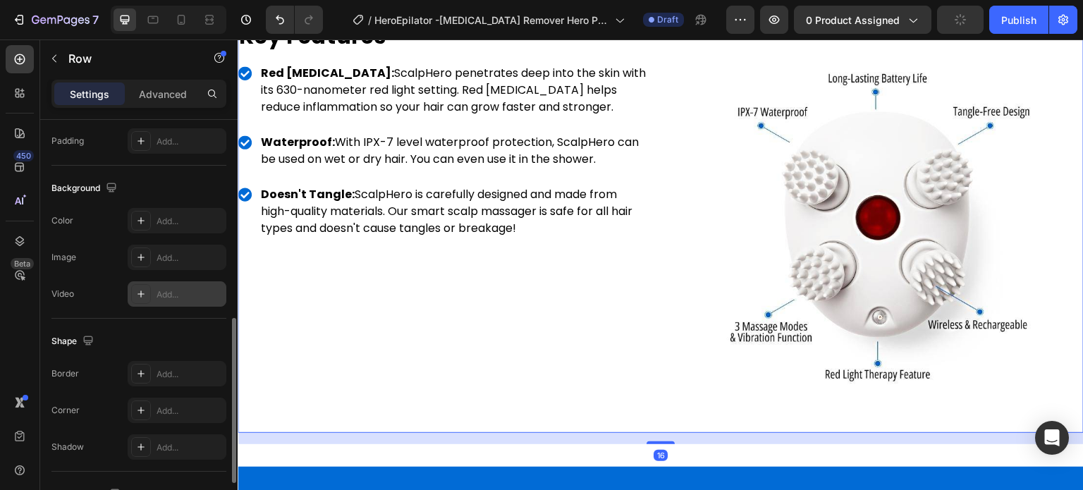
scroll to position [608, 0]
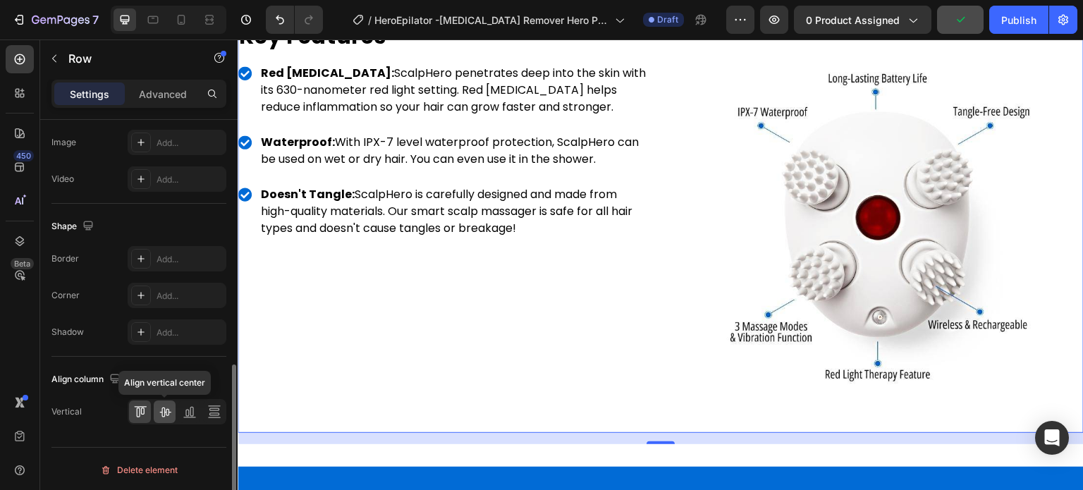
click at [169, 412] on icon at bounding box center [165, 412] width 14 height 14
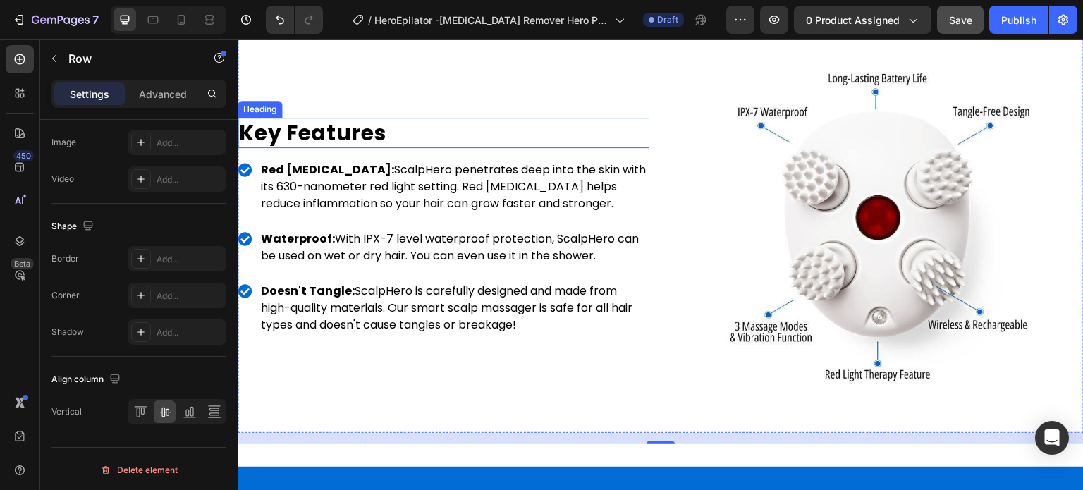
click at [338, 148] on h2 "Key Features" at bounding box center [444, 133] width 412 height 30
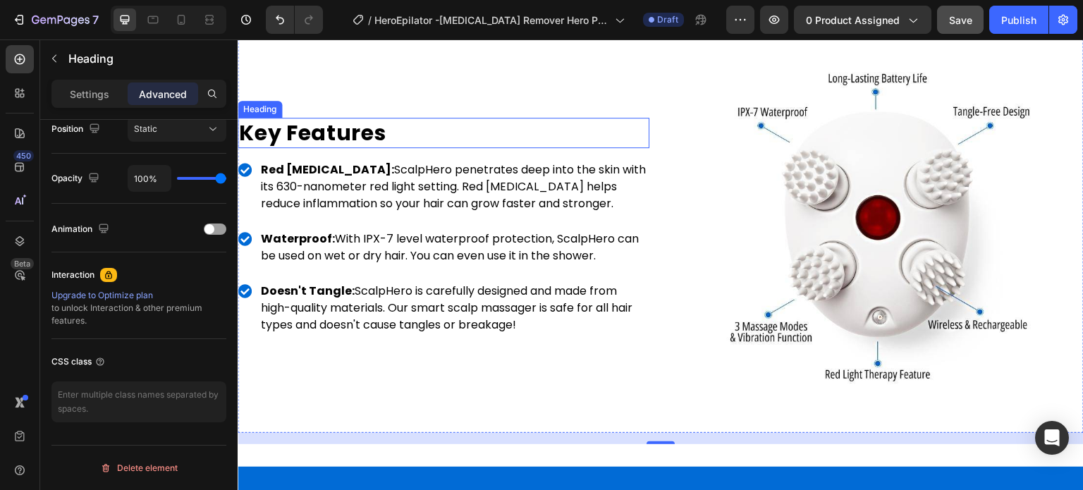
scroll to position [0, 0]
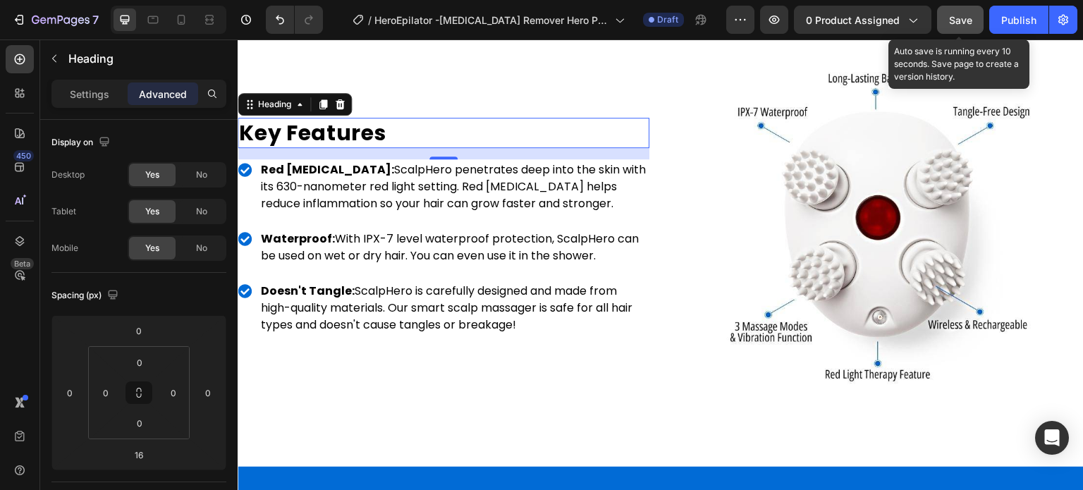
click at [968, 16] on span "Save" at bounding box center [960, 20] width 23 height 12
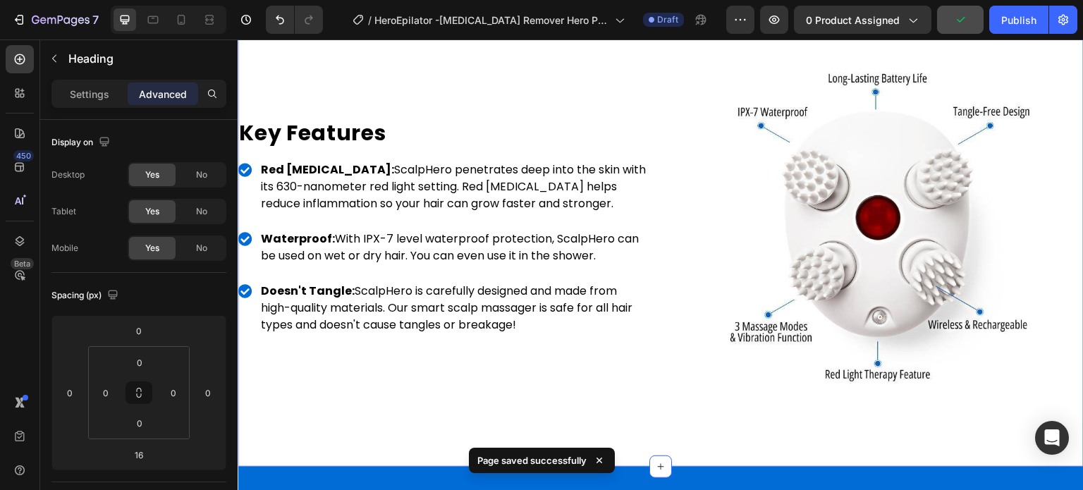
click at [782, 110] on div "Image Key Features Heading Red Light Therapy: ScalpHero penetrates deep into th…" at bounding box center [661, 233] width 846 height 468
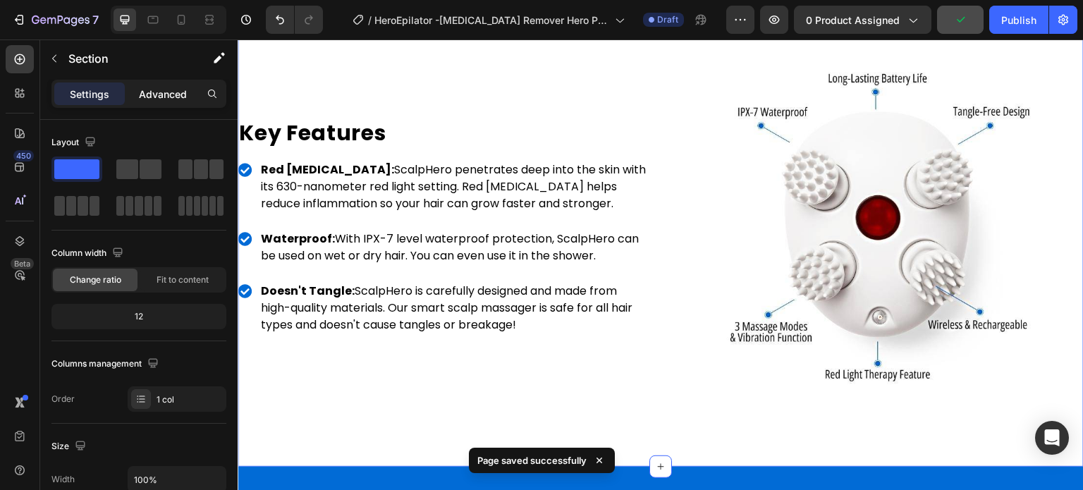
click at [161, 99] on p "Advanced" at bounding box center [163, 94] width 48 height 15
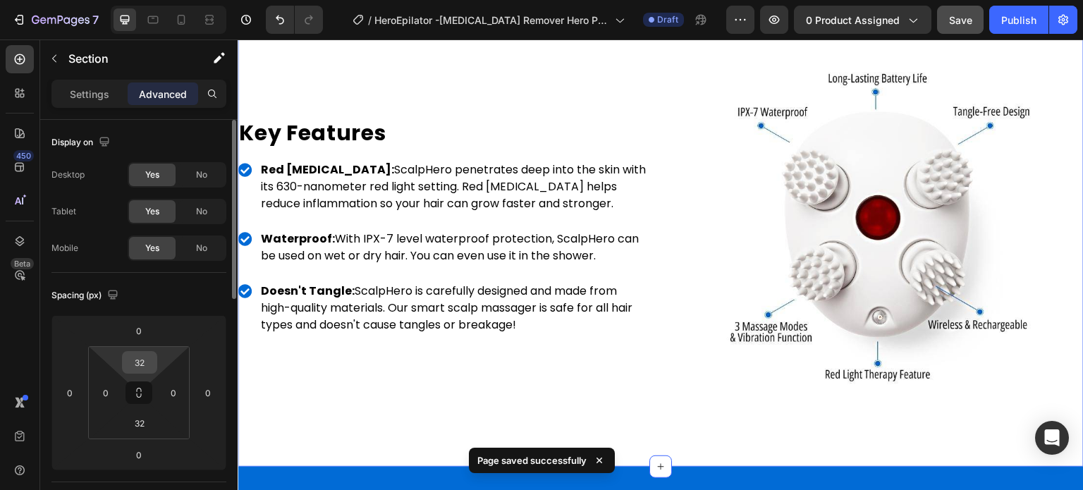
click at [149, 366] on input "32" at bounding box center [139, 362] width 28 height 21
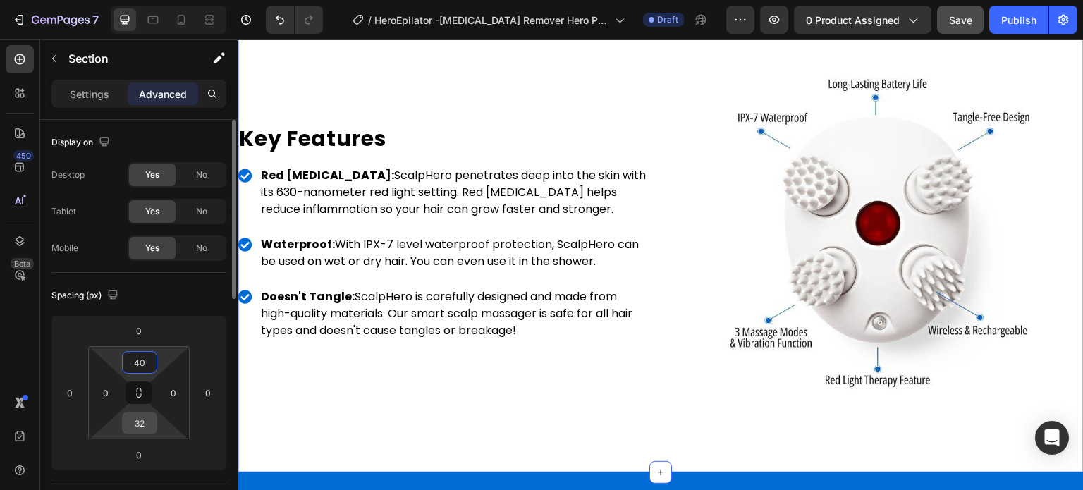
type input "40"
click at [141, 429] on input "32" at bounding box center [139, 422] width 28 height 21
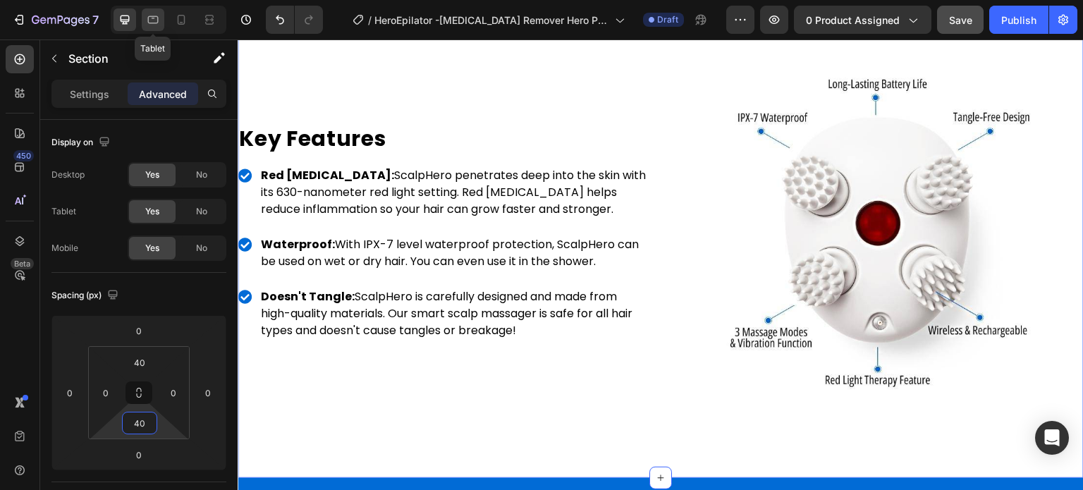
type input "40"
click at [152, 22] on icon at bounding box center [153, 20] width 14 height 14
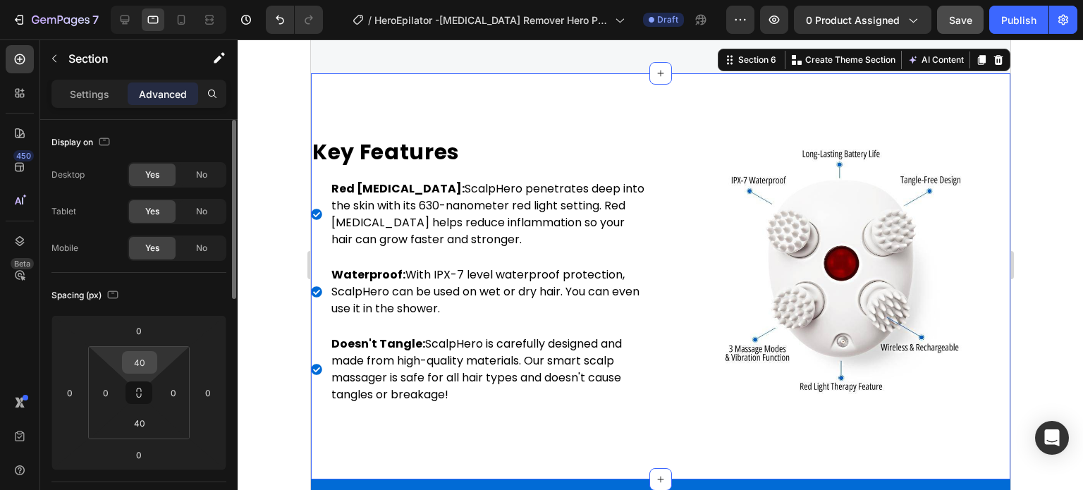
scroll to position [2890, 0]
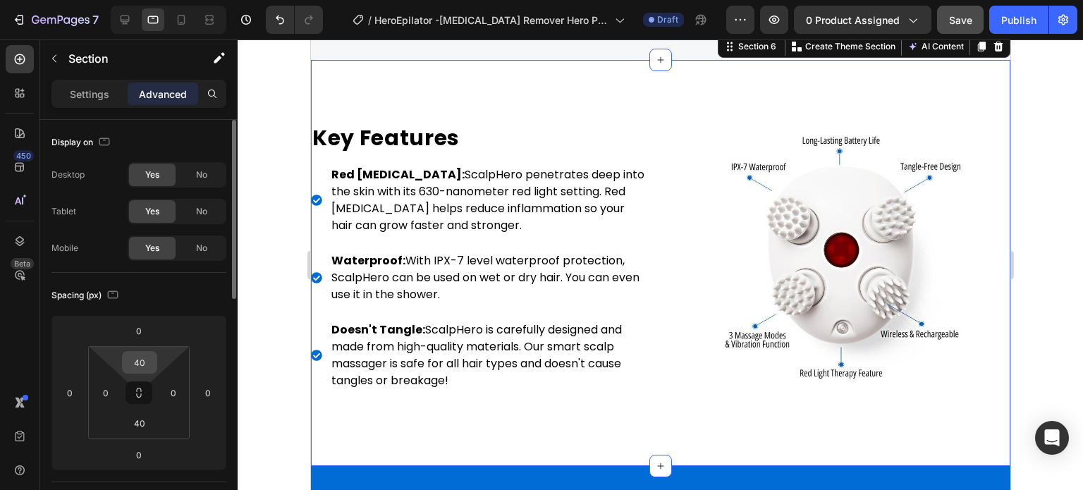
click at [142, 363] on input "40" at bounding box center [139, 362] width 28 height 21
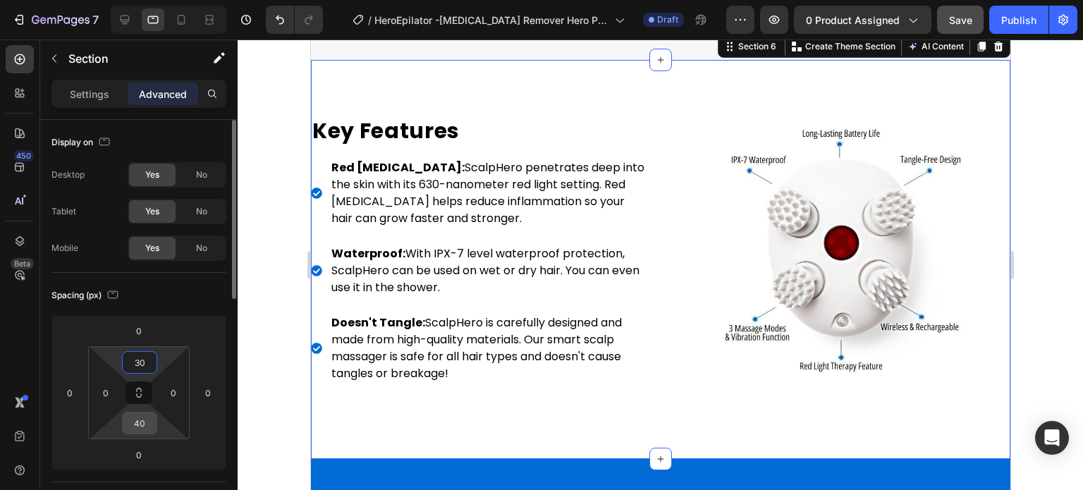
type input "30"
click at [137, 421] on input "40" at bounding box center [139, 422] width 28 height 21
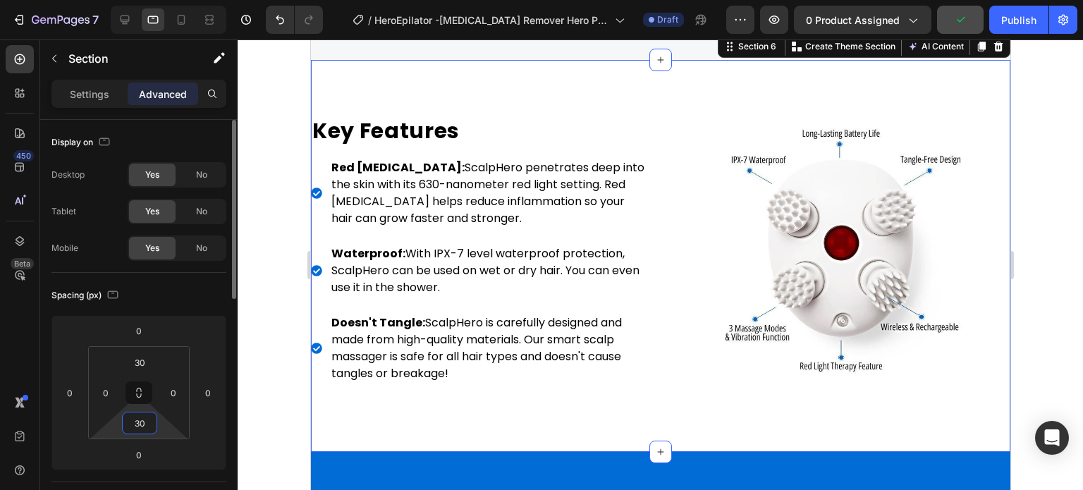
type input "30"
click at [156, 295] on div "Spacing (px)" at bounding box center [138, 295] width 175 height 23
click at [183, 22] on icon at bounding box center [181, 20] width 14 height 14
type input "0"
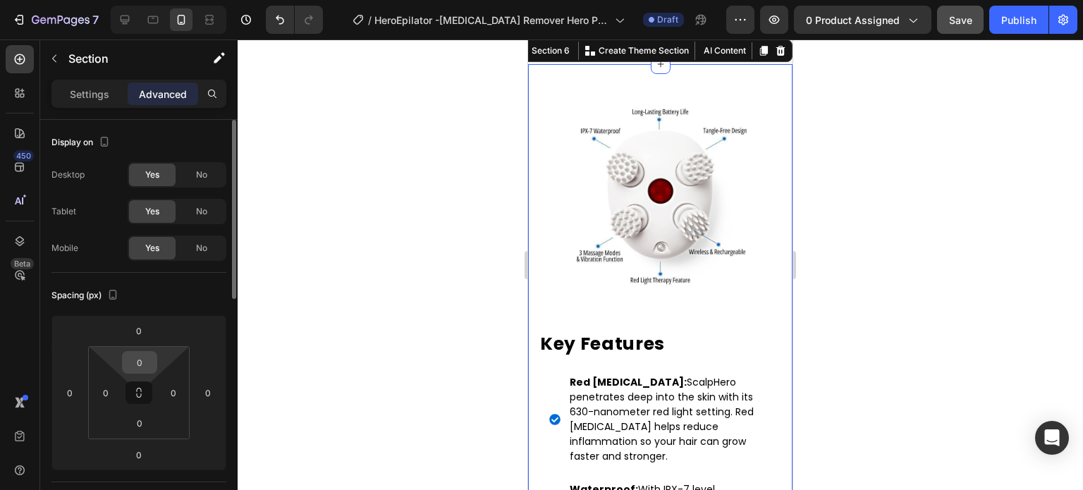
scroll to position [2836, 0]
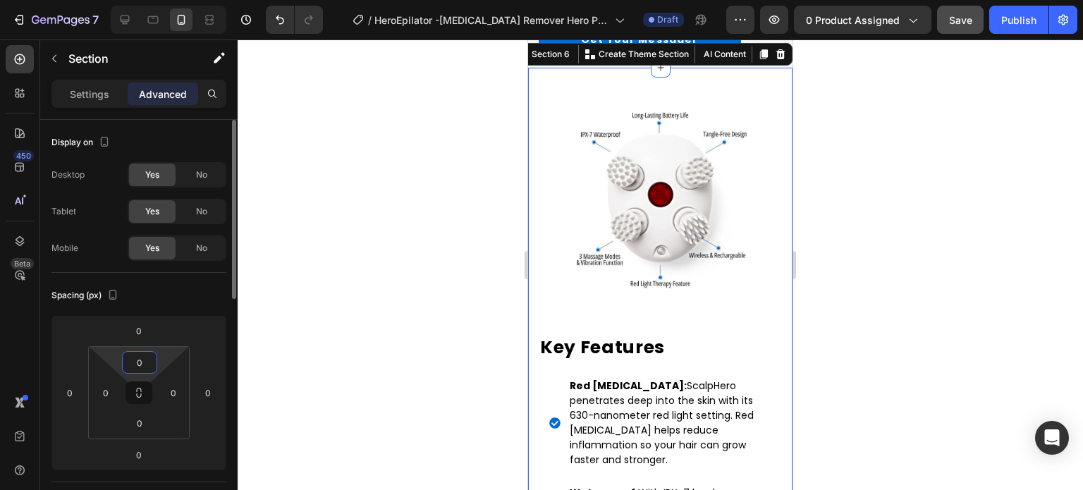
click at [141, 363] on input "0" at bounding box center [139, 362] width 28 height 21
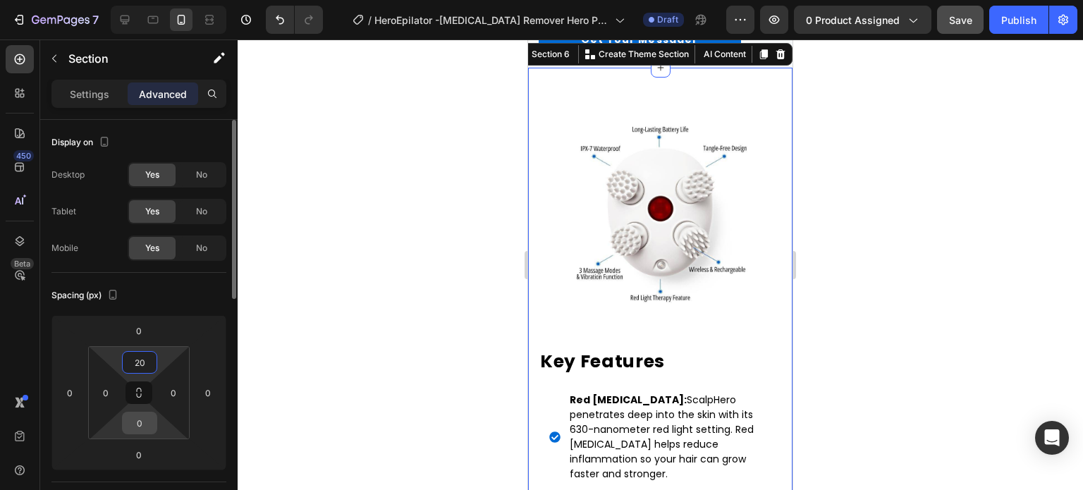
type input "20"
click at [133, 419] on input "0" at bounding box center [139, 422] width 28 height 21
type input "20"
click at [163, 295] on div "Spacing (px)" at bounding box center [138, 295] width 175 height 23
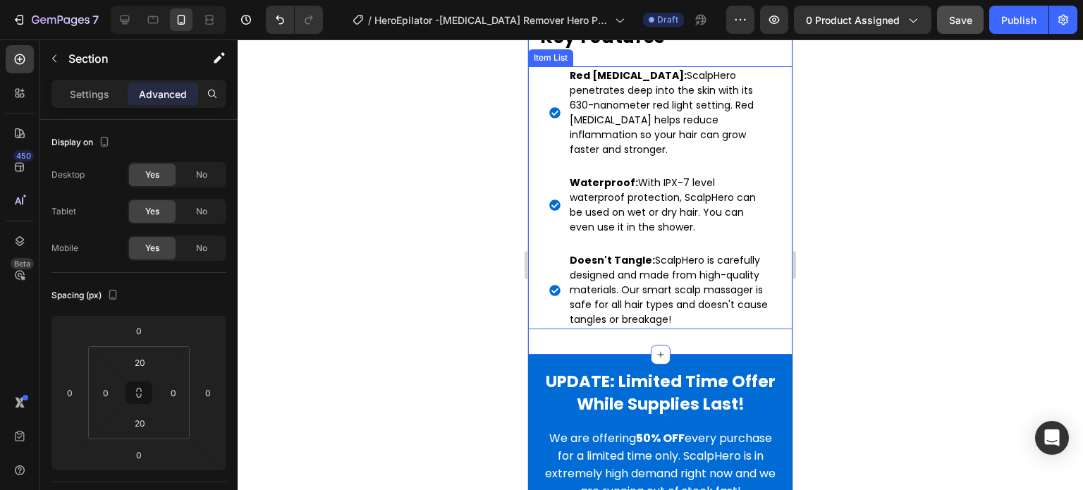
scroll to position [3188, 0]
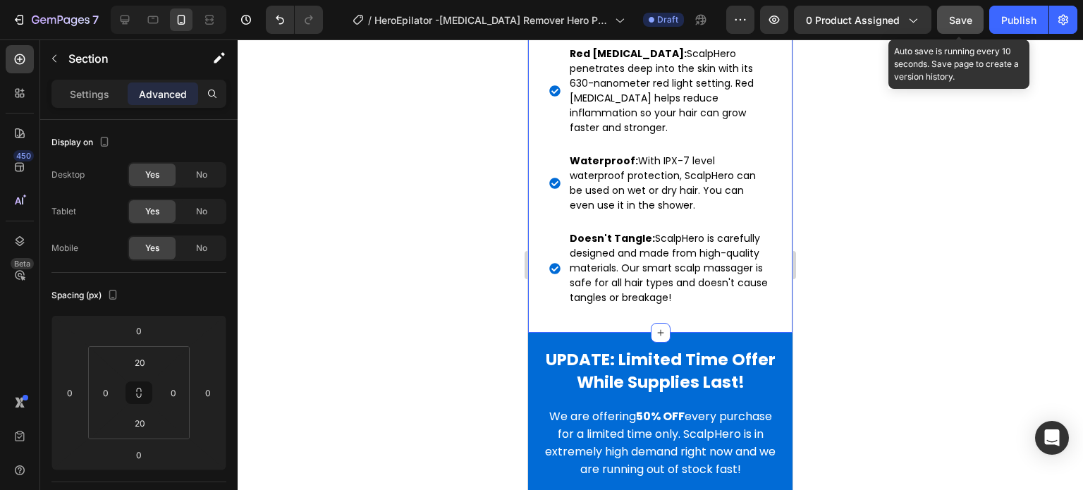
click at [968, 18] on span "Save" at bounding box center [960, 20] width 23 height 12
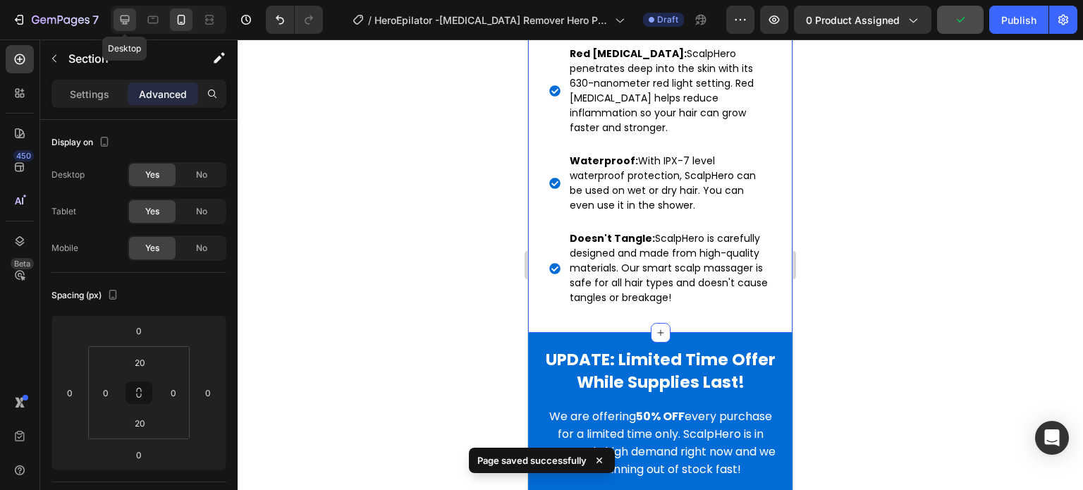
click at [130, 19] on icon at bounding box center [125, 20] width 14 height 14
type input "40"
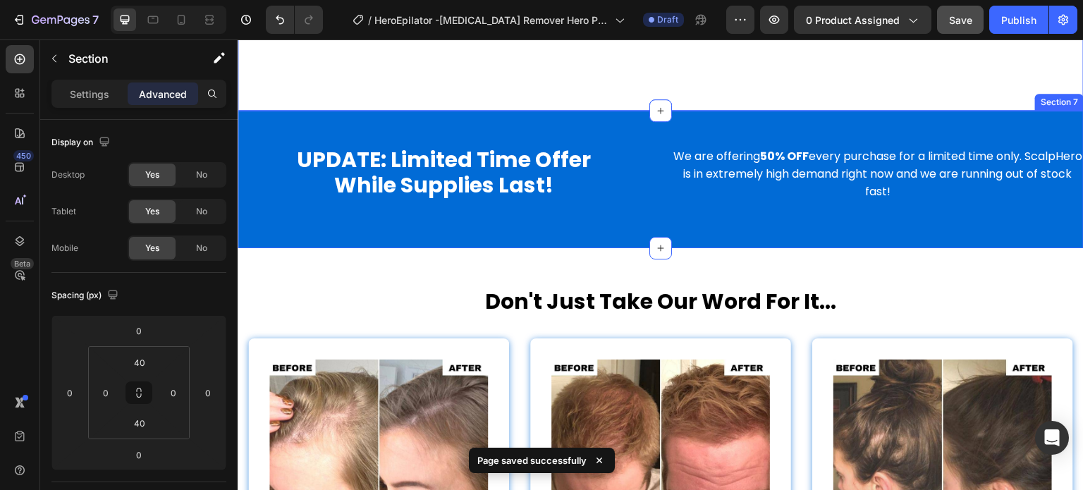
scroll to position [2898, 0]
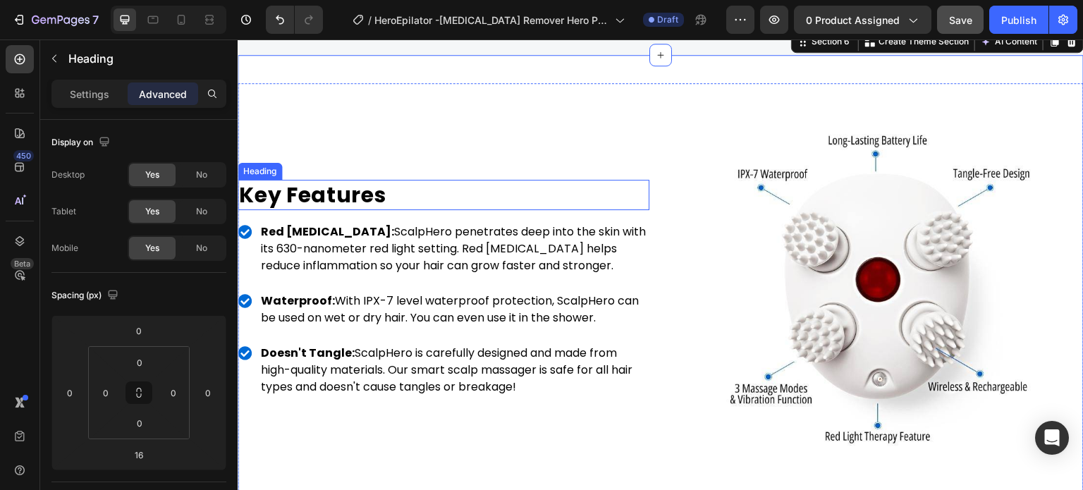
click at [383, 210] on h2 "Key Features" at bounding box center [444, 195] width 412 height 30
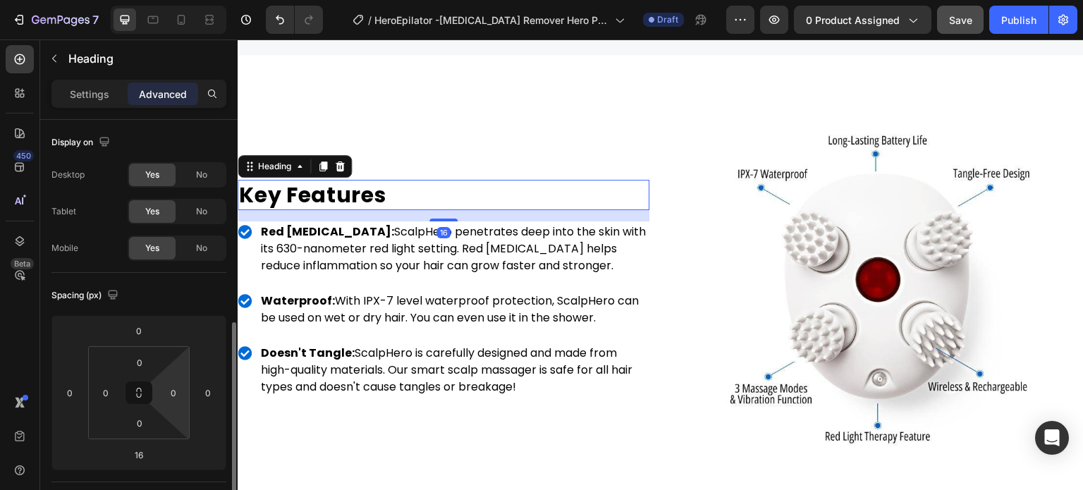
scroll to position [141, 0]
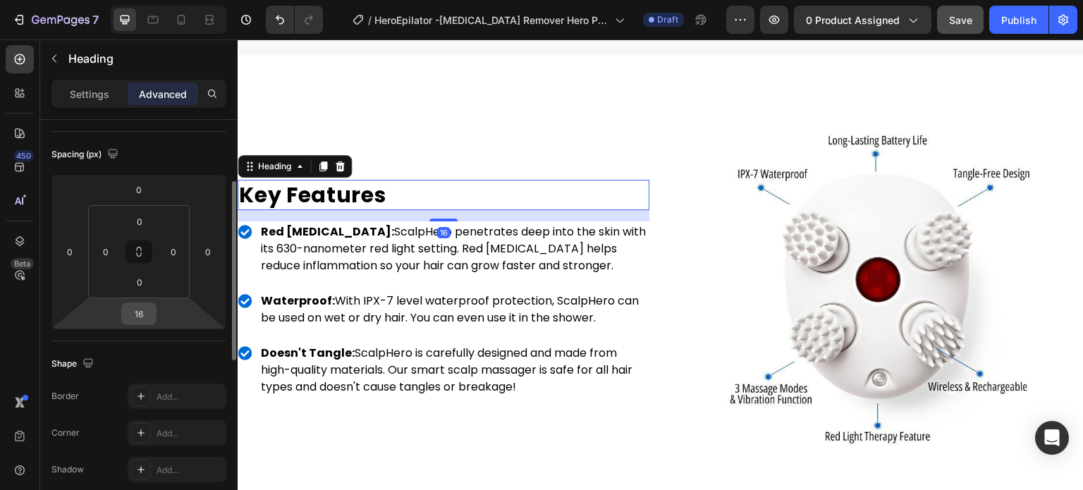
click at [149, 307] on input "16" at bounding box center [139, 313] width 28 height 21
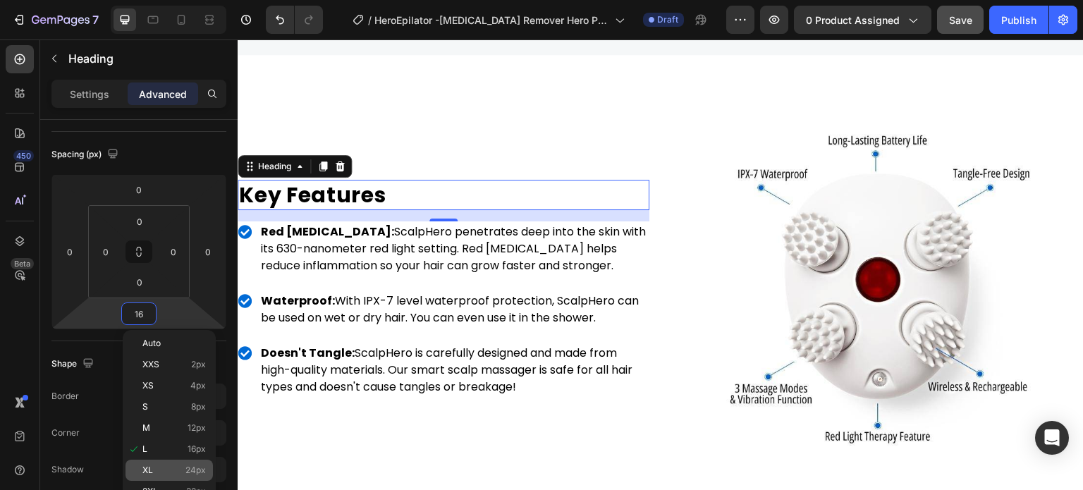
click at [195, 467] on span "24px" at bounding box center [195, 470] width 20 height 10
type input "24"
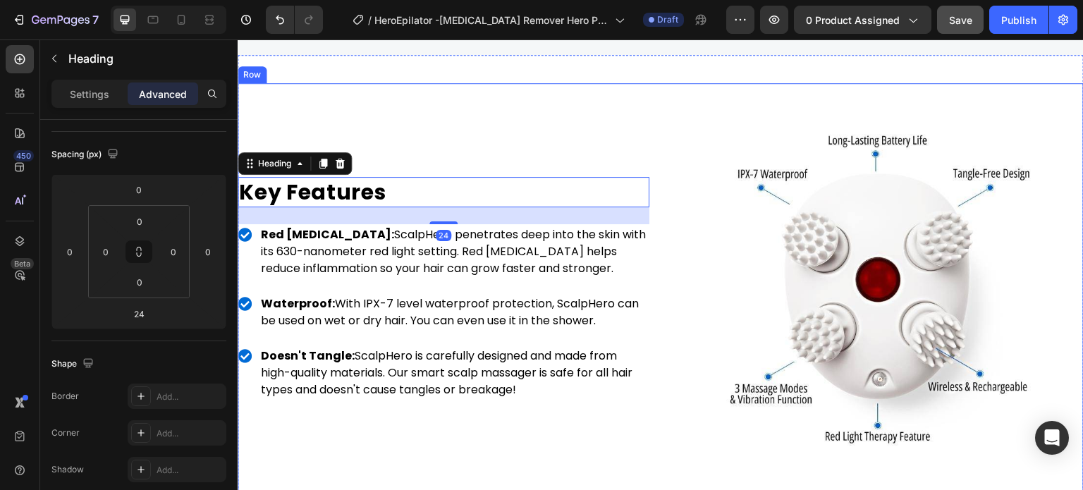
click at [496, 241] on div "Image Key Features Heading 24 Red Light Therapy: ScalpHero penetrates deep into…" at bounding box center [444, 289] width 412 height 412
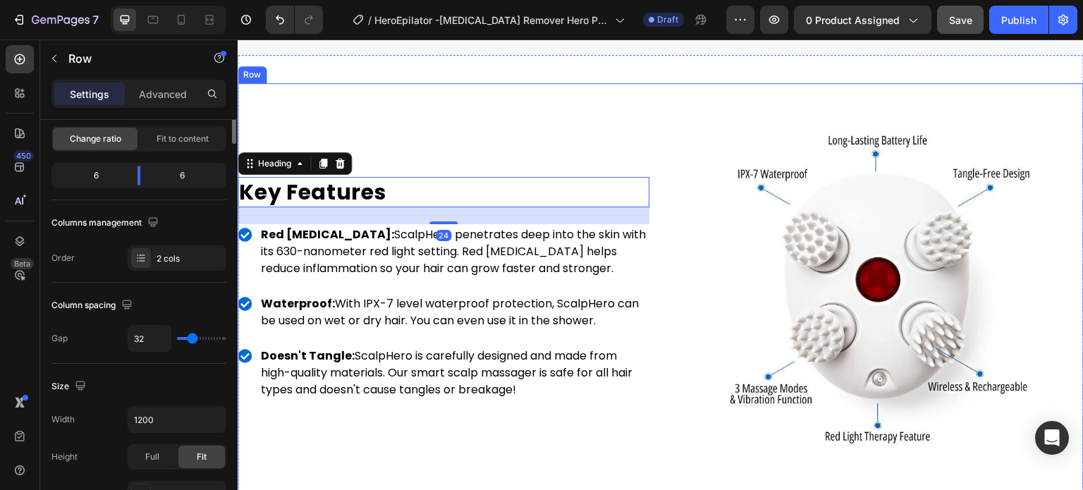
scroll to position [0, 0]
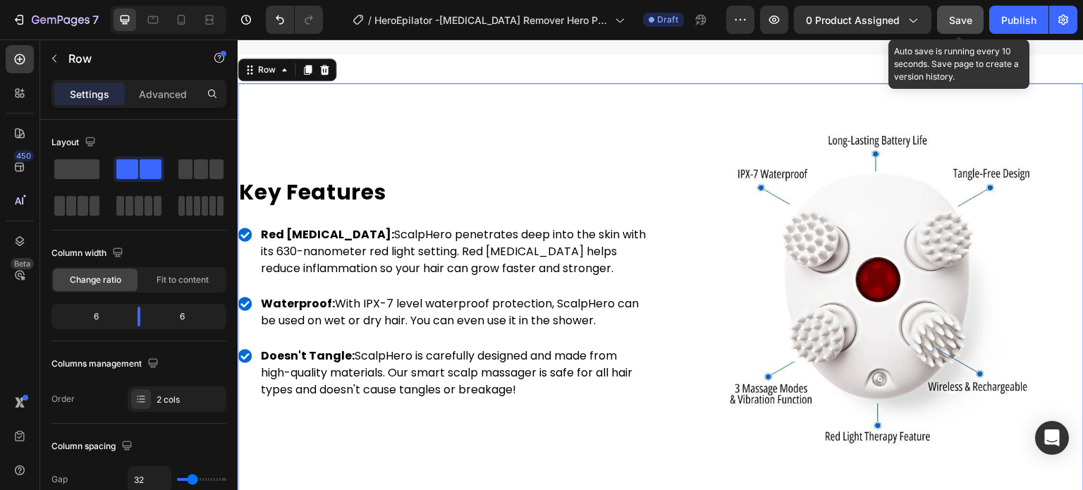
drag, startPoint x: 959, startPoint y: 13, endPoint x: 262, endPoint y: 130, distance: 706.7
click at [959, 14] on span "Save" at bounding box center [960, 20] width 23 height 12
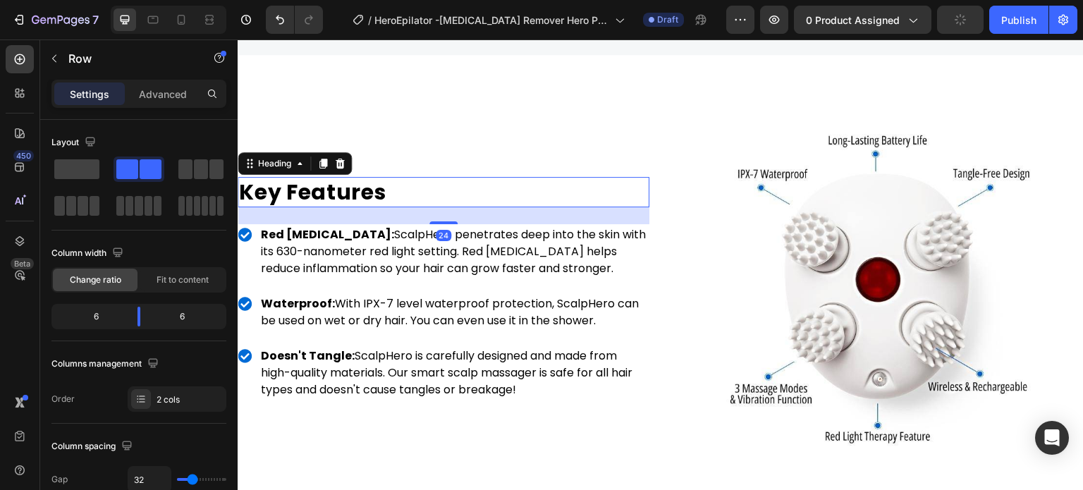
click at [372, 207] on h2 "Key Features" at bounding box center [444, 192] width 412 height 30
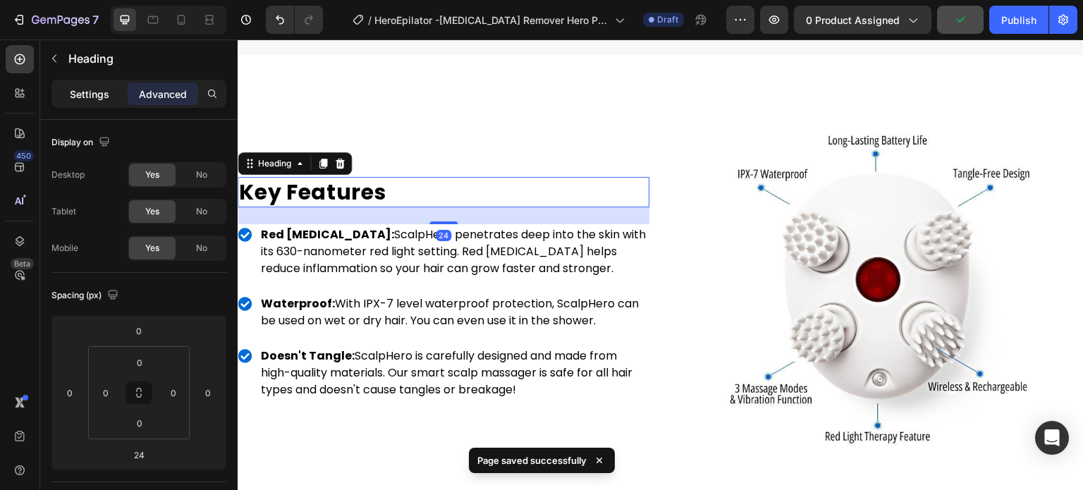
click at [104, 96] on p "Settings" at bounding box center [89, 94] width 39 height 15
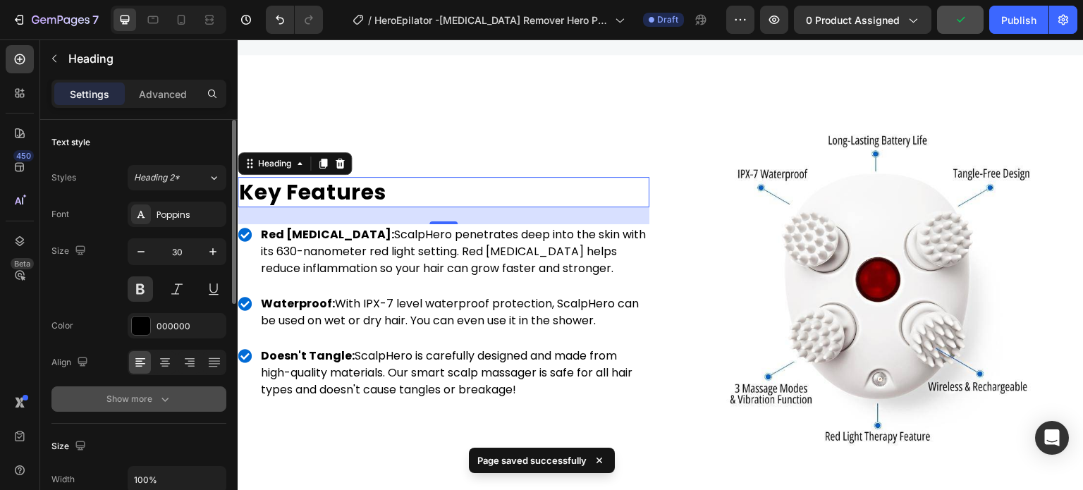
click at [171, 408] on button "Show more" at bounding box center [138, 398] width 175 height 25
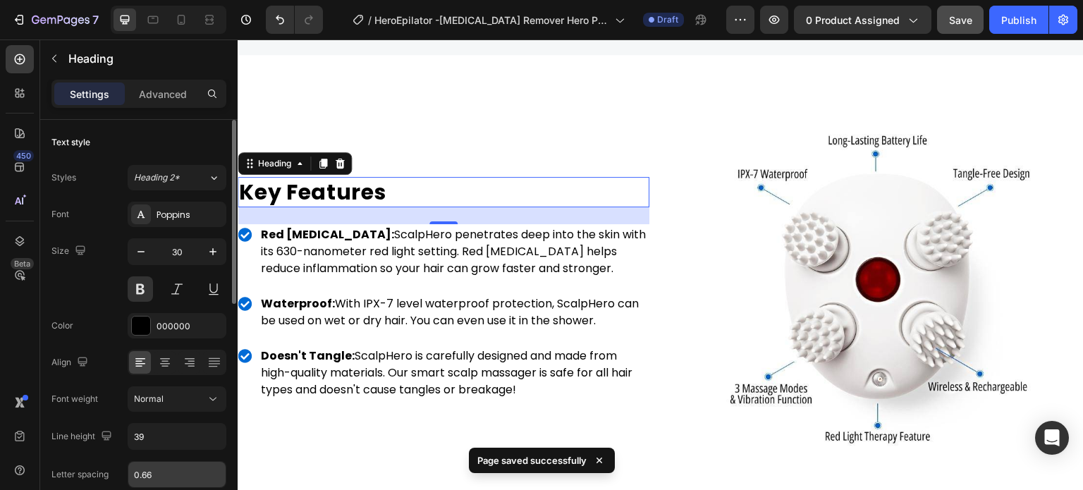
click at [161, 473] on input "0.66" at bounding box center [176, 474] width 97 height 25
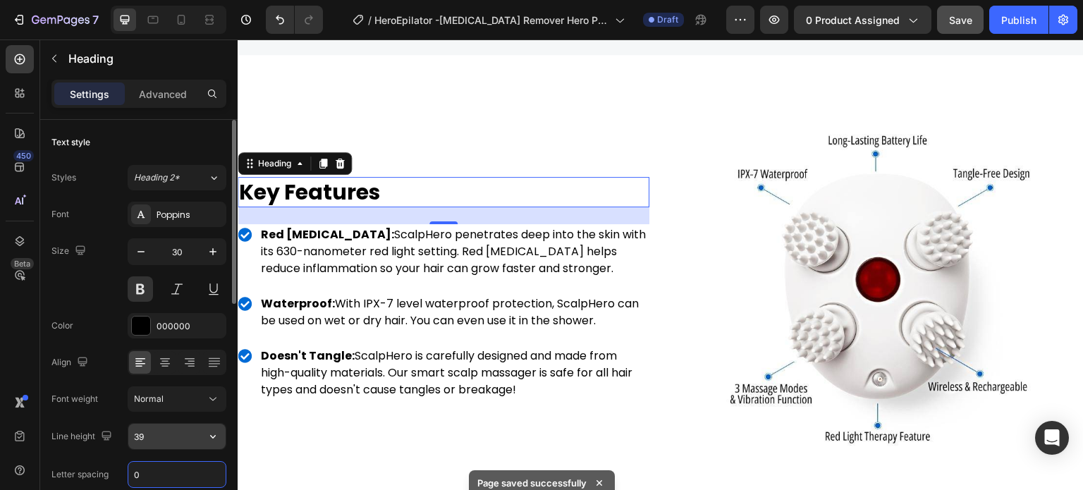
type input "0"
click at [166, 437] on input "39" at bounding box center [176, 436] width 97 height 25
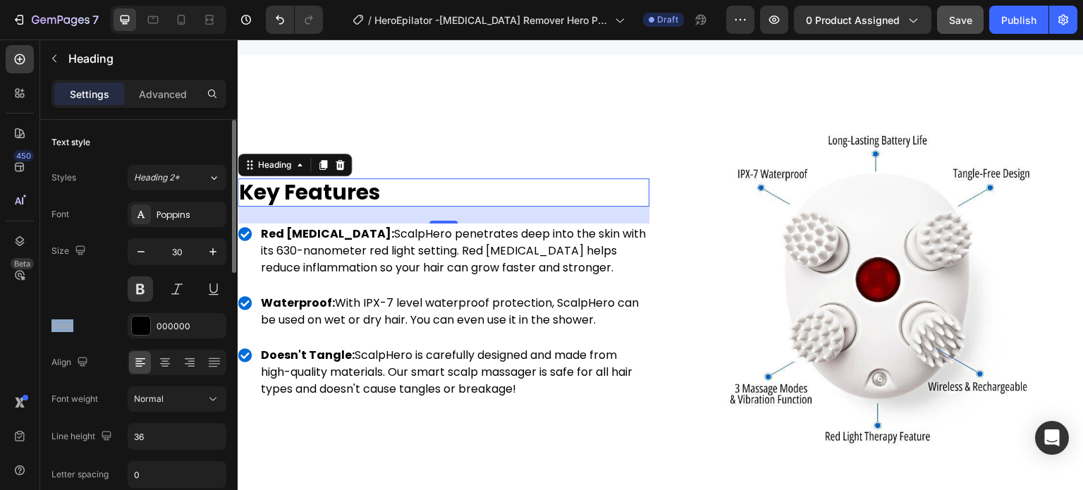
click at [103, 307] on div "Font Poppins Size 30 Color 000000 Align Font weight Normal Line height 36 Lette…" at bounding box center [138, 400] width 175 height 396
click at [147, 28] on div at bounding box center [153, 19] width 23 height 23
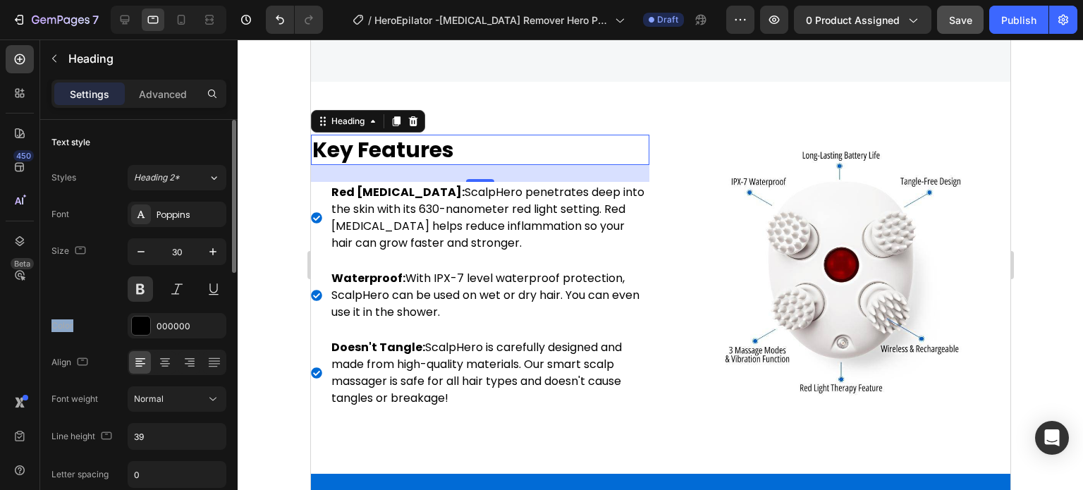
scroll to position [2936, 0]
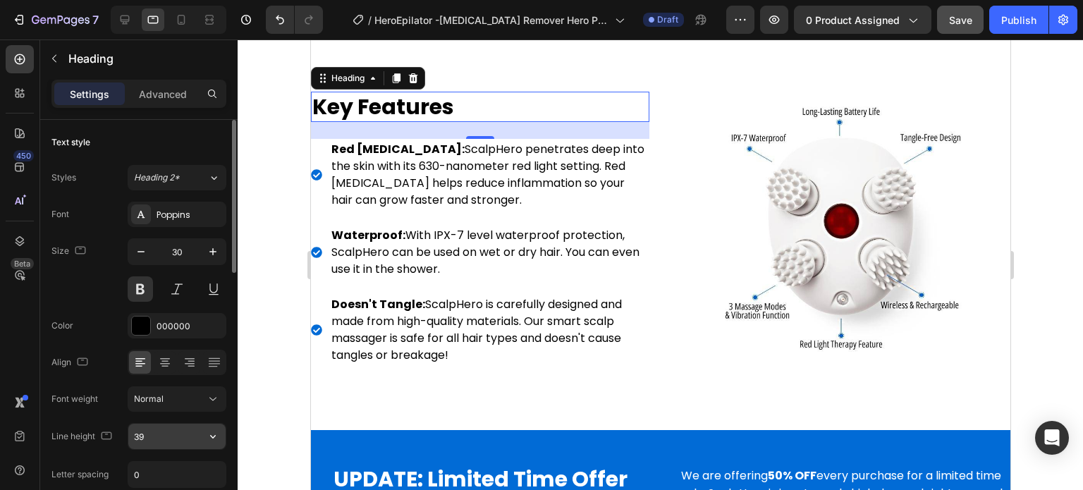
click at [157, 433] on input "39" at bounding box center [176, 436] width 97 height 25
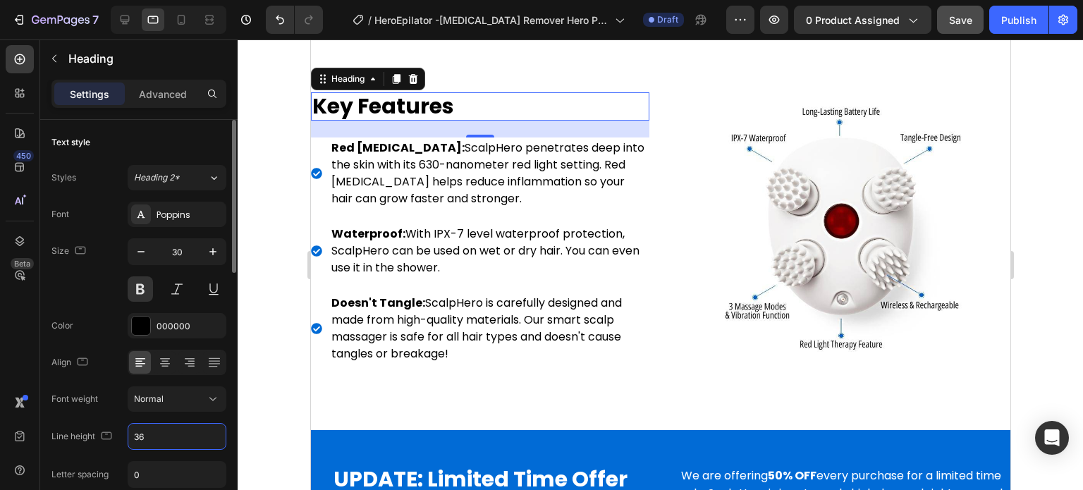
type input "36"
drag, startPoint x: 92, startPoint y: 289, endPoint x: 99, endPoint y: 290, distance: 7.1
click at [93, 288] on div "Size 30" at bounding box center [138, 269] width 175 height 63
click at [186, 8] on div at bounding box center [169, 20] width 116 height 28
click at [183, 19] on icon at bounding box center [181, 20] width 14 height 14
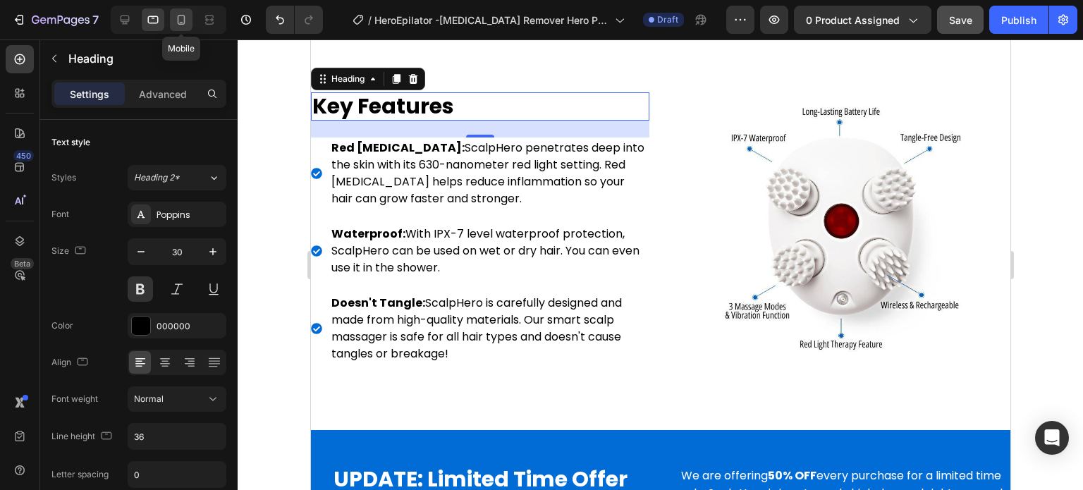
type input "25"
type input "39"
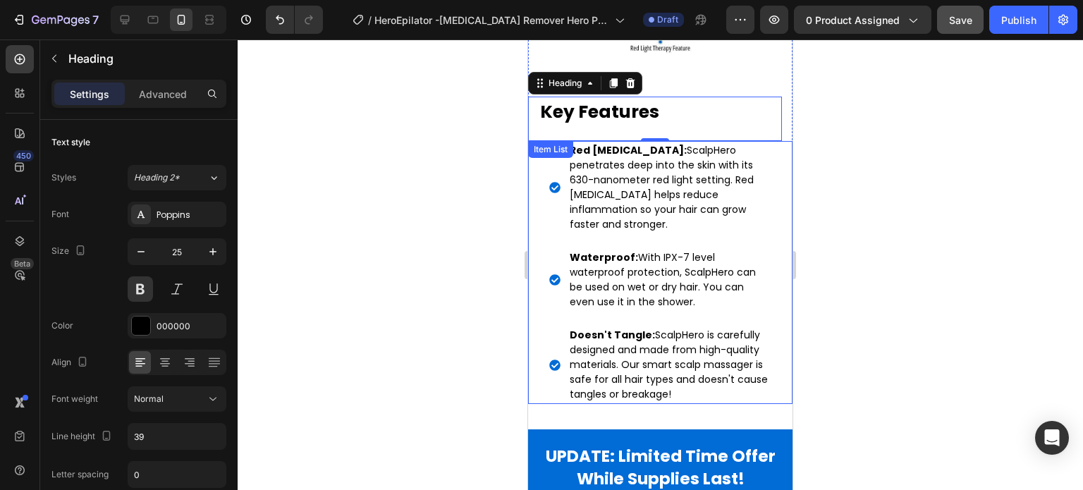
scroll to position [2797, 0]
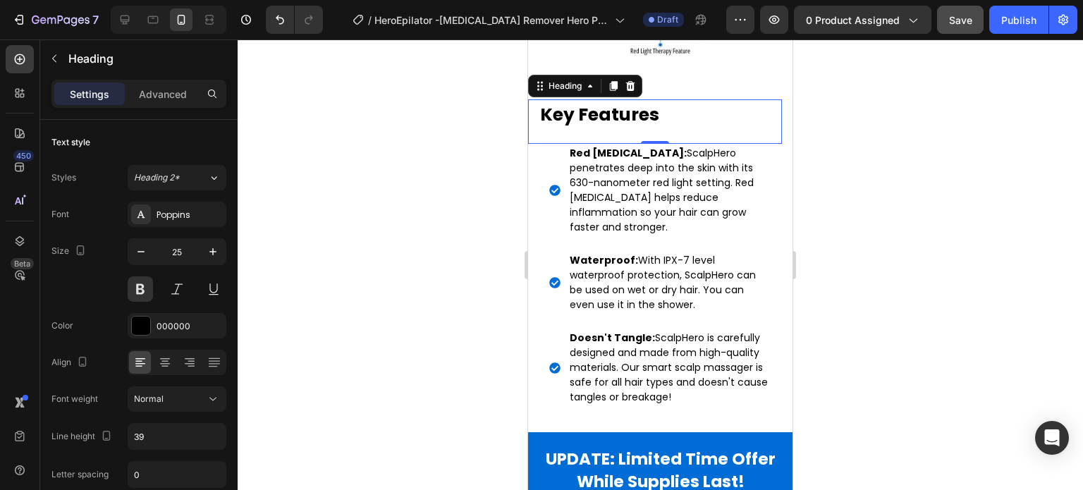
click at [679, 111] on h2 "Key Features" at bounding box center [660, 114] width 243 height 30
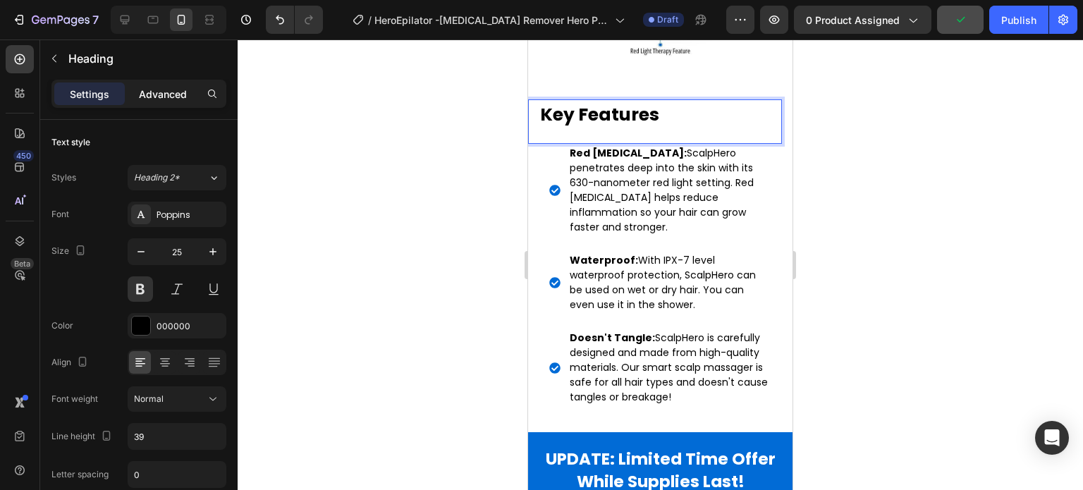
click at [160, 90] on p "Advanced" at bounding box center [163, 94] width 48 height 15
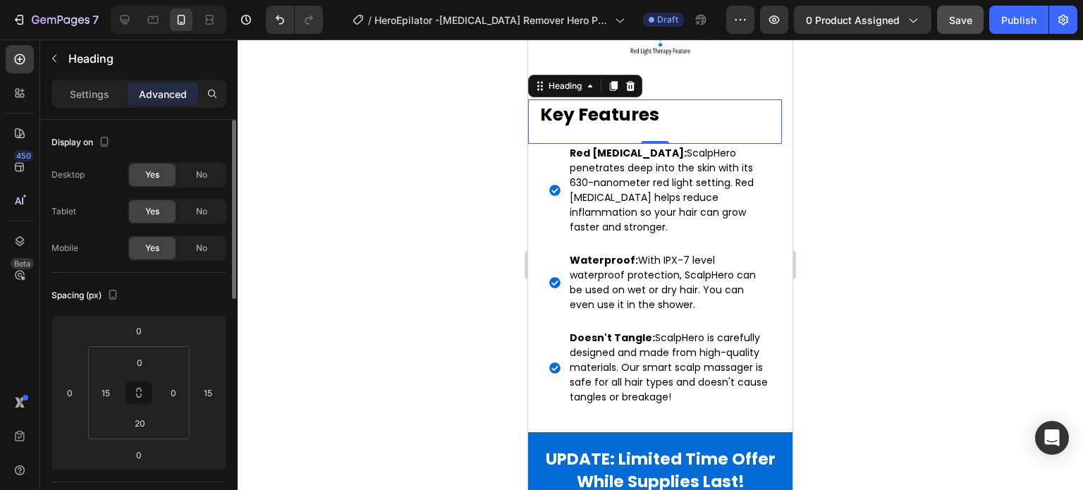
scroll to position [70, 0]
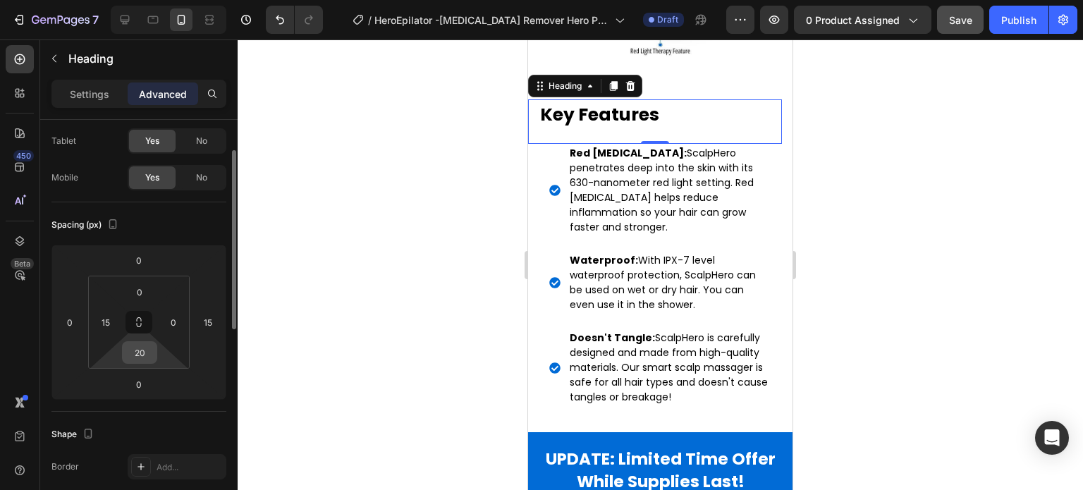
click at [143, 348] on input "20" at bounding box center [139, 352] width 28 height 21
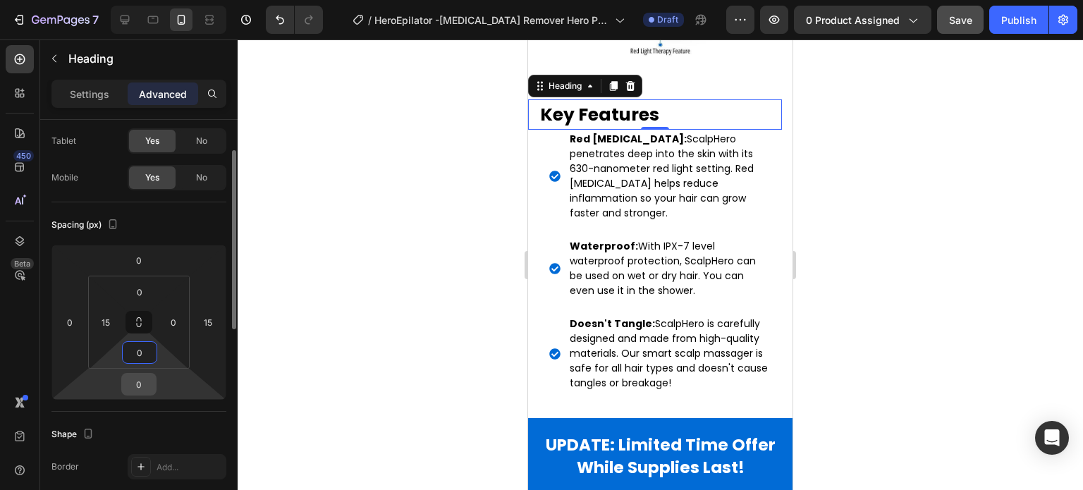
type input "0"
click at [147, 375] on input "0" at bounding box center [139, 384] width 28 height 21
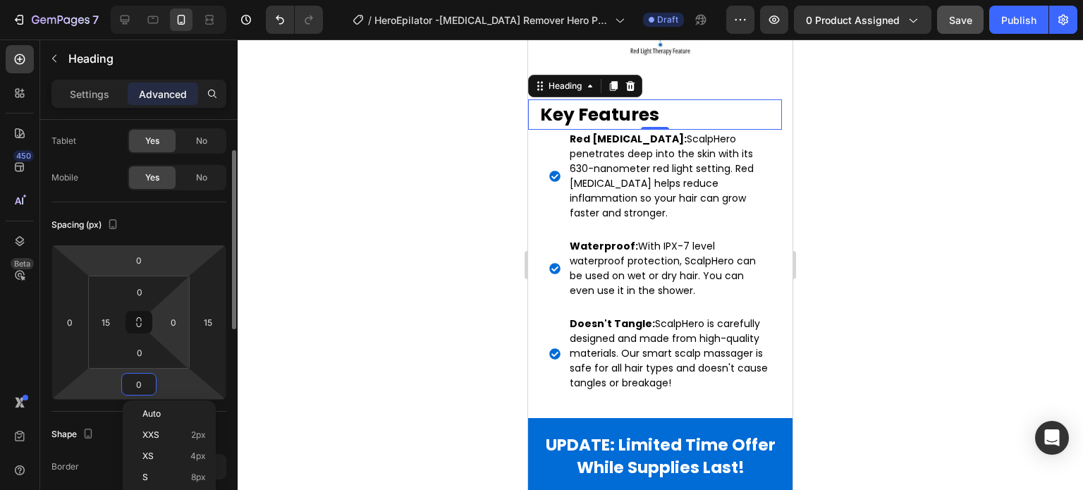
scroll to position [211, 0]
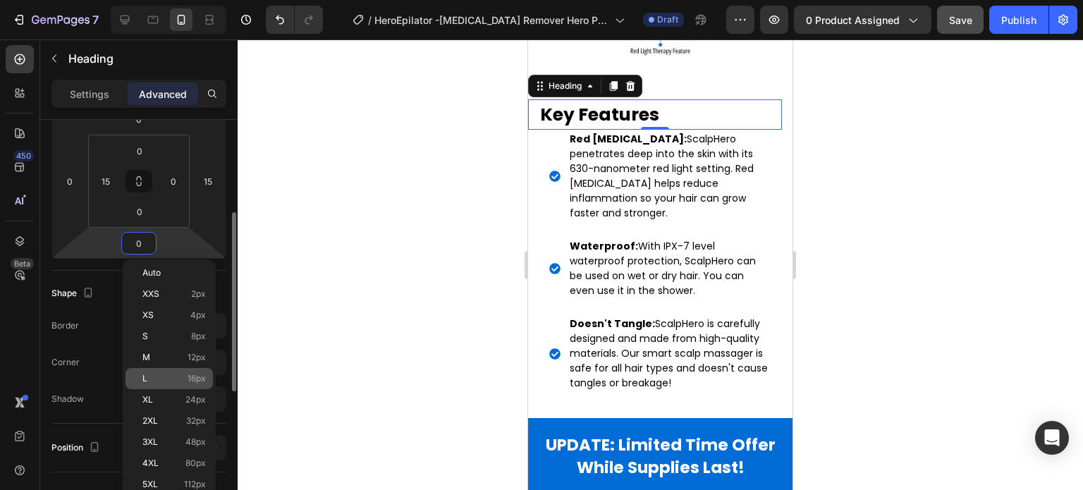
click at [204, 380] on span "16px" at bounding box center [196, 379] width 18 height 10
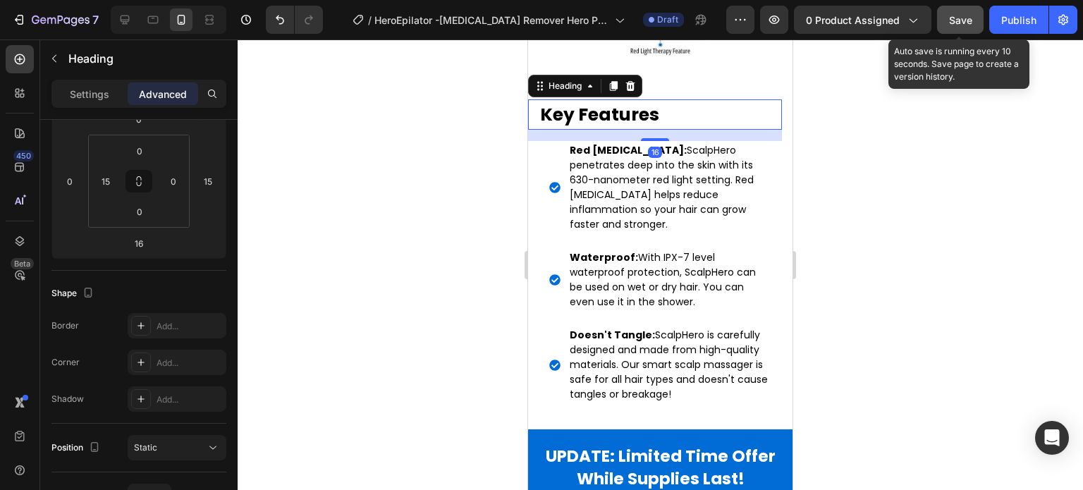
click at [966, 25] on span "Save" at bounding box center [960, 20] width 23 height 12
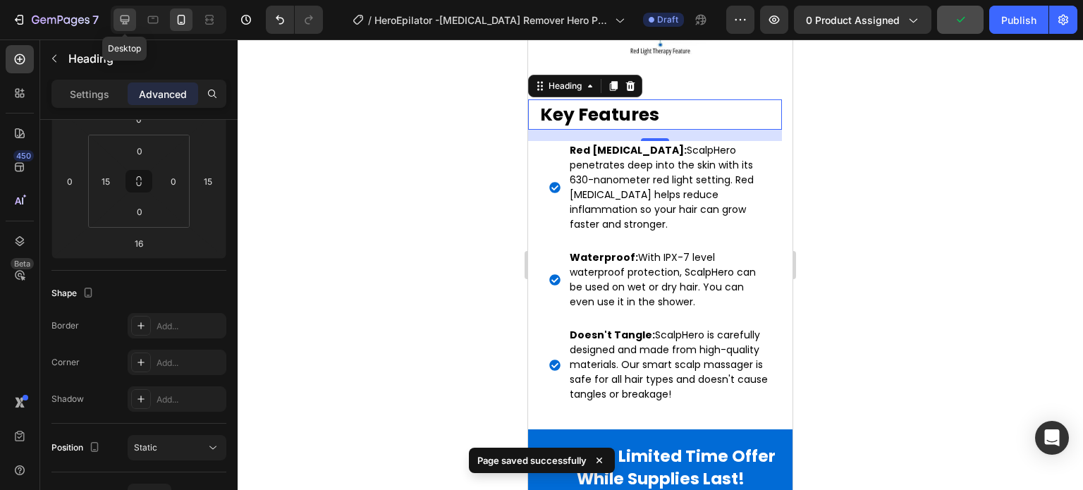
click at [123, 22] on icon at bounding box center [125, 20] width 9 height 9
type input "24"
type input "0"
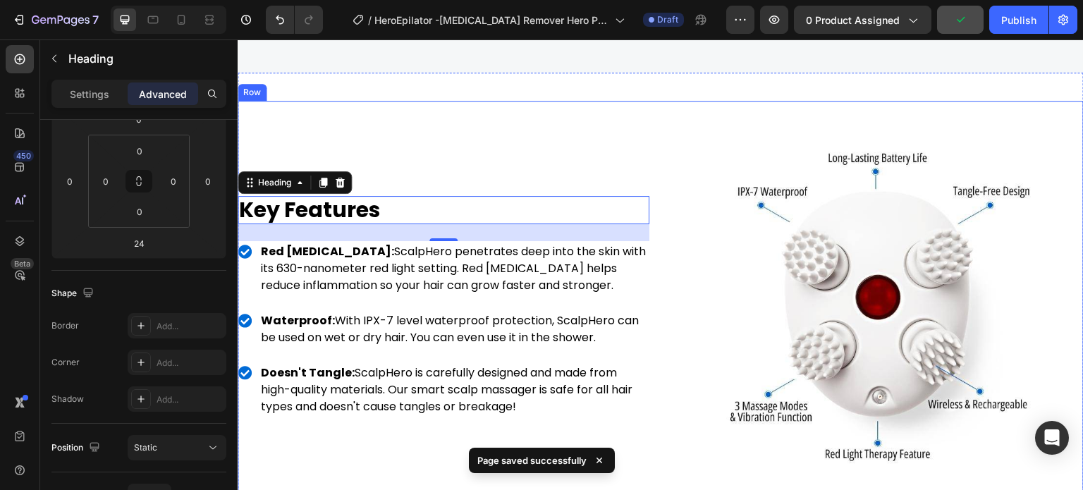
scroll to position [3082, 0]
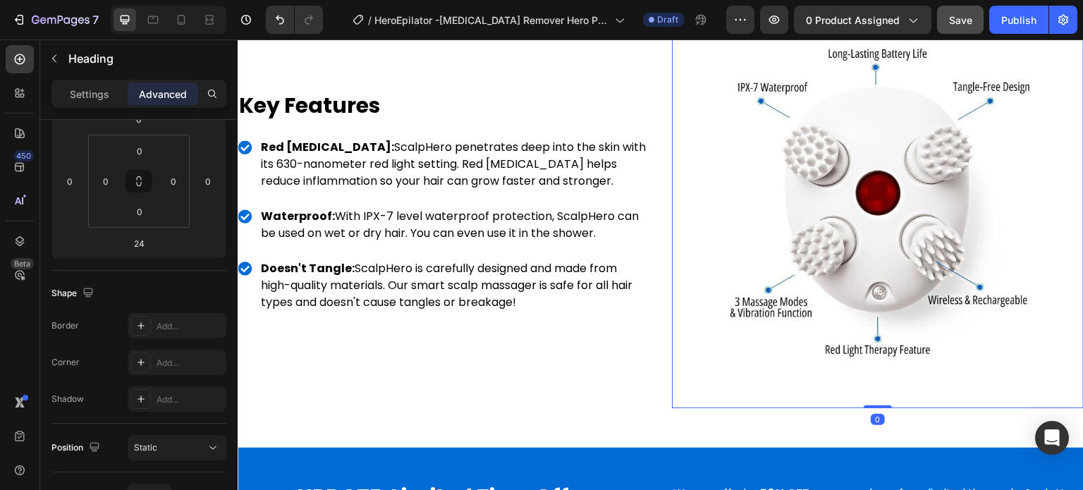
click at [940, 172] on img at bounding box center [877, 202] width 341 height 341
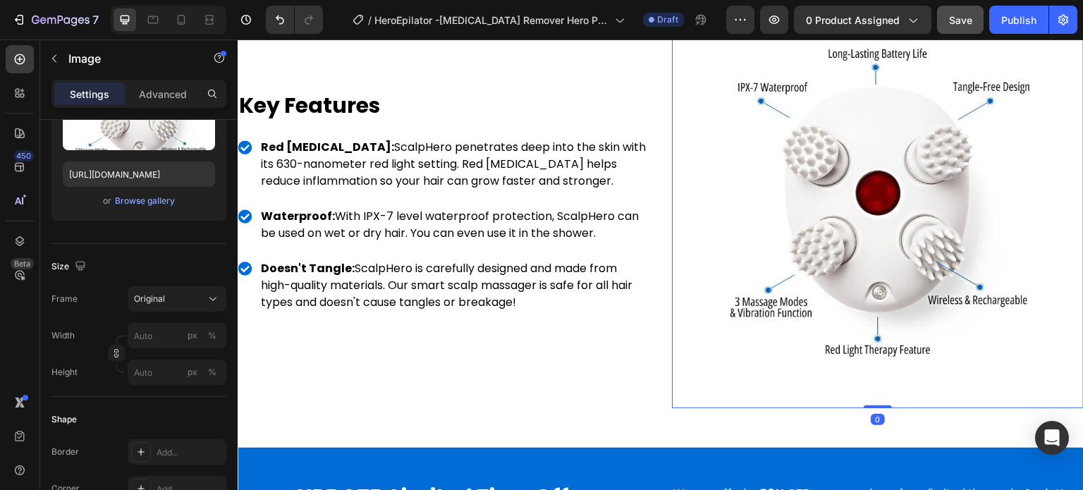
scroll to position [0, 0]
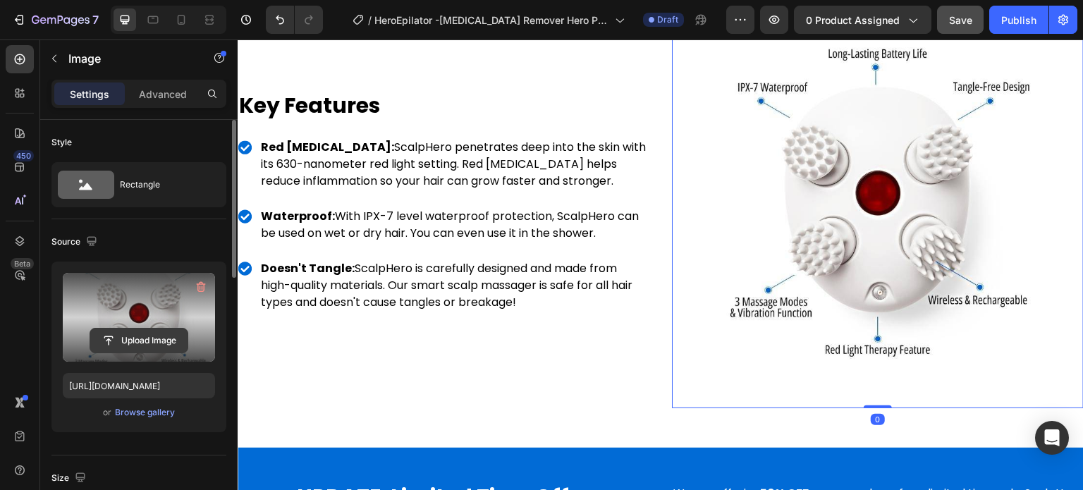
click at [119, 337] on input "file" at bounding box center [138, 340] width 97 height 24
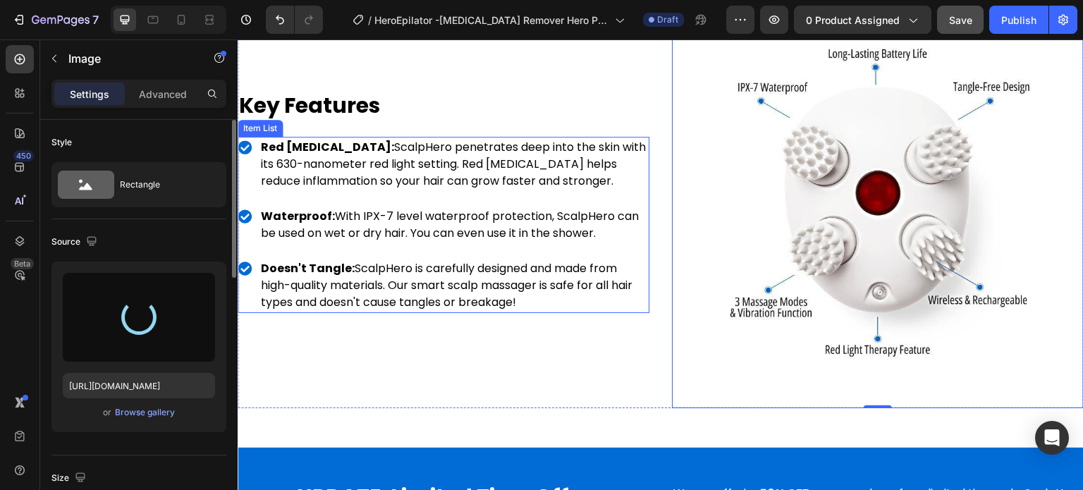
type input "https://cdn.shopify.com/s/files/1/0647/3859/0891/files/gempages_507403595256169…"
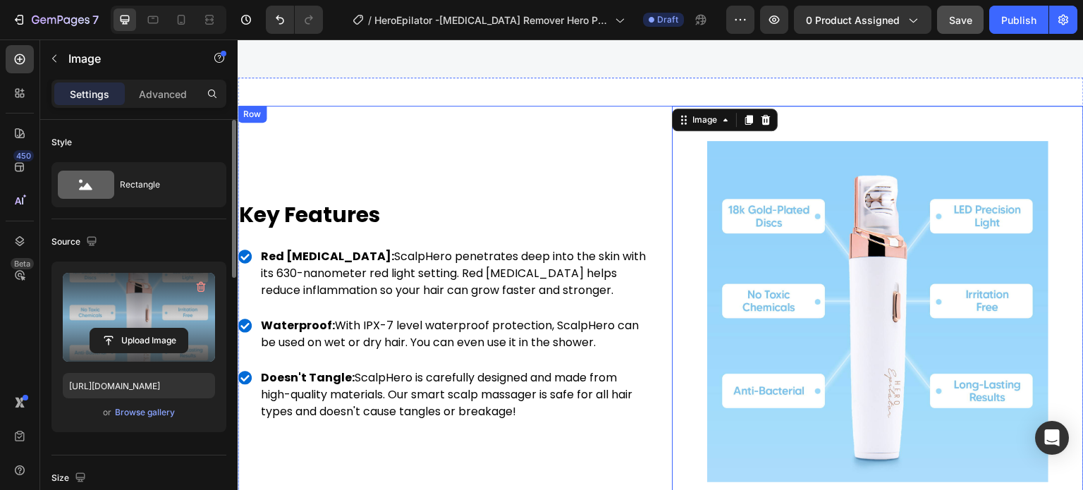
scroll to position [2871, 0]
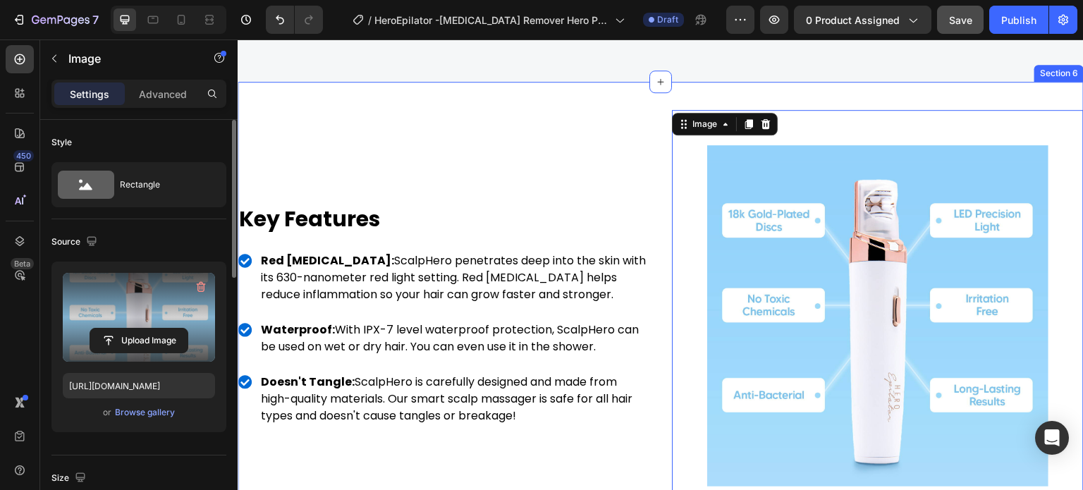
click at [620, 199] on div "Image Key Features Heading Red Light Therapy: ScalpHero penetrates deep into th…" at bounding box center [661, 321] width 846 height 479
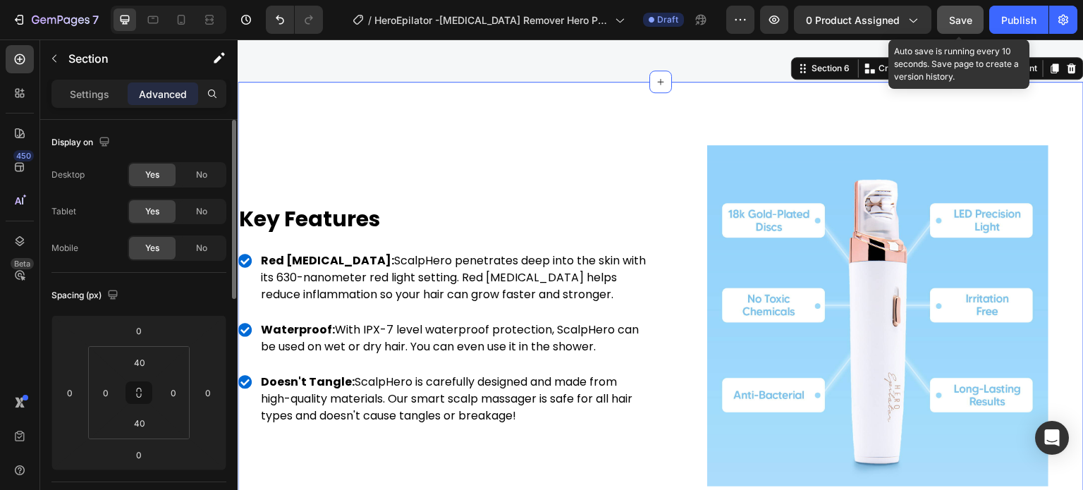
click at [955, 15] on span "Save" at bounding box center [960, 20] width 23 height 12
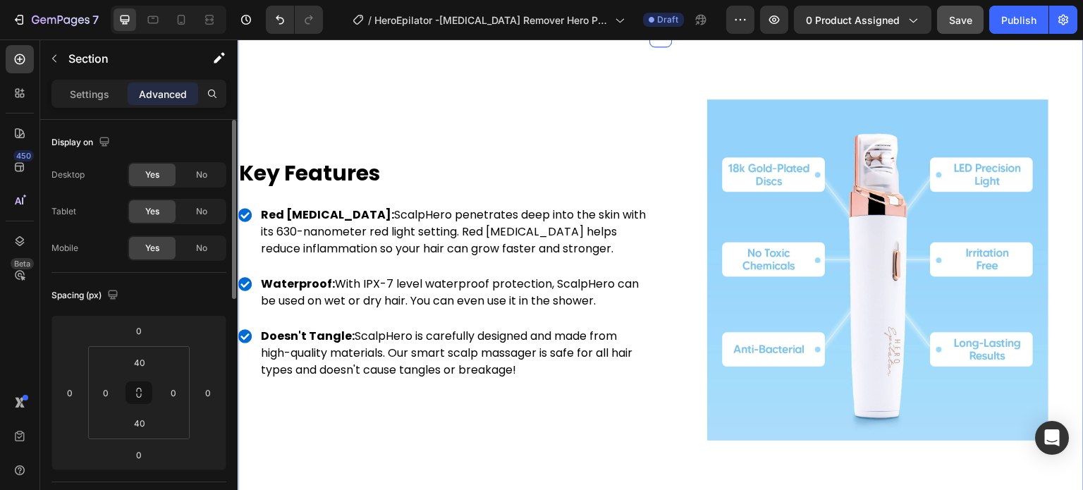
scroll to position [2941, 0]
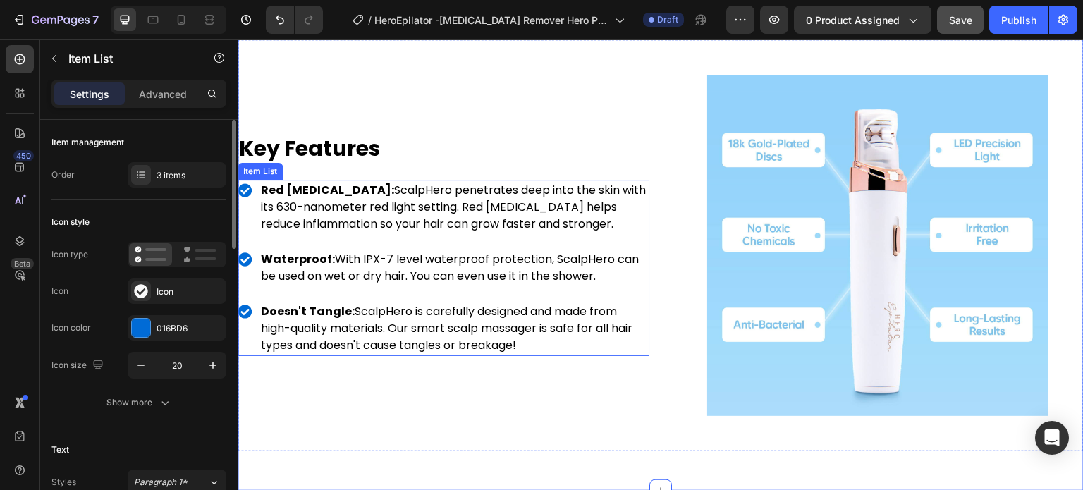
click at [417, 233] on p "Red Light Therapy: ScalpHero penetrates deep into the skin with its 630-nanomet…" at bounding box center [454, 207] width 386 height 51
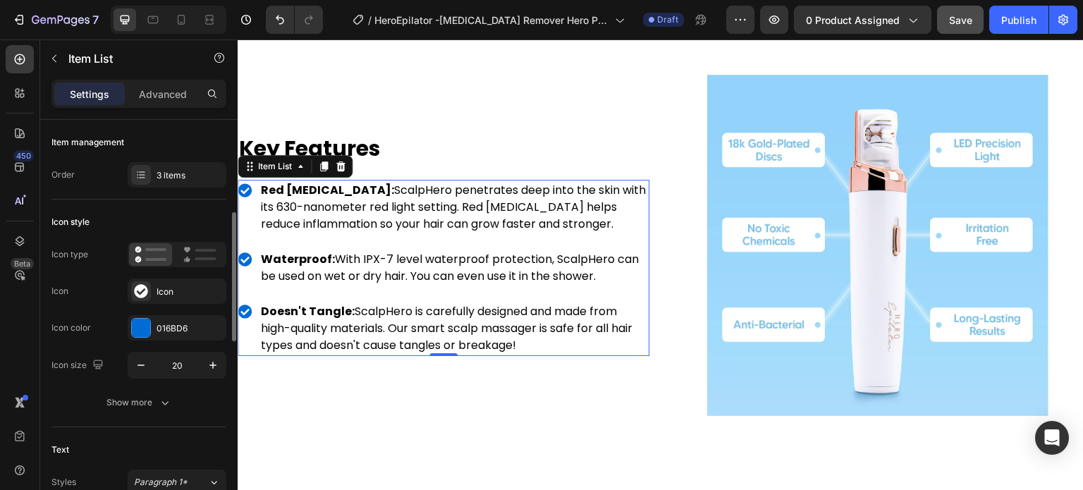
scroll to position [211, 0]
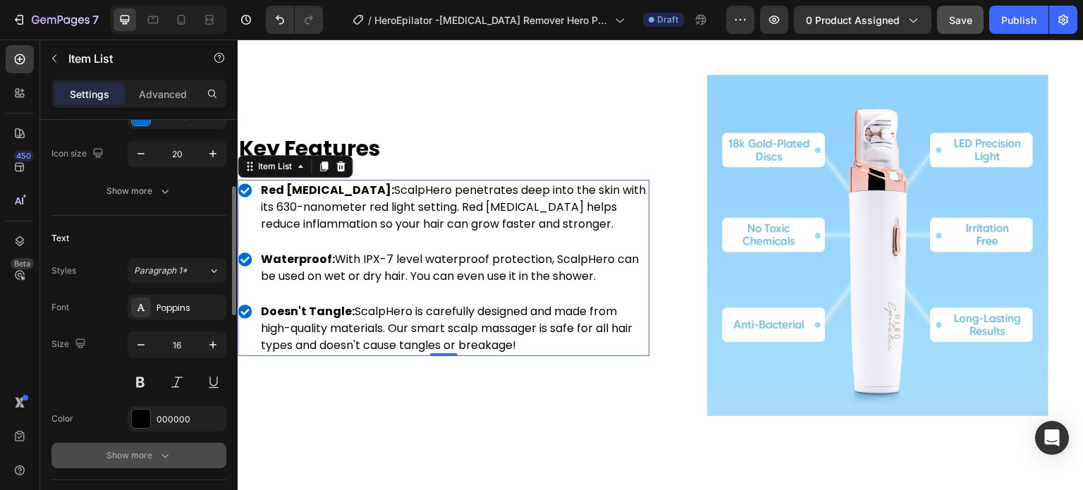
click at [156, 445] on button "Show more" at bounding box center [138, 455] width 175 height 25
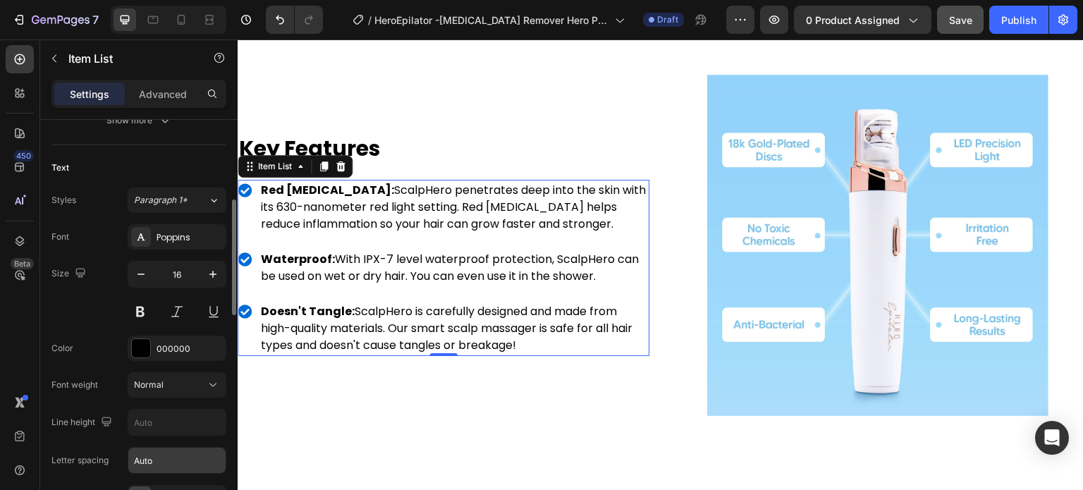
scroll to position [423, 0]
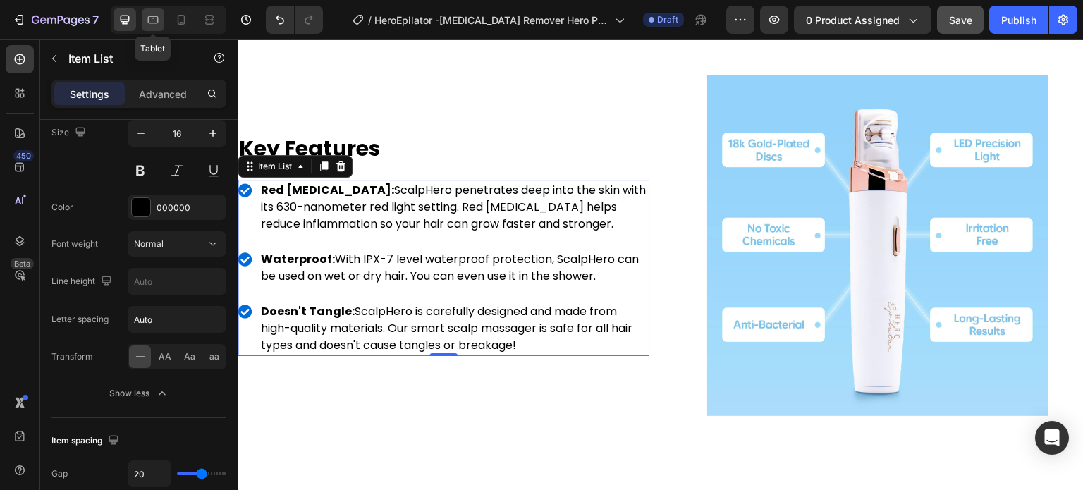
click at [150, 19] on icon at bounding box center [153, 20] width 14 height 14
type input "16"
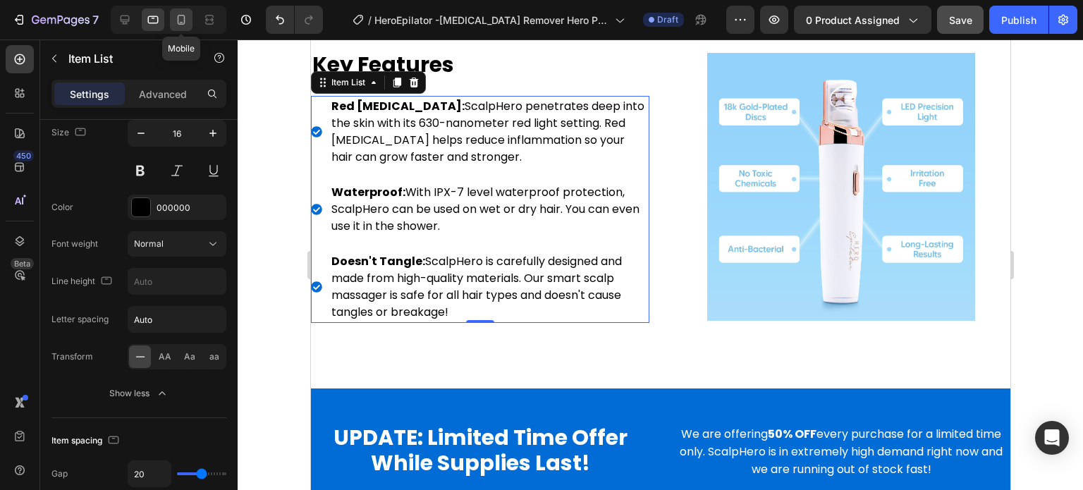
scroll to position [2988, 0]
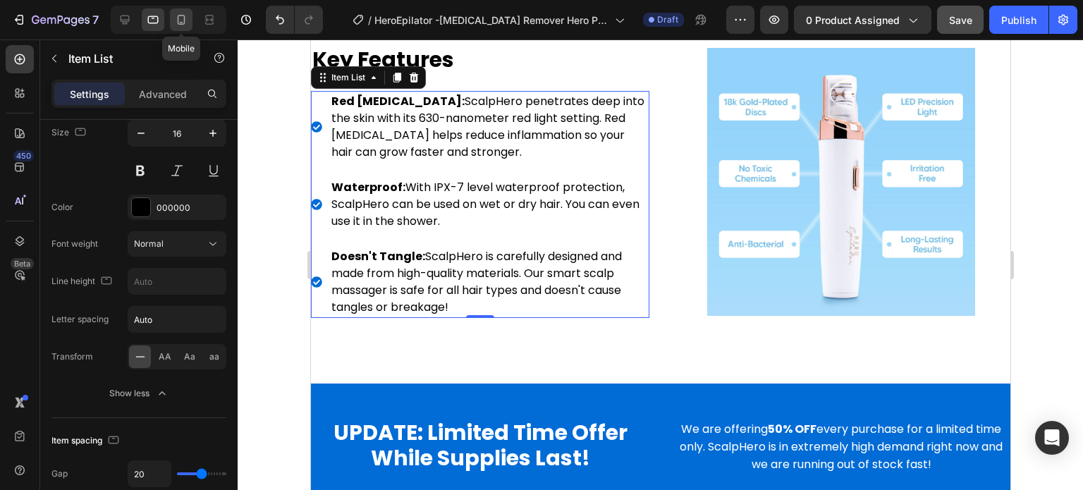
click at [179, 25] on icon at bounding box center [181, 20] width 14 height 14
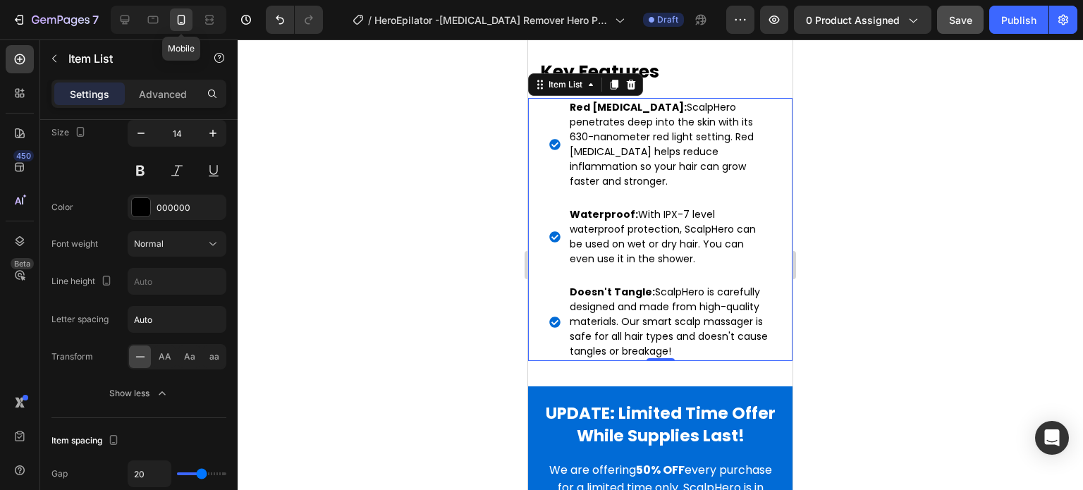
scroll to position [2844, 0]
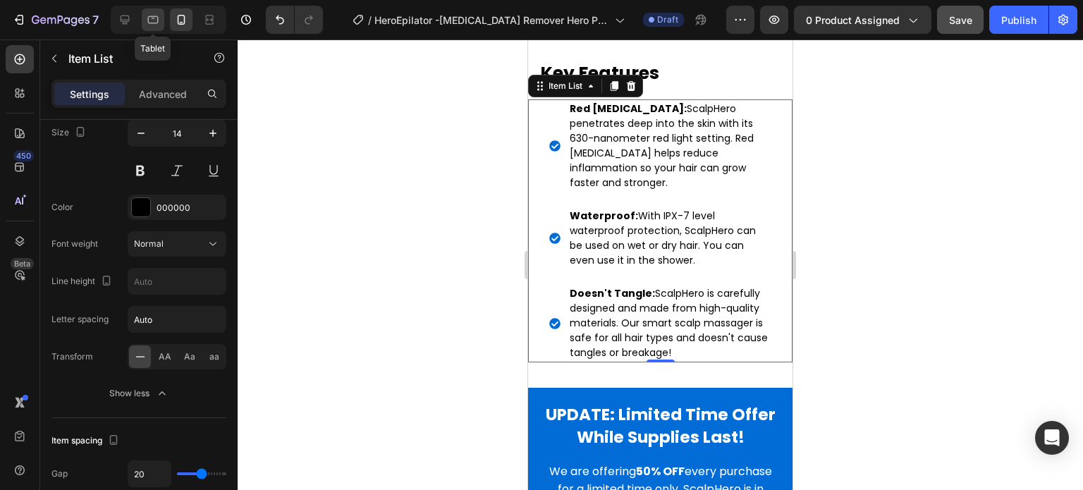
click at [150, 22] on icon at bounding box center [153, 20] width 14 height 14
type input "16"
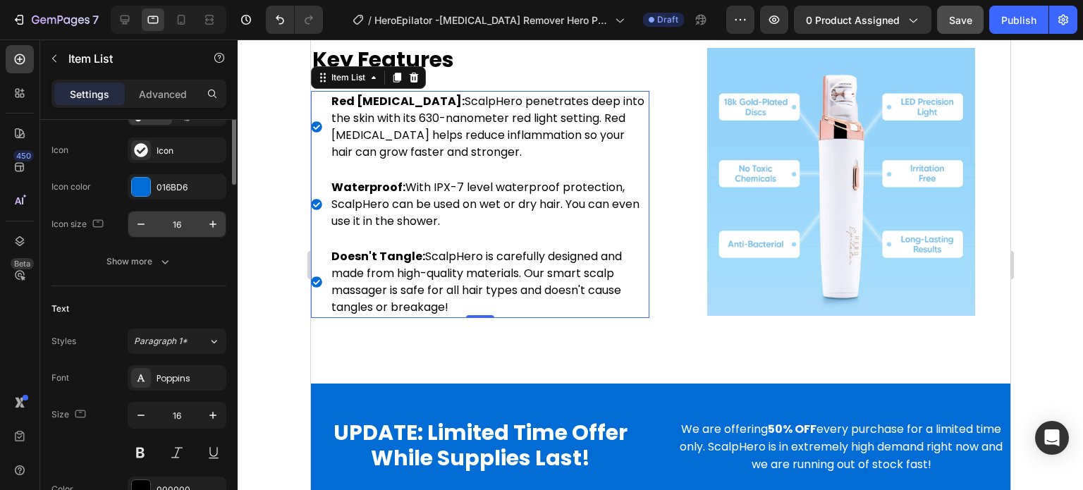
scroll to position [70, 0]
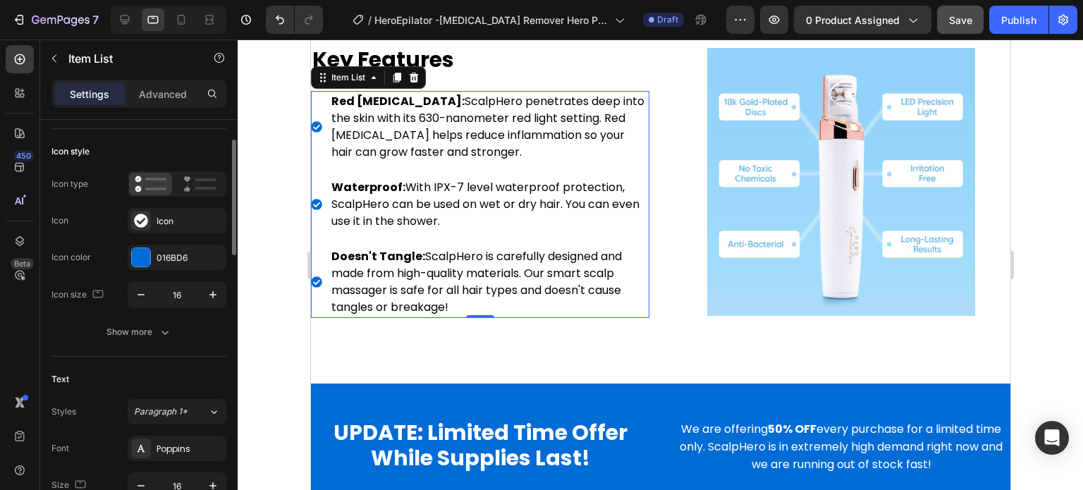
click at [158, 335] on icon "button" at bounding box center [165, 332] width 14 height 14
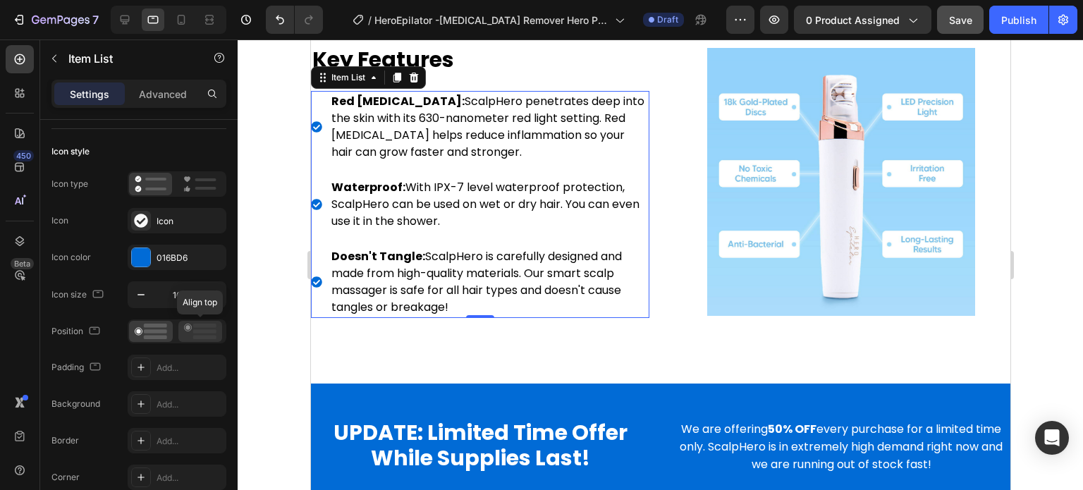
click at [198, 338] on rect at bounding box center [204, 338] width 23 height 4
click at [211, 290] on icon "button" at bounding box center [213, 295] width 14 height 14
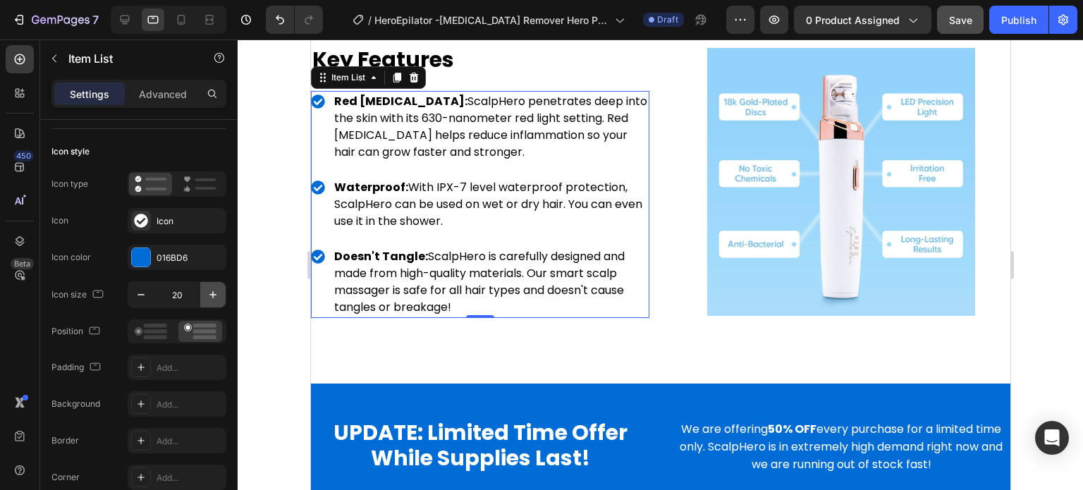
click at [211, 290] on icon "button" at bounding box center [213, 295] width 14 height 14
click at [144, 294] on icon "button" at bounding box center [141, 295] width 14 height 14
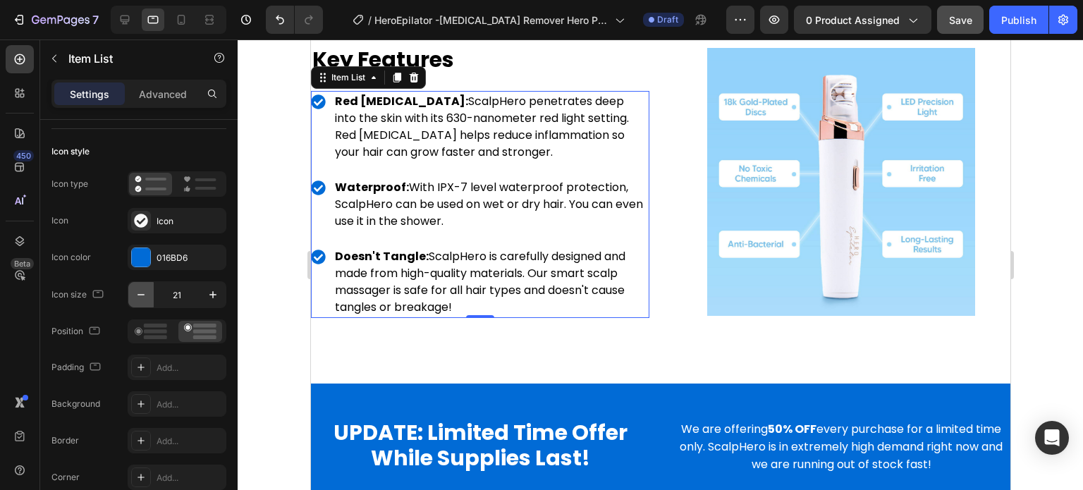
click at [144, 294] on icon "button" at bounding box center [141, 295] width 14 height 14
type input "20"
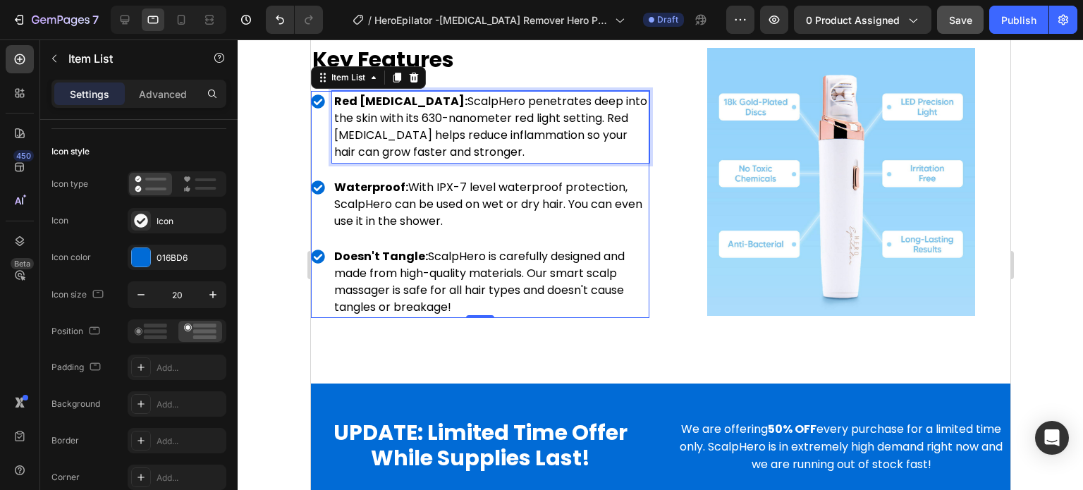
click at [360, 115] on p "Red Light Therapy: ScalpHero penetrates deep into the skin with its 630-nanomet…" at bounding box center [489, 127] width 313 height 68
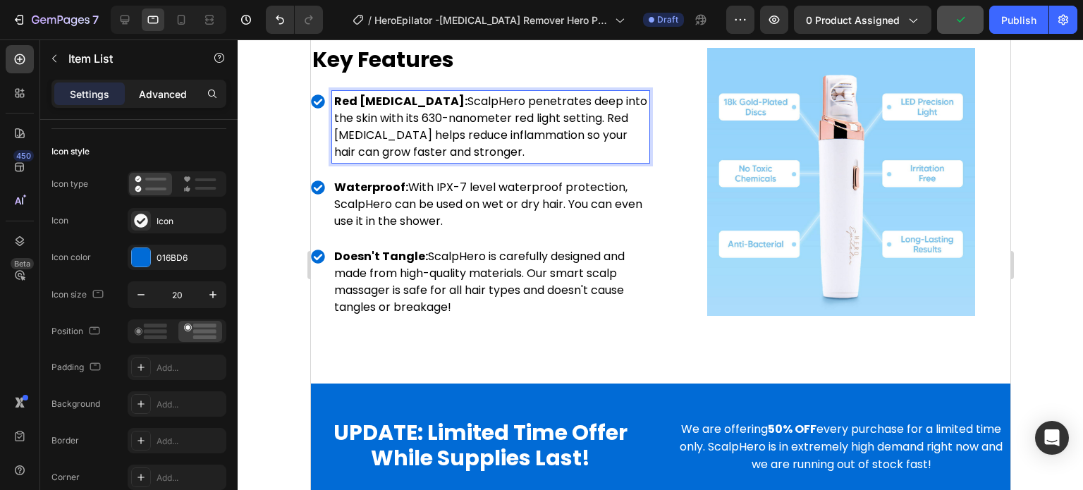
click at [167, 94] on p "Advanced" at bounding box center [163, 94] width 48 height 15
type input "100%"
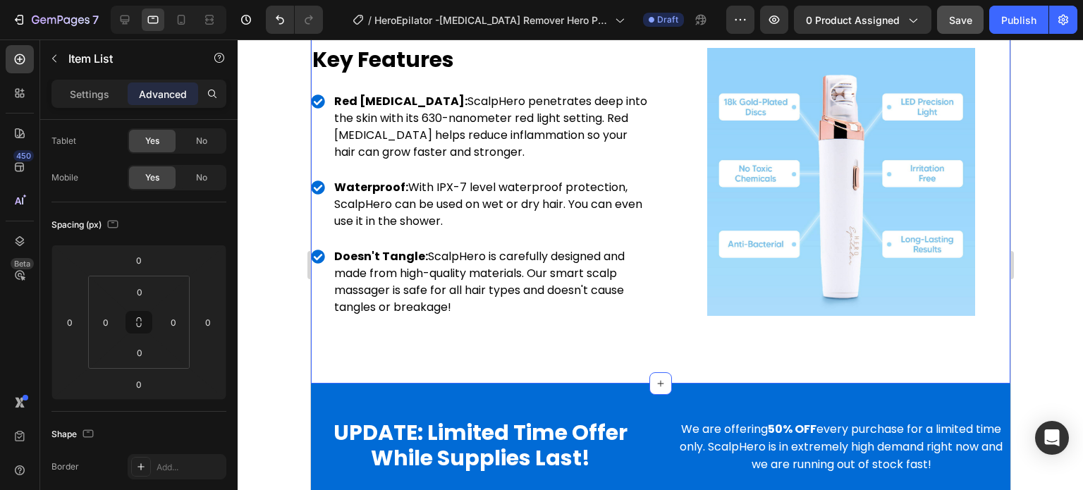
click at [323, 362] on div "Image Key Features Heading Red Light Therapy: ScalpHero penetrates deep into th…" at bounding box center [659, 188] width 699 height 392
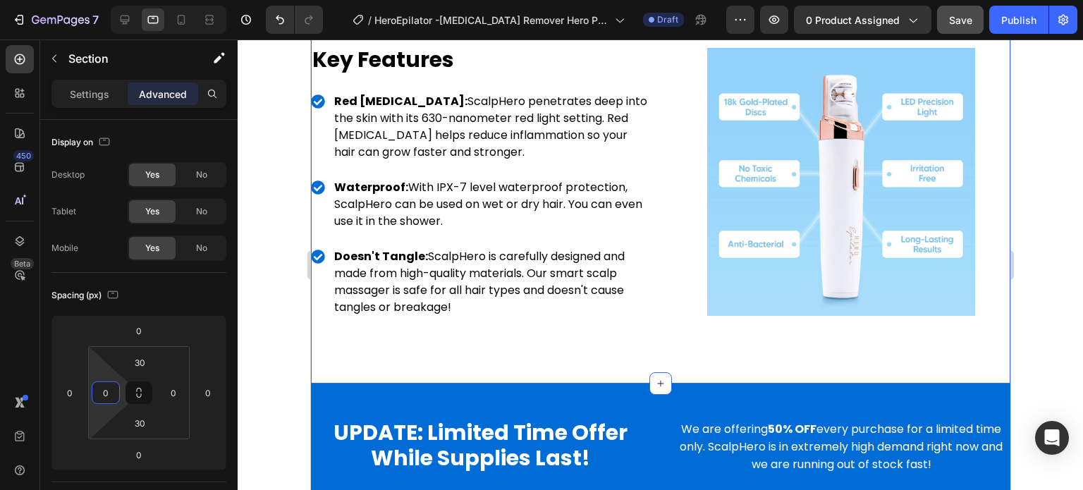
click at [115, 386] on input "0" at bounding box center [105, 392] width 21 height 21
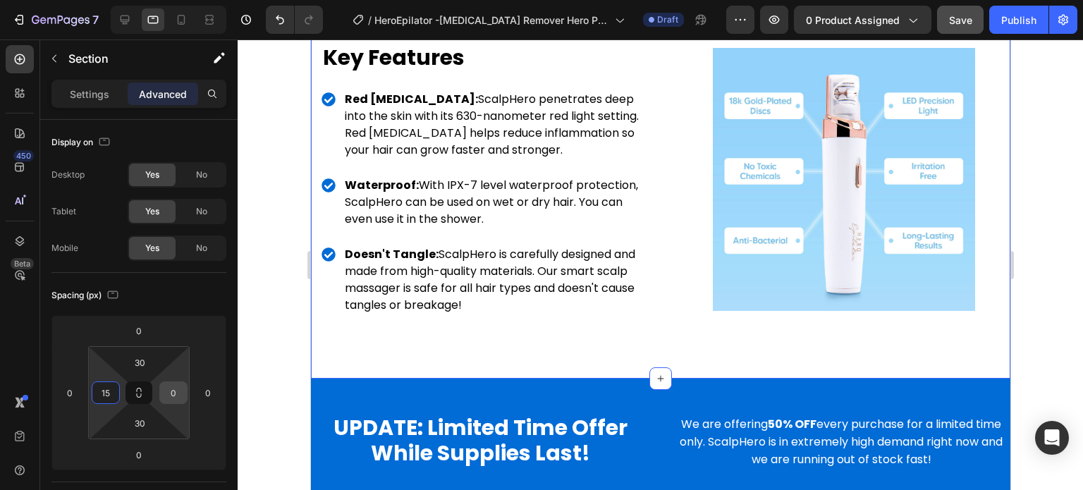
type input "15"
click at [166, 388] on input "0" at bounding box center [173, 392] width 21 height 21
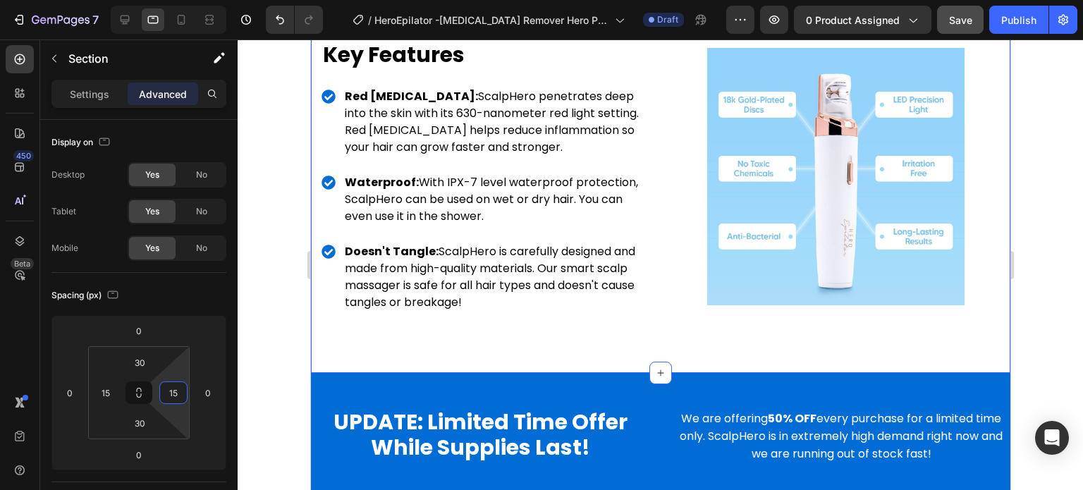
type input "15"
click at [183, 293] on div "Spacing (px)" at bounding box center [138, 295] width 175 height 23
click at [172, 22] on div at bounding box center [181, 19] width 23 height 23
type input "20"
type input "0"
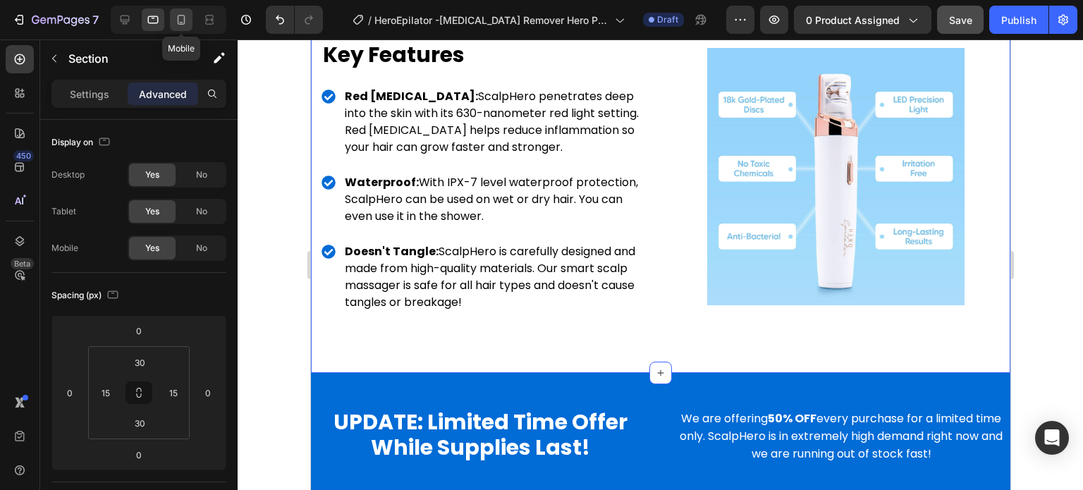
type input "20"
type input "0"
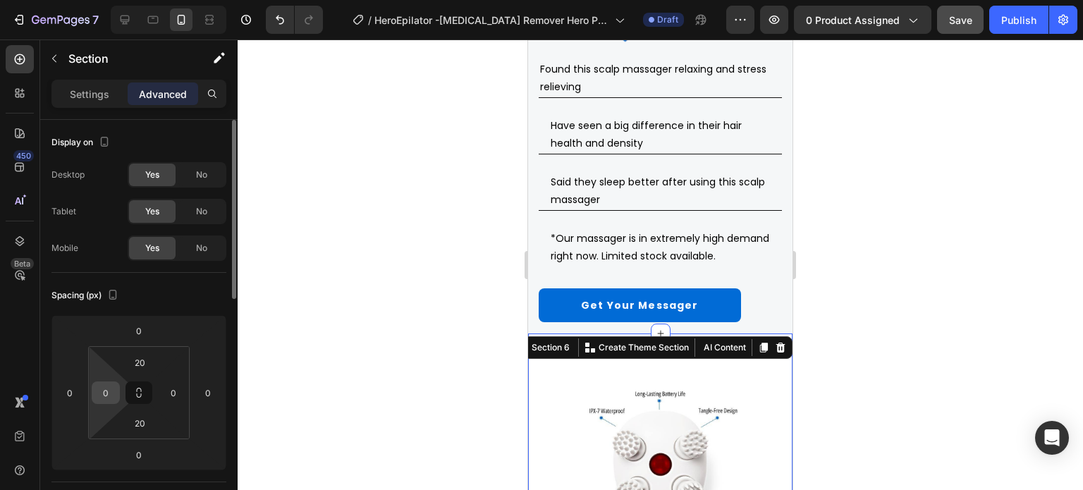
scroll to position [2529, 0]
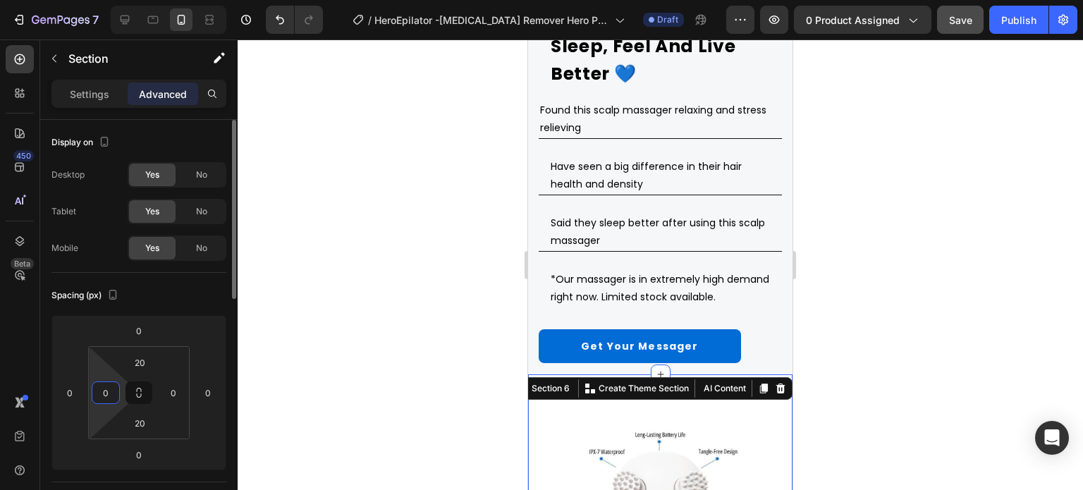
click at [104, 399] on input "0" at bounding box center [105, 392] width 21 height 21
type input "15"
click at [163, 397] on input "0" at bounding box center [173, 392] width 21 height 21
type input "15"
click at [171, 287] on div "Spacing (px)" at bounding box center [138, 295] width 175 height 23
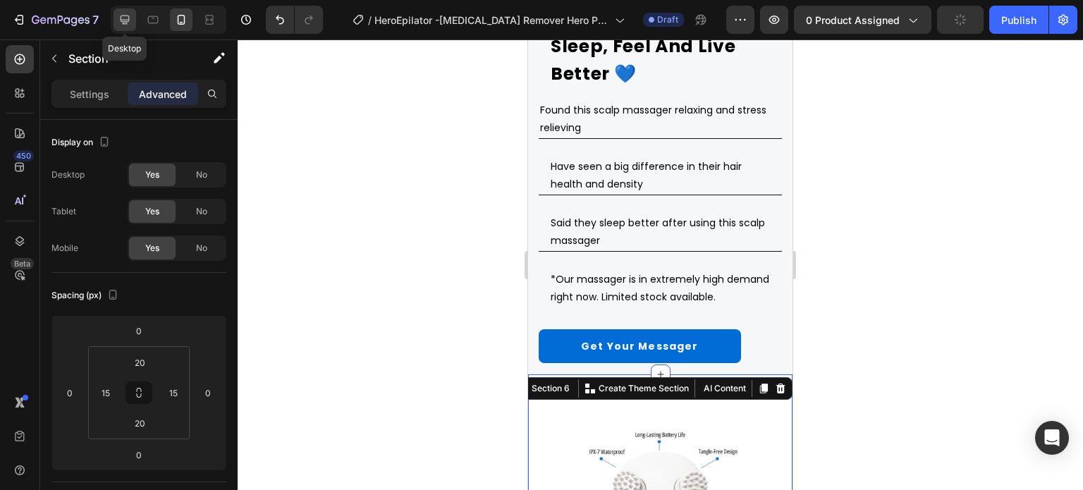
click at [128, 18] on icon at bounding box center [125, 20] width 9 height 9
type input "40"
type input "0"
type input "40"
type input "0"
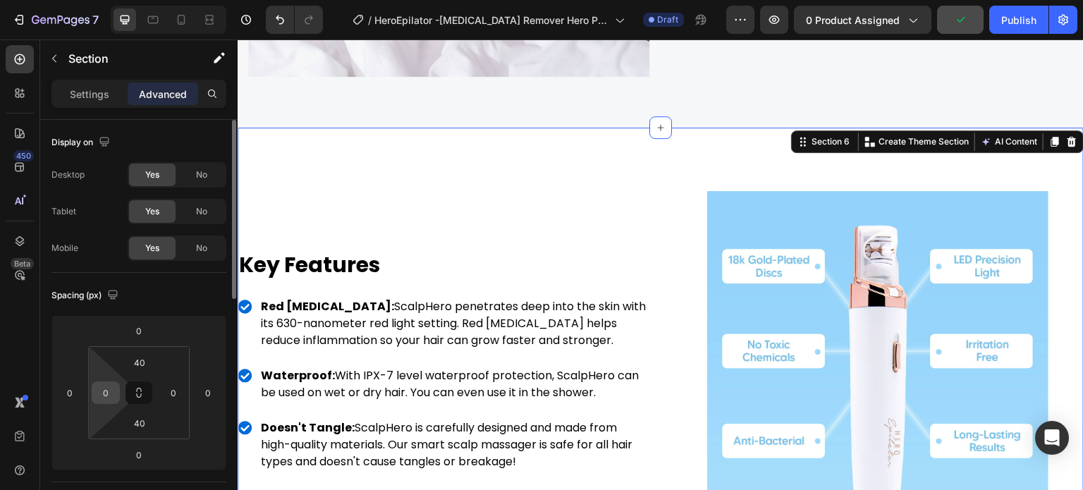
scroll to position [2960, 0]
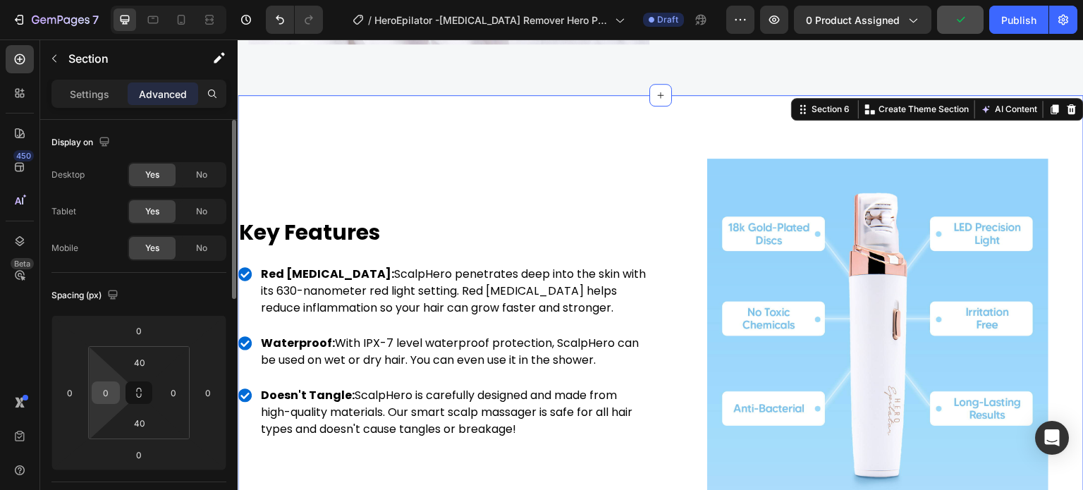
click at [92, 394] on div "0" at bounding box center [106, 392] width 28 height 23
click at [96, 394] on input "0" at bounding box center [105, 392] width 21 height 21
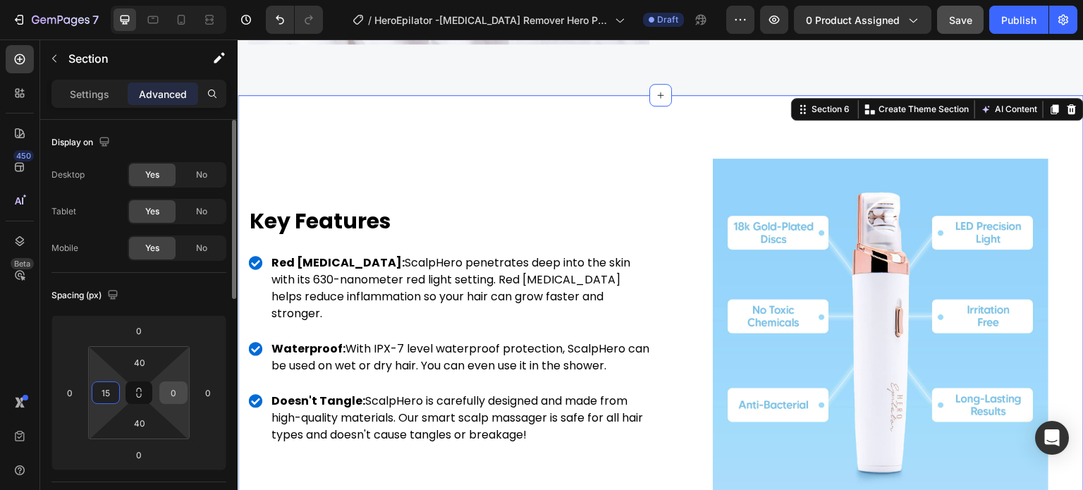
type input "15"
click at [175, 383] on input "0" at bounding box center [173, 392] width 21 height 21
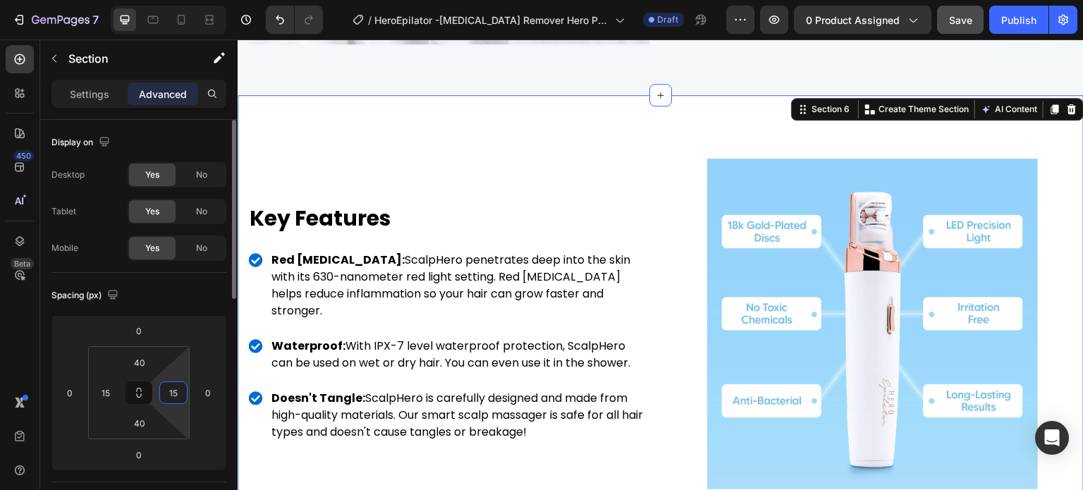
type input "15"
click at [173, 295] on div "Spacing (px)" at bounding box center [138, 295] width 175 height 23
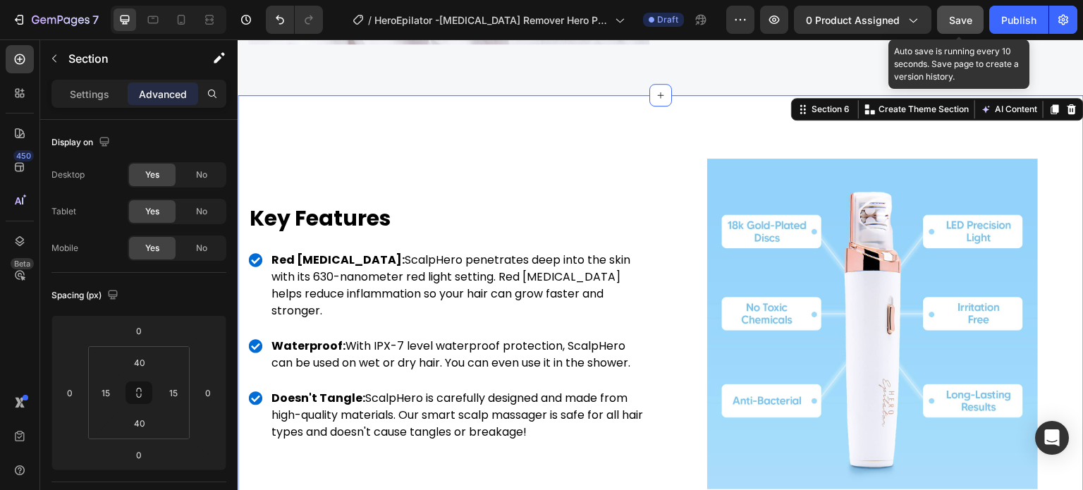
click at [951, 20] on span "Save" at bounding box center [960, 20] width 23 height 12
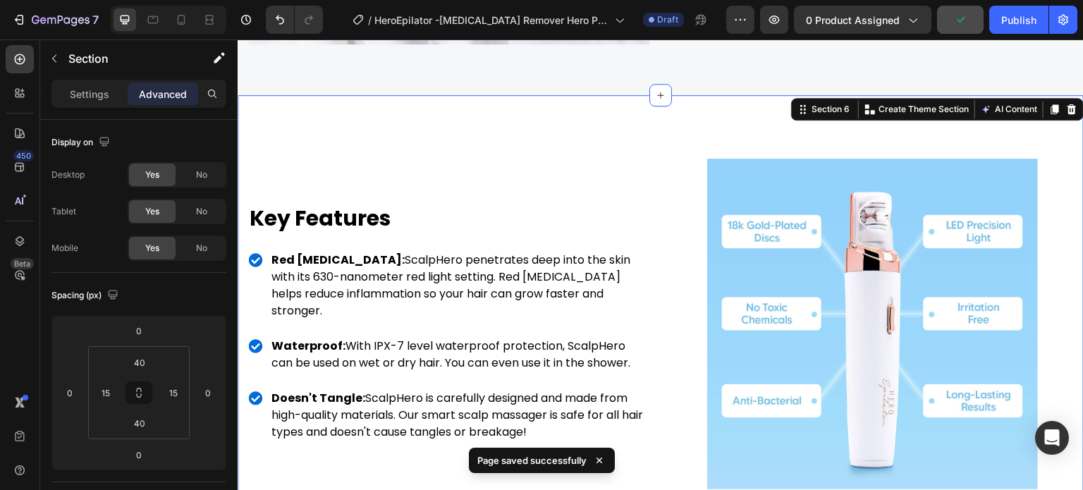
click at [433, 104] on div "Image Key Features Heading Red Light Therapy: ScalpHero penetrates deep into th…" at bounding box center [661, 329] width 846 height 469
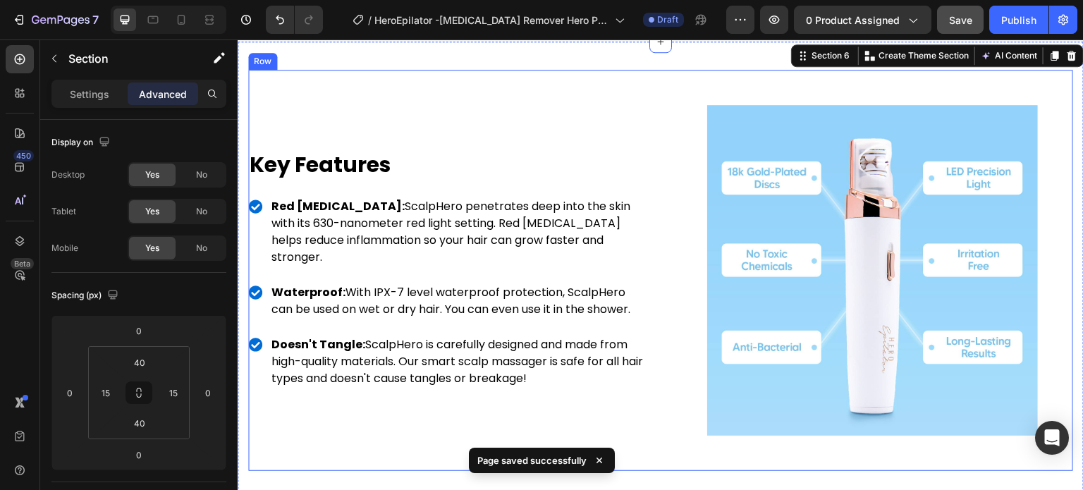
scroll to position [3101, 0]
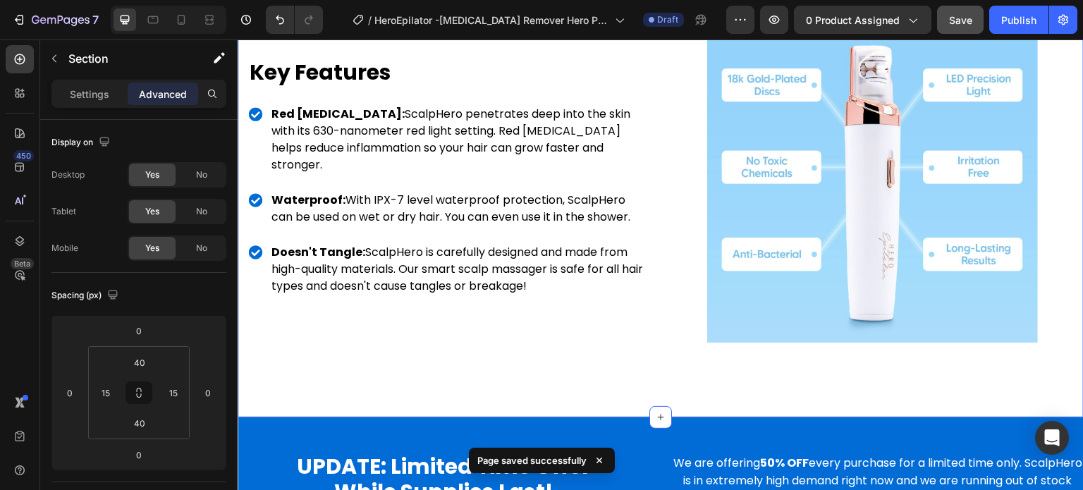
click at [553, 393] on div "Image Key Features Heading Red Light Therapy: ScalpHero penetrates deep into th…" at bounding box center [661, 183] width 846 height 469
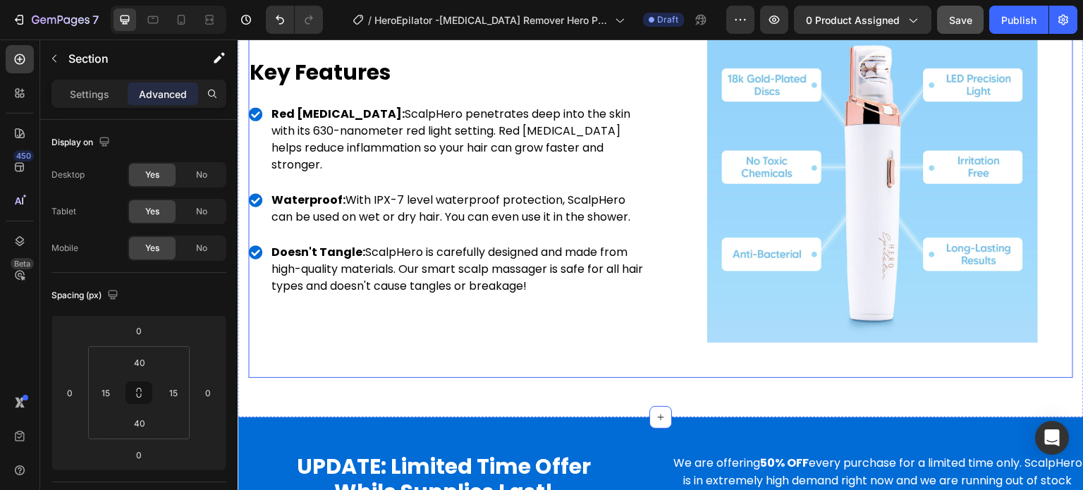
click at [553, 340] on div "Image Key Features Heading Red Light Therapy: ScalpHero penetrates deep into th…" at bounding box center [448, 177] width 401 height 401
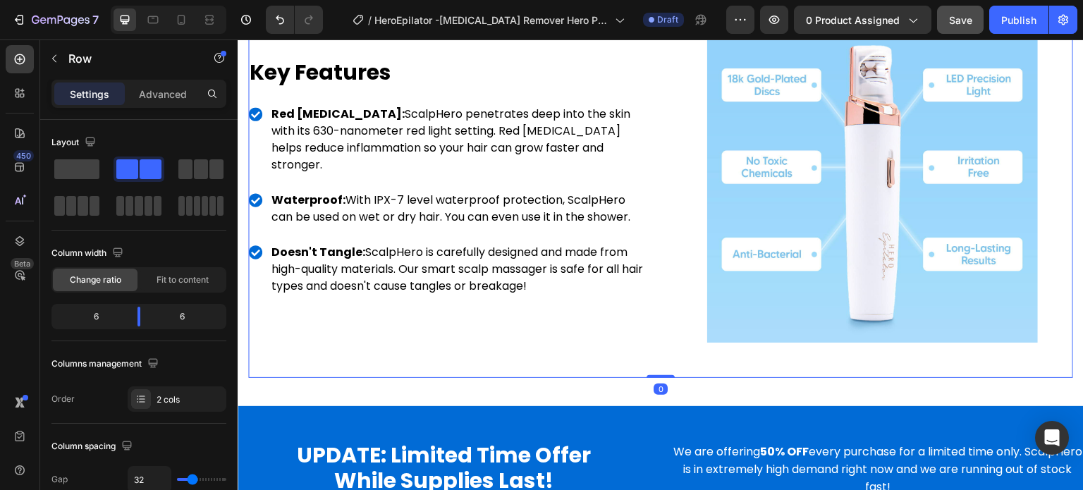
drag, startPoint x: 654, startPoint y: 381, endPoint x: 651, endPoint y: 341, distance: 40.3
click at [651, 341] on div "Image Key Features Heading Red Light Therapy: ScalpHero penetrates deep into th…" at bounding box center [660, 177] width 825 height 401
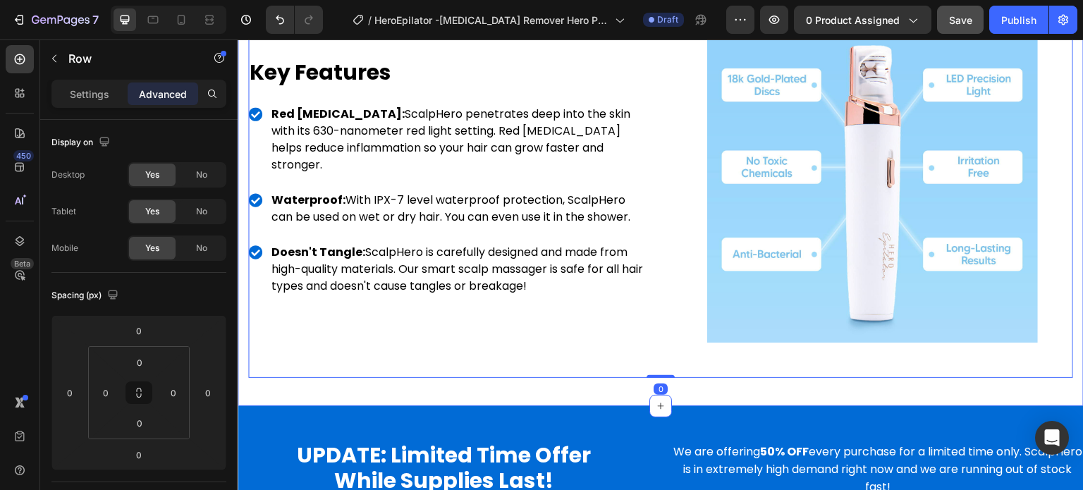
click at [610, 384] on div "Image Key Features Heading Red Light Therapy: ScalpHero penetrates deep into th…" at bounding box center [661, 177] width 846 height 457
click at [710, 317] on img at bounding box center [872, 177] width 331 height 331
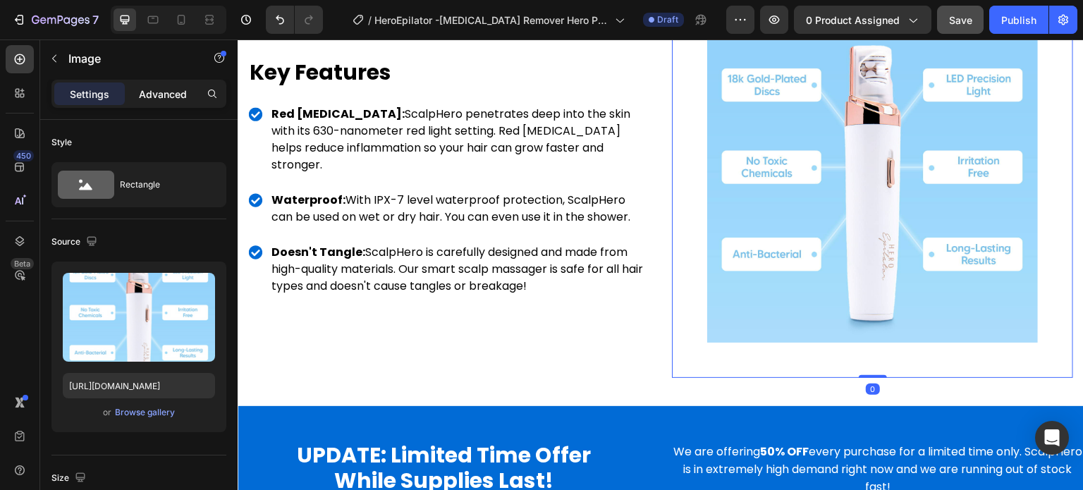
click at [150, 85] on div "Advanced" at bounding box center [163, 93] width 70 height 23
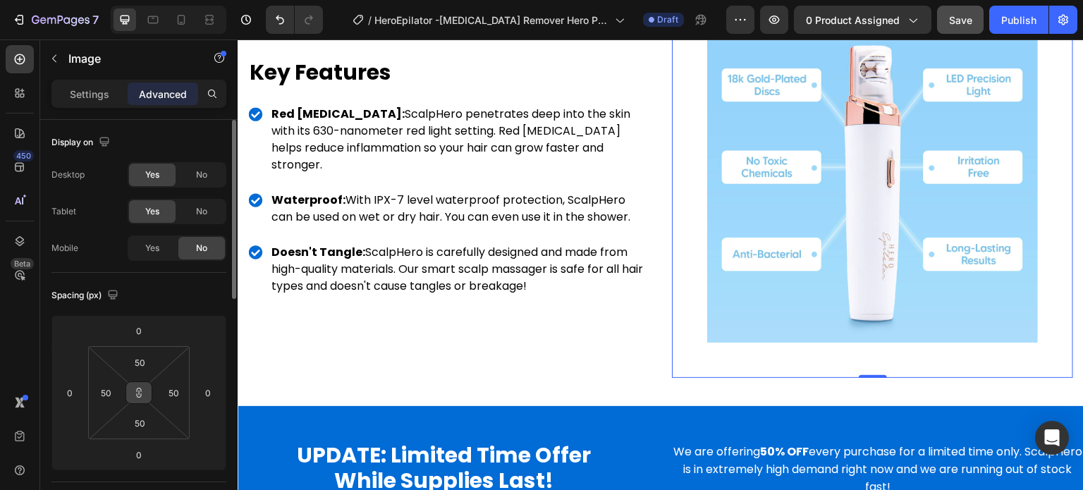
click at [138, 397] on icon at bounding box center [138, 392] width 11 height 11
click at [137, 360] on input "50" at bounding box center [139, 362] width 28 height 21
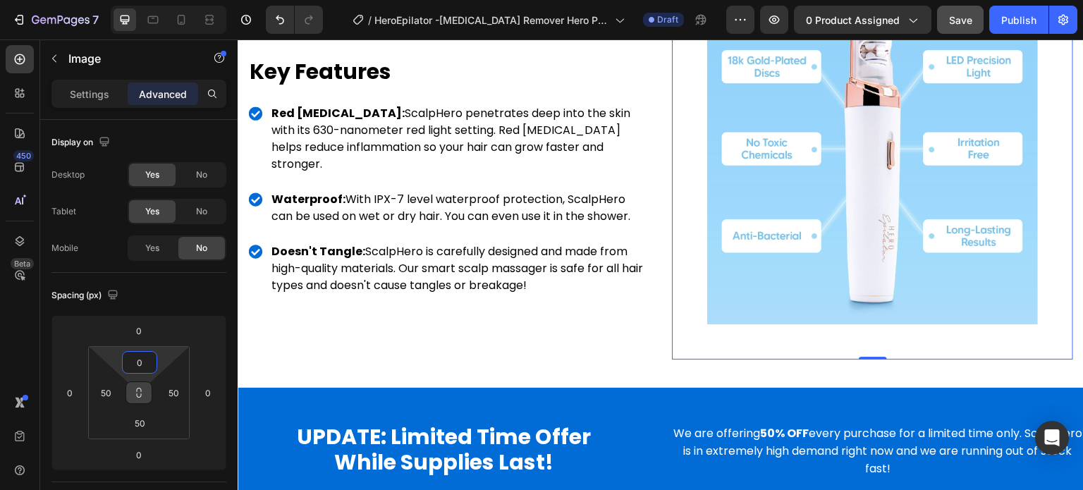
type input "0"
click at [139, 394] on icon at bounding box center [138, 392] width 11 height 11
click at [142, 417] on input "50" at bounding box center [139, 422] width 28 height 21
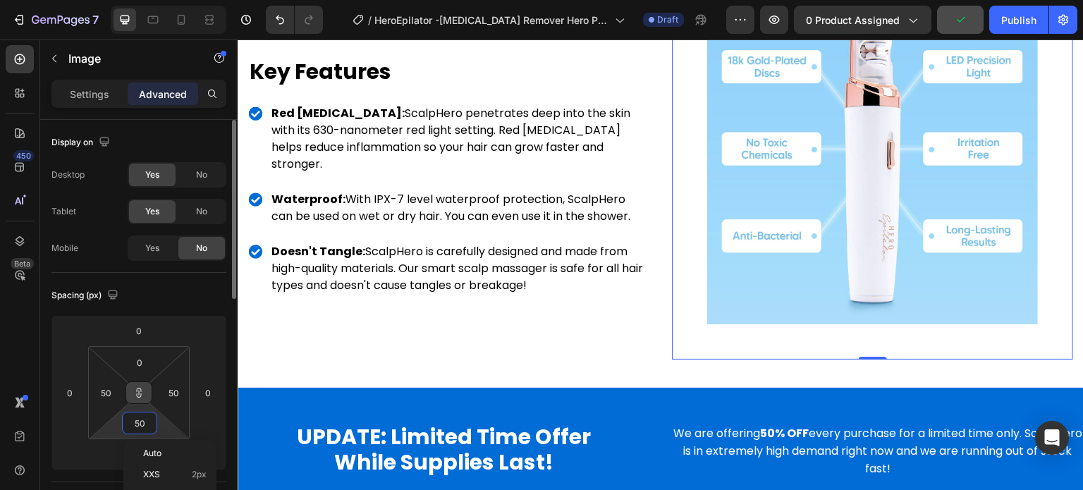
type input "0"
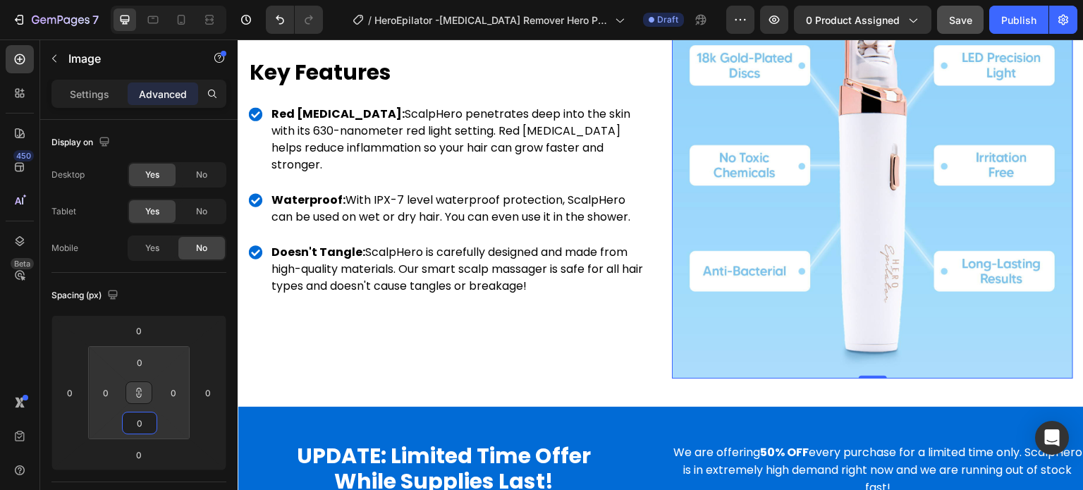
click at [137, 121] on body "7 Version history / HeroEpilator -Facial Hair Remover Hero Product Store Draft …" at bounding box center [541, 60] width 1083 height 121
type input "0"
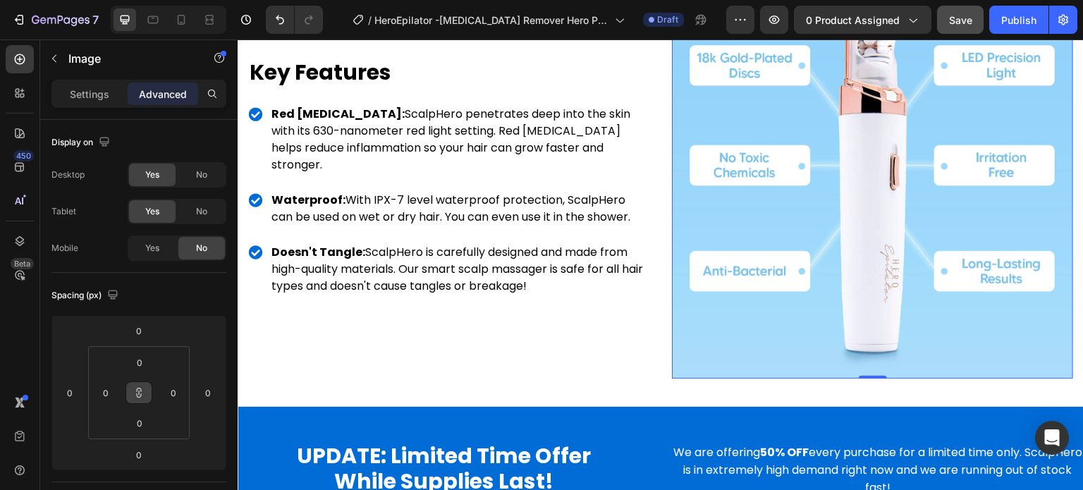
click at [327, 147] on span "Close" at bounding box center [313, 140] width 30 height 14
click at [166, 298] on div "Spacing (px)" at bounding box center [138, 295] width 175 height 23
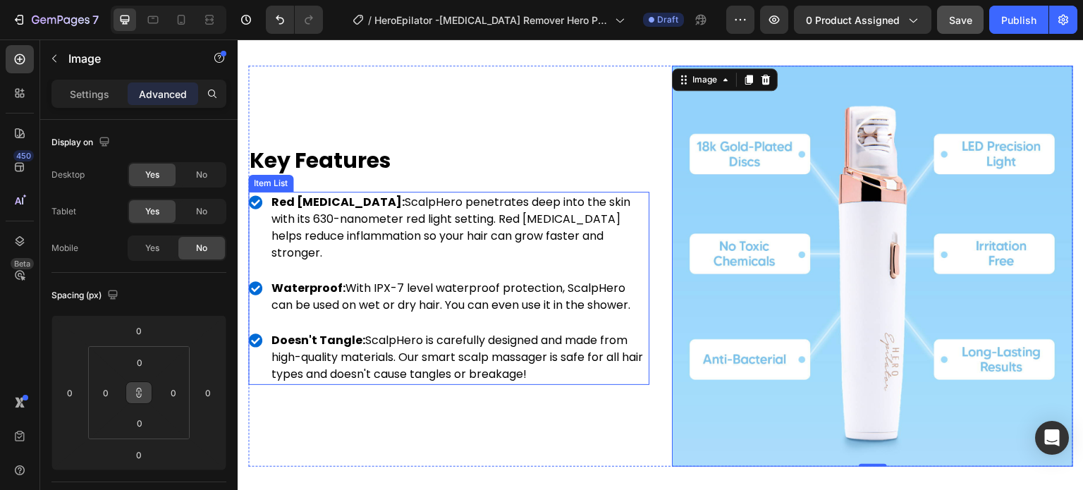
scroll to position [3031, 0]
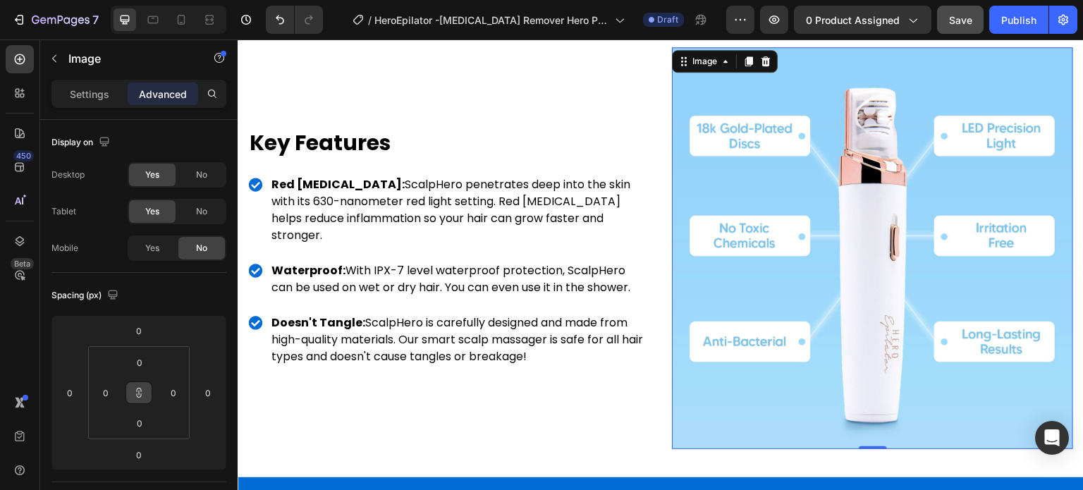
click at [794, 221] on img at bounding box center [872, 247] width 401 height 401
click at [139, 0] on html "7 Version history / HeroEpilator -Facial Hair Remover Hero Product Store Draft …" at bounding box center [541, 0] width 1083 height 0
type input "4"
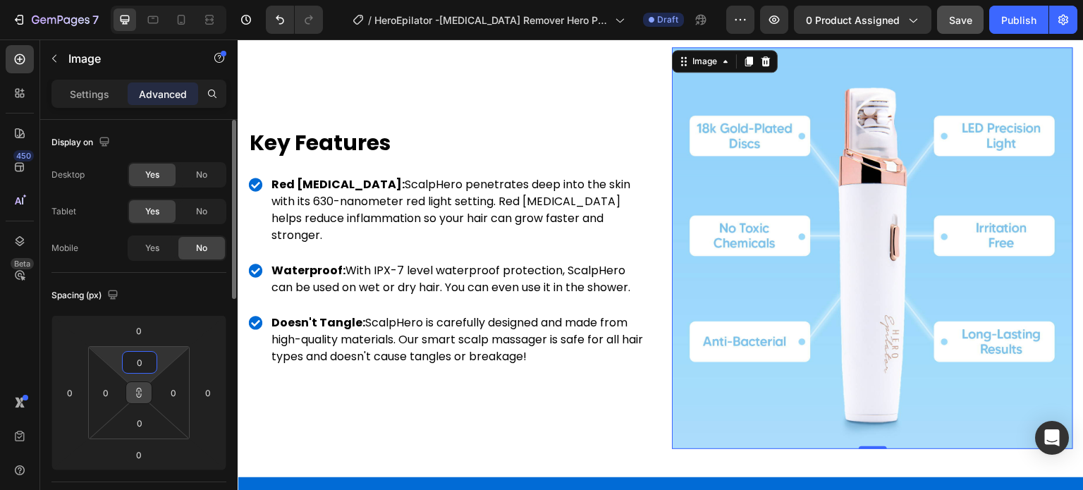
type input "4"
type input "40"
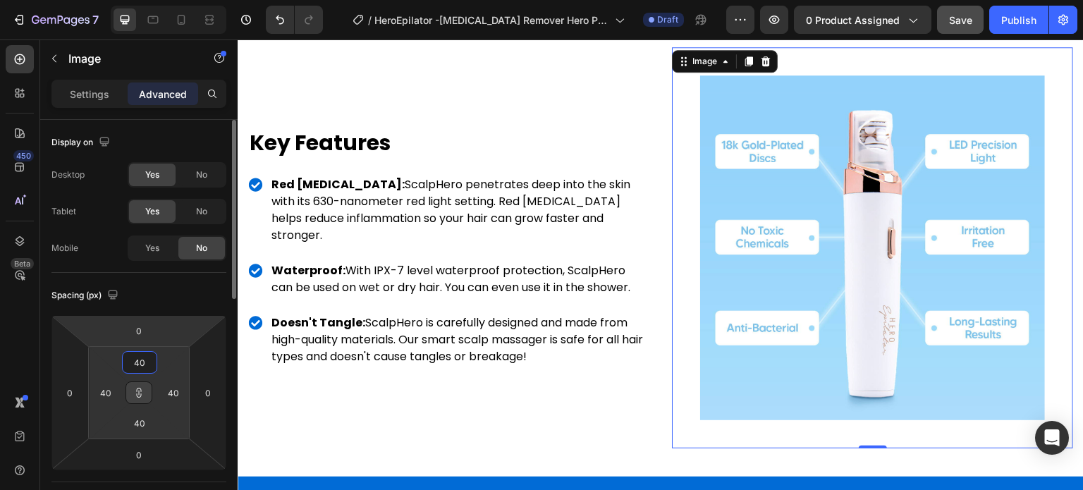
type input "40"
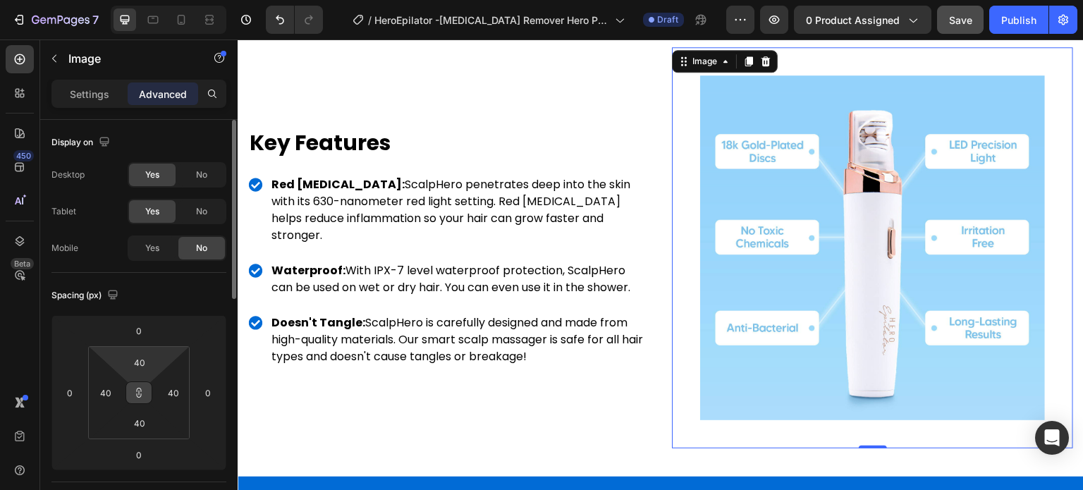
click at [169, 299] on div "Spacing (px)" at bounding box center [138, 295] width 175 height 23
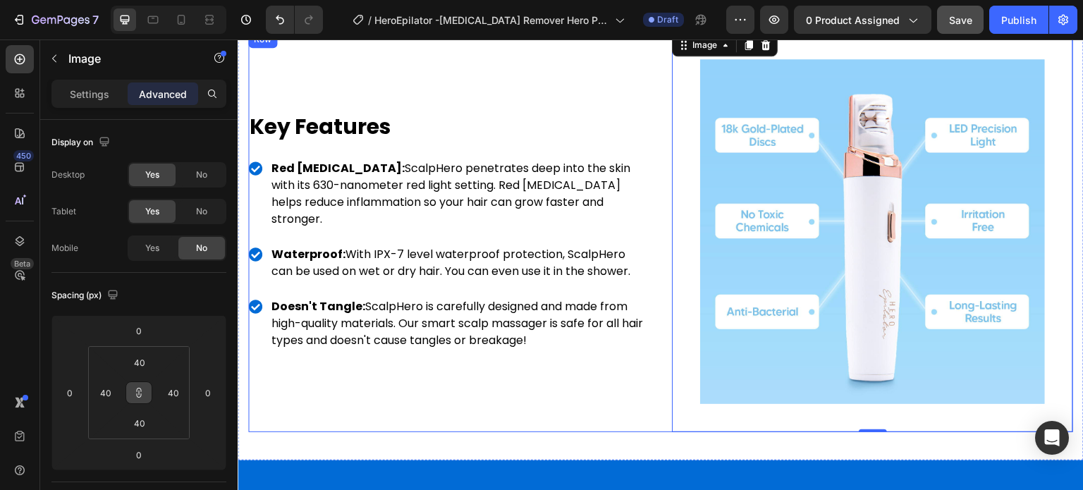
scroll to position [2988, 0]
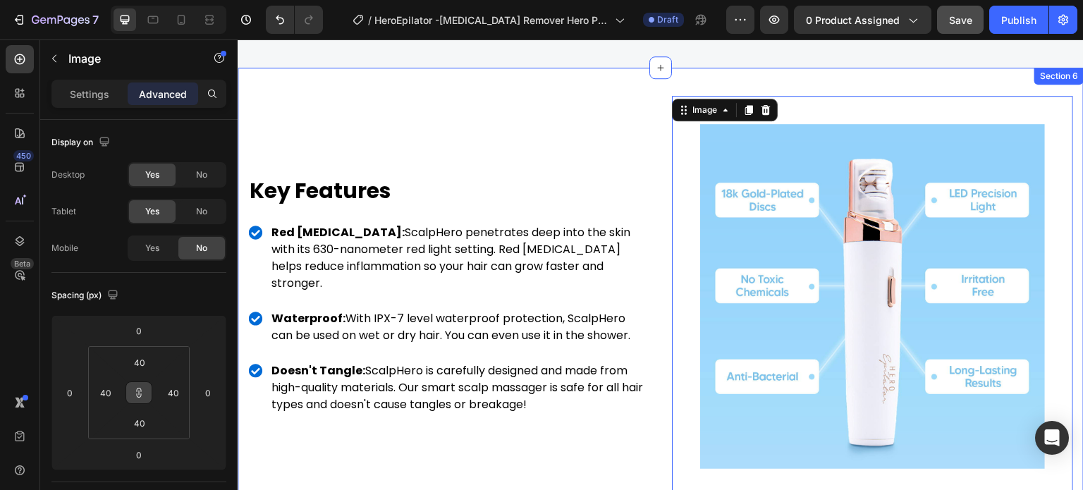
click at [604, 78] on div "Image Key Features Heading Red Light Therapy: ScalpHero penetrates deep into th…" at bounding box center [661, 296] width 846 height 457
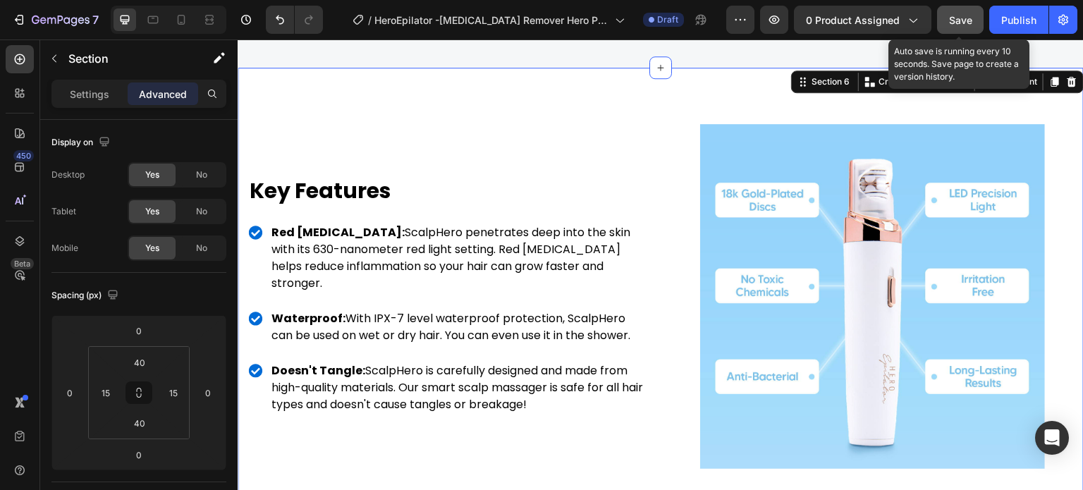
click at [956, 25] on span "Save" at bounding box center [960, 20] width 23 height 12
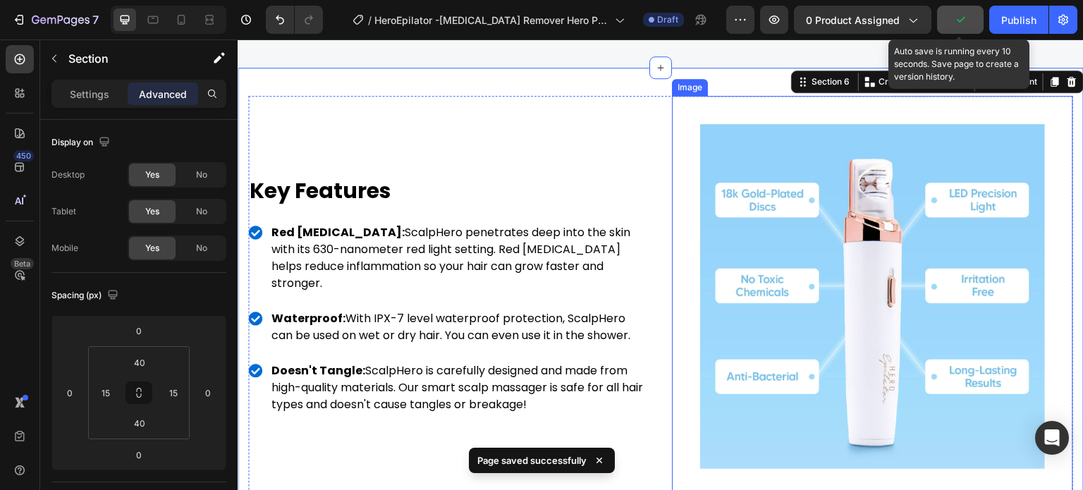
click at [761, 187] on img at bounding box center [872, 296] width 345 height 345
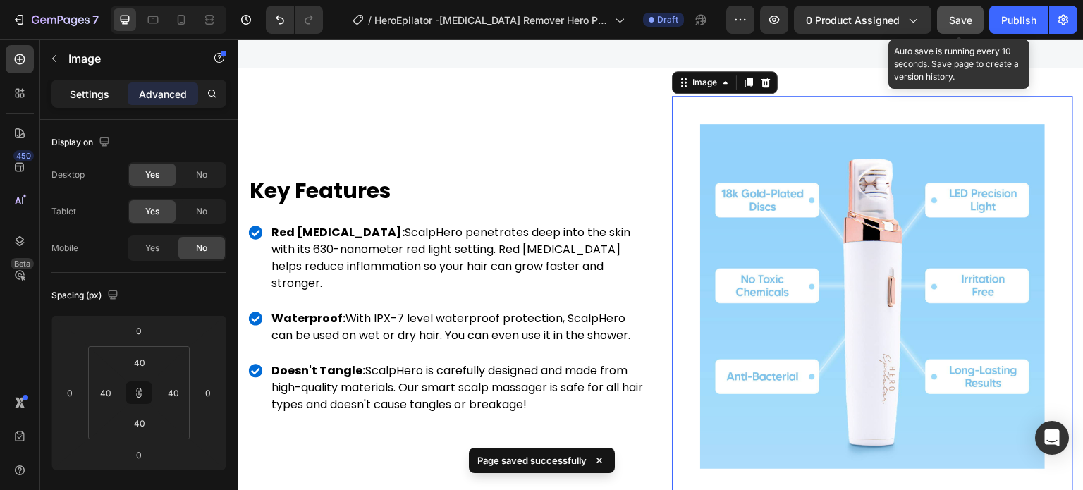
click at [87, 83] on div "Settings" at bounding box center [89, 93] width 70 height 23
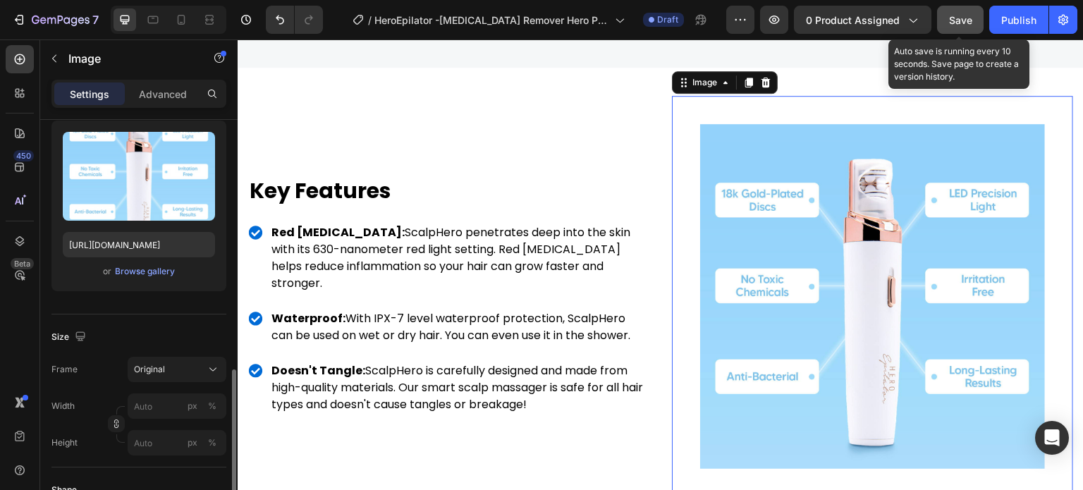
scroll to position [282, 0]
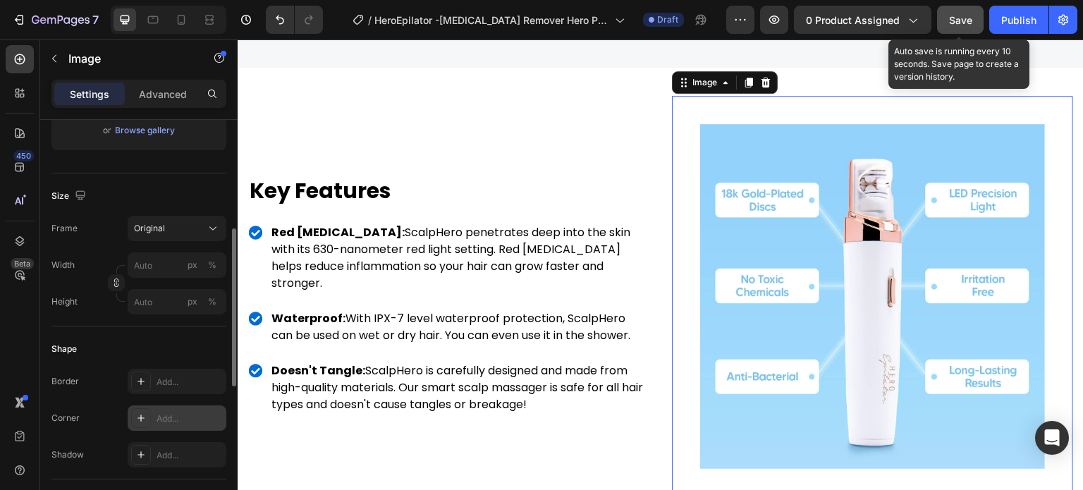
click at [149, 408] on div "Add..." at bounding box center [177, 417] width 99 height 25
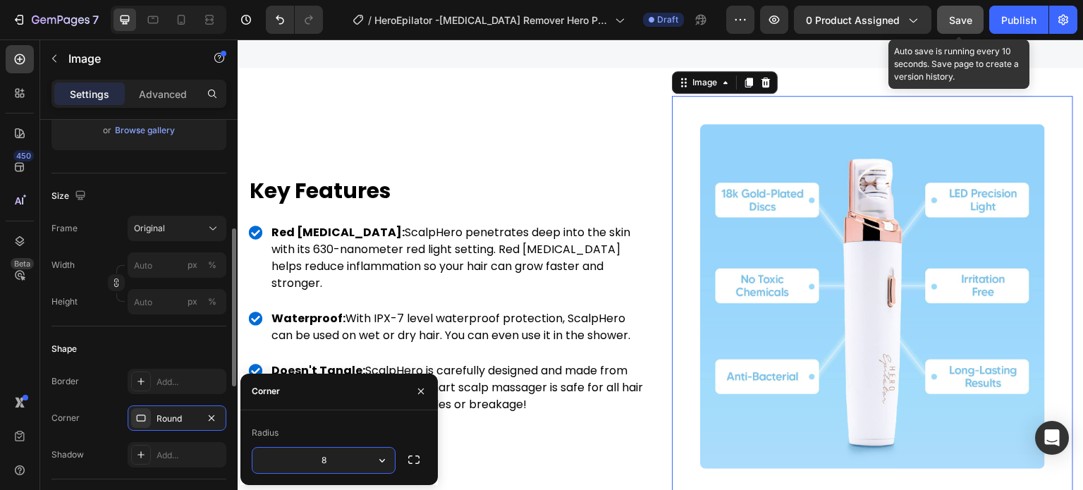
click at [175, 345] on div "Shape" at bounding box center [138, 349] width 175 height 23
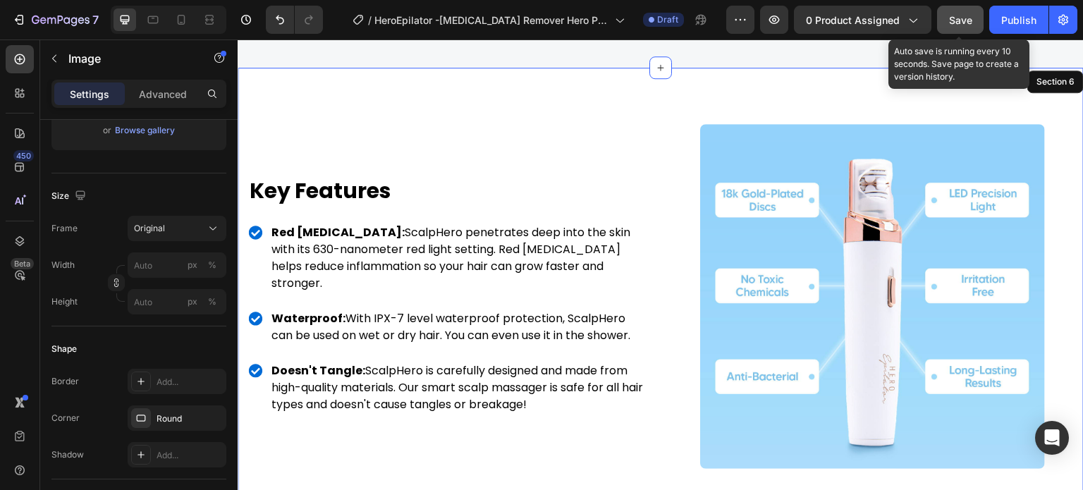
click at [596, 78] on div "Image Key Features Heading Red Light Therapy: ScalpHero penetrates deep into th…" at bounding box center [661, 296] width 846 height 457
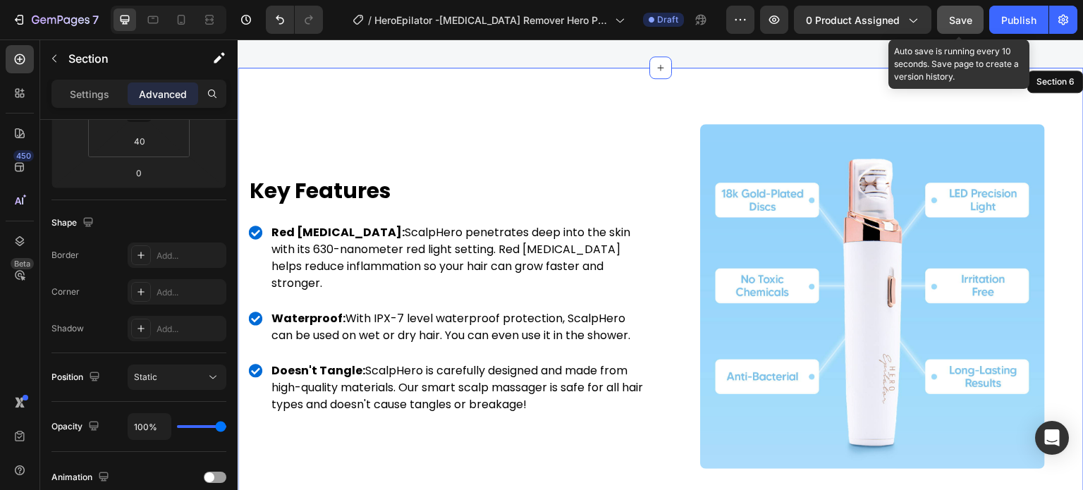
scroll to position [0, 0]
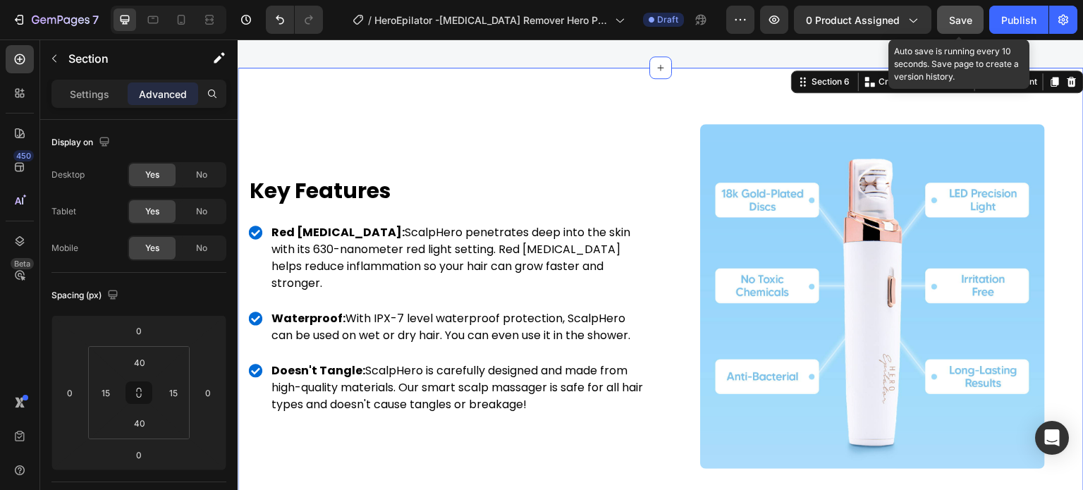
click at [972, 18] on span "Save" at bounding box center [960, 20] width 23 height 12
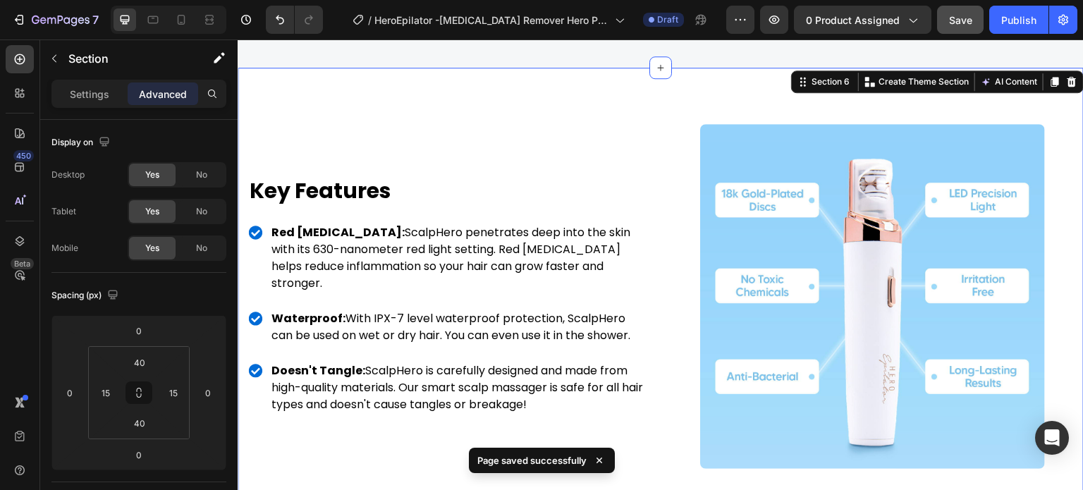
click at [145, 33] on div at bounding box center [169, 20] width 116 height 28
click at [150, 22] on icon at bounding box center [153, 20] width 14 height 14
type input "30"
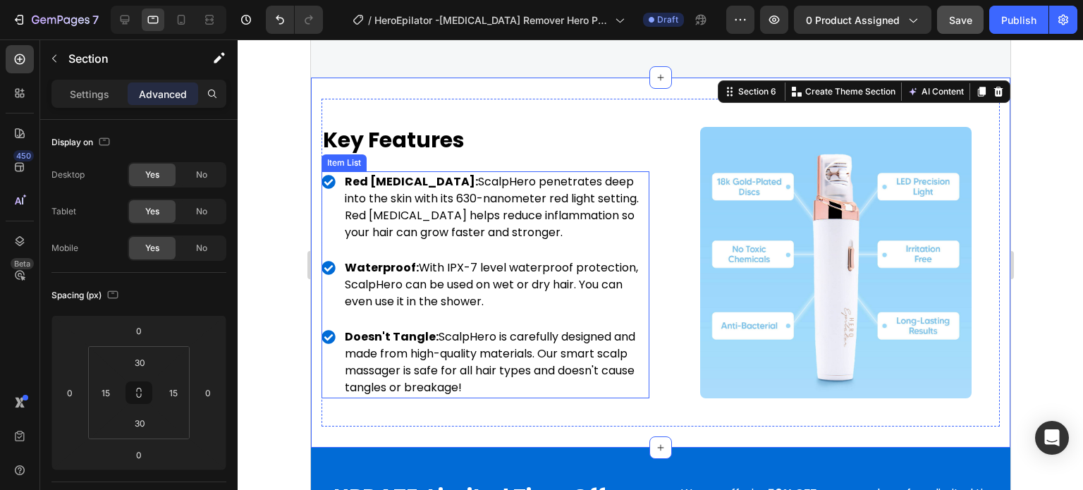
scroll to position [2857, 0]
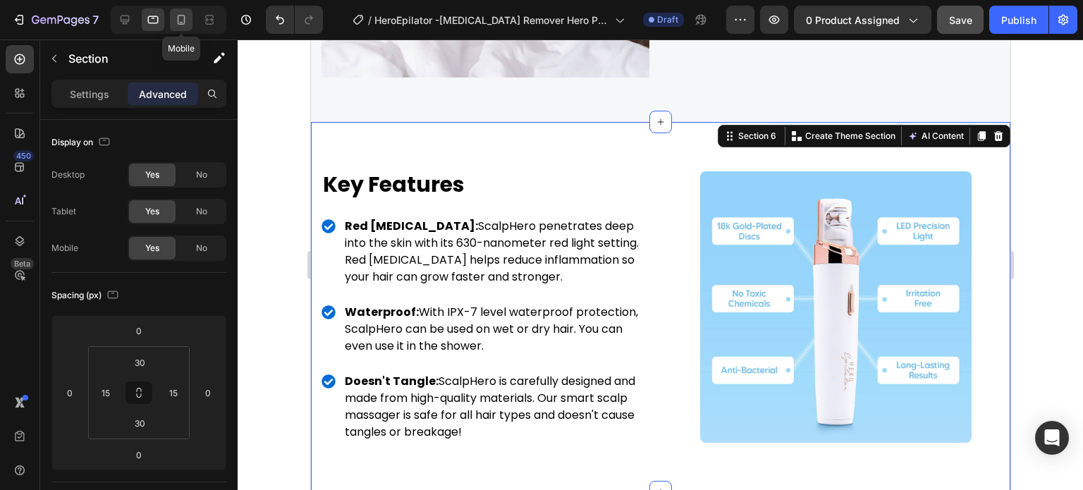
click at [172, 23] on div at bounding box center [181, 19] width 23 height 23
type input "20"
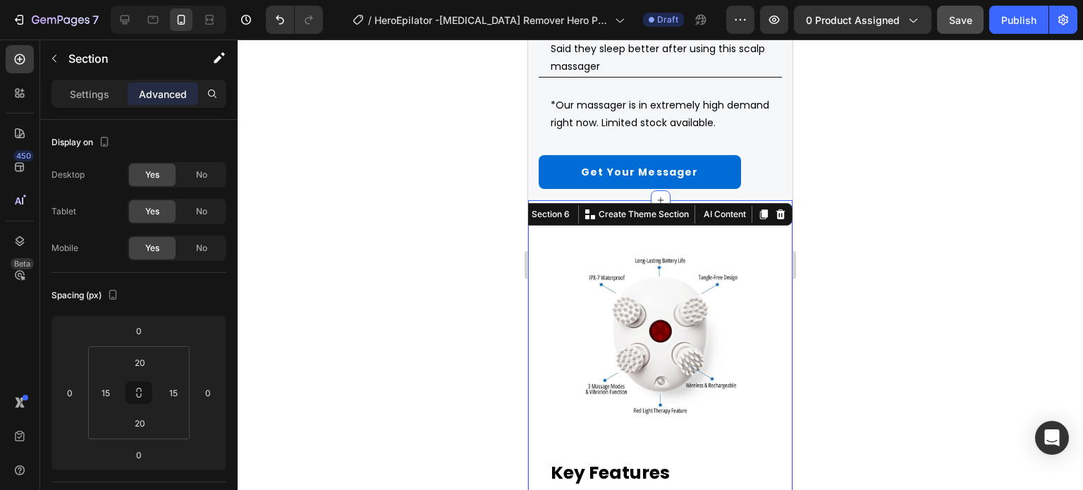
scroll to position [2820, 0]
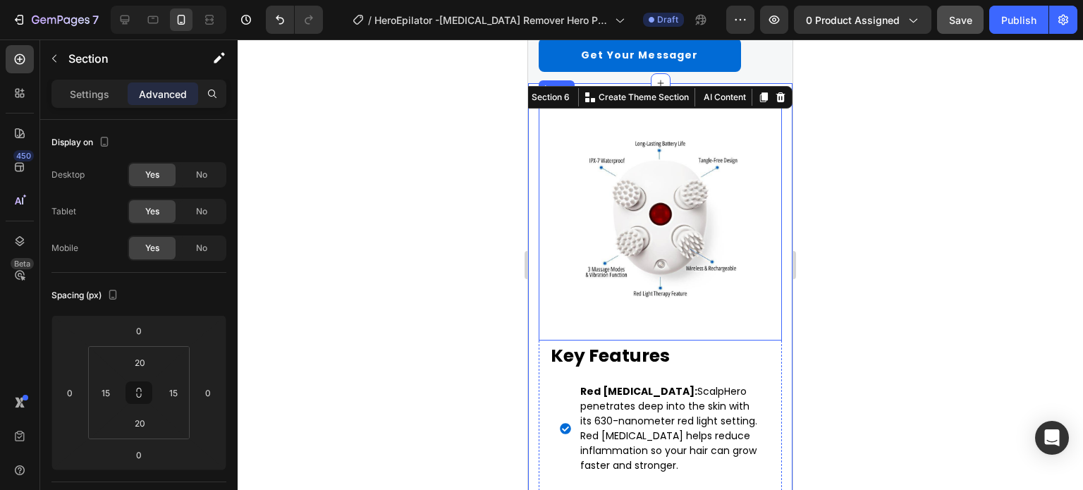
click at [588, 192] on img at bounding box center [660, 219] width 173 height 173
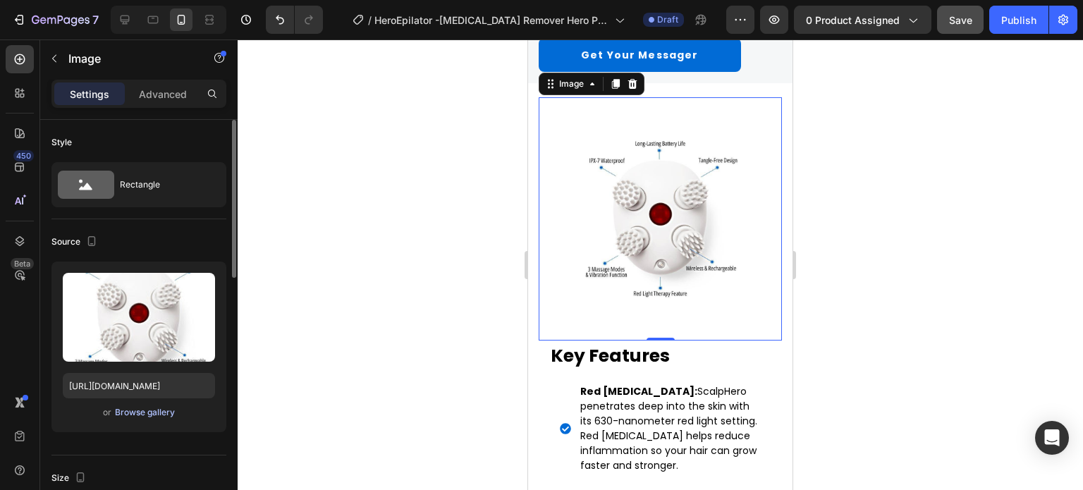
click at [152, 417] on div "Browse gallery" at bounding box center [145, 412] width 60 height 13
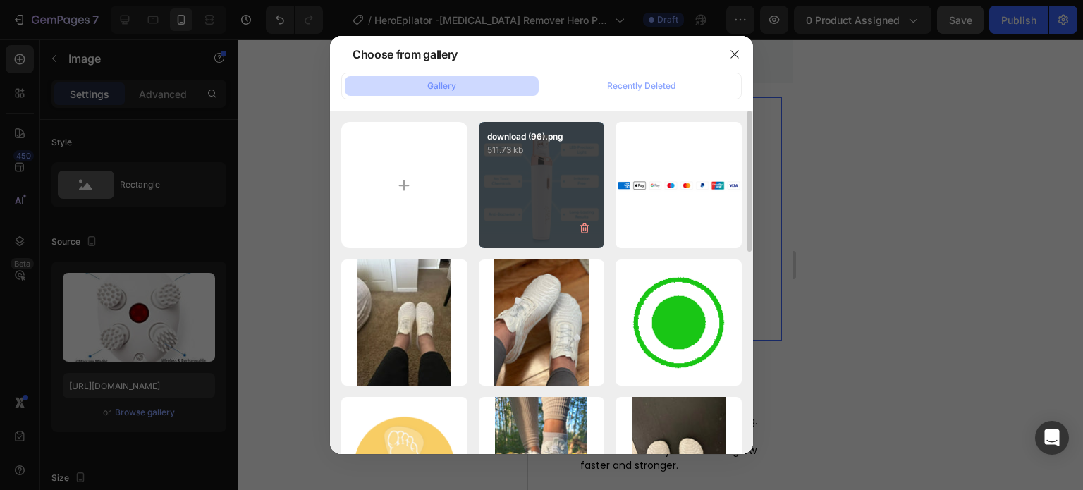
click at [529, 192] on div "download (96).png 511.73 kb" at bounding box center [542, 185] width 126 height 126
type input "https://cdn.shopify.com/s/files/1/0647/3859/0891/files/gempages_507403595256169…"
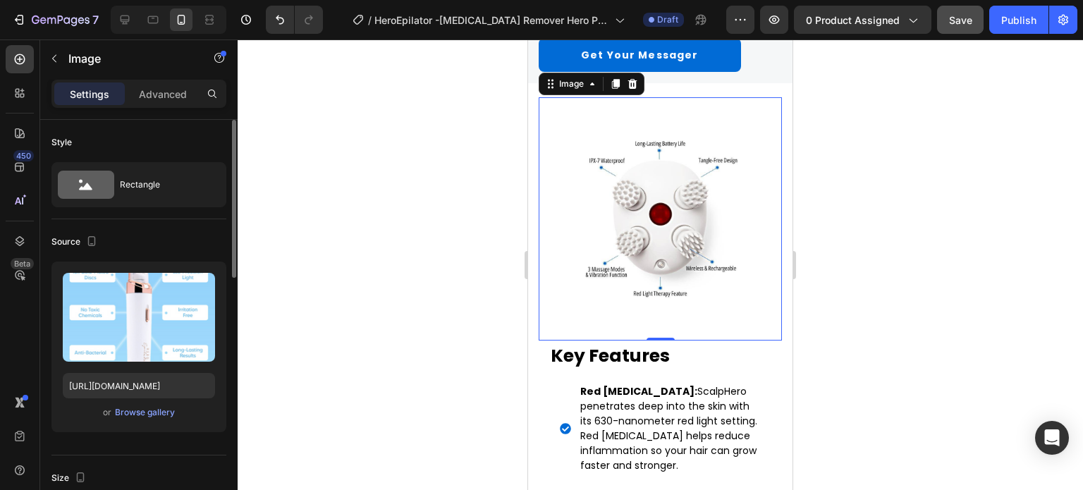
click at [189, 242] on div "Source" at bounding box center [138, 241] width 175 height 23
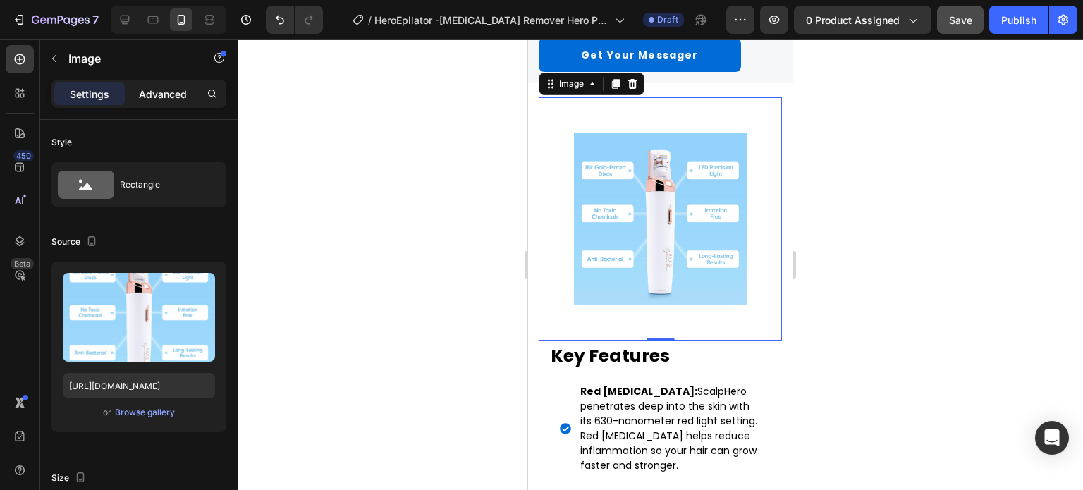
click at [163, 90] on p "Advanced" at bounding box center [163, 94] width 48 height 15
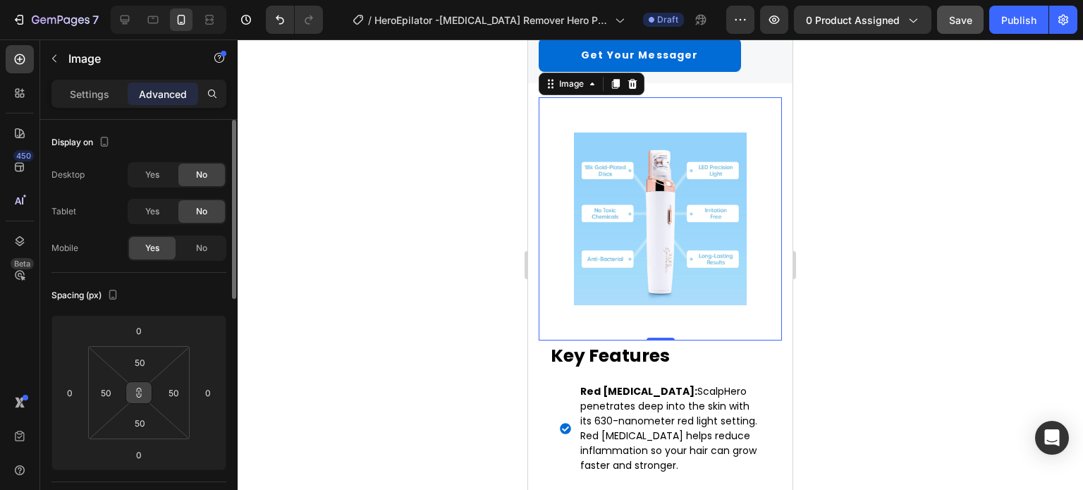
click at [147, 387] on button at bounding box center [138, 392] width 27 height 23
click at [139, 357] on input "50" at bounding box center [139, 362] width 28 height 21
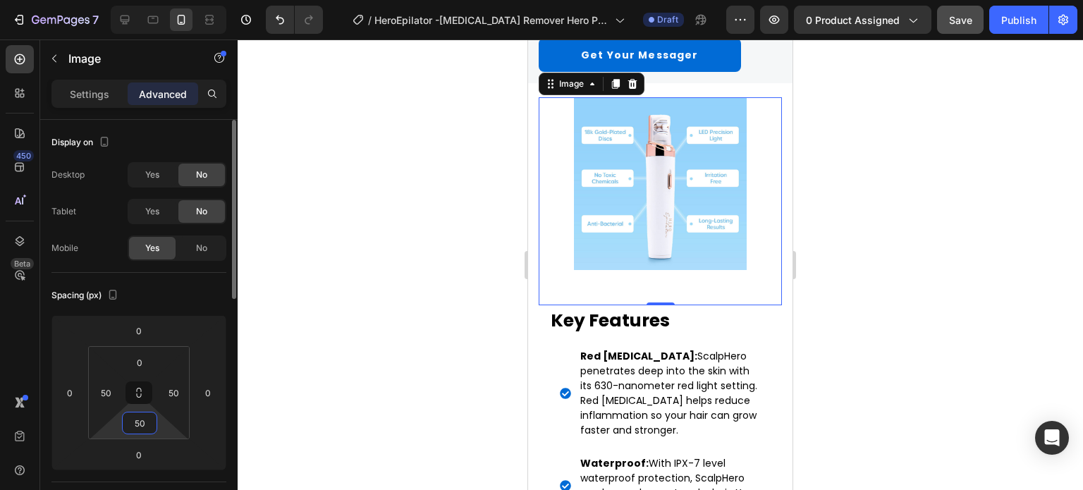
click at [140, 121] on html "7 Version history / HeroEpilator -Facial Hair Remover Hero Product Store Draft …" at bounding box center [541, 60] width 1083 height 121
click at [140, 390] on icon at bounding box center [138, 392] width 11 height 11
click at [138, 424] on input "50" at bounding box center [139, 422] width 28 height 21
type input "500"
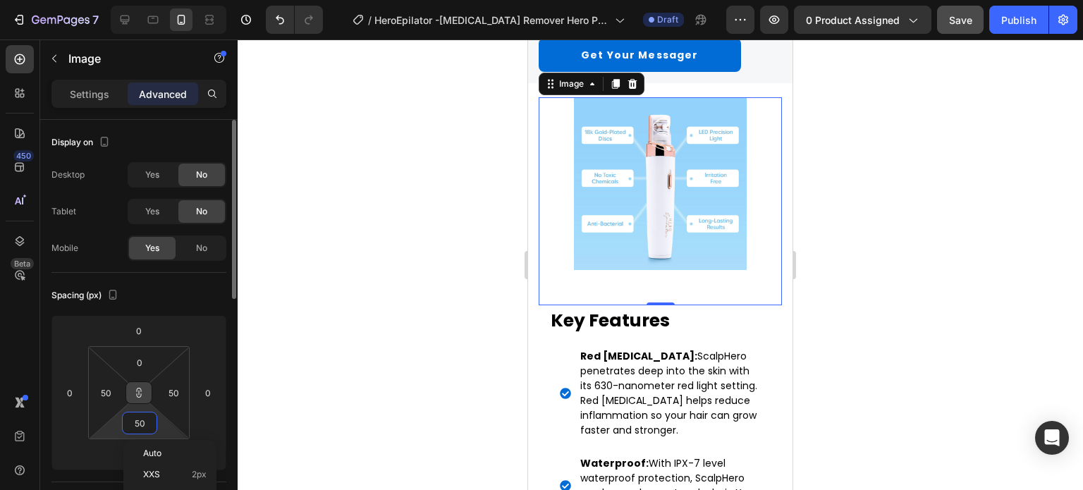
type input "500"
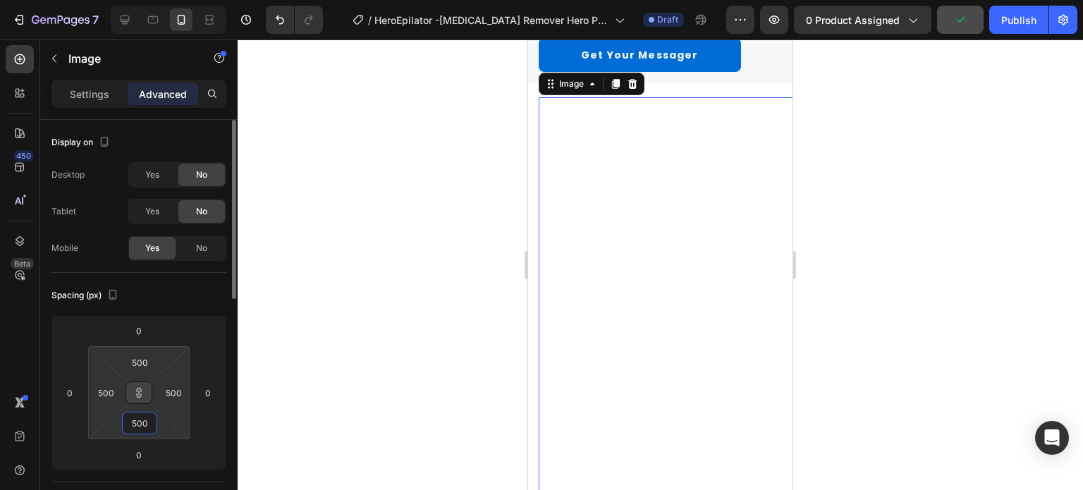
type input "50"
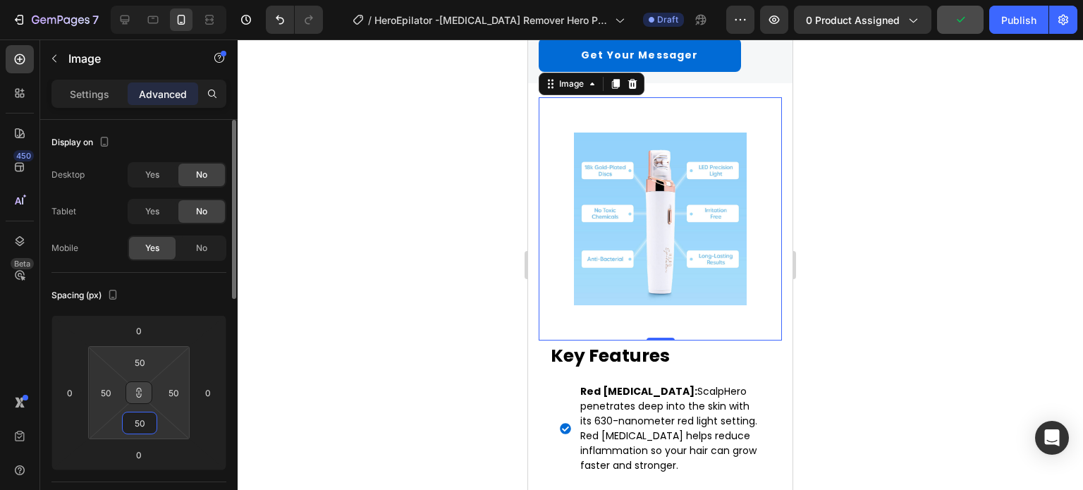
type input "0"
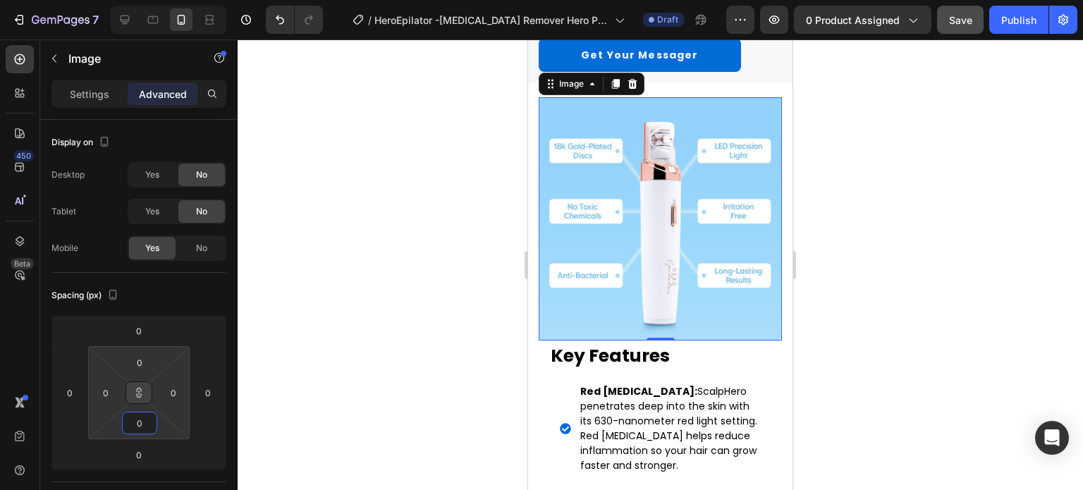
type input "0"
click at [144, 388] on icon at bounding box center [138, 392] width 11 height 11
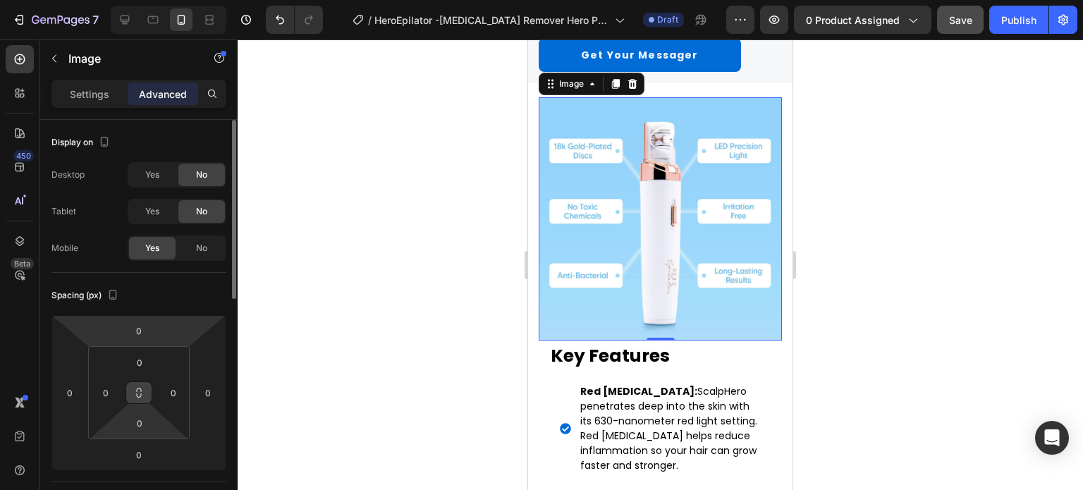
click at [166, 285] on div "Spacing (px)" at bounding box center [138, 295] width 175 height 23
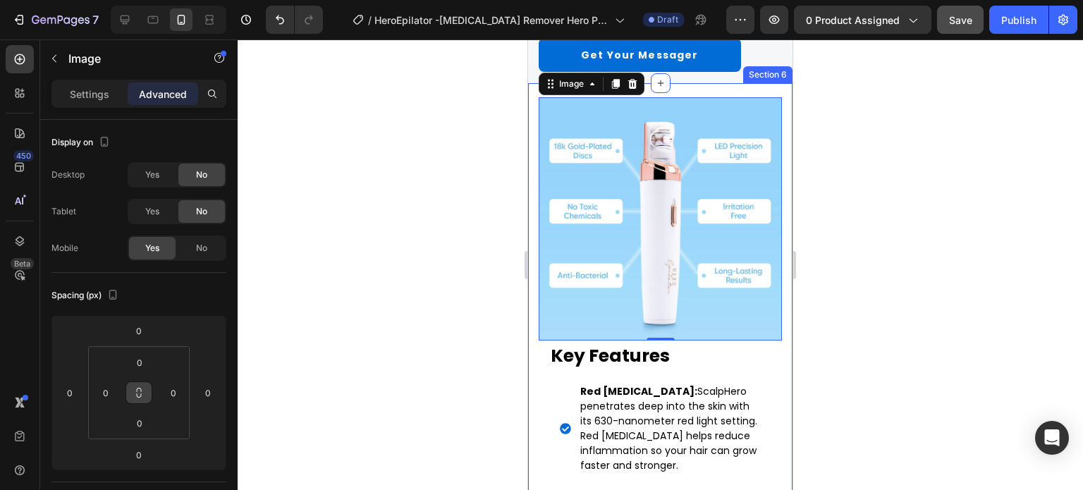
click at [533, 94] on div "Image 0 Key Features Heading Red Light Therapy: ScalpHero penetrates deep into …" at bounding box center [660, 378] width 264 height 591
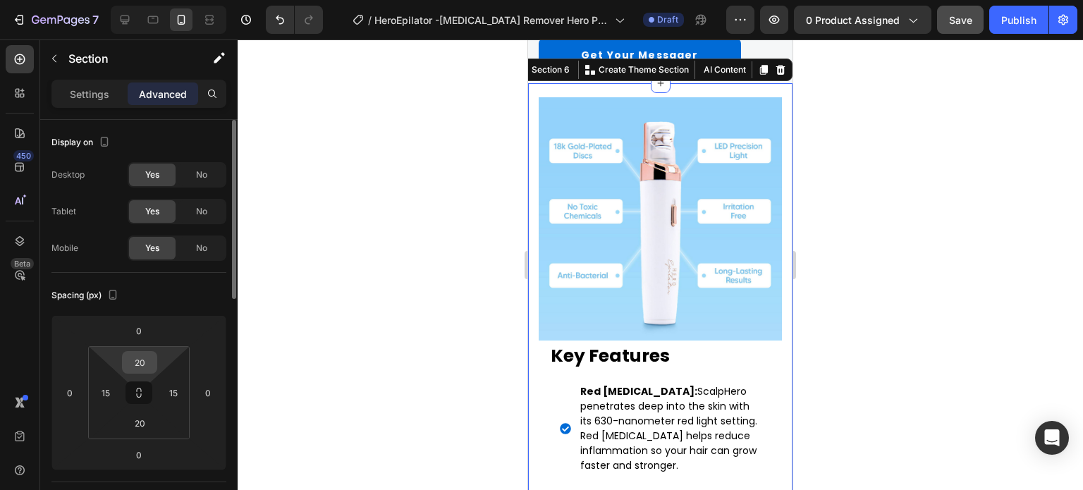
click at [144, 362] on input "20" at bounding box center [139, 362] width 28 height 21
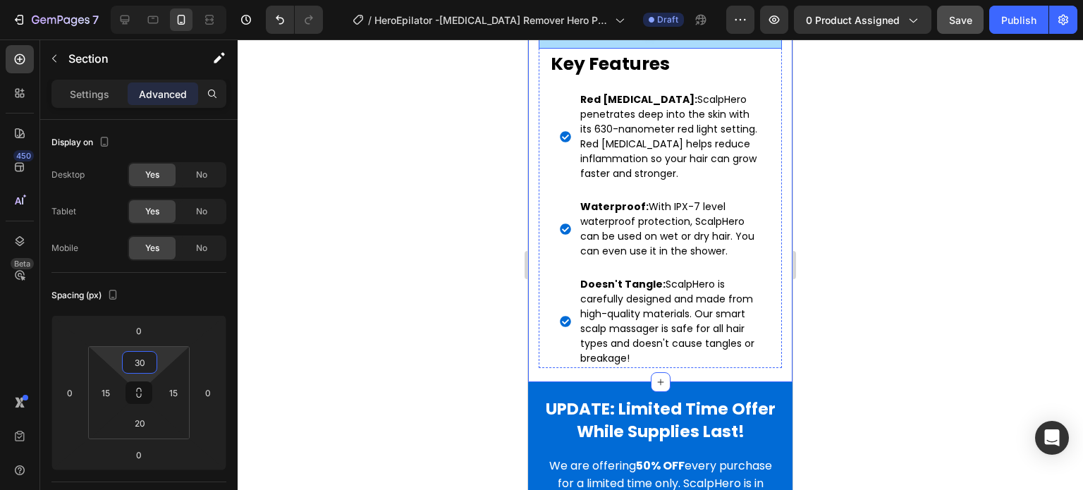
scroll to position [3173, 0]
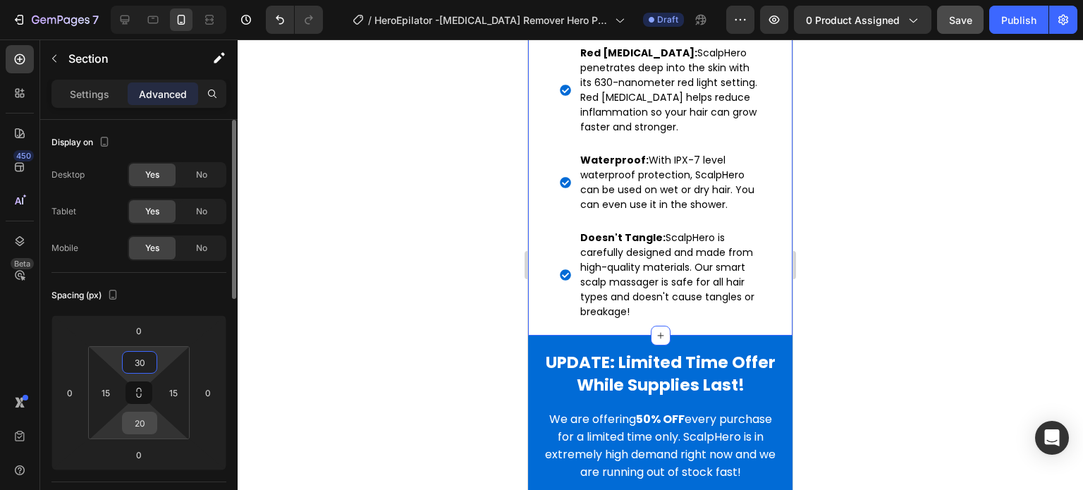
type input "30"
click at [140, 420] on input "20" at bounding box center [139, 422] width 28 height 21
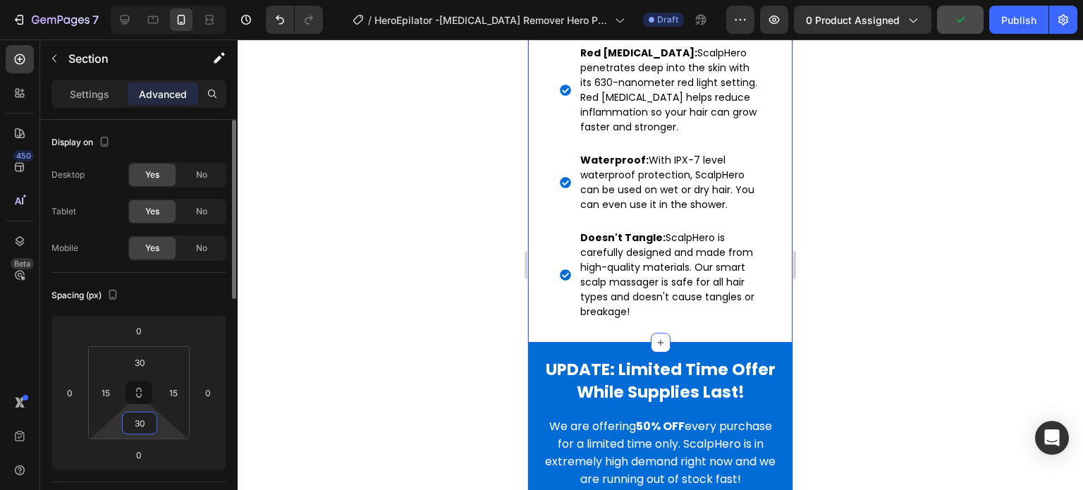
type input "30"
click at [172, 298] on div "Spacing (px)" at bounding box center [138, 295] width 175 height 23
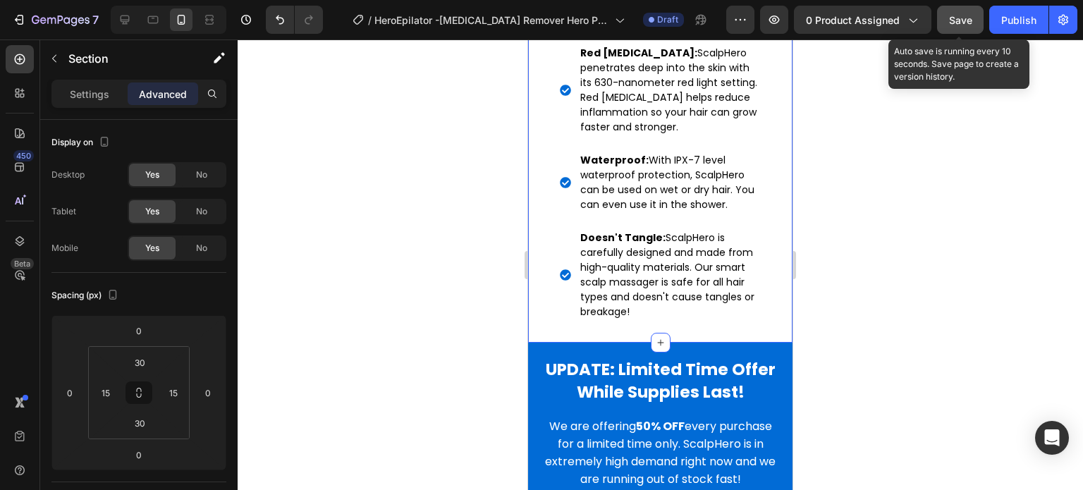
click at [972, 28] on button "Save" at bounding box center [960, 20] width 47 height 28
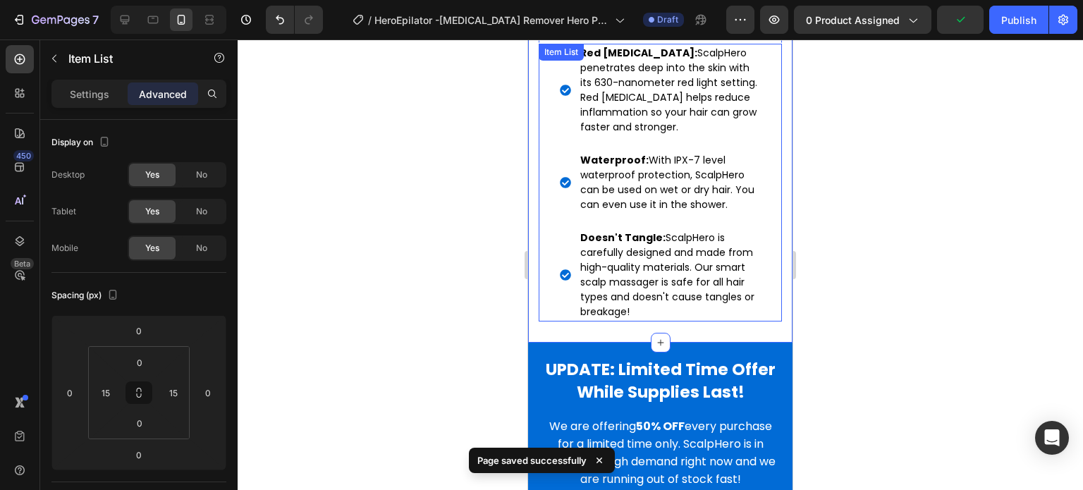
click at [551, 206] on div "Red Light Therapy: ScalpHero penetrates deep into the skin with its 630-nanomet…" at bounding box center [660, 183] width 222 height 278
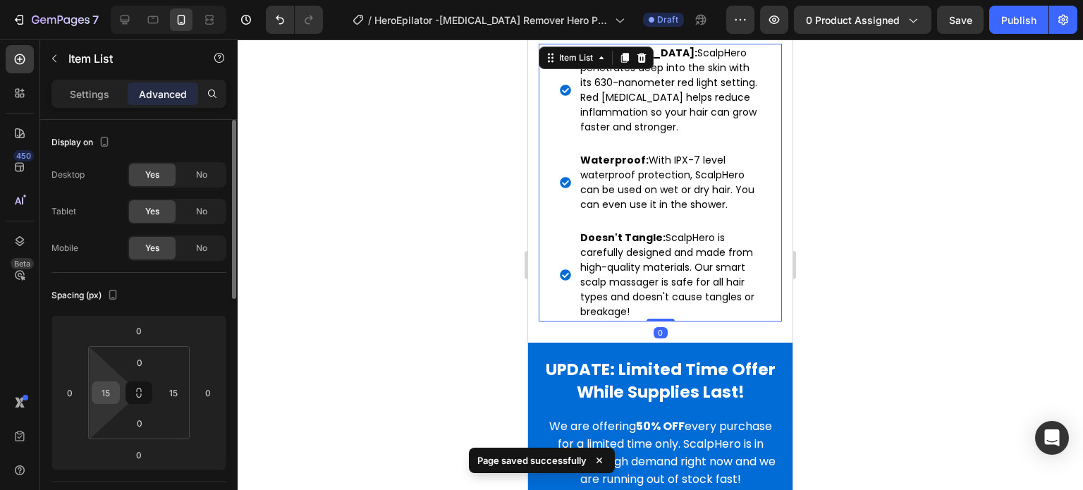
click at [116, 396] on div "15" at bounding box center [106, 392] width 28 height 23
click at [113, 394] on input "15" at bounding box center [105, 392] width 21 height 21
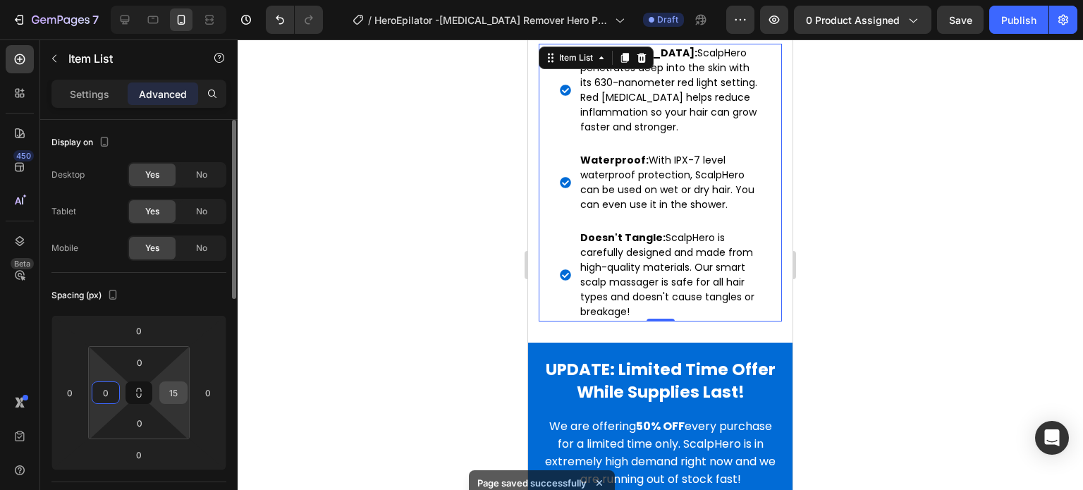
type input "0"
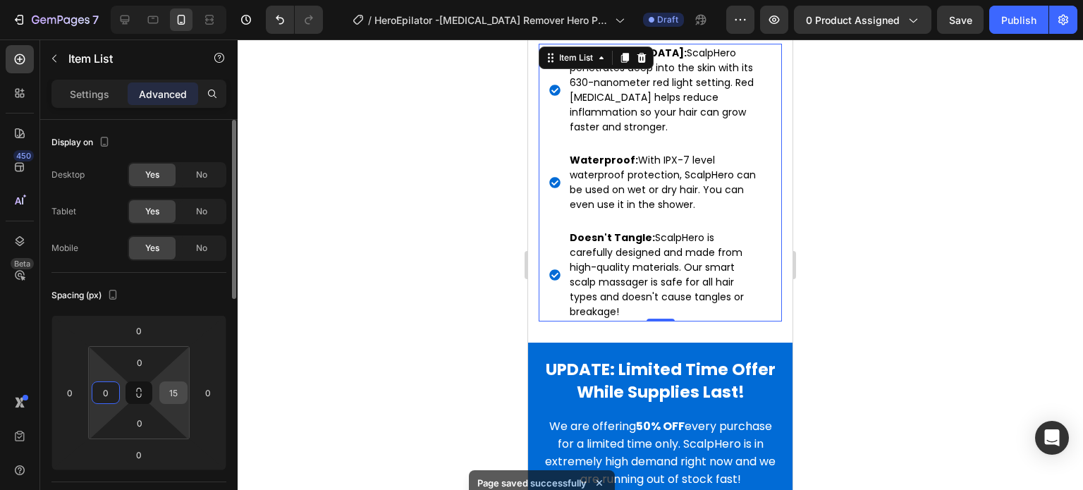
click at [166, 389] on input "15" at bounding box center [173, 392] width 21 height 21
type input "0"
click at [195, 299] on div "Spacing (px)" at bounding box center [138, 295] width 175 height 23
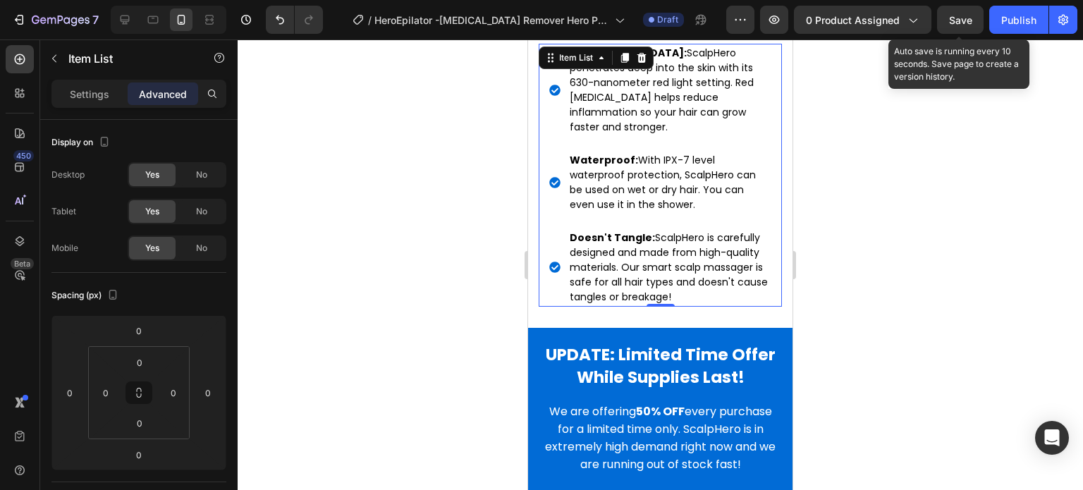
drag, startPoint x: 955, startPoint y: 13, endPoint x: 857, endPoint y: 81, distance: 119.5
click at [956, 13] on div "Save" at bounding box center [960, 20] width 23 height 15
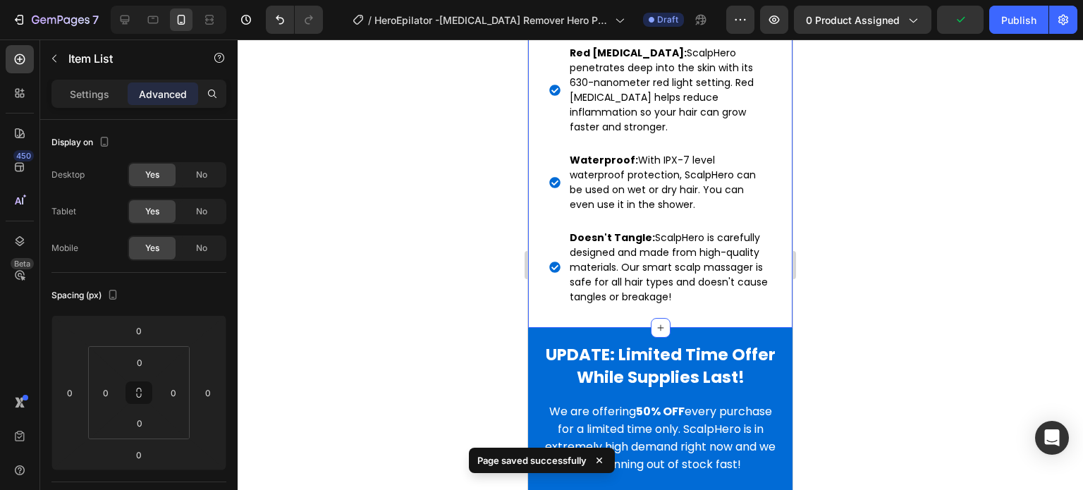
click at [533, 297] on div "Image Key Features Heading Red Light Therapy: ScalpHero penetrates deep into th…" at bounding box center [660, 32] width 264 height 590
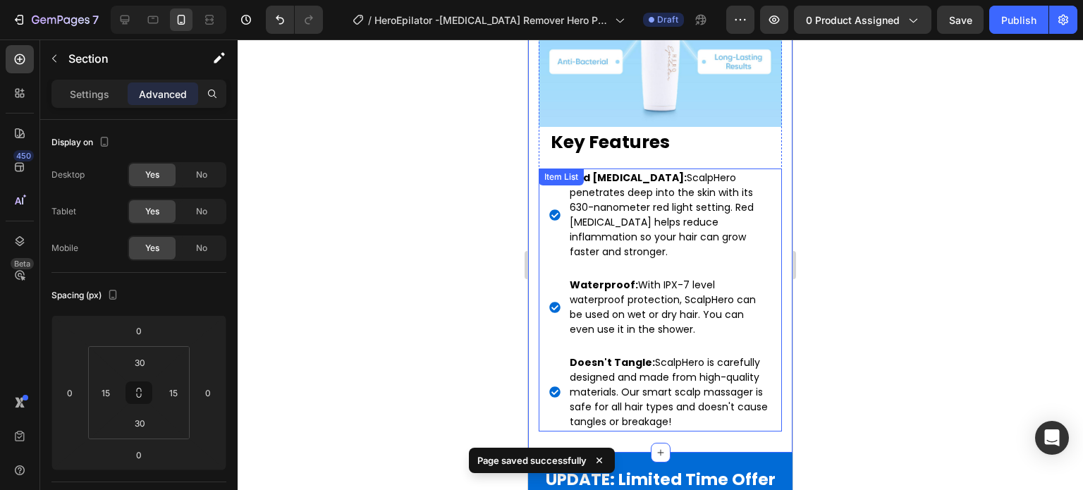
scroll to position [3032, 0]
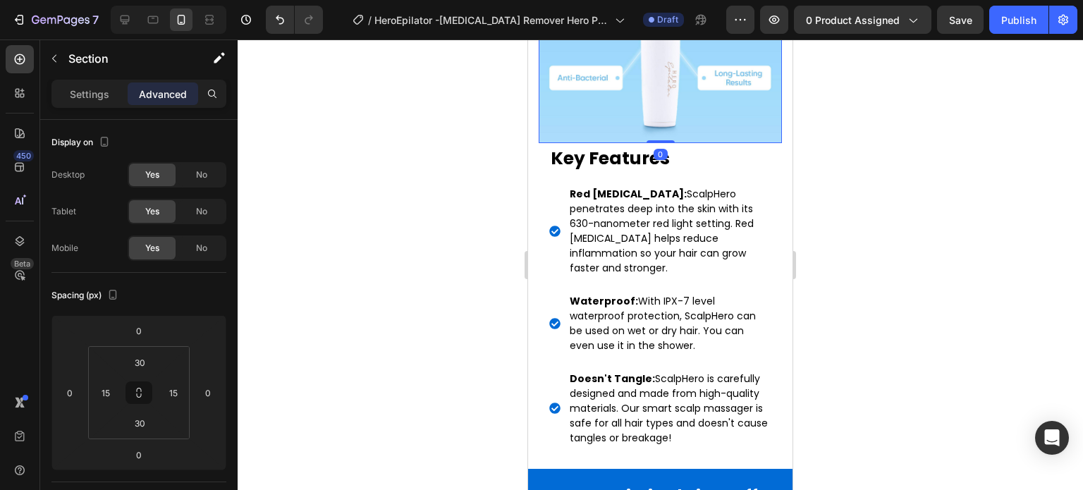
click at [589, 121] on img at bounding box center [660, 20] width 243 height 243
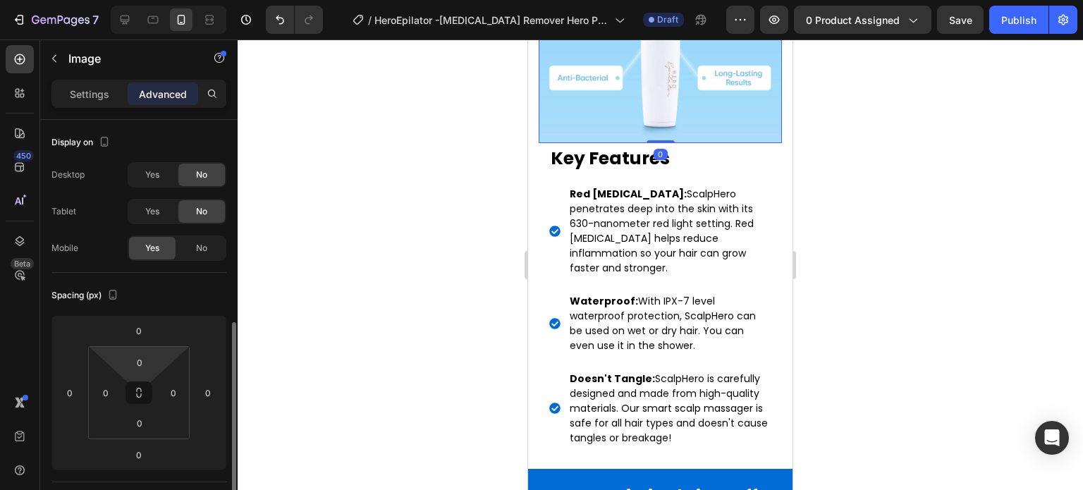
scroll to position [211, 0]
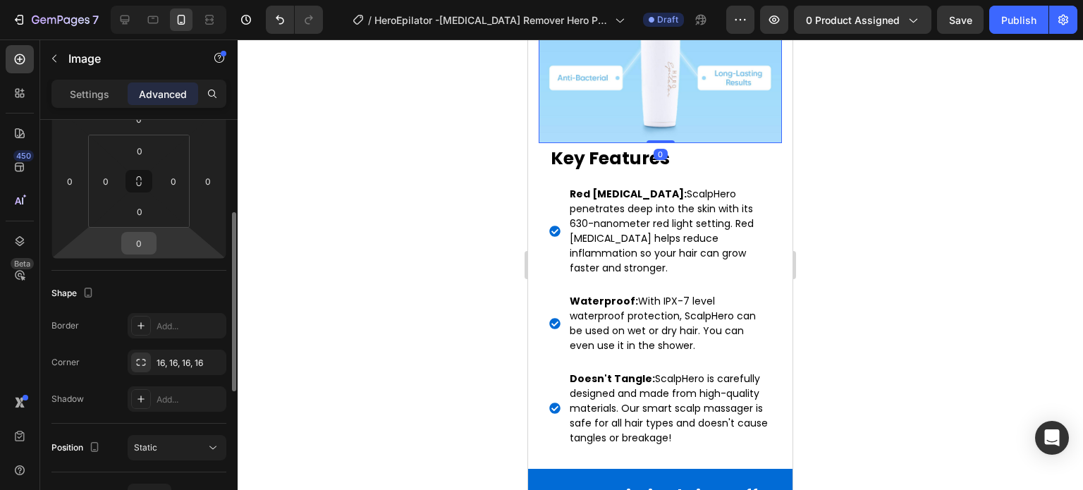
click at [146, 250] on input "0" at bounding box center [139, 243] width 28 height 21
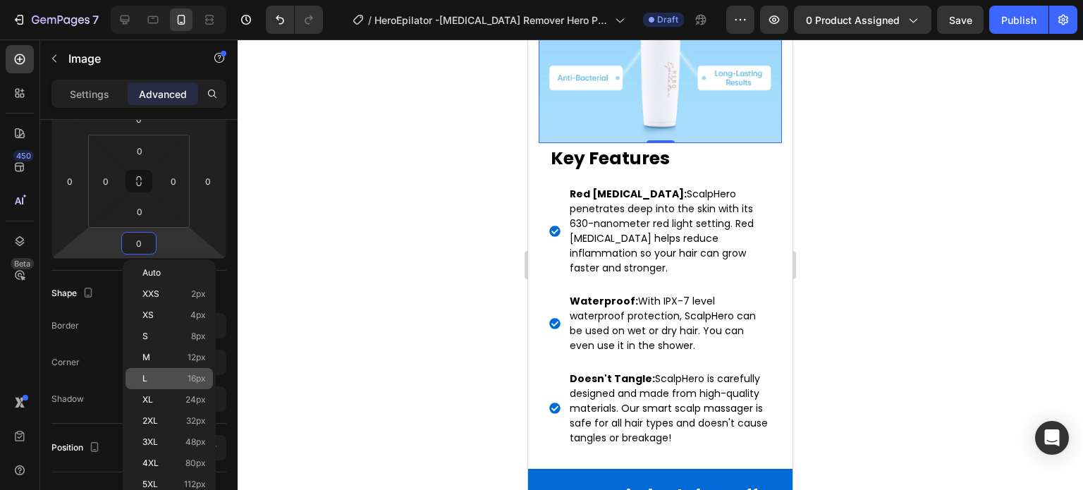
click at [195, 372] on div "L 16px" at bounding box center [168, 378] width 87 height 21
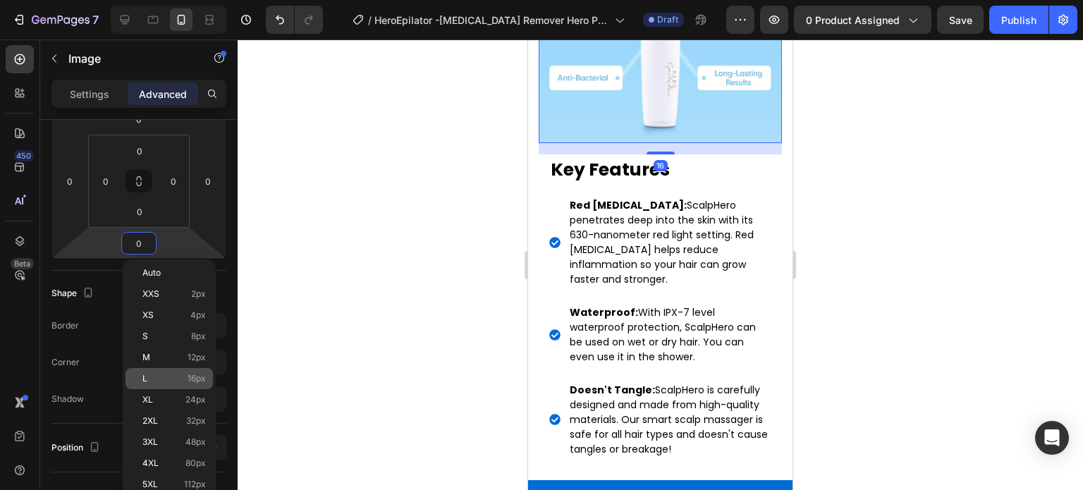
type input "16"
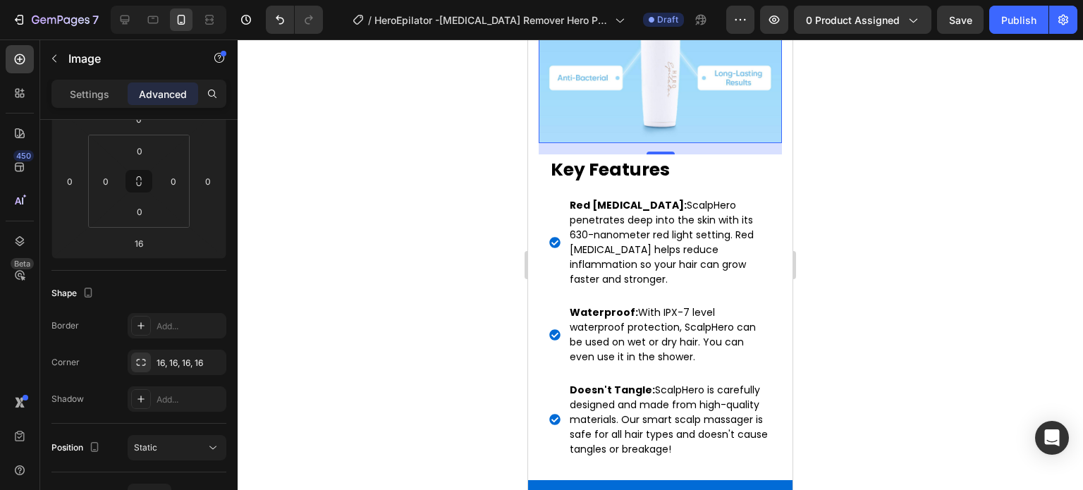
scroll to position [0, 0]
click at [629, 160] on p "Key Features" at bounding box center [659, 169] width 219 height 27
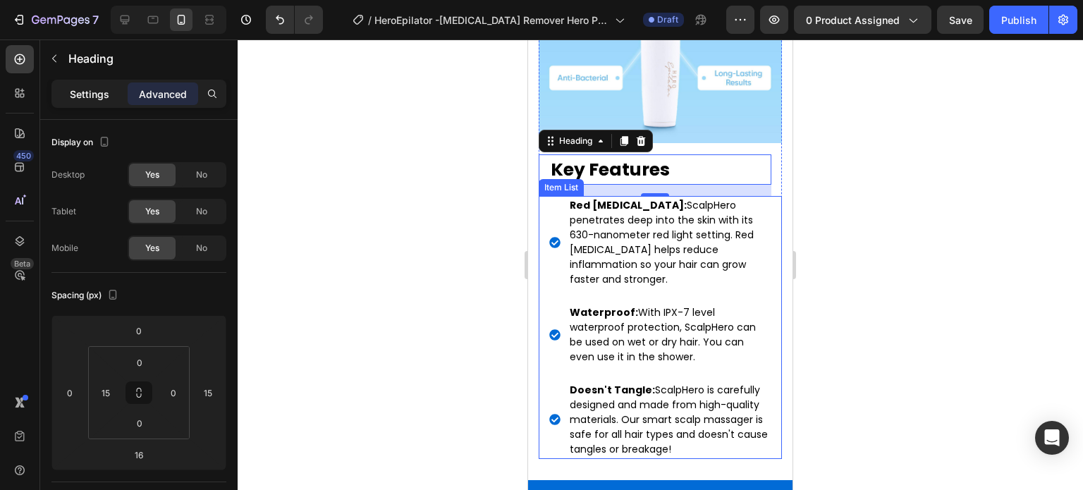
click at [99, 90] on p "Settings" at bounding box center [89, 94] width 39 height 15
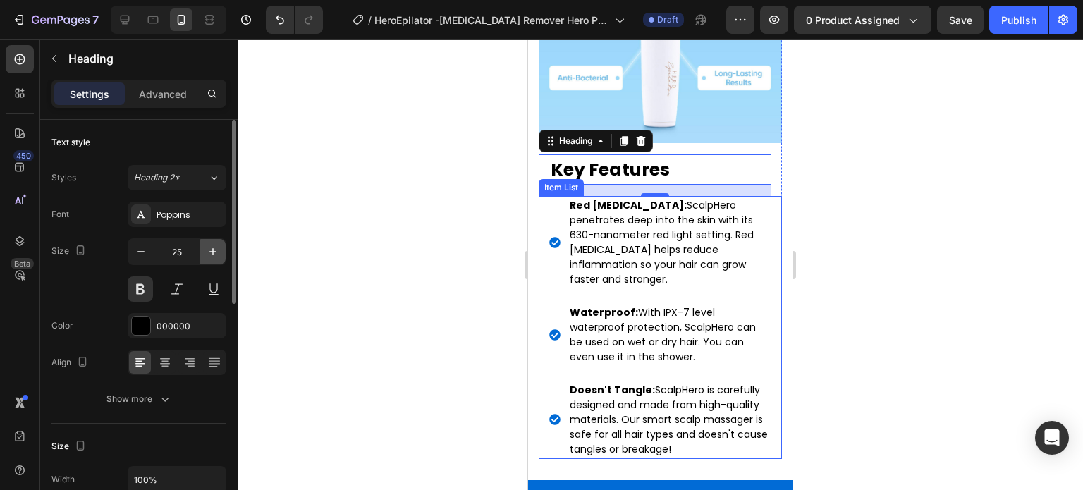
click at [214, 250] on icon "button" at bounding box center [212, 251] width 7 height 7
type input "28"
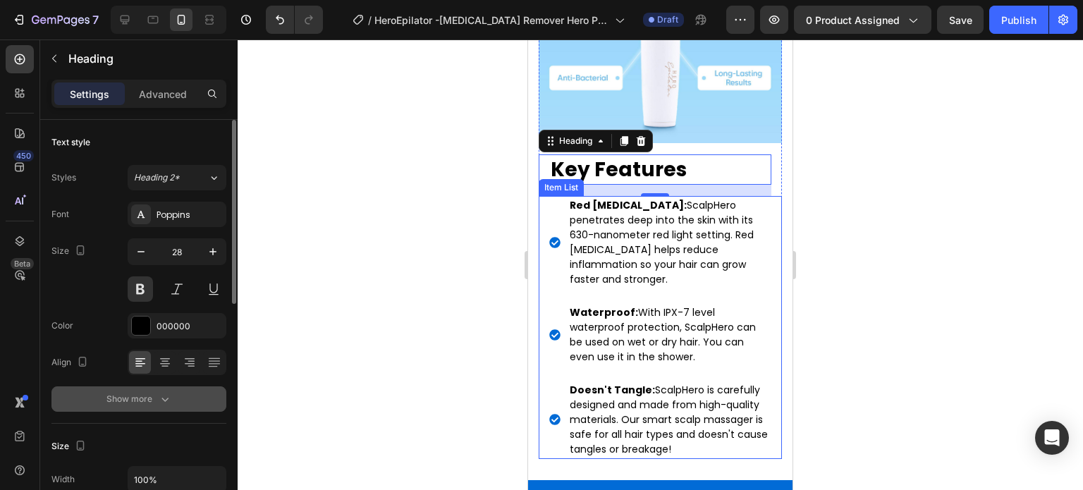
click at [156, 386] on button "Show more" at bounding box center [138, 398] width 175 height 25
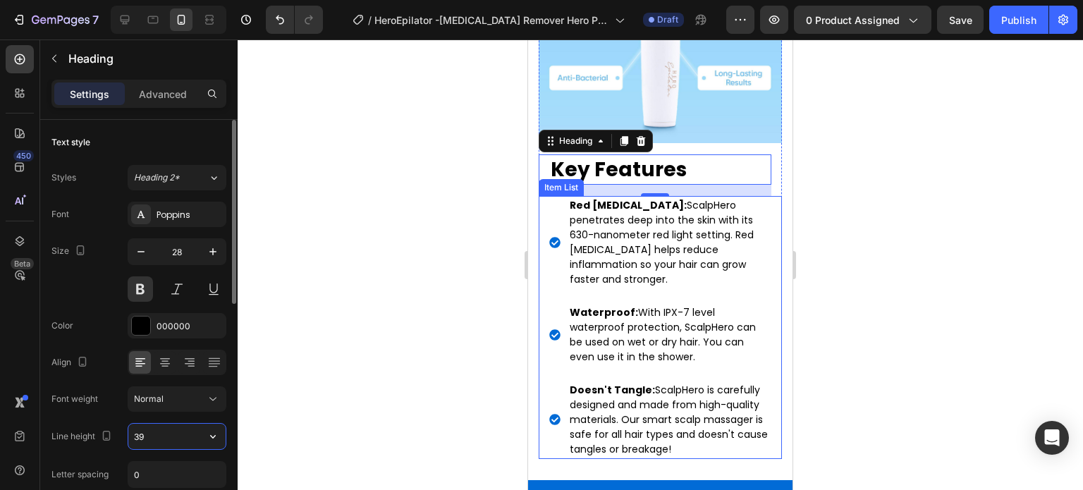
click at [164, 432] on input "39" at bounding box center [176, 436] width 97 height 25
type input "40"
click at [107, 315] on div "Color 000000" at bounding box center [138, 325] width 175 height 25
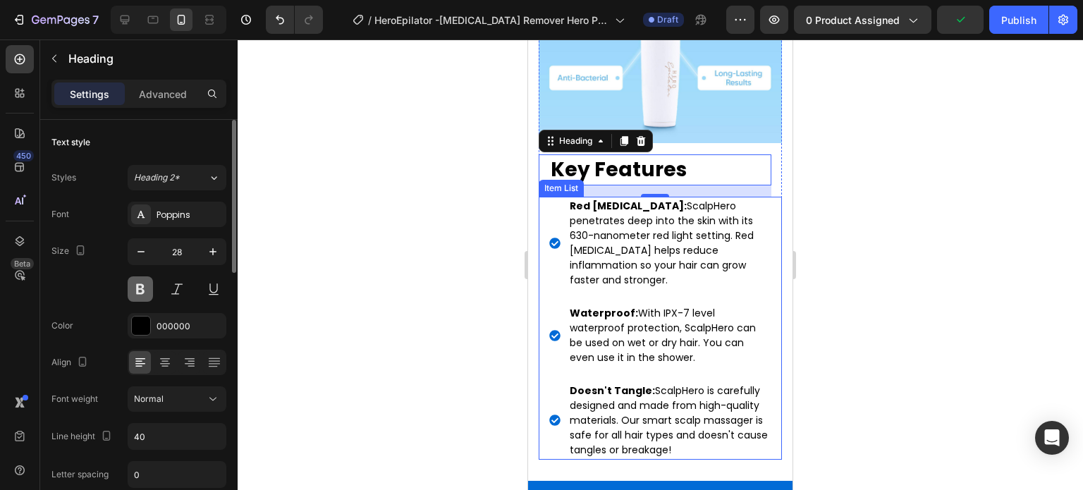
click at [143, 278] on button at bounding box center [140, 288] width 25 height 25
click at [203, 399] on div "Normal" at bounding box center [170, 399] width 72 height 13
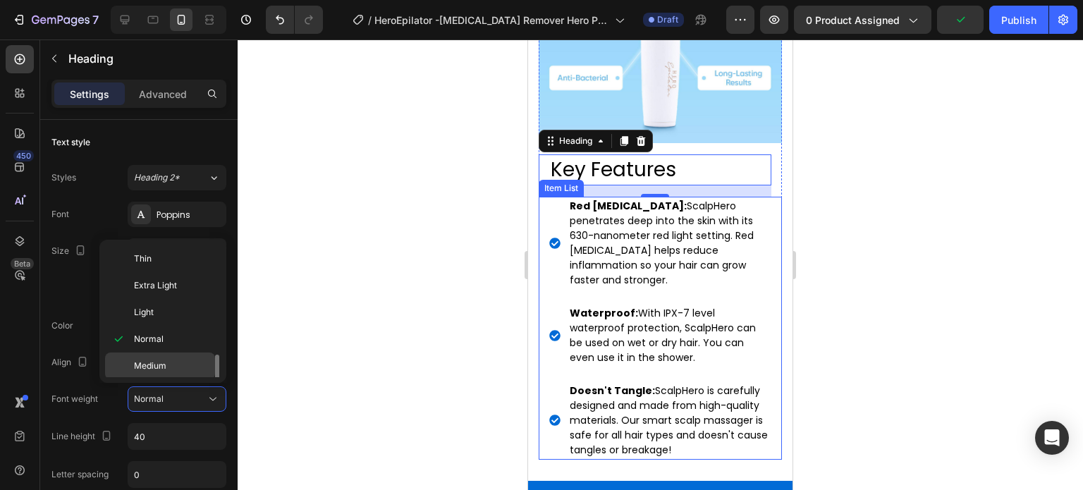
scroll to position [70, 0]
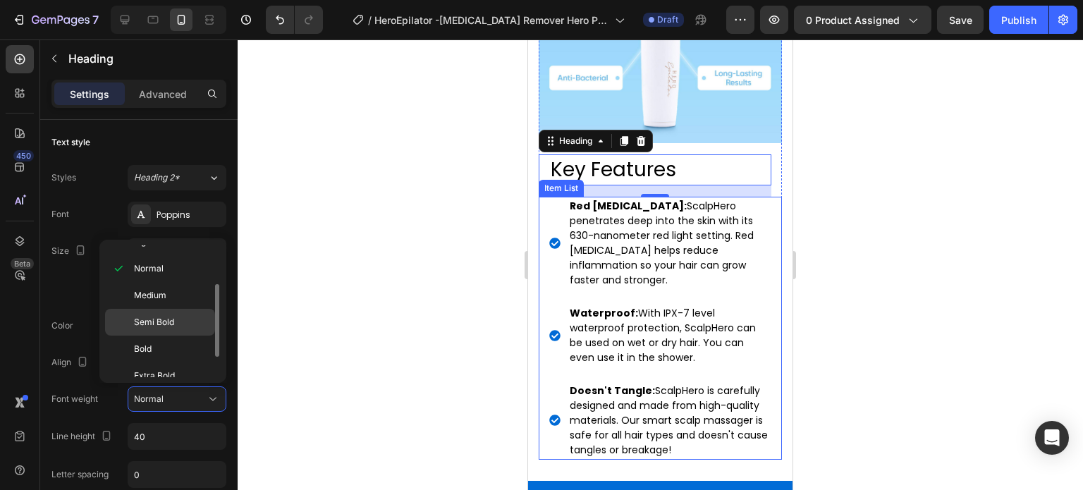
click at [157, 326] on span "Semi Bold" at bounding box center [154, 322] width 40 height 13
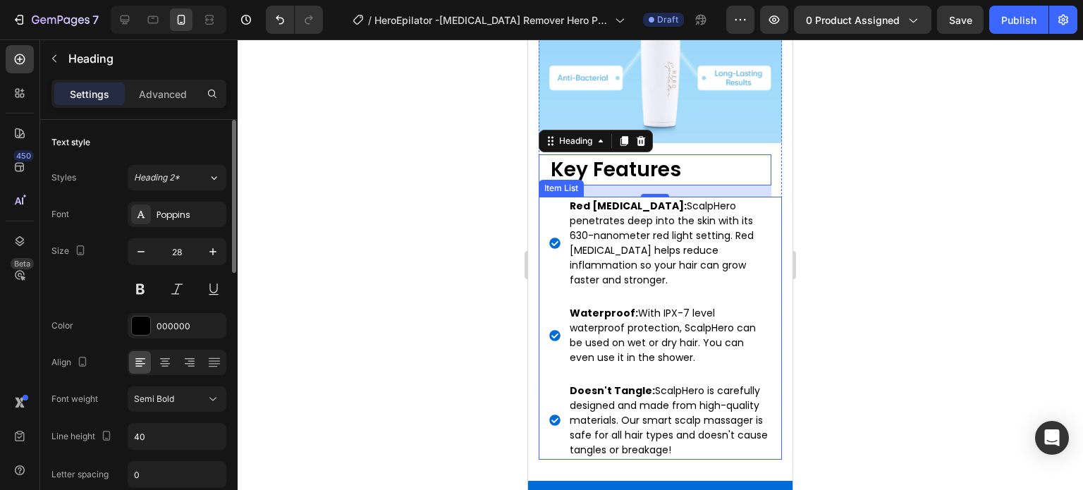
click at [90, 293] on div "Size 28" at bounding box center [138, 269] width 175 height 63
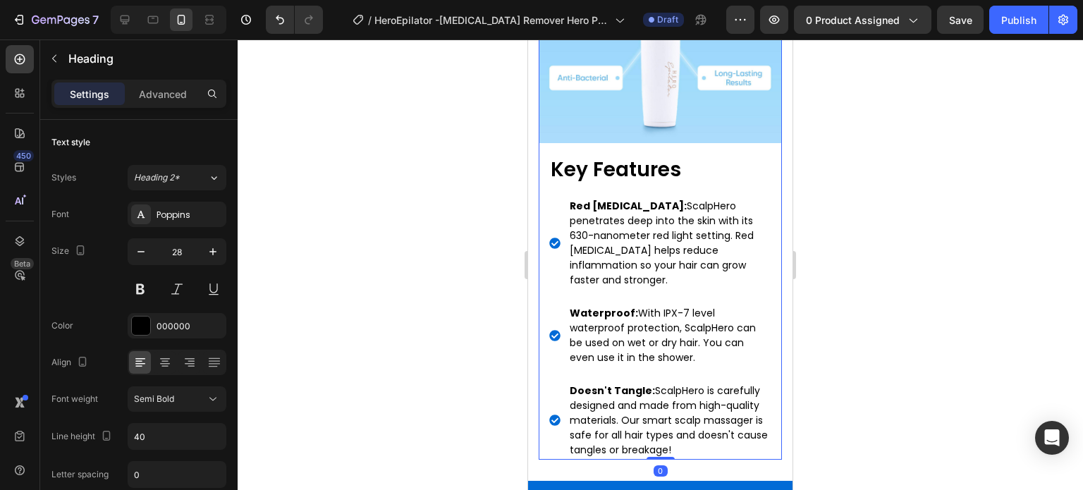
click at [751, 140] on div "Image Key Features Heading Red Light Therapy: ScalpHero penetrates deep into th…" at bounding box center [660, 179] width 243 height 560
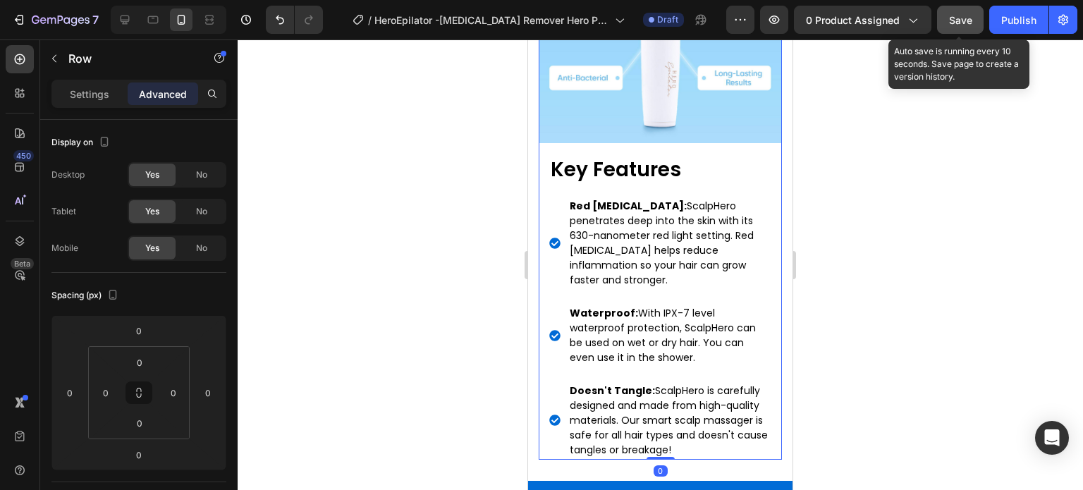
click at [966, 25] on div "Save" at bounding box center [960, 20] width 23 height 15
click at [953, 27] on div "Save" at bounding box center [960, 20] width 23 height 15
click at [952, 23] on span "Save" at bounding box center [960, 20] width 23 height 12
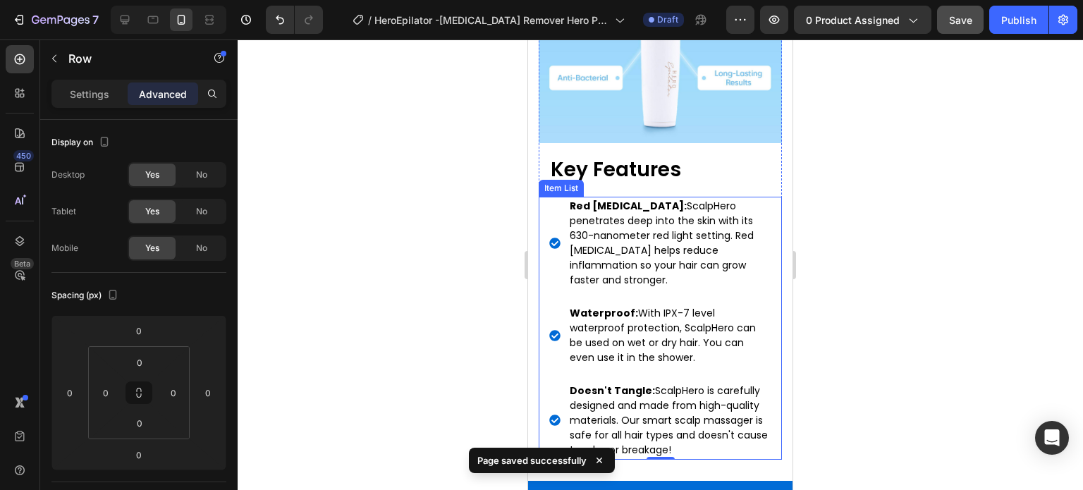
click at [571, 201] on strong "Red [MEDICAL_DATA]:" at bounding box center [628, 206] width 117 height 14
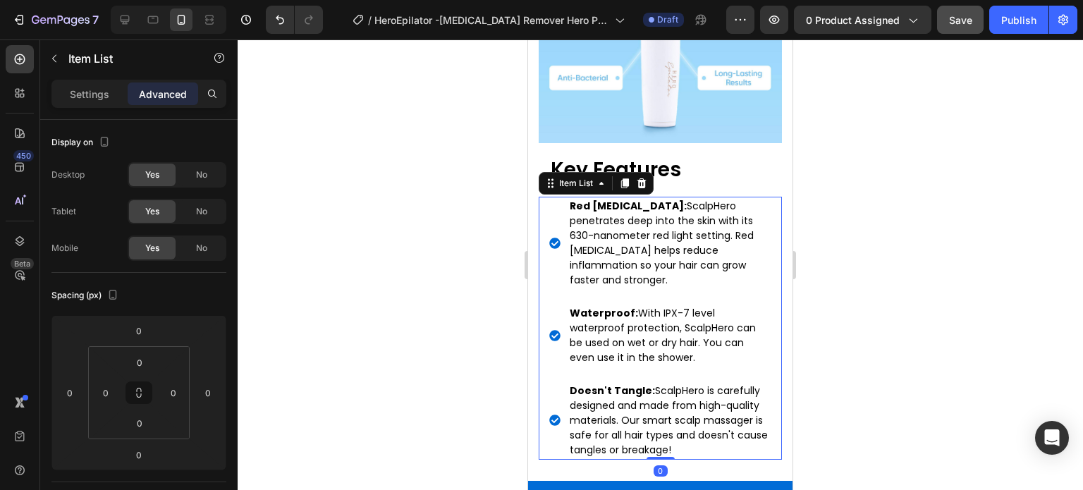
click at [556, 205] on div "Red Light Therapy: ScalpHero penetrates deep into the skin with its 630-nanomet…" at bounding box center [660, 243] width 222 height 93
click at [98, 92] on p "Settings" at bounding box center [89, 94] width 39 height 15
type input "10"
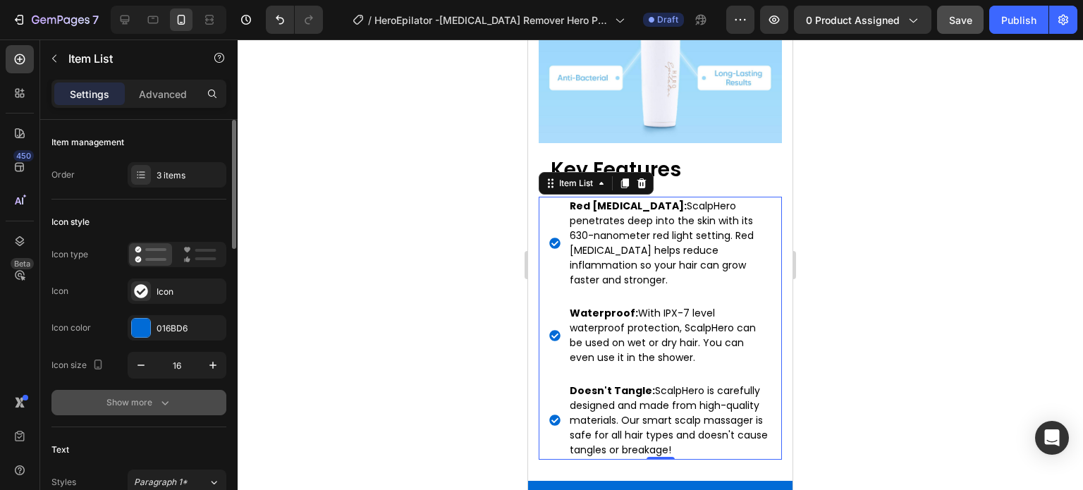
click at [173, 403] on button "Show more" at bounding box center [138, 402] width 175 height 25
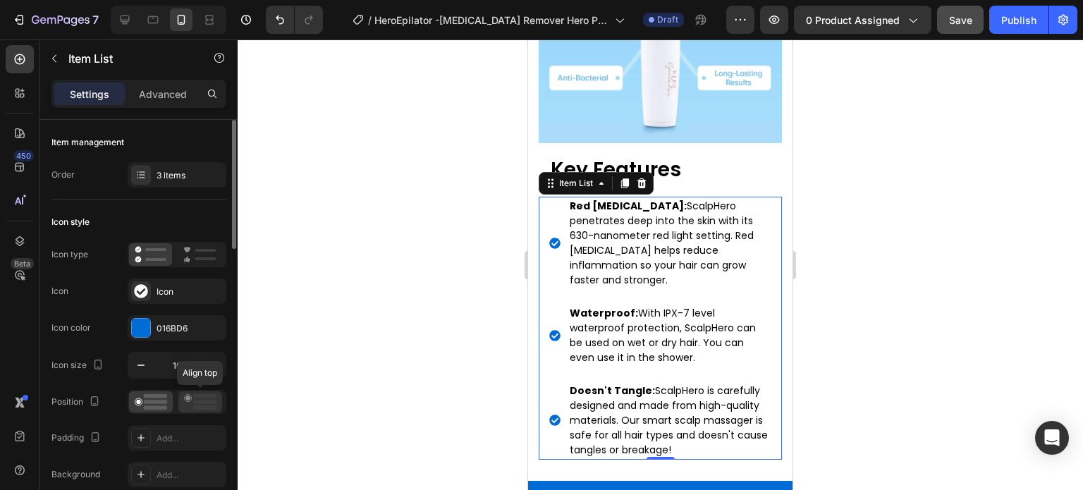
click at [196, 400] on rect at bounding box center [204, 402] width 23 height 4
click at [215, 364] on icon "button" at bounding box center [212, 365] width 7 height 7
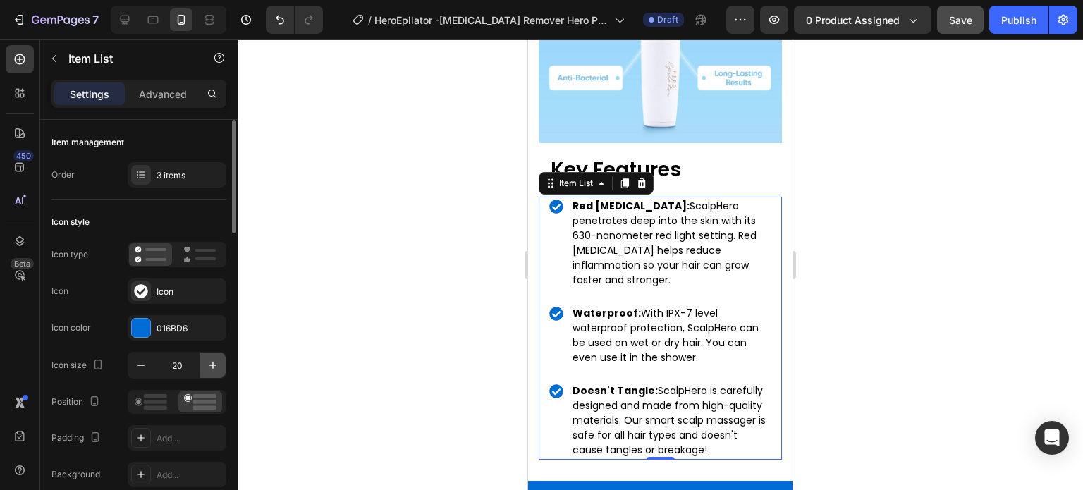
click at [215, 364] on icon "button" at bounding box center [212, 365] width 7 height 7
click at [130, 367] on button "button" at bounding box center [140, 364] width 25 height 25
type input "20"
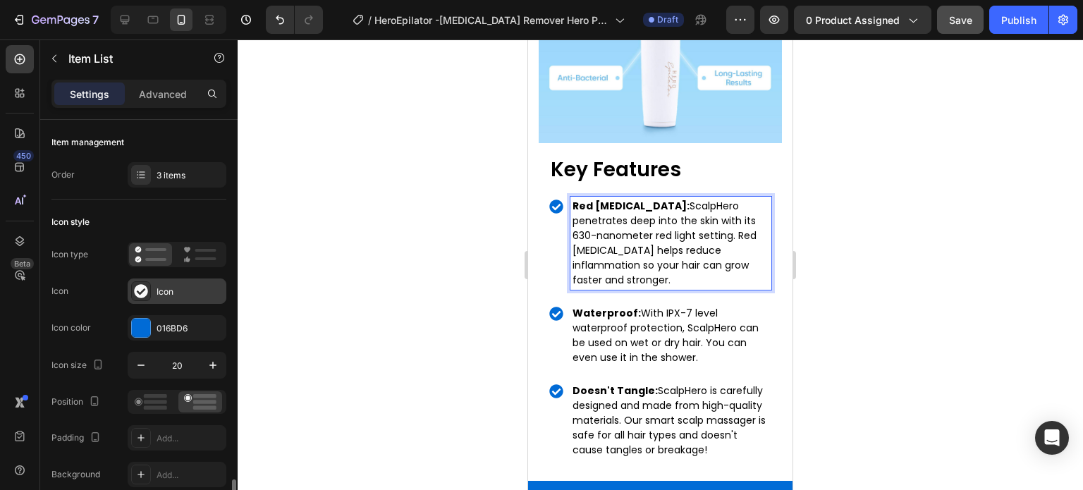
scroll to position [282, 0]
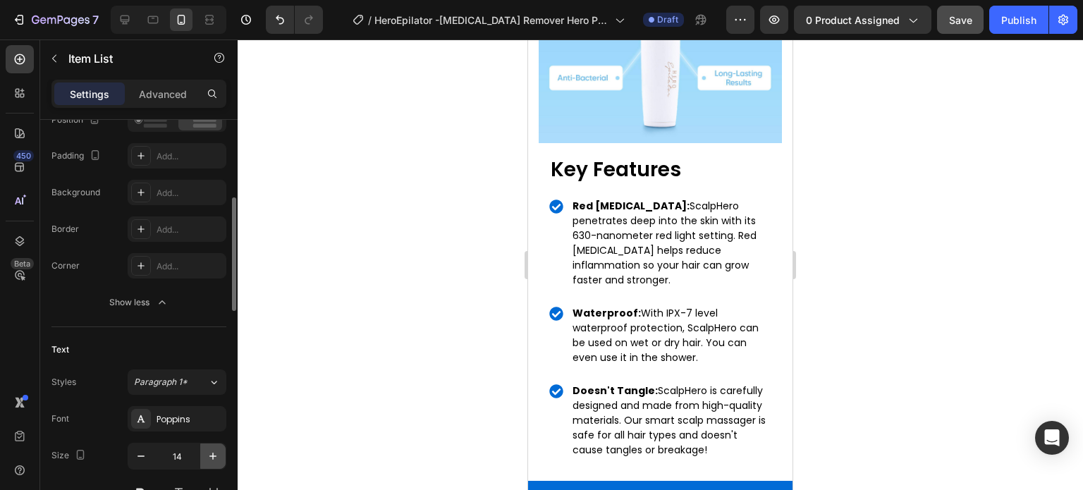
click at [214, 456] on icon "button" at bounding box center [213, 456] width 14 height 14
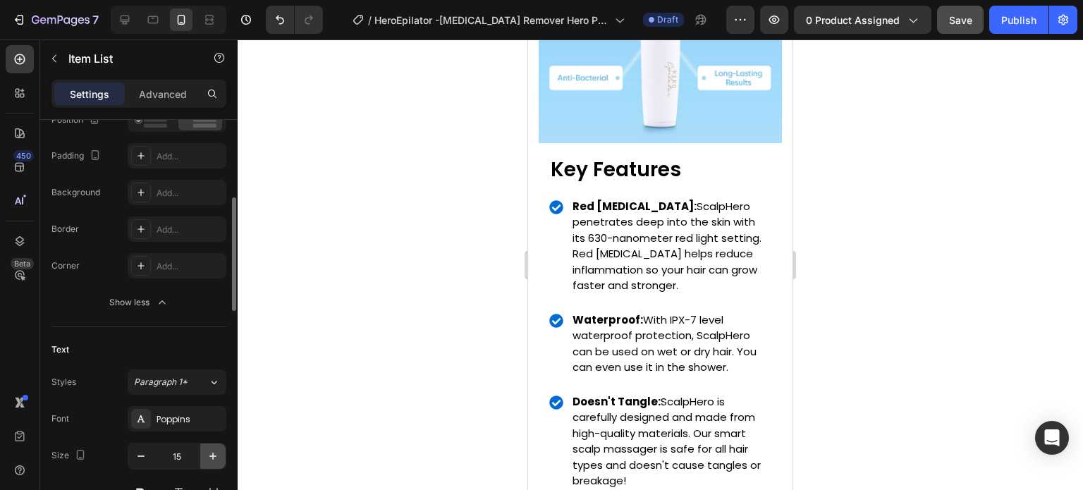
type input "16"
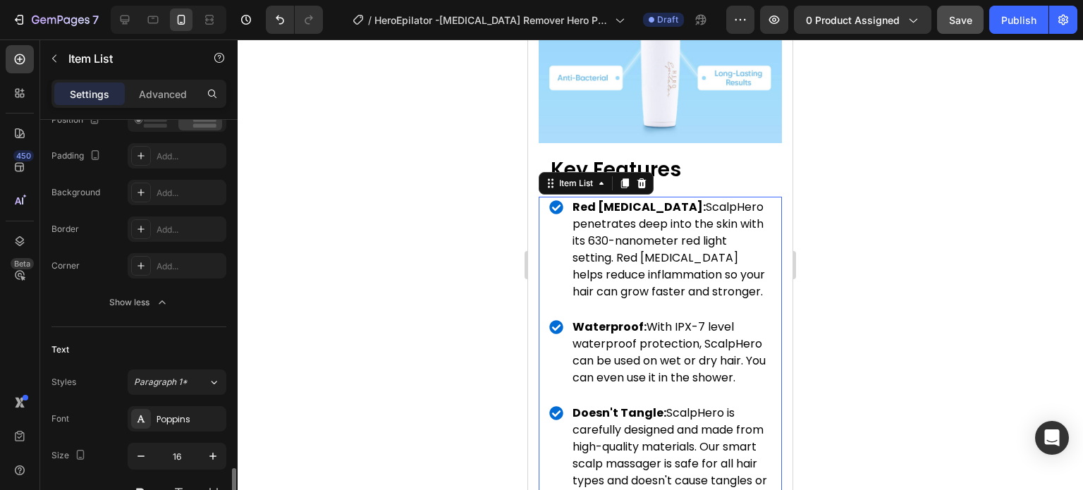
scroll to position [493, 0]
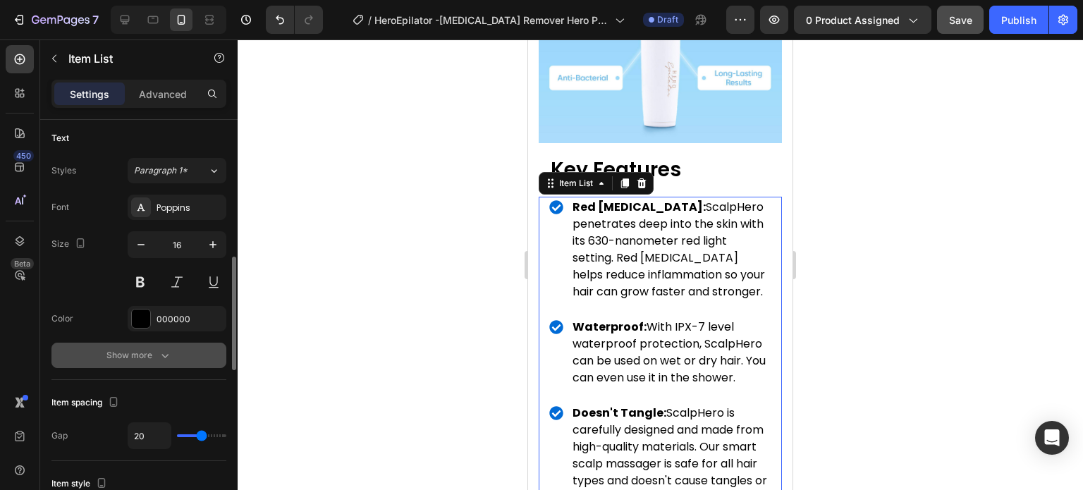
click at [172, 360] on button "Show more" at bounding box center [138, 355] width 175 height 25
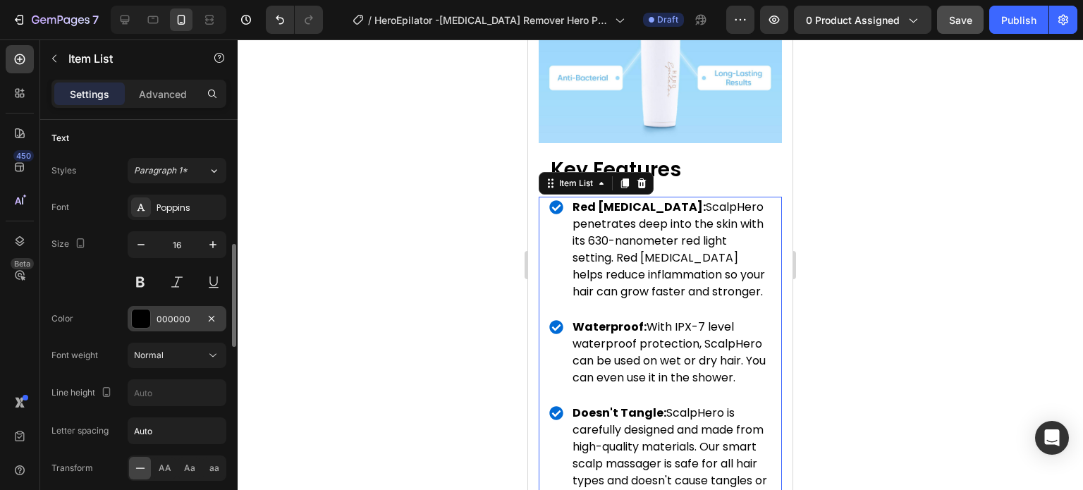
scroll to position [423, 0]
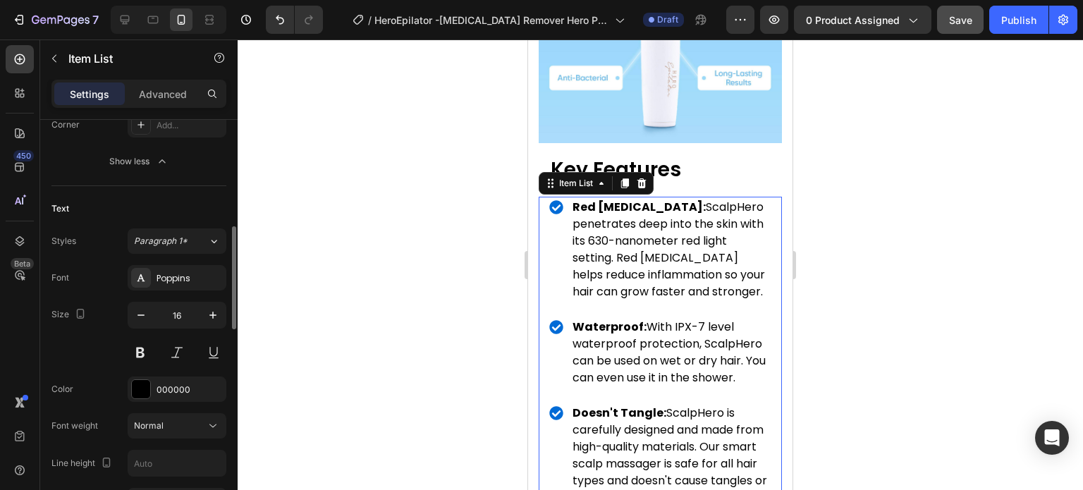
click at [197, 197] on div "Text" at bounding box center [138, 208] width 175 height 23
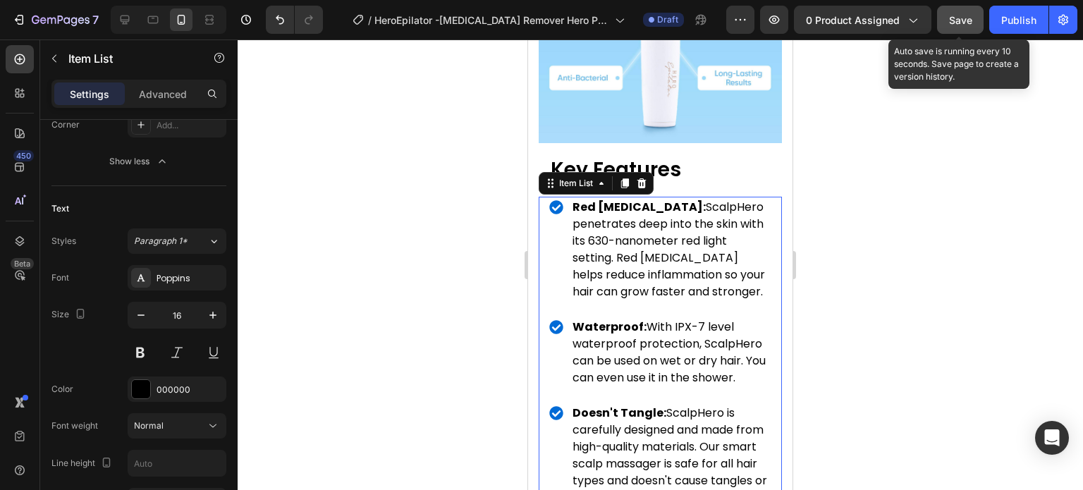
click at [957, 19] on span "Save" at bounding box center [960, 20] width 23 height 12
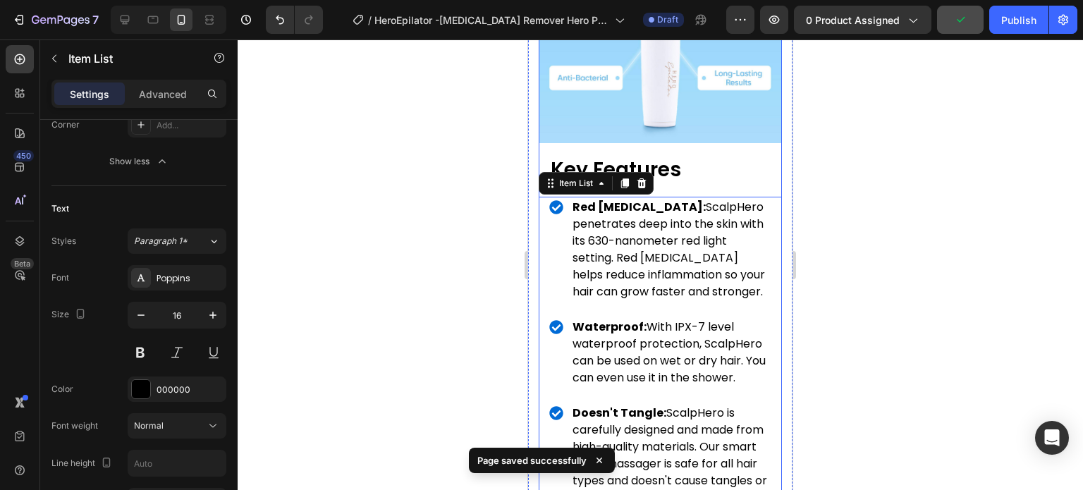
click at [721, 134] on div "Image Key Features Heading Red Light Therapy: ScalpHero penetrates deep into th…" at bounding box center [660, 203] width 243 height 608
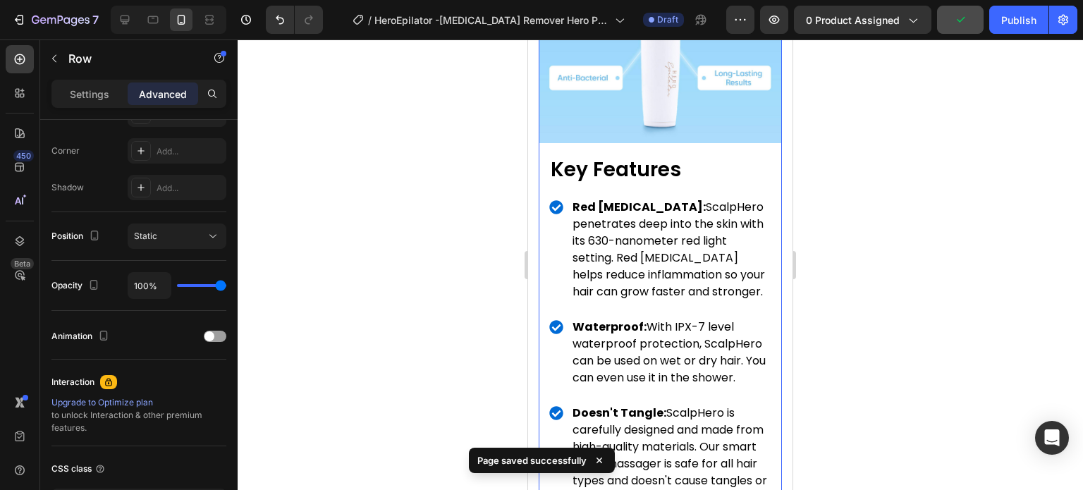
scroll to position [0, 0]
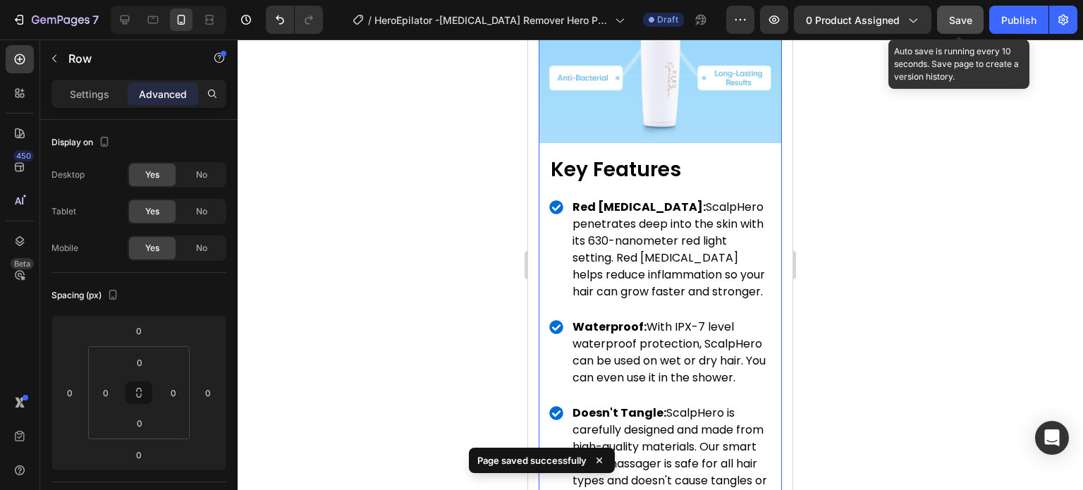
click at [970, 19] on span "Save" at bounding box center [960, 20] width 23 height 12
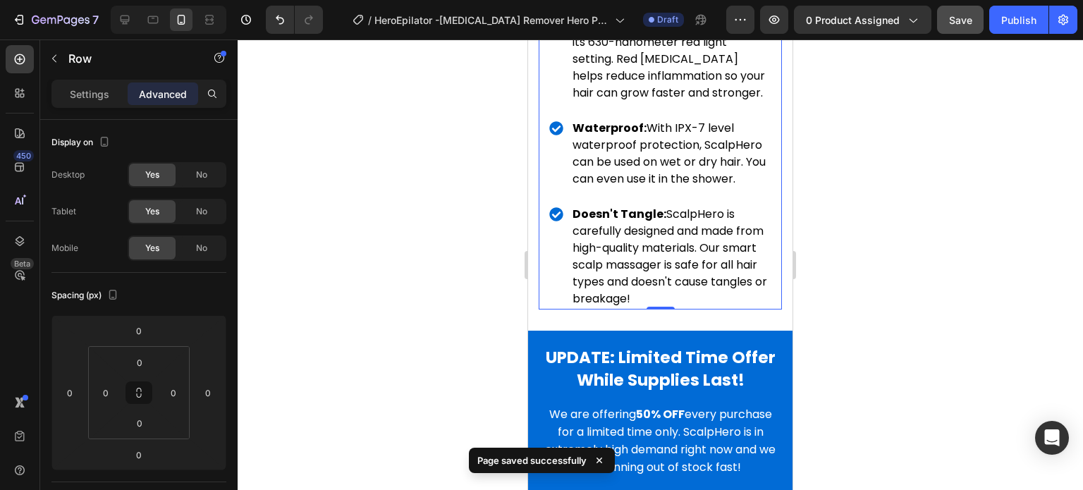
scroll to position [3314, 0]
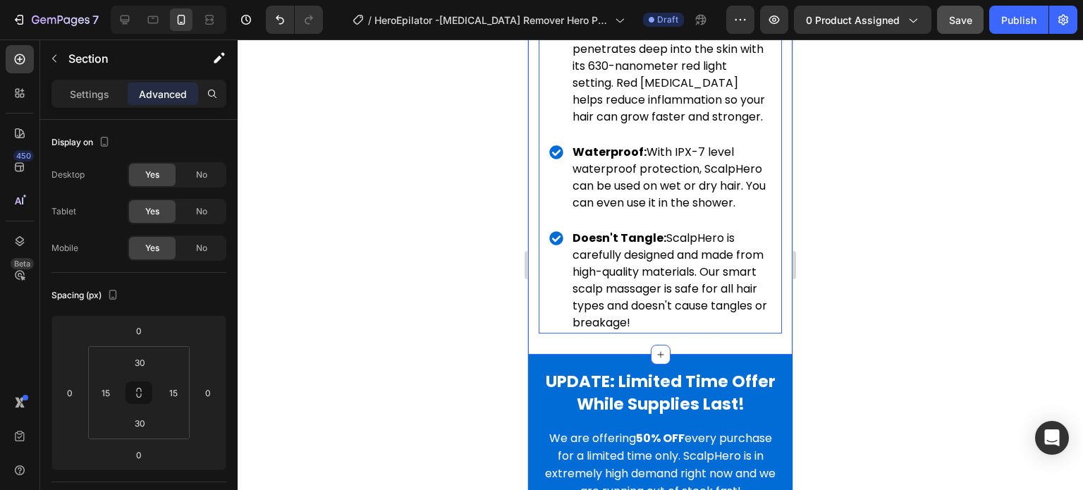
scroll to position [3032, 0]
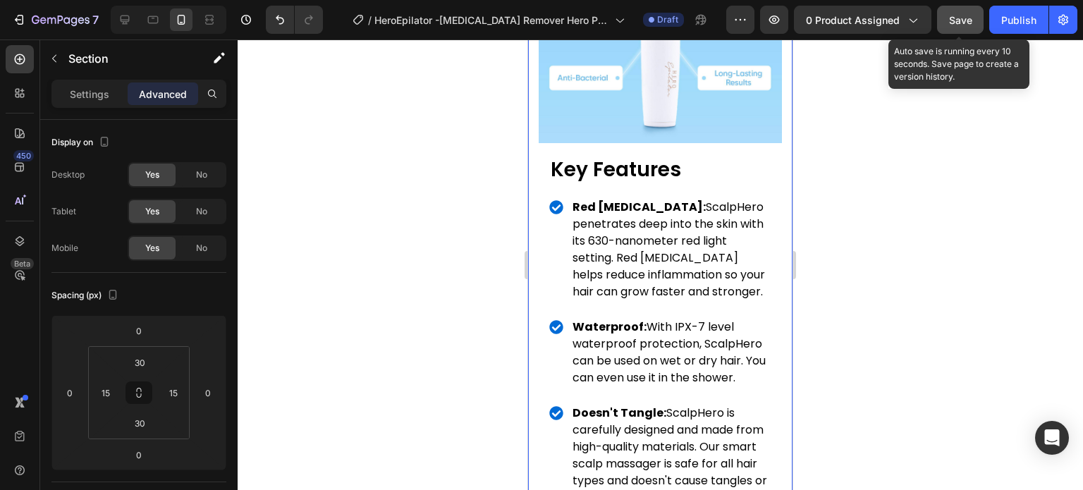
click at [974, 20] on button "Save" at bounding box center [960, 20] width 47 height 28
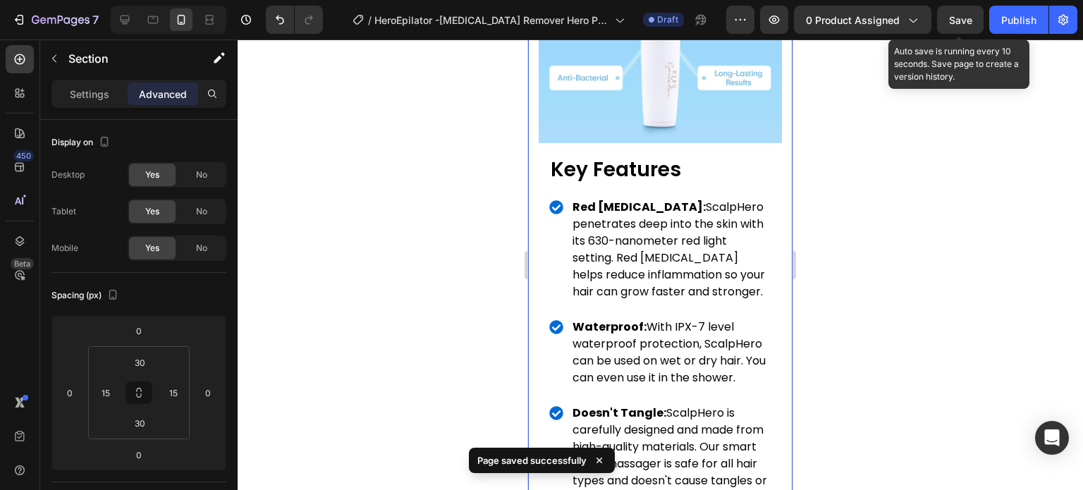
click at [961, 14] on span "Save" at bounding box center [960, 20] width 23 height 12
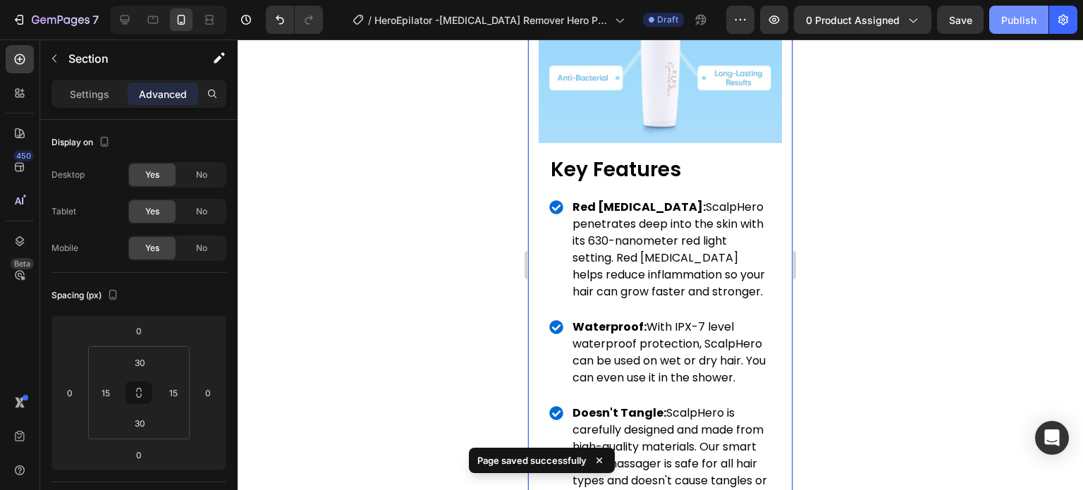
click at [1012, 25] on div "Publish" at bounding box center [1018, 20] width 35 height 15
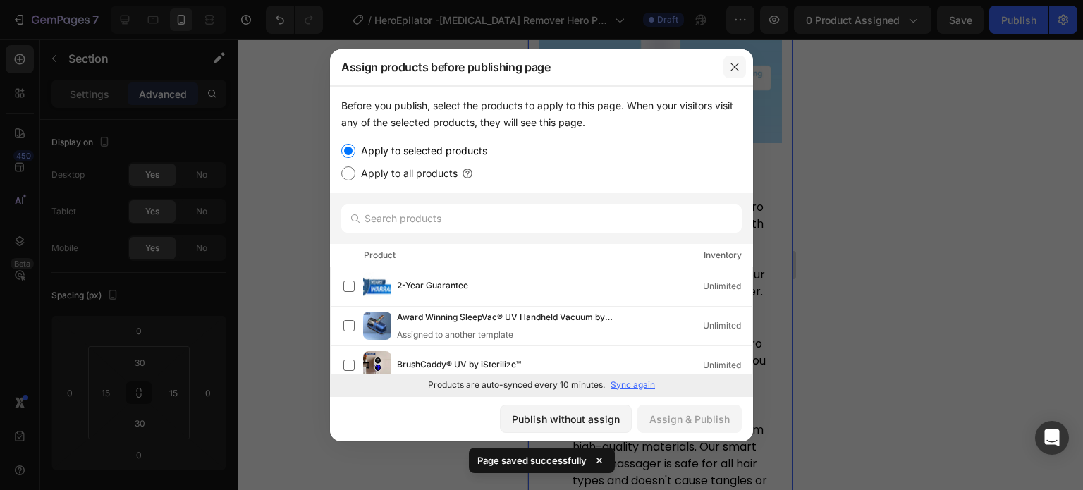
click at [733, 66] on icon "button" at bounding box center [734, 67] width 8 height 8
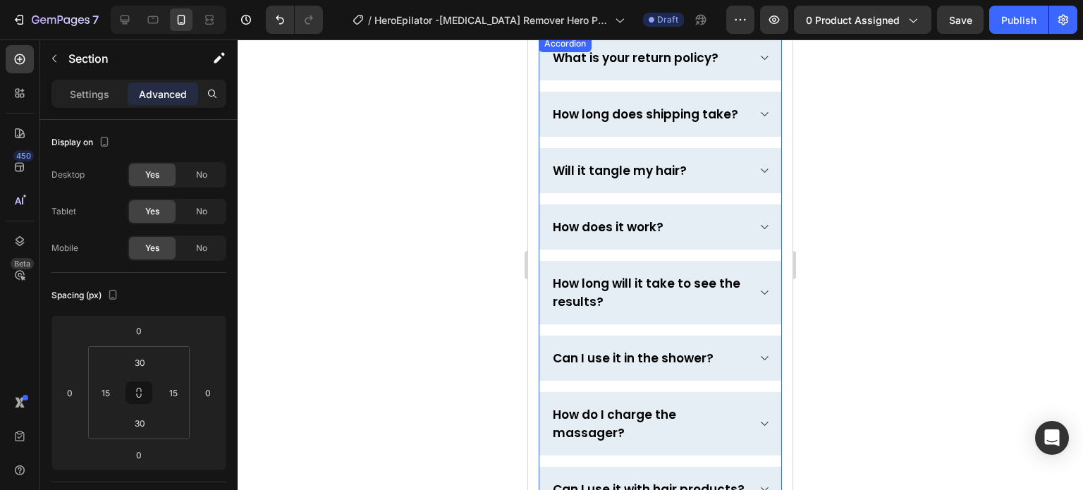
scroll to position [5589, 0]
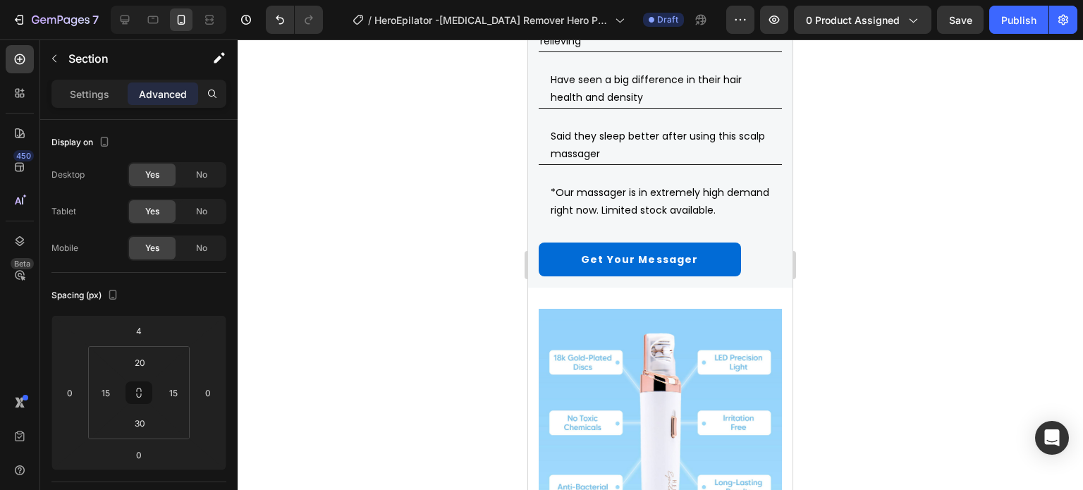
scroll to position [2769, 0]
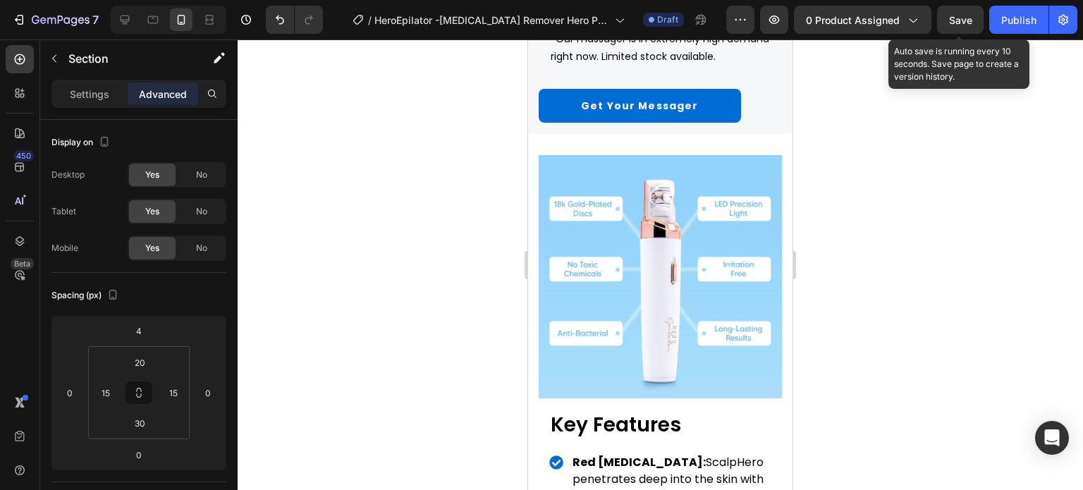
click at [961, 20] on span "Save" at bounding box center [960, 20] width 23 height 12
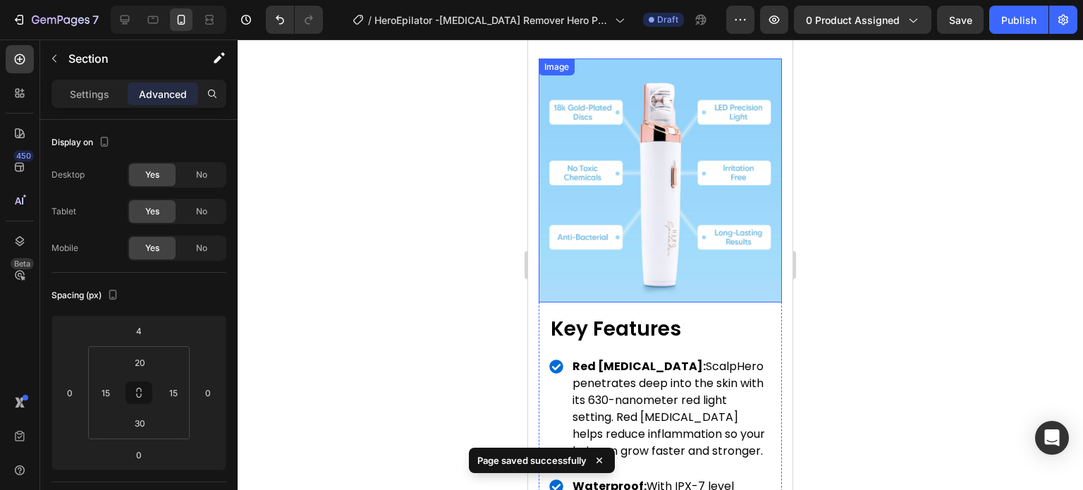
scroll to position [2840, 0]
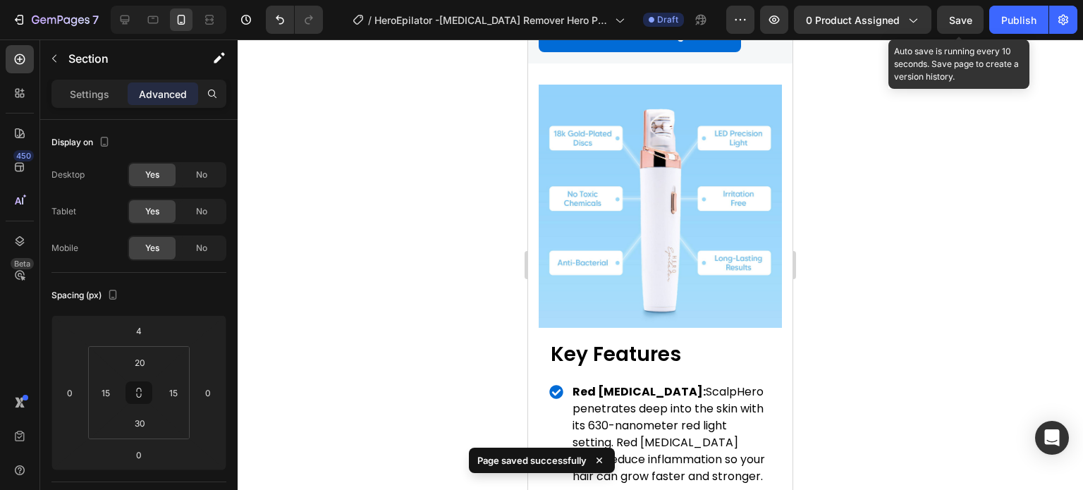
click at [970, 17] on span "Save" at bounding box center [960, 20] width 23 height 12
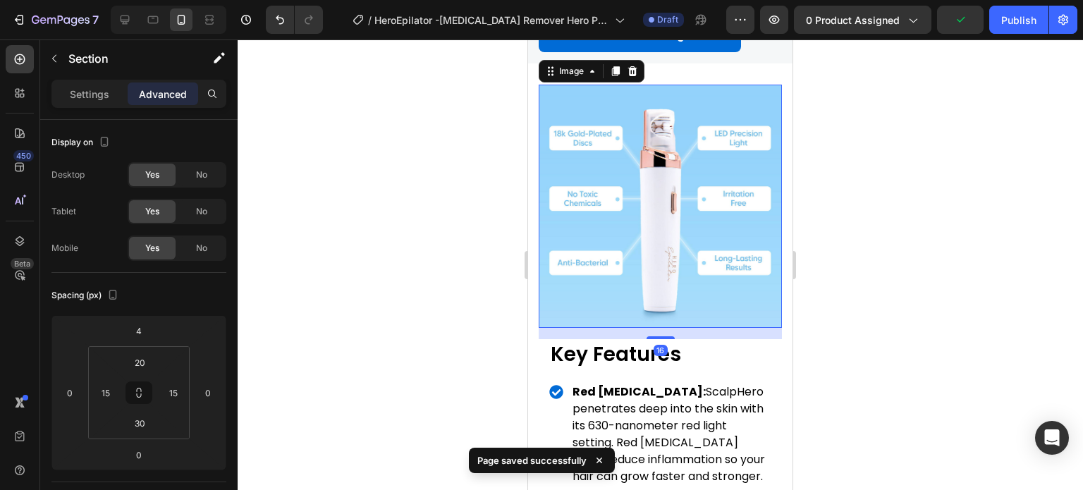
click at [736, 118] on img at bounding box center [660, 206] width 243 height 243
click at [97, 98] on p "Settings" at bounding box center [89, 94] width 39 height 15
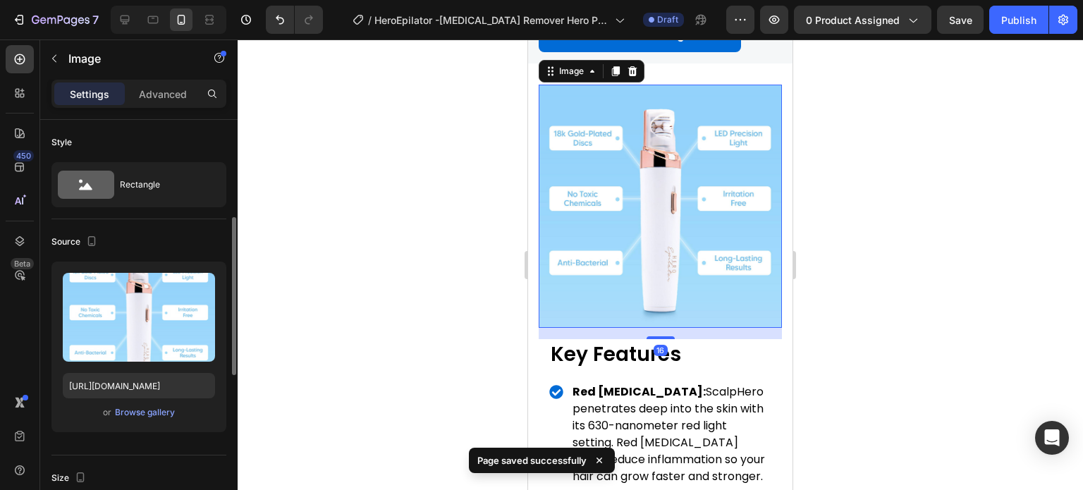
scroll to position [352, 0]
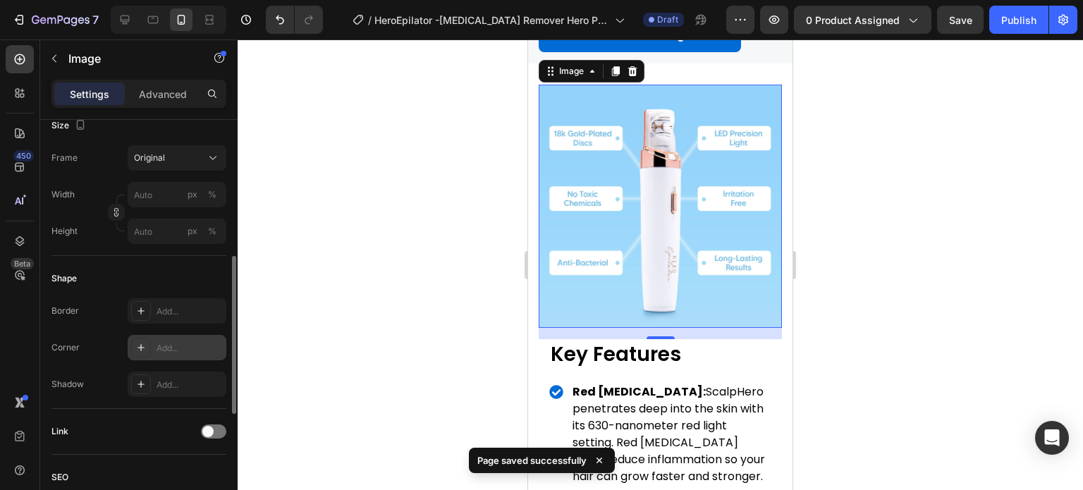
click at [156, 338] on div "Add..." at bounding box center [177, 347] width 99 height 25
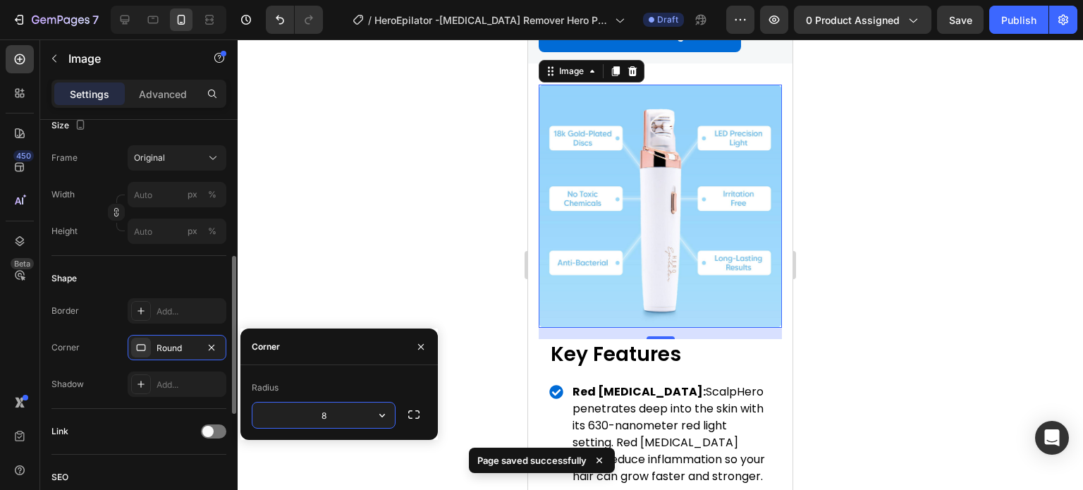
click at [173, 280] on div "Shape" at bounding box center [138, 278] width 175 height 23
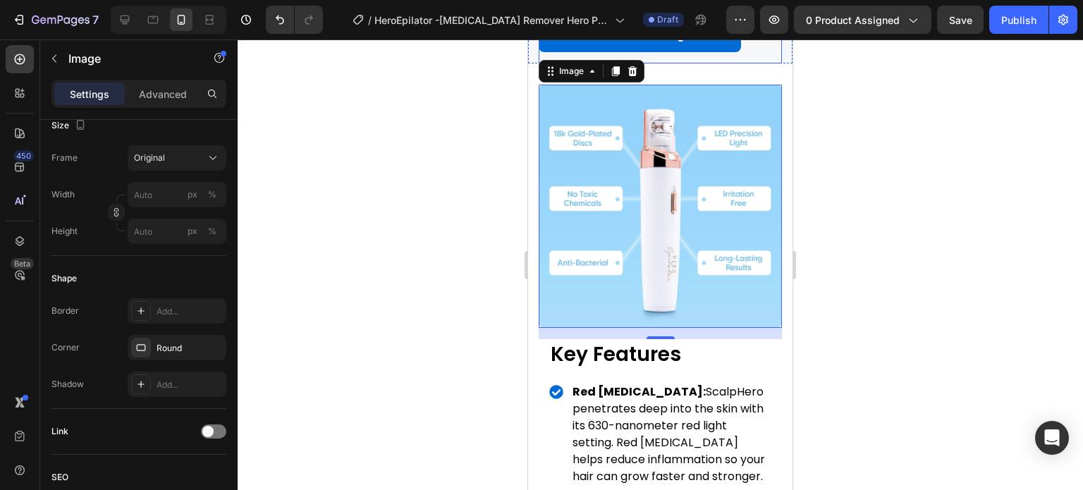
click at [758, 59] on div "Get Your Messager Button" at bounding box center [660, 36] width 243 height 56
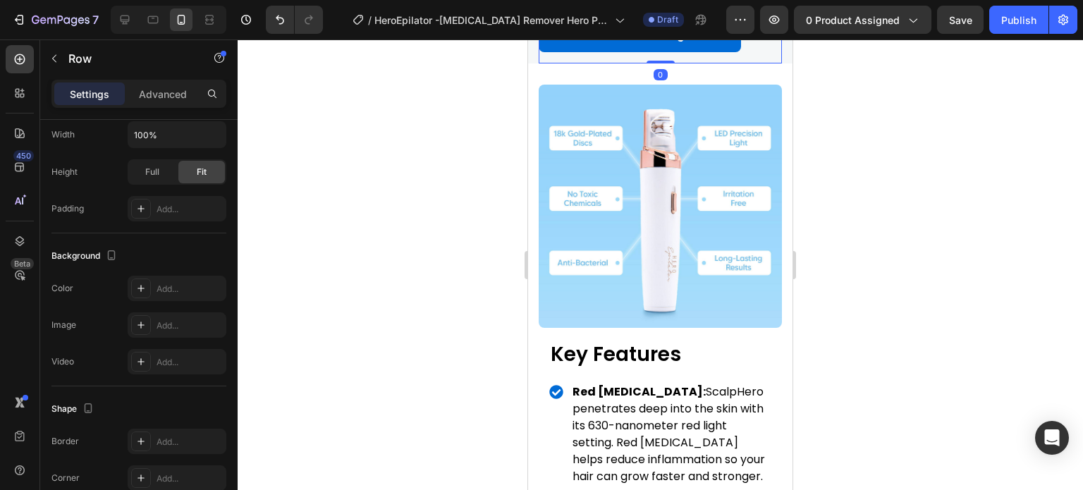
scroll to position [0, 0]
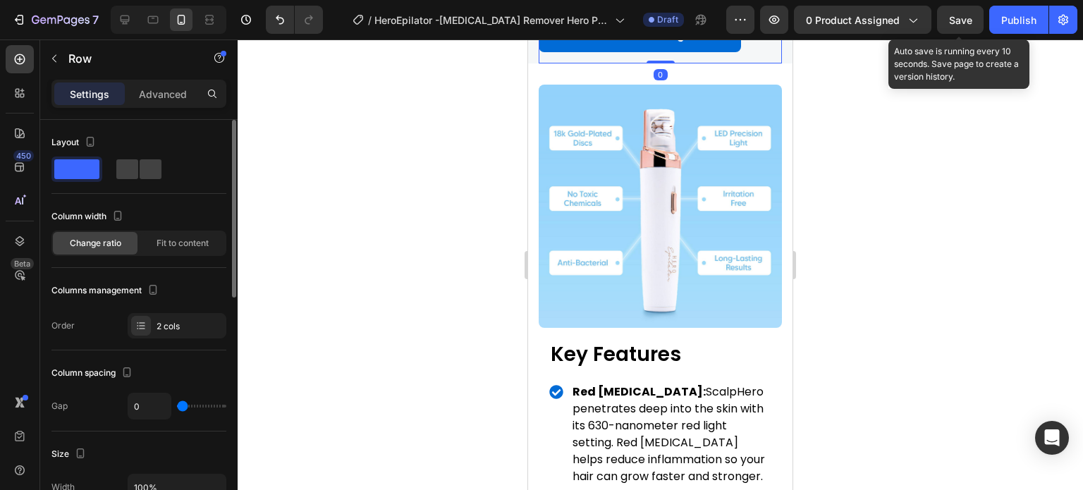
click at [966, 22] on span "Save" at bounding box center [960, 20] width 23 height 12
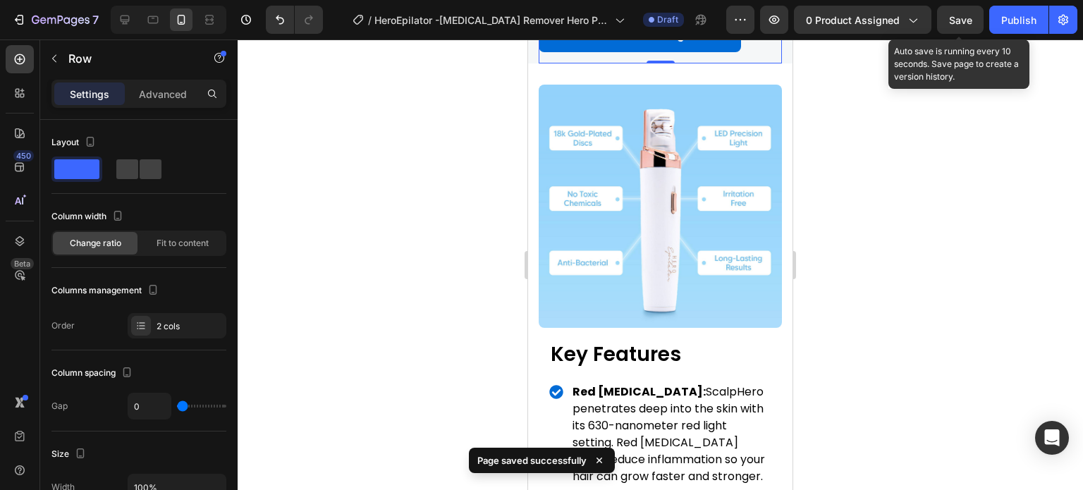
click at [964, 19] on span "Save" at bounding box center [960, 20] width 23 height 12
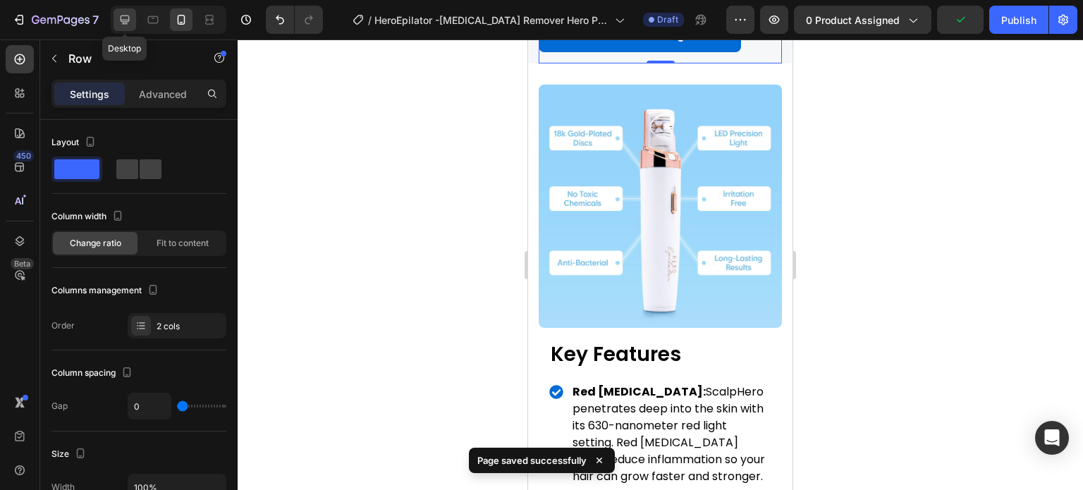
click at [133, 23] on div at bounding box center [124, 19] width 23 height 23
type input "32"
type input "1200"
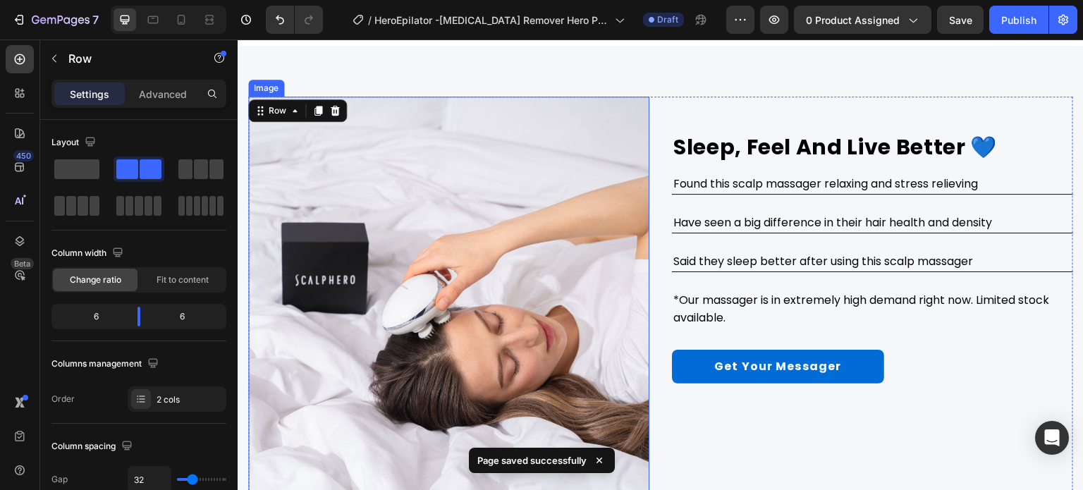
scroll to position [2232, 0]
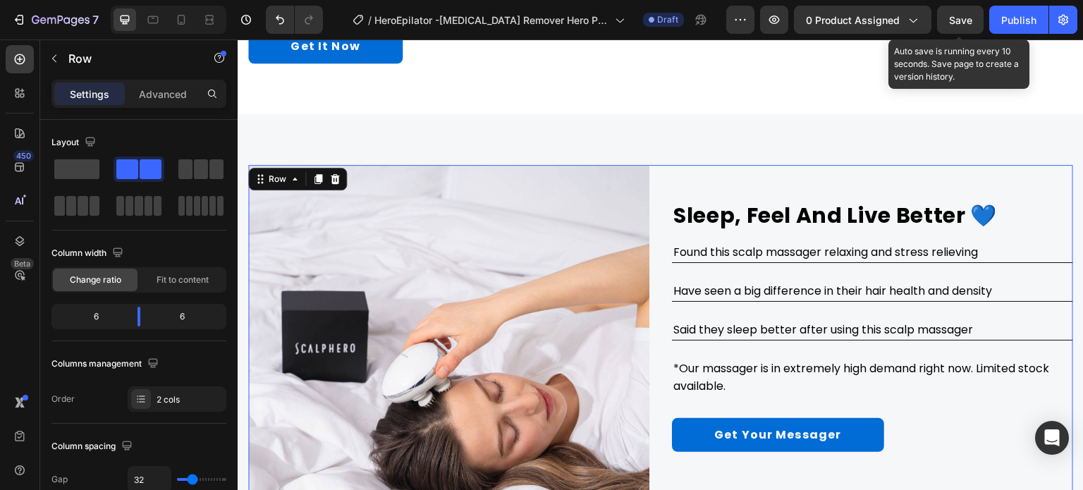
click at [968, 16] on span "Save" at bounding box center [960, 20] width 23 height 12
click at [958, 14] on span "Save" at bounding box center [960, 20] width 23 height 12
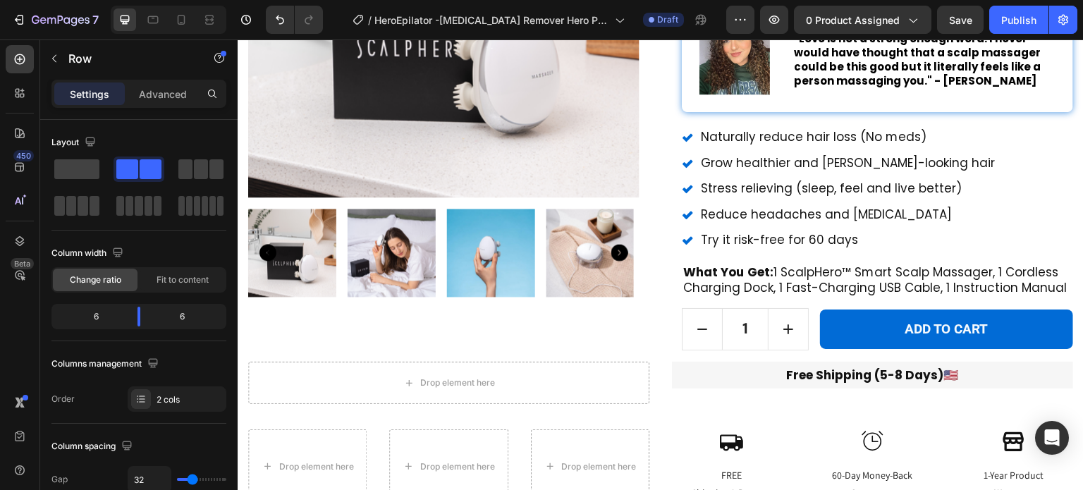
scroll to position [0, 0]
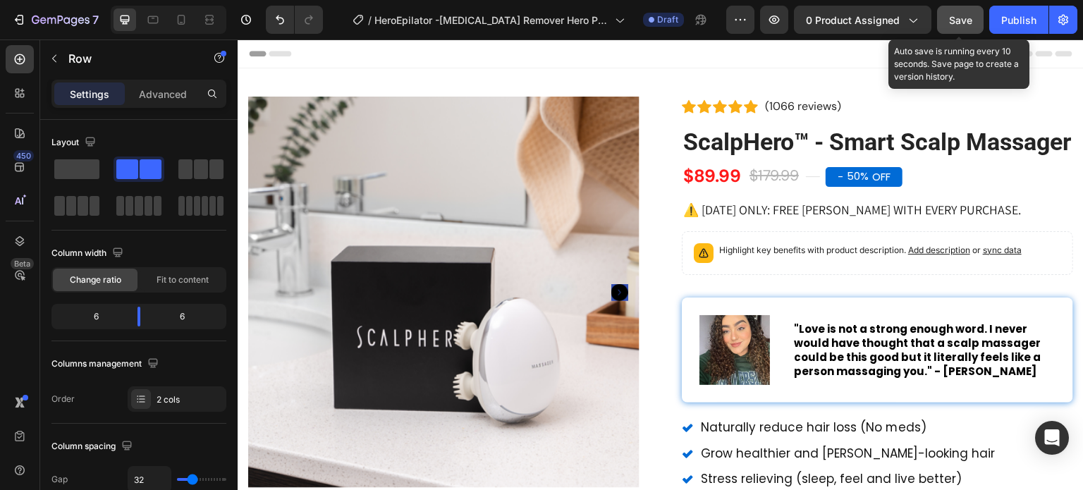
click at [946, 18] on button "Save" at bounding box center [960, 20] width 47 height 28
click at [960, 22] on span "Save" at bounding box center [960, 20] width 23 height 12
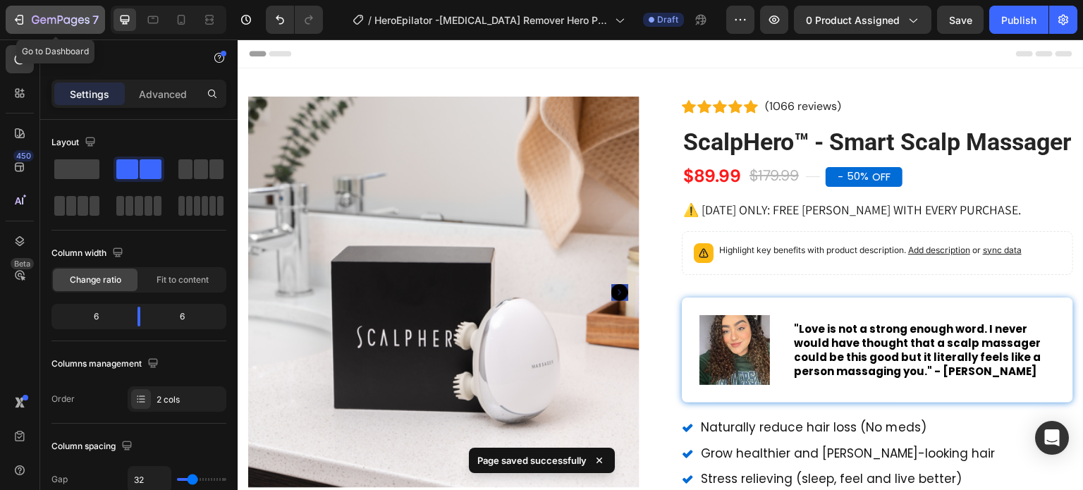
click at [47, 19] on icon "button" at bounding box center [51, 21] width 8 height 6
